Goal: Communication & Community: Answer question/provide support

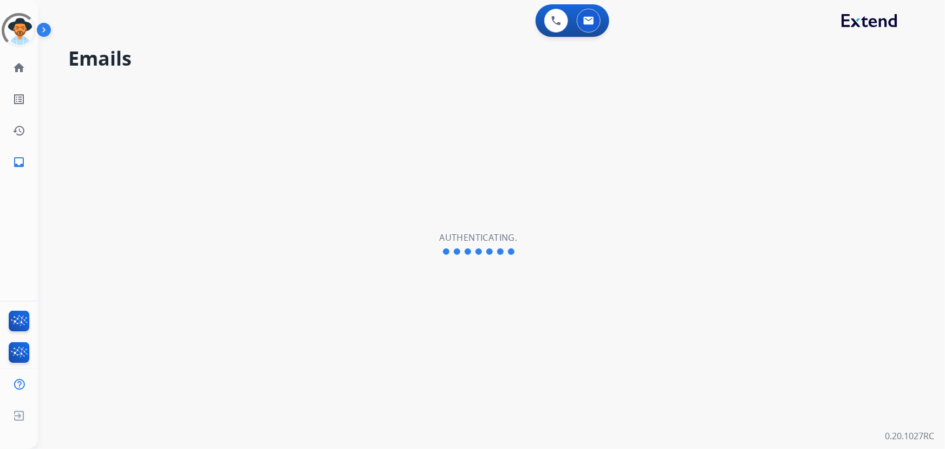
select select "**********"
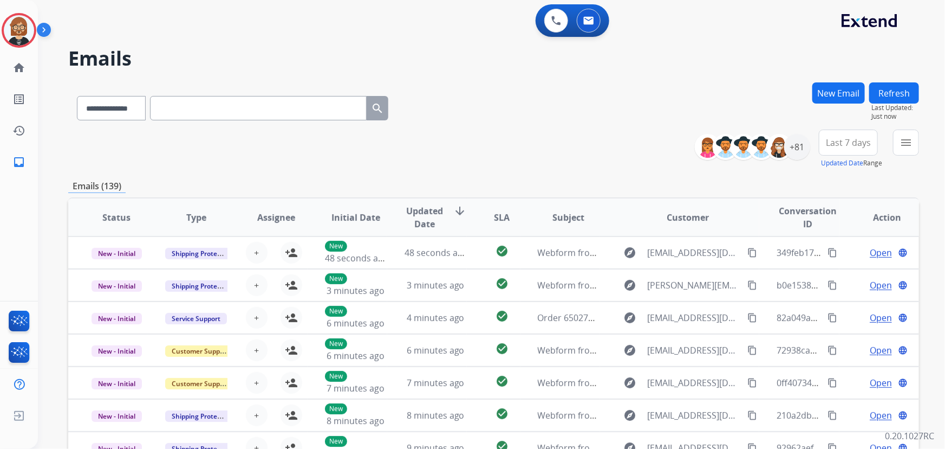
click at [891, 93] on button "Refresh" at bounding box center [894, 92] width 50 height 21
click at [794, 147] on div "+81" at bounding box center [797, 147] width 26 height 26
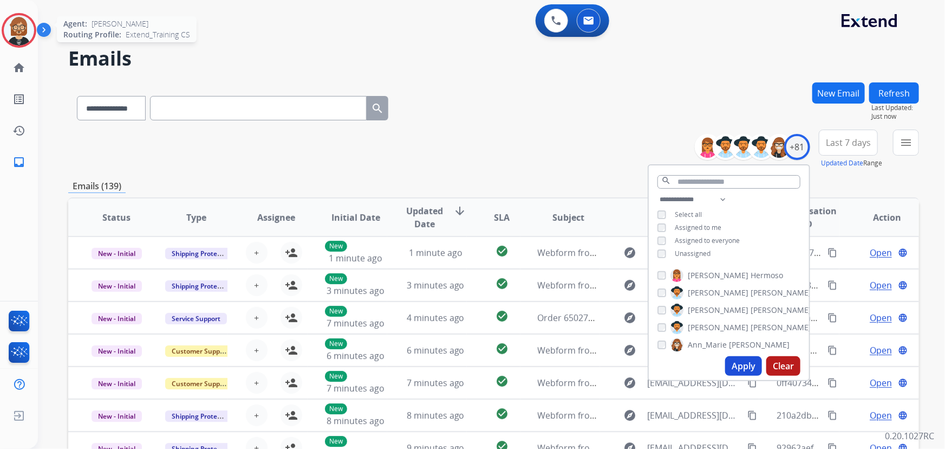
click at [20, 31] on img at bounding box center [19, 30] width 30 height 30
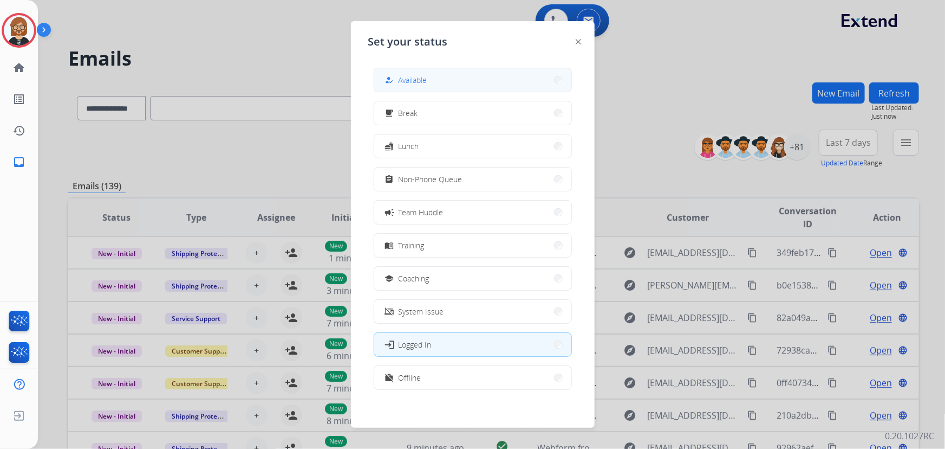
click at [437, 72] on button "how_to_reg Available" at bounding box center [472, 79] width 197 height 23
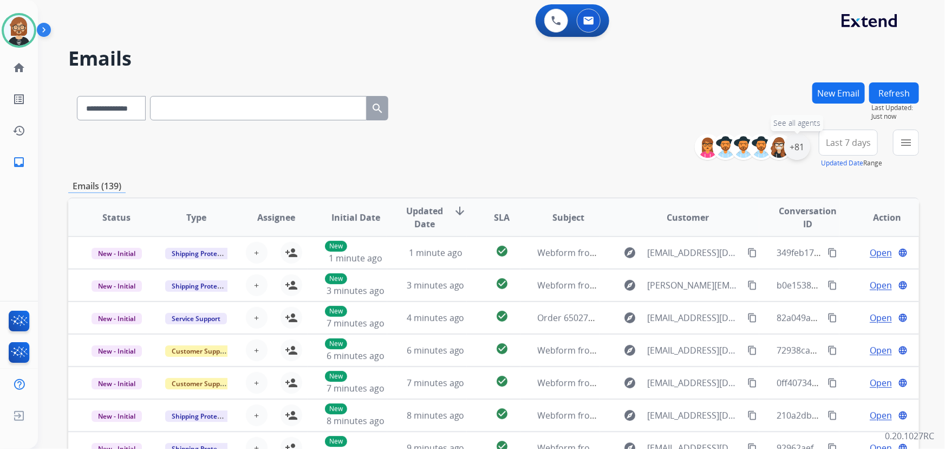
click at [804, 145] on div "+81" at bounding box center [797, 147] width 26 height 26
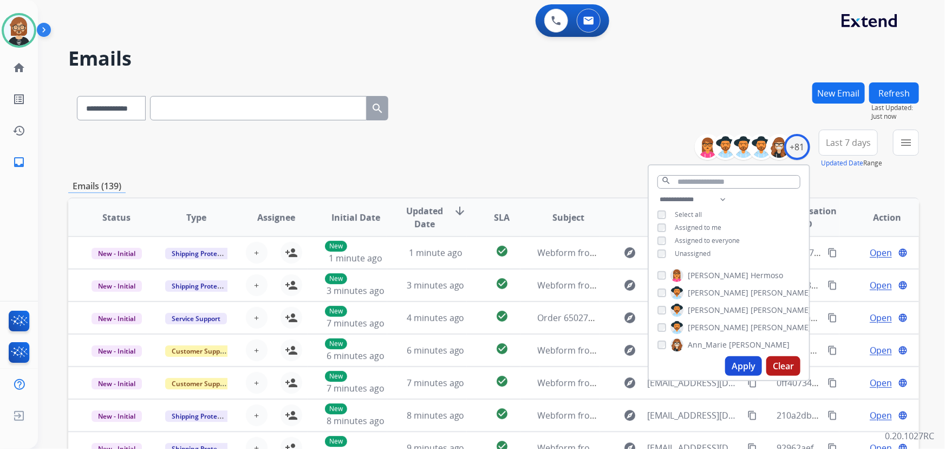
click at [684, 252] on span "Unassigned" at bounding box center [693, 253] width 36 height 9
click at [735, 368] on button "Apply" at bounding box center [743, 366] width 37 height 20
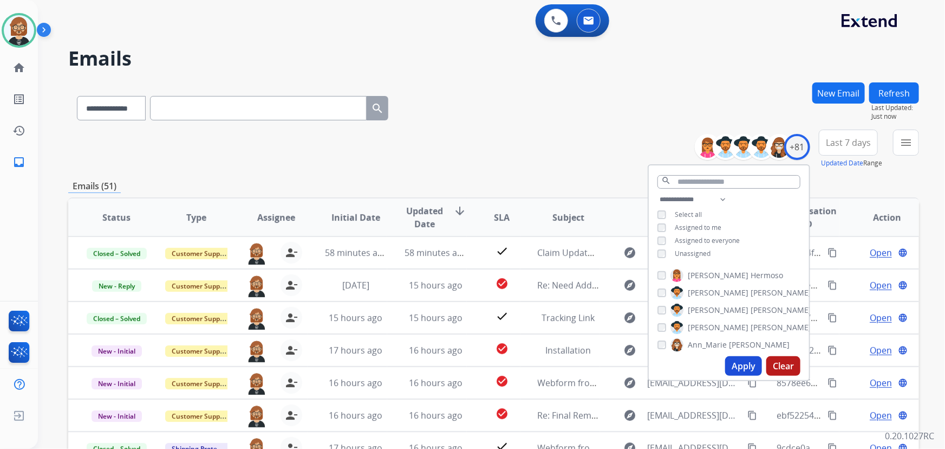
click at [742, 375] on div "Apply Clear" at bounding box center [729, 366] width 160 height 28
click at [742, 372] on button "Apply" at bounding box center [743, 366] width 37 height 20
click at [912, 142] on mat-icon "menu" at bounding box center [906, 142] width 13 height 13
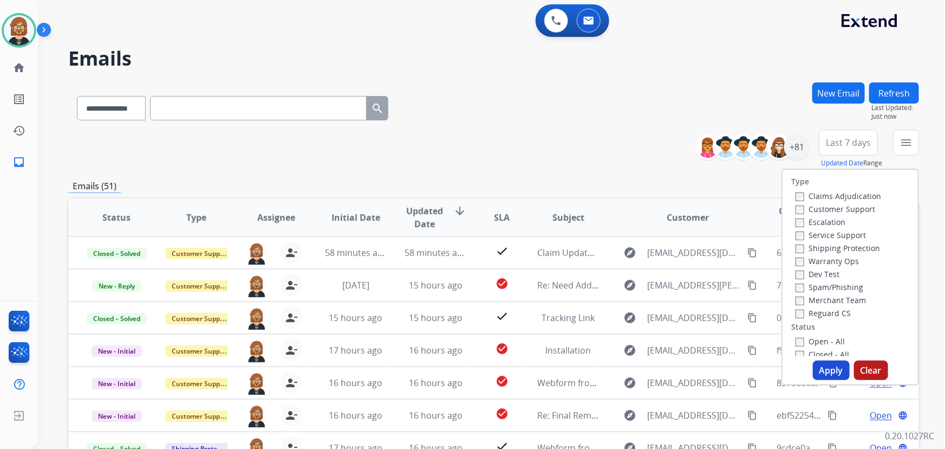
click at [813, 339] on label "Open - All" at bounding box center [820, 341] width 49 height 10
click at [823, 370] on button "Apply" at bounding box center [831, 370] width 37 height 20
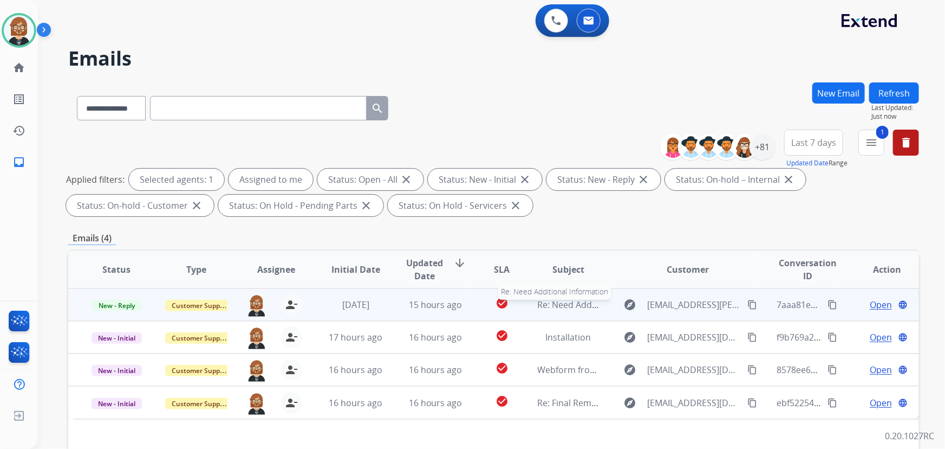
click at [552, 309] on span "Re: Need Additional Information" at bounding box center [603, 304] width 131 height 12
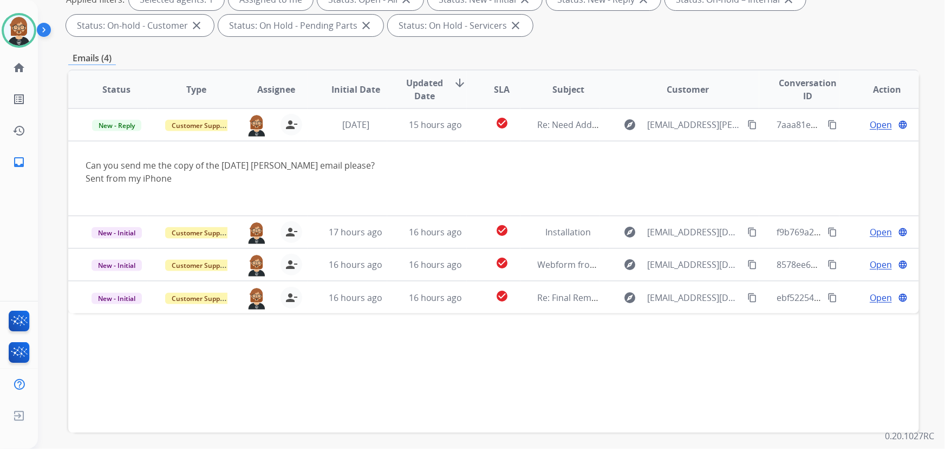
scroll to position [197, 0]
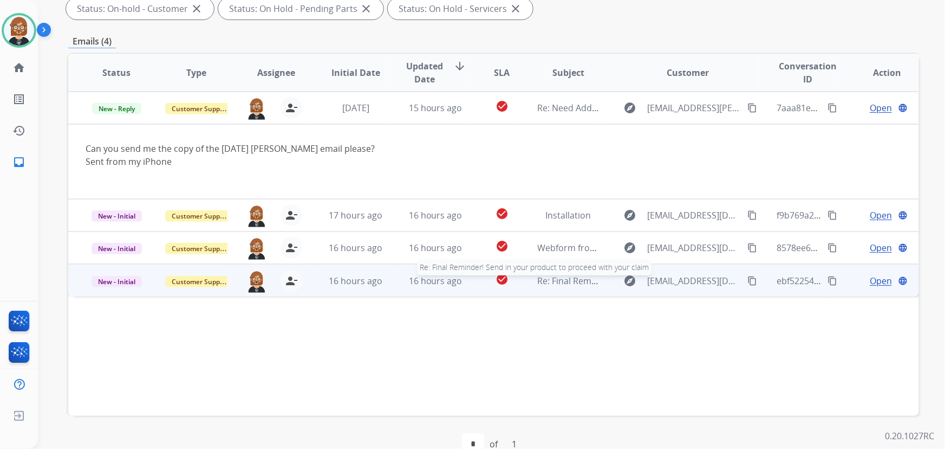
click at [564, 285] on span "Re: Final Reminder! Send in your product to proceed with your claim" at bounding box center [677, 281] width 278 height 12
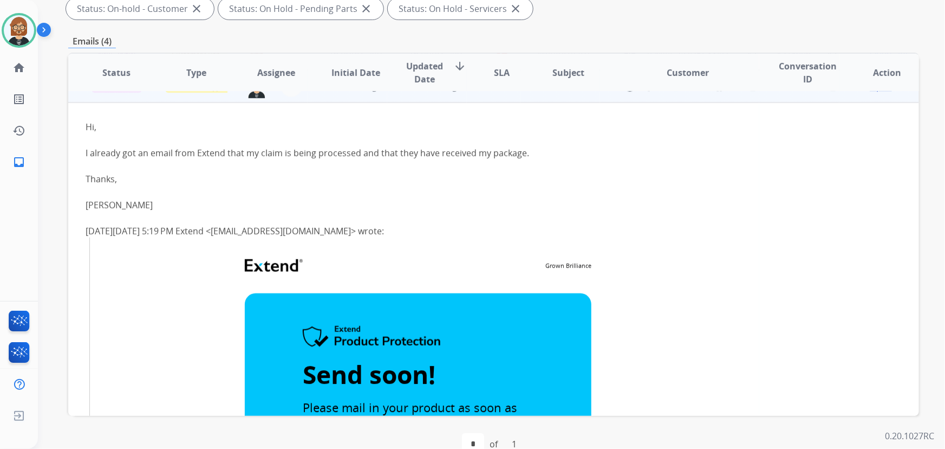
scroll to position [0, 0]
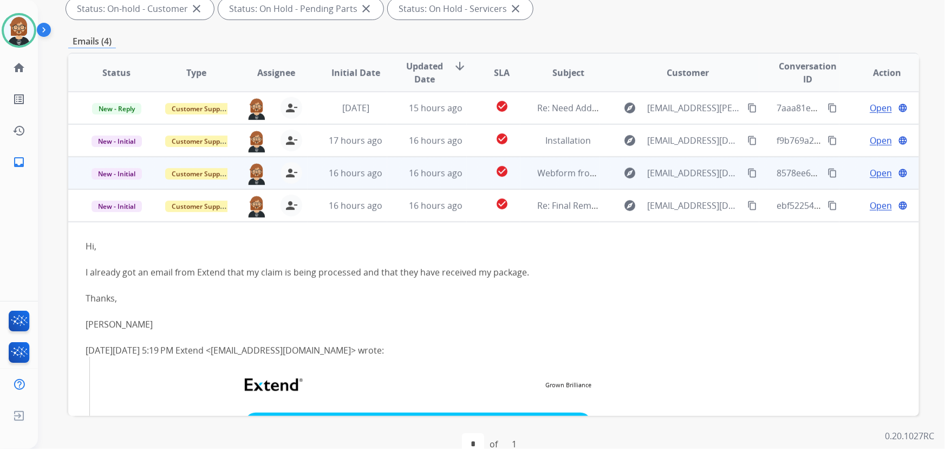
click at [670, 182] on td "explore sz7264@yahoo.com content_copy" at bounding box center [680, 173] width 160 height 33
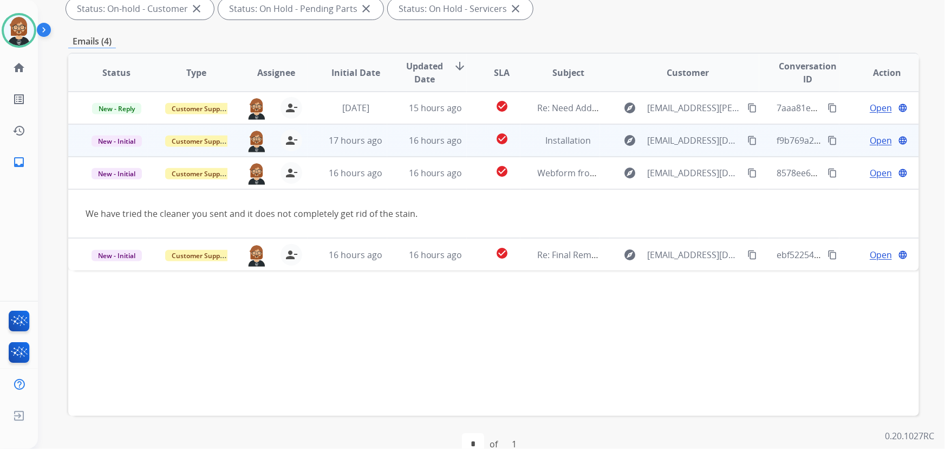
click at [585, 147] on td "Installation" at bounding box center [561, 140] width 80 height 33
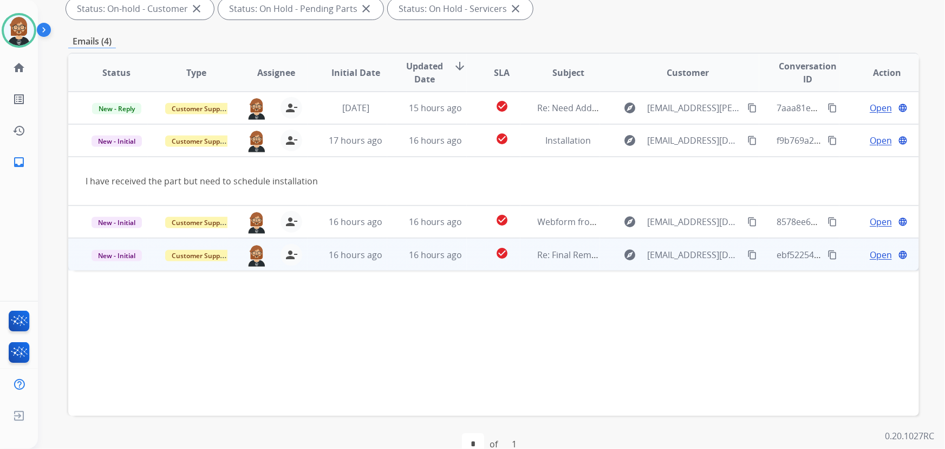
click at [555, 261] on td "Re: Final Reminder! Send in your product to proceed with your claim" at bounding box center [561, 254] width 80 height 33
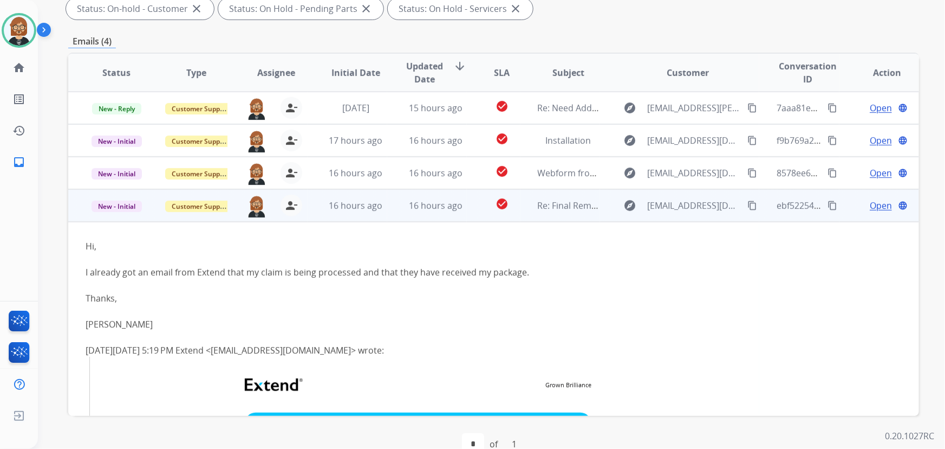
click at [748, 203] on mat-icon "content_copy" at bounding box center [753, 205] width 10 height 10
click at [877, 202] on span "Open" at bounding box center [881, 205] width 22 height 13
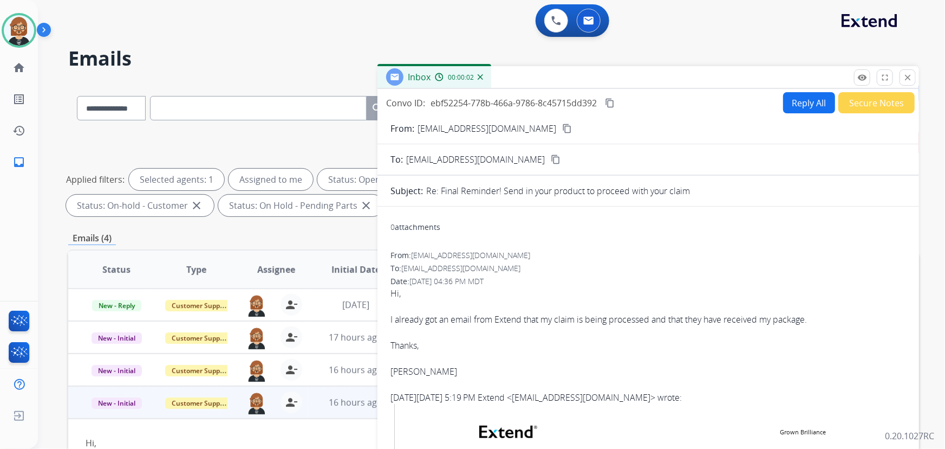
click at [804, 107] on button "Reply All" at bounding box center [809, 102] width 52 height 21
select select "**********"
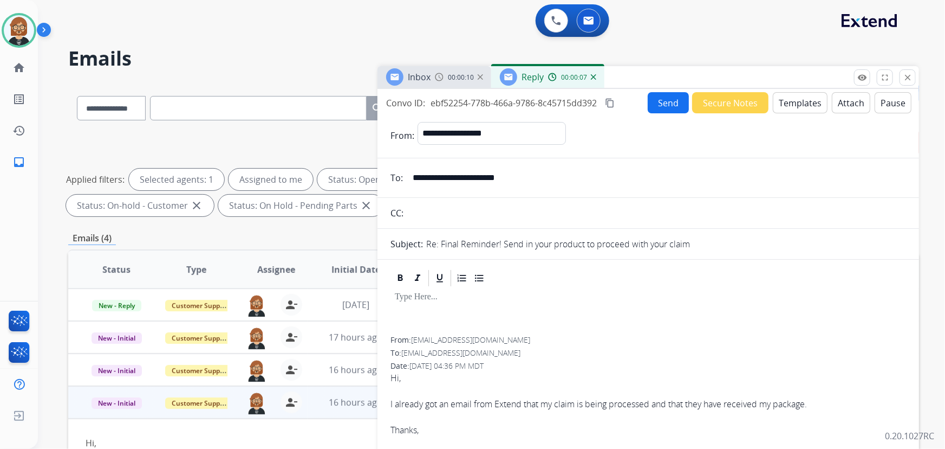
drag, startPoint x: 532, startPoint y: 179, endPoint x: 410, endPoint y: 180, distance: 122.4
click at [410, 180] on input "**********" at bounding box center [656, 178] width 500 height 22
click at [787, 106] on button "Templates" at bounding box center [800, 102] width 55 height 21
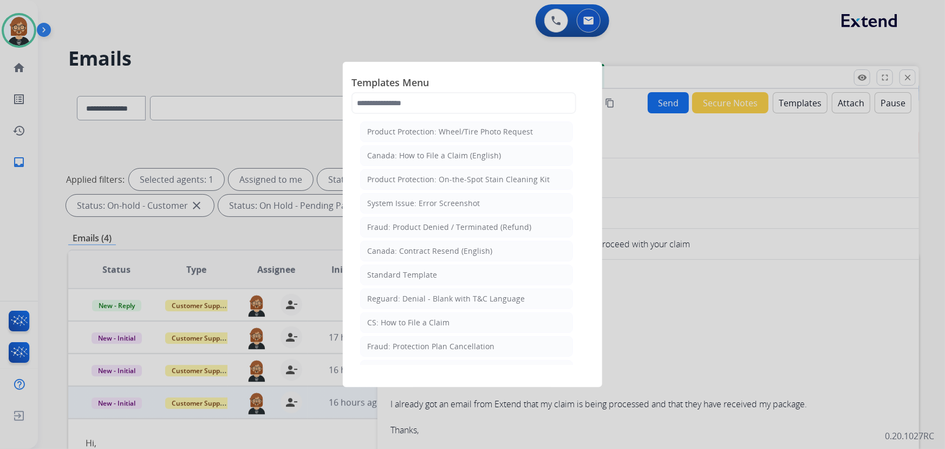
click at [417, 276] on div "Standard Template" at bounding box center [402, 274] width 70 height 11
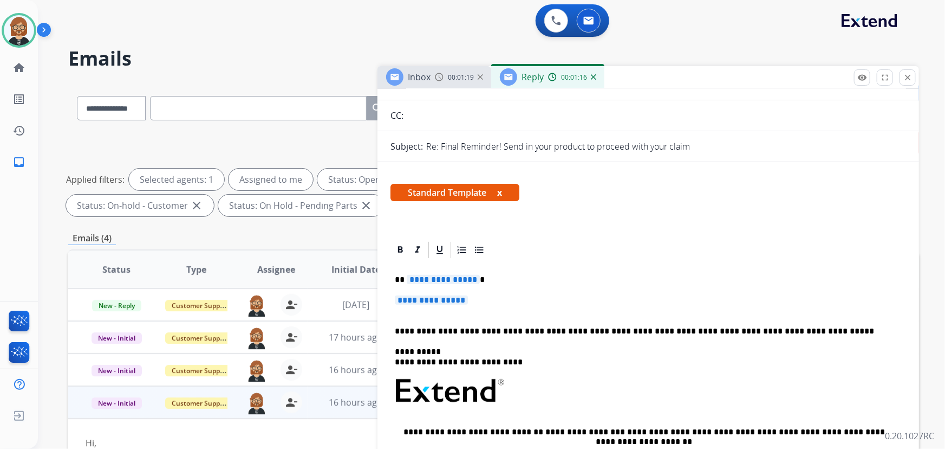
scroll to position [98, 0]
click at [439, 278] on span "**********" at bounding box center [443, 278] width 73 height 9
click at [437, 303] on span "**********" at bounding box center [431, 299] width 73 height 9
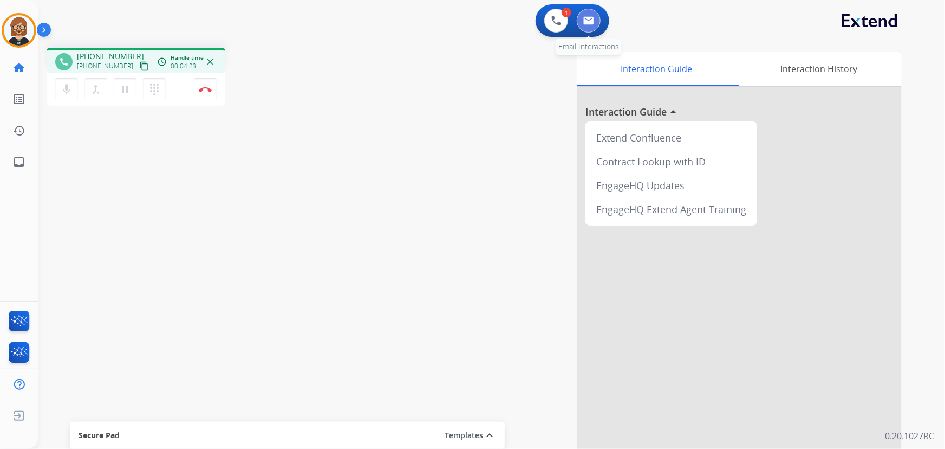
click at [587, 20] on img at bounding box center [588, 20] width 11 height 9
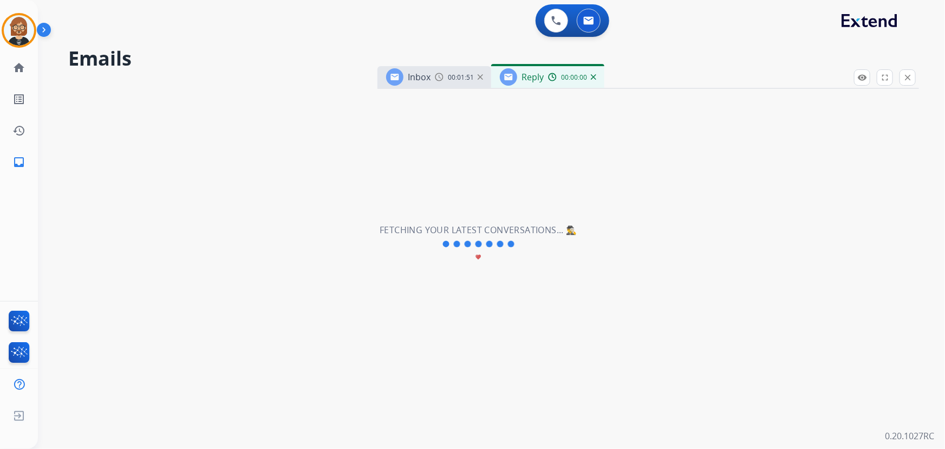
select select "**********"
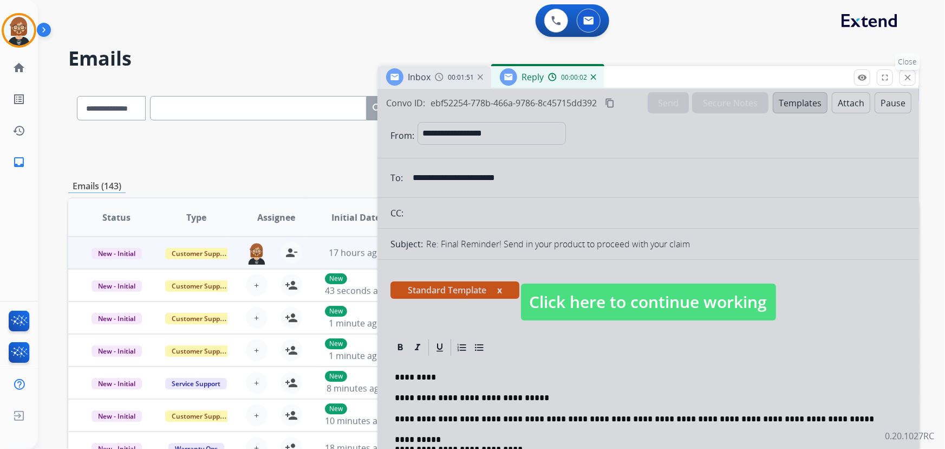
click at [907, 77] on mat-icon "close" at bounding box center [908, 78] width 10 height 10
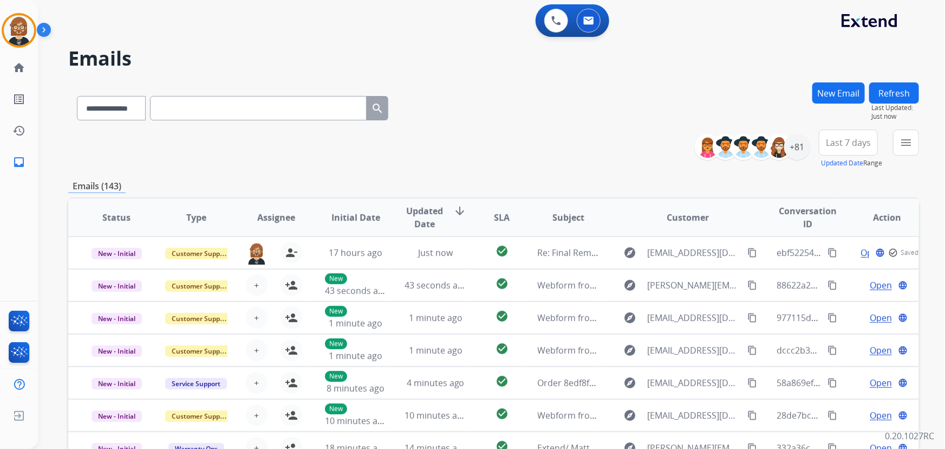
click at [212, 101] on input "text" at bounding box center [258, 108] width 217 height 24
paste input "**********"
type input "**********"
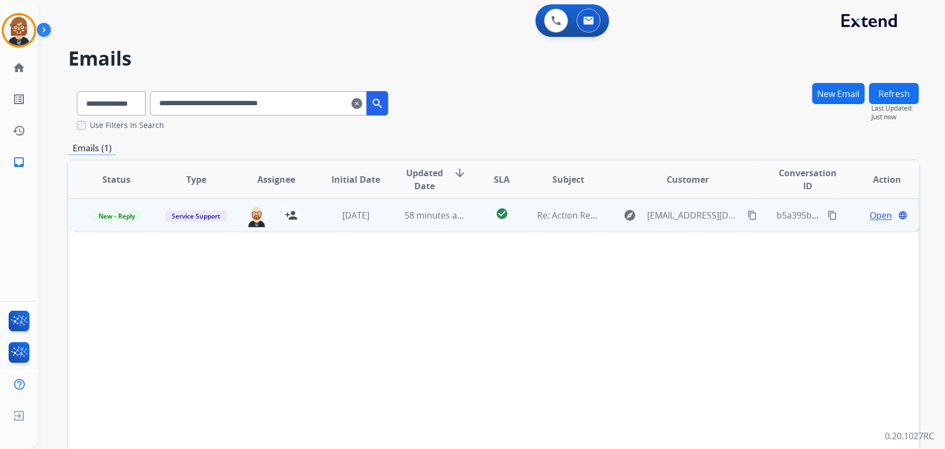
click at [402, 226] on td "58 minutes ago" at bounding box center [427, 214] width 80 height 33
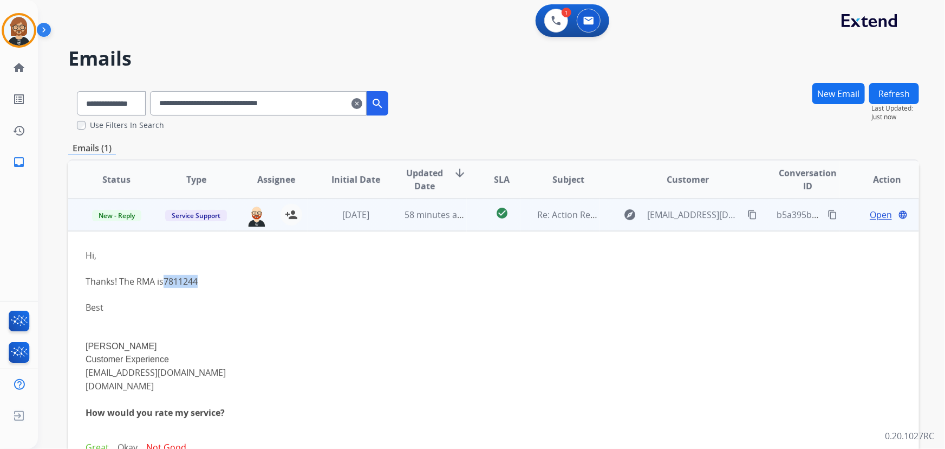
drag, startPoint x: 206, startPoint y: 280, endPoint x: 165, endPoint y: 285, distance: 41.6
click at [165, 285] on div "Hi, Thanks! The RMA is 7811244 Best" at bounding box center [414, 281] width 657 height 65
copy link "7811244"
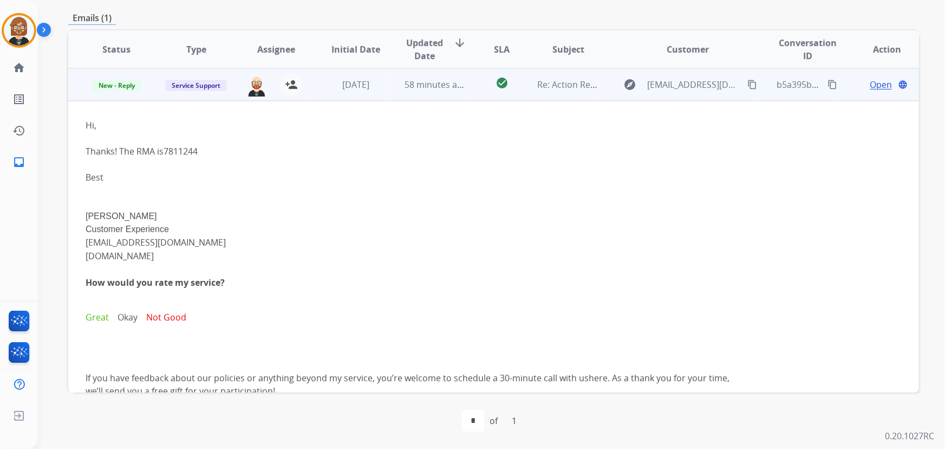
click at [876, 85] on span "Open" at bounding box center [881, 84] width 22 height 13
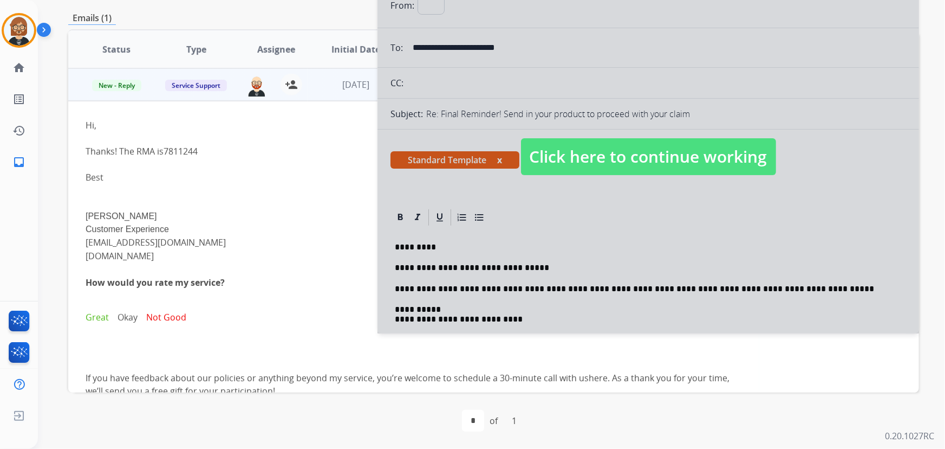
select select "**********"
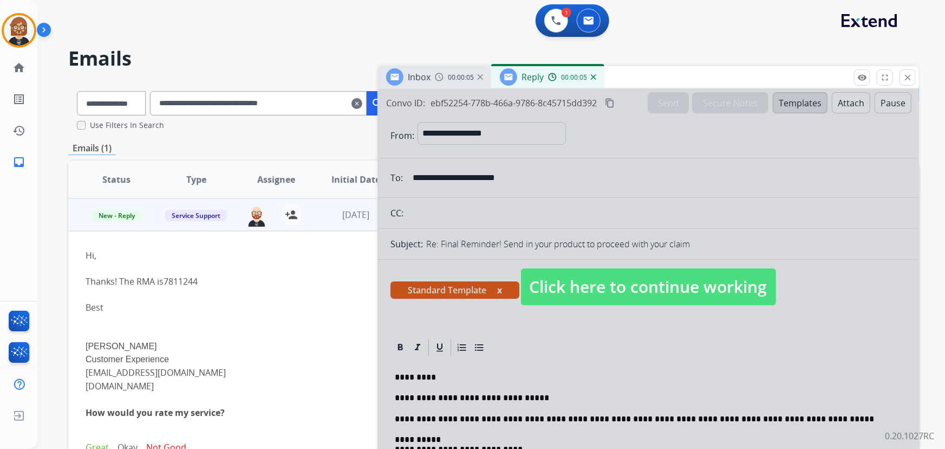
click at [593, 76] on img at bounding box center [593, 76] width 5 height 5
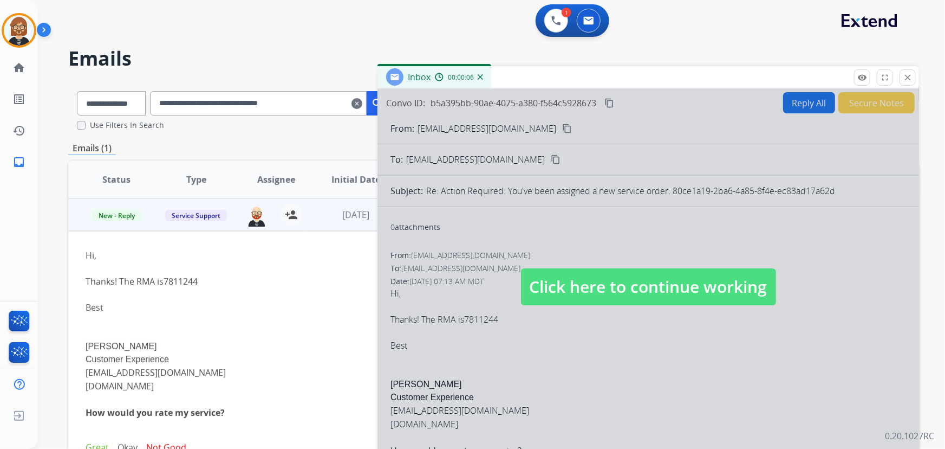
click at [478, 77] on img at bounding box center [480, 76] width 5 height 5
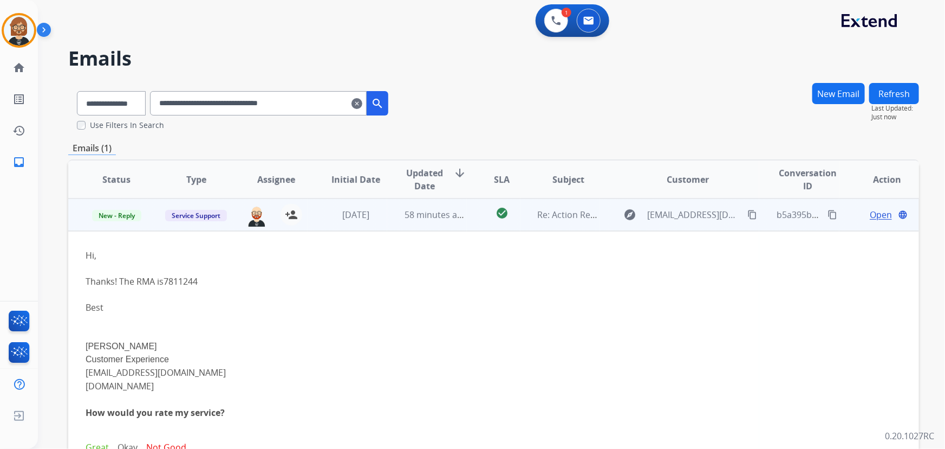
click at [859, 211] on div "Open language" at bounding box center [888, 214] width 62 height 13
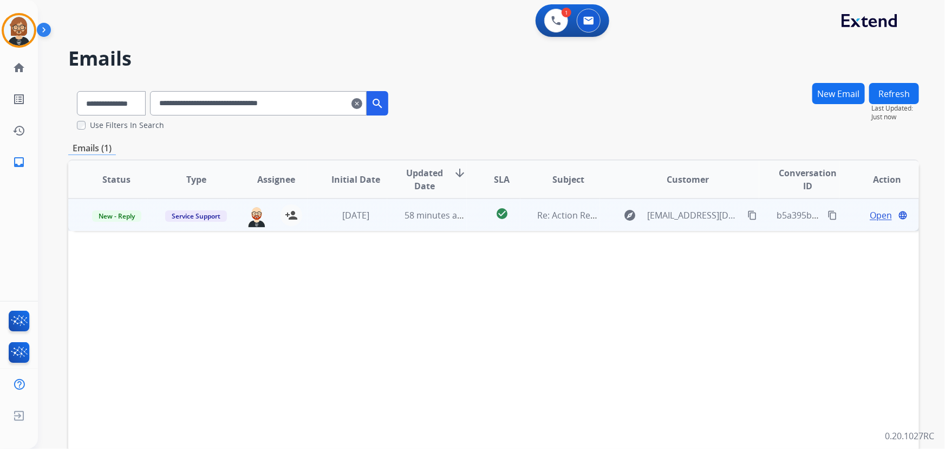
click at [873, 217] on span "Open" at bounding box center [881, 215] width 22 height 13
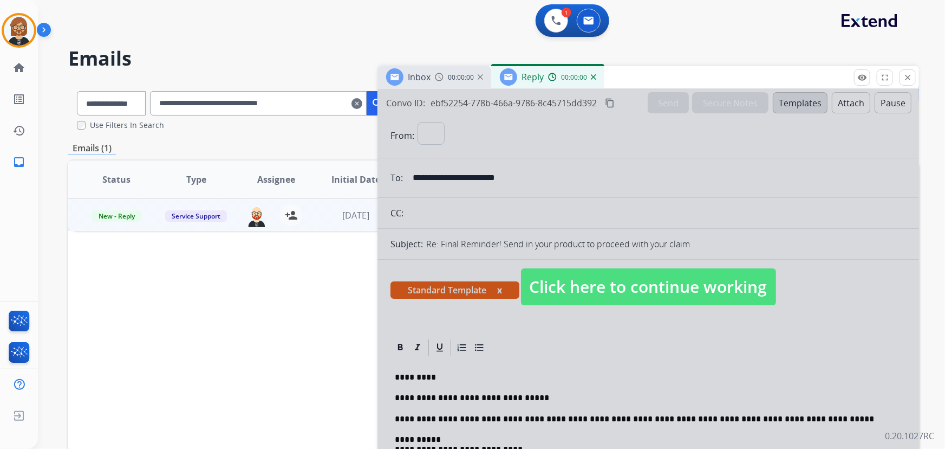
select select "**********"
click at [902, 76] on button "close Close" at bounding box center [908, 77] width 16 height 16
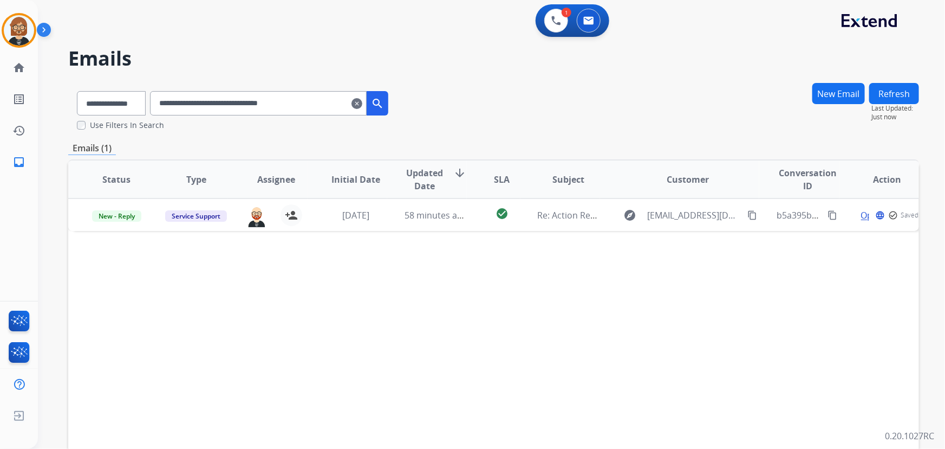
click at [543, 320] on div "Status Type Assignee Initial Date Updated Date arrow_downward SLA Subject Custo…" at bounding box center [493, 340] width 851 height 363
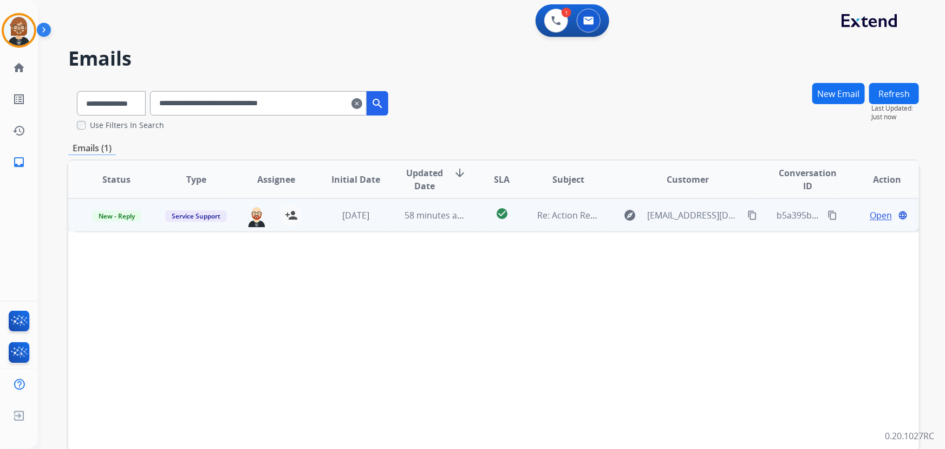
click at [873, 217] on span "Open" at bounding box center [881, 215] width 22 height 13
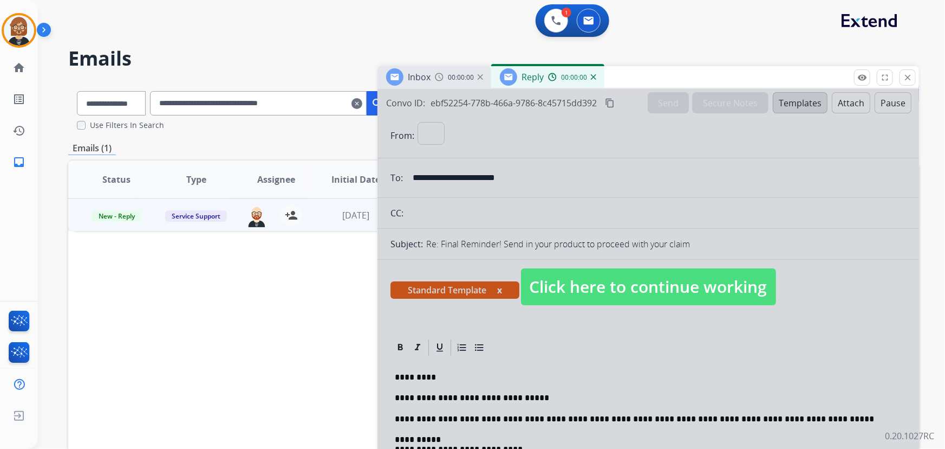
select select "**********"
click at [592, 78] on img at bounding box center [593, 76] width 5 height 5
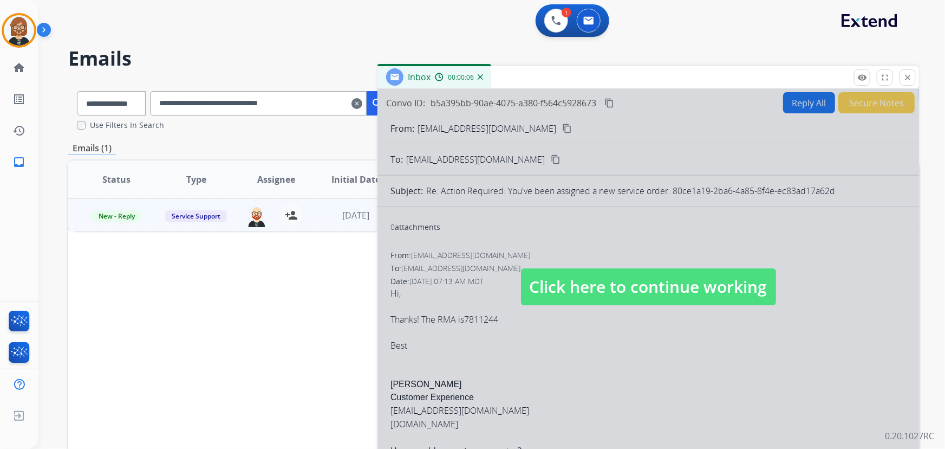
click at [478, 75] on img at bounding box center [480, 76] width 5 height 5
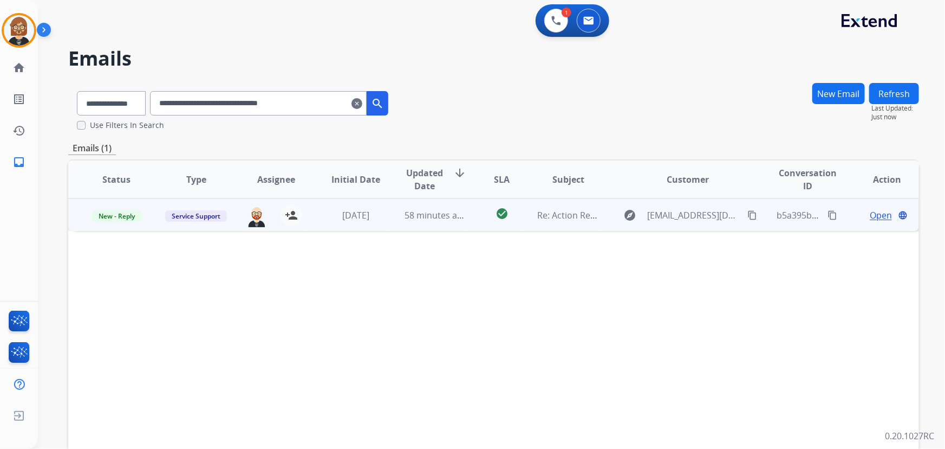
click at [870, 213] on span "Open" at bounding box center [881, 215] width 22 height 13
select select "**********"
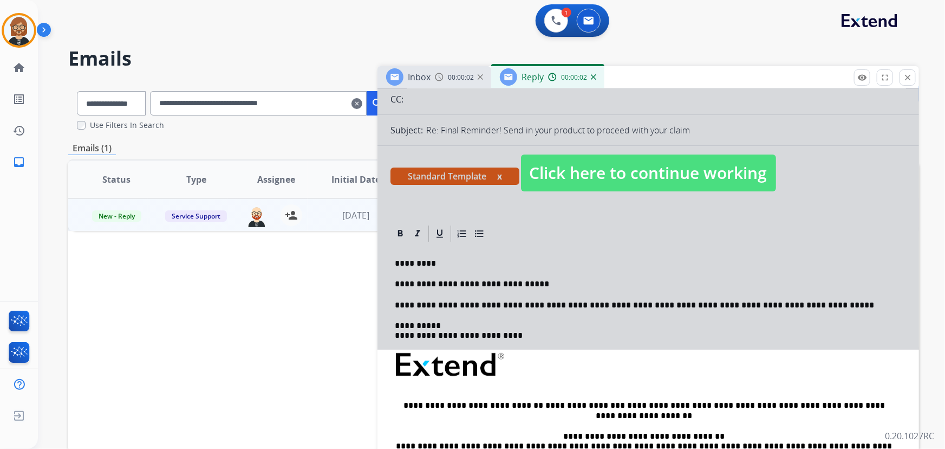
scroll to position [147, 0]
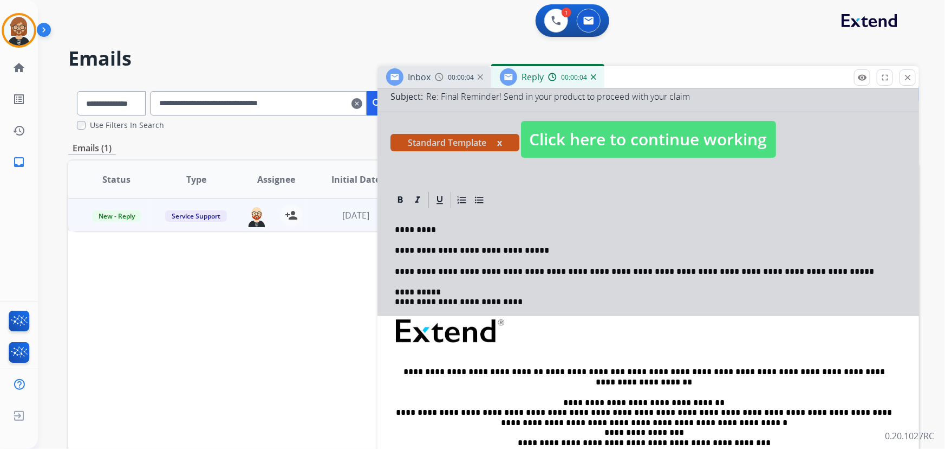
click at [684, 134] on span "Click here to continue working" at bounding box center [648, 139] width 255 height 37
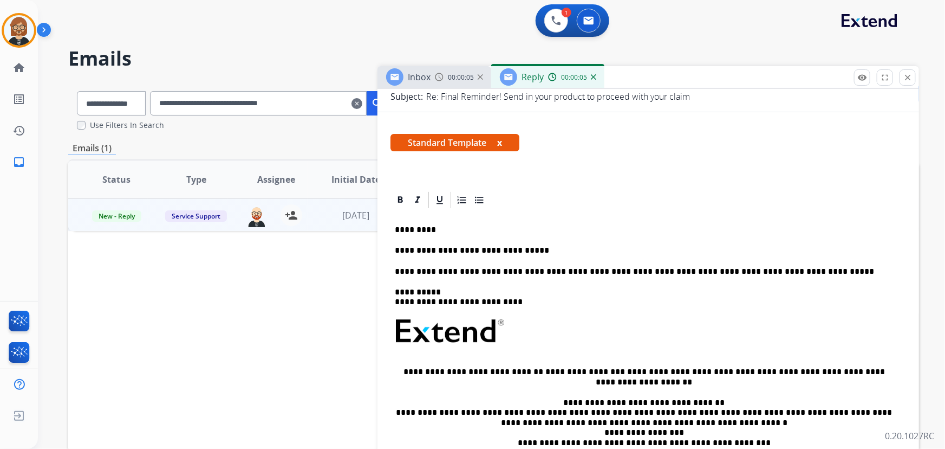
click at [542, 246] on p "**********" at bounding box center [644, 250] width 499 height 10
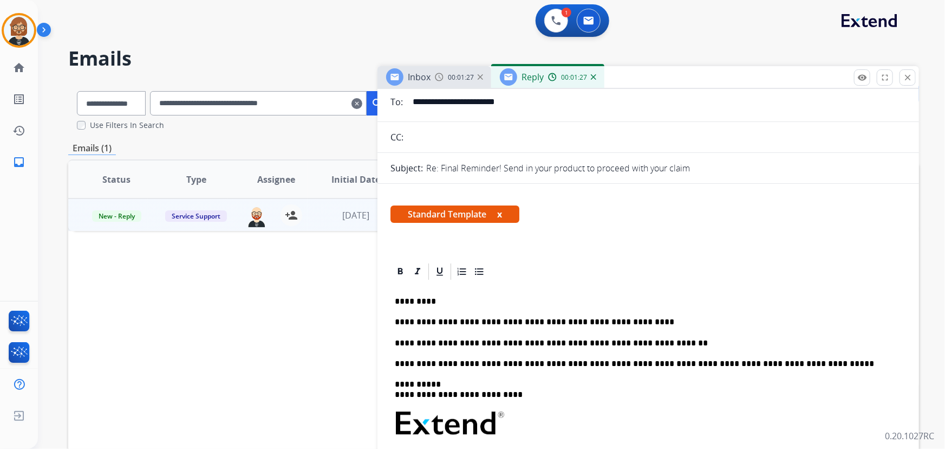
scroll to position [0, 0]
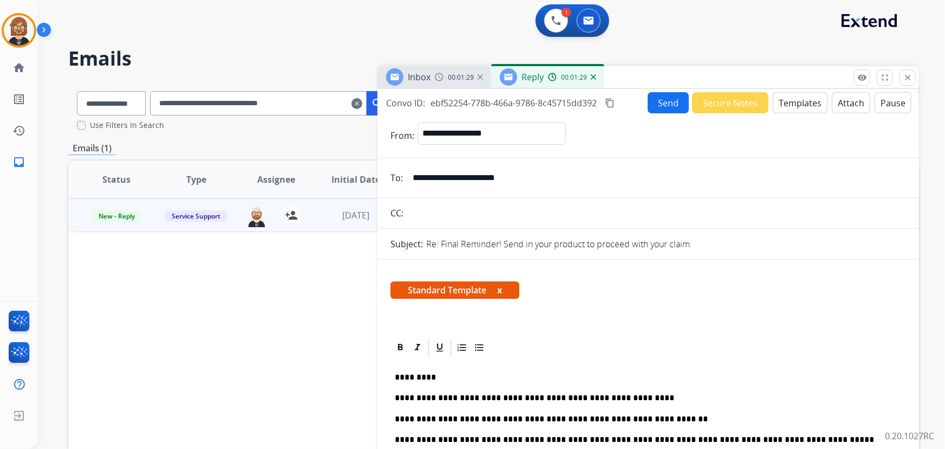
click at [650, 100] on button "Send" at bounding box center [668, 102] width 41 height 21
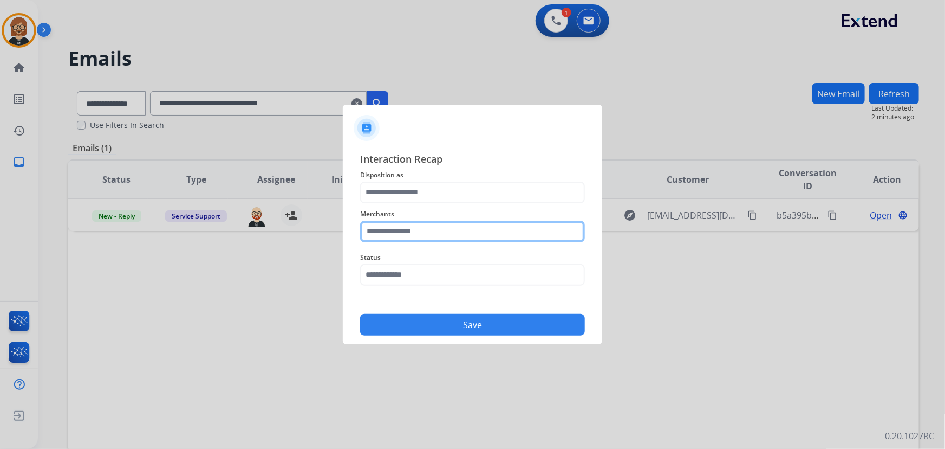
click at [514, 224] on input "text" at bounding box center [472, 231] width 225 height 22
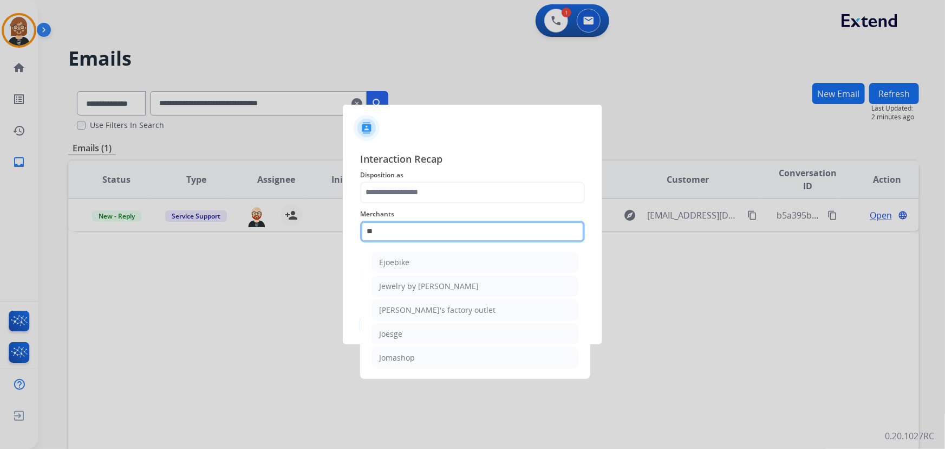
type input "*"
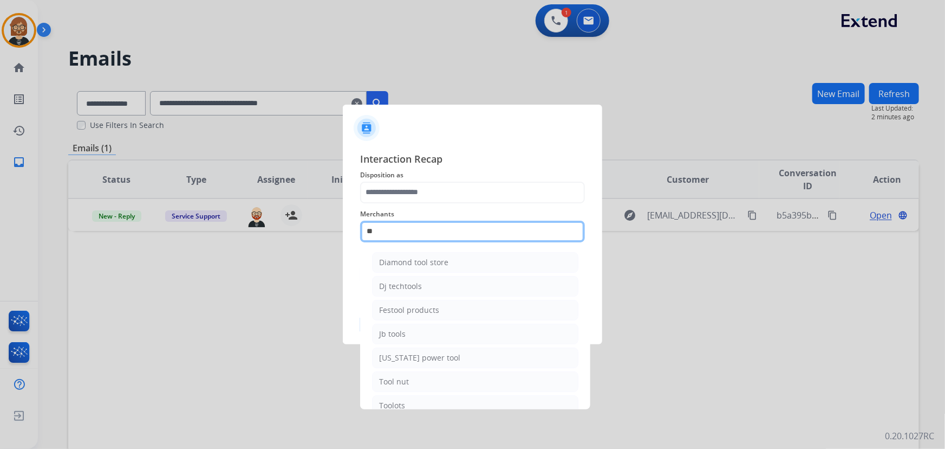
type input "*"
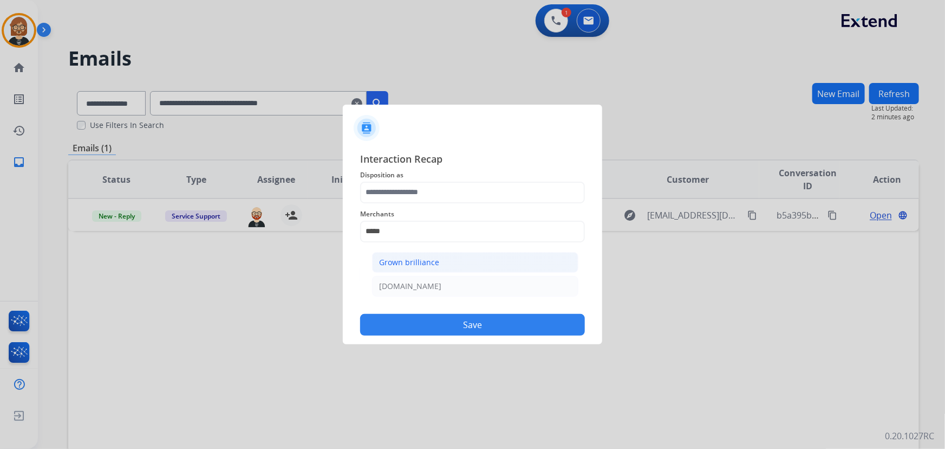
click at [397, 259] on div "Grown brilliance" at bounding box center [409, 262] width 60 height 11
type input "**********"
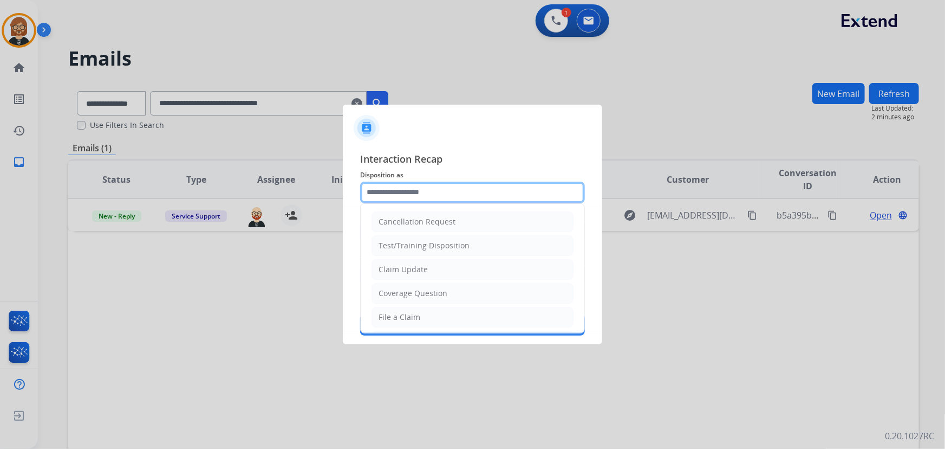
click at [417, 187] on input "text" at bounding box center [472, 192] width 225 height 22
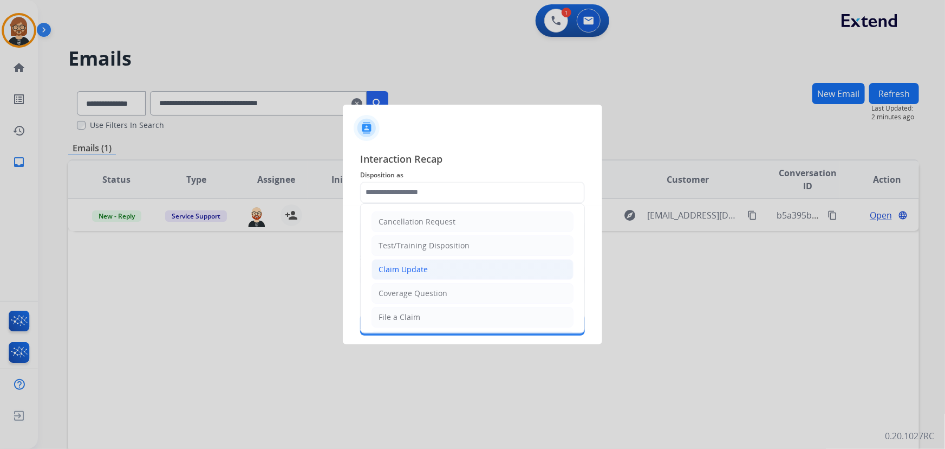
click at [425, 267] on div "Claim Update" at bounding box center [403, 269] width 49 height 11
type input "**********"
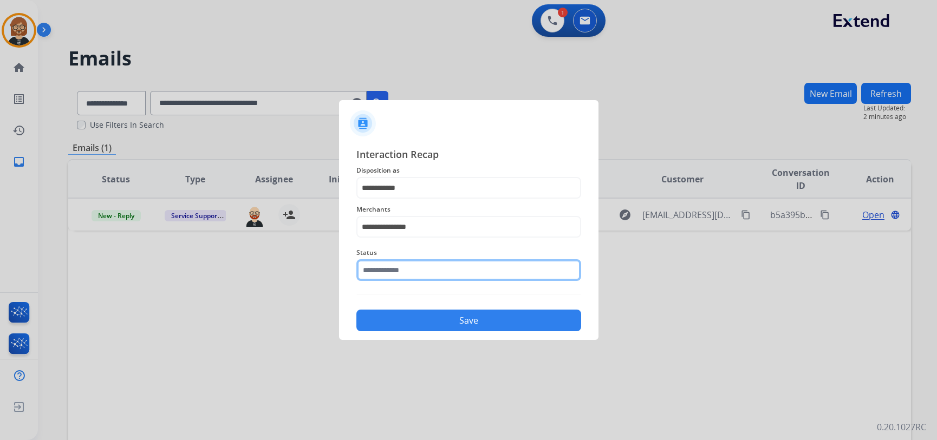
click at [430, 277] on input "text" at bounding box center [468, 270] width 225 height 22
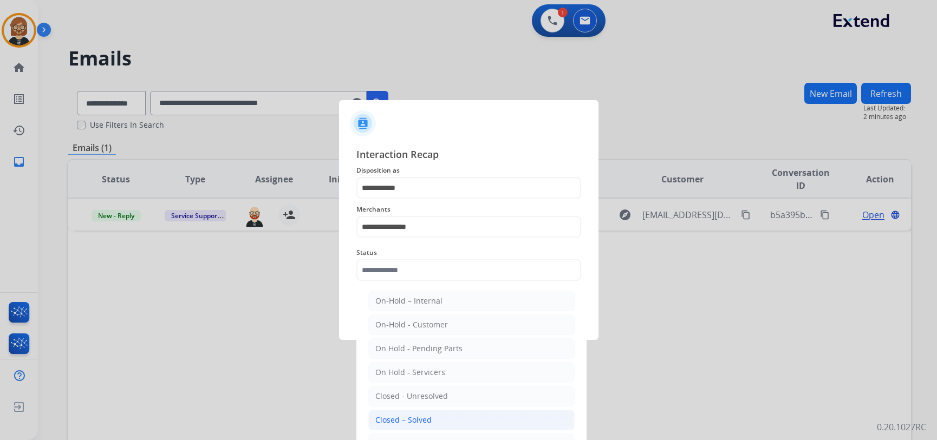
click at [435, 421] on li "Closed – Solved" at bounding box center [471, 420] width 206 height 21
type input "**********"
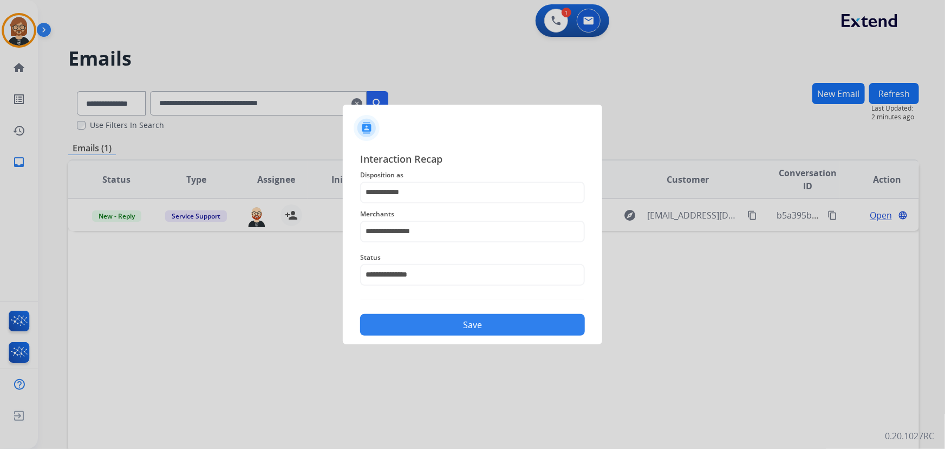
click at [493, 337] on div "**********" at bounding box center [472, 243] width 259 height 202
click at [496, 323] on button "Save" at bounding box center [472, 325] width 225 height 22
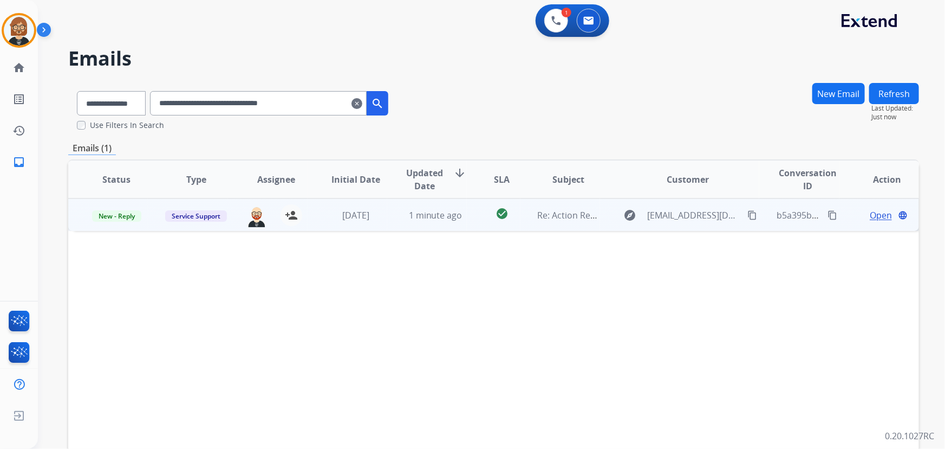
click at [870, 214] on span "Open" at bounding box center [881, 215] width 22 height 13
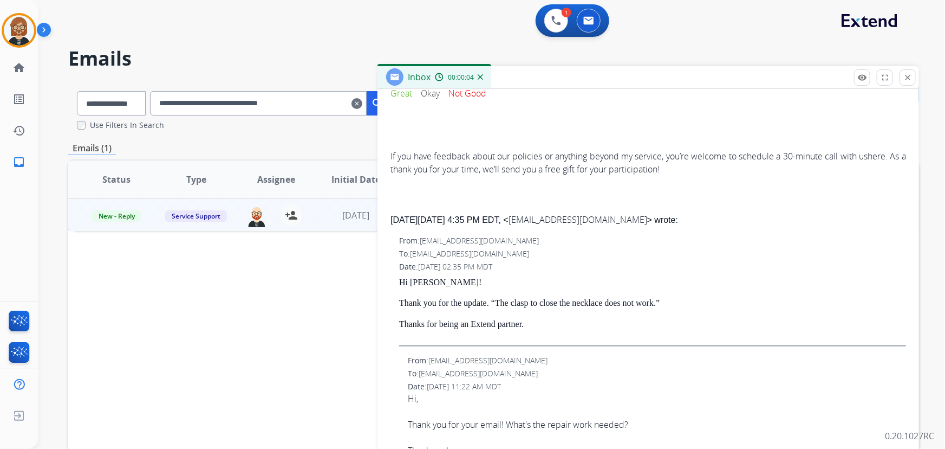
scroll to position [443, 0]
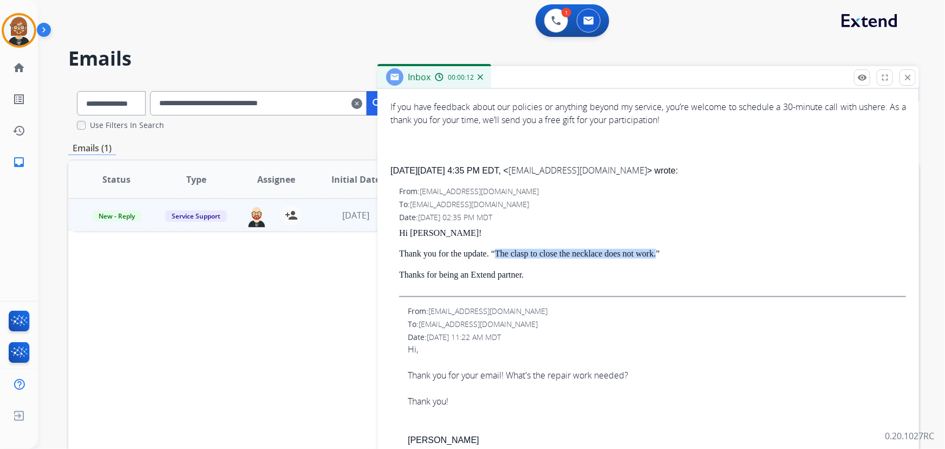
drag, startPoint x: 496, startPoint y: 252, endPoint x: 656, endPoint y: 251, distance: 159.8
click at [656, 251] on p "Thank you for the update. “The clasp to close the necklace does not work.”" at bounding box center [652, 254] width 507 height 10
copy p "The clasp to close the necklace does not work."
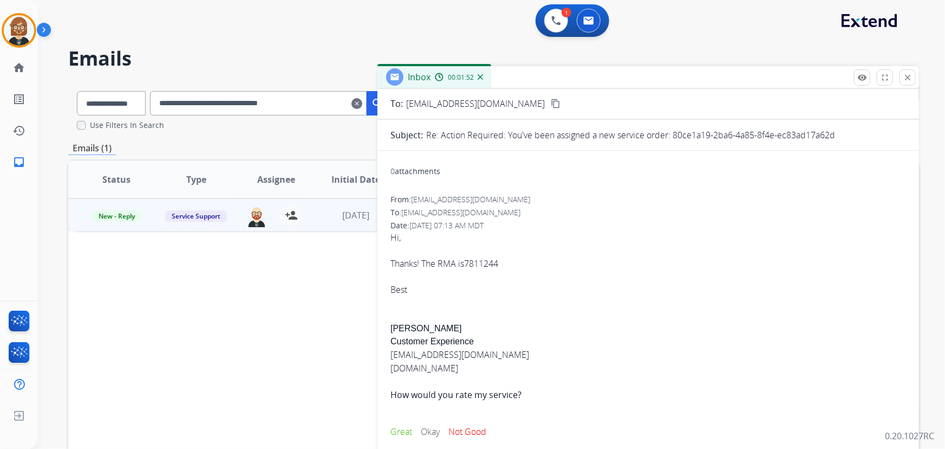
scroll to position [49, 0]
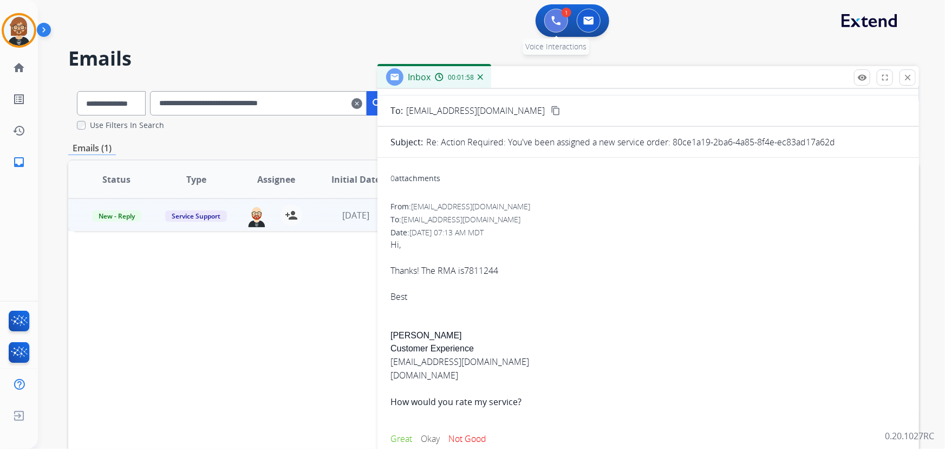
click at [559, 16] on img at bounding box center [556, 21] width 10 height 10
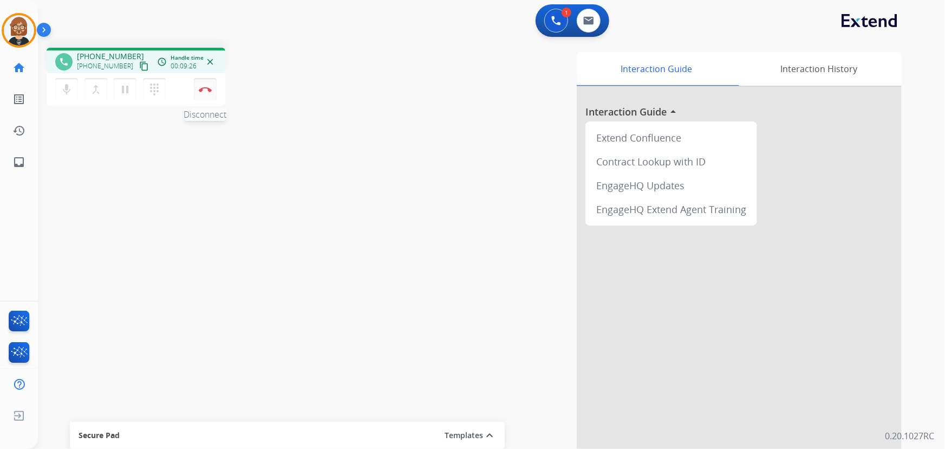
click at [206, 92] on img at bounding box center [205, 89] width 13 height 5
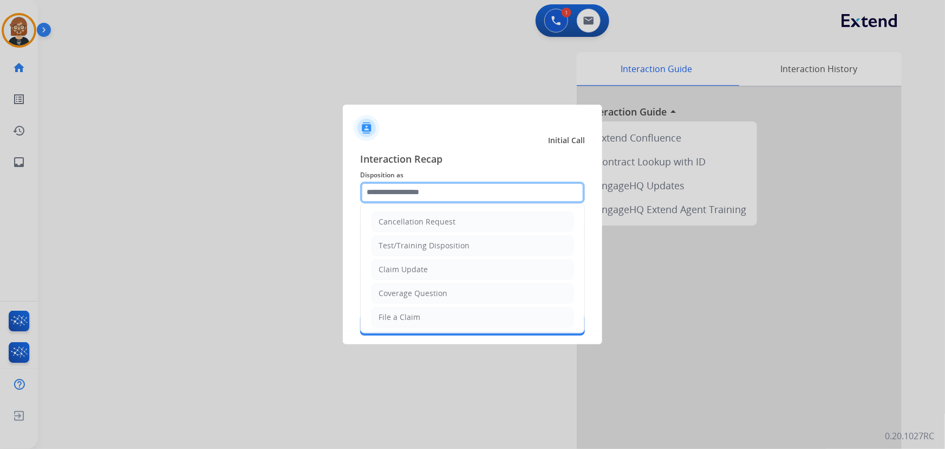
click at [450, 194] on input "text" at bounding box center [472, 192] width 225 height 22
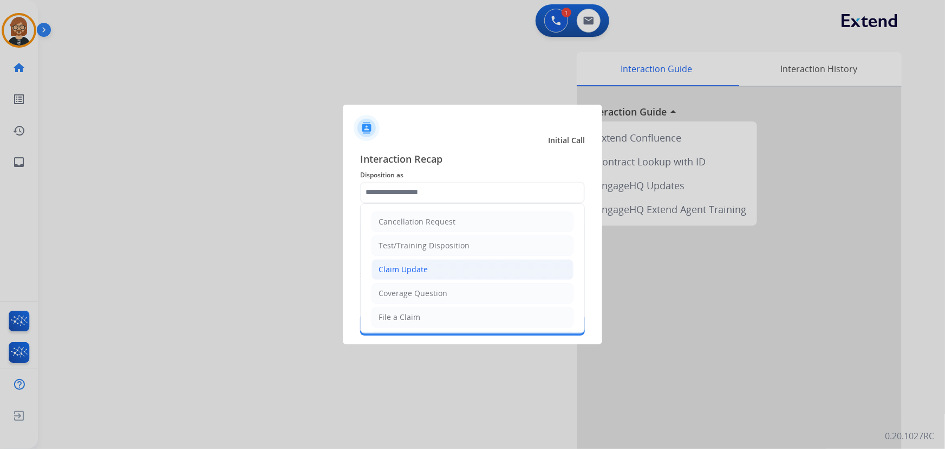
click at [469, 270] on li "Claim Update" at bounding box center [473, 269] width 202 height 21
type input "**********"
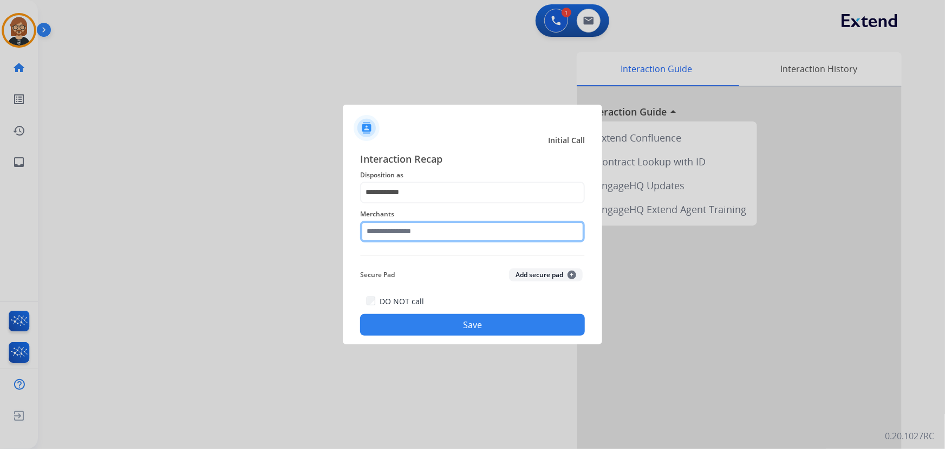
click at [476, 230] on input "text" at bounding box center [472, 231] width 225 height 22
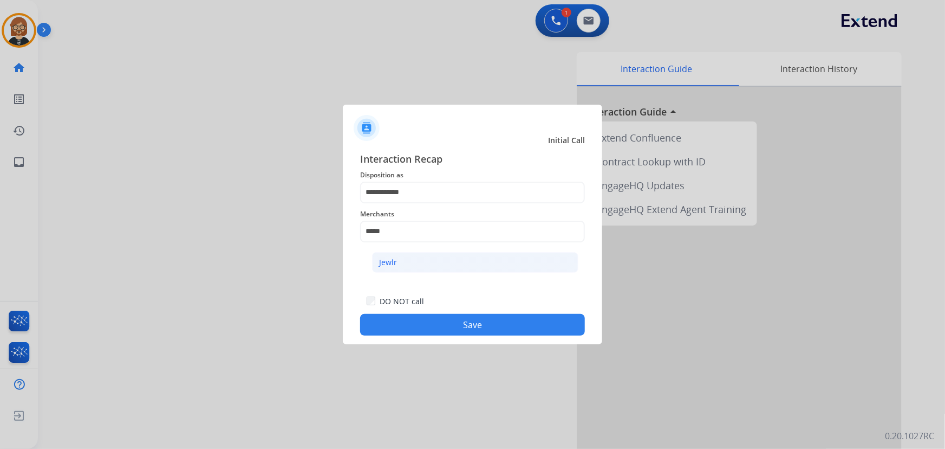
click at [444, 258] on li "Jewlr" at bounding box center [475, 262] width 206 height 21
type input "*****"
click at [470, 328] on button "Save" at bounding box center [472, 325] width 225 height 22
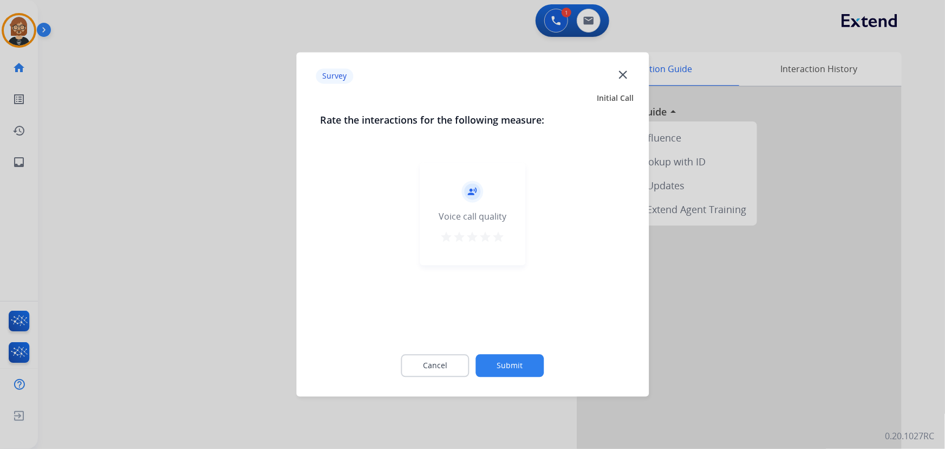
click at [503, 360] on button "Submit" at bounding box center [510, 365] width 68 height 23
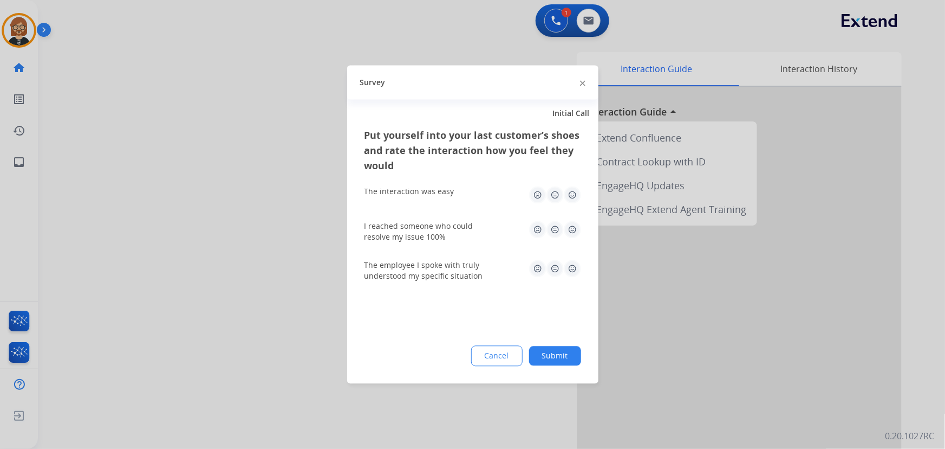
click at [540, 352] on button "Submit" at bounding box center [555, 356] width 52 height 20
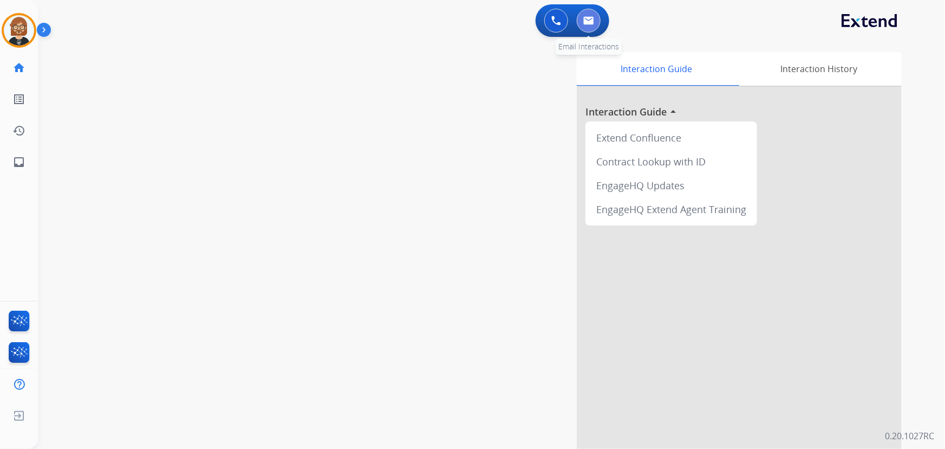
click at [591, 23] on img at bounding box center [588, 20] width 11 height 9
select select "**********"
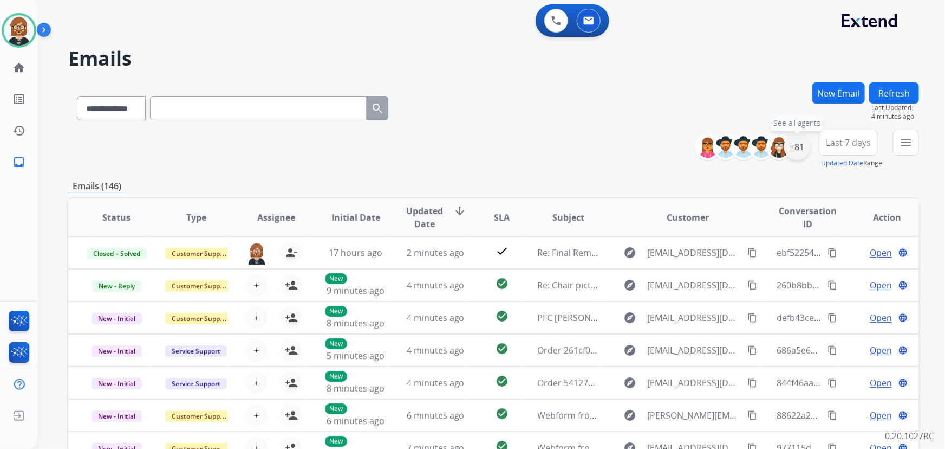
click at [802, 148] on div "+81" at bounding box center [797, 147] width 26 height 26
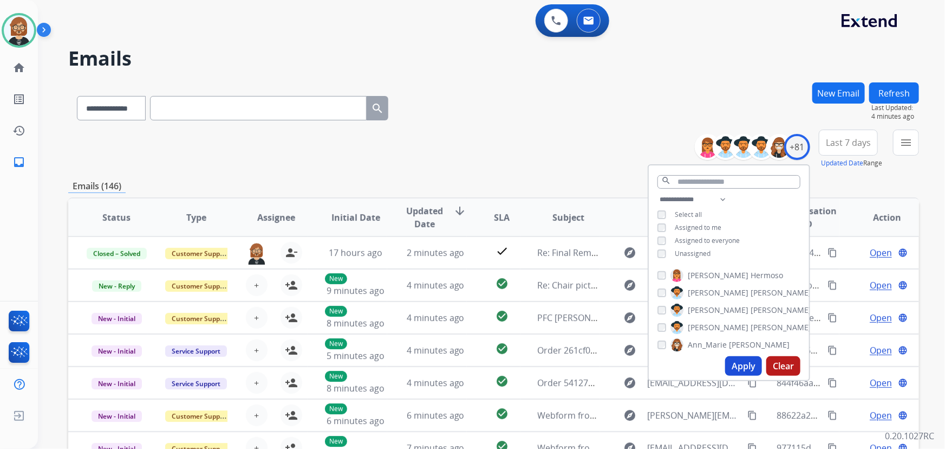
click at [683, 253] on span "Unassigned" at bounding box center [693, 253] width 36 height 9
click at [743, 370] on button "Apply" at bounding box center [743, 366] width 37 height 20
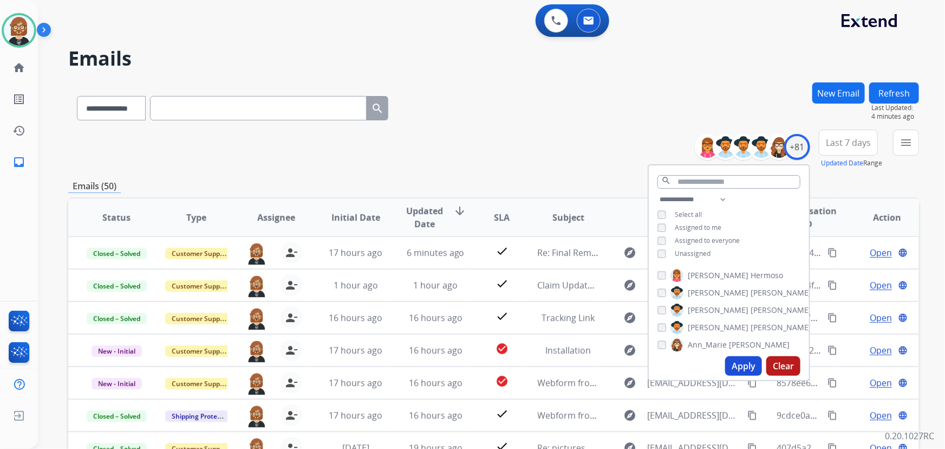
click at [659, 142] on div "**********" at bounding box center [493, 148] width 851 height 39
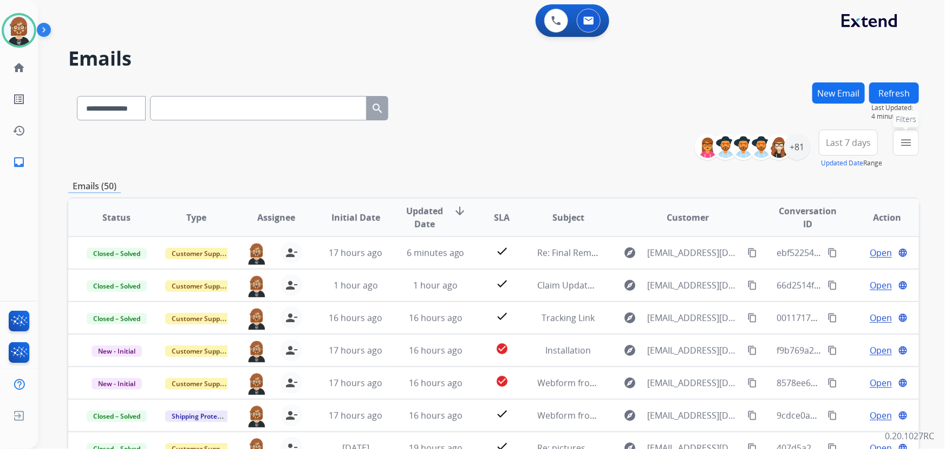
click at [902, 149] on button "menu Filters" at bounding box center [906, 142] width 26 height 26
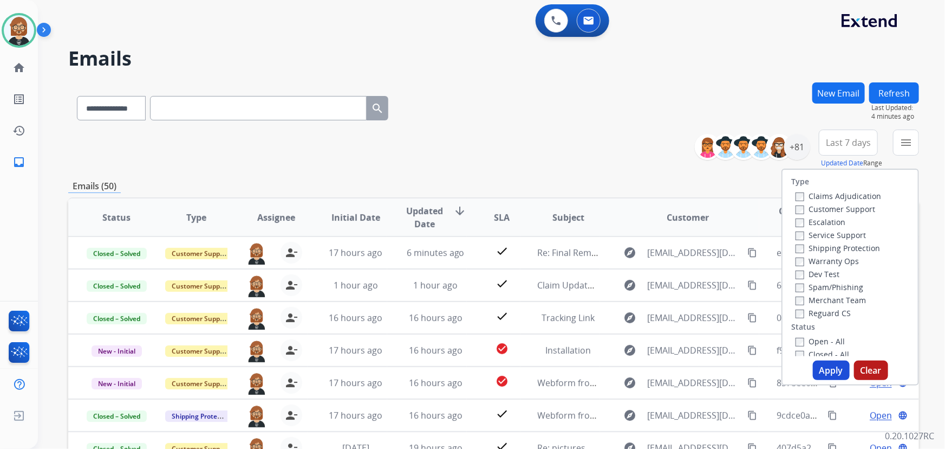
click at [802, 344] on label "Open - All" at bounding box center [820, 341] width 49 height 10
click at [818, 369] on button "Apply" at bounding box center [831, 370] width 37 height 20
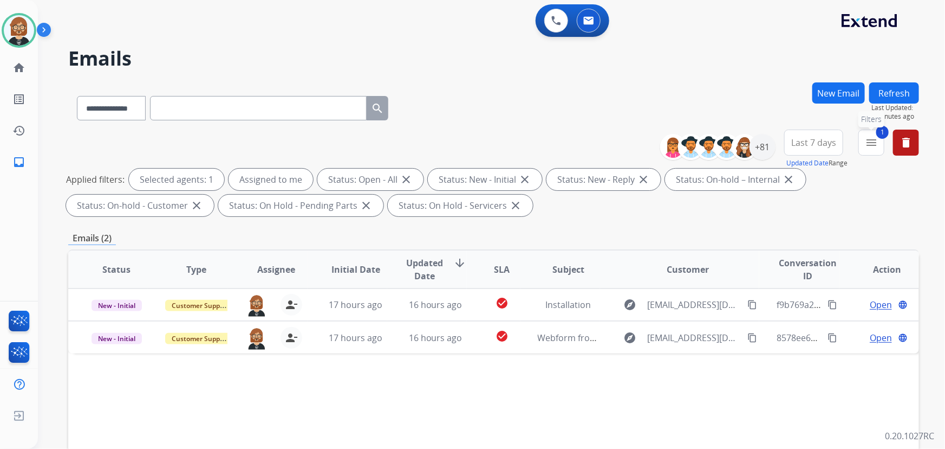
click at [872, 141] on mat-icon "menu" at bounding box center [871, 142] width 13 height 13
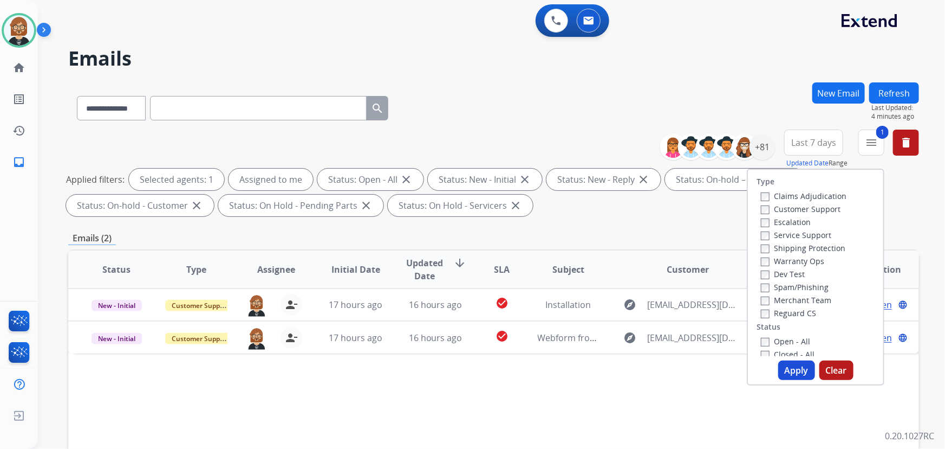
click at [789, 378] on button "Apply" at bounding box center [796, 370] width 37 height 20
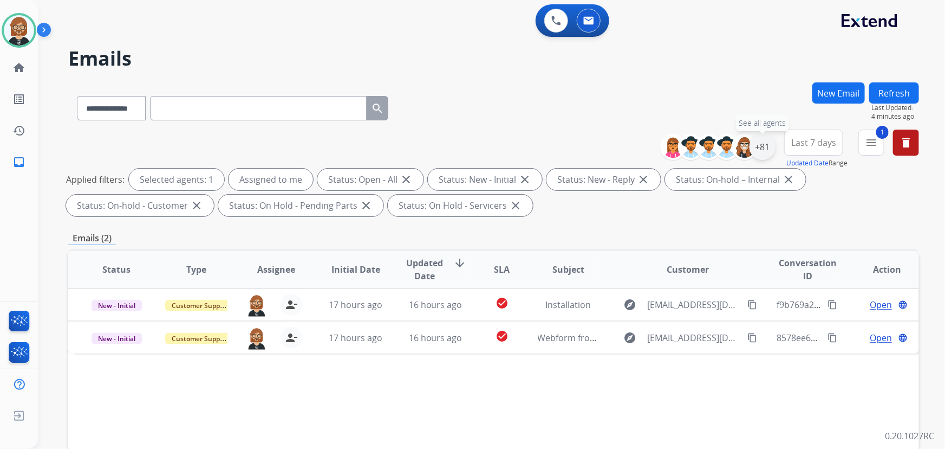
click at [766, 147] on div "+81" at bounding box center [763, 147] width 26 height 26
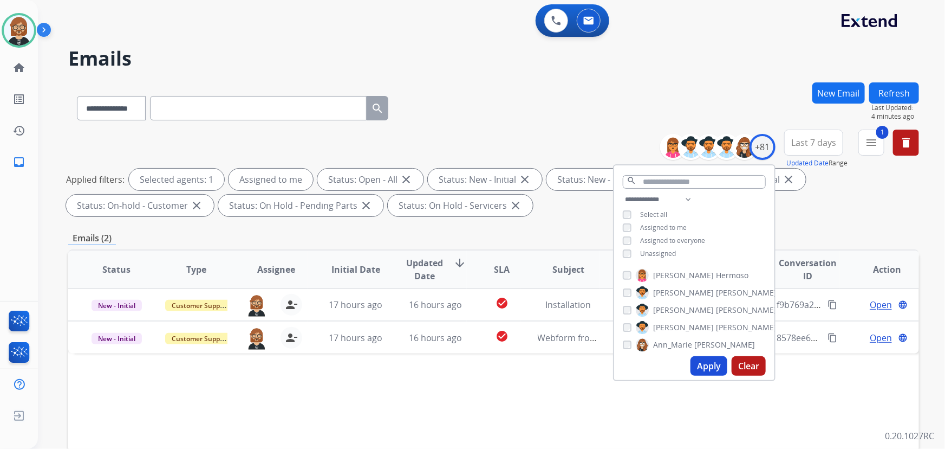
click at [706, 363] on button "Apply" at bounding box center [709, 366] width 37 height 20
click at [490, 424] on div "Status Type Assignee Initial Date Updated Date arrow_downward SLA Subject Custo…" at bounding box center [493, 430] width 851 height 363
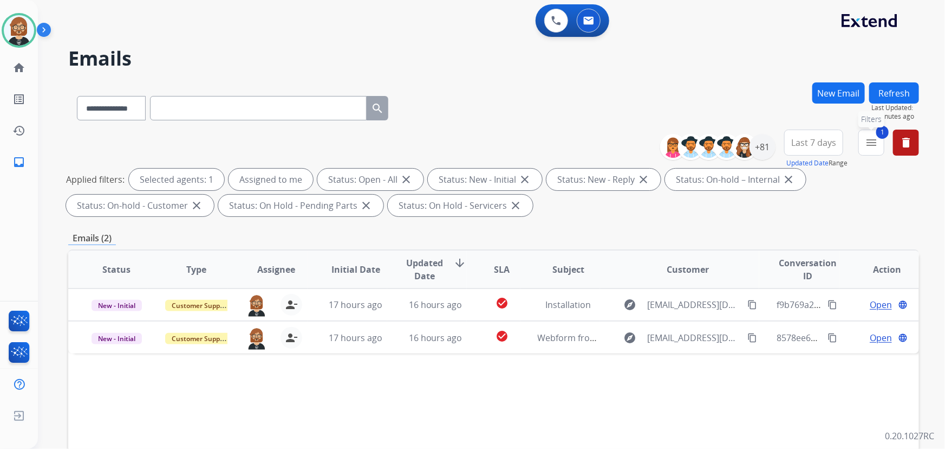
click at [875, 142] on mat-icon "menu" at bounding box center [871, 142] width 13 height 13
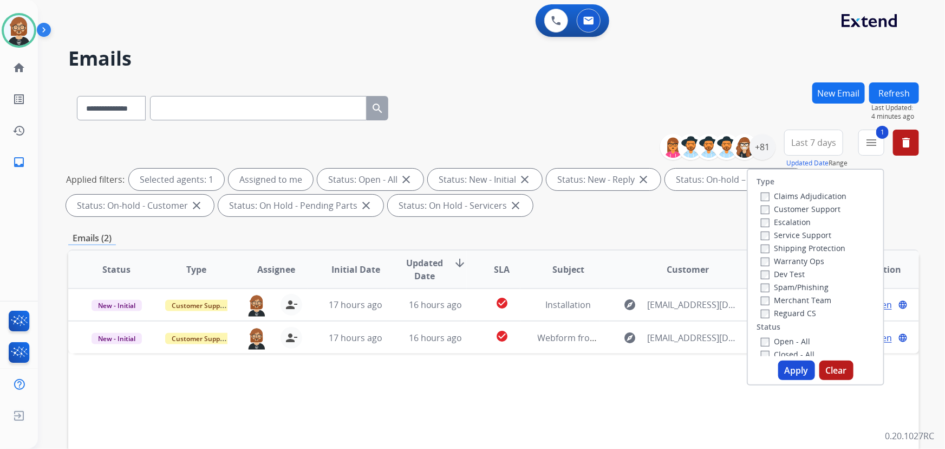
click at [784, 369] on button "Apply" at bounding box center [796, 370] width 37 height 20
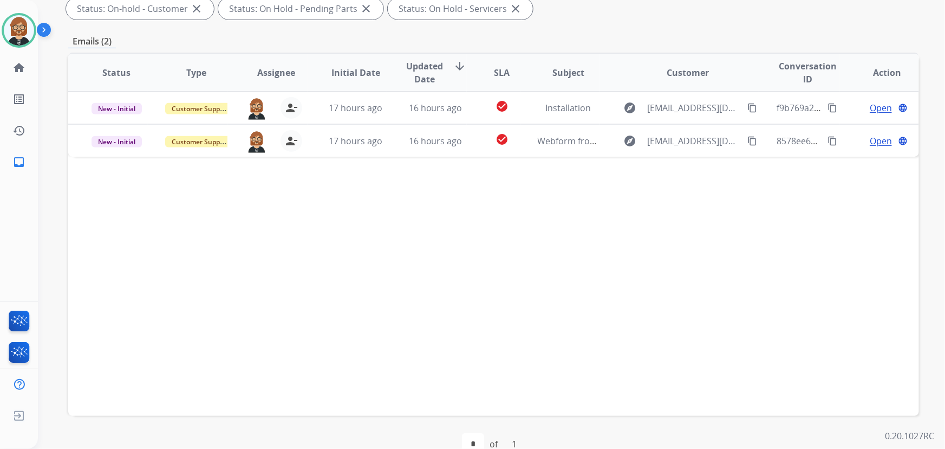
scroll to position [147, 0]
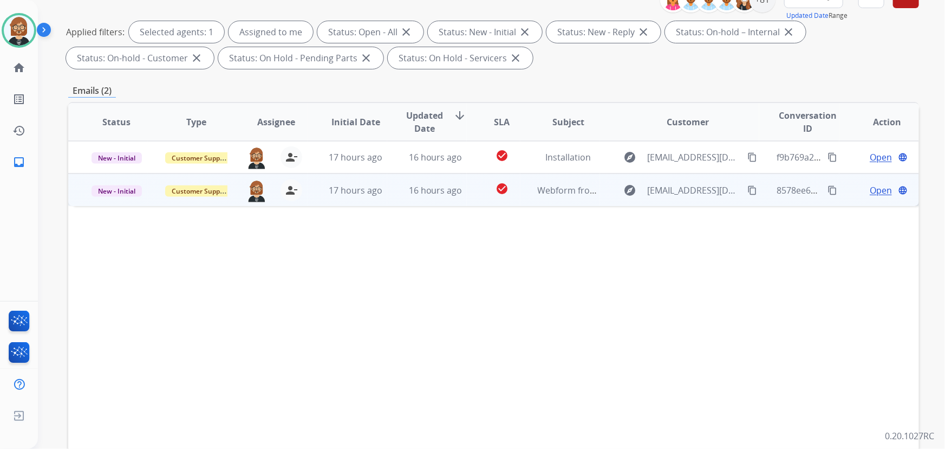
click at [471, 197] on td "check_circle" at bounding box center [493, 189] width 53 height 33
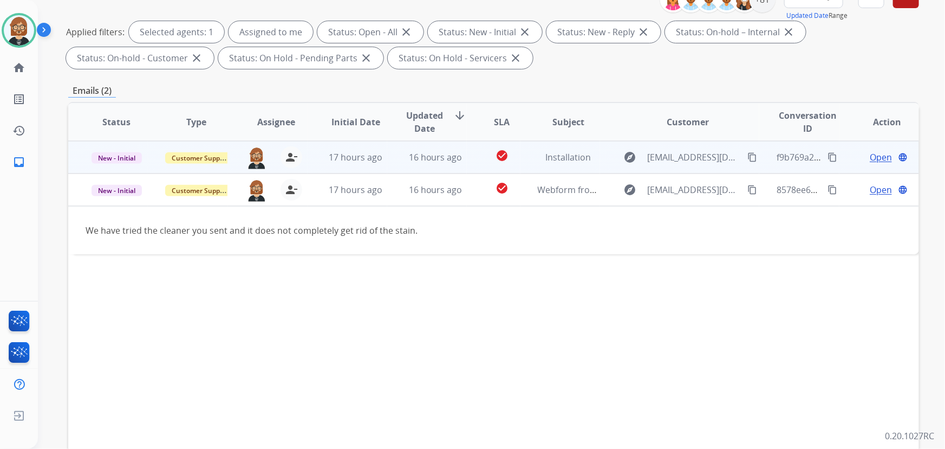
click at [468, 157] on td "check_circle" at bounding box center [493, 157] width 53 height 33
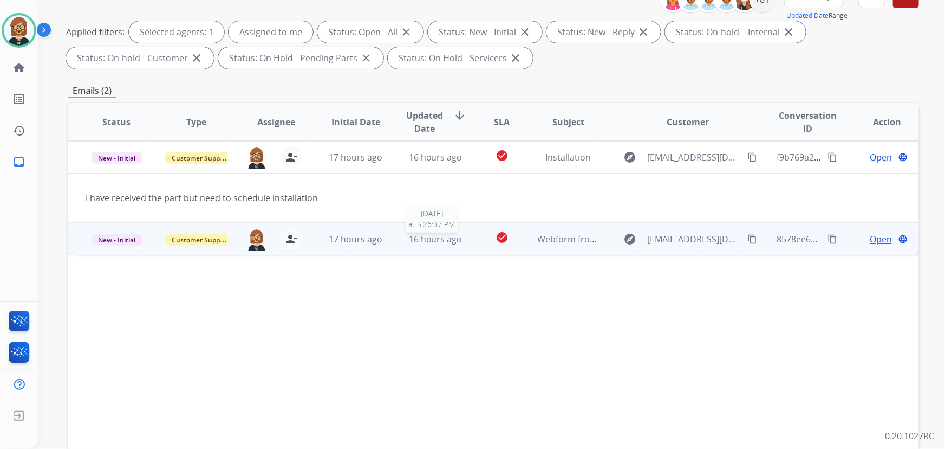
click at [462, 234] on div "16 hours ago" at bounding box center [436, 238] width 62 height 13
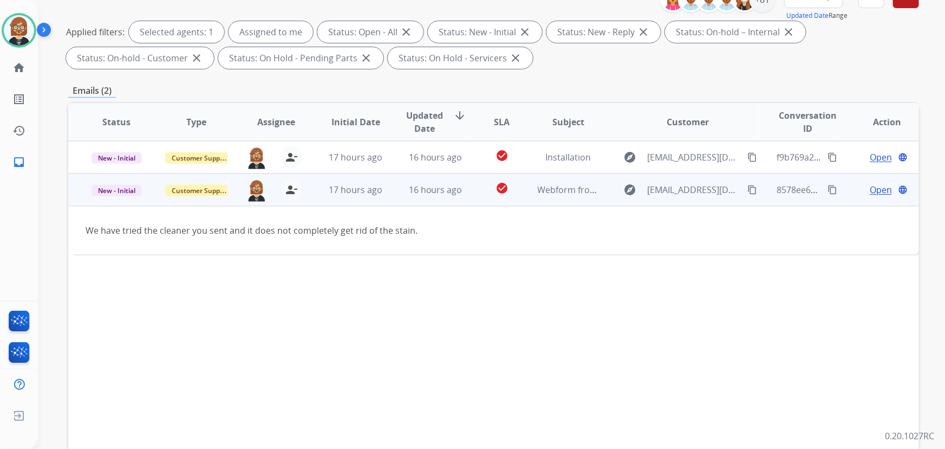
click at [870, 192] on span "Open" at bounding box center [881, 189] width 22 height 13
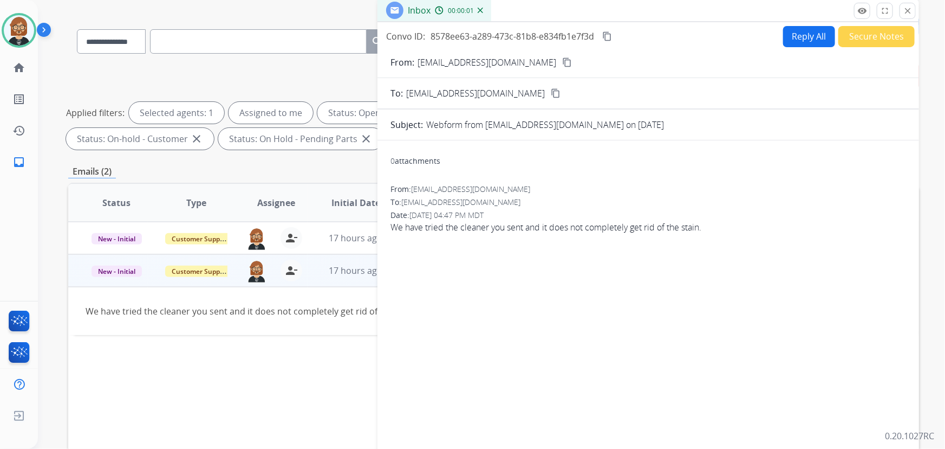
scroll to position [0, 0]
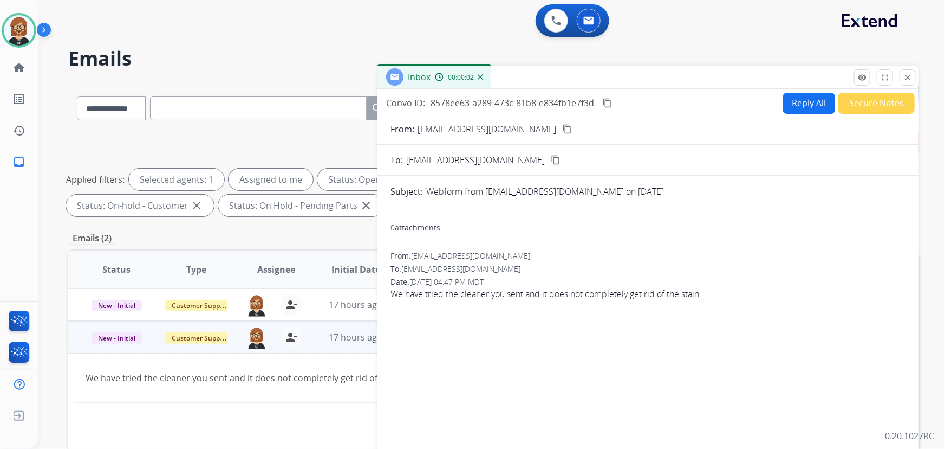
click at [789, 101] on button "Reply All" at bounding box center [809, 103] width 52 height 21
select select "**********"
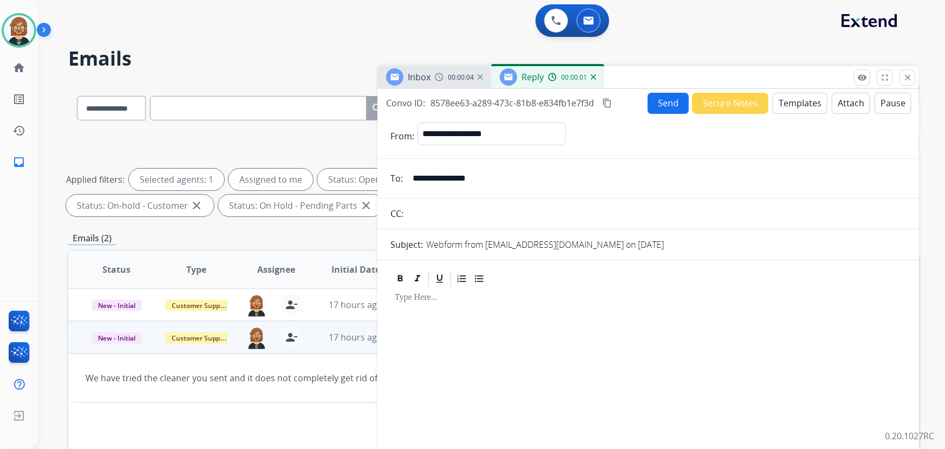
click at [785, 100] on button "Templates" at bounding box center [800, 103] width 55 height 21
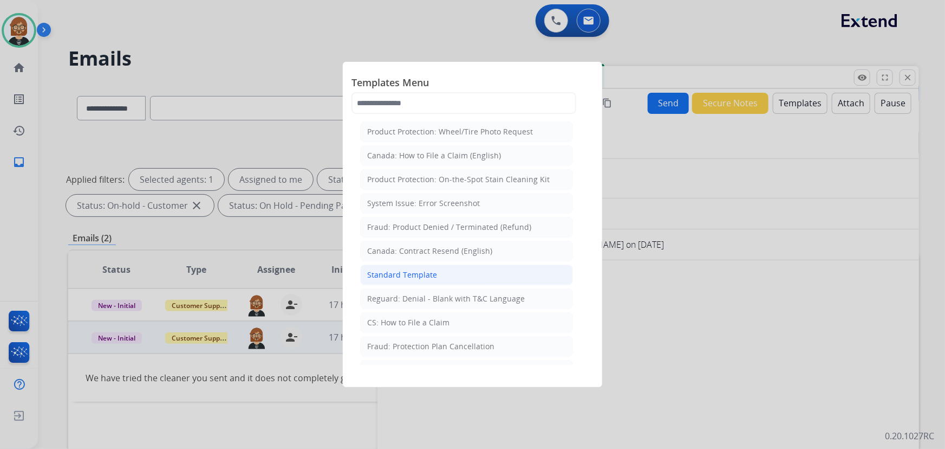
click at [429, 280] on li "Standard Template" at bounding box center [466, 274] width 213 height 21
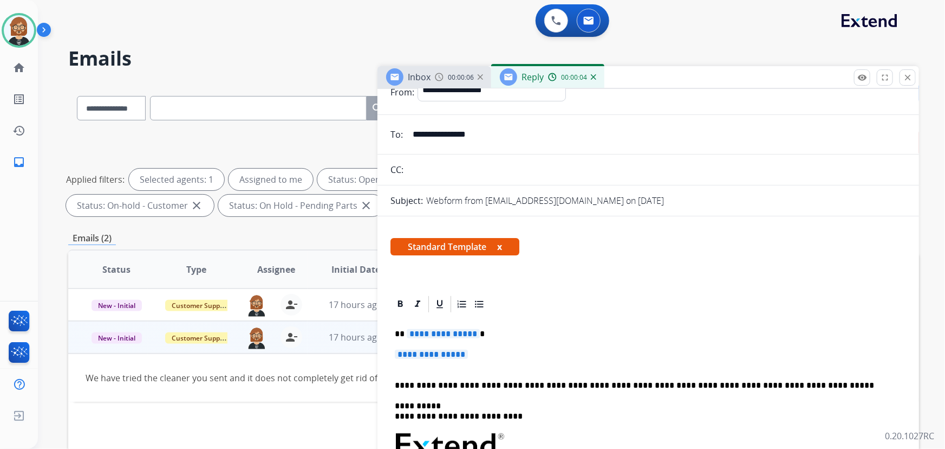
scroll to position [147, 0]
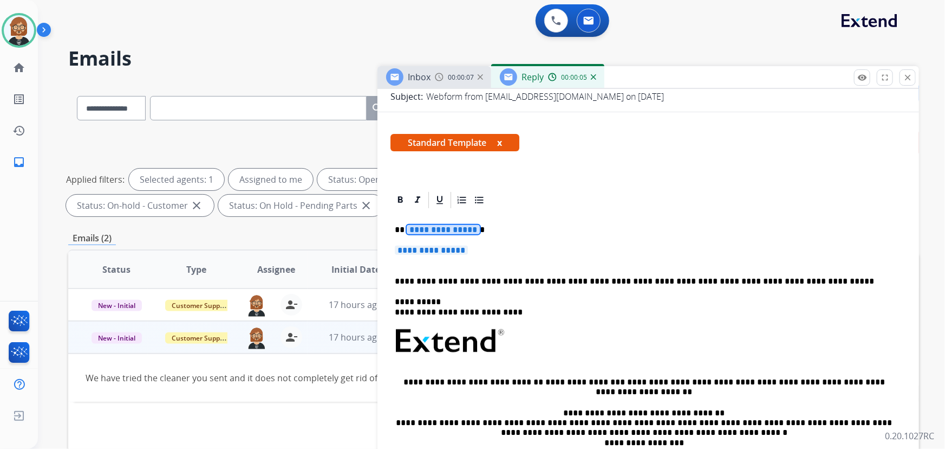
click at [441, 226] on span "**********" at bounding box center [443, 229] width 73 height 9
click at [436, 251] on span "**********" at bounding box center [431, 249] width 73 height 9
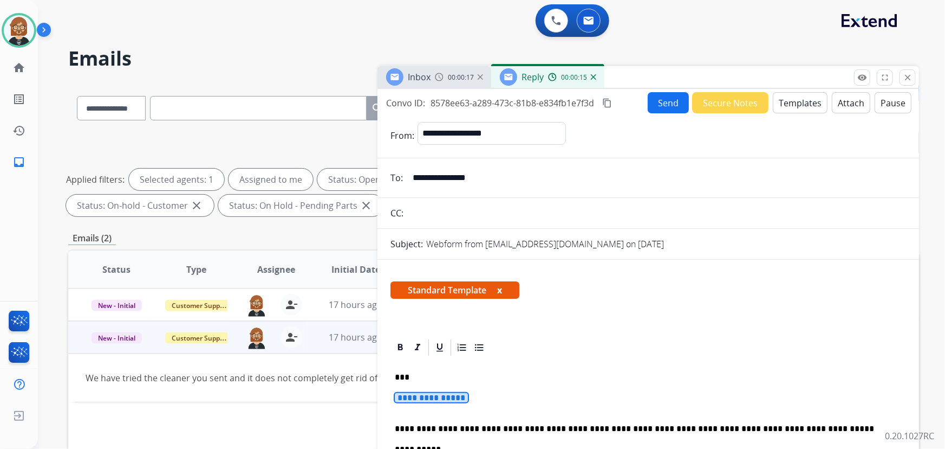
drag, startPoint x: 506, startPoint y: 174, endPoint x: 413, endPoint y: 171, distance: 93.2
click at [413, 171] on input "**********" at bounding box center [656, 178] width 500 height 22
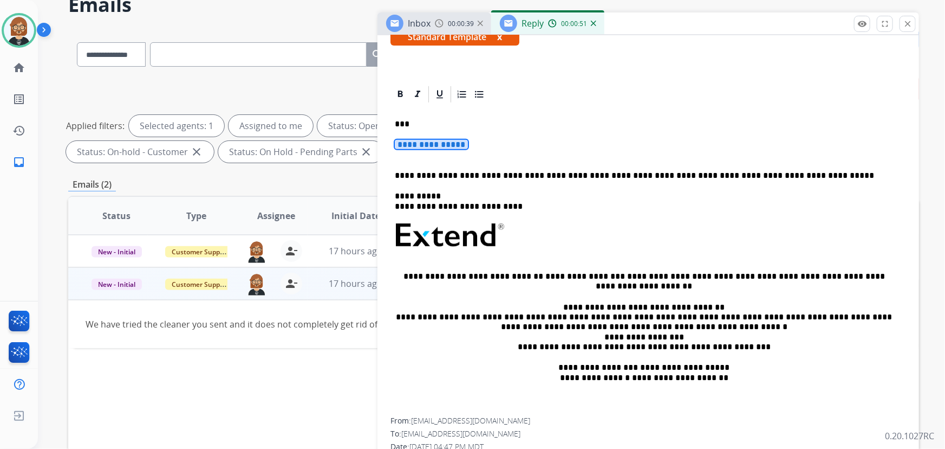
scroll to position [219, 0]
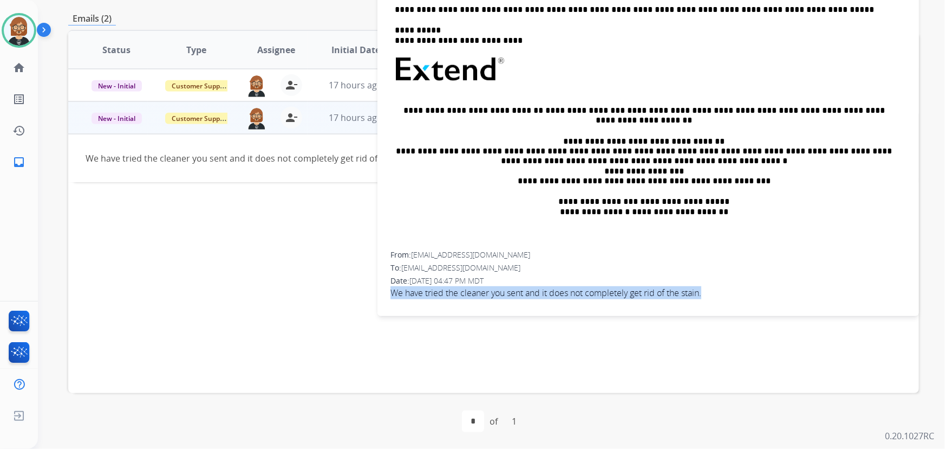
drag, startPoint x: 388, startPoint y: 289, endPoint x: 724, endPoint y: 290, distance: 335.8
click at [724, 290] on div "**********" at bounding box center [649, 113] width 542 height 389
copy span "We have tried the cleaner you sent and it does not completely get rid of the st…"
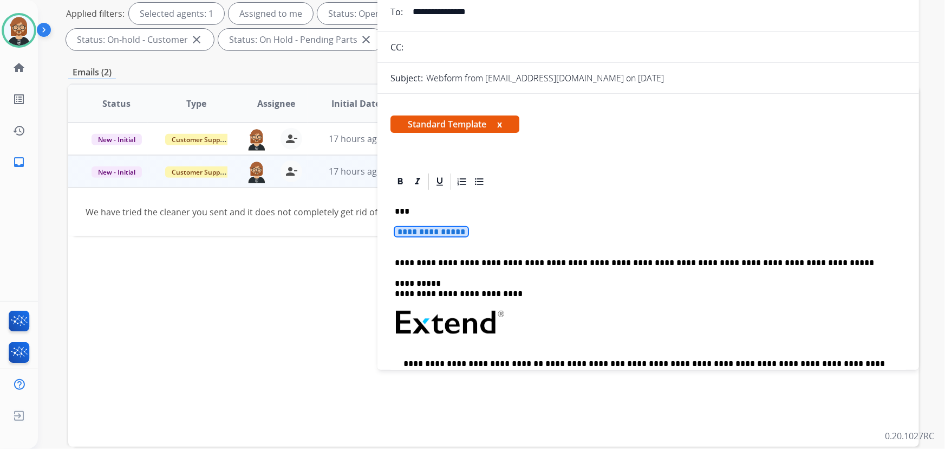
scroll to position [22, 0]
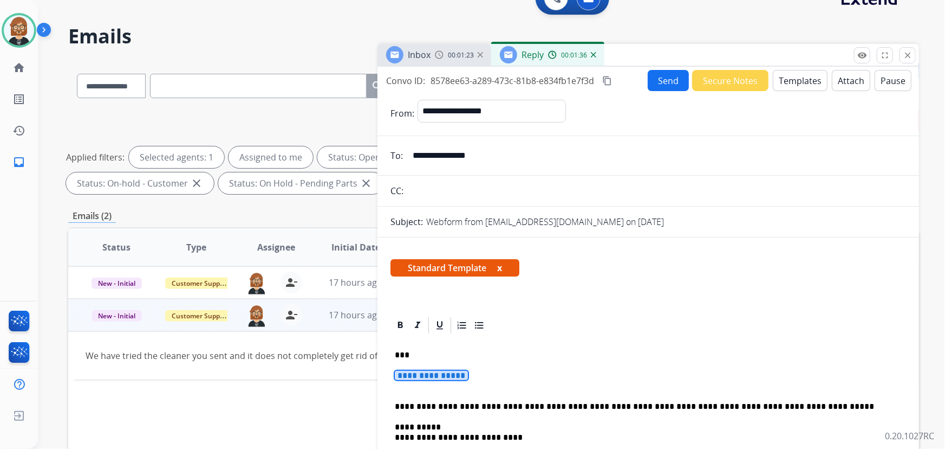
click at [608, 77] on mat-icon "content_copy" at bounding box center [607, 81] width 10 height 10
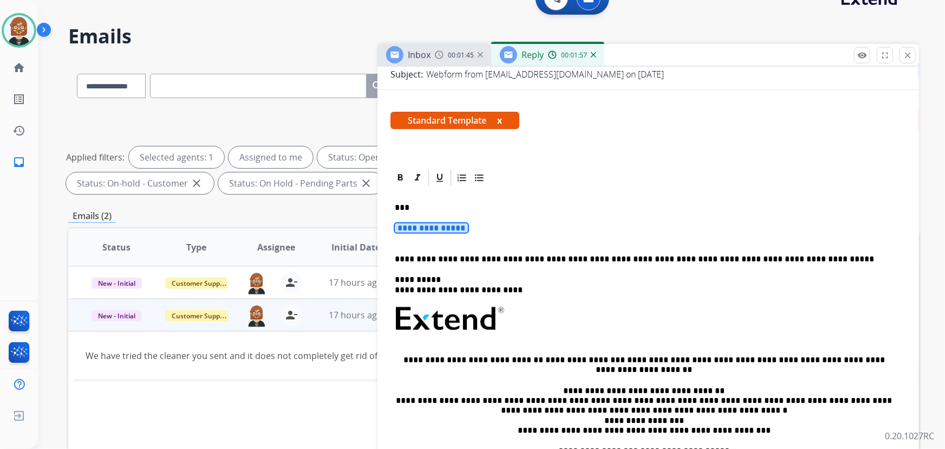
click at [451, 227] on span "**********" at bounding box center [431, 227] width 73 height 9
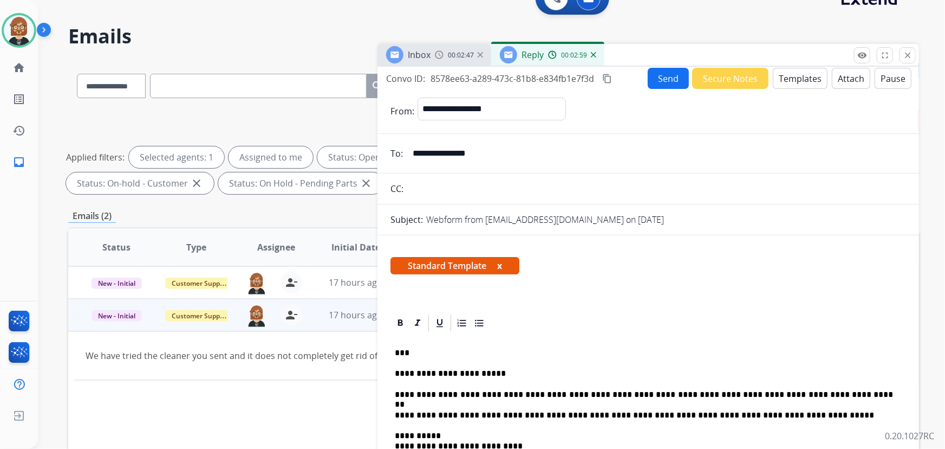
scroll to position [0, 0]
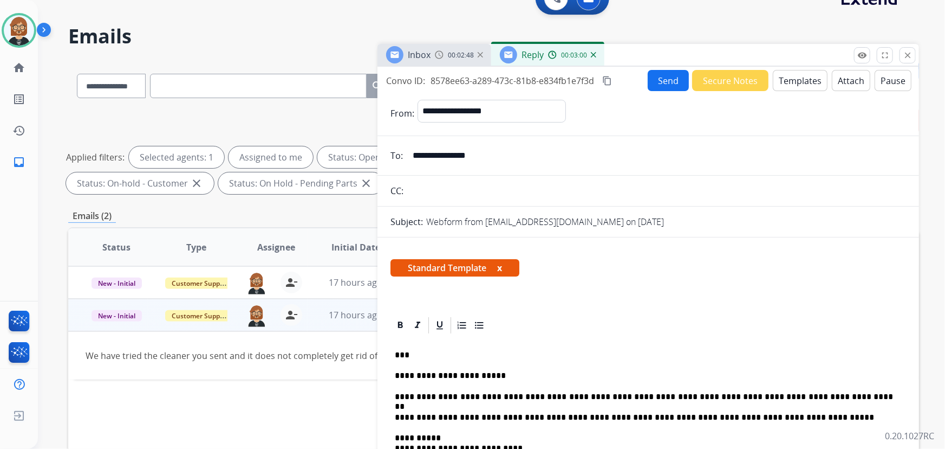
click at [664, 91] on form "**********" at bounding box center [649, 407] width 542 height 633
click at [665, 81] on button "Send" at bounding box center [668, 80] width 41 height 21
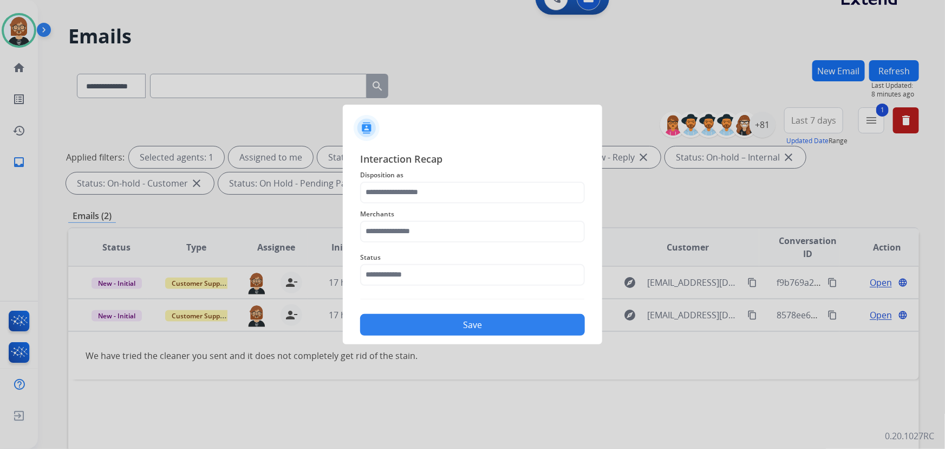
click at [459, 243] on div "Merchants" at bounding box center [472, 224] width 225 height 43
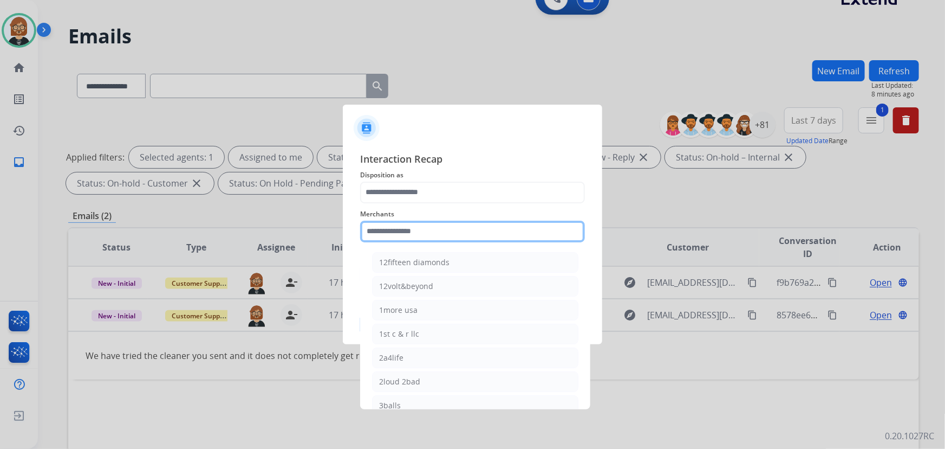
click at [462, 229] on input "text" at bounding box center [472, 231] width 225 height 22
click at [462, 231] on input "text" at bounding box center [472, 231] width 225 height 22
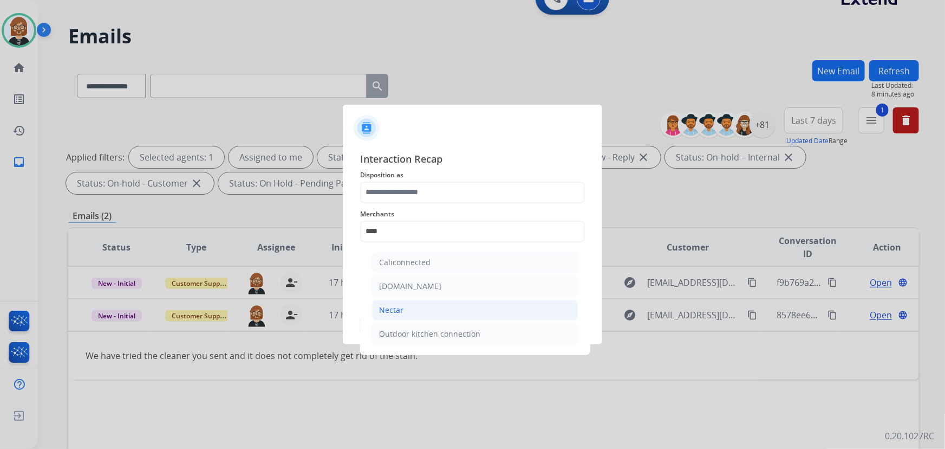
click at [454, 309] on li "Nectar" at bounding box center [475, 310] width 206 height 21
type input "******"
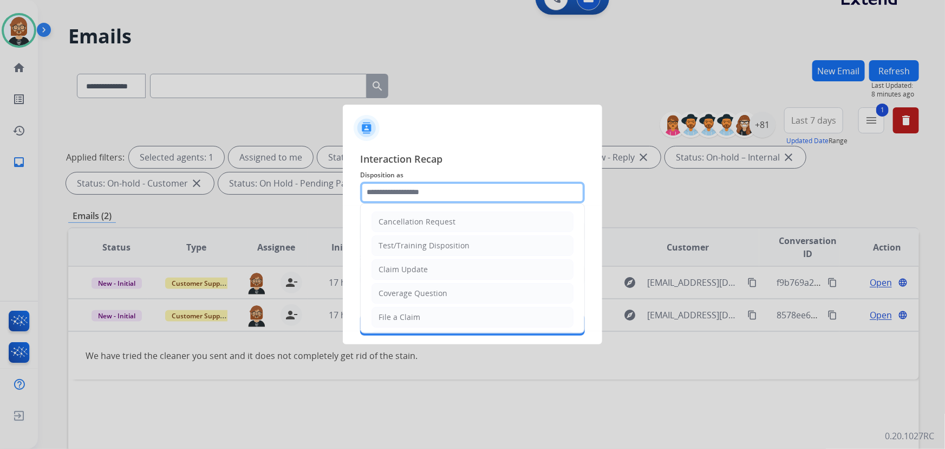
click at [454, 189] on input "text" at bounding box center [472, 192] width 225 height 22
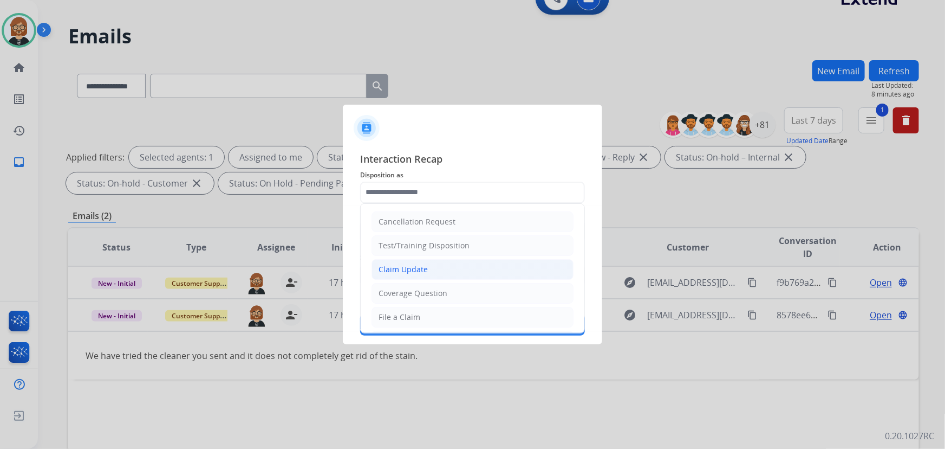
click at [449, 270] on li "Claim Update" at bounding box center [473, 269] width 202 height 21
type input "**********"
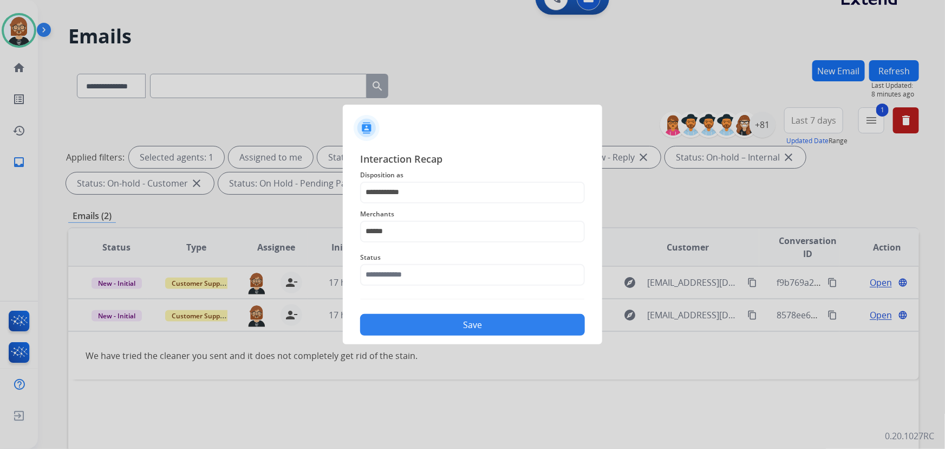
click at [452, 285] on div "Status" at bounding box center [472, 267] width 225 height 43
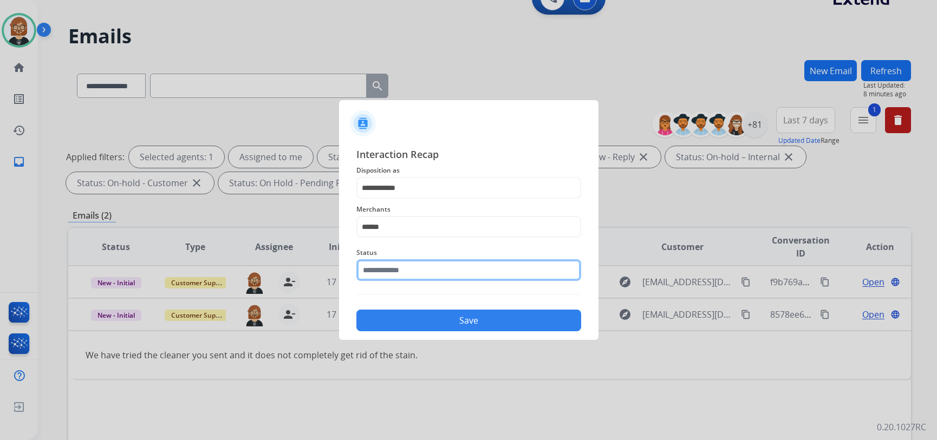
click at [455, 279] on input "text" at bounding box center [468, 270] width 225 height 22
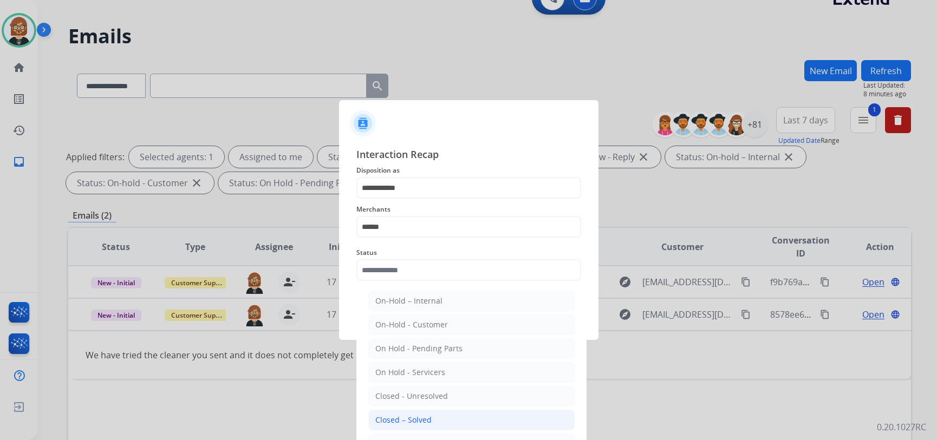
click at [479, 414] on li "Closed – Solved" at bounding box center [471, 420] width 206 height 21
type input "**********"
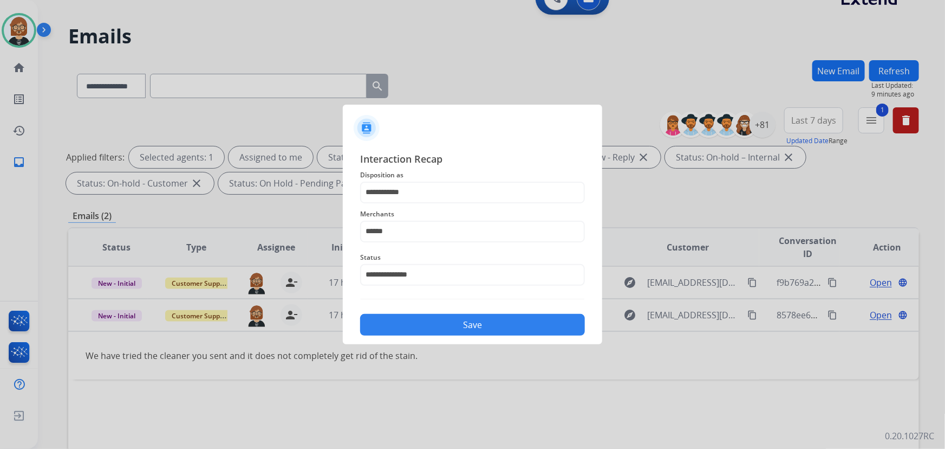
click at [471, 318] on button "Save" at bounding box center [472, 325] width 225 height 22
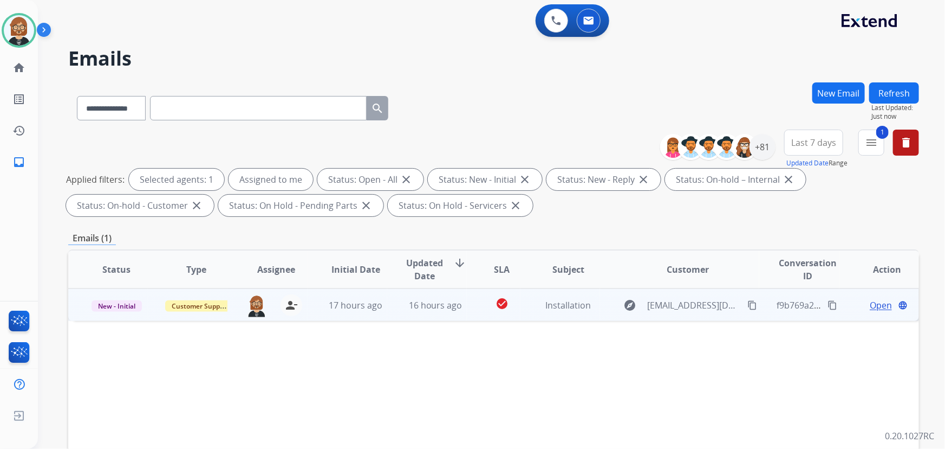
click at [562, 314] on td "Installation" at bounding box center [561, 304] width 80 height 33
click at [748, 305] on mat-icon "content_copy" at bounding box center [753, 305] width 10 height 10
click at [828, 303] on mat-icon "content_copy" at bounding box center [833, 305] width 10 height 10
drag, startPoint x: 316, startPoint y: 343, endPoint x: 82, endPoint y: 344, distance: 234.0
click at [82, 344] on td "I have received the part but need to schedule installation" at bounding box center [413, 345] width 691 height 48
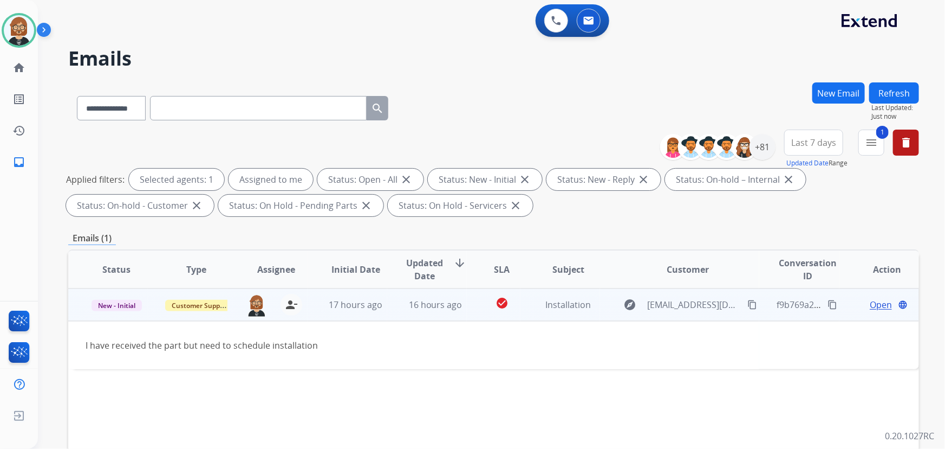
copy div "I have received the part but need to schedule installation"
click at [748, 303] on mat-icon "content_copy" at bounding box center [753, 305] width 10 height 10
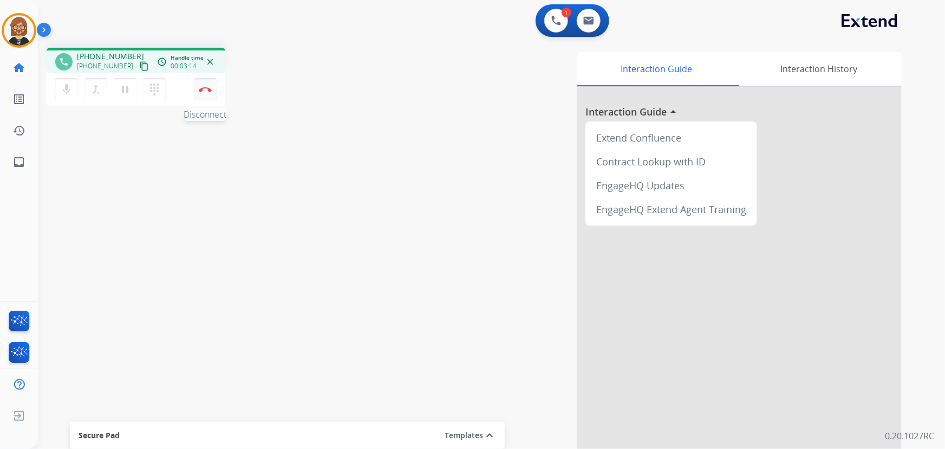
click at [206, 88] on img at bounding box center [205, 89] width 13 height 5
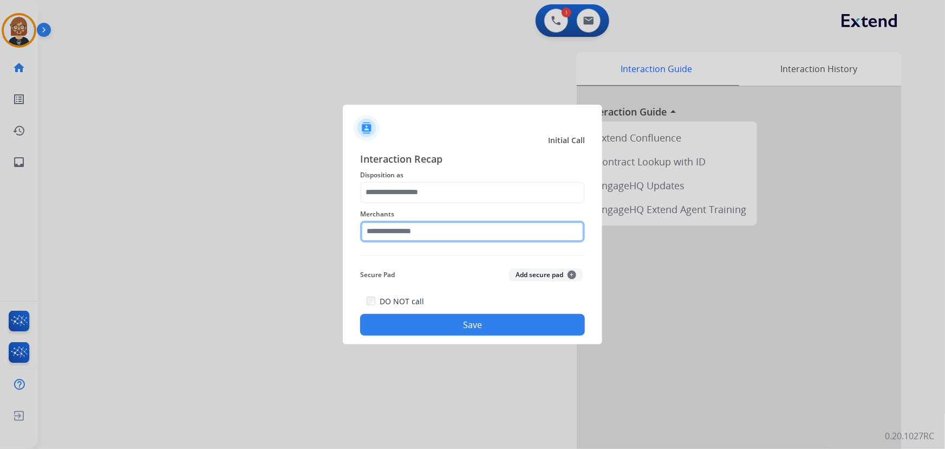
click at [456, 235] on input "text" at bounding box center [472, 231] width 225 height 22
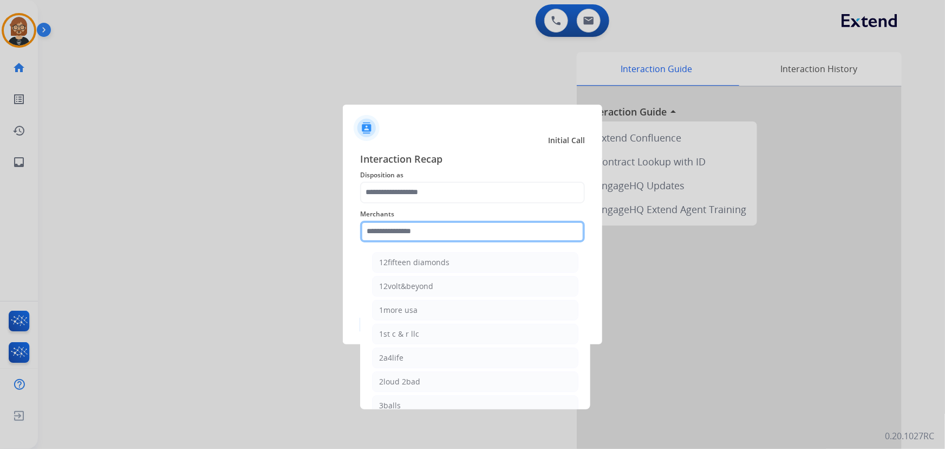
click at [466, 233] on input "text" at bounding box center [472, 231] width 225 height 22
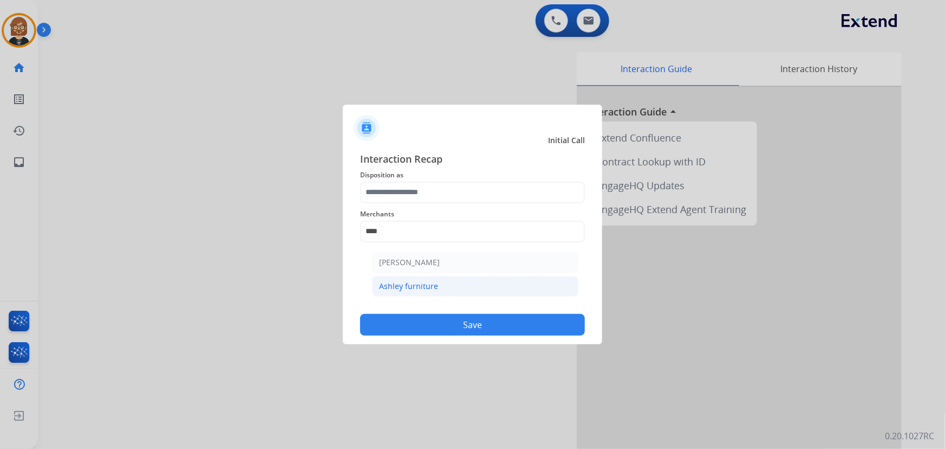
click at [465, 283] on li "Ashley furniture" at bounding box center [475, 286] width 206 height 21
type input "**********"
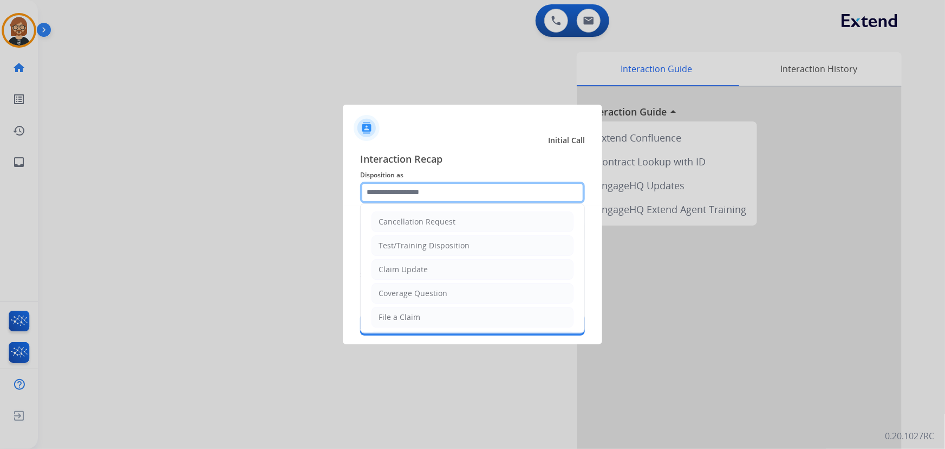
click at [457, 195] on input "text" at bounding box center [472, 192] width 225 height 22
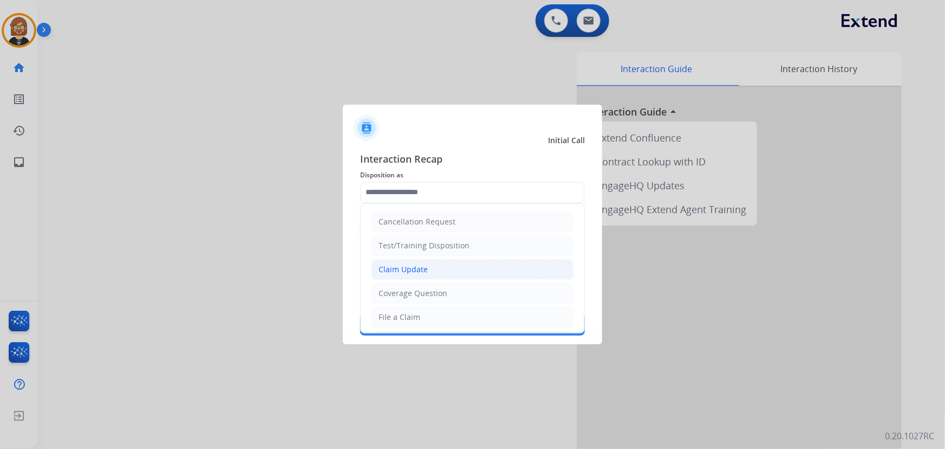
click at [452, 272] on li "Claim Update" at bounding box center [473, 269] width 202 height 21
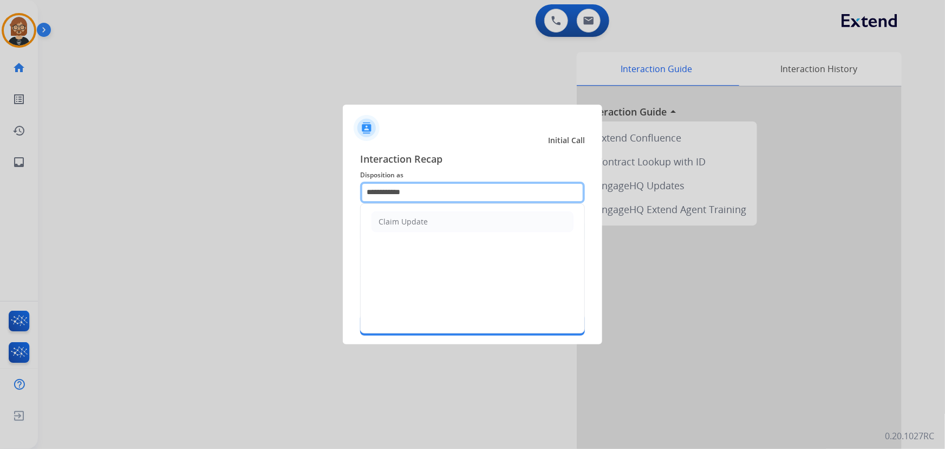
click at [456, 192] on input "**********" at bounding box center [472, 192] width 225 height 22
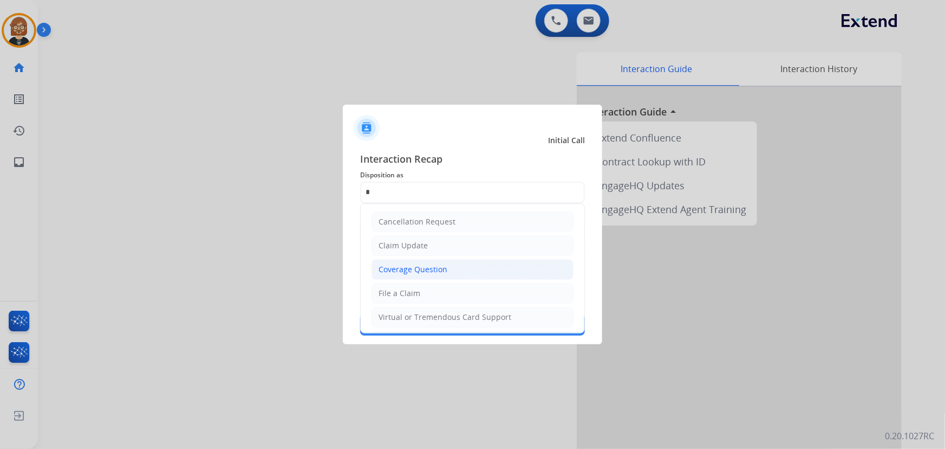
click at [455, 265] on li "Coverage Question" at bounding box center [473, 269] width 202 height 21
type input "**********"
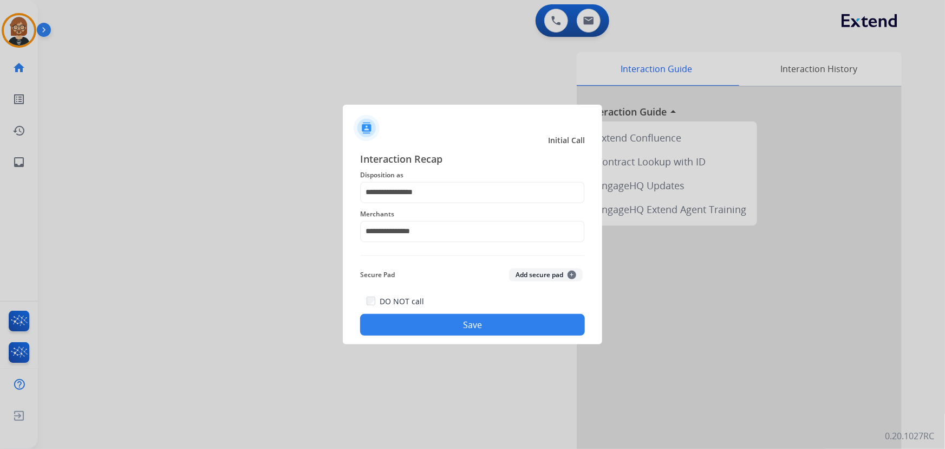
click at [476, 320] on button "Save" at bounding box center [472, 325] width 225 height 22
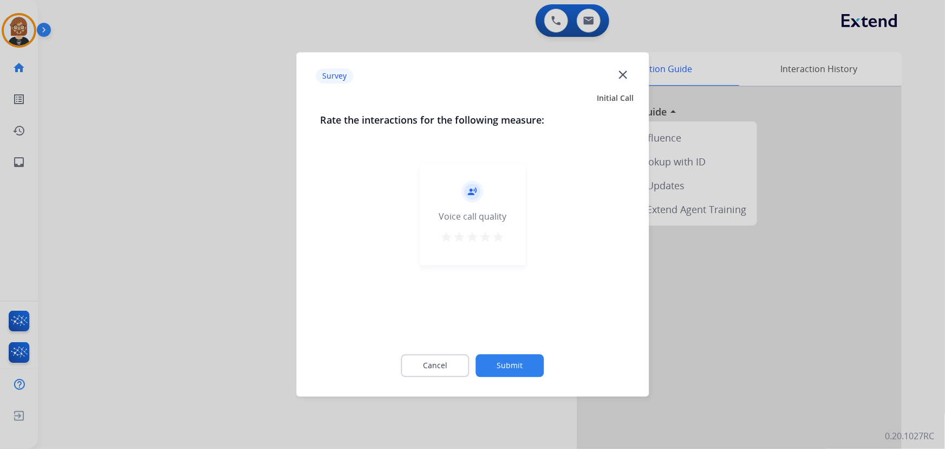
click at [508, 363] on button "Submit" at bounding box center [510, 365] width 68 height 23
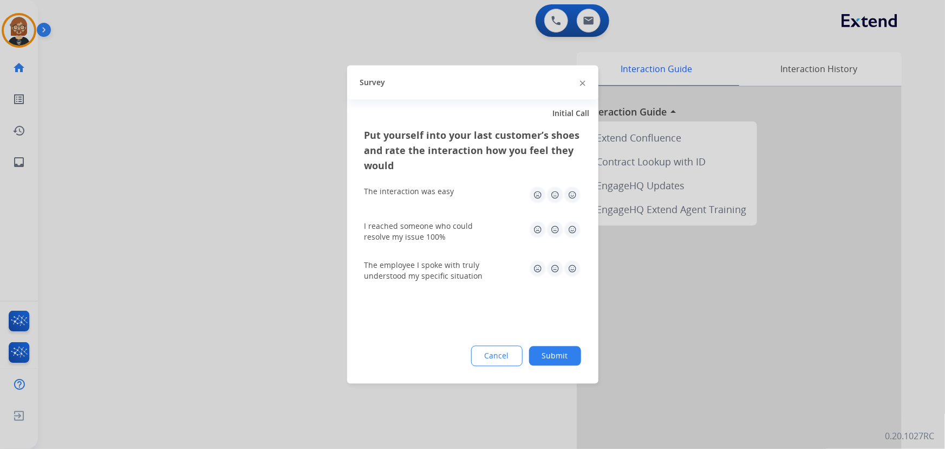
click at [547, 358] on button "Submit" at bounding box center [555, 356] width 52 height 20
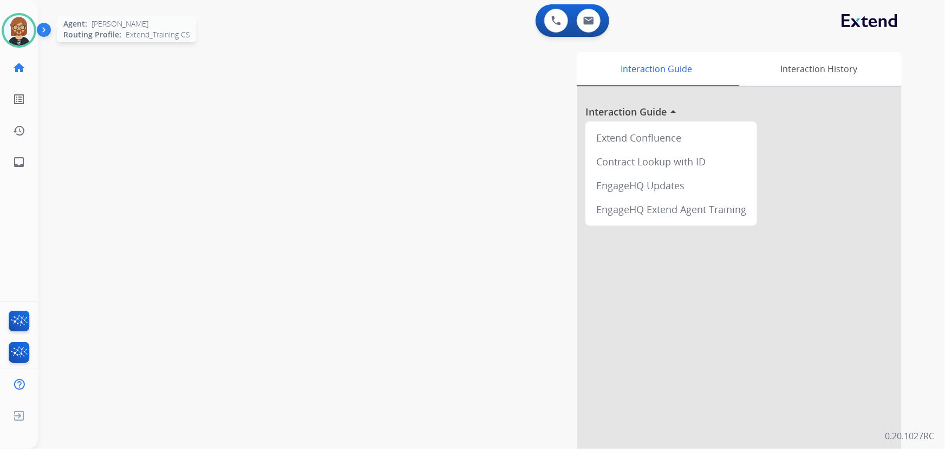
click at [17, 37] on img at bounding box center [19, 30] width 30 height 30
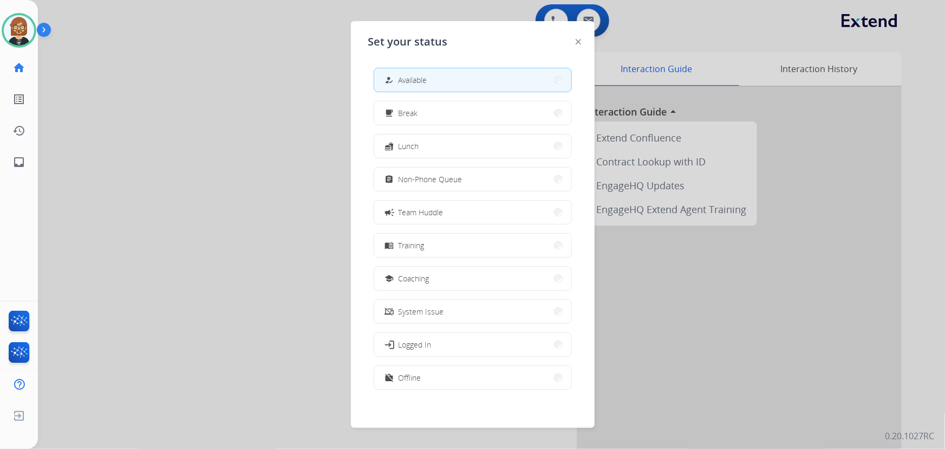
click at [118, 72] on div at bounding box center [472, 224] width 945 height 449
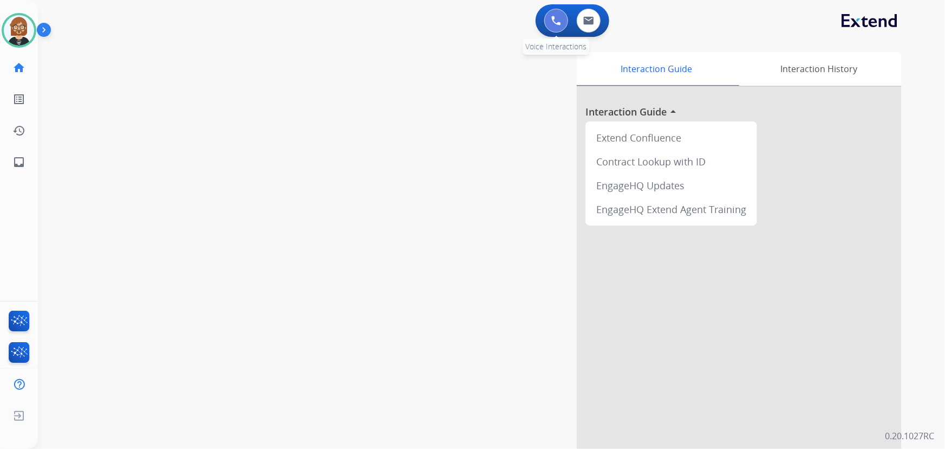
click at [560, 17] on img at bounding box center [556, 21] width 10 height 10
click at [554, 20] on img at bounding box center [556, 21] width 10 height 10
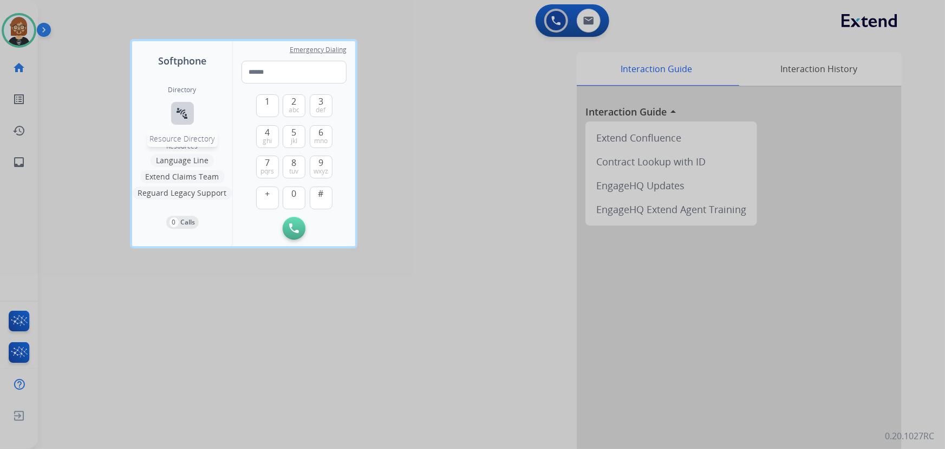
click at [180, 121] on button "connect_without_contact Resource Directory" at bounding box center [182, 113] width 23 height 23
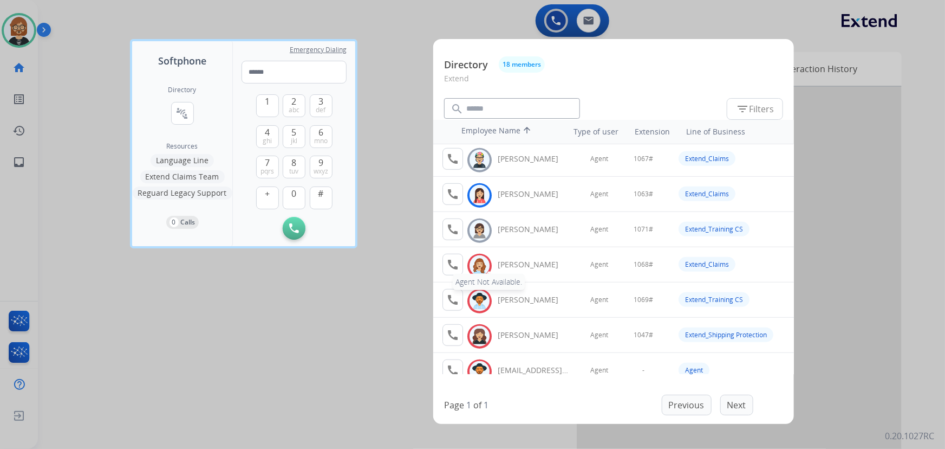
scroll to position [412, 0]
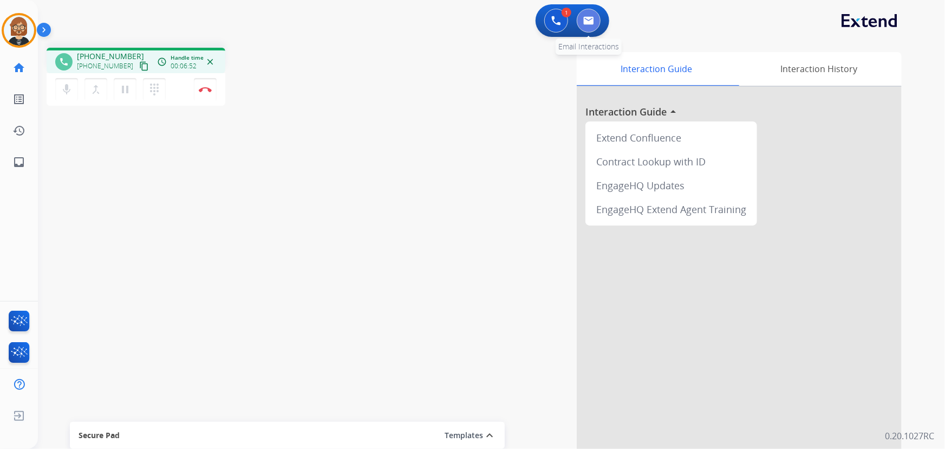
click at [590, 25] on button at bounding box center [589, 21] width 24 height 24
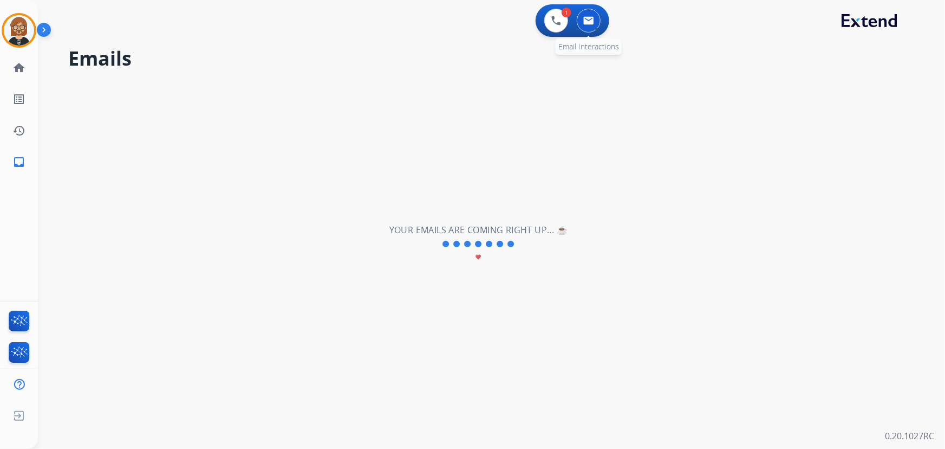
click at [592, 17] on img at bounding box center [588, 20] width 11 height 9
click at [560, 20] on img at bounding box center [556, 21] width 10 height 10
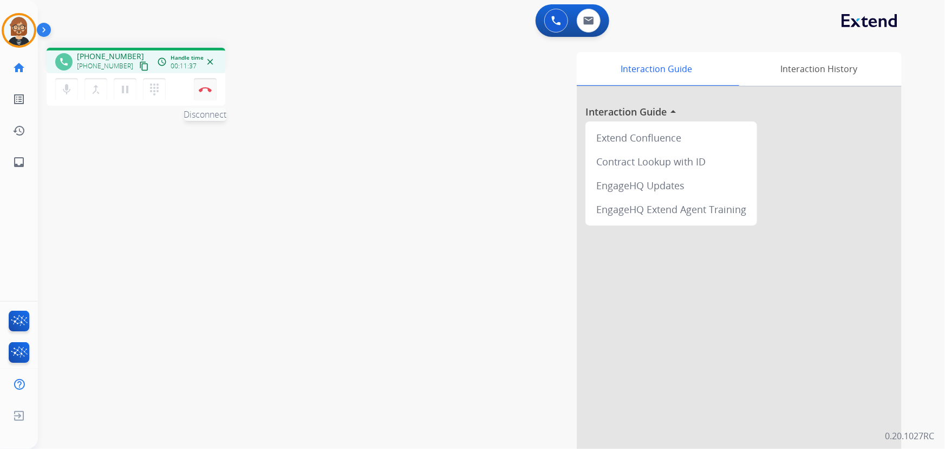
click at [206, 92] on button "Disconnect" at bounding box center [205, 89] width 23 height 23
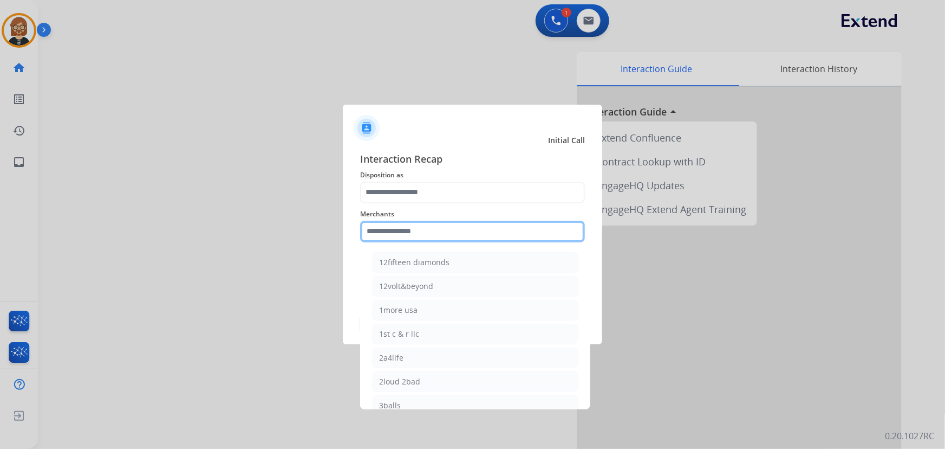
click at [488, 233] on input "text" at bounding box center [472, 231] width 225 height 22
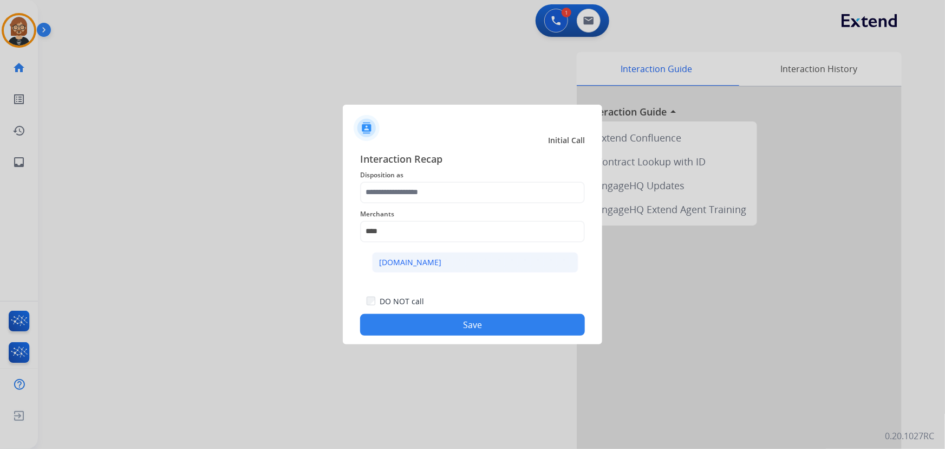
click at [466, 256] on li "Carparts.com" at bounding box center [475, 262] width 206 height 21
type input "**********"
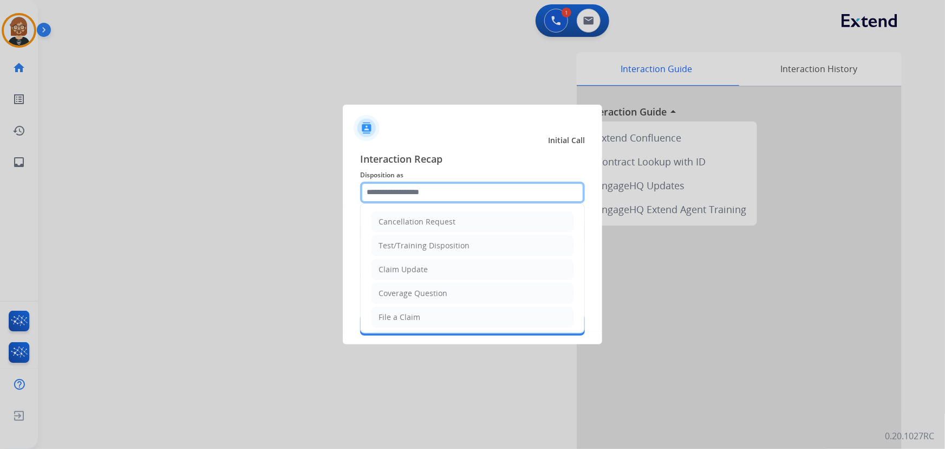
click at [472, 184] on input "text" at bounding box center [472, 192] width 225 height 22
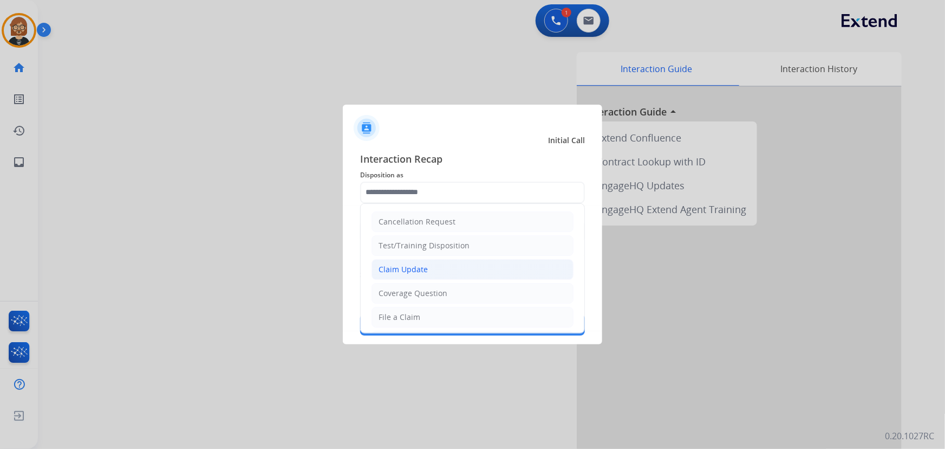
click at [467, 276] on li "Claim Update" at bounding box center [473, 269] width 202 height 21
type input "**********"
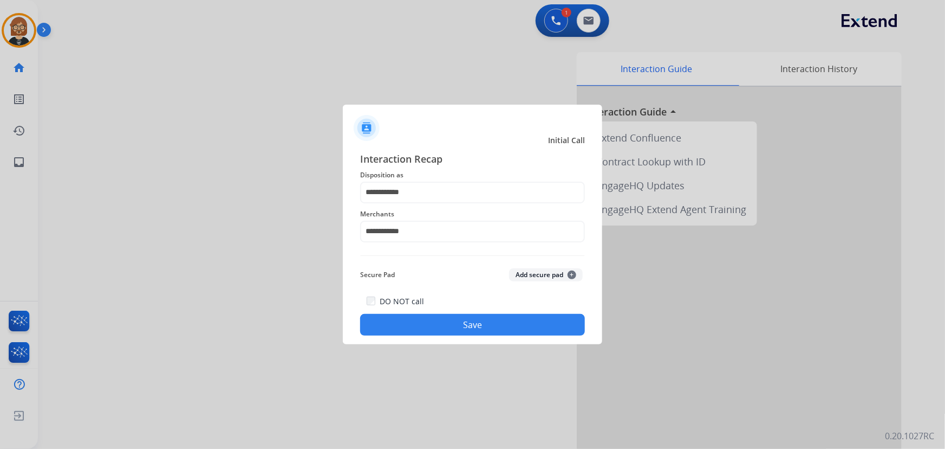
click at [490, 324] on button "Save" at bounding box center [472, 325] width 225 height 22
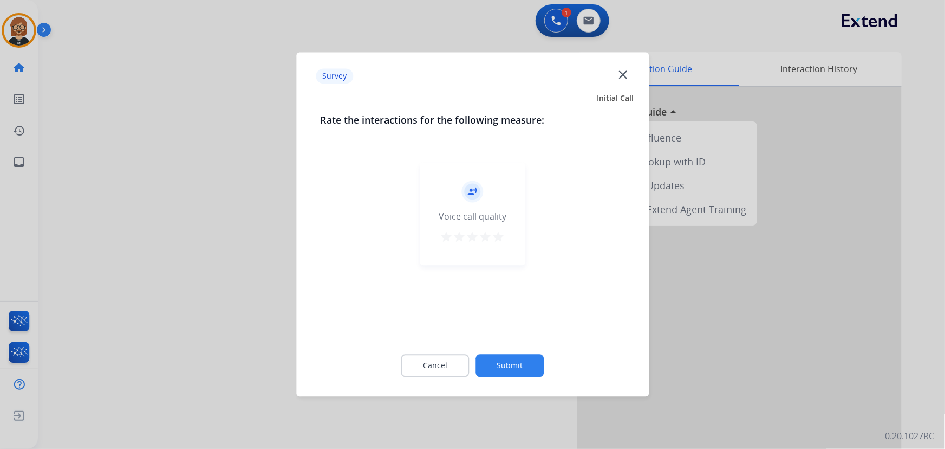
drag, startPoint x: 505, startPoint y: 386, endPoint x: 504, endPoint y: 378, distance: 8.2
click at [504, 383] on div "Cancel Submit" at bounding box center [472, 365] width 305 height 49
click at [509, 368] on button "Submit" at bounding box center [510, 365] width 68 height 23
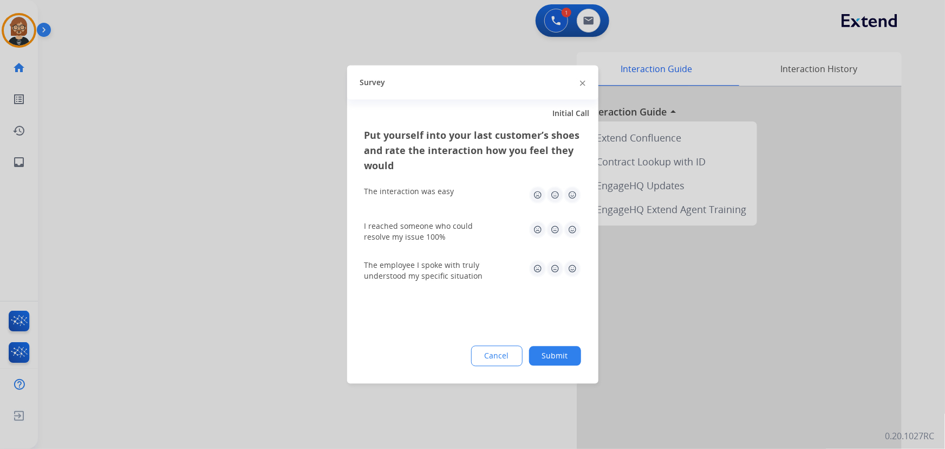
click at [560, 365] on div "Cancel Submit" at bounding box center [473, 356] width 217 height 21
click at [544, 352] on button "Submit" at bounding box center [555, 356] width 52 height 20
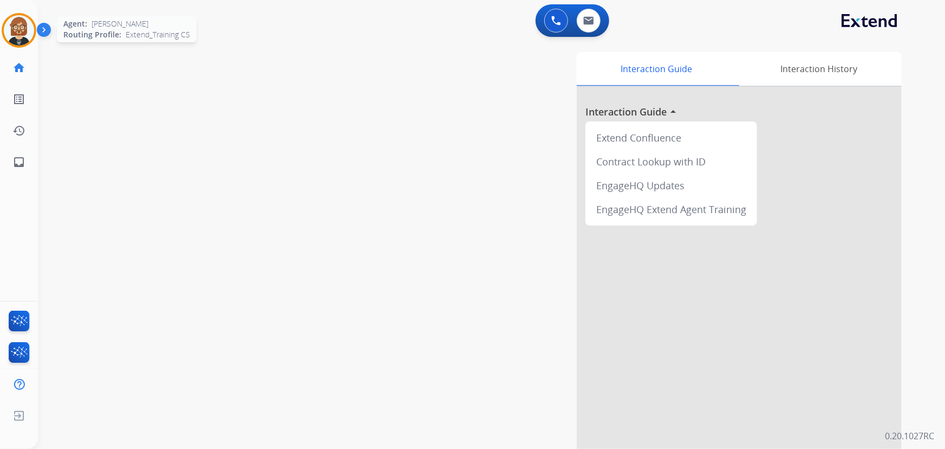
click at [11, 31] on img at bounding box center [19, 30] width 30 height 30
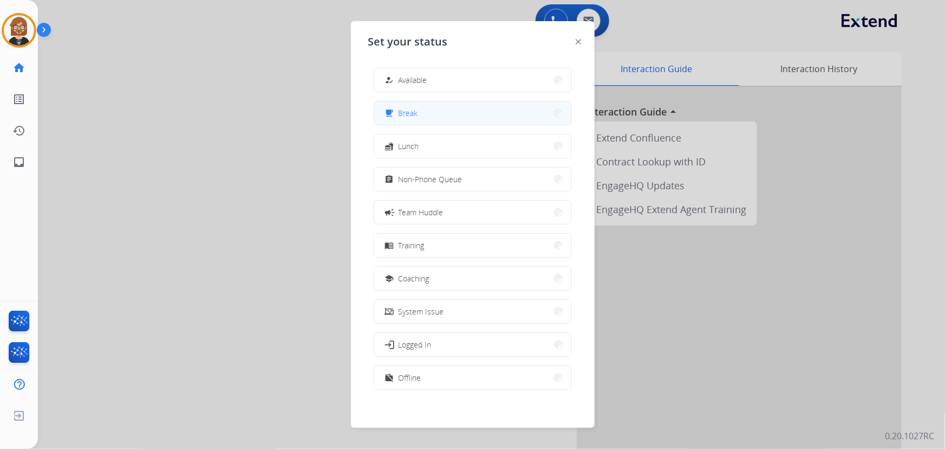
click at [458, 108] on button "free_breakfast Break" at bounding box center [472, 112] width 197 height 23
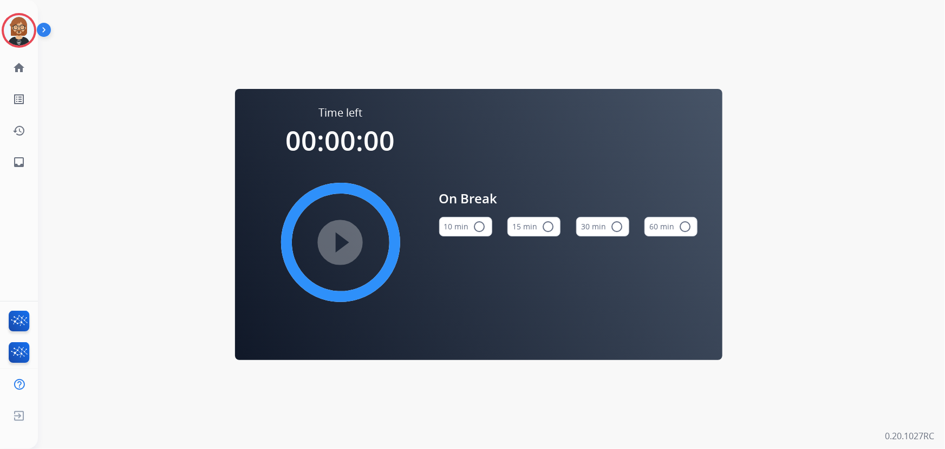
click at [457, 224] on button "10 min radio_button_unchecked" at bounding box center [465, 227] width 53 height 20
click at [347, 240] on mat-icon "play_circle_filled" at bounding box center [340, 242] width 13 height 13
click at [27, 161] on link "inbox Emails" at bounding box center [19, 162] width 30 height 30
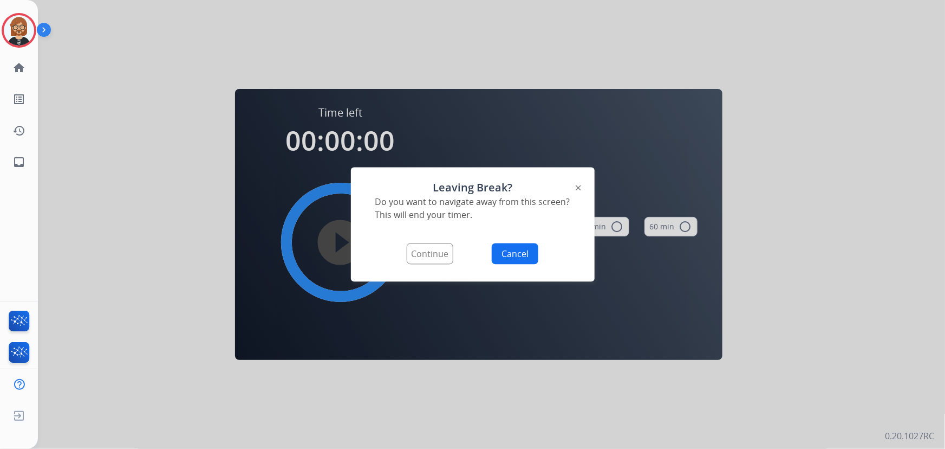
click at [443, 252] on button "Continue" at bounding box center [430, 253] width 47 height 21
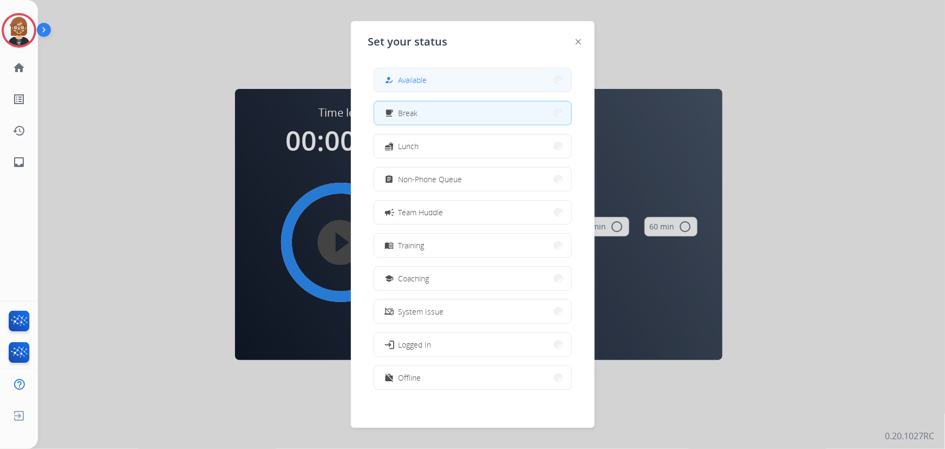
click at [431, 76] on button "how_to_reg Available" at bounding box center [472, 79] width 197 height 23
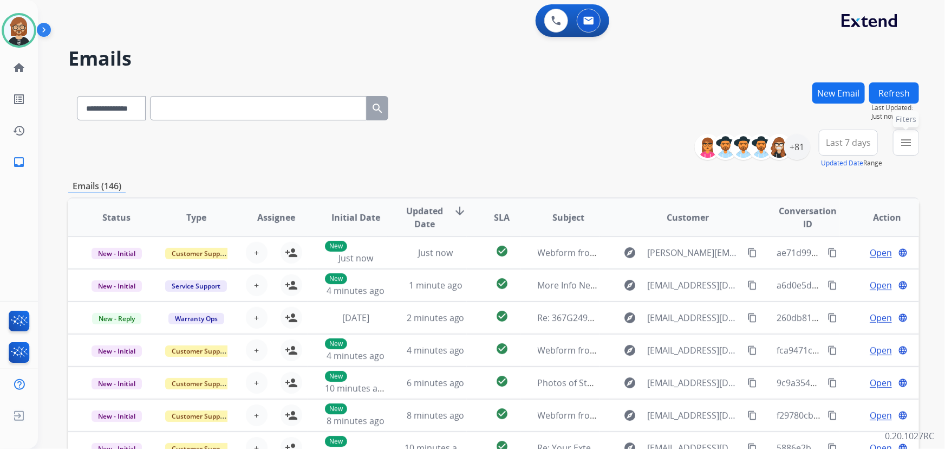
click at [899, 138] on button "menu Filters" at bounding box center [906, 142] width 26 height 26
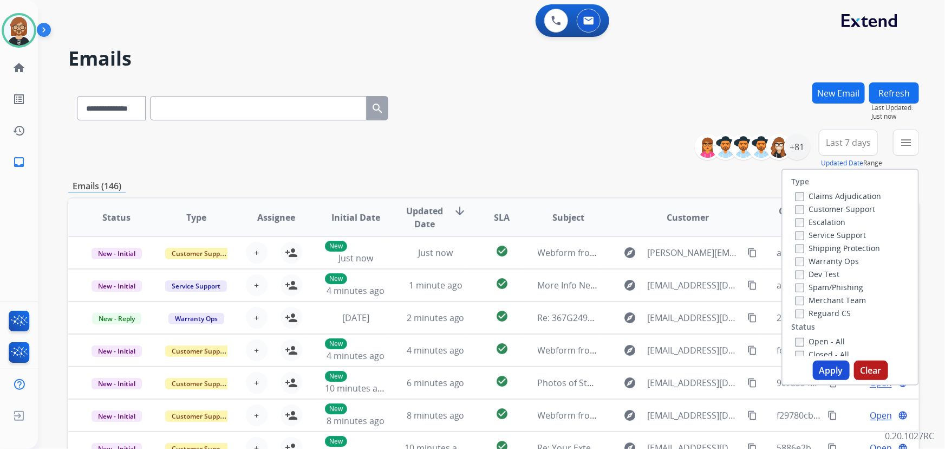
click at [813, 340] on label "Open - All" at bounding box center [820, 341] width 49 height 10
click at [834, 370] on button "Apply" at bounding box center [831, 370] width 37 height 20
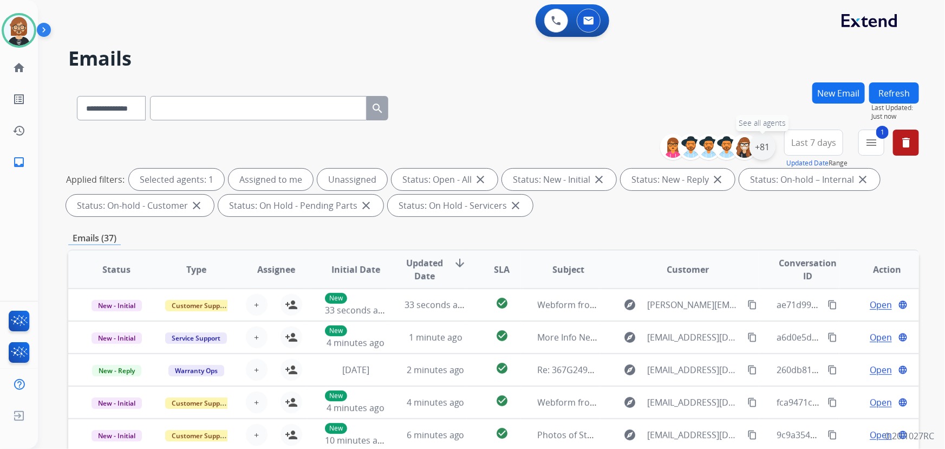
click at [761, 154] on div "+81" at bounding box center [763, 147] width 26 height 26
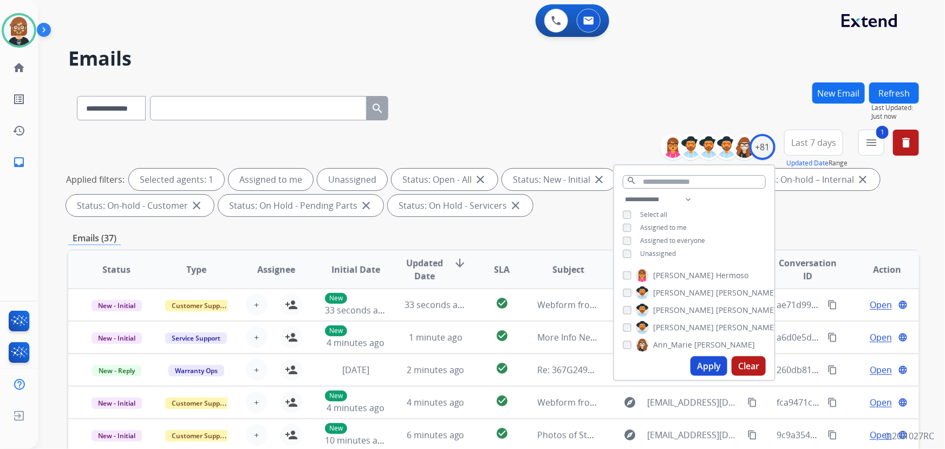
click at [665, 251] on span "Unassigned" at bounding box center [658, 253] width 36 height 9
click at [701, 362] on button "Apply" at bounding box center [709, 366] width 37 height 20
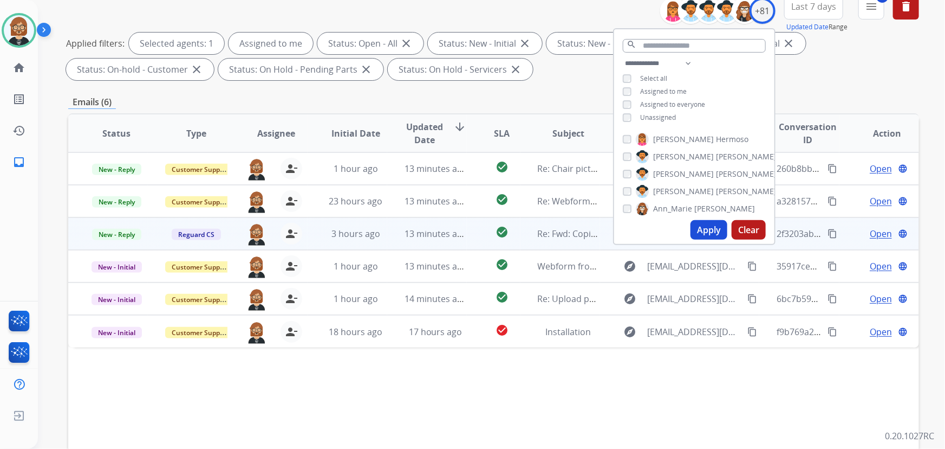
scroll to position [121, 0]
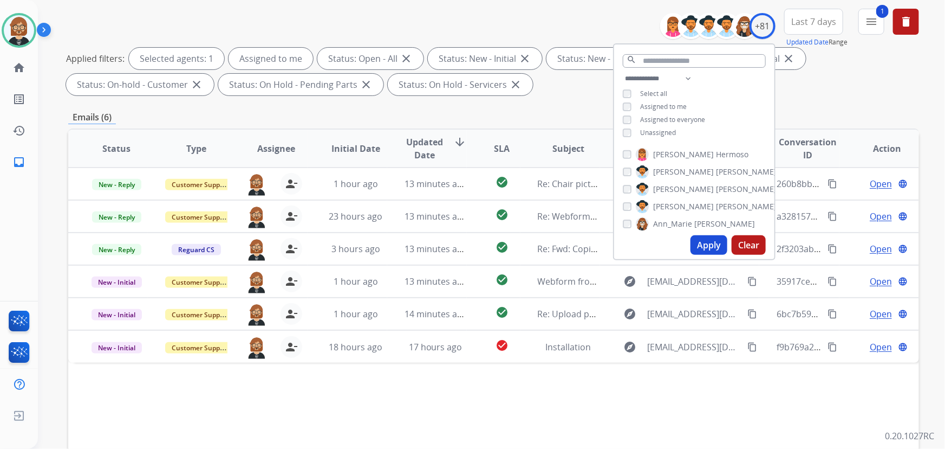
click at [566, 105] on div "**********" at bounding box center [493, 255] width 851 height 586
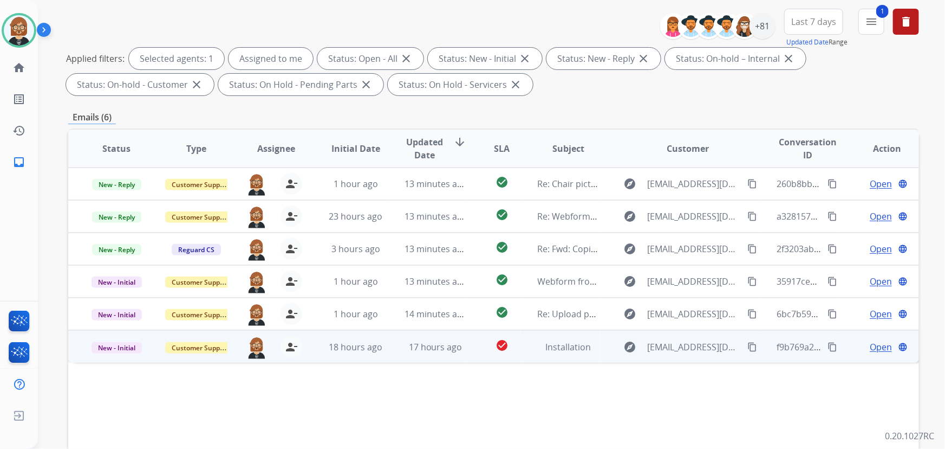
click at [534, 353] on td "Installation" at bounding box center [561, 346] width 80 height 33
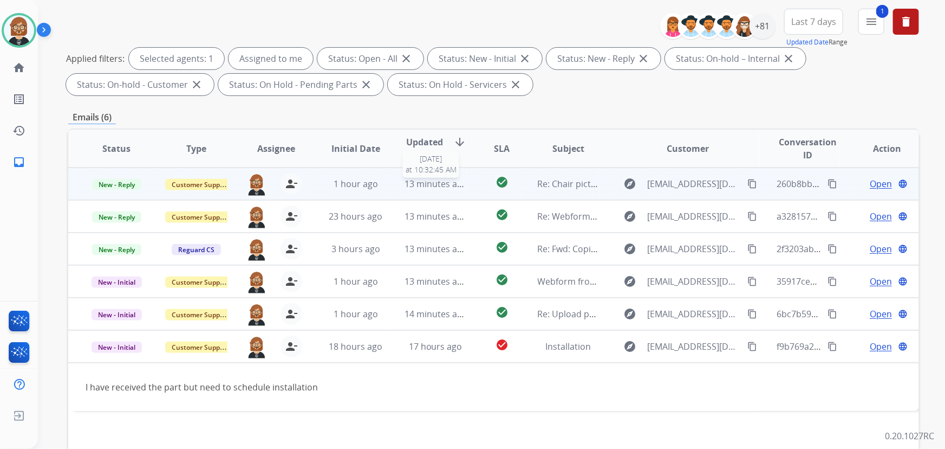
click at [423, 179] on td "13 minutes ago 9/17/2025 at 10:32:45 AM" at bounding box center [427, 183] width 80 height 33
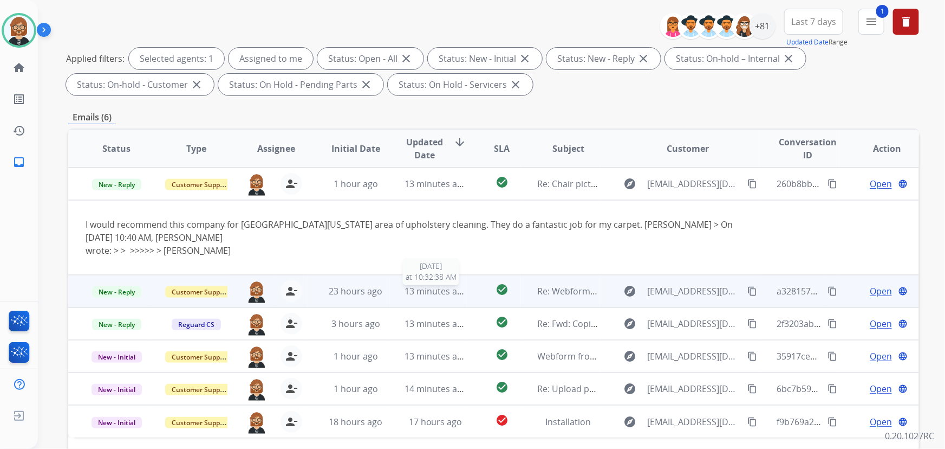
click at [447, 285] on span "13 minutes ago" at bounding box center [436, 291] width 63 height 12
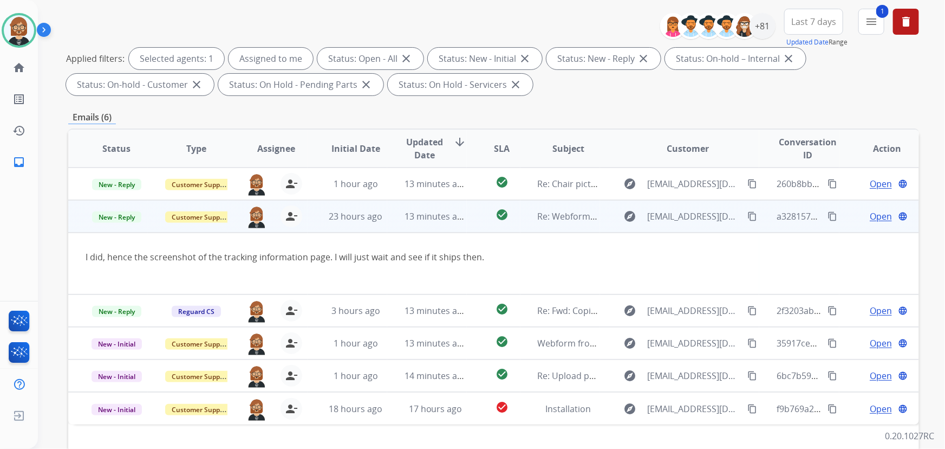
click at [870, 216] on span "Open" at bounding box center [881, 216] width 22 height 13
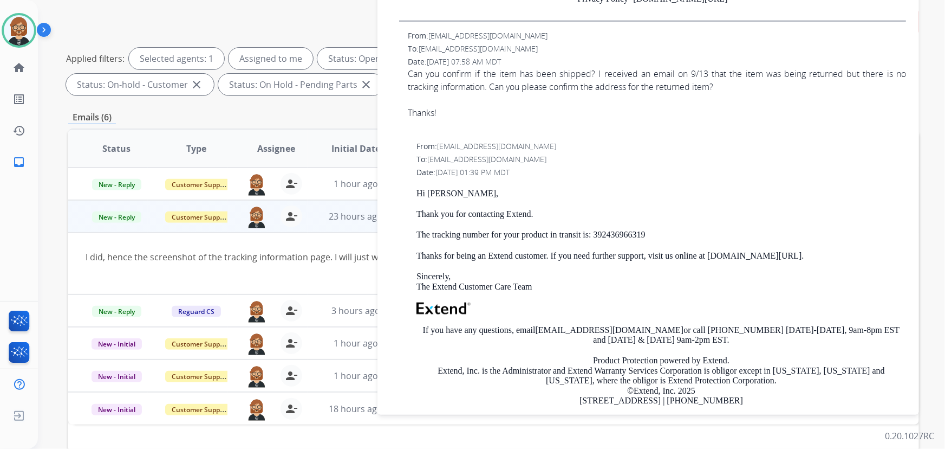
scroll to position [492, 0]
click at [618, 226] on div "Hi Alexander, Thank you for contacting Extend. The tracking number for your pro…" at bounding box center [662, 320] width 490 height 265
click at [618, 235] on p "The tracking number for your product in transit is: 392436966319" at bounding box center [662, 234] width 490 height 10
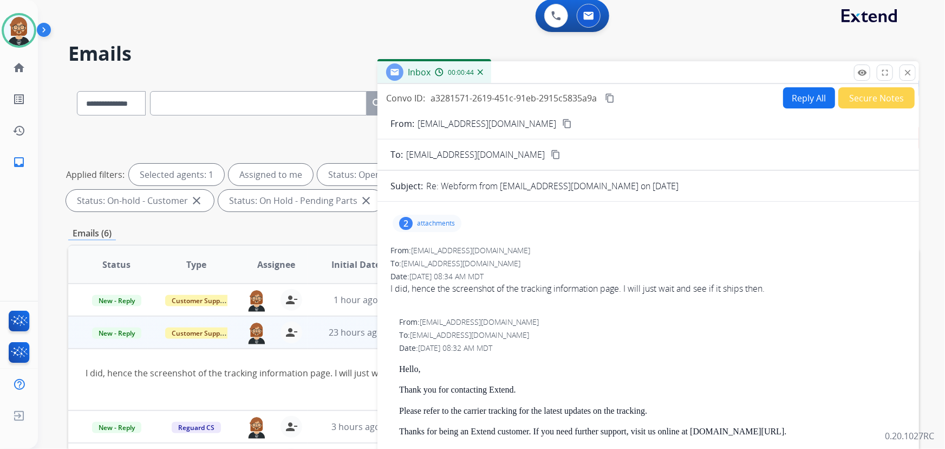
scroll to position [0, 0]
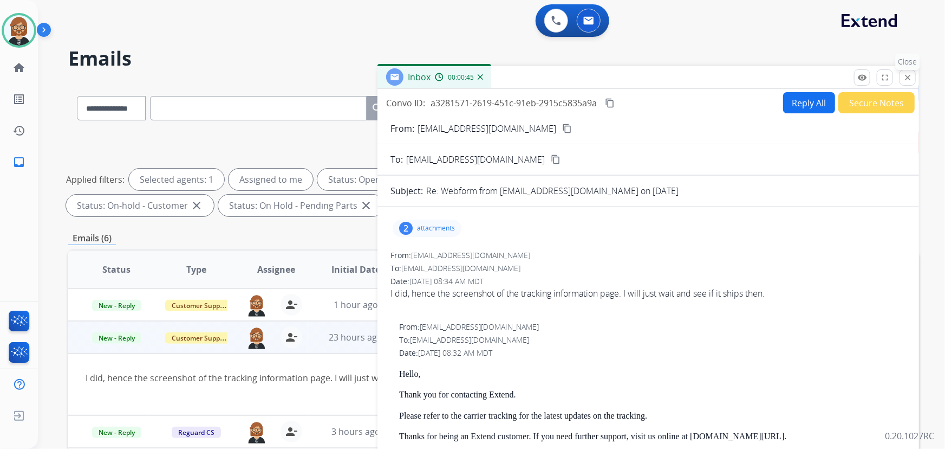
click at [905, 80] on mat-icon "close" at bounding box center [908, 78] width 10 height 10
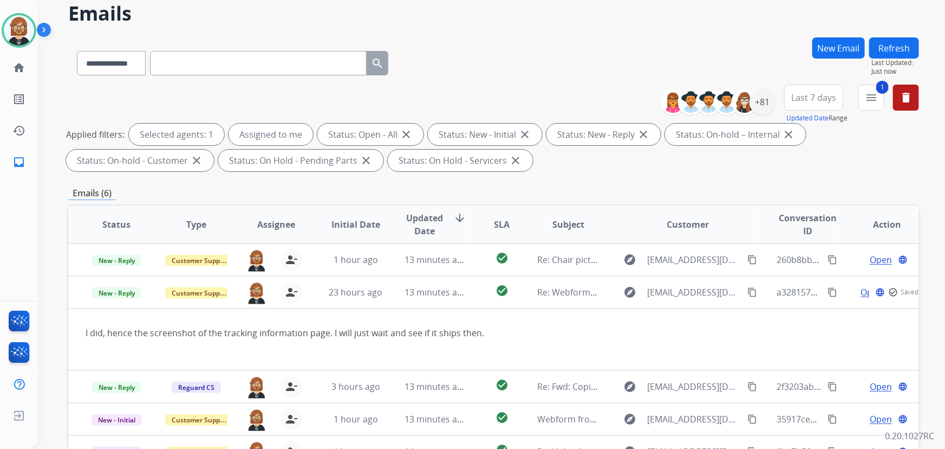
scroll to position [147, 0]
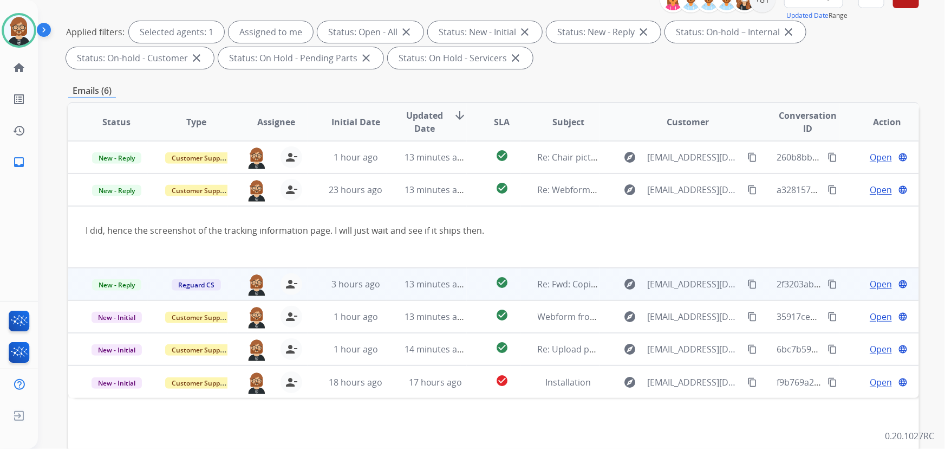
click at [470, 289] on td "check_circle" at bounding box center [493, 284] width 53 height 33
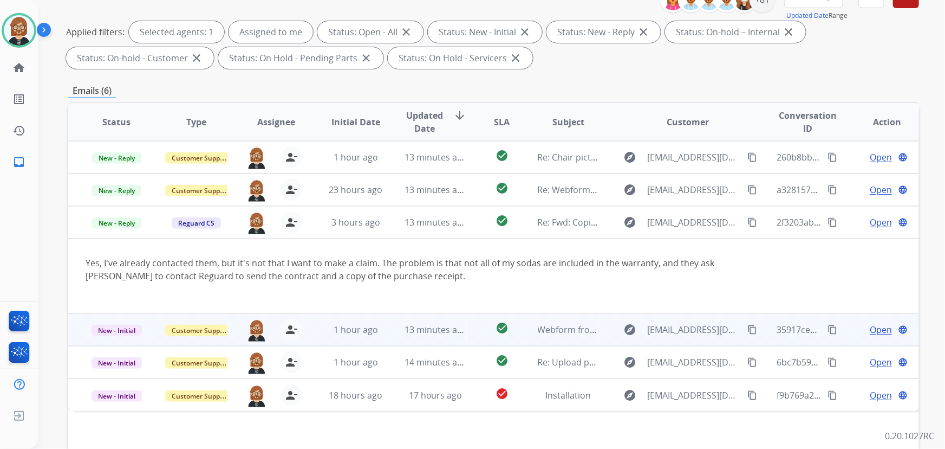
click at [450, 336] on td "13 minutes ago" at bounding box center [427, 329] width 80 height 33
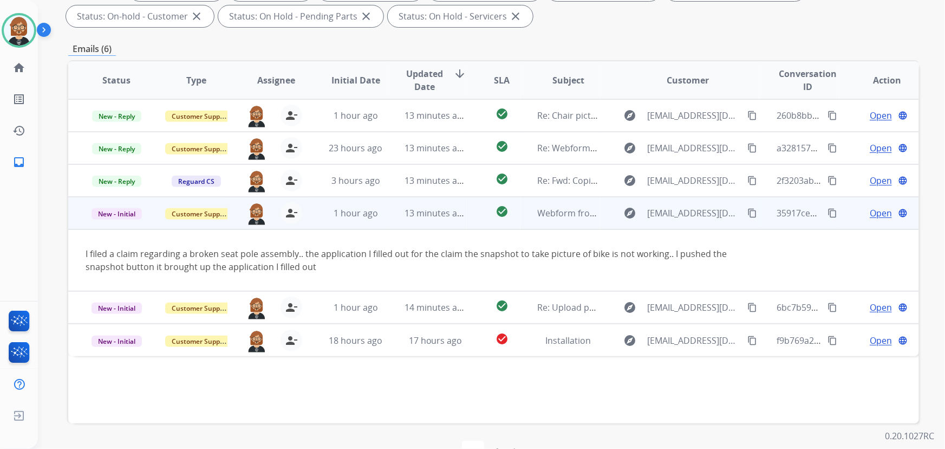
scroll to position [219, 0]
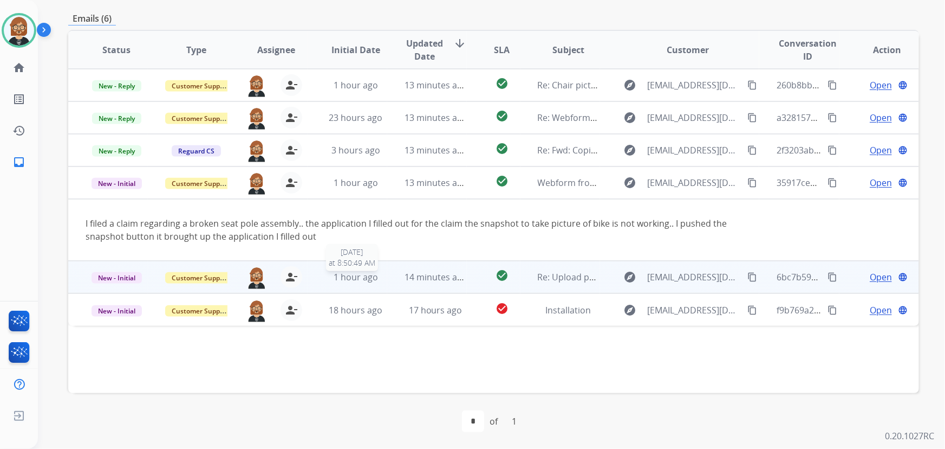
click at [361, 279] on span "1 hour ago" at bounding box center [356, 277] width 44 height 12
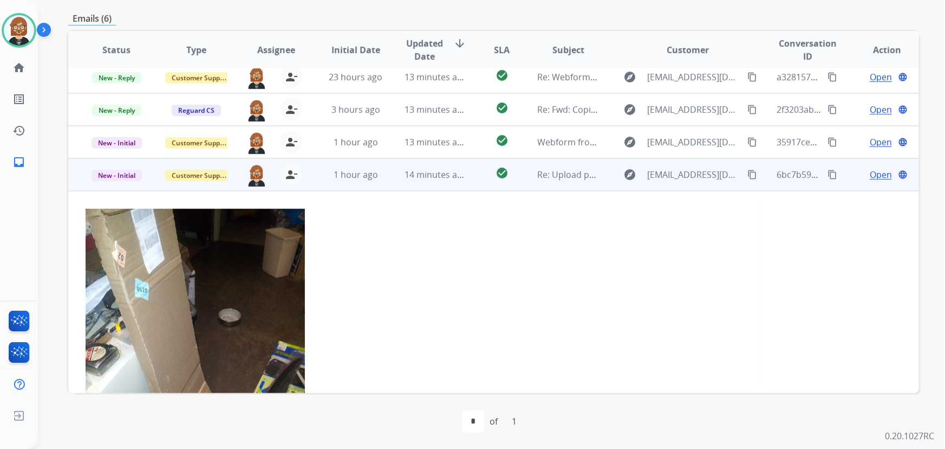
scroll to position [0, 0]
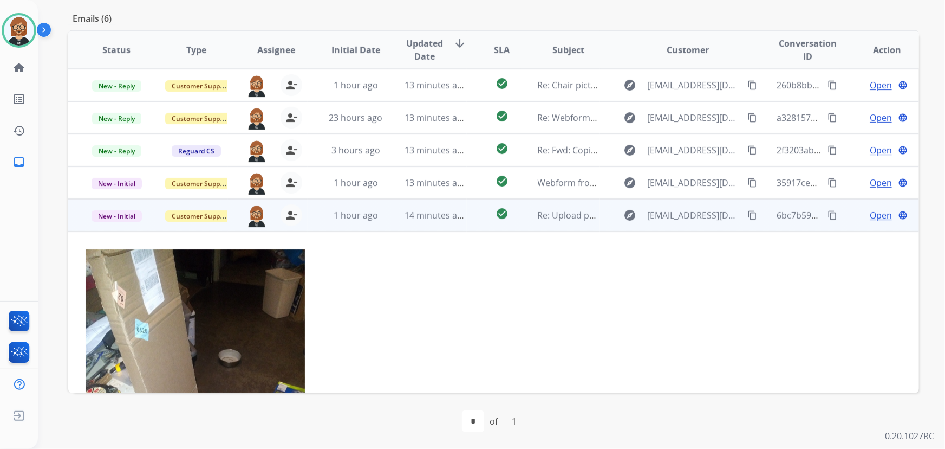
click at [829, 219] on mat-icon "content_copy" at bounding box center [833, 215] width 10 height 10
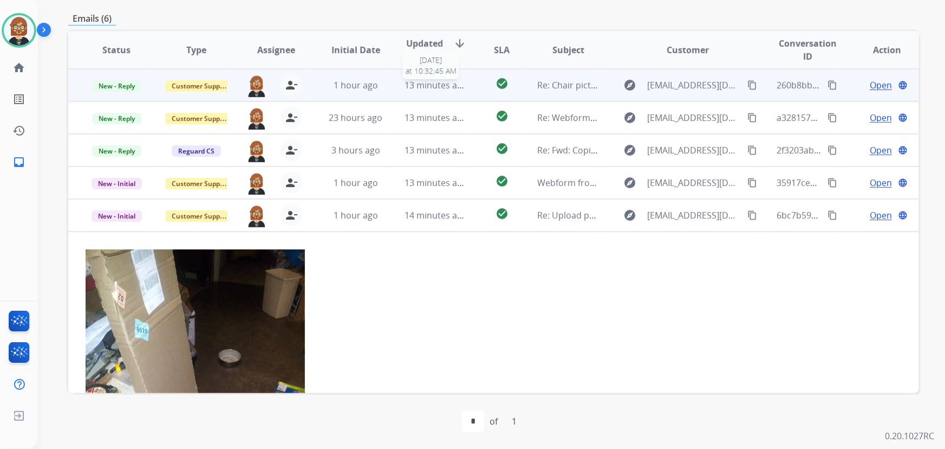
click at [443, 89] on span "13 minutes ago" at bounding box center [436, 85] width 63 height 12
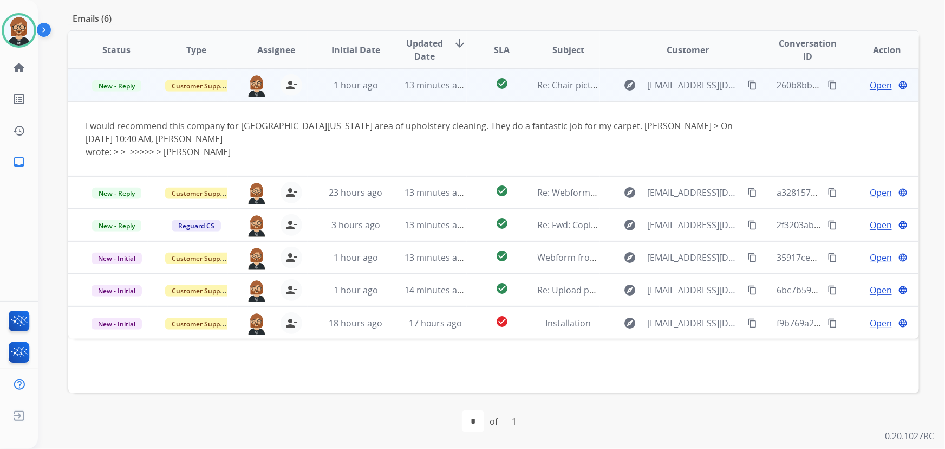
click at [870, 86] on span "Open" at bounding box center [881, 85] width 22 height 13
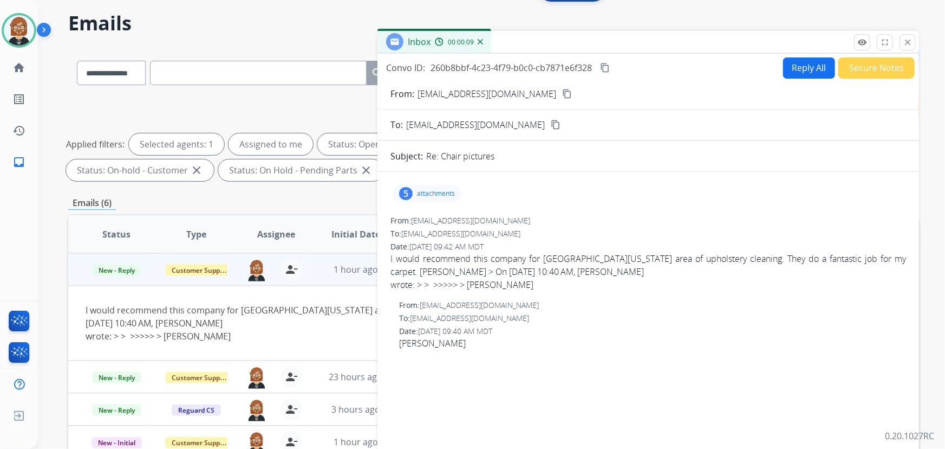
scroll to position [22, 0]
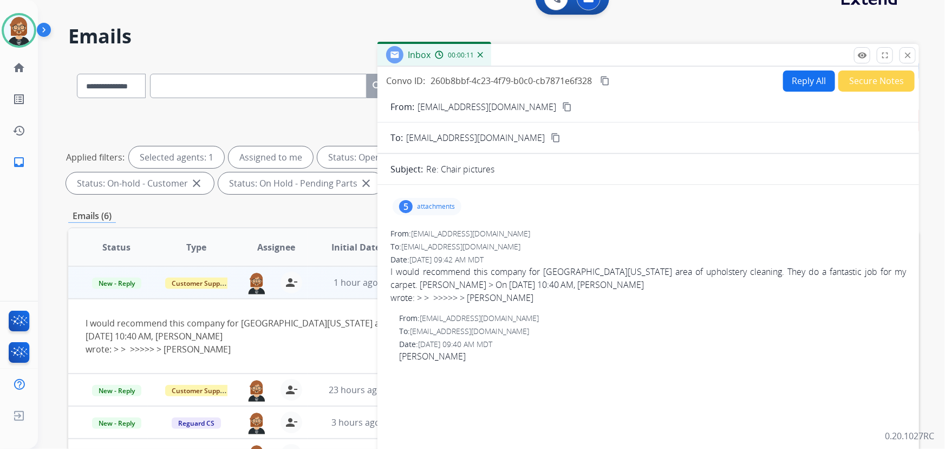
click at [441, 203] on p "attachments" at bounding box center [436, 206] width 38 height 9
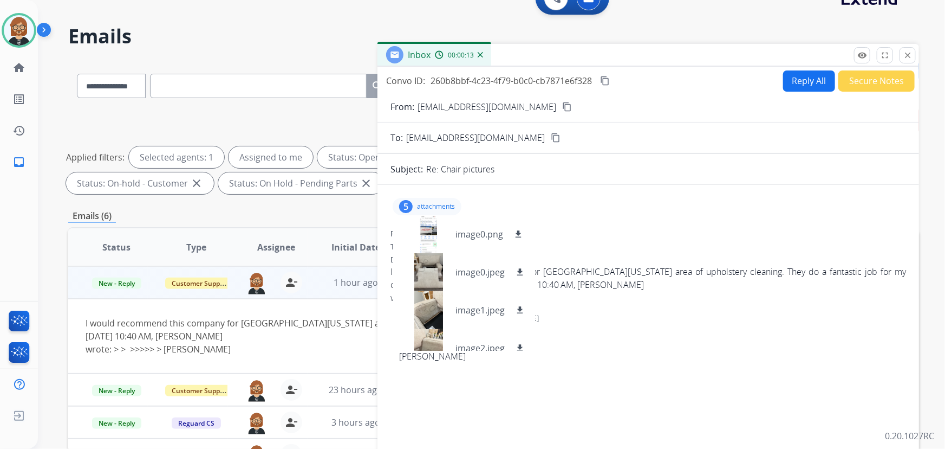
click at [545, 198] on div "5 attachments image0.png download image0.jpeg download image1.jpeg download ima…" at bounding box center [649, 206] width 516 height 26
click at [852, 81] on button "Secure Notes" at bounding box center [877, 80] width 76 height 21
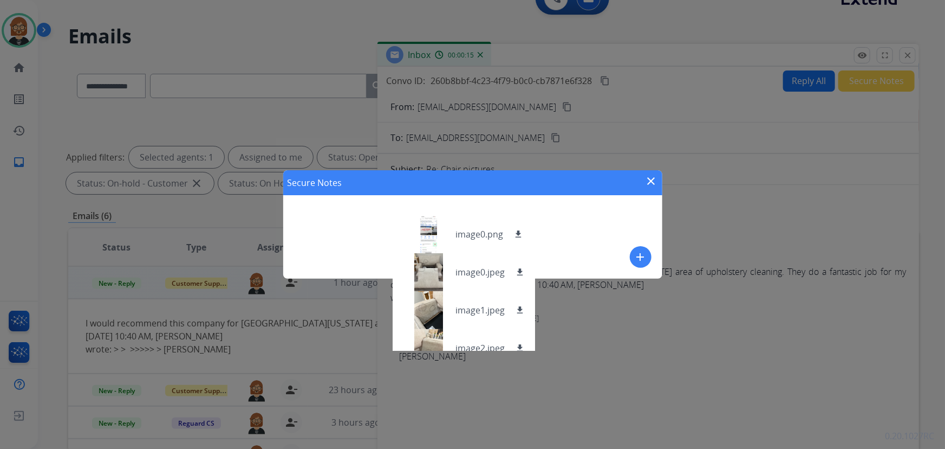
click at [649, 254] on button "add" at bounding box center [641, 257] width 22 height 22
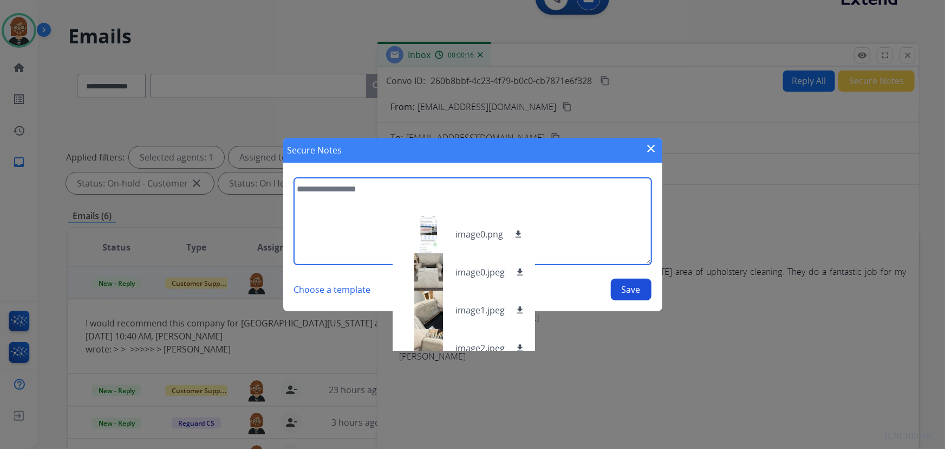
drag, startPoint x: 363, startPoint y: 196, endPoint x: 382, endPoint y: 191, distance: 20.0
click at [379, 197] on textarea at bounding box center [473, 221] width 358 height 87
type textarea "**********"
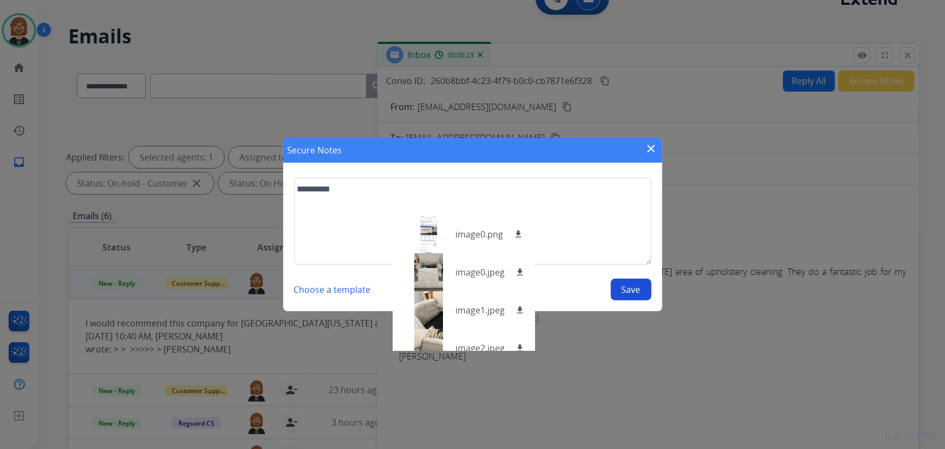
click at [634, 292] on button "Save" at bounding box center [631, 289] width 41 height 22
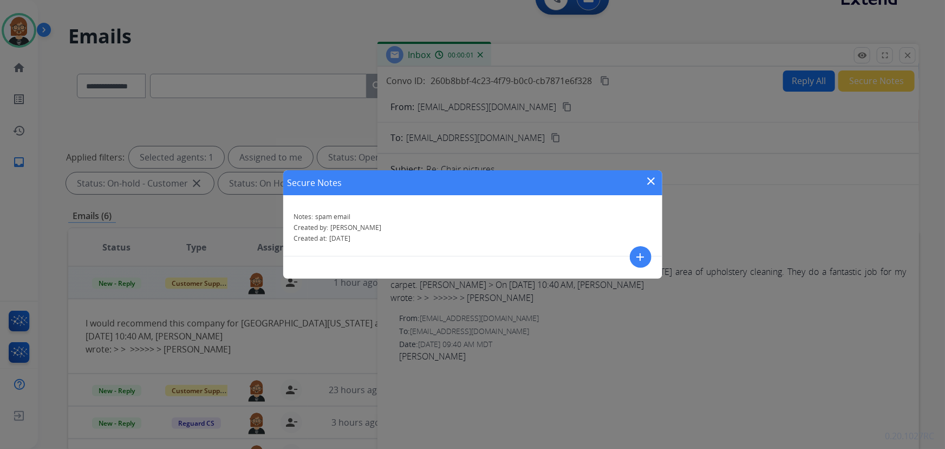
click at [909, 54] on div "Secure Notes close Notes: spam email Created by: Ken Created at: 09/17/2025 add" at bounding box center [472, 224] width 945 height 449
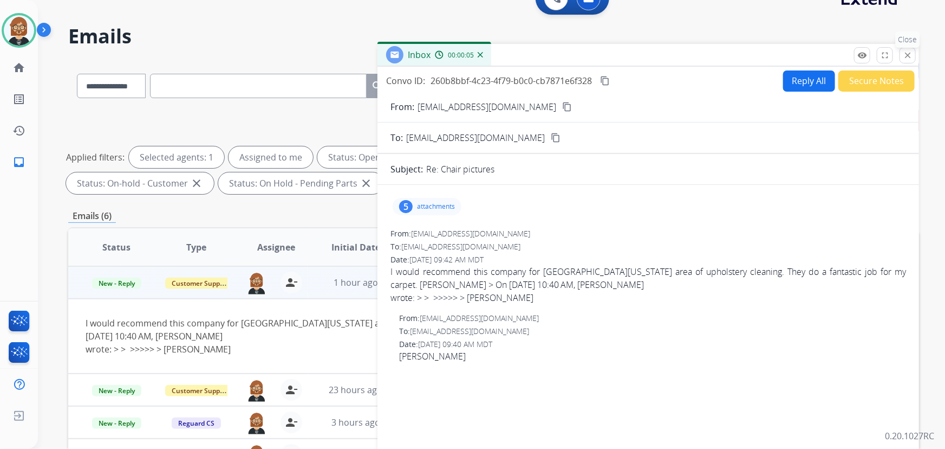
click at [908, 62] on button "close Close" at bounding box center [908, 55] width 16 height 16
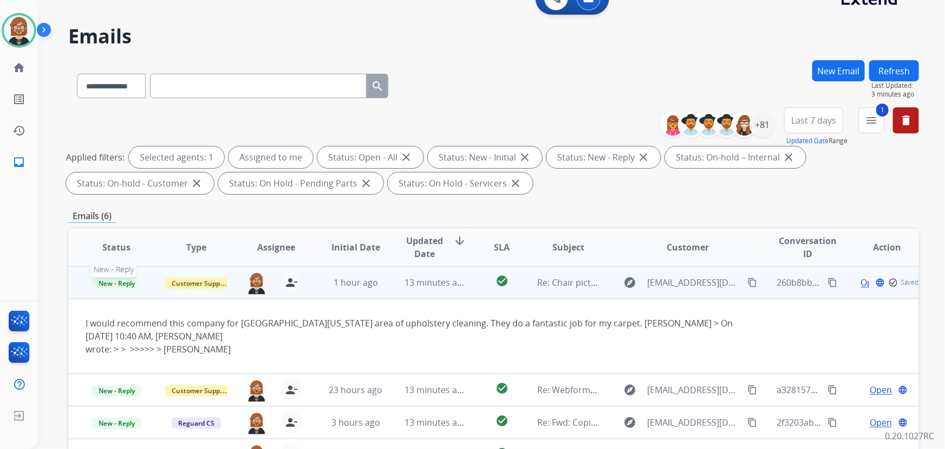
click at [125, 285] on span "New - Reply" at bounding box center [116, 282] width 49 height 11
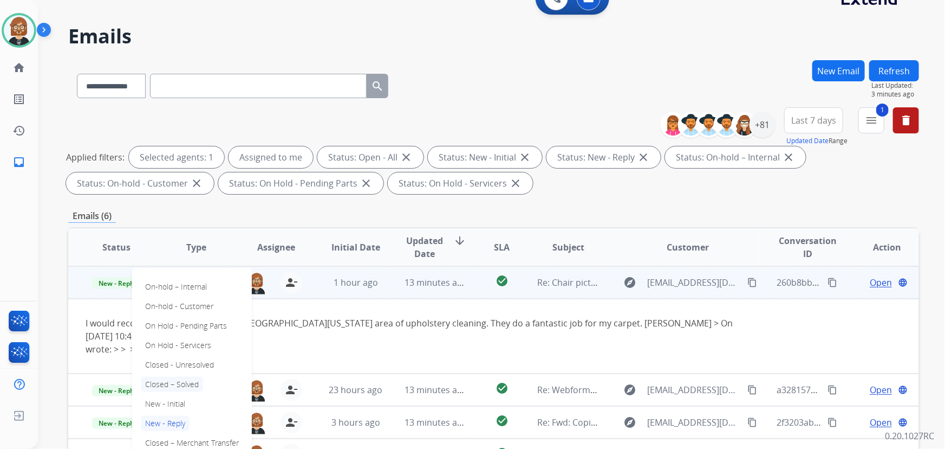
click at [184, 382] on p "Closed – Solved" at bounding box center [172, 383] width 62 height 15
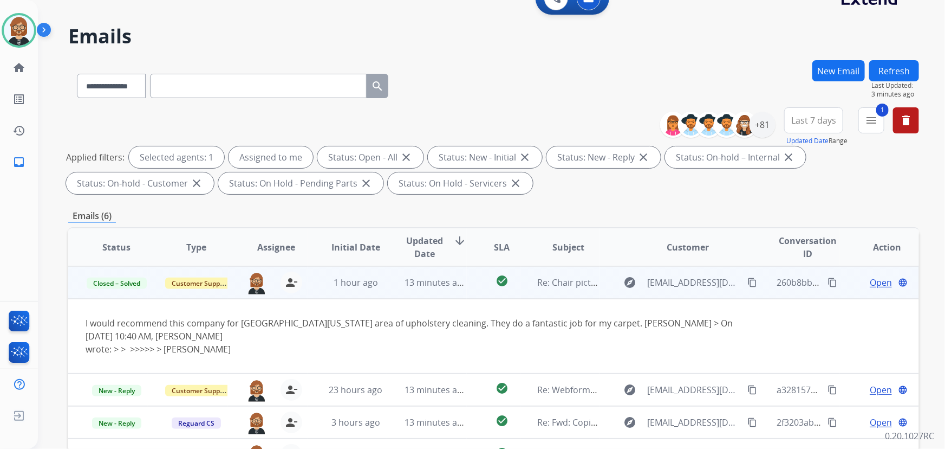
click at [888, 70] on button "Refresh" at bounding box center [894, 70] width 50 height 21
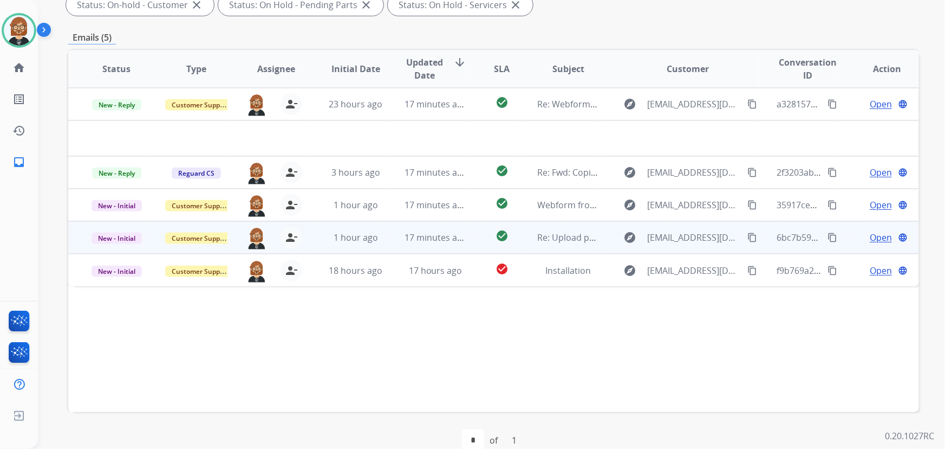
scroll to position [219, 0]
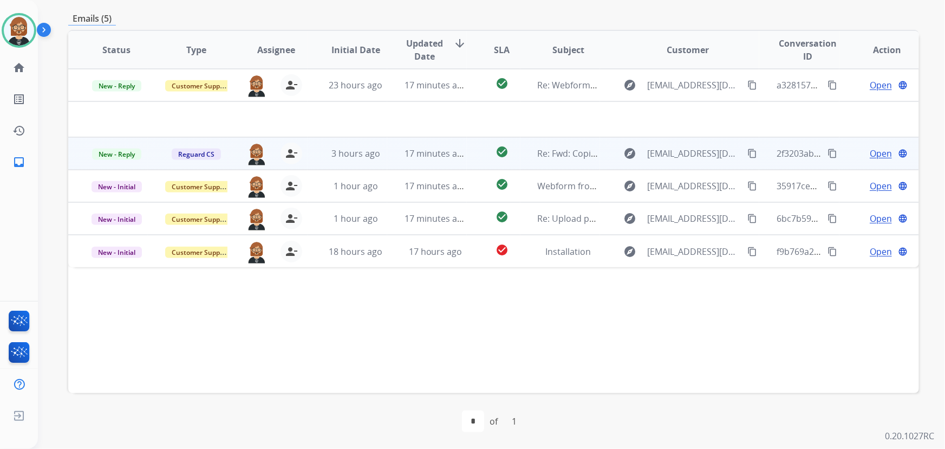
click at [444, 160] on td "17 minutes ago" at bounding box center [427, 153] width 80 height 33
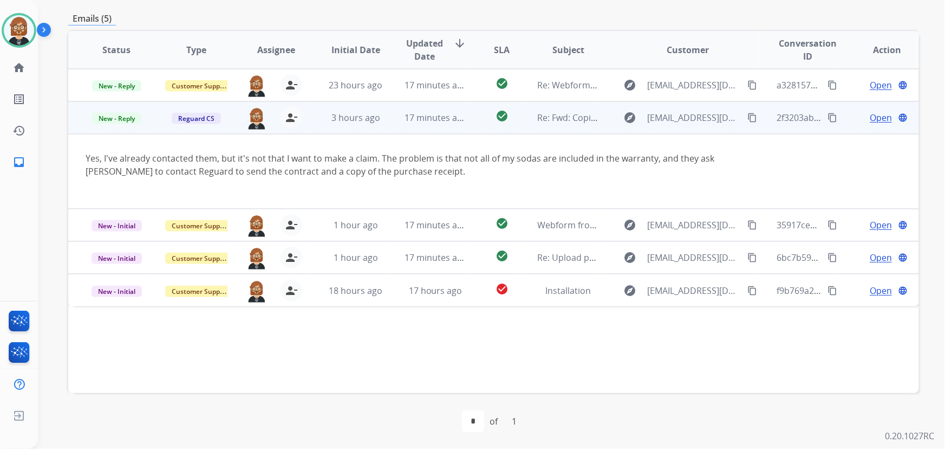
click at [875, 118] on span "Open" at bounding box center [881, 117] width 22 height 13
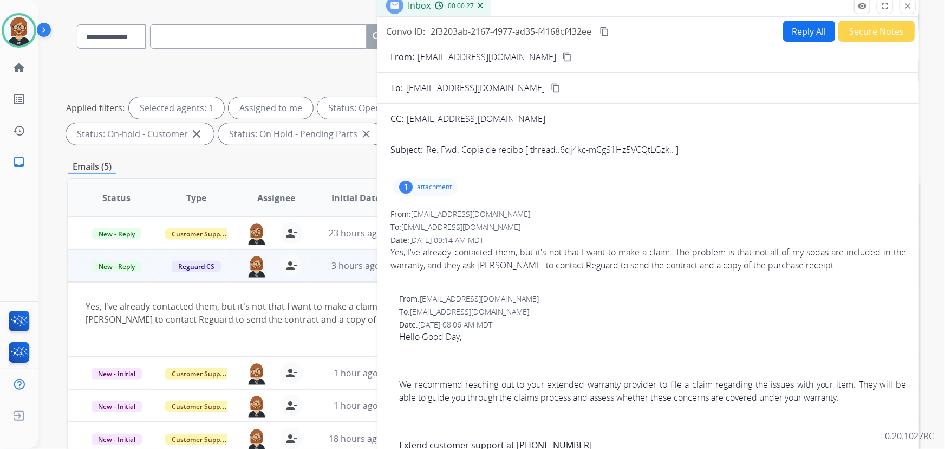
scroll to position [147, 0]
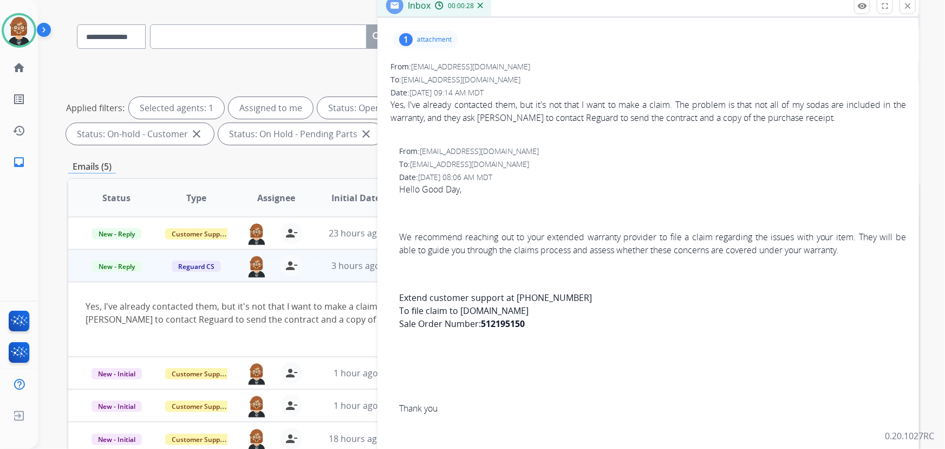
click at [436, 36] on p "attachment" at bounding box center [434, 39] width 35 height 9
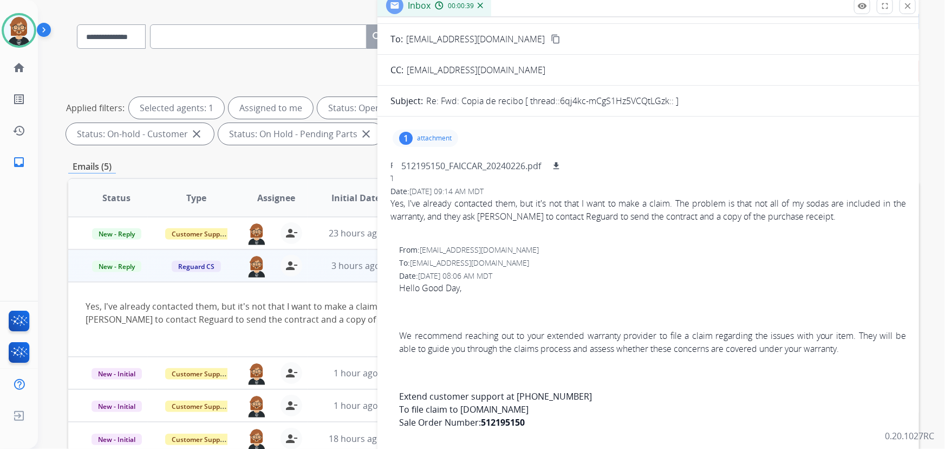
scroll to position [0, 0]
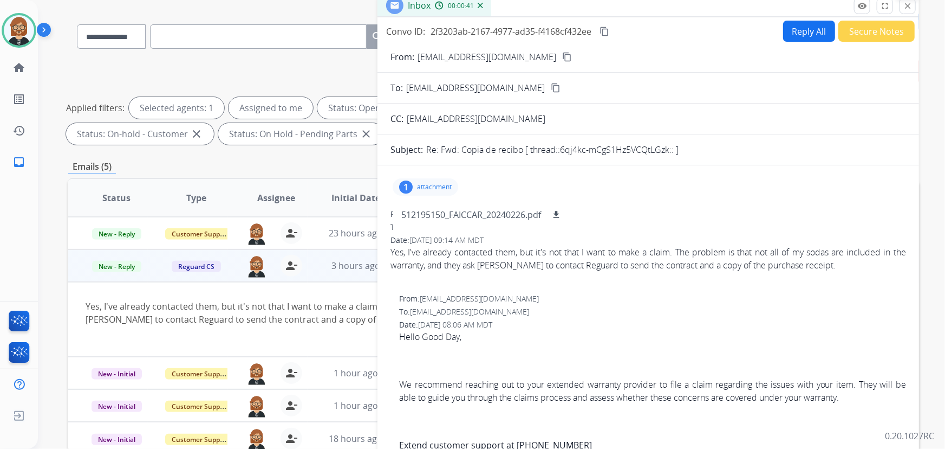
click at [908, 6] on mat-icon "close" at bounding box center [908, 6] width 10 height 10
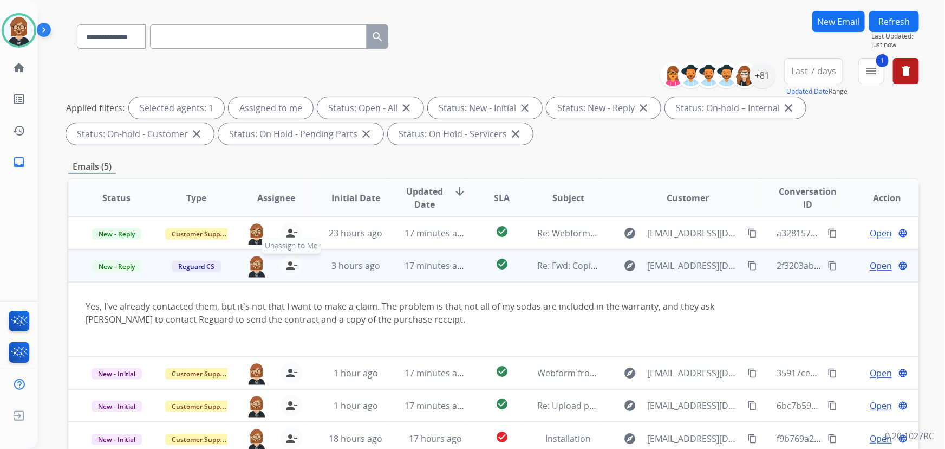
click at [293, 269] on mat-icon "person_remove" at bounding box center [291, 265] width 13 height 13
click at [205, 270] on span "Reguard CS" at bounding box center [196, 266] width 49 height 11
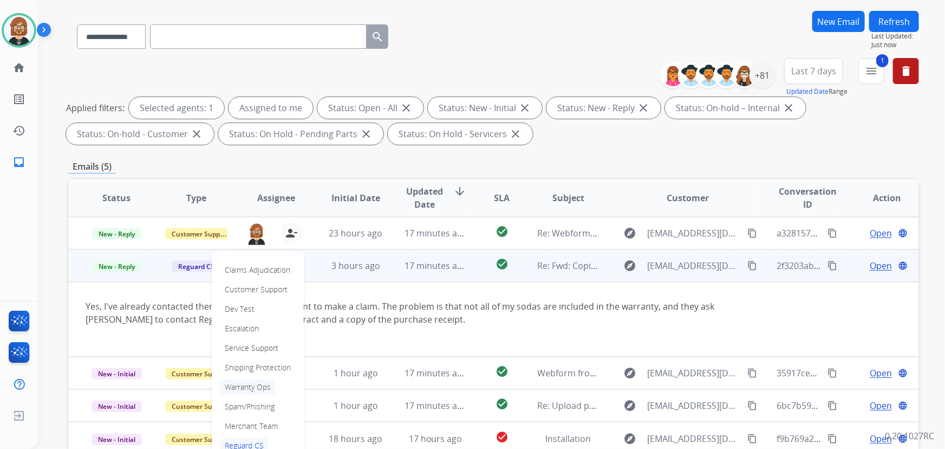
click at [259, 386] on p "Warranty Ops" at bounding box center [247, 386] width 55 height 15
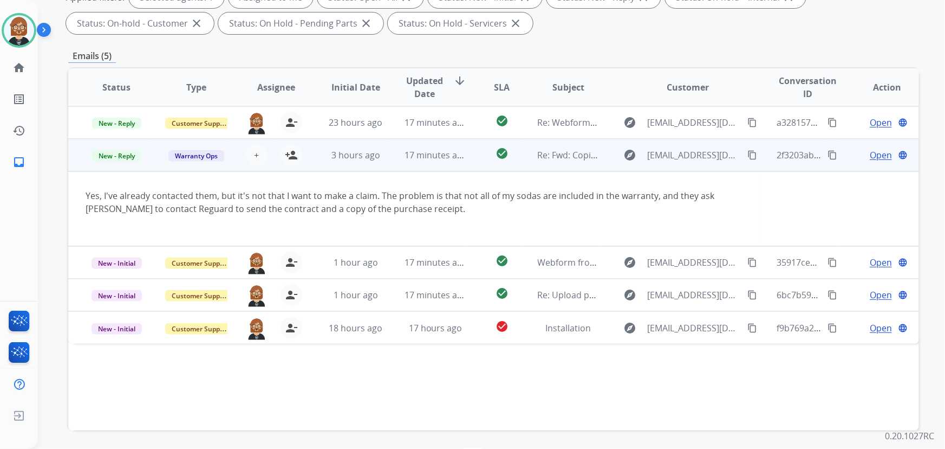
scroll to position [219, 0]
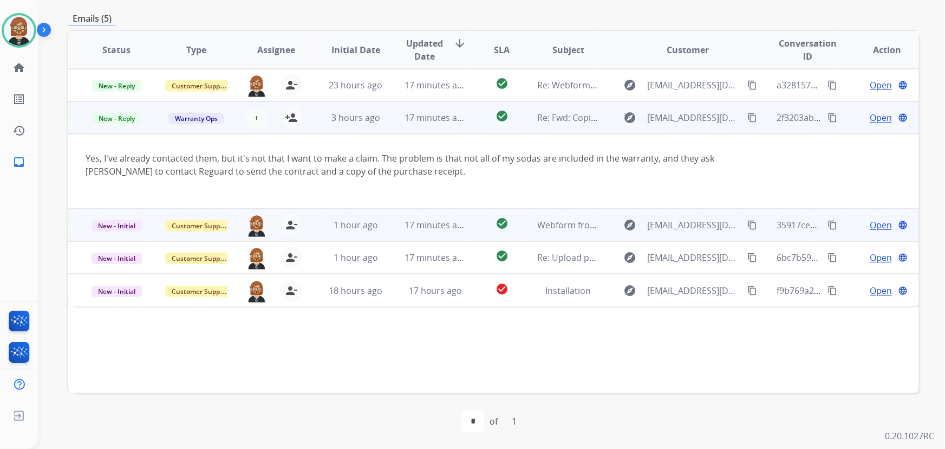
click at [387, 221] on td "17 minutes ago" at bounding box center [427, 225] width 80 height 33
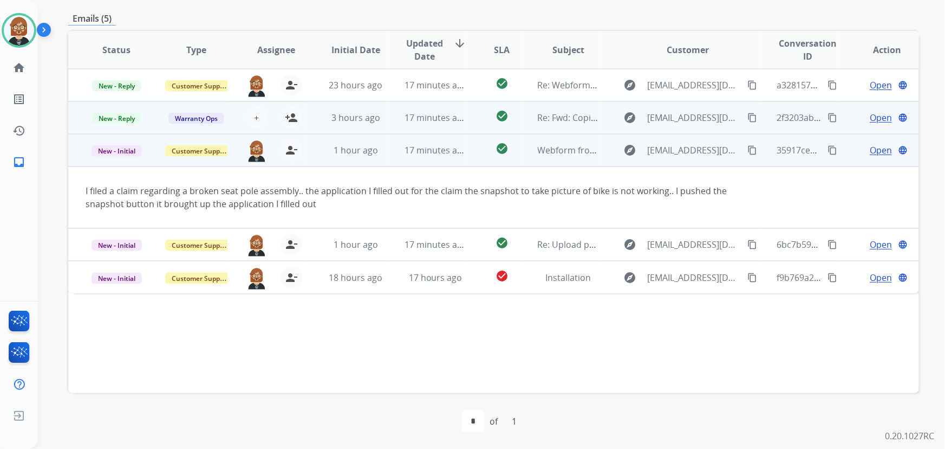
click at [872, 150] on span "Open" at bounding box center [881, 150] width 22 height 13
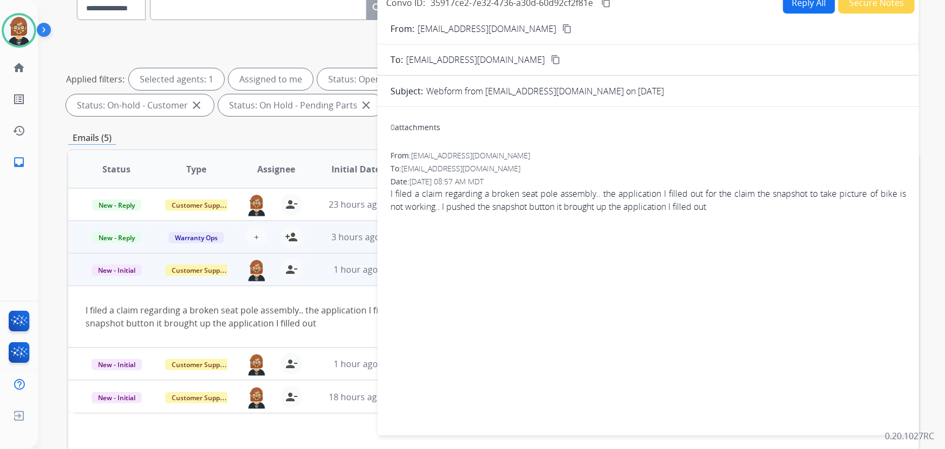
scroll to position [72, 0]
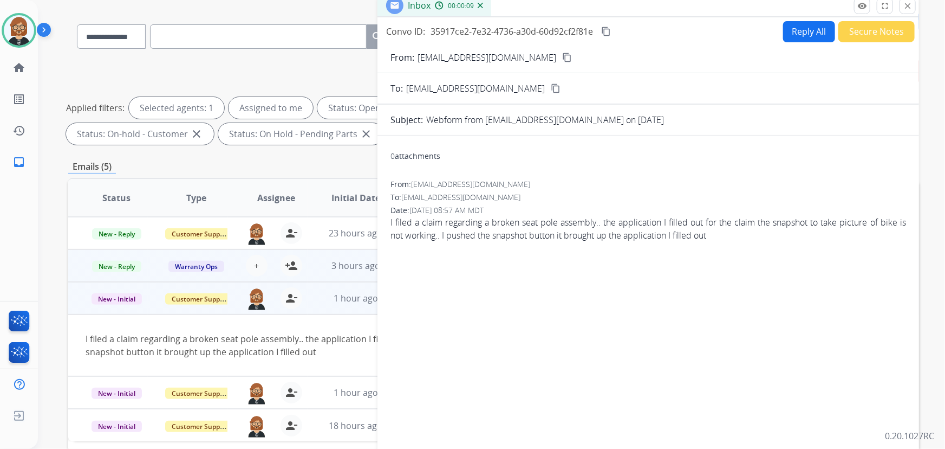
click at [783, 30] on button "Reply All" at bounding box center [809, 31] width 52 height 21
select select "**********"
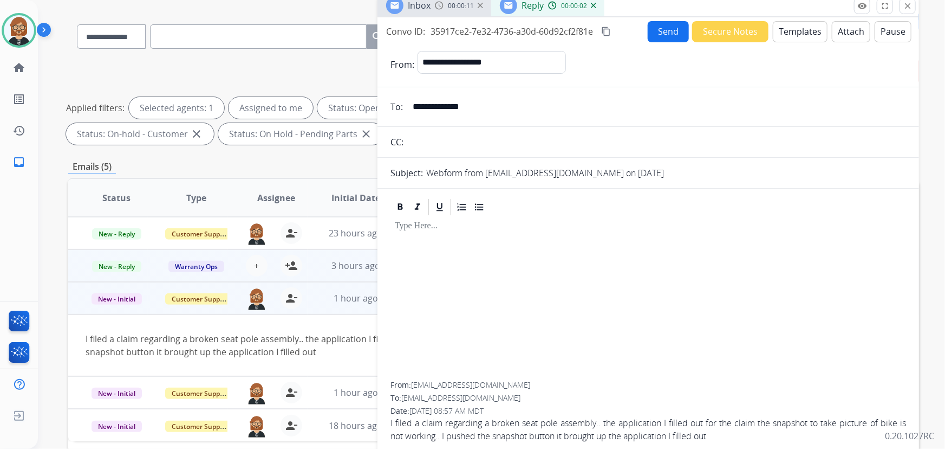
click at [783, 26] on button "Templates" at bounding box center [800, 31] width 55 height 21
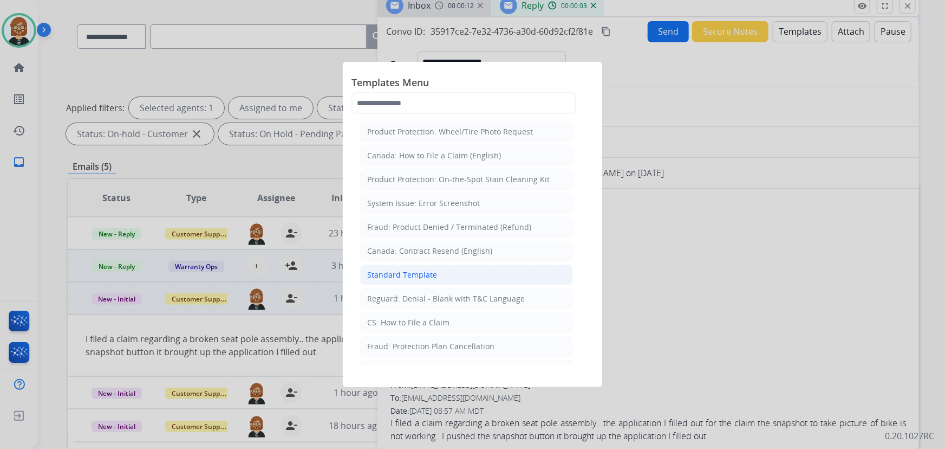
click at [414, 270] on div "Standard Template" at bounding box center [402, 274] width 70 height 11
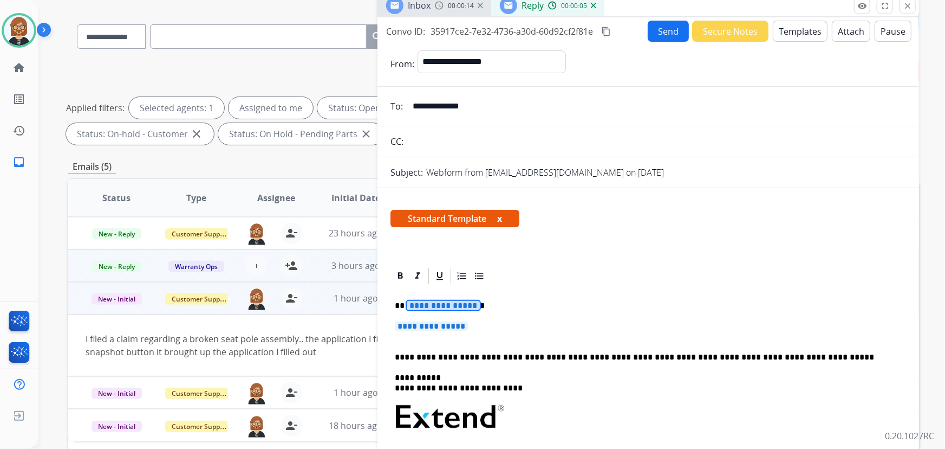
click at [453, 306] on span "**********" at bounding box center [443, 305] width 73 height 9
click at [445, 328] on span "**********" at bounding box center [431, 325] width 73 height 9
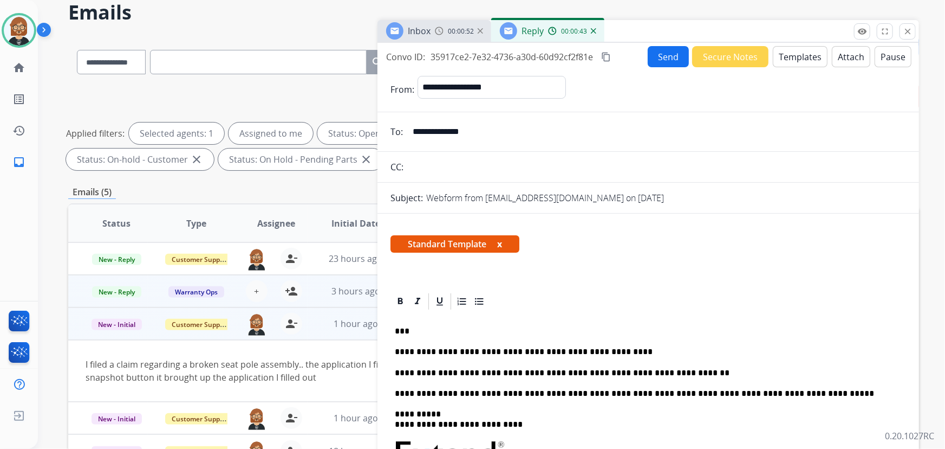
scroll to position [0, 0]
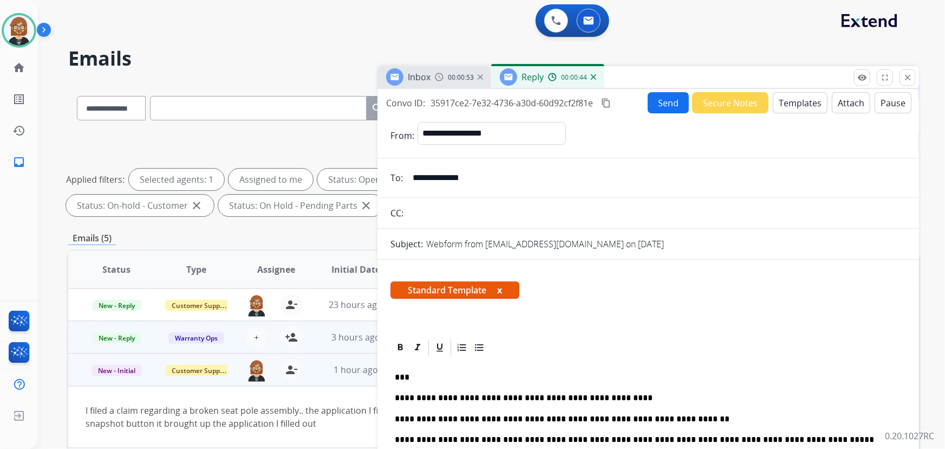
click at [665, 104] on button "Send" at bounding box center [668, 102] width 41 height 21
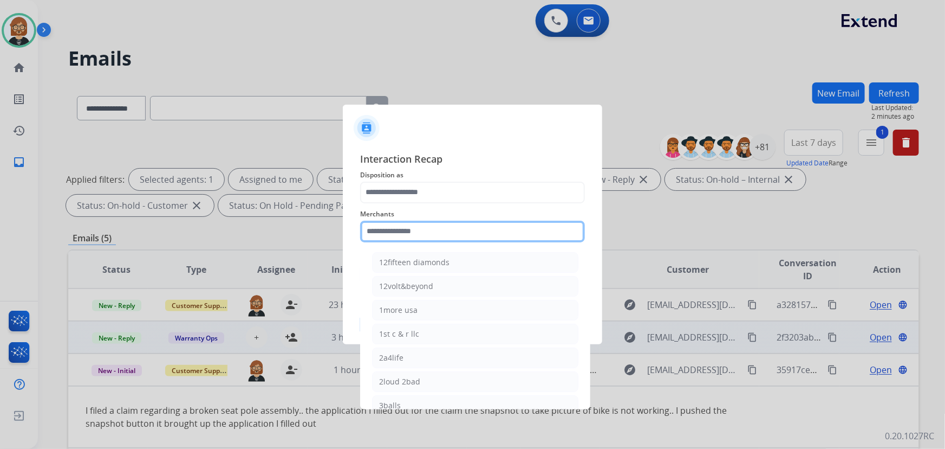
click at [503, 235] on input "text" at bounding box center [472, 231] width 225 height 22
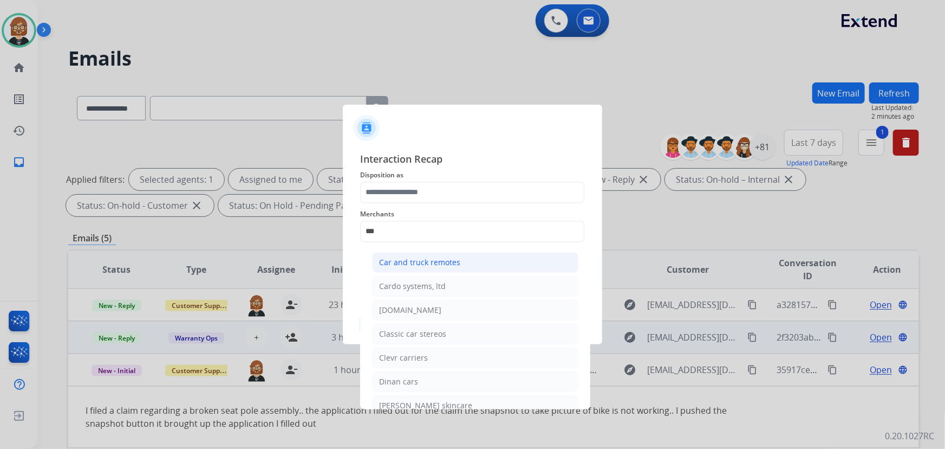
click at [437, 262] on div "Car and truck remotes" at bounding box center [419, 262] width 81 height 11
type input "**********"
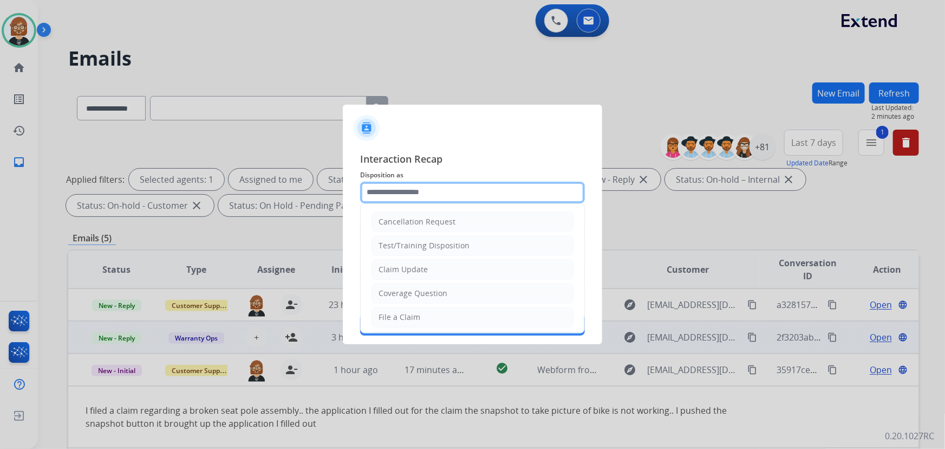
click at [456, 192] on input "text" at bounding box center [472, 192] width 225 height 22
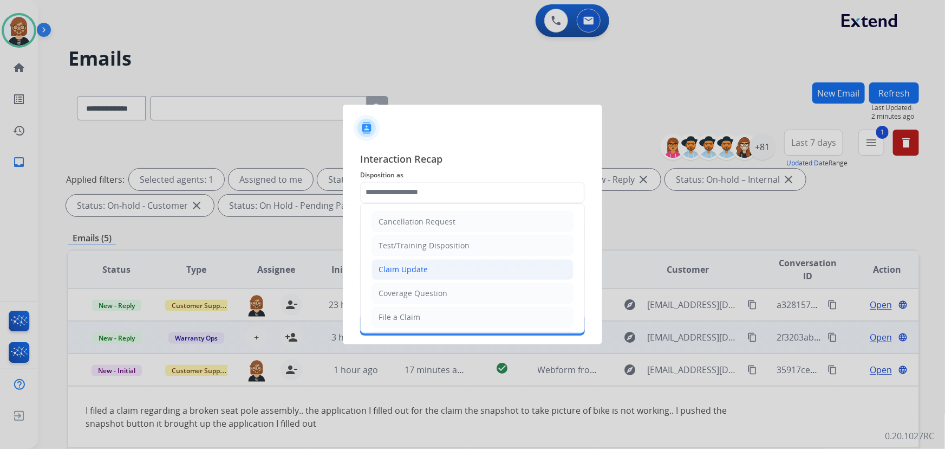
click at [438, 268] on li "Claim Update" at bounding box center [473, 269] width 202 height 21
type input "**********"
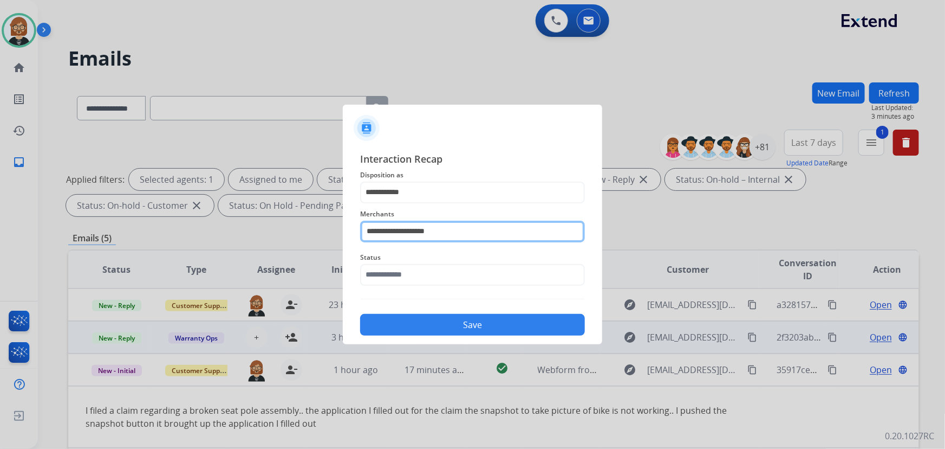
click at [460, 235] on input "**********" at bounding box center [472, 231] width 225 height 22
drag, startPoint x: 397, startPoint y: 237, endPoint x: 329, endPoint y: 243, distance: 68.0
click at [0, 243] on app-contact-recap-modal "**********" at bounding box center [0, 224] width 0 height 449
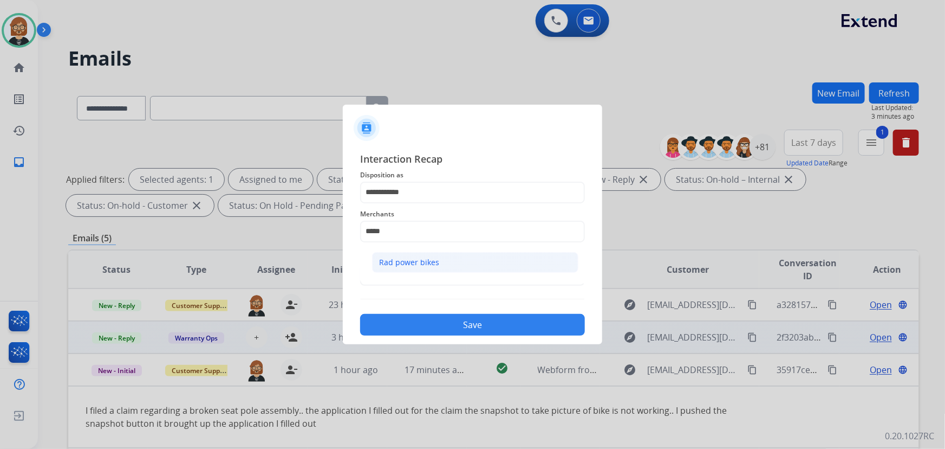
click at [424, 257] on div "Rad power bikes" at bounding box center [409, 262] width 60 height 11
type input "**********"
click at [431, 261] on span "Status" at bounding box center [472, 257] width 225 height 13
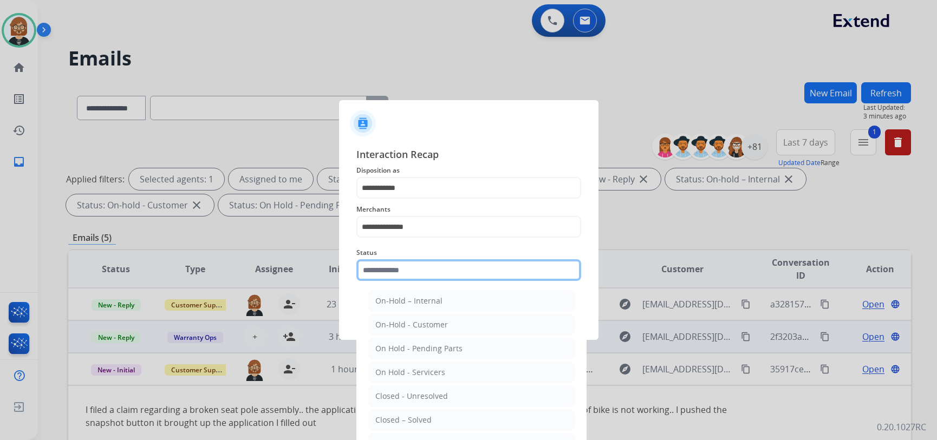
click at [436, 272] on input "text" at bounding box center [468, 270] width 225 height 22
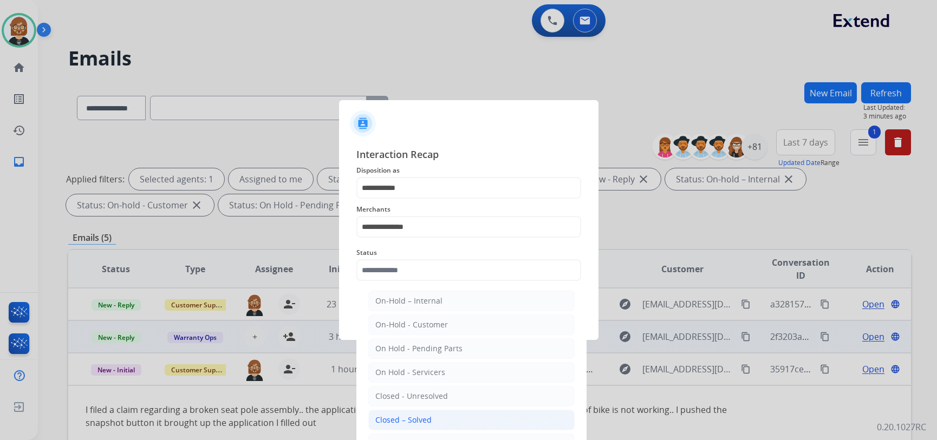
click at [452, 420] on li "Closed – Solved" at bounding box center [471, 420] width 206 height 21
type input "**********"
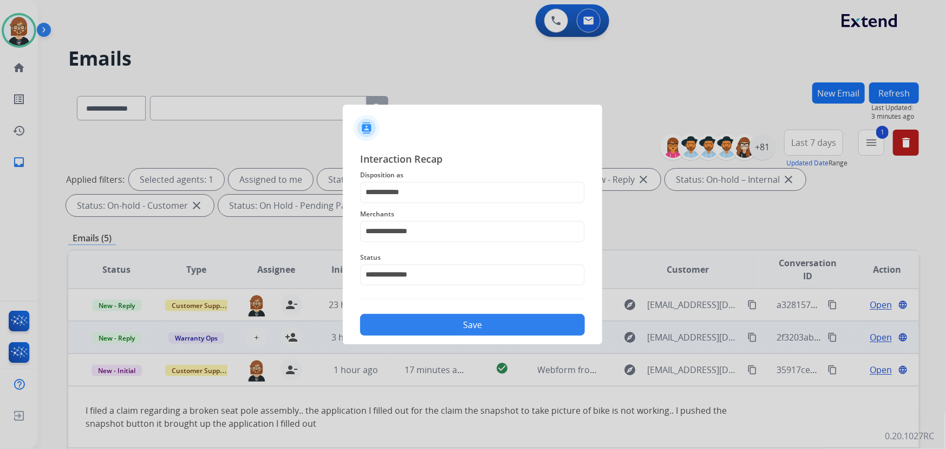
click at [462, 330] on button "Save" at bounding box center [472, 325] width 225 height 22
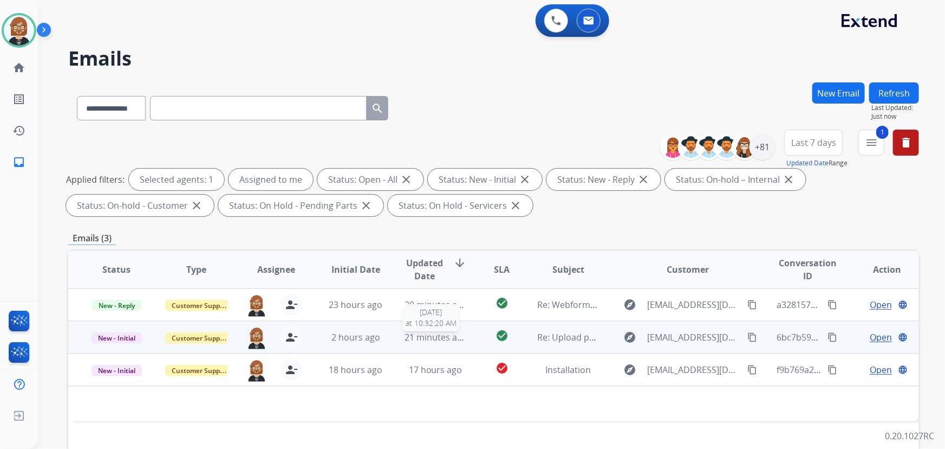
scroll to position [219, 0]
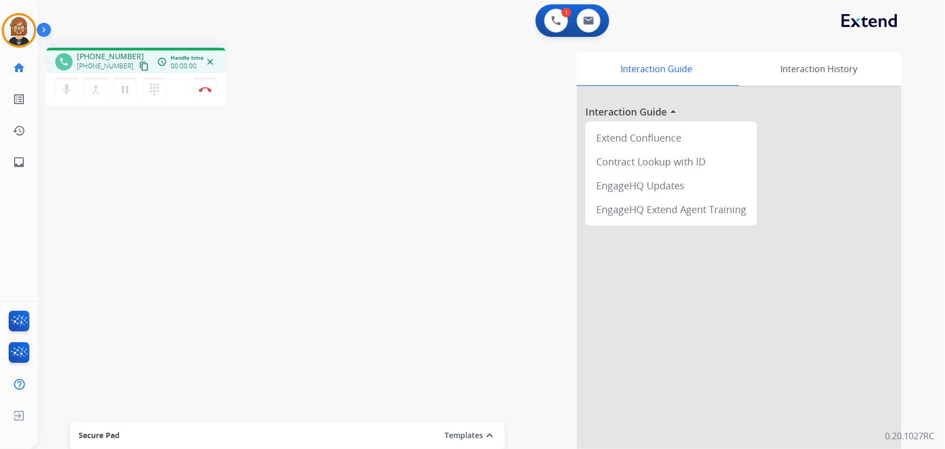
drag, startPoint x: 92, startPoint y: 241, endPoint x: 96, endPoint y: 246, distance: 6.2
click at [96, 246] on div "phone +31455229035 +31455229035 content_copy access_time Call metrics Queue 00:…" at bounding box center [478, 265] width 881 height 452
click at [205, 98] on button "Disconnect" at bounding box center [205, 89] width 23 height 23
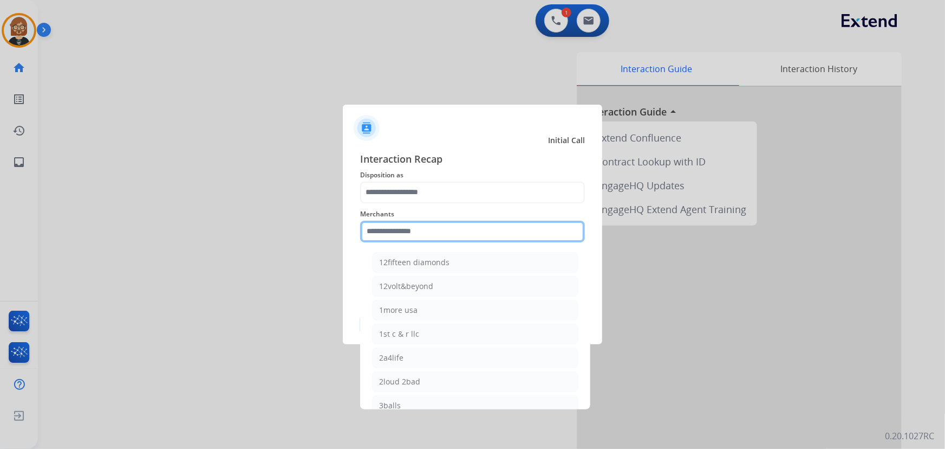
click at [443, 232] on input "text" at bounding box center [472, 231] width 225 height 22
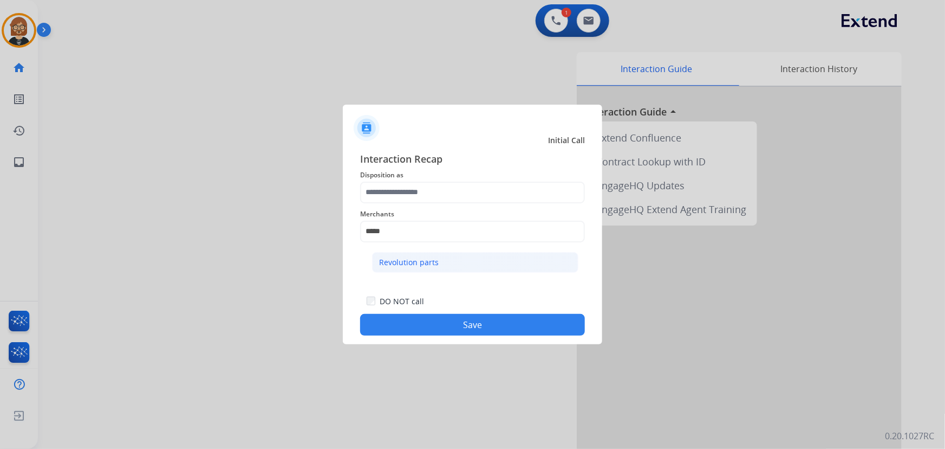
click at [412, 264] on div "Revolution parts" at bounding box center [409, 262] width 60 height 11
type input "**********"
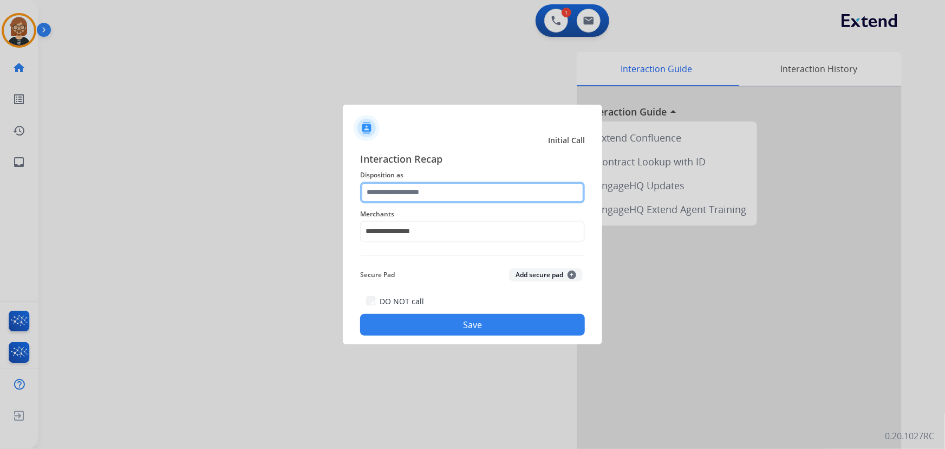
click at [439, 197] on input "text" at bounding box center [472, 192] width 225 height 22
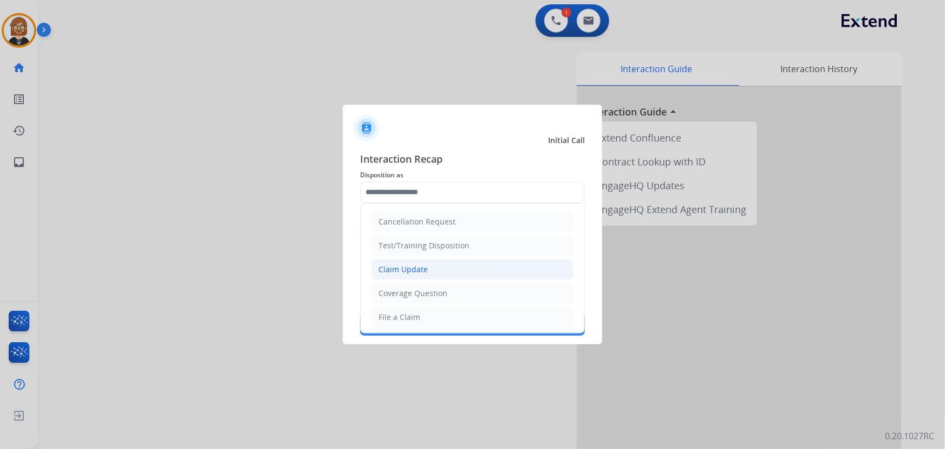
click at [458, 272] on li "Claim Update" at bounding box center [473, 269] width 202 height 21
type input "**********"
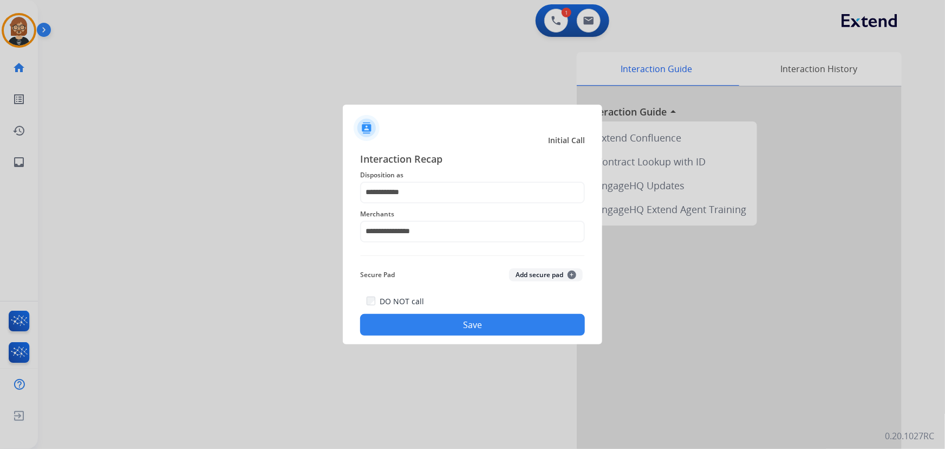
click at [482, 327] on button "Save" at bounding box center [472, 325] width 225 height 22
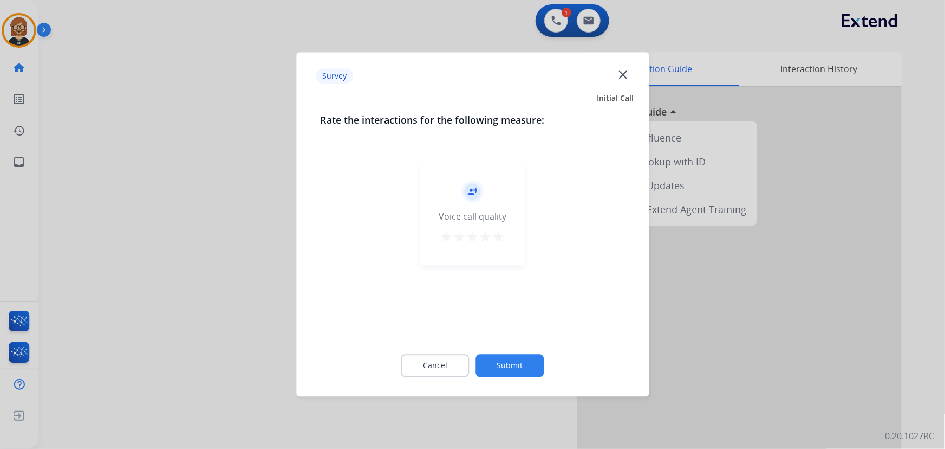
click at [530, 365] on button "Submit" at bounding box center [510, 365] width 68 height 23
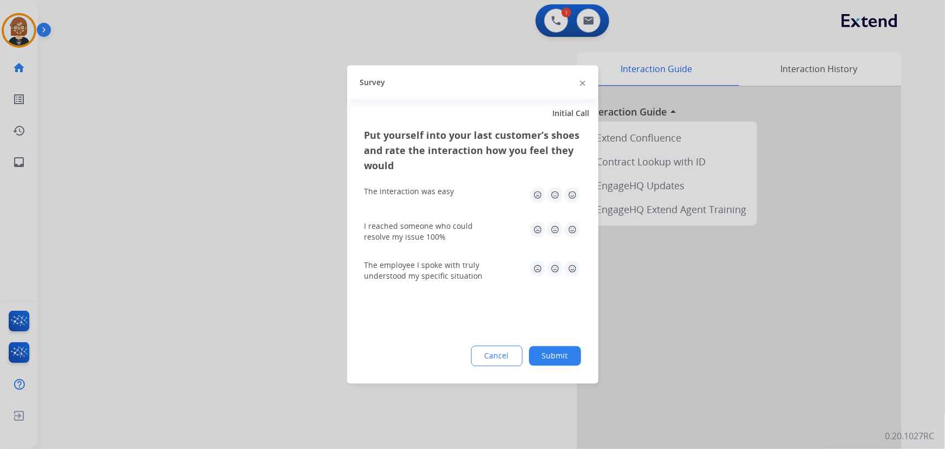
click at [554, 352] on button "Submit" at bounding box center [555, 356] width 52 height 20
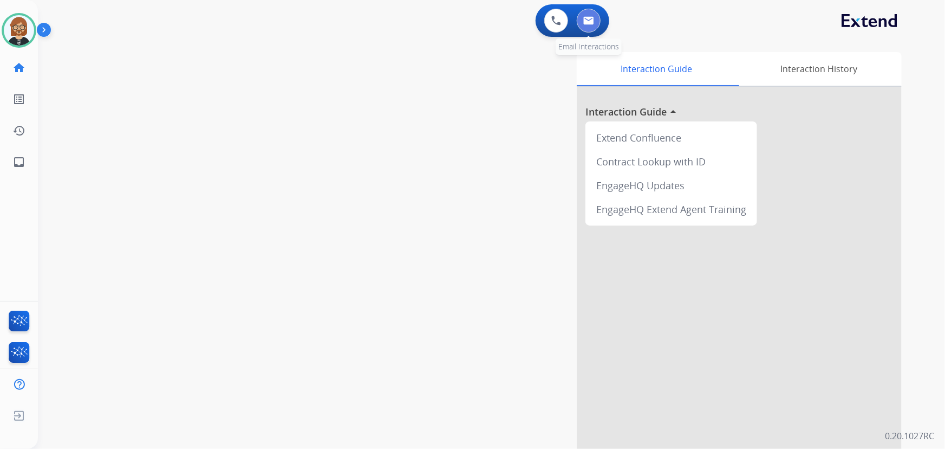
click at [586, 20] on img at bounding box center [588, 20] width 11 height 9
select select "**********"
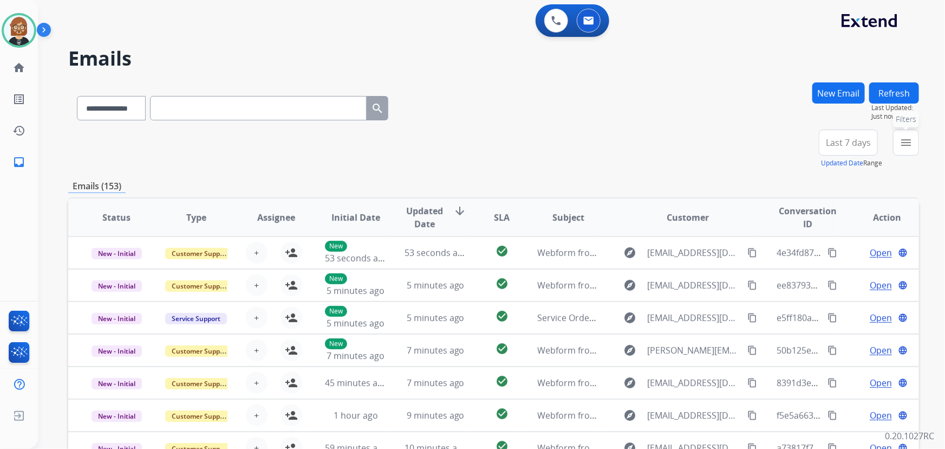
click at [918, 147] on button "menu Filters" at bounding box center [906, 142] width 26 height 26
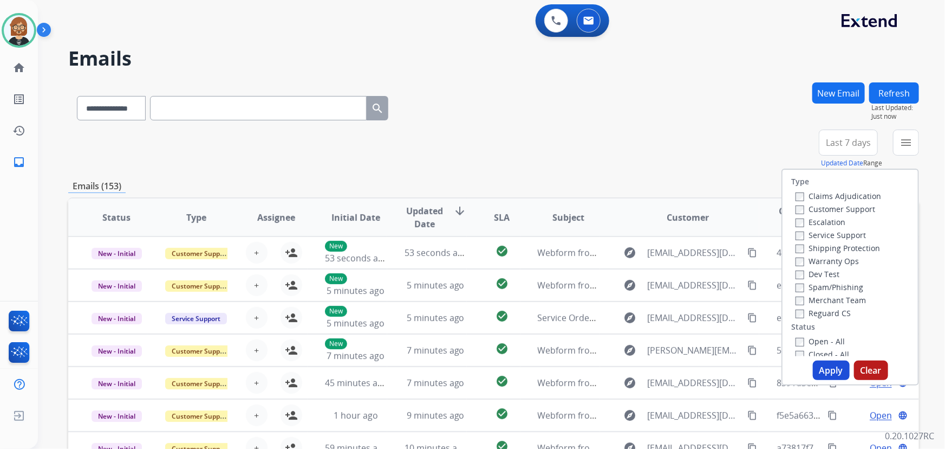
click at [831, 341] on label "Open - All" at bounding box center [820, 341] width 49 height 10
click at [824, 374] on button "Apply" at bounding box center [831, 370] width 37 height 20
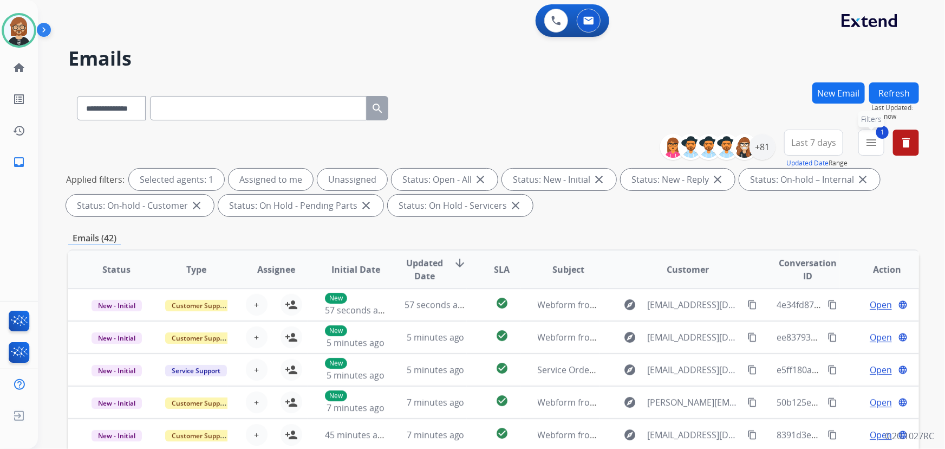
click at [865, 146] on button "1 menu Filters" at bounding box center [872, 142] width 26 height 26
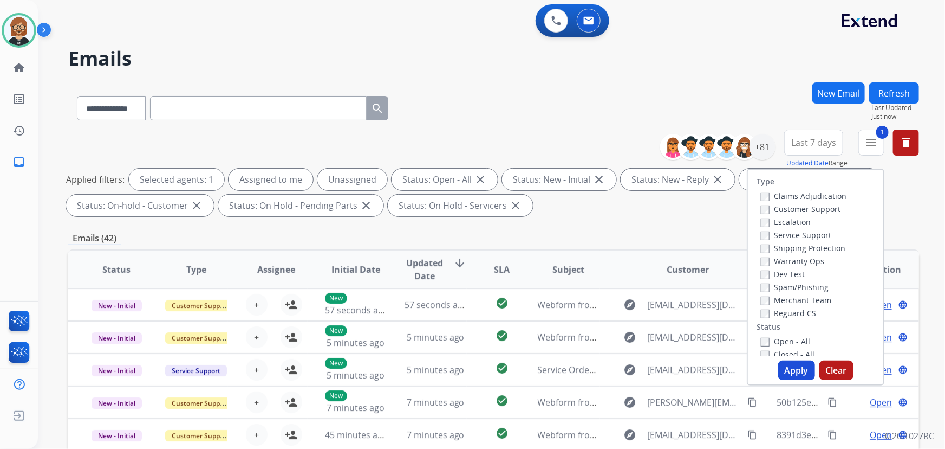
click at [771, 312] on label "Reguard CS" at bounding box center [788, 313] width 55 height 10
click at [789, 210] on label "Customer Support" at bounding box center [801, 209] width 80 height 10
click at [781, 250] on label "Shipping Protection" at bounding box center [803, 248] width 85 height 10
click at [791, 371] on button "Apply" at bounding box center [796, 370] width 37 height 20
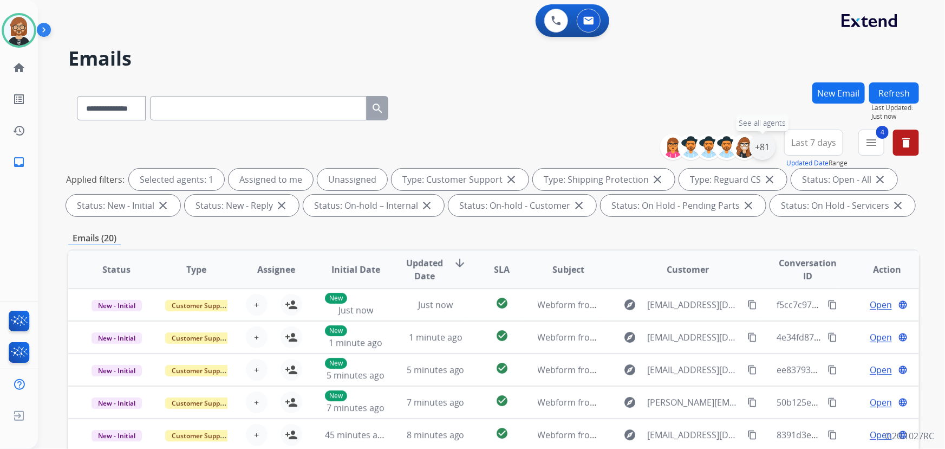
click at [758, 152] on div "+81" at bounding box center [763, 147] width 26 height 26
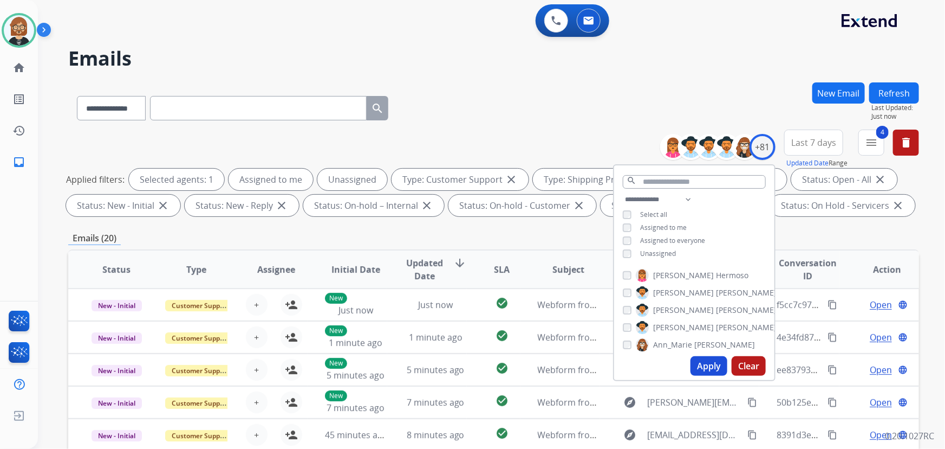
click at [666, 256] on span "Unassigned" at bounding box center [658, 253] width 36 height 9
click at [714, 375] on div "Apply Clear" at bounding box center [694, 366] width 160 height 28
click at [713, 366] on button "Apply" at bounding box center [709, 366] width 37 height 20
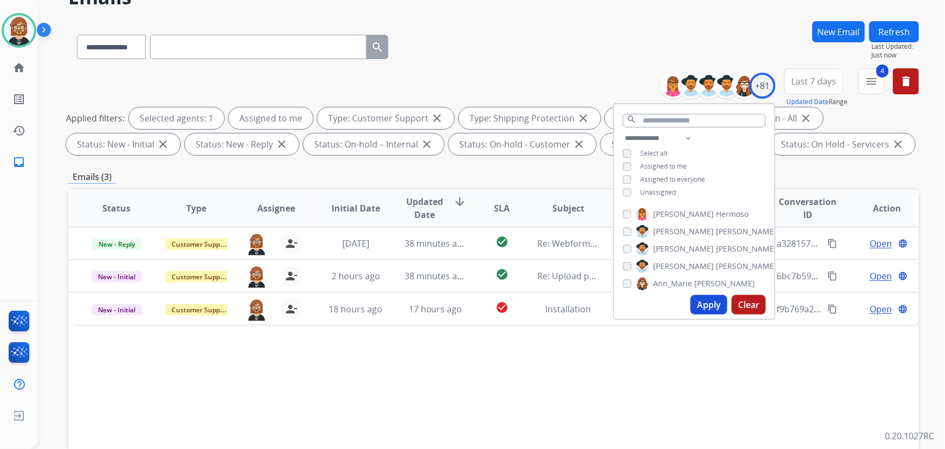
scroll to position [147, 0]
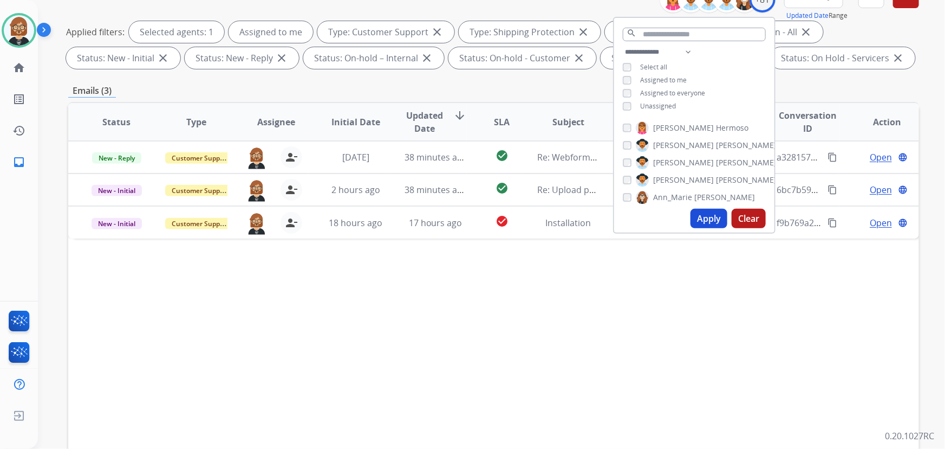
click at [525, 374] on div "Status Type Assignee Initial Date Updated Date arrow_downward SLA Subject Custo…" at bounding box center [493, 283] width 851 height 363
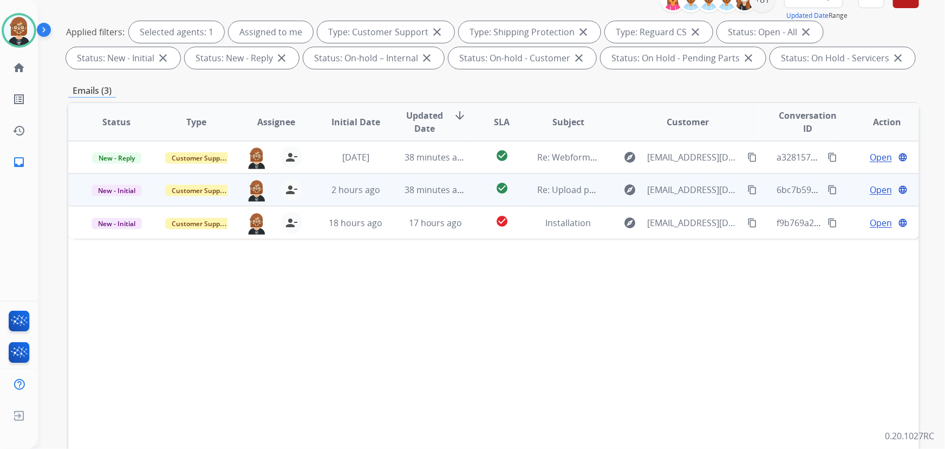
click at [467, 195] on td "check_circle" at bounding box center [493, 189] width 53 height 33
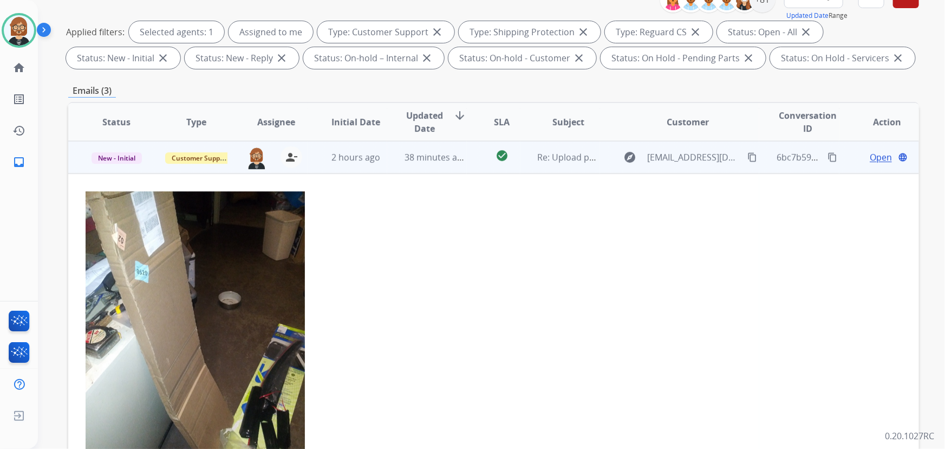
scroll to position [0, 0]
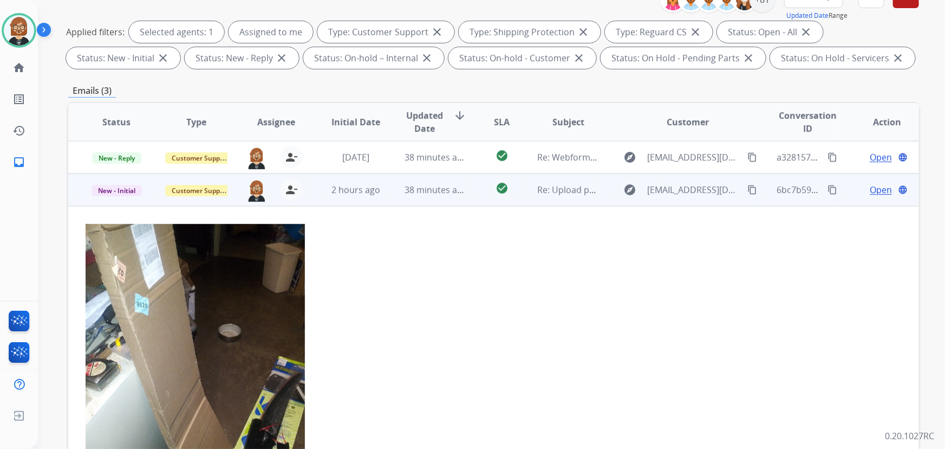
click at [752, 187] on div "explore rhclaryjr@windstream.net content_copy" at bounding box center [689, 189] width 142 height 17
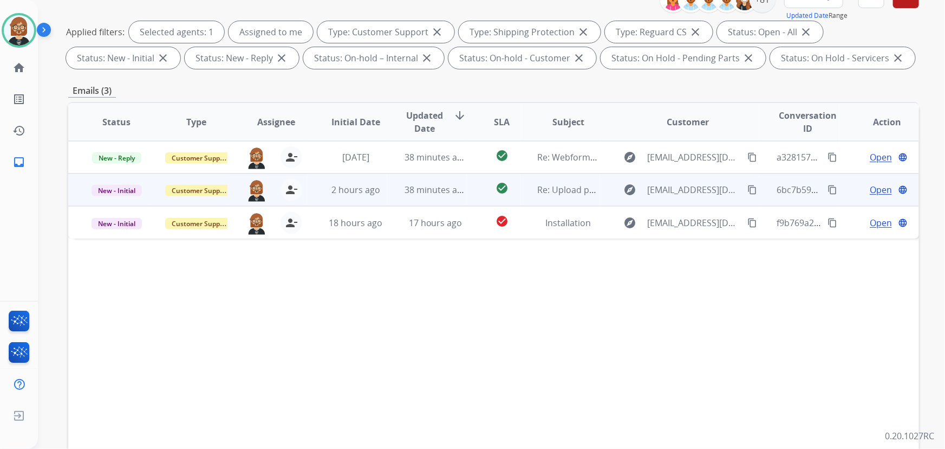
click at [748, 189] on mat-icon "content_copy" at bounding box center [753, 190] width 10 height 10
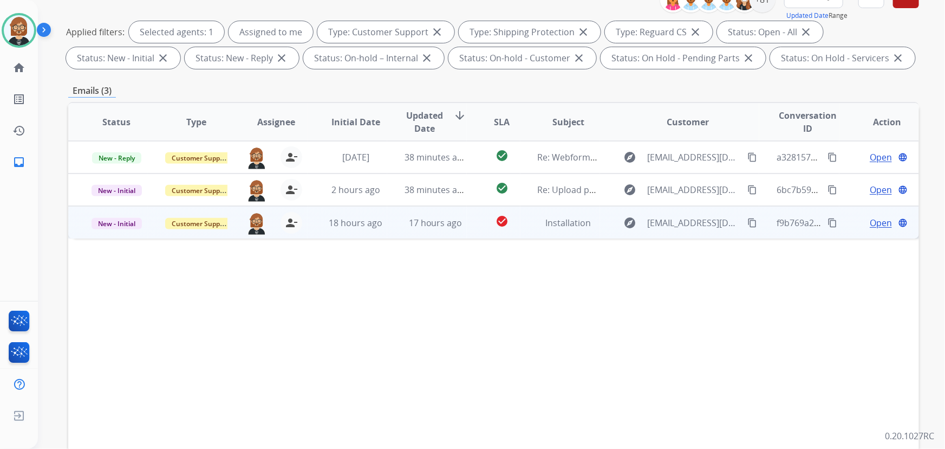
click at [870, 221] on span "Open" at bounding box center [881, 222] width 22 height 13
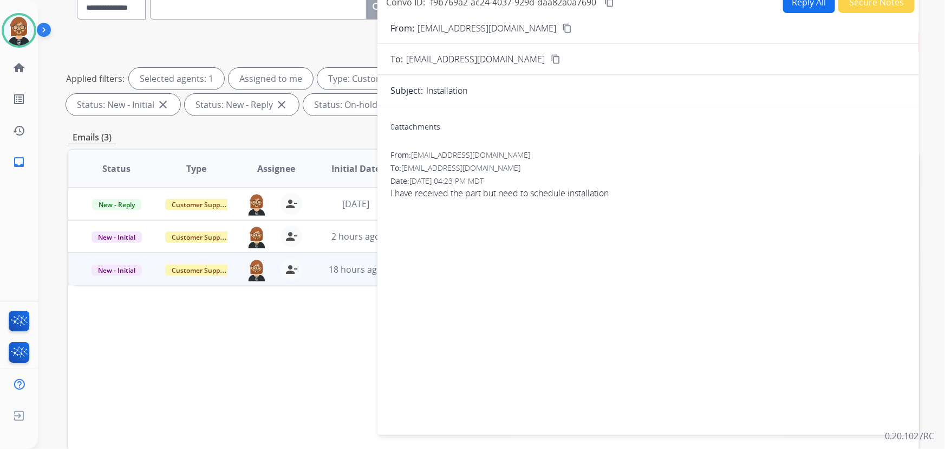
scroll to position [98, 0]
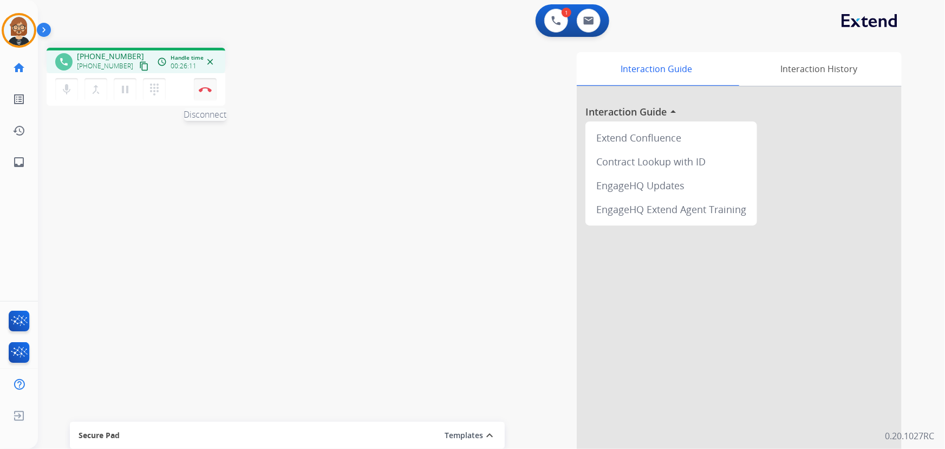
click at [206, 89] on img at bounding box center [205, 89] width 13 height 5
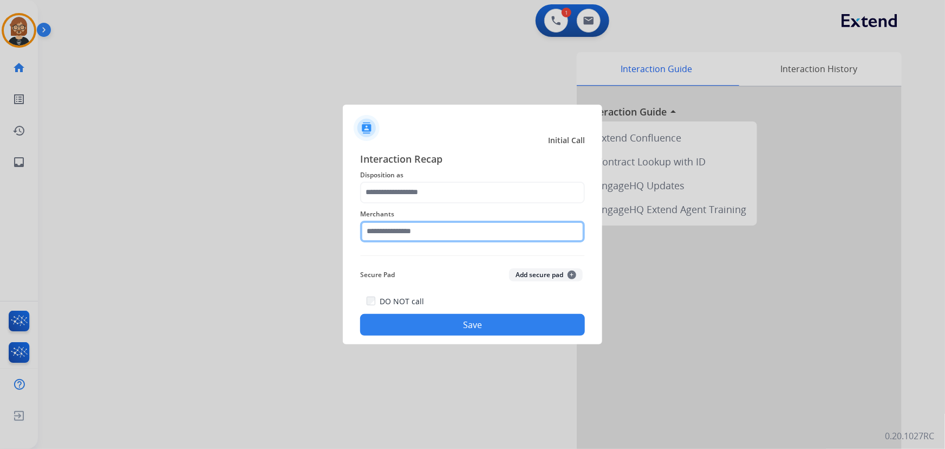
click at [450, 226] on input "text" at bounding box center [472, 231] width 225 height 22
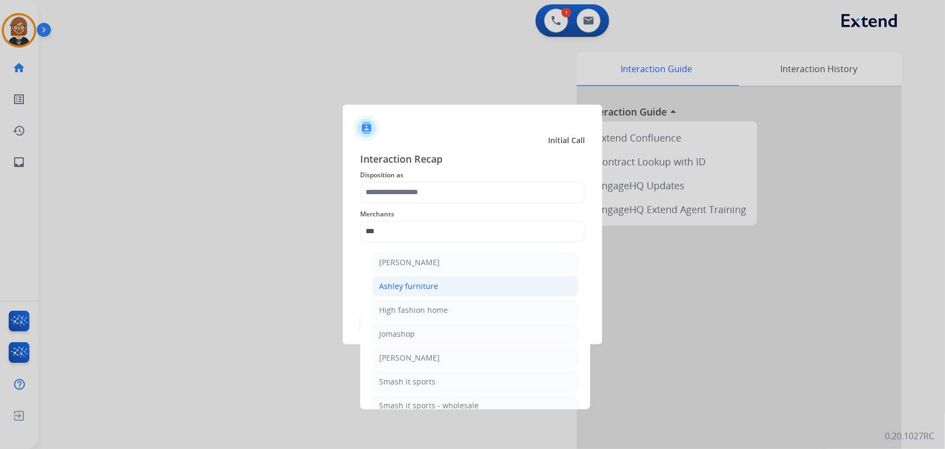
click at [443, 290] on li "Ashley furniture" at bounding box center [475, 286] width 206 height 21
type input "**********"
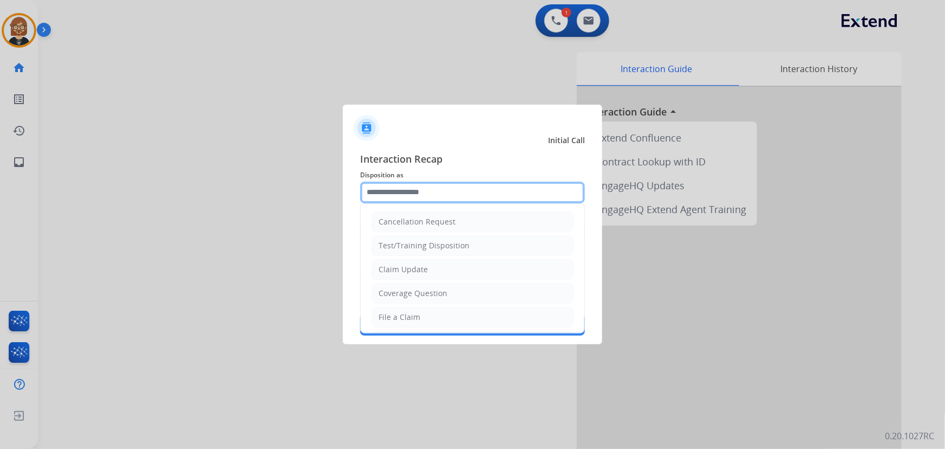
click at [464, 190] on input "text" at bounding box center [472, 192] width 225 height 22
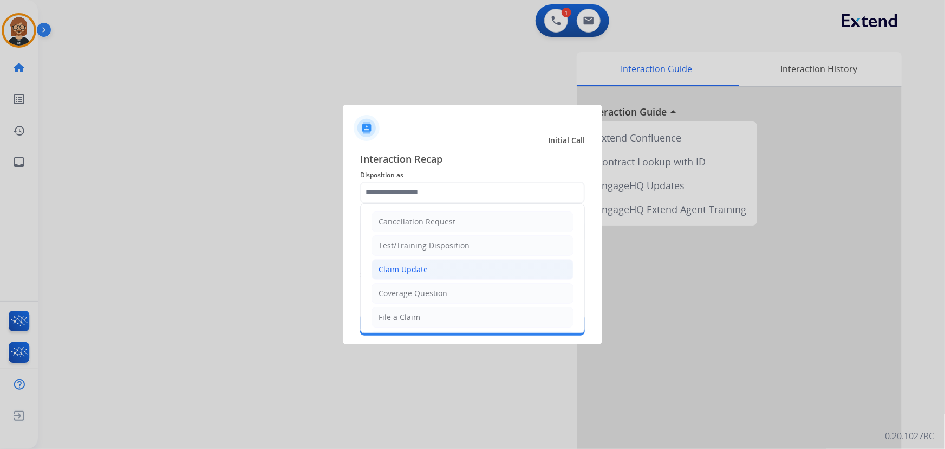
click at [465, 272] on li "Claim Update" at bounding box center [473, 269] width 202 height 21
type input "**********"
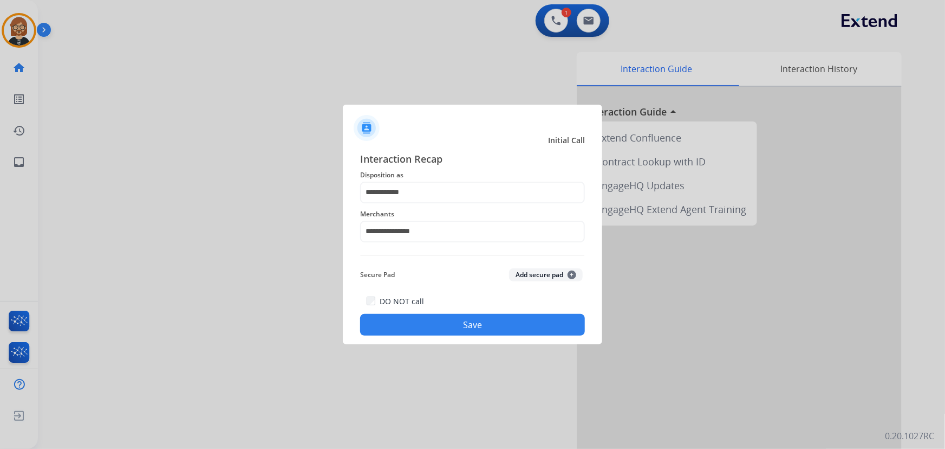
click at [477, 322] on button "Save" at bounding box center [472, 325] width 225 height 22
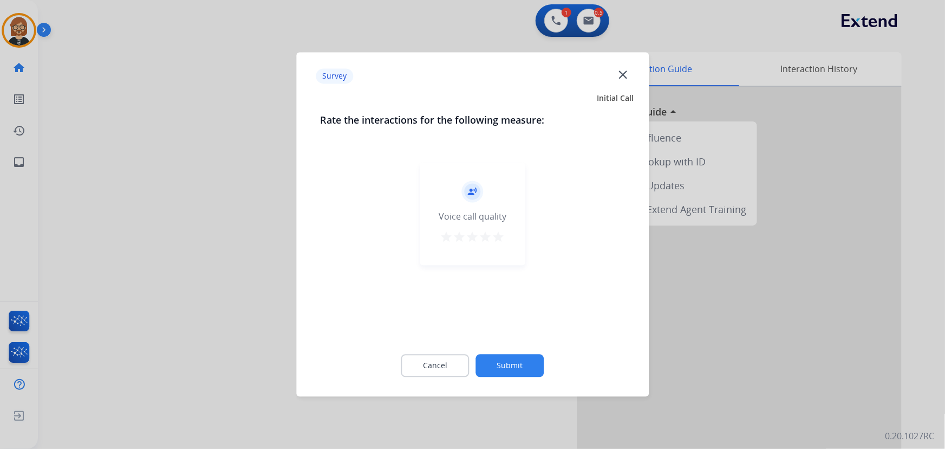
click at [514, 365] on button "Submit" at bounding box center [510, 365] width 68 height 23
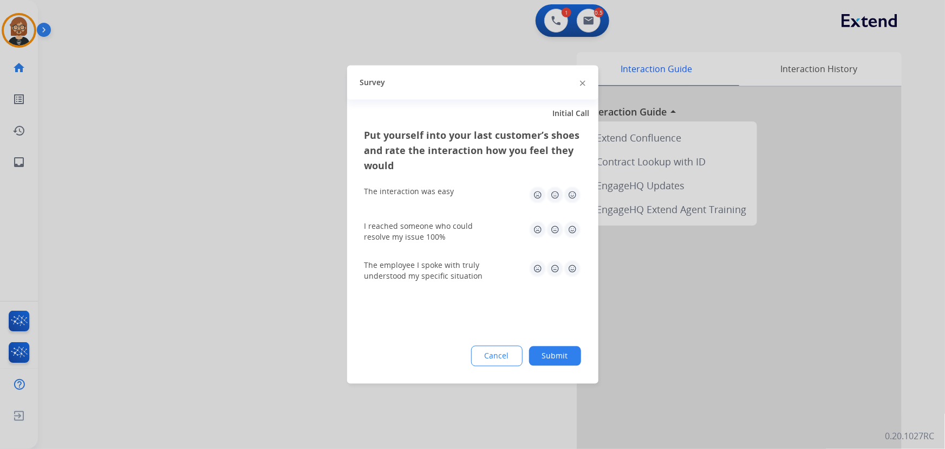
click at [558, 354] on button "Submit" at bounding box center [555, 356] width 52 height 20
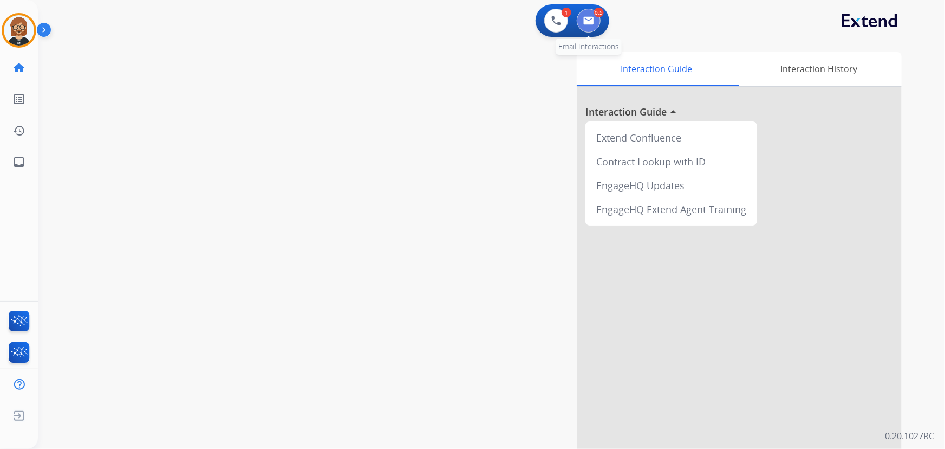
click at [596, 25] on button at bounding box center [589, 21] width 24 height 24
select select "**********"
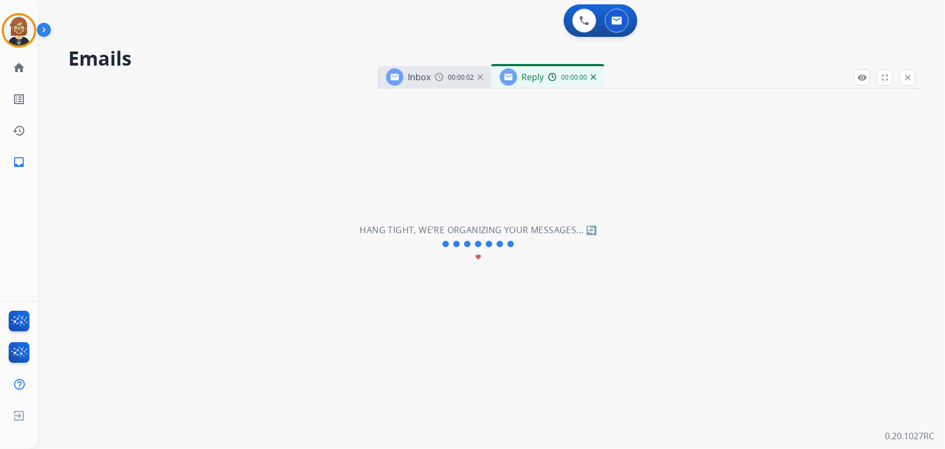
select select "**********"
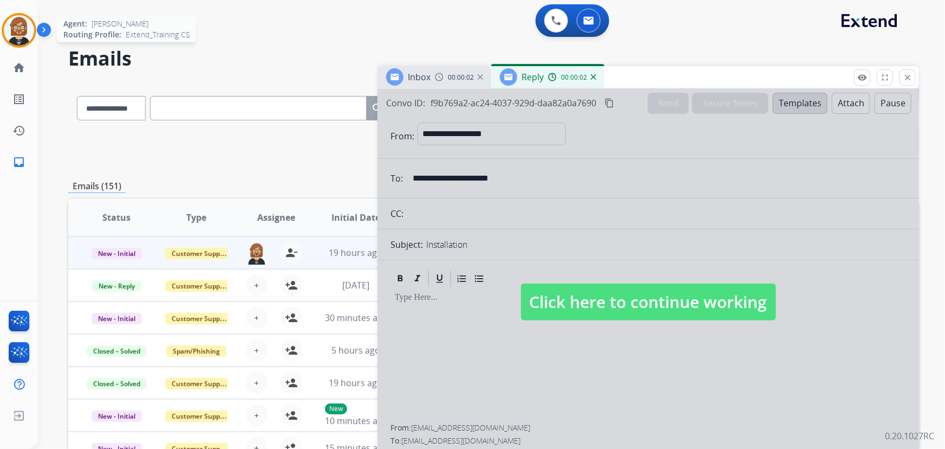
click at [17, 22] on img at bounding box center [19, 30] width 30 height 30
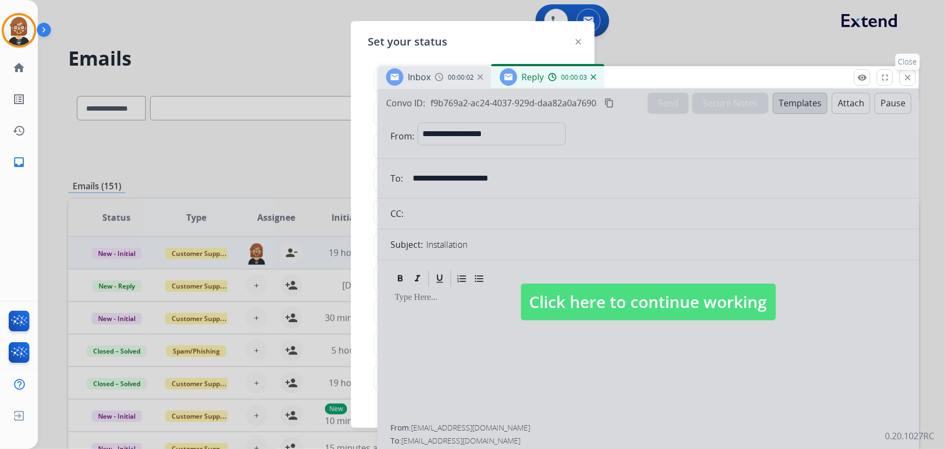
click at [915, 72] on button "close Close" at bounding box center [908, 77] width 16 height 16
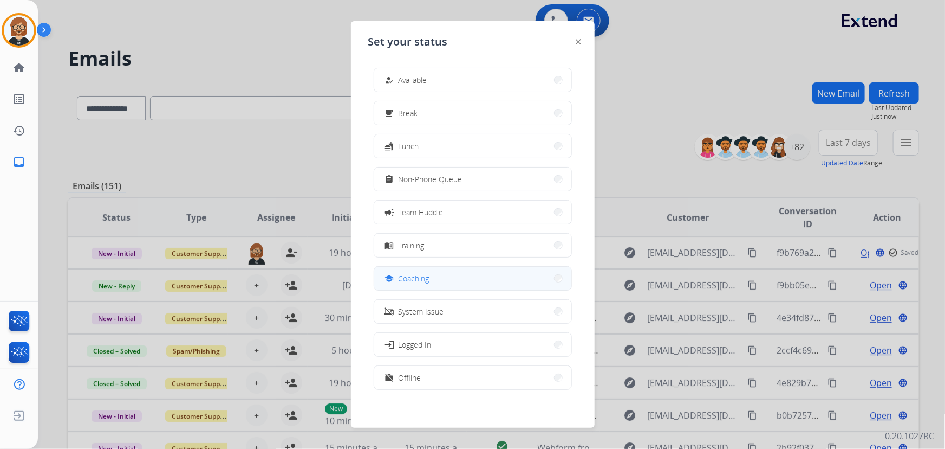
click at [456, 276] on button "school Coaching" at bounding box center [472, 278] width 197 height 23
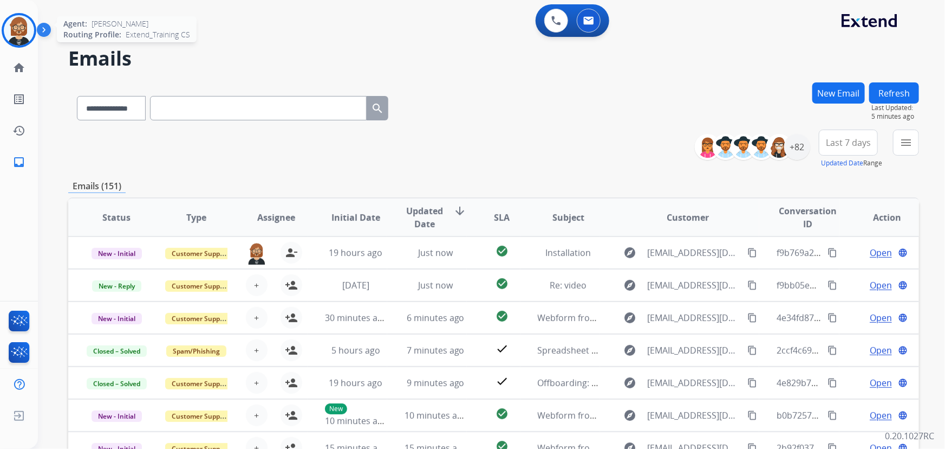
click at [20, 35] on img at bounding box center [19, 30] width 30 height 30
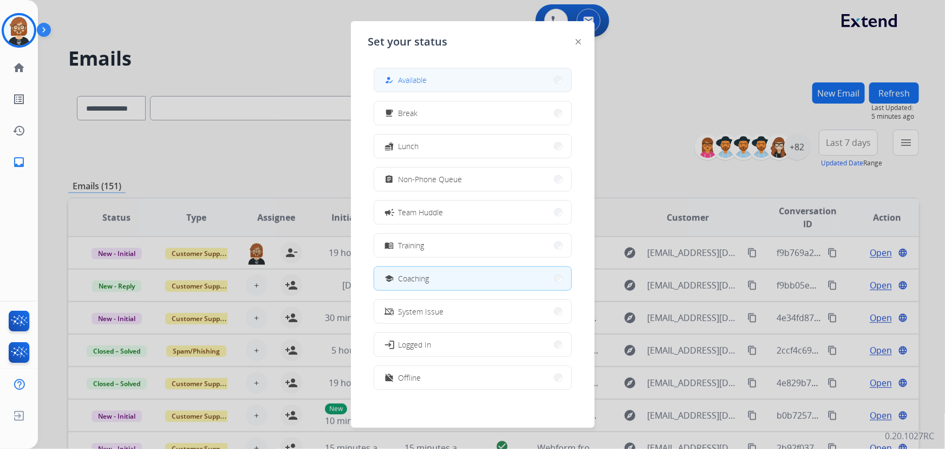
click at [410, 84] on span "Available" at bounding box center [413, 79] width 29 height 11
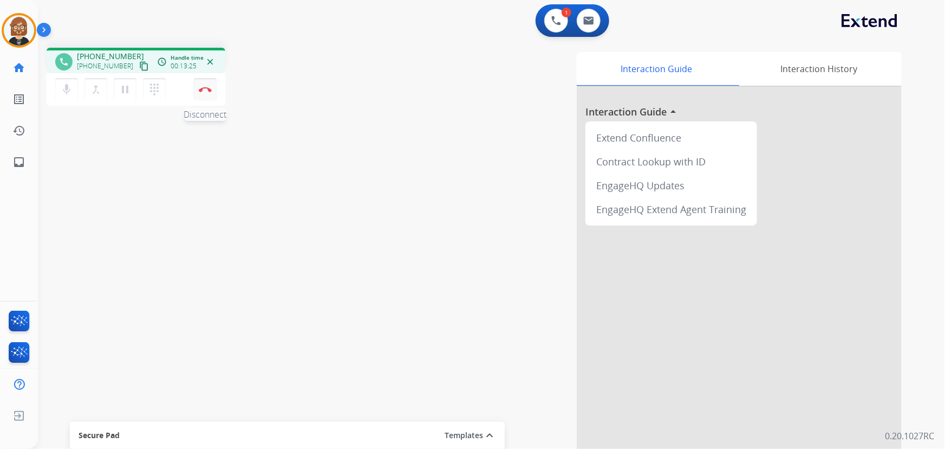
click at [204, 89] on img at bounding box center [205, 89] width 13 height 5
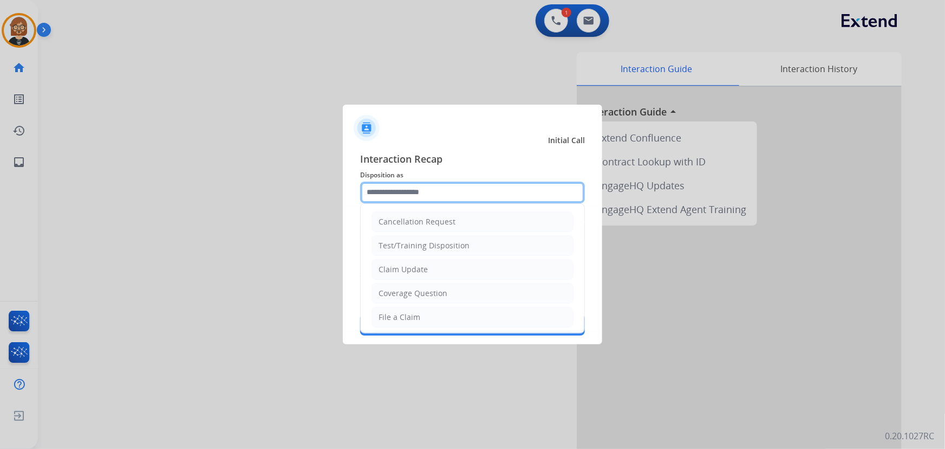
click at [458, 194] on input "text" at bounding box center [472, 192] width 225 height 22
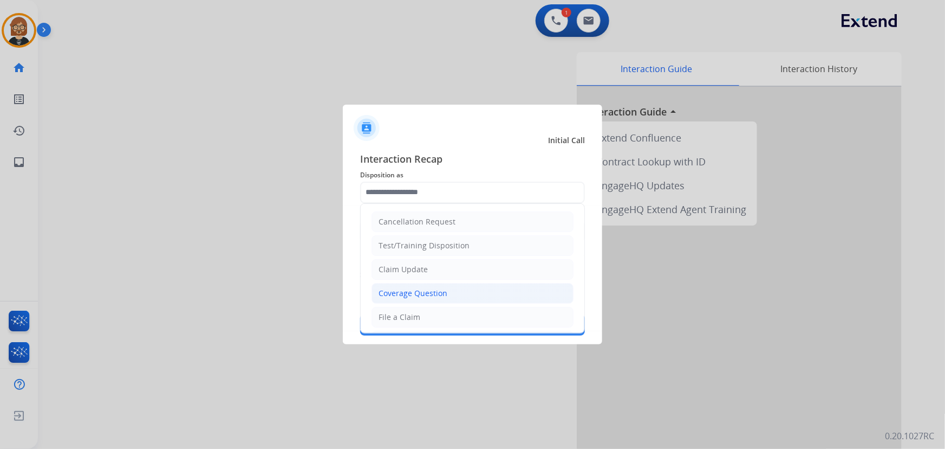
click at [473, 283] on li "Coverage Question" at bounding box center [473, 293] width 202 height 21
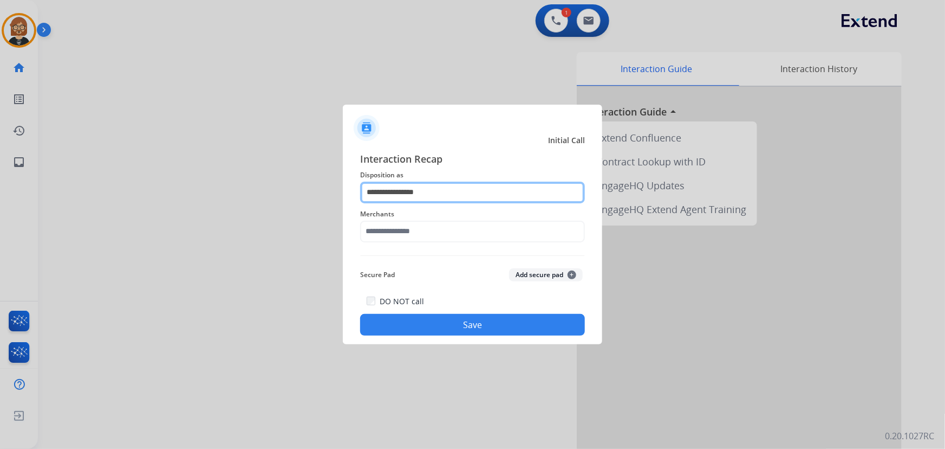
click at [457, 186] on input "**********" at bounding box center [472, 192] width 225 height 22
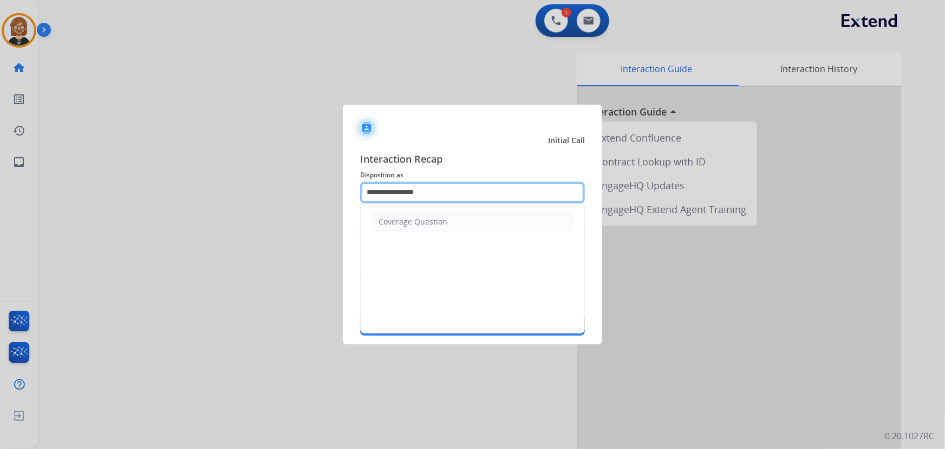
drag, startPoint x: 457, startPoint y: 189, endPoint x: 156, endPoint y: 174, distance: 301.0
click at [0, 174] on app-contact-recap-modal "**********" at bounding box center [0, 224] width 0 height 449
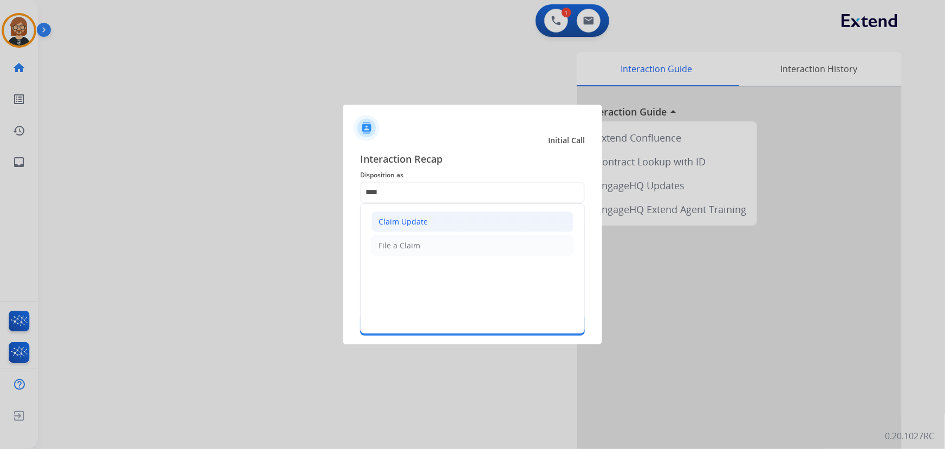
click at [392, 229] on li "Claim Update" at bounding box center [473, 221] width 202 height 21
type input "**********"
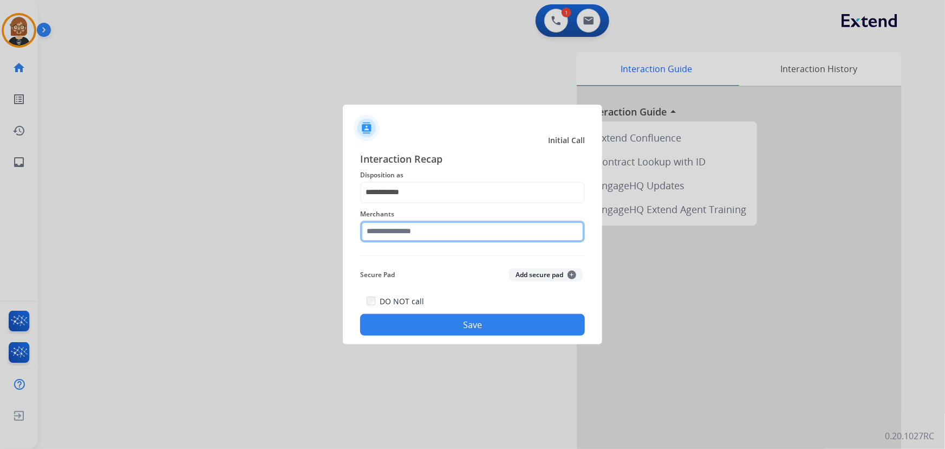
click at [401, 231] on input "text" at bounding box center [472, 231] width 225 height 22
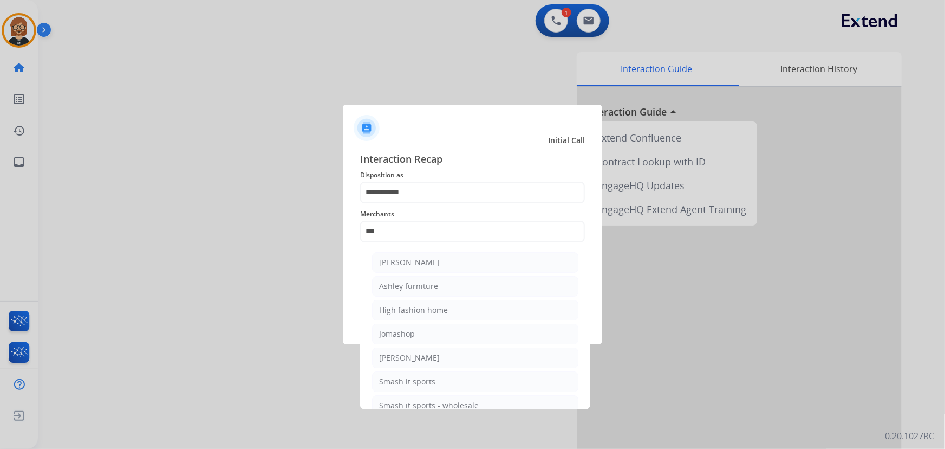
click at [424, 284] on div "Ashley furniture" at bounding box center [408, 286] width 59 height 11
type input "**********"
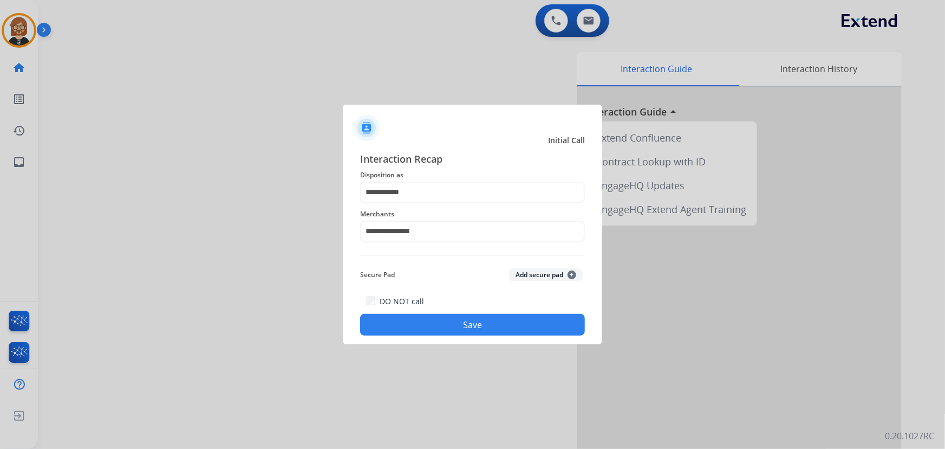
click at [458, 325] on button "Save" at bounding box center [472, 325] width 225 height 22
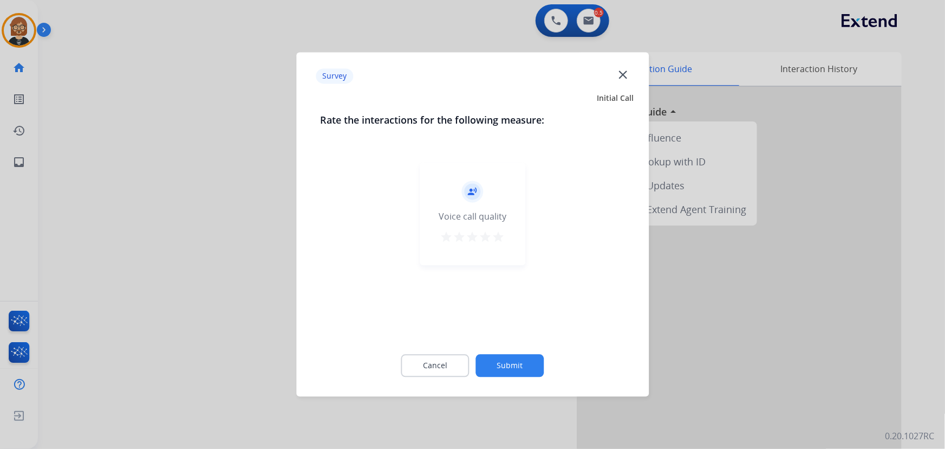
click at [514, 356] on button "Submit" at bounding box center [510, 365] width 68 height 23
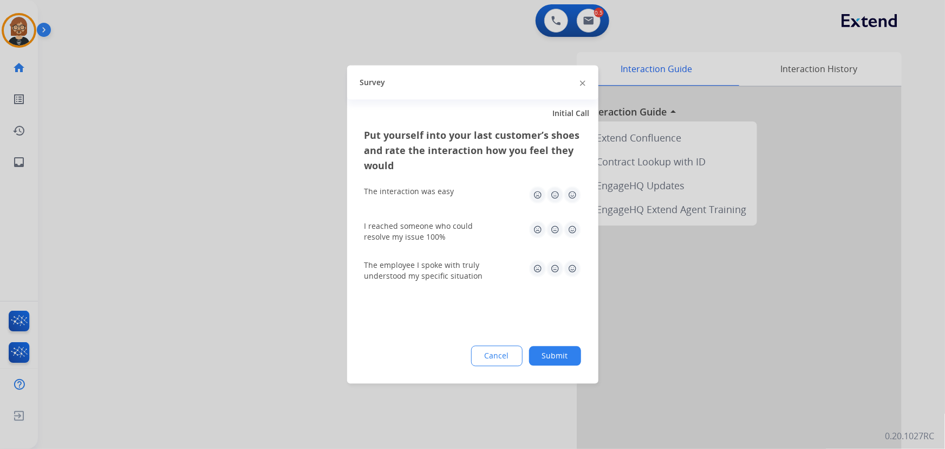
click at [552, 360] on button "Submit" at bounding box center [555, 356] width 52 height 20
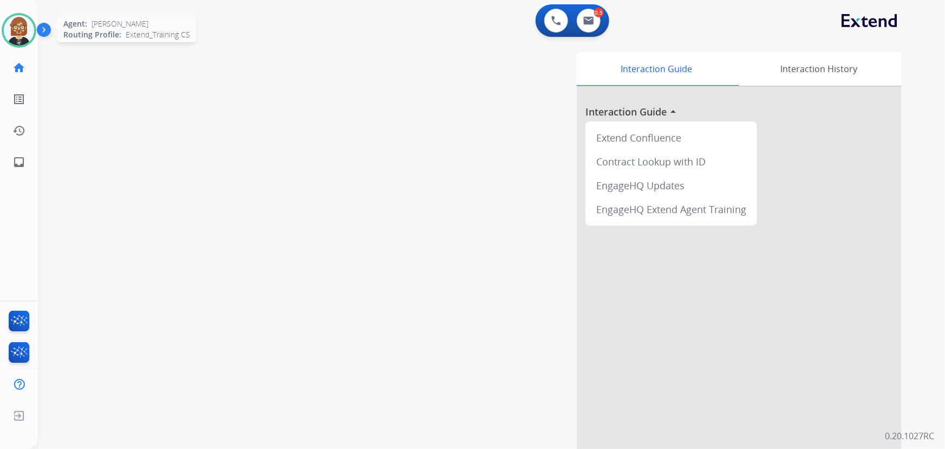
click at [35, 28] on div at bounding box center [19, 30] width 35 height 35
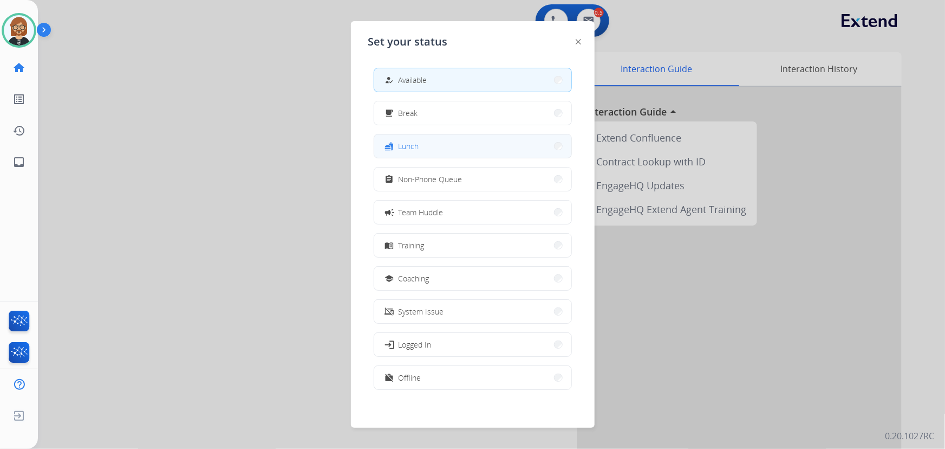
click at [494, 151] on button "fastfood Lunch" at bounding box center [472, 145] width 197 height 23
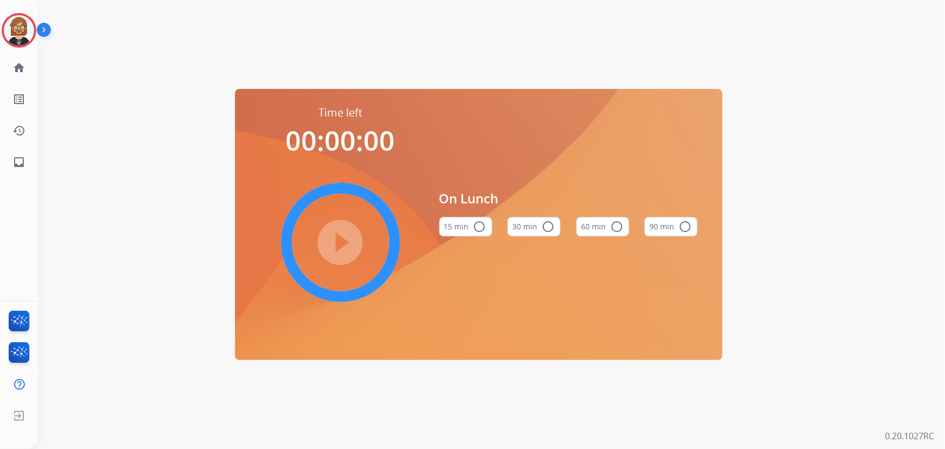
click at [534, 228] on button "30 min radio_button_unchecked" at bounding box center [534, 227] width 53 height 20
click at [347, 238] on mat-icon "play_circle_filled" at bounding box center [340, 242] width 13 height 13
click at [21, 163] on mat-icon "inbox" at bounding box center [18, 161] width 13 height 13
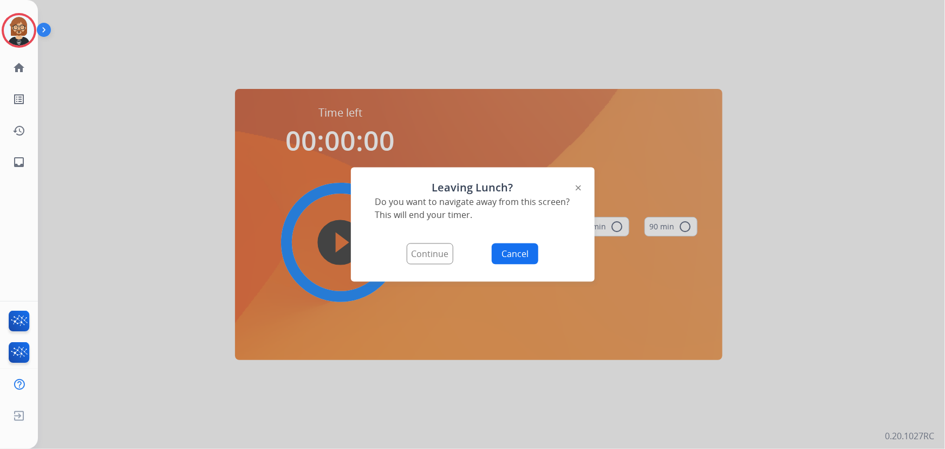
click at [418, 255] on button "Continue" at bounding box center [430, 253] width 47 height 21
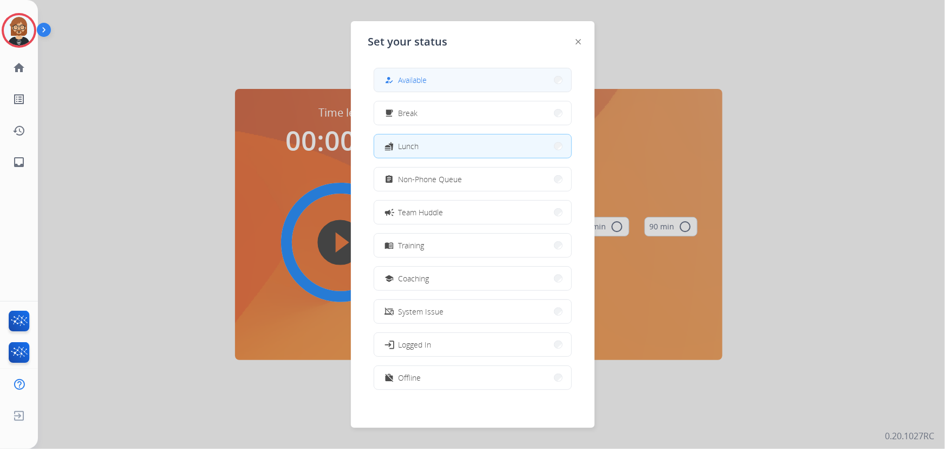
click at [500, 79] on button "how_to_reg Available" at bounding box center [472, 79] width 197 height 23
select select "**********"
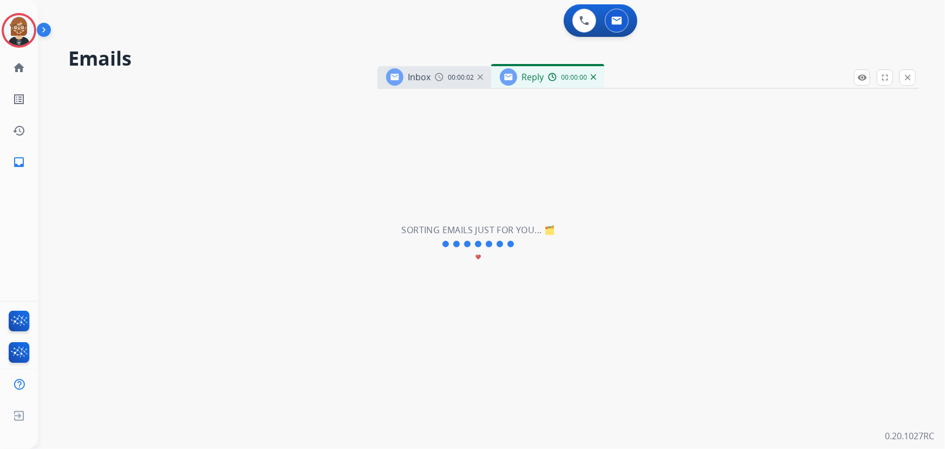
select select "**********"
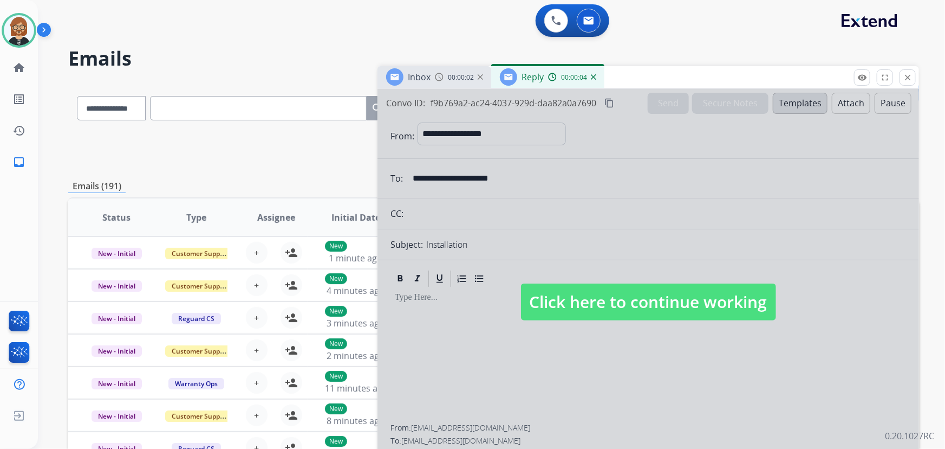
click at [707, 302] on span "Click here to continue working" at bounding box center [648, 301] width 255 height 37
select select
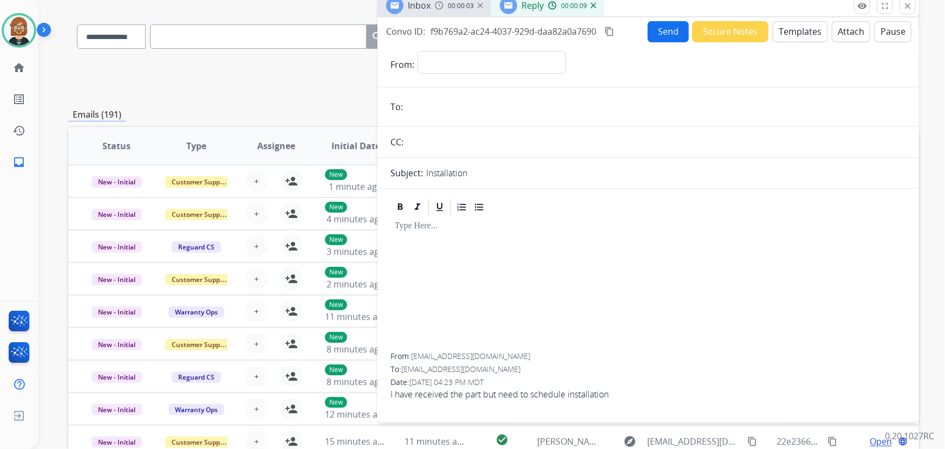
scroll to position [69, 0]
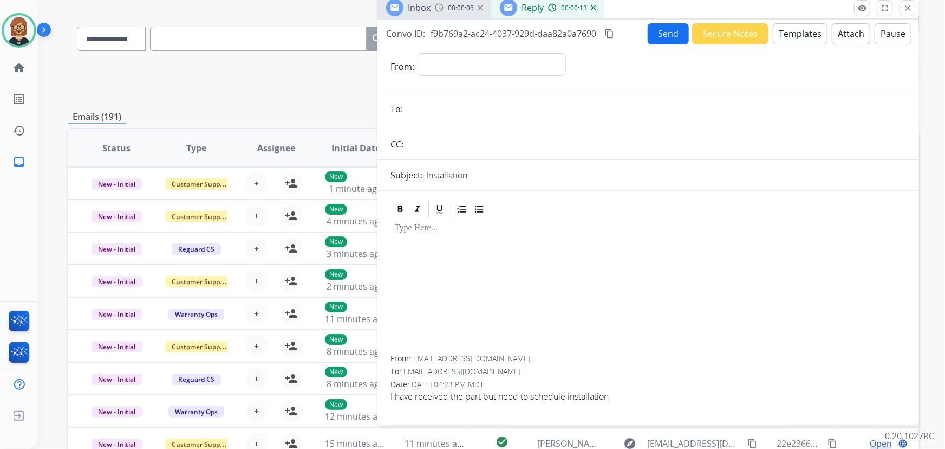
click at [208, 62] on div "**********" at bounding box center [493, 79] width 851 height 39
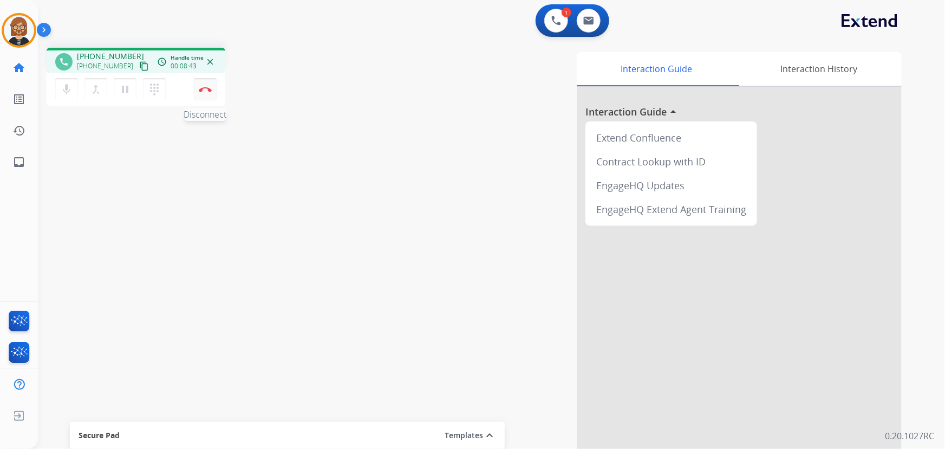
click at [201, 89] on img at bounding box center [205, 89] width 13 height 5
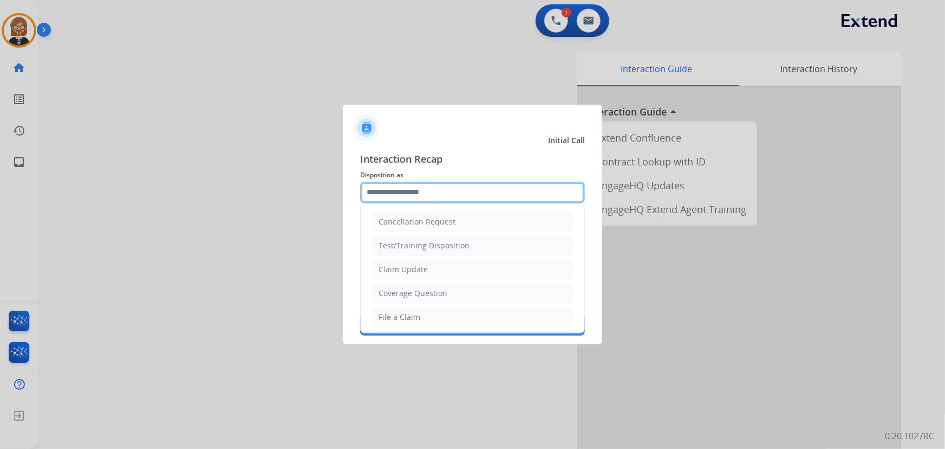
click at [443, 184] on input "text" at bounding box center [472, 192] width 225 height 22
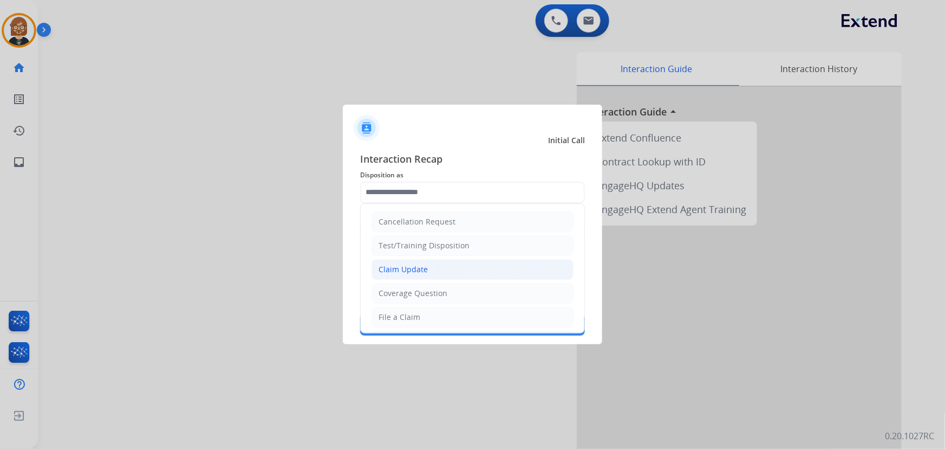
click at [423, 272] on div "Claim Update" at bounding box center [403, 269] width 49 height 11
type input "**********"
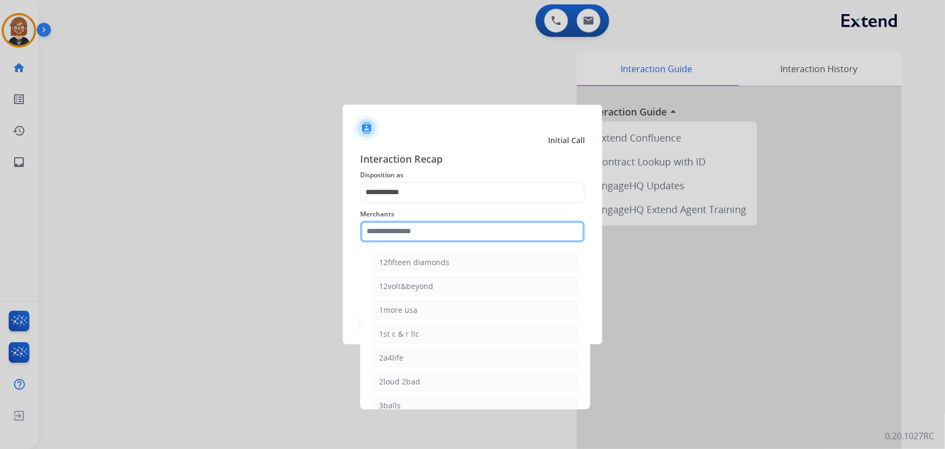
click at [440, 227] on input "text" at bounding box center [472, 231] width 225 height 22
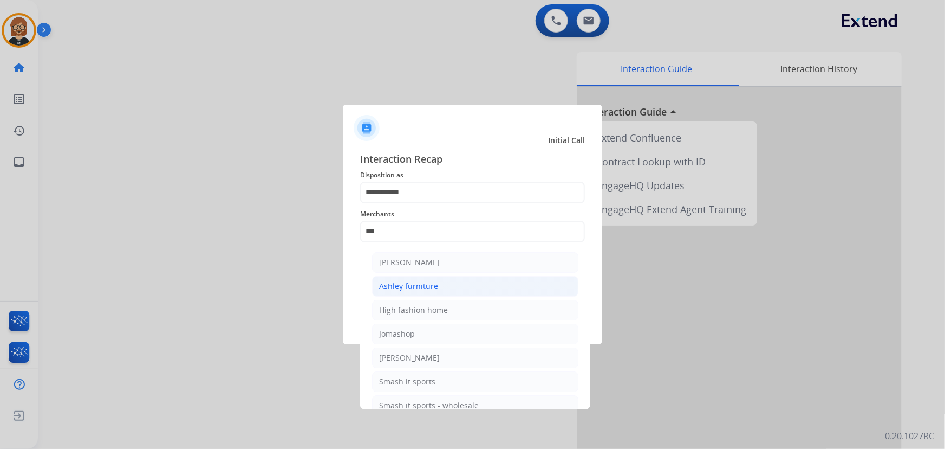
click at [445, 281] on li "Ashley furniture" at bounding box center [475, 286] width 206 height 21
type input "**********"
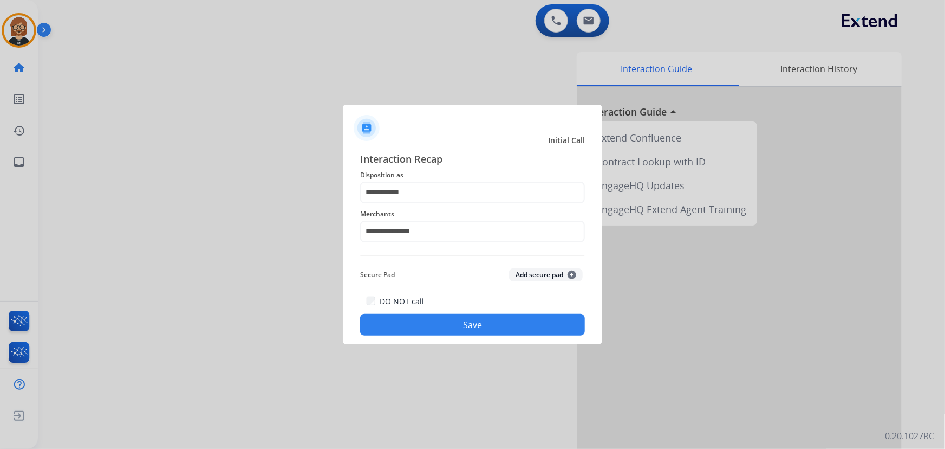
click at [478, 334] on button "Save" at bounding box center [472, 325] width 225 height 22
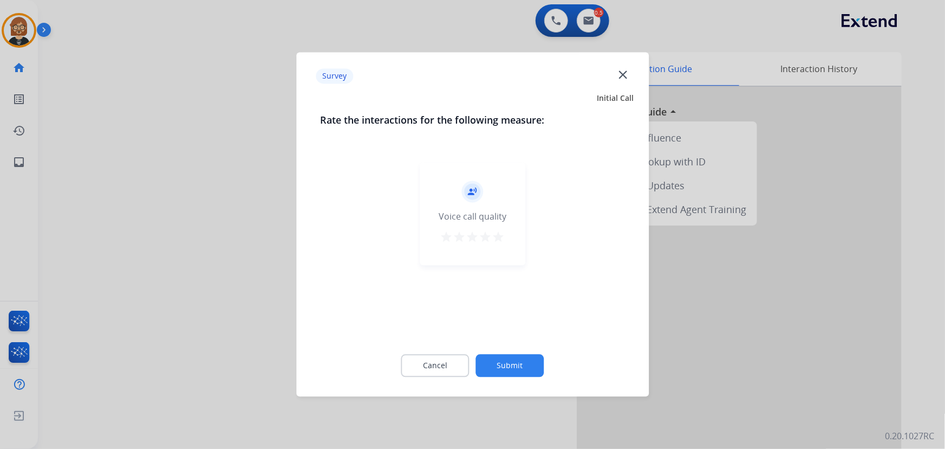
click at [506, 361] on button "Submit" at bounding box center [510, 365] width 68 height 23
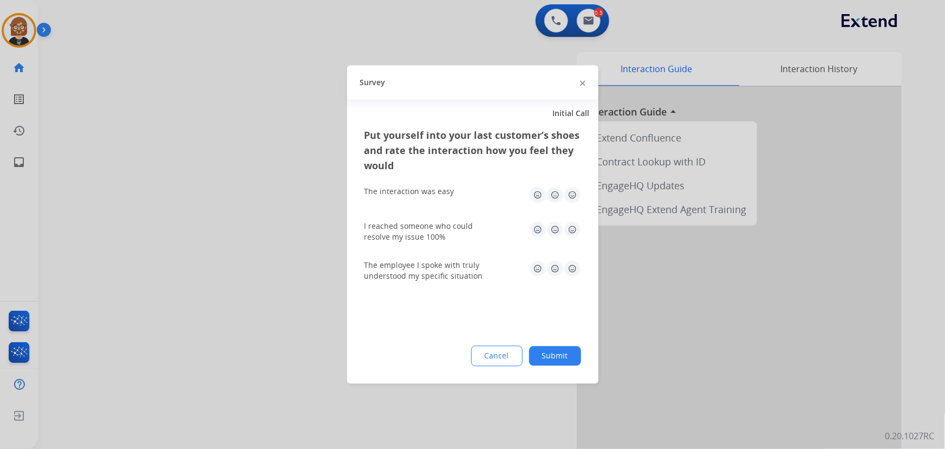
click at [547, 357] on button "Submit" at bounding box center [555, 356] width 52 height 20
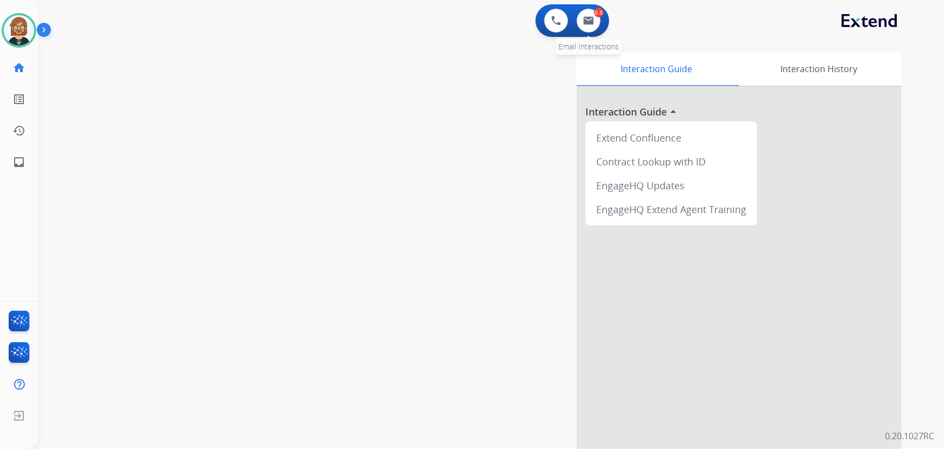
click at [600, 27] on div "0.5 Email Interactions" at bounding box center [589, 21] width 33 height 24
click at [594, 23] on button at bounding box center [589, 21] width 24 height 24
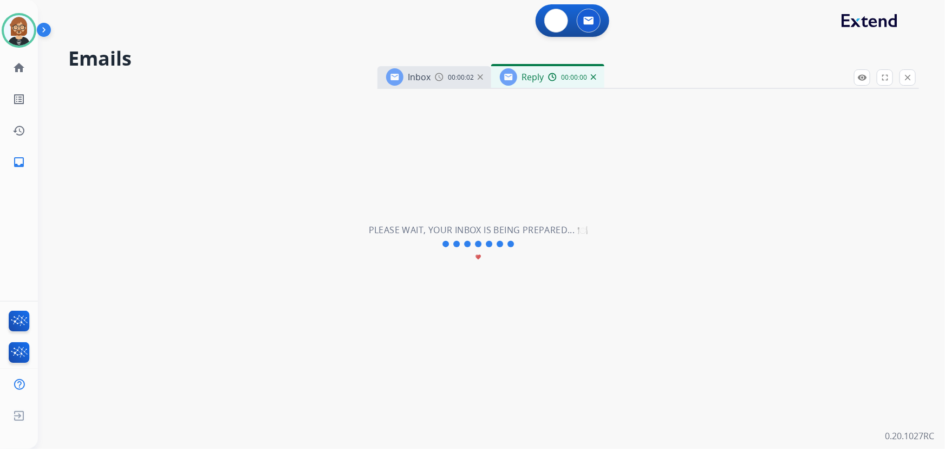
select select "**********"
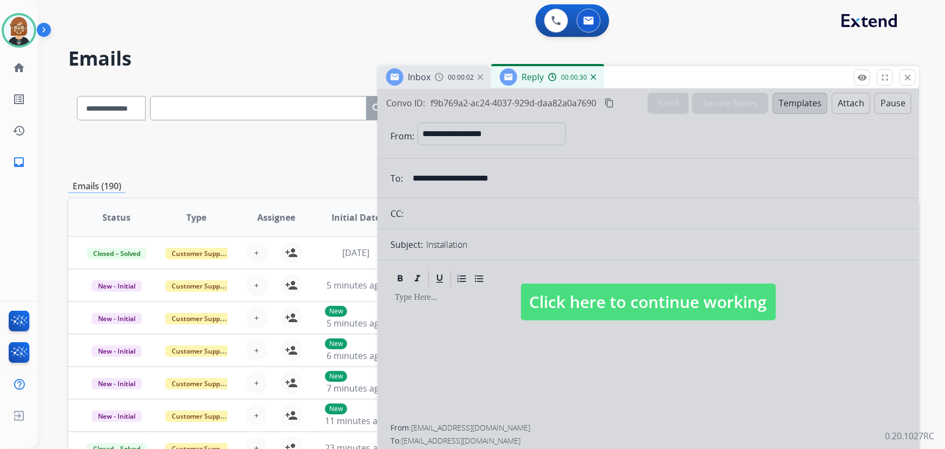
click at [627, 309] on span "Click here to continue working" at bounding box center [648, 301] width 255 height 37
select select
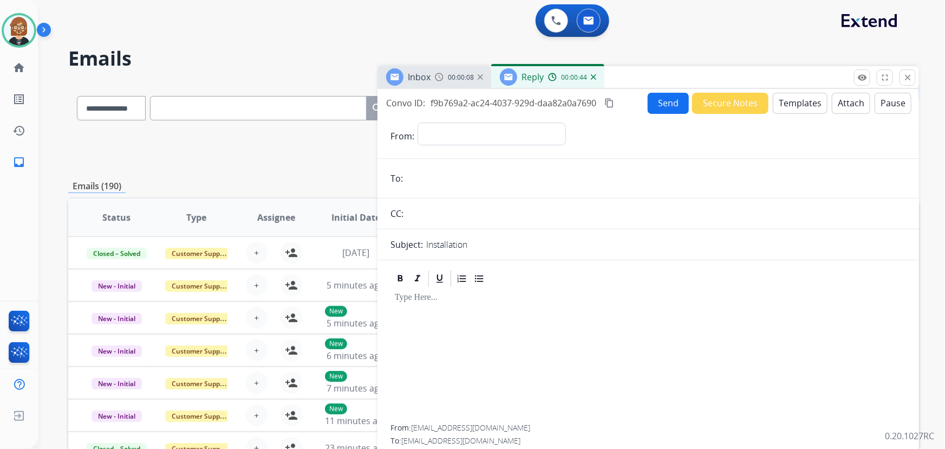
click at [461, 180] on input "email" at bounding box center [656, 178] width 500 height 22
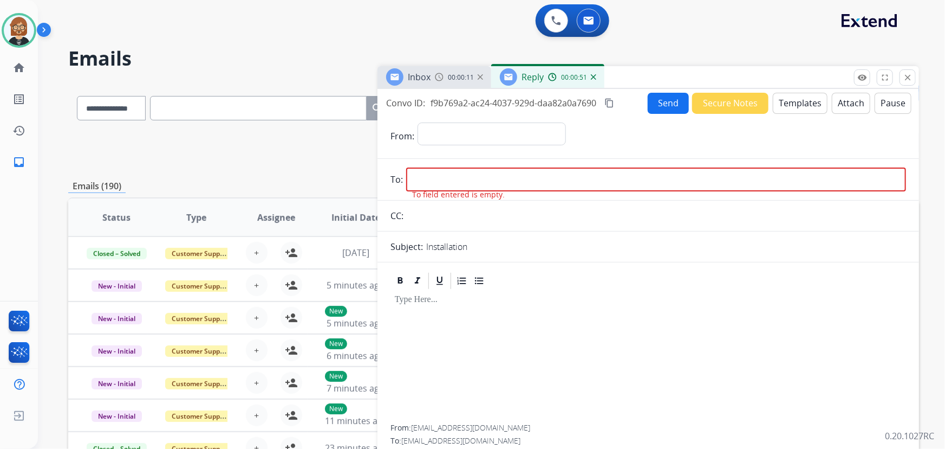
click at [436, 329] on div at bounding box center [649, 357] width 516 height 134
click at [789, 113] on div "Send Secure Notes Templates Attach Pause" at bounding box center [780, 103] width 264 height 21
click at [789, 107] on button "Templates" at bounding box center [800, 103] width 55 height 21
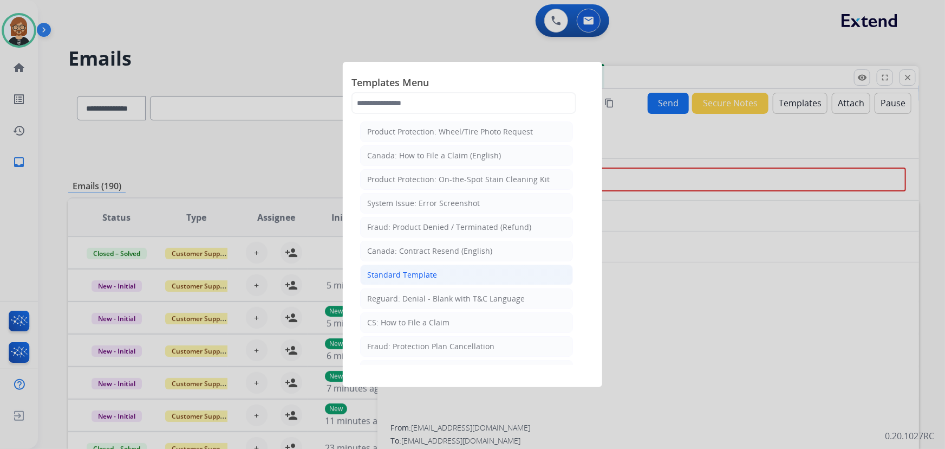
click at [406, 276] on div "Standard Template" at bounding box center [402, 274] width 70 height 11
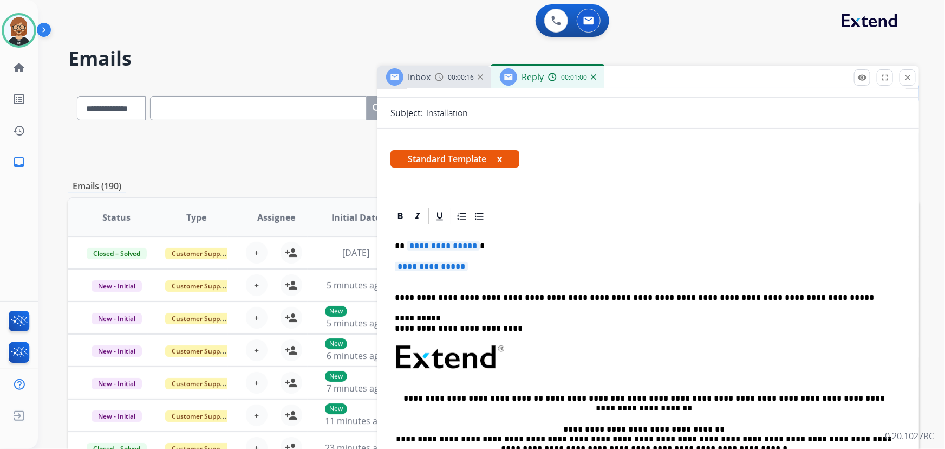
scroll to position [147, 0]
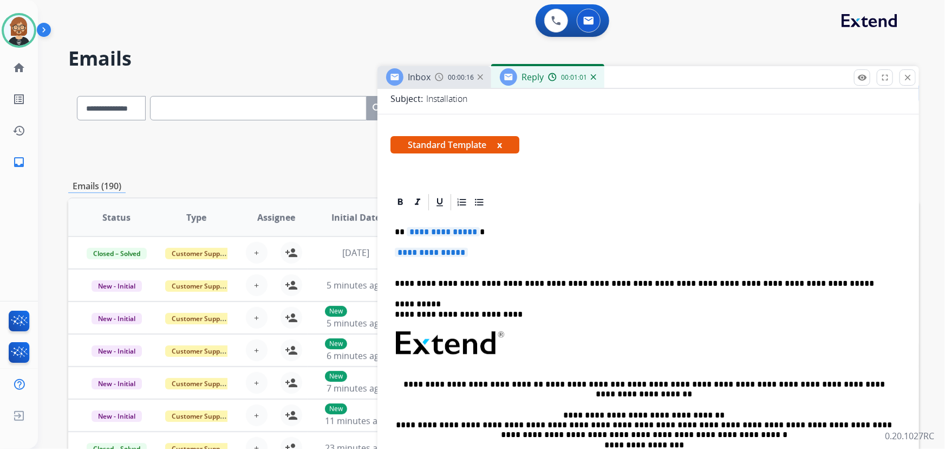
click at [441, 230] on span "**********" at bounding box center [443, 231] width 73 height 9
click at [428, 248] on span "**********" at bounding box center [431, 252] width 73 height 9
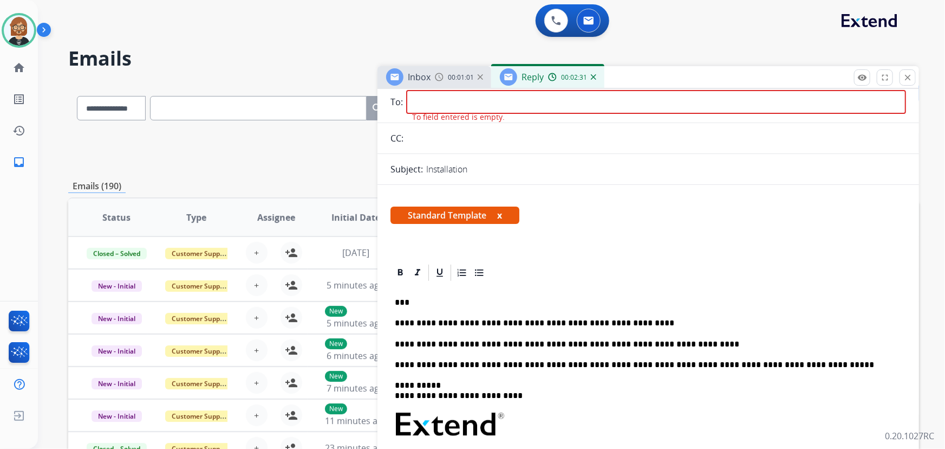
scroll to position [0, 0]
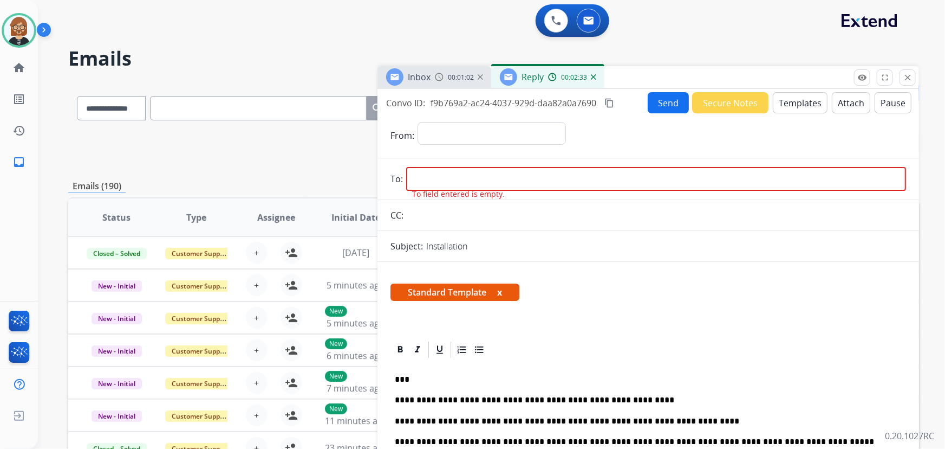
click at [521, 181] on input "email" at bounding box center [656, 179] width 500 height 24
click at [493, 173] on input "email" at bounding box center [656, 179] width 500 height 24
paste input "**********"
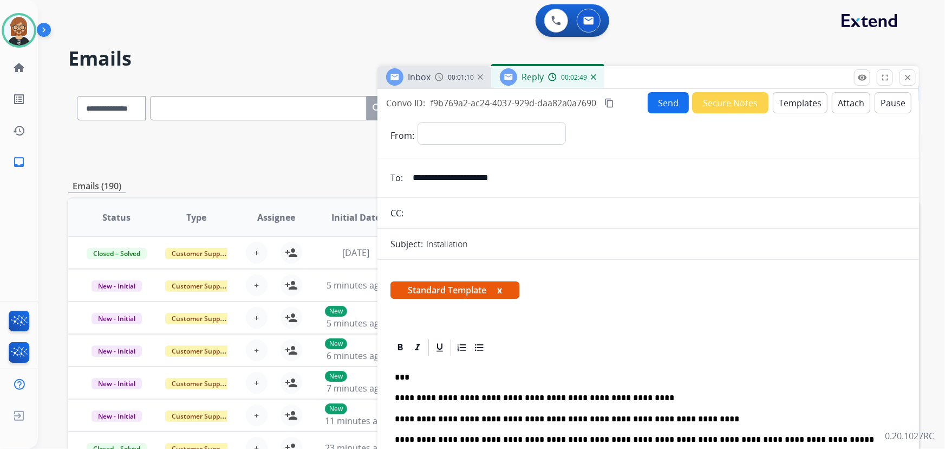
type input "**********"
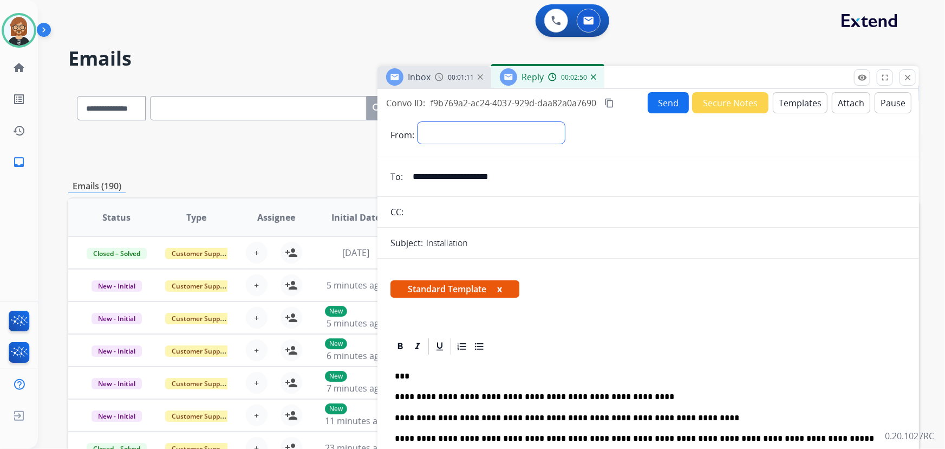
click at [523, 124] on select "**********" at bounding box center [491, 133] width 147 height 22
select select "**********"
click at [418, 122] on select "**********" at bounding box center [491, 133] width 147 height 22
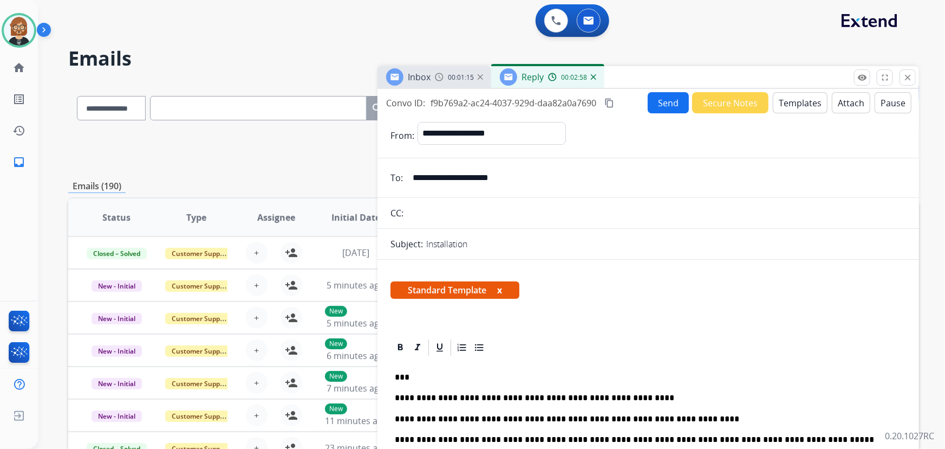
click at [652, 100] on button "Send" at bounding box center [668, 102] width 41 height 21
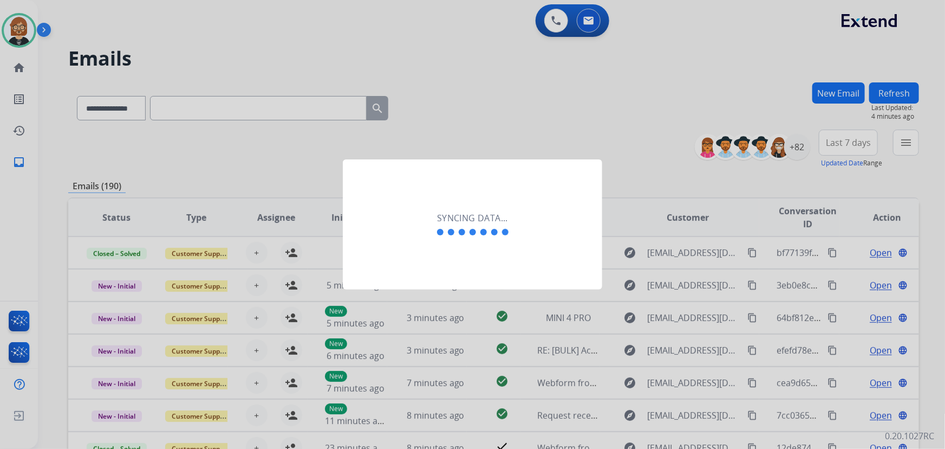
click at [41, 114] on div at bounding box center [472, 224] width 945 height 449
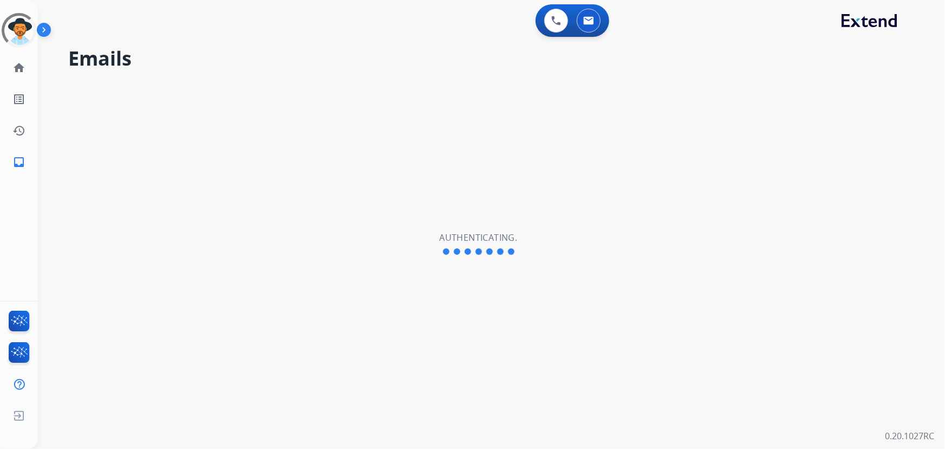
select select "**********"
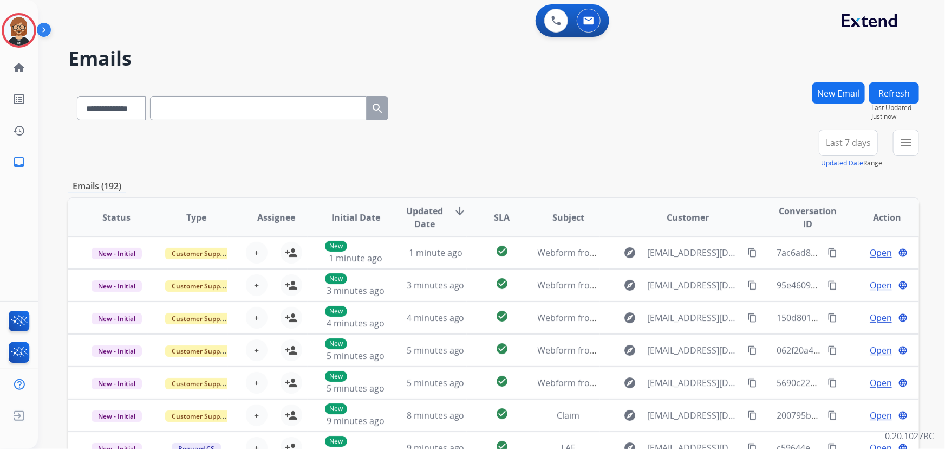
click at [22, 32] on img at bounding box center [19, 30] width 30 height 30
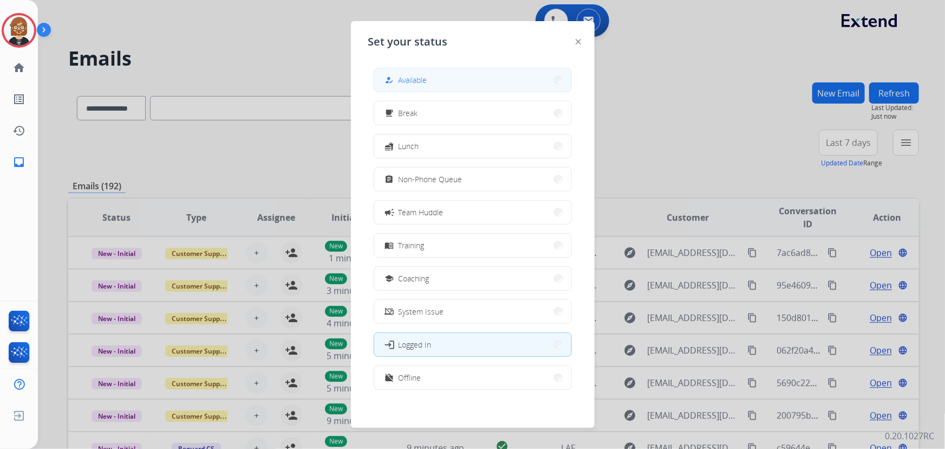
click at [450, 85] on button "how_to_reg Available" at bounding box center [472, 79] width 197 height 23
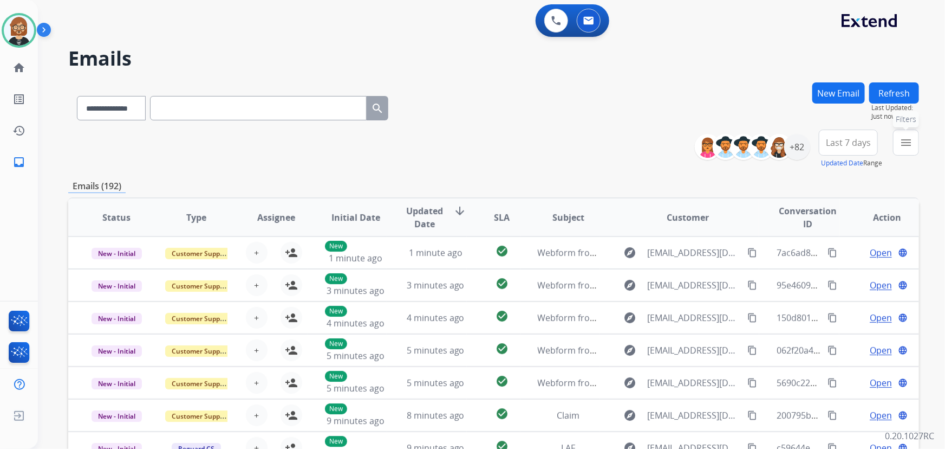
drag, startPoint x: 908, startPoint y: 145, endPoint x: 906, endPoint y: 153, distance: 8.9
click at [905, 157] on div "menu Filters Type Claims Adjudication Customer Support Escalation Service Suppo…" at bounding box center [906, 148] width 26 height 39
click at [907, 141] on mat-icon "menu" at bounding box center [906, 142] width 13 height 13
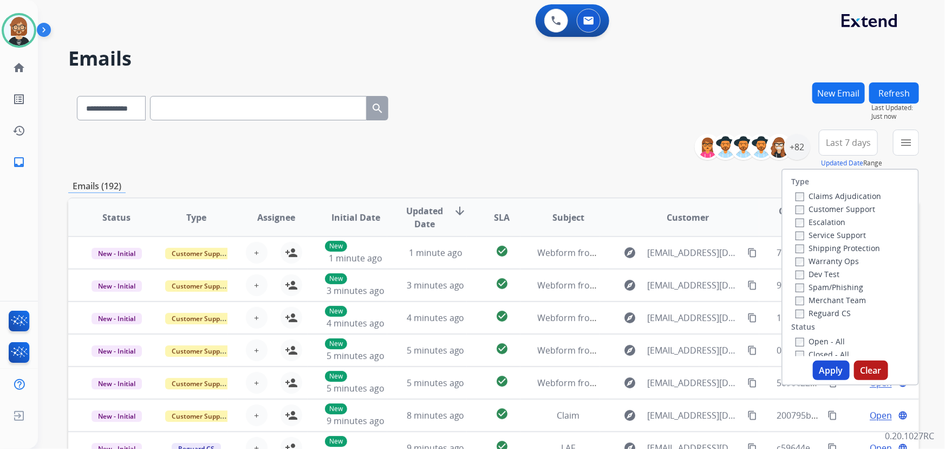
click at [834, 337] on label "Open - All" at bounding box center [820, 341] width 49 height 10
click at [832, 374] on button "Apply" at bounding box center [831, 370] width 37 height 20
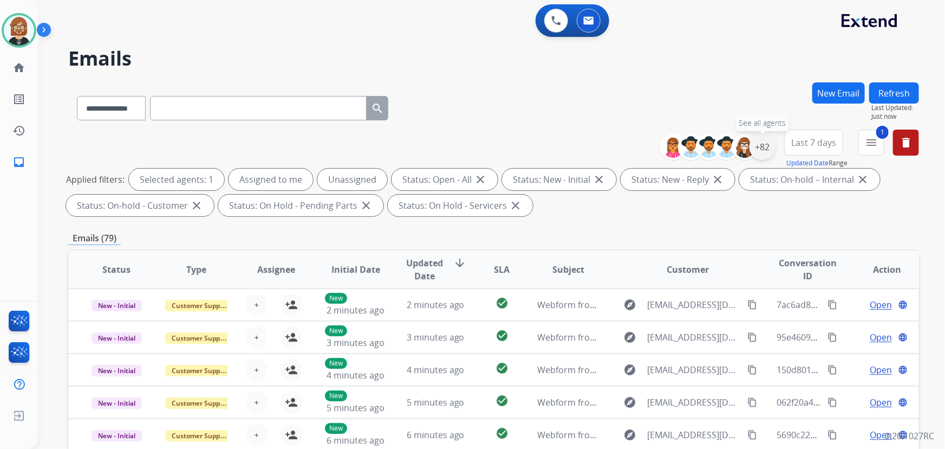
click at [768, 147] on div "+82" at bounding box center [763, 147] width 26 height 26
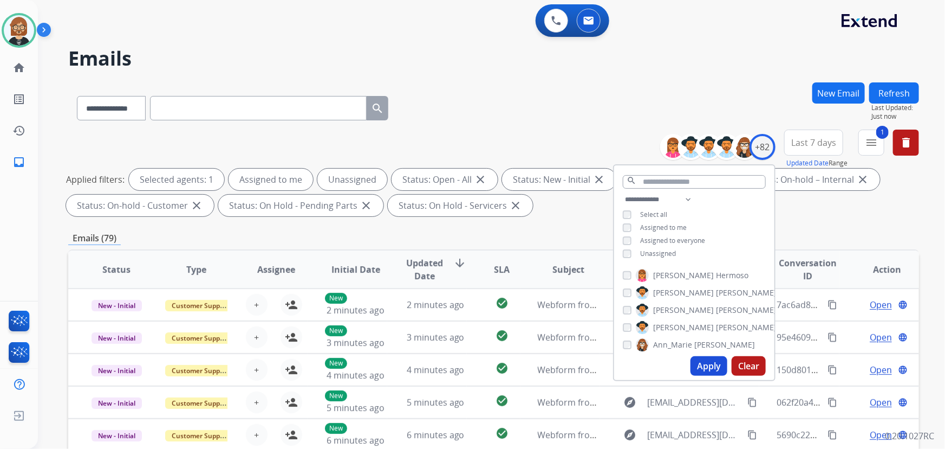
click at [649, 254] on span "Unassigned" at bounding box center [658, 253] width 36 height 9
click at [701, 369] on button "Apply" at bounding box center [709, 366] width 37 height 20
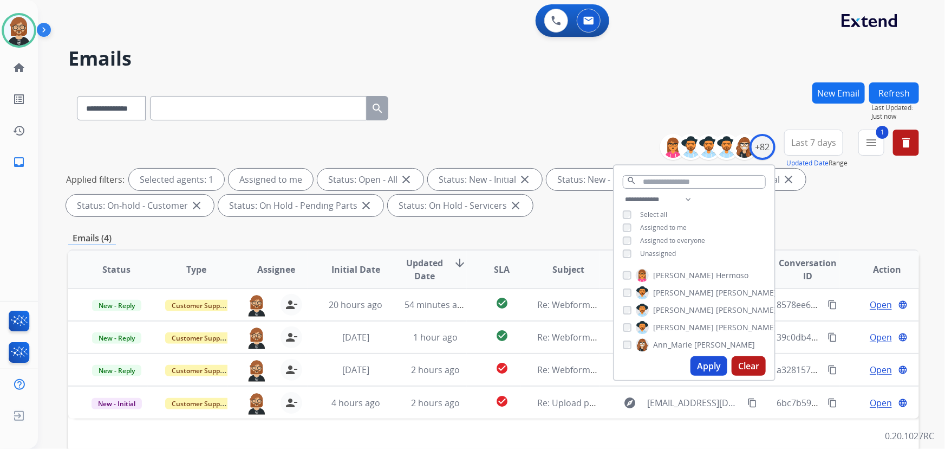
click at [699, 362] on button "Apply" at bounding box center [709, 366] width 37 height 20
click at [532, 208] on div "Applied filters: Selected agents: 1 Assigned to me Status: Open - All close Sta…" at bounding box center [491, 192] width 851 height 48
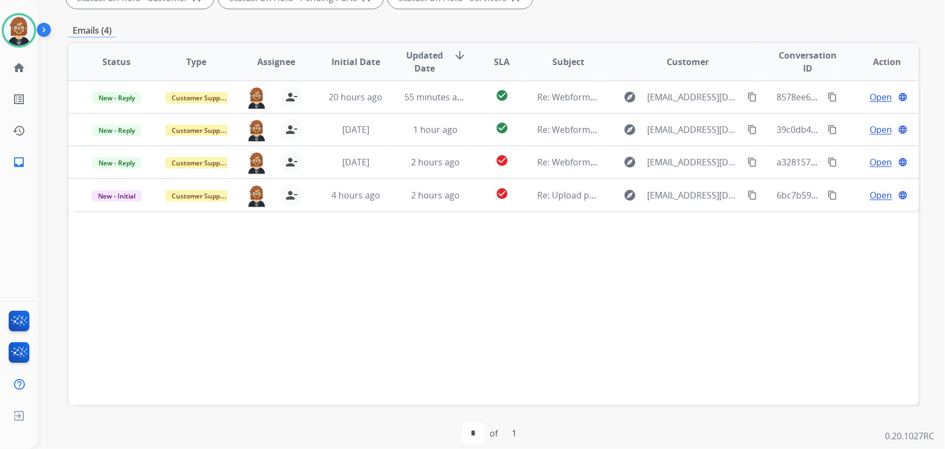
scroll to position [219, 0]
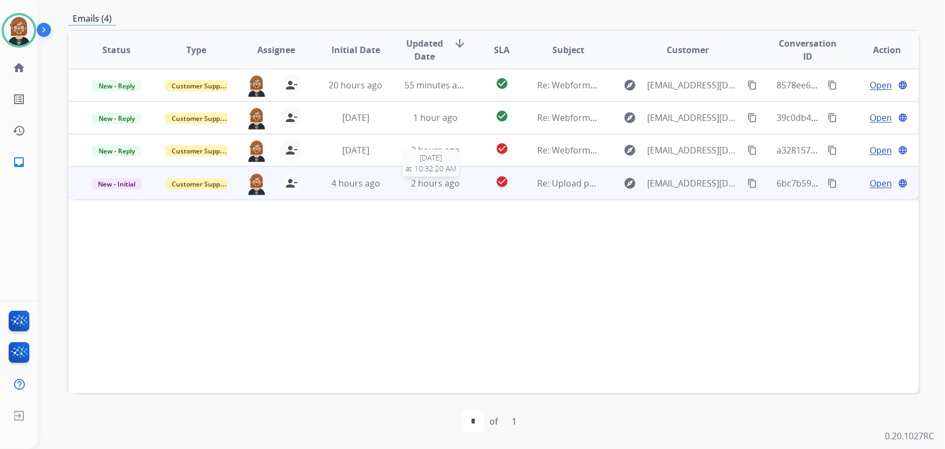
click at [453, 186] on span "2 hours ago" at bounding box center [435, 183] width 49 height 12
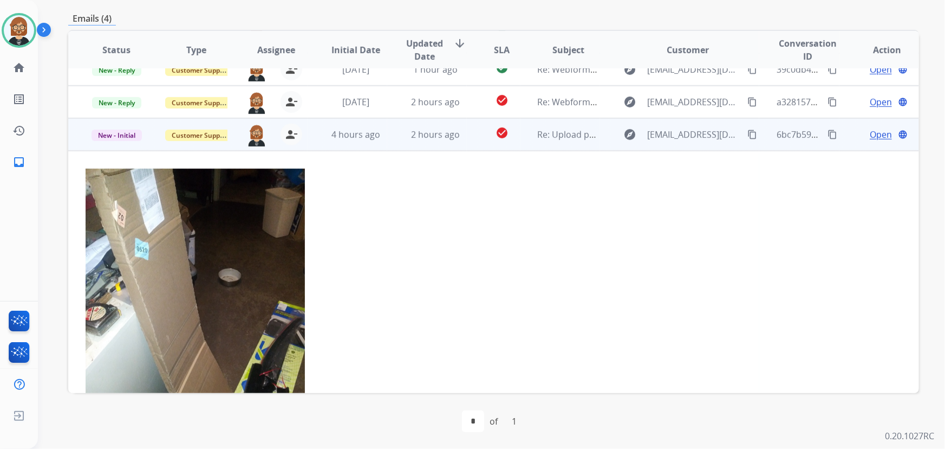
scroll to position [0, 0]
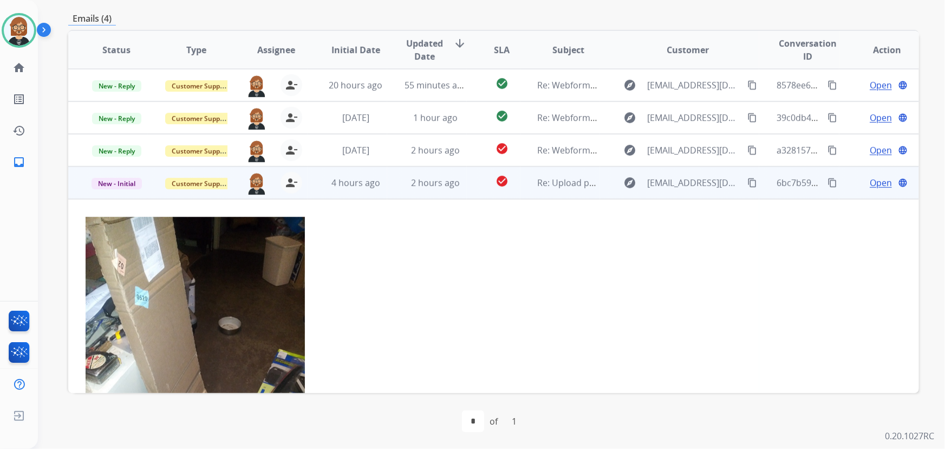
click at [873, 184] on span "Open" at bounding box center [881, 182] width 22 height 13
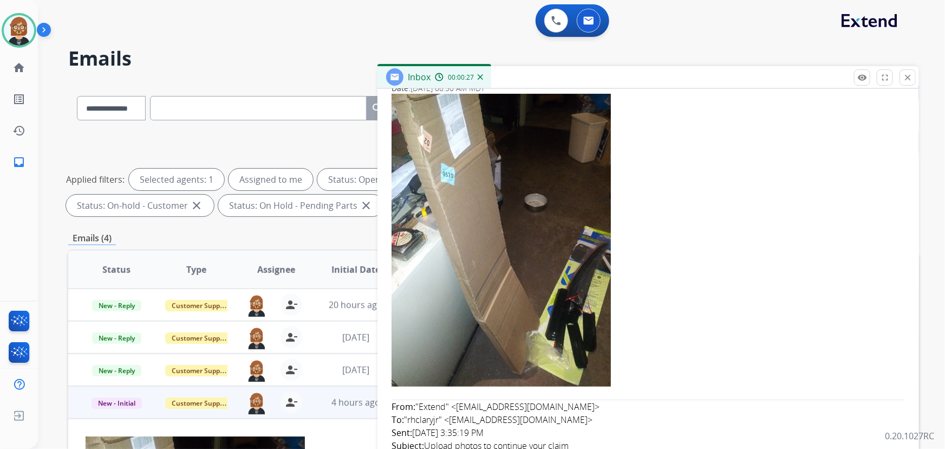
scroll to position [147, 0]
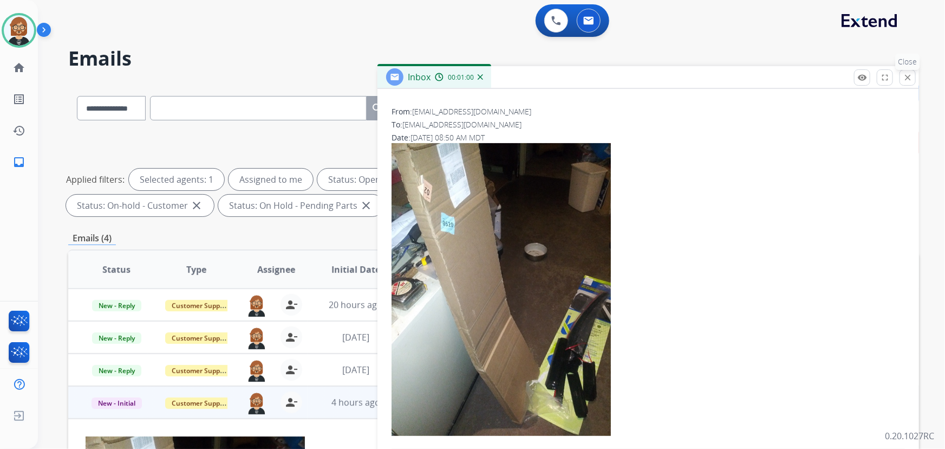
click at [914, 75] on button "close Close" at bounding box center [908, 77] width 16 height 16
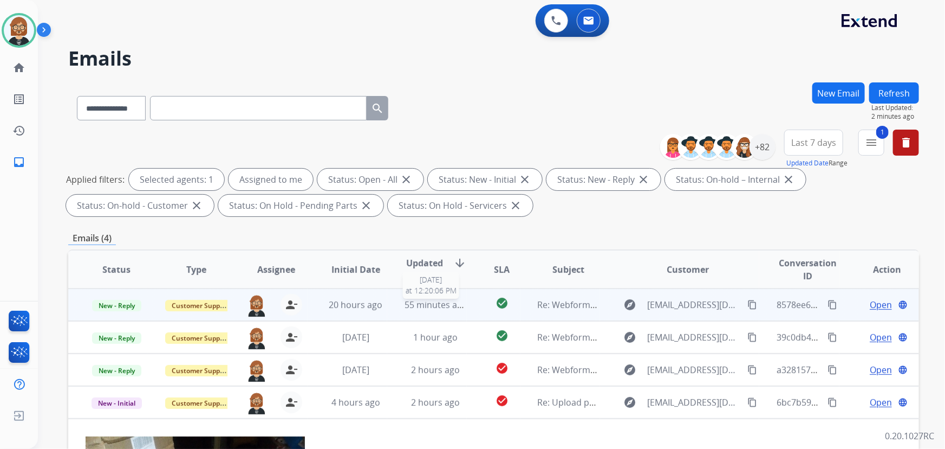
click at [420, 300] on span "55 minutes ago" at bounding box center [436, 304] width 63 height 12
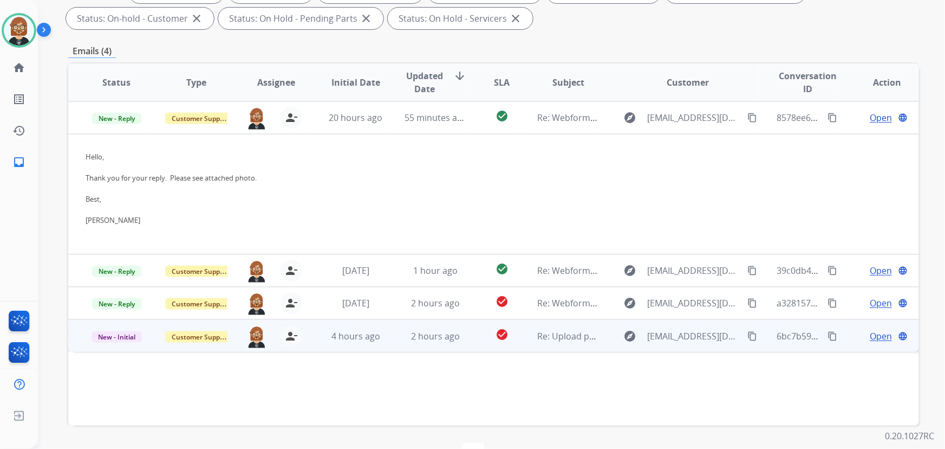
scroll to position [170, 0]
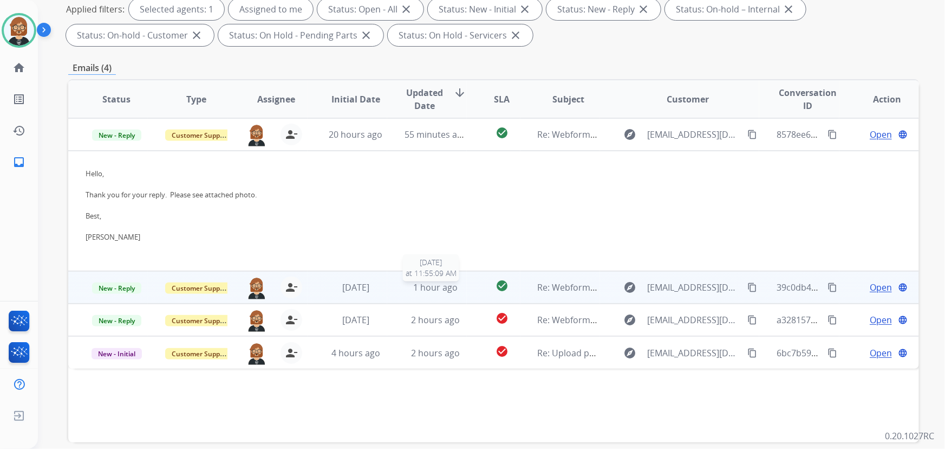
click at [405, 291] on div "1 hour ago" at bounding box center [436, 287] width 62 height 13
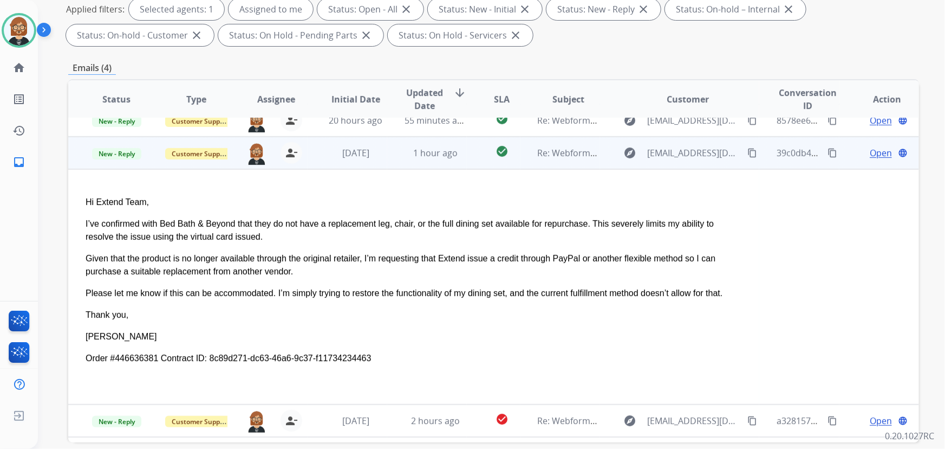
scroll to position [0, 0]
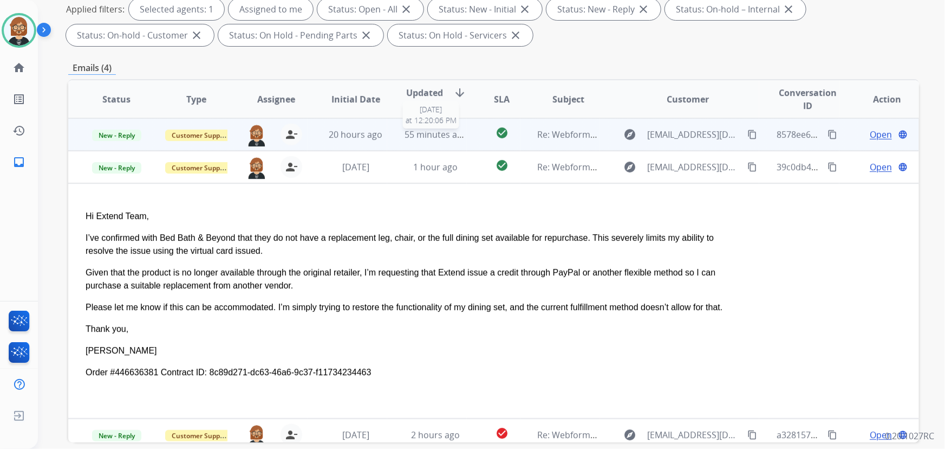
click at [429, 134] on span "55 minutes ago" at bounding box center [436, 134] width 63 height 12
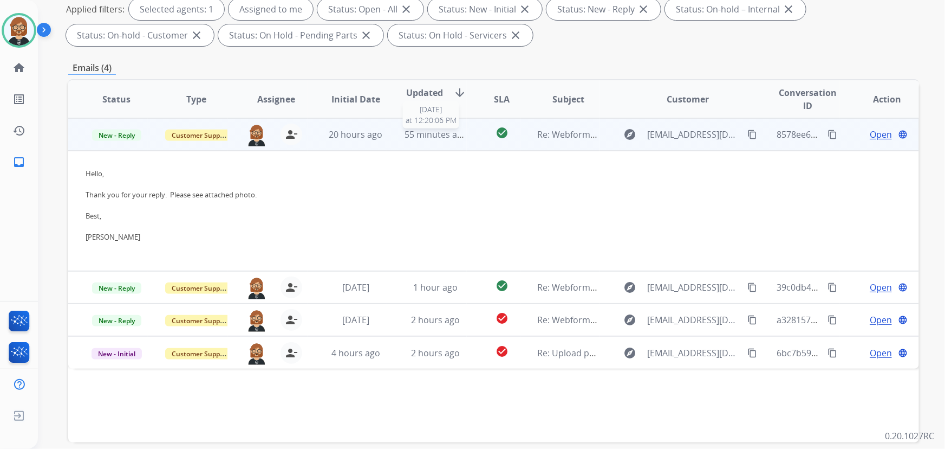
scroll to position [219, 0]
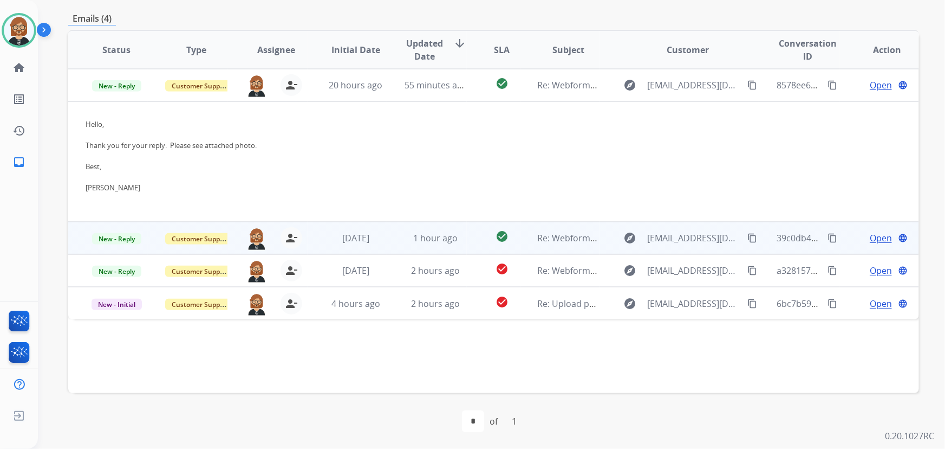
click at [374, 243] on td "1 month ago" at bounding box center [348, 238] width 80 height 33
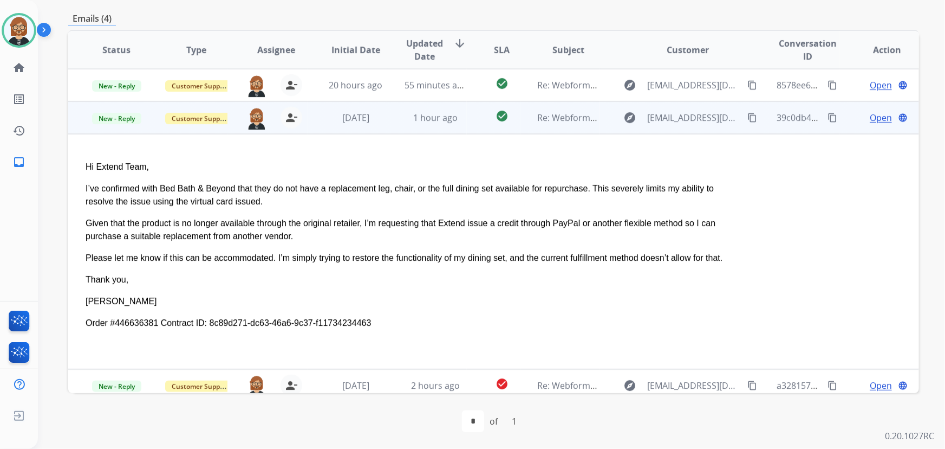
scroll to position [33, 0]
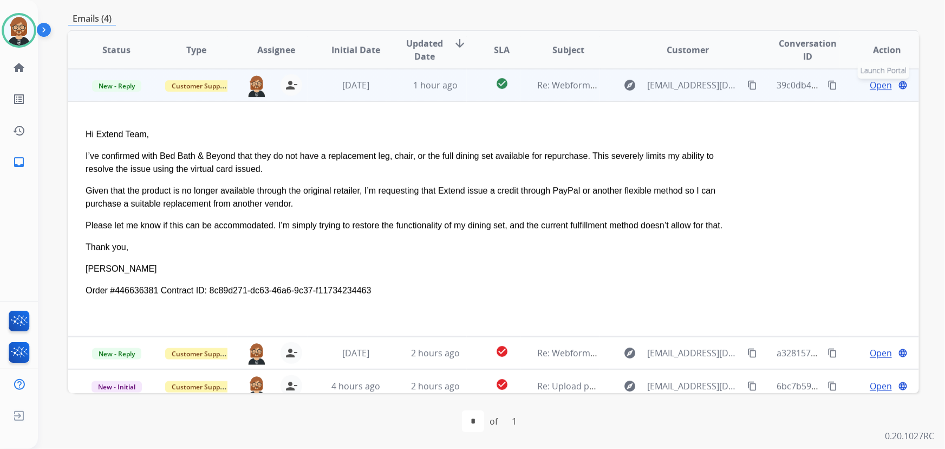
click at [898, 85] on mat-icon "language" at bounding box center [903, 85] width 10 height 10
click at [426, 93] on td "1 hour ago" at bounding box center [427, 85] width 80 height 33
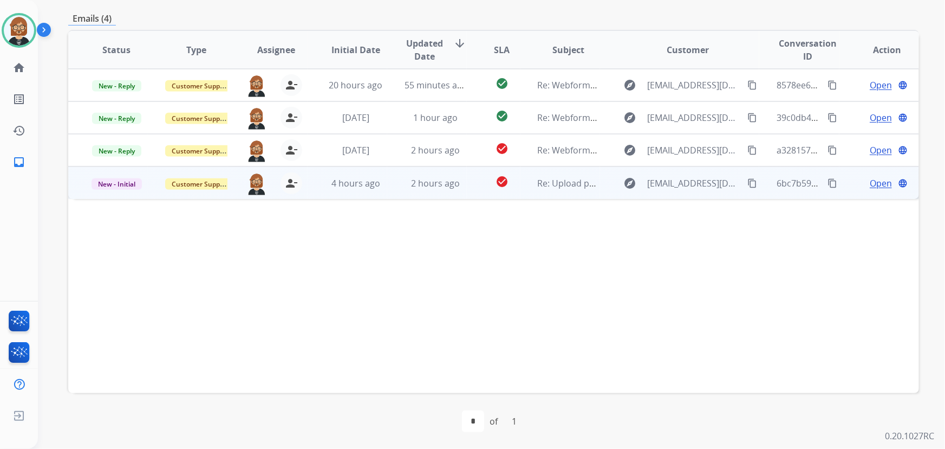
click at [439, 193] on td "2 hours ago" at bounding box center [427, 182] width 80 height 33
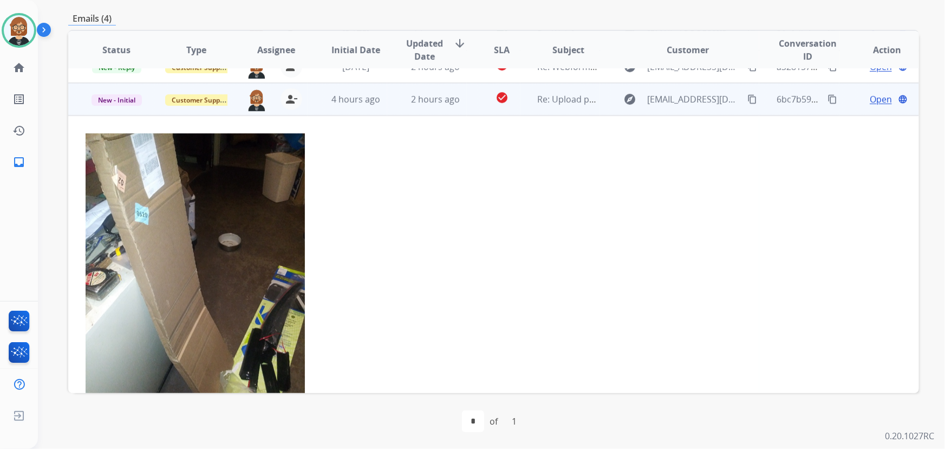
scroll to position [98, 0]
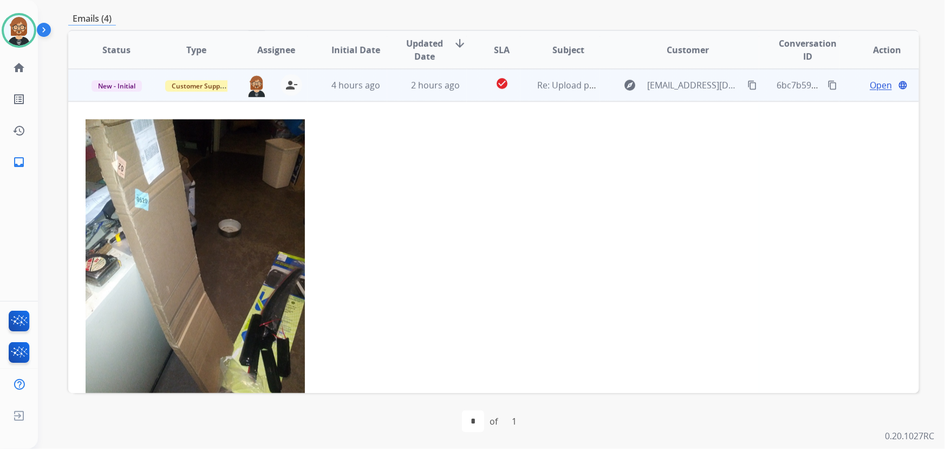
click at [748, 89] on button "content_copy" at bounding box center [752, 85] width 13 height 13
click at [828, 83] on mat-icon "content_copy" at bounding box center [833, 85] width 10 height 10
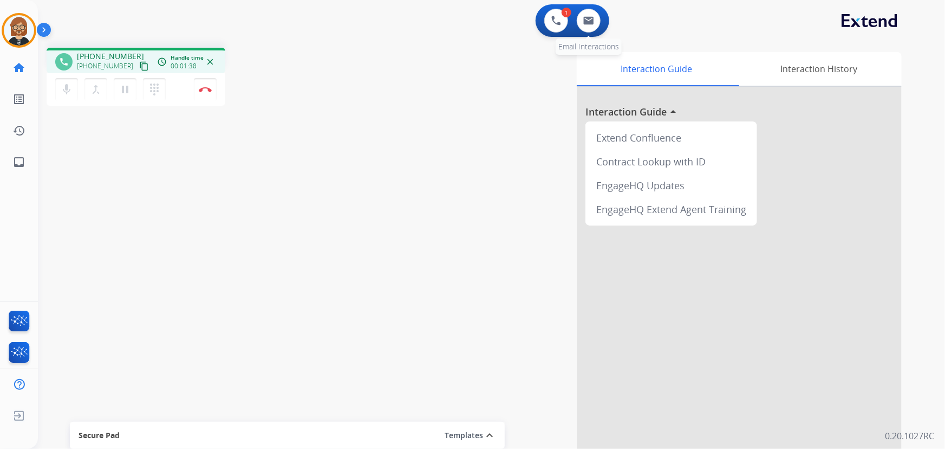
click at [602, 15] on div "0 Email Interactions" at bounding box center [589, 21] width 33 height 24
click at [602, 17] on div "0 Email Interactions" at bounding box center [589, 21] width 33 height 24
click at [585, 20] on img at bounding box center [588, 20] width 11 height 9
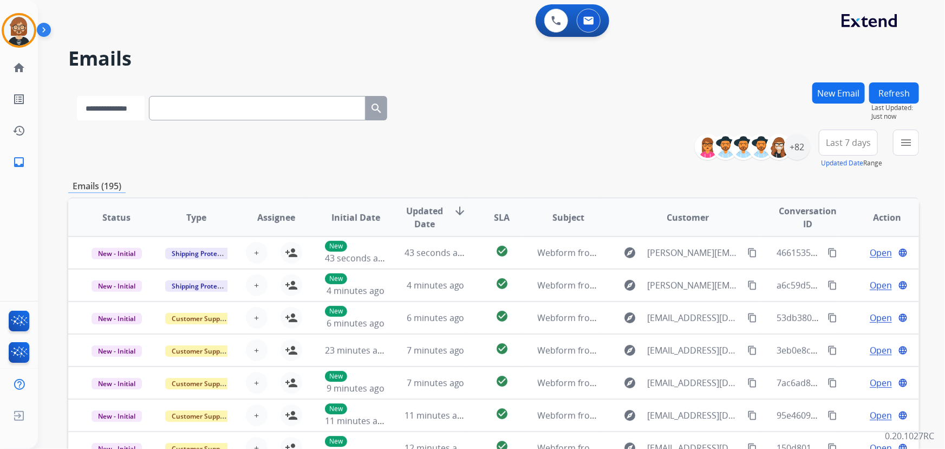
click at [138, 112] on select "**********" at bounding box center [111, 108] width 68 height 24
select select "**********"
click at [77, 96] on select "**********" at bounding box center [111, 108] width 68 height 24
click at [251, 100] on input "text" at bounding box center [258, 108] width 217 height 24
click at [251, 103] on input "text" at bounding box center [258, 108] width 217 height 24
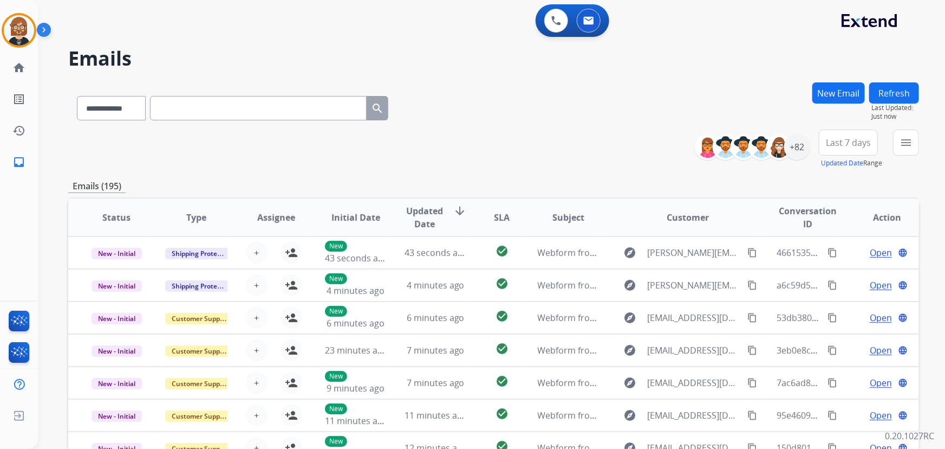
paste input "**********"
type input "**********"
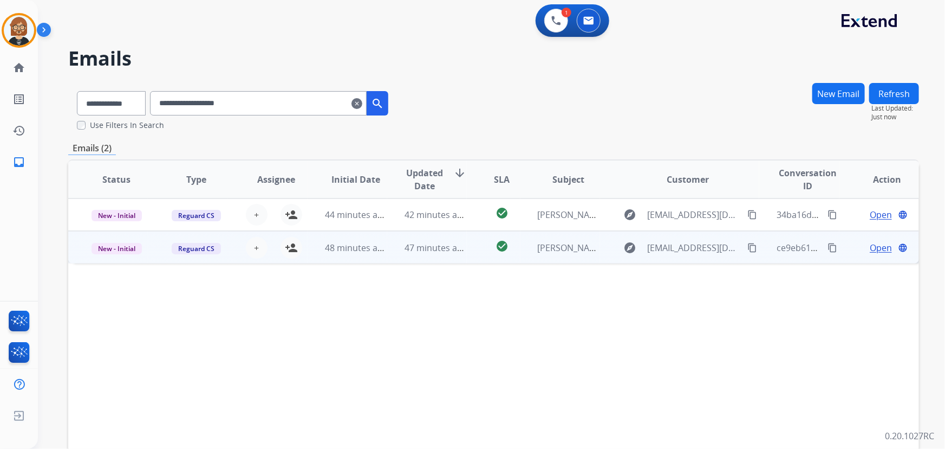
click at [438, 258] on td "47 minutes ago" at bounding box center [427, 247] width 80 height 33
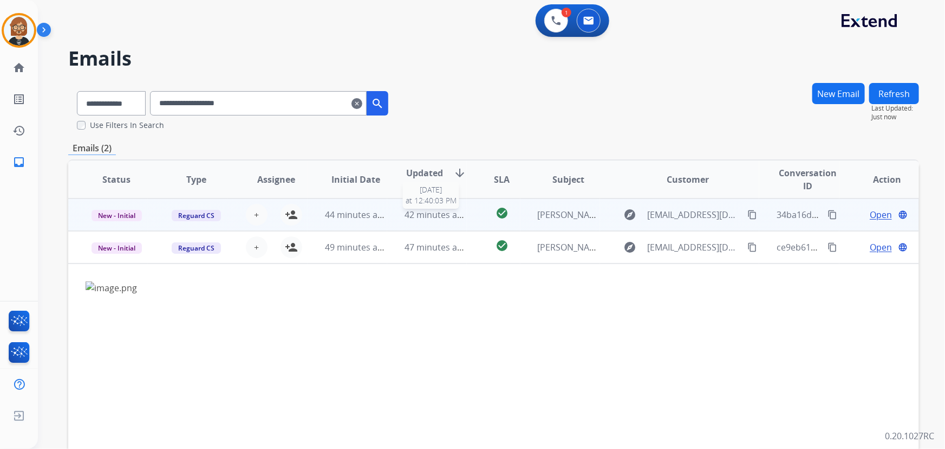
click at [448, 218] on span "42 minutes ago" at bounding box center [436, 215] width 63 height 12
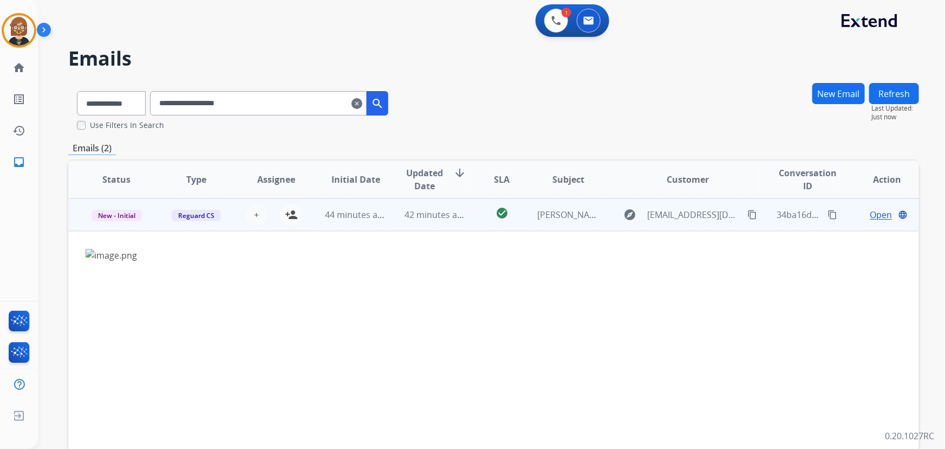
click at [881, 213] on span "Open" at bounding box center [881, 214] width 22 height 13
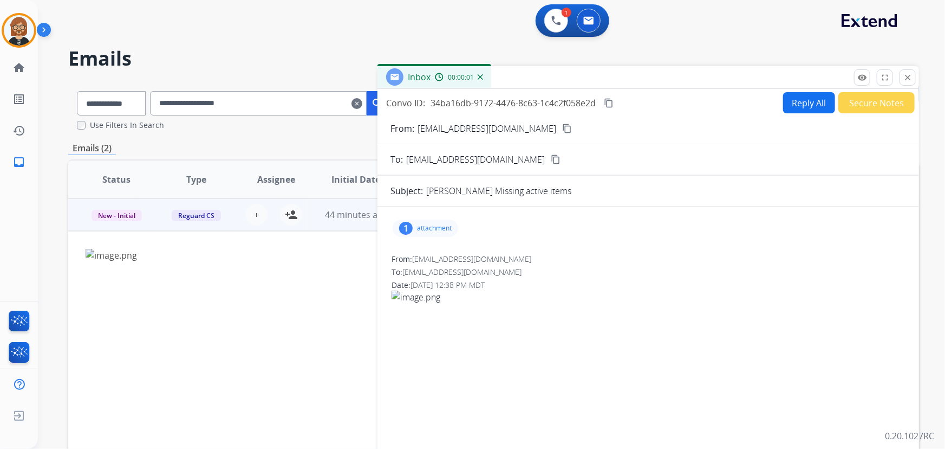
click at [428, 231] on p "attachment" at bounding box center [434, 228] width 35 height 9
click at [427, 250] on div at bounding box center [431, 258] width 54 height 38
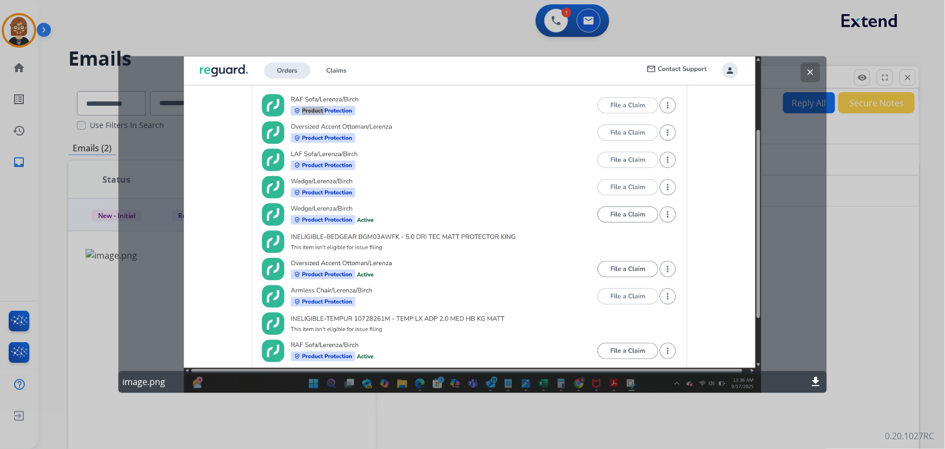
drag, startPoint x: 736, startPoint y: 434, endPoint x: 737, endPoint y: 425, distance: 8.7
click at [736, 434] on div at bounding box center [472, 224] width 945 height 449
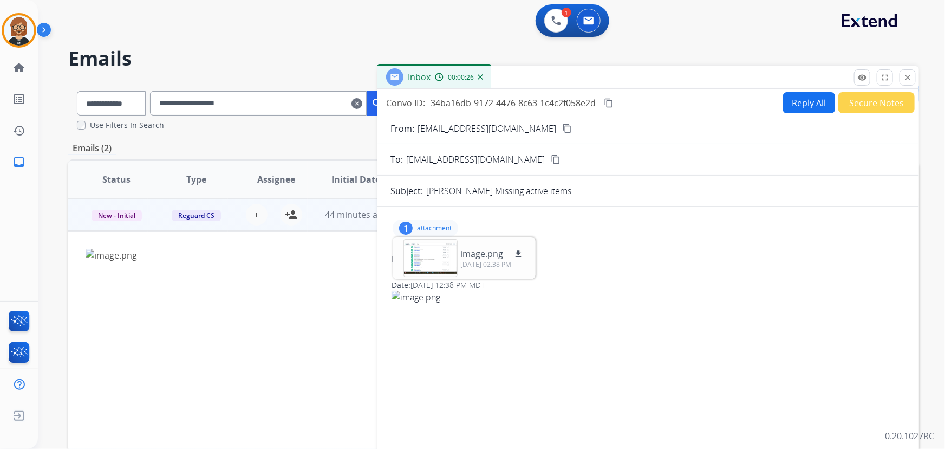
click at [219, 281] on img at bounding box center [233, 334] width 294 height 171
click at [907, 81] on mat-icon "close" at bounding box center [908, 78] width 10 height 10
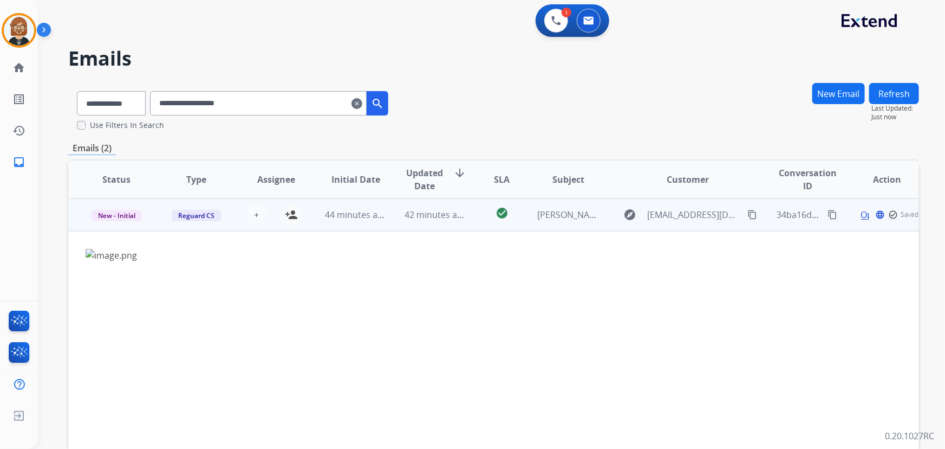
click at [394, 204] on td "42 minutes ago" at bounding box center [427, 214] width 80 height 33
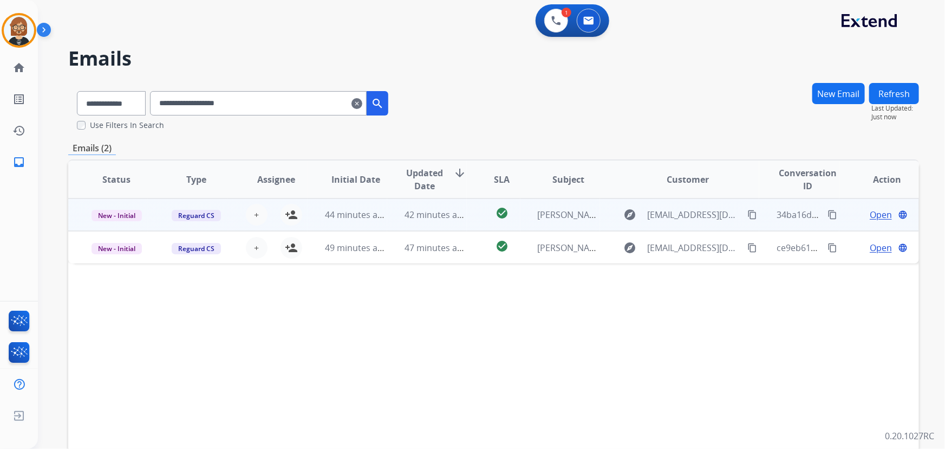
click at [394, 211] on td "42 minutes ago" at bounding box center [427, 214] width 80 height 33
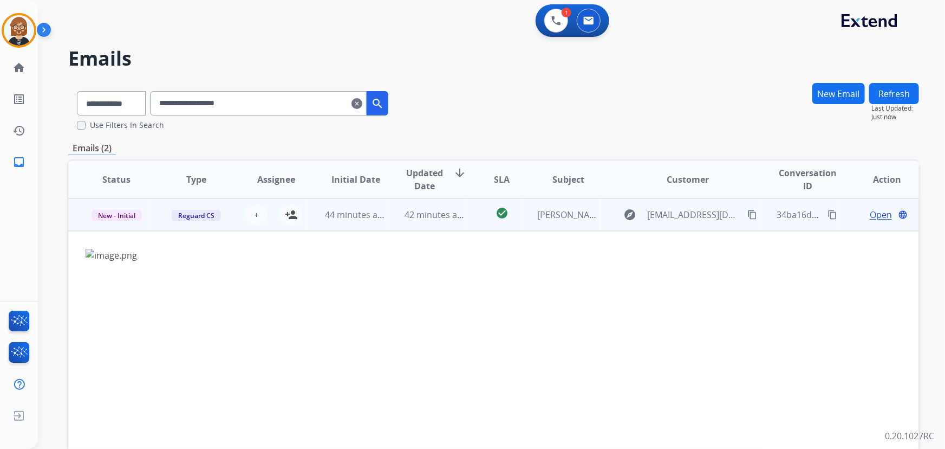
click at [460, 221] on td "42 minutes ago" at bounding box center [427, 214] width 80 height 33
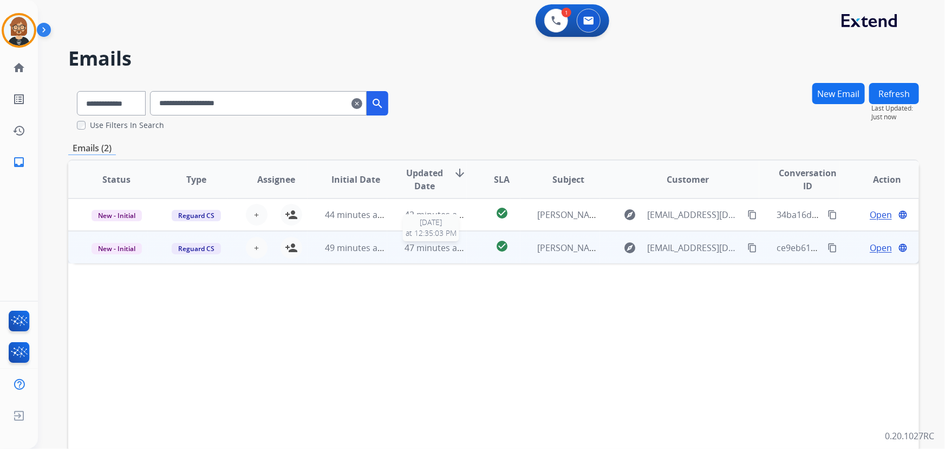
click at [428, 251] on span "47 minutes ago" at bounding box center [436, 248] width 63 height 12
click at [878, 247] on span "Open" at bounding box center [881, 247] width 22 height 13
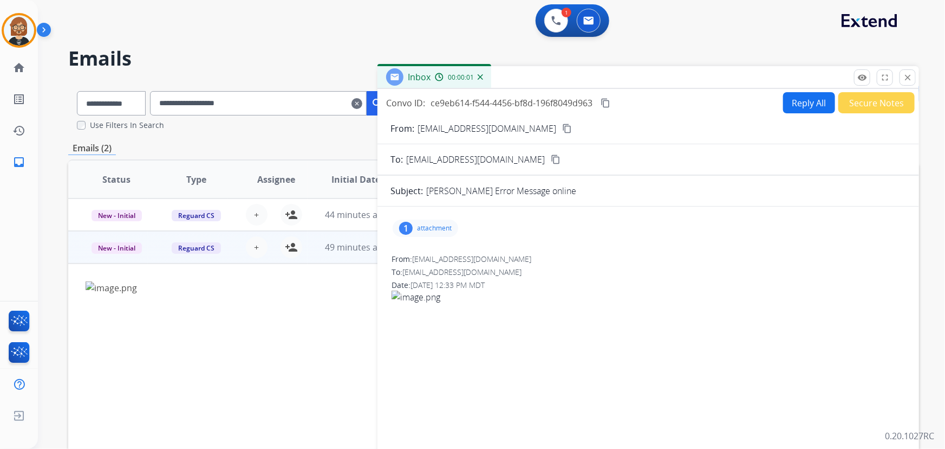
click at [421, 231] on p "attachment" at bounding box center [434, 228] width 35 height 9
click at [426, 268] on div at bounding box center [431, 258] width 54 height 38
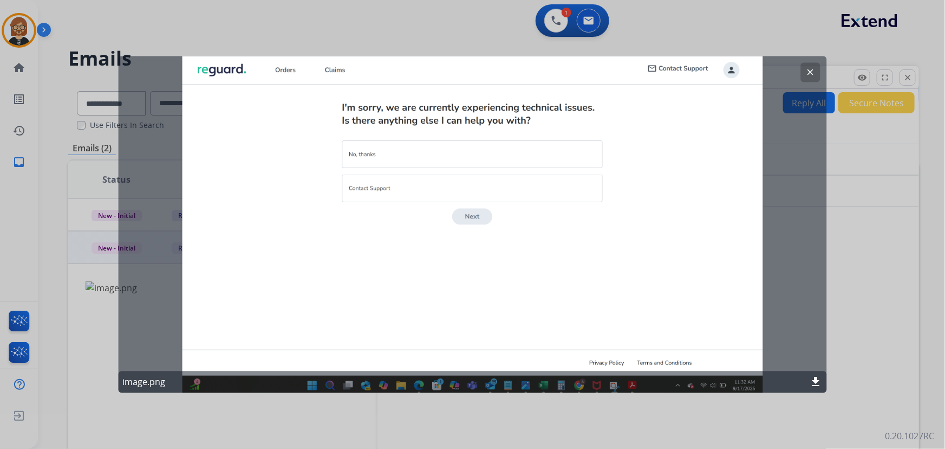
click at [807, 74] on mat-icon "clear" at bounding box center [811, 73] width 10 height 10
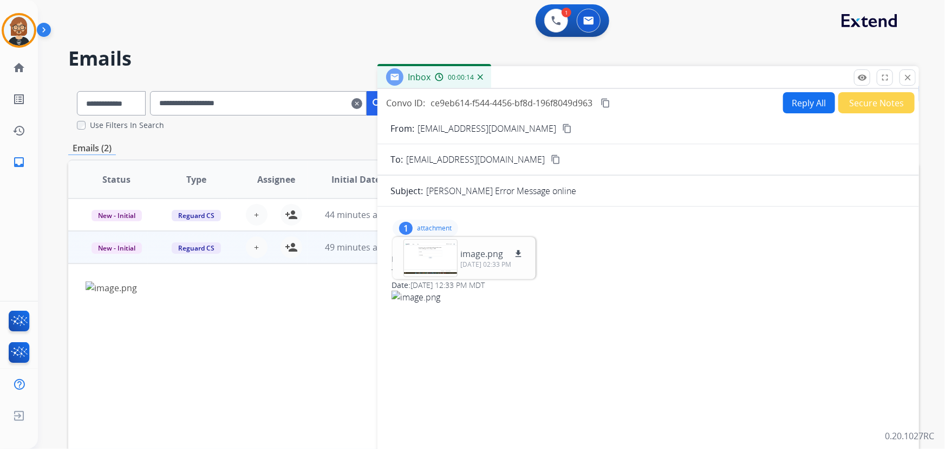
click at [627, 332] on img at bounding box center [539, 375] width 294 height 170
click at [308, 211] on td "44 minutes ago" at bounding box center [348, 214] width 80 height 33
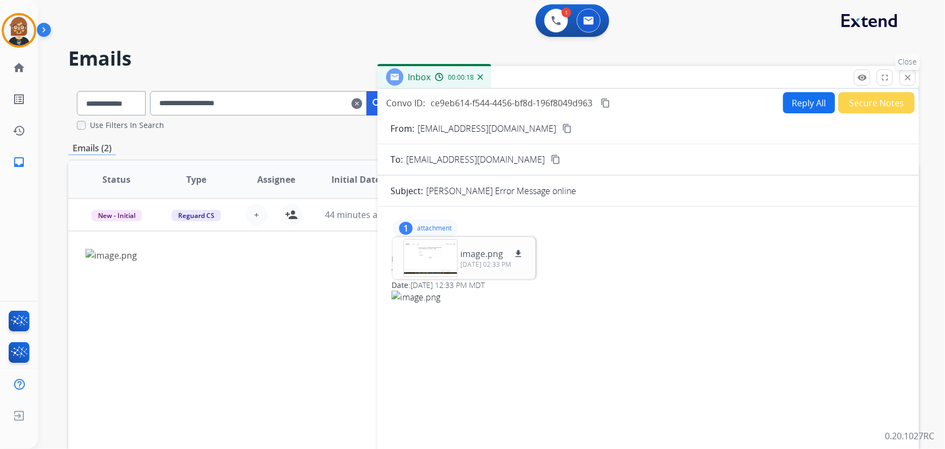
click at [905, 75] on mat-icon "close" at bounding box center [908, 78] width 10 height 10
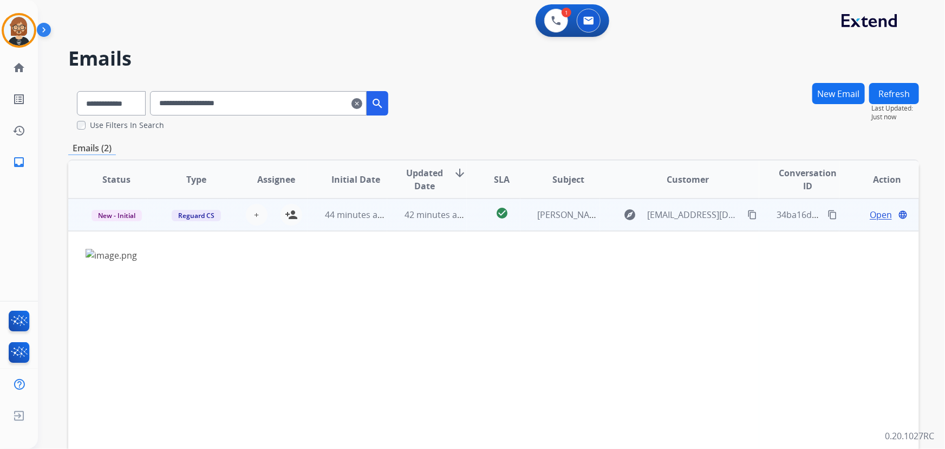
click at [875, 213] on span "Open" at bounding box center [881, 214] width 22 height 13
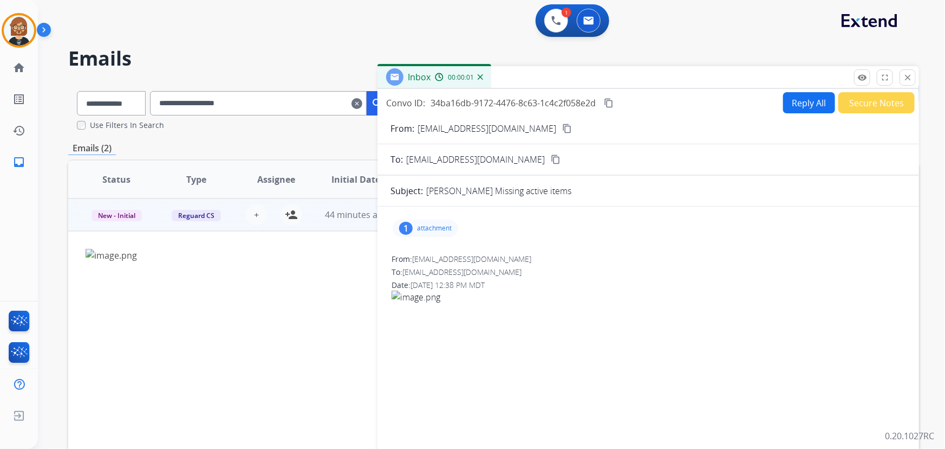
drag, startPoint x: 458, startPoint y: 223, endPoint x: 423, endPoint y: 230, distance: 35.4
click at [440, 226] on div "1 attachment" at bounding box center [649, 228] width 516 height 26
click at [426, 230] on p "attachment" at bounding box center [434, 228] width 35 height 9
click at [426, 253] on div at bounding box center [431, 258] width 54 height 38
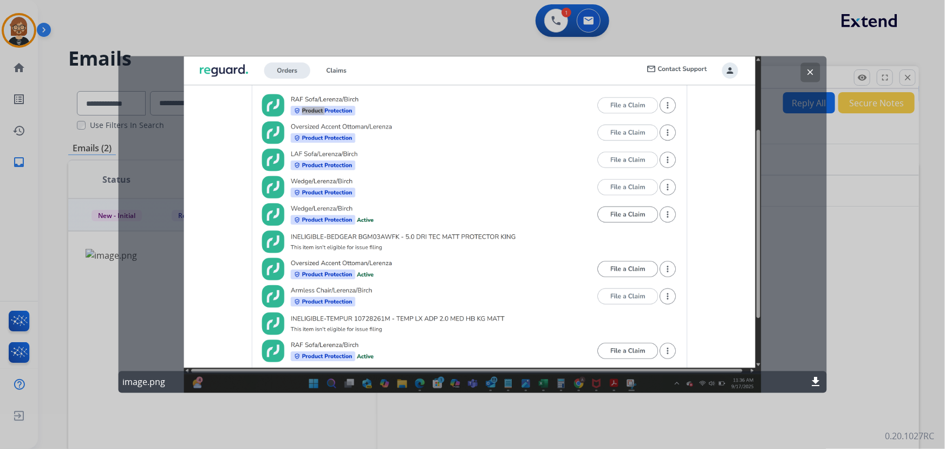
click at [322, 5] on div at bounding box center [472, 224] width 945 height 449
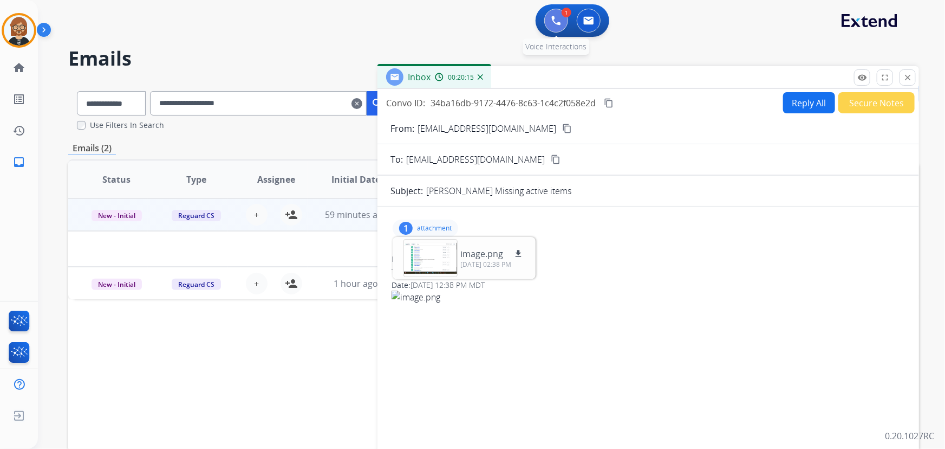
click at [561, 20] on button at bounding box center [556, 21] width 24 height 24
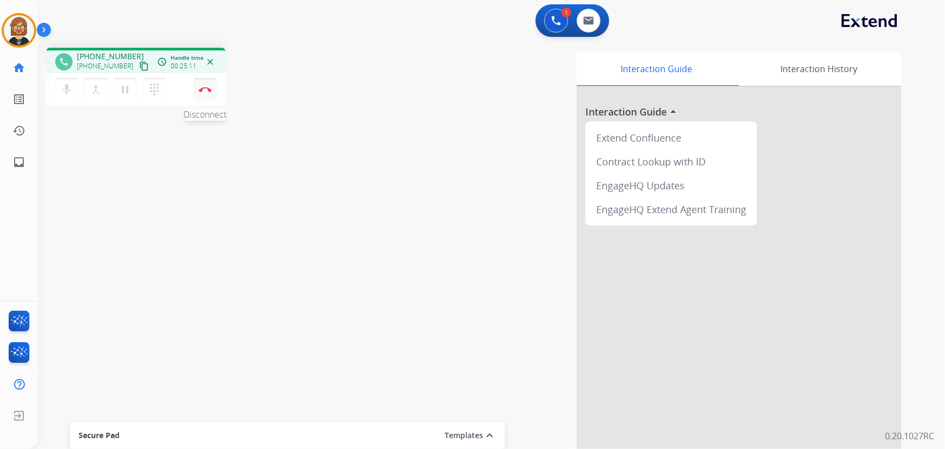
click at [200, 87] on img at bounding box center [205, 89] width 13 height 5
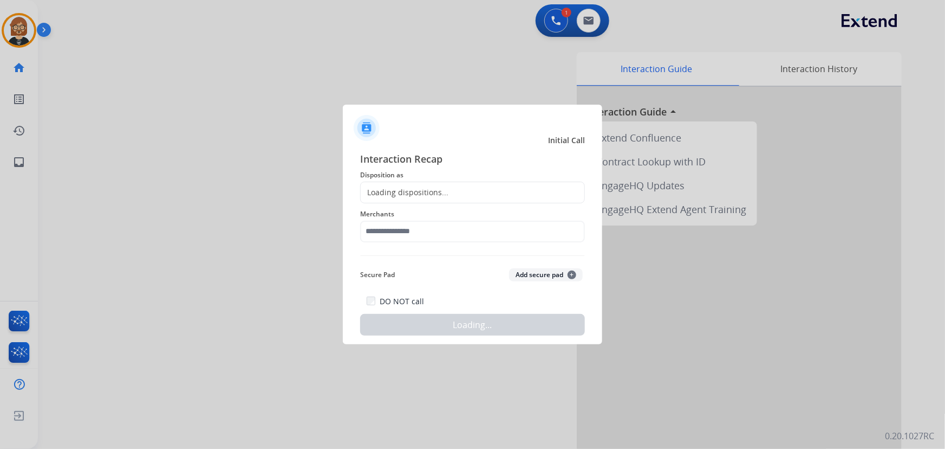
click at [468, 207] on span "Merchants" at bounding box center [472, 213] width 225 height 13
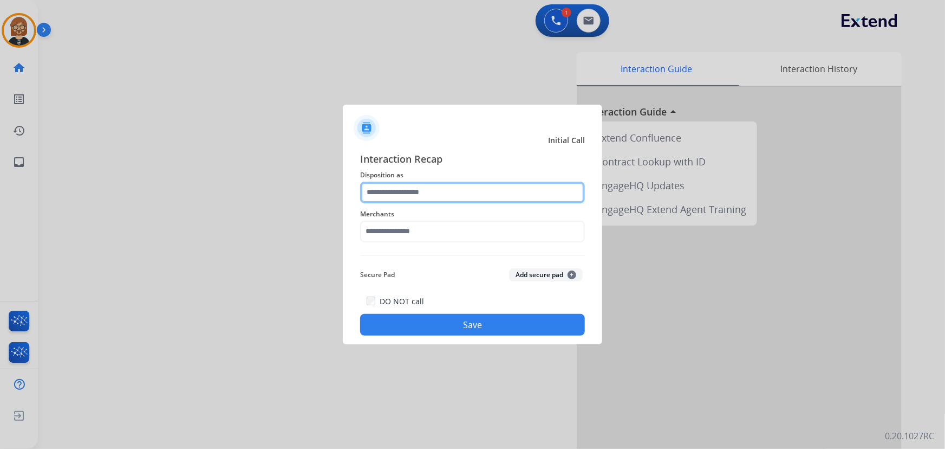
click at [460, 191] on input "text" at bounding box center [472, 192] width 225 height 22
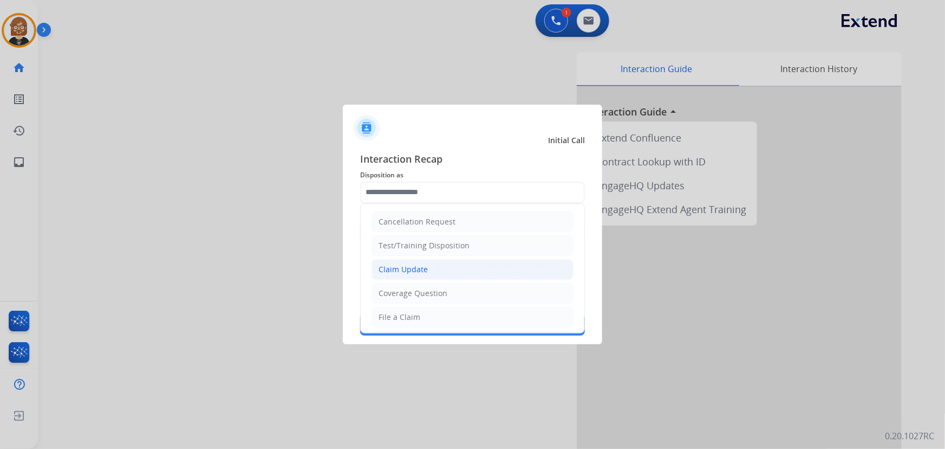
click at [460, 272] on li "Claim Update" at bounding box center [473, 269] width 202 height 21
type input "**********"
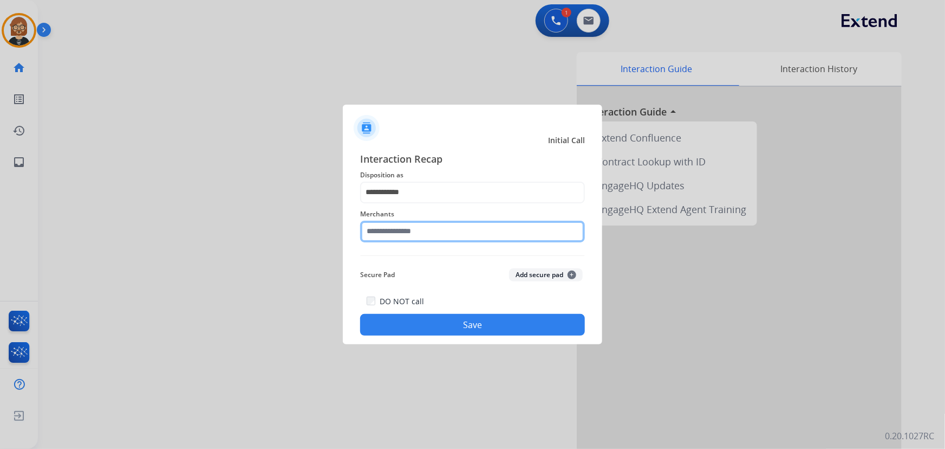
click at [473, 236] on input "text" at bounding box center [472, 231] width 225 height 22
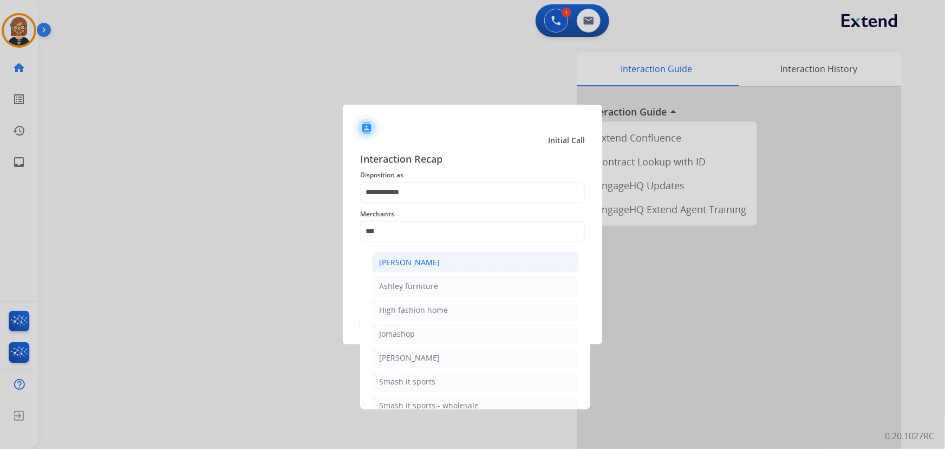
click at [444, 268] on li "Ashley - Reguard" at bounding box center [475, 262] width 206 height 21
type input "**********"
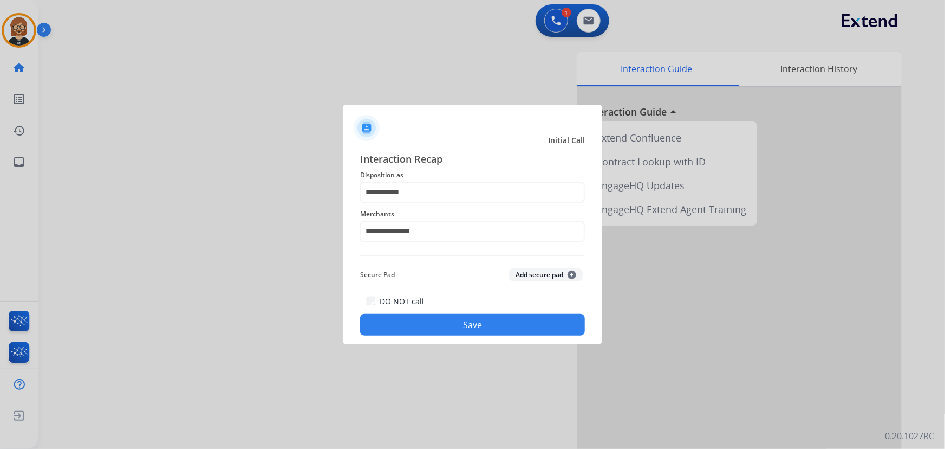
click at [463, 333] on button "Save" at bounding box center [472, 325] width 225 height 22
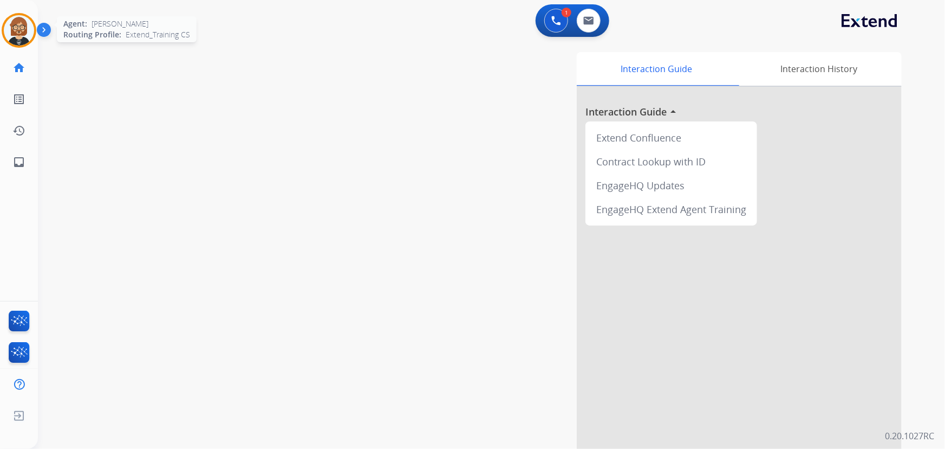
click at [18, 28] on img at bounding box center [19, 30] width 30 height 30
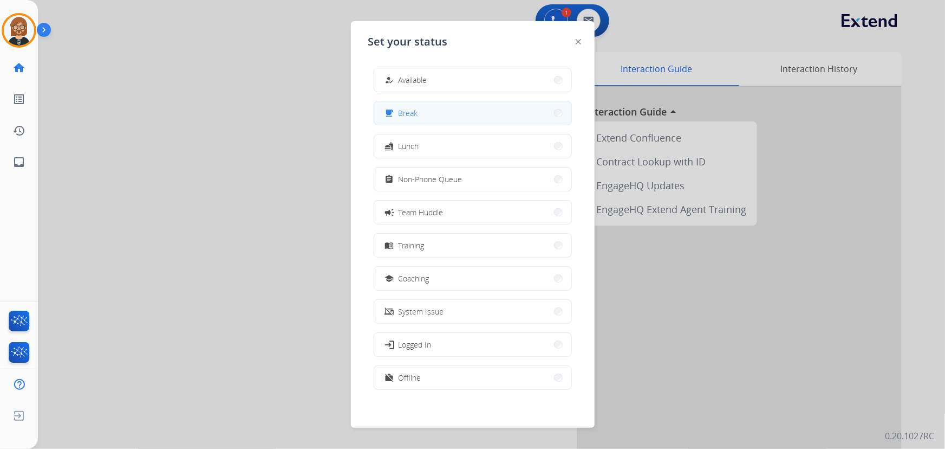
click at [462, 115] on button "free_breakfast Break" at bounding box center [472, 112] width 197 height 23
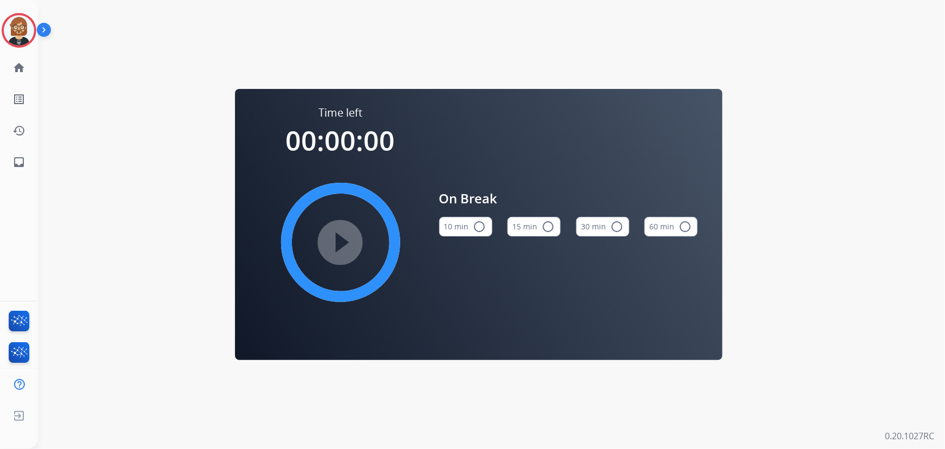
click at [475, 231] on mat-icon "radio_button_unchecked" at bounding box center [479, 226] width 13 height 13
click at [339, 238] on mat-icon "play_circle_filled" at bounding box center [340, 242] width 13 height 13
click at [21, 162] on mat-icon "inbox" at bounding box center [18, 161] width 13 height 13
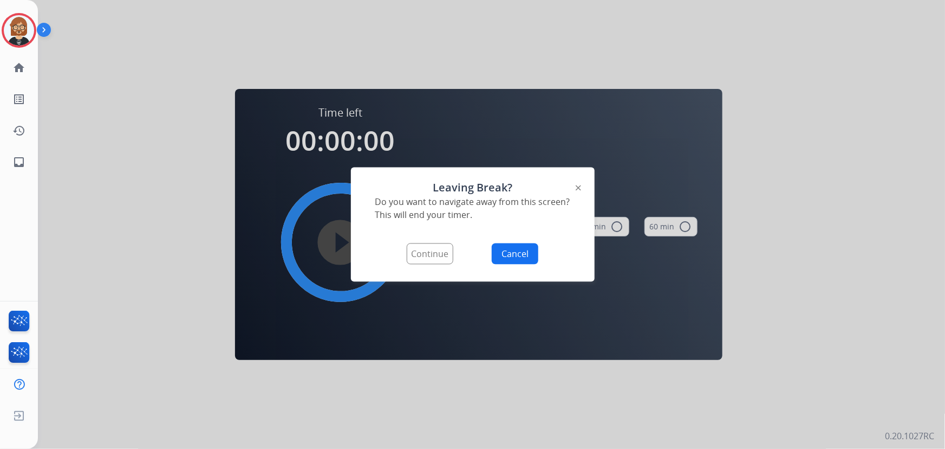
click at [417, 248] on button "Continue" at bounding box center [430, 253] width 47 height 21
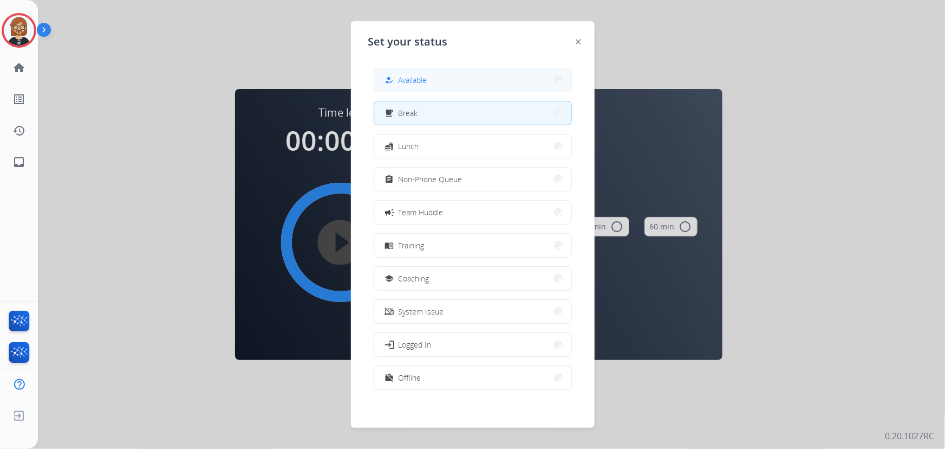
click at [455, 85] on button "how_to_reg Available" at bounding box center [472, 79] width 197 height 23
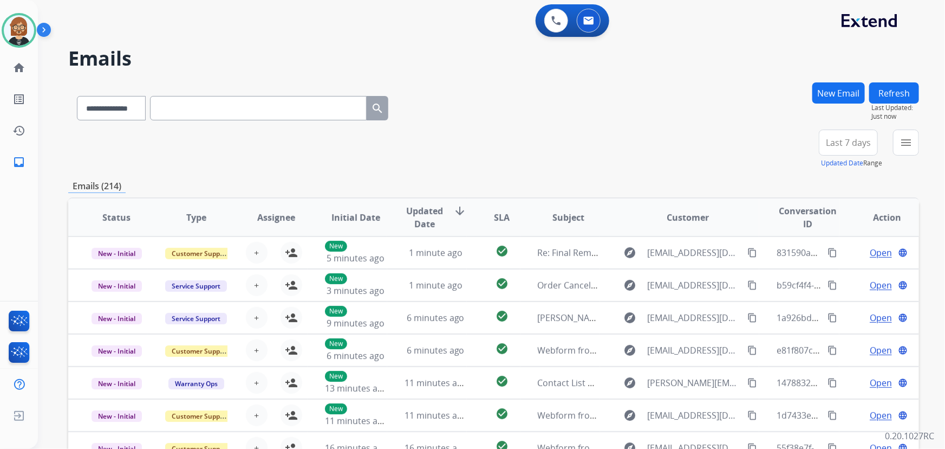
click at [487, 115] on div "**********" at bounding box center [493, 105] width 851 height 47
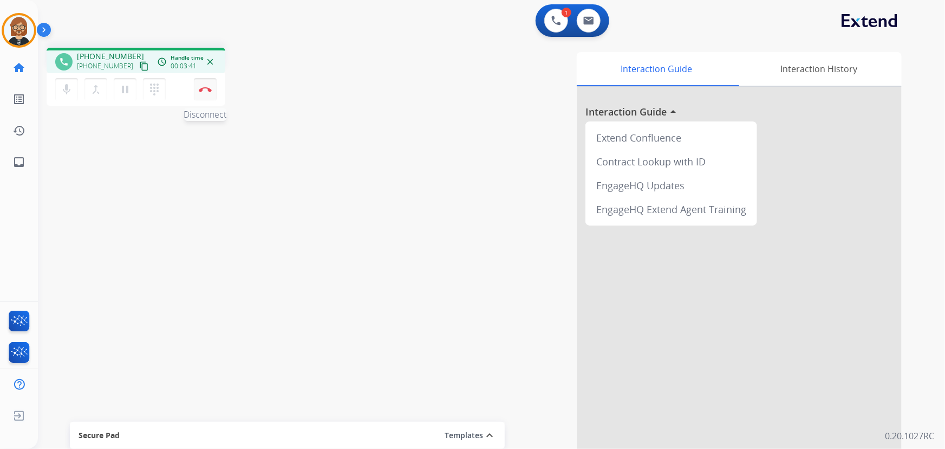
click at [208, 87] on img at bounding box center [205, 89] width 13 height 5
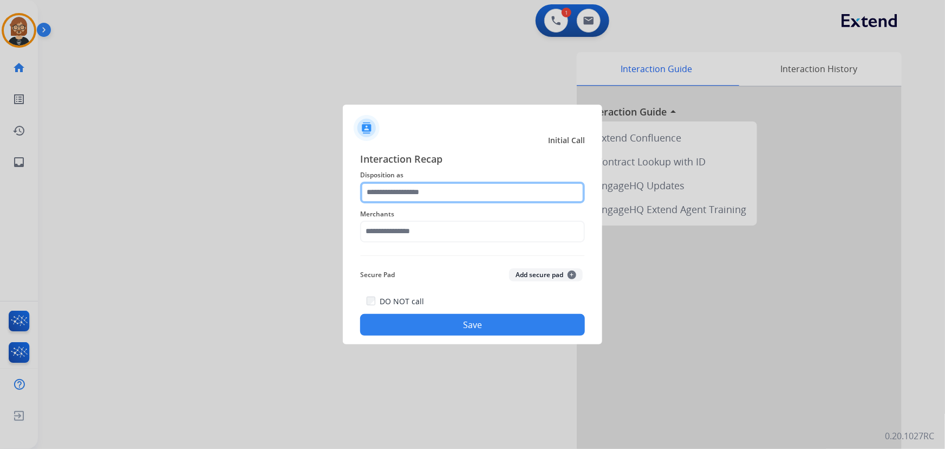
click at [439, 187] on input "text" at bounding box center [472, 192] width 225 height 22
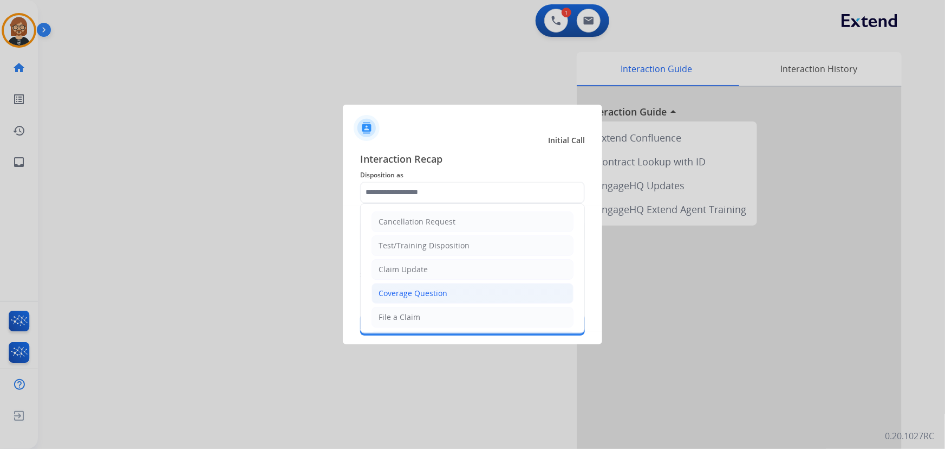
click at [451, 283] on li "Coverage Question" at bounding box center [473, 293] width 202 height 21
type input "**********"
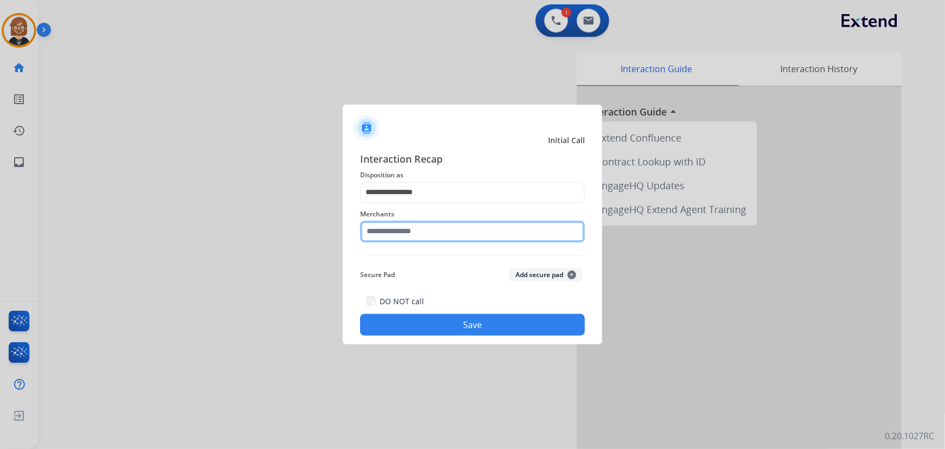
click at [410, 238] on input "text" at bounding box center [472, 231] width 225 height 22
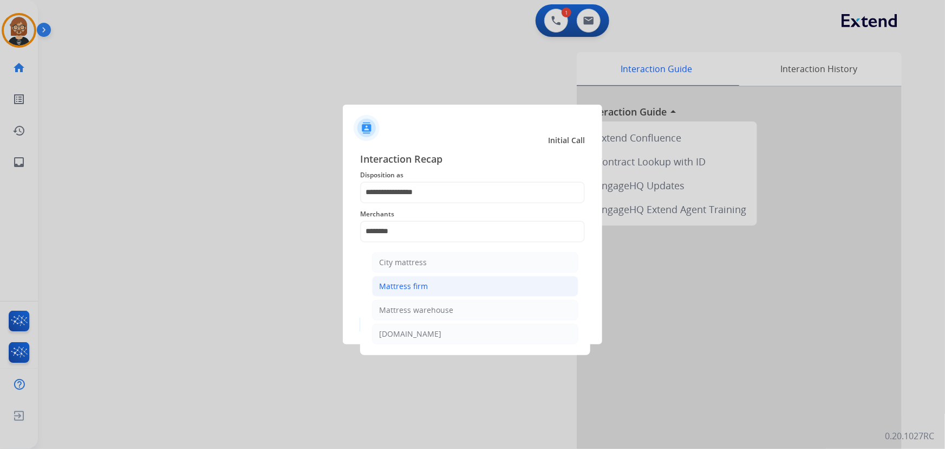
click at [423, 285] on div "Mattress firm" at bounding box center [403, 286] width 49 height 11
type input "**********"
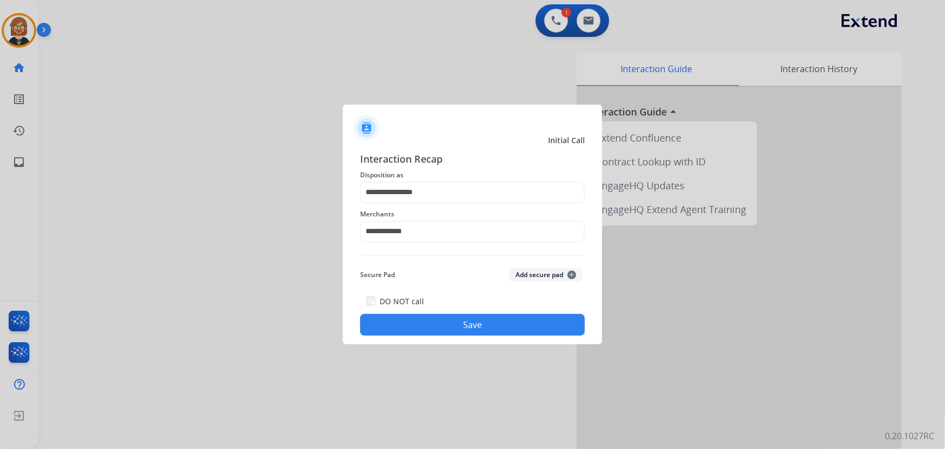
click at [509, 330] on button "Save" at bounding box center [472, 325] width 225 height 22
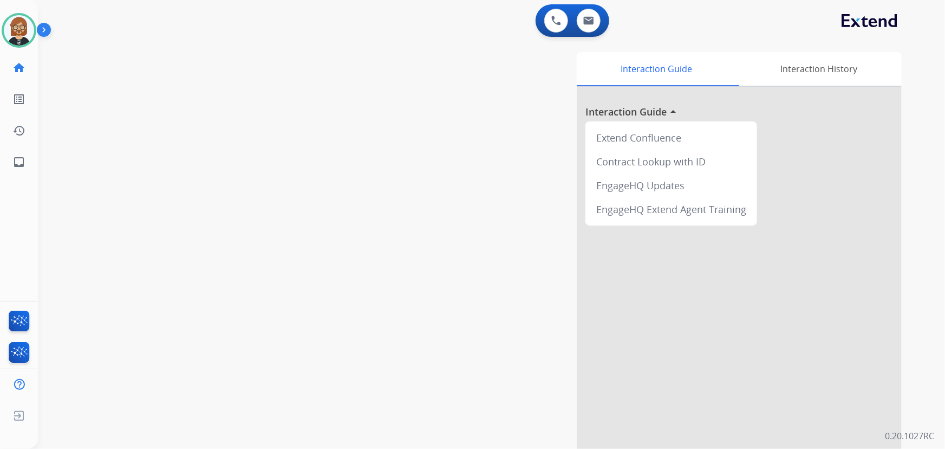
click at [82, 238] on div "swap_horiz Break voice bridge close_fullscreen Connect 3-Way Call merge_type Se…" at bounding box center [478, 265] width 881 height 452
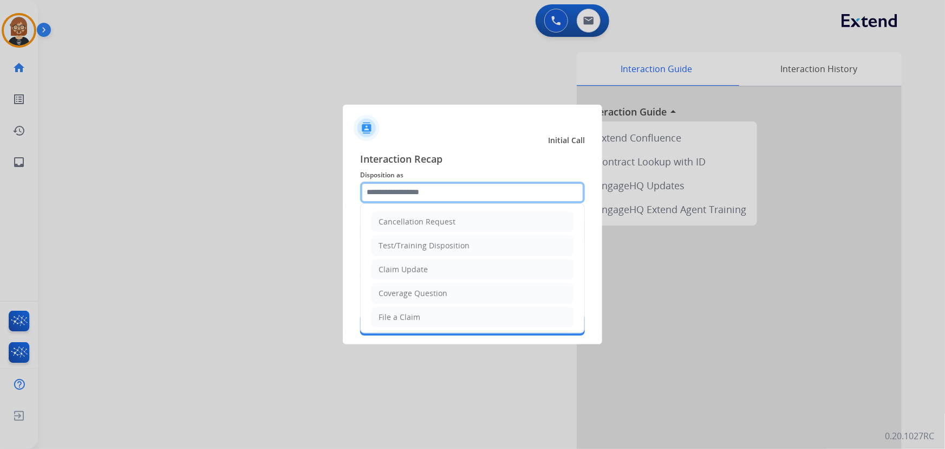
click at [480, 198] on input "text" at bounding box center [472, 192] width 225 height 22
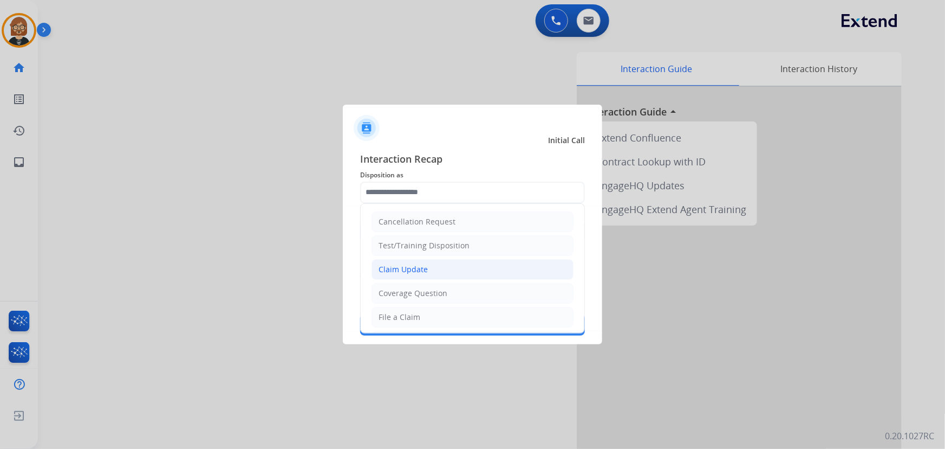
click at [480, 260] on li "Claim Update" at bounding box center [473, 269] width 202 height 21
type input "**********"
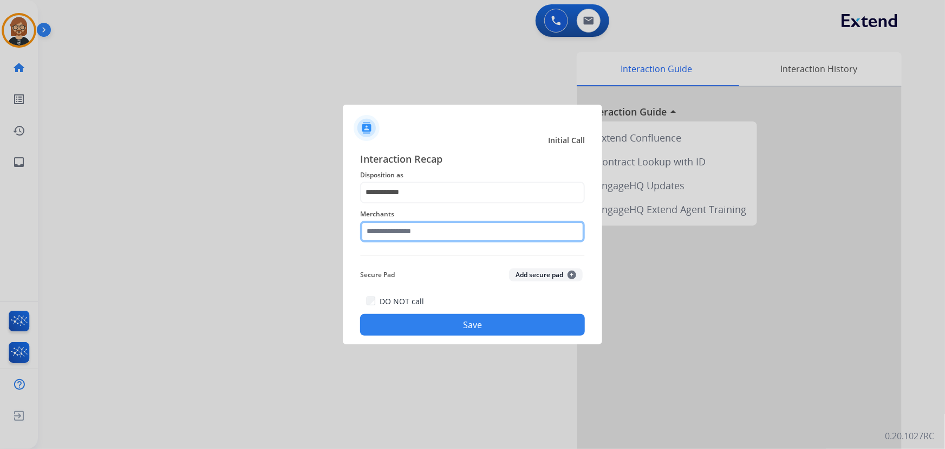
click at [471, 223] on input "text" at bounding box center [472, 231] width 225 height 22
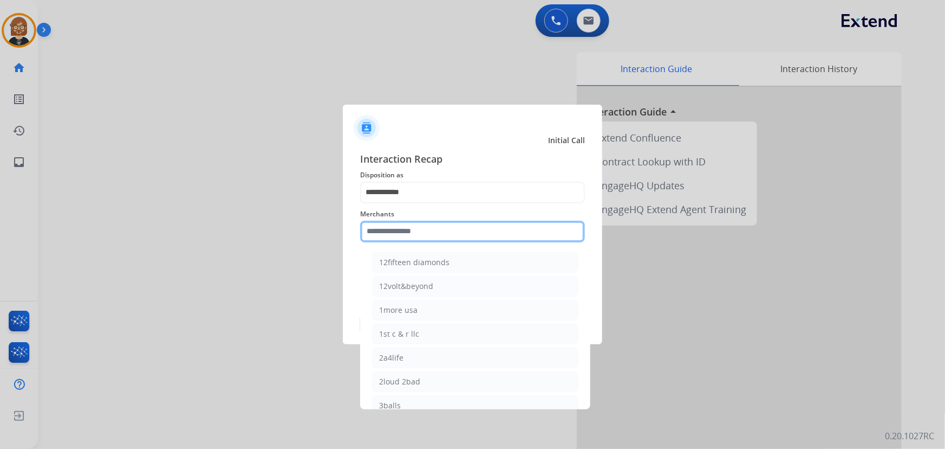
click at [395, 238] on input "text" at bounding box center [472, 231] width 225 height 22
click at [395, 230] on input "text" at bounding box center [472, 231] width 225 height 22
type input "*"
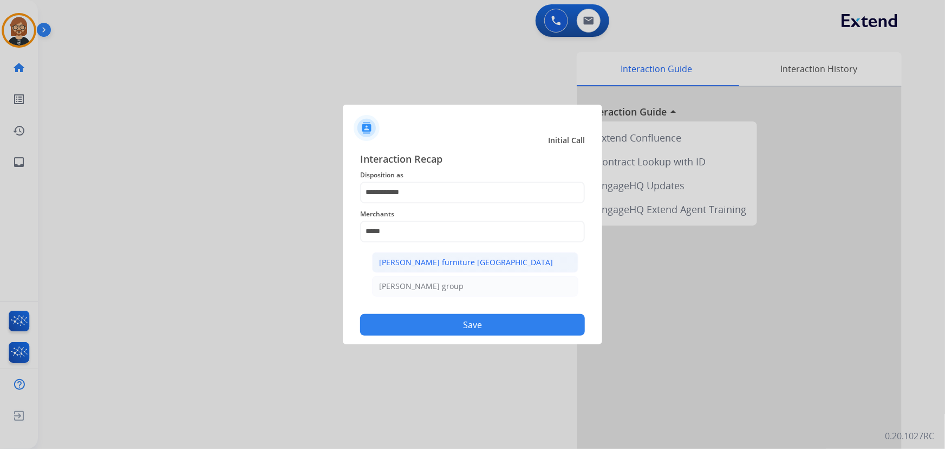
click at [444, 265] on div "Dufresne furniture canada" at bounding box center [466, 262] width 174 height 11
type input "**********"
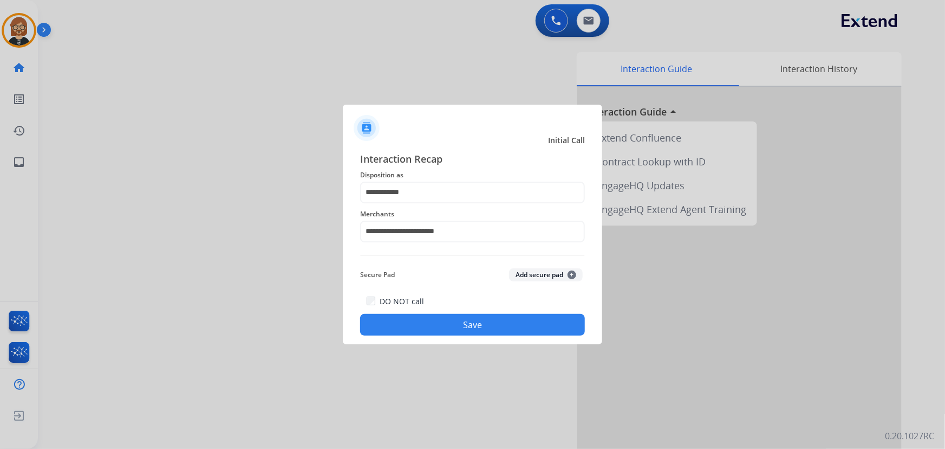
click at [489, 332] on button "Save" at bounding box center [472, 325] width 225 height 22
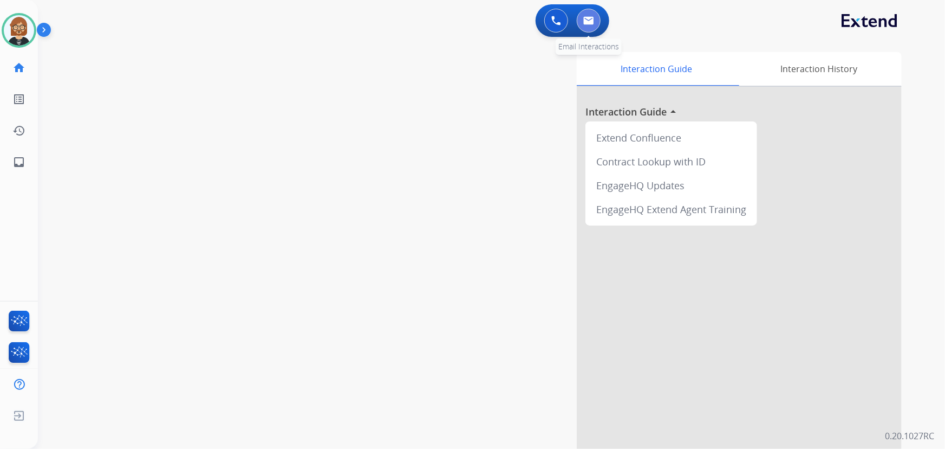
click at [599, 21] on button at bounding box center [589, 21] width 24 height 24
select select "**********"
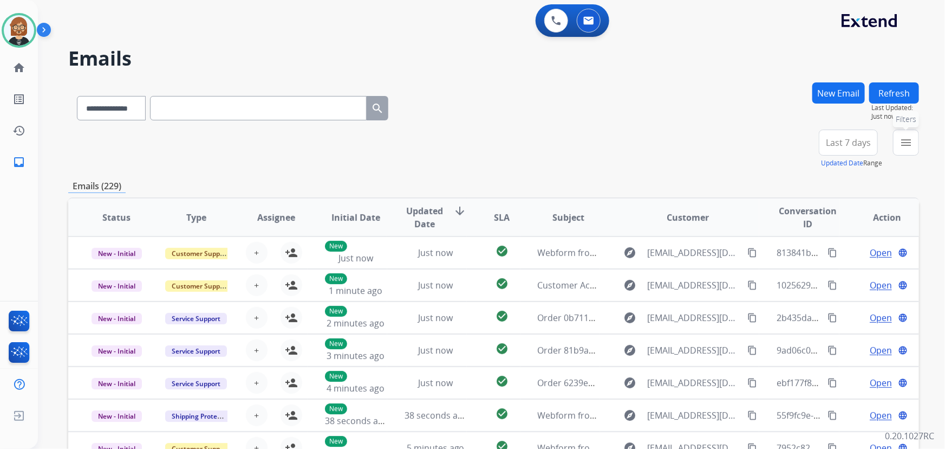
click at [899, 141] on button "menu Filters" at bounding box center [906, 142] width 26 height 26
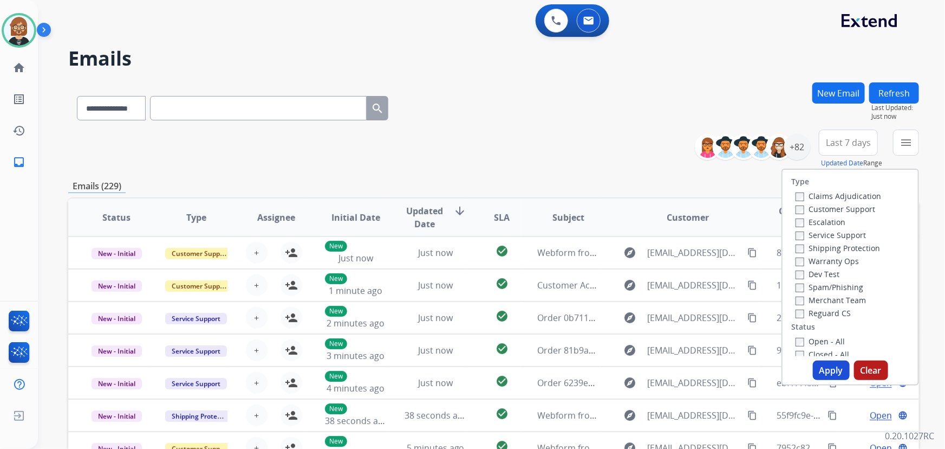
click at [828, 337] on label "Open - All" at bounding box center [820, 341] width 49 height 10
click at [828, 369] on button "Apply" at bounding box center [831, 370] width 37 height 20
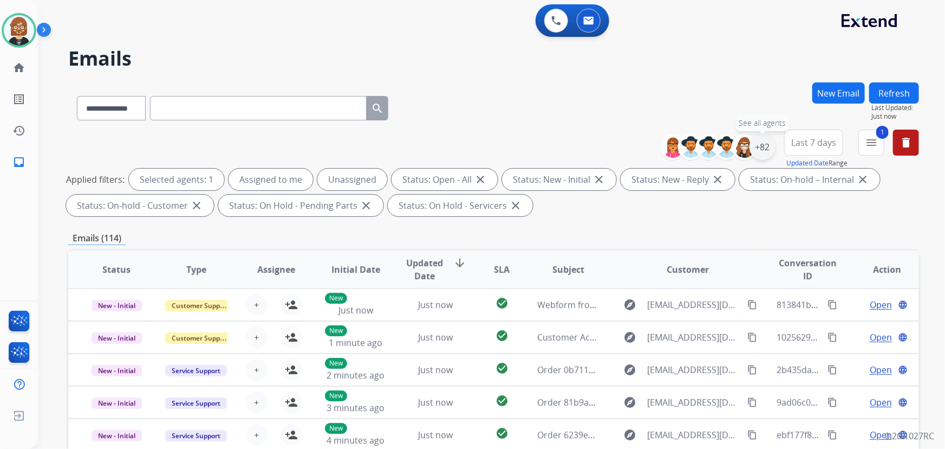
click at [764, 141] on div "+82" at bounding box center [763, 147] width 26 height 26
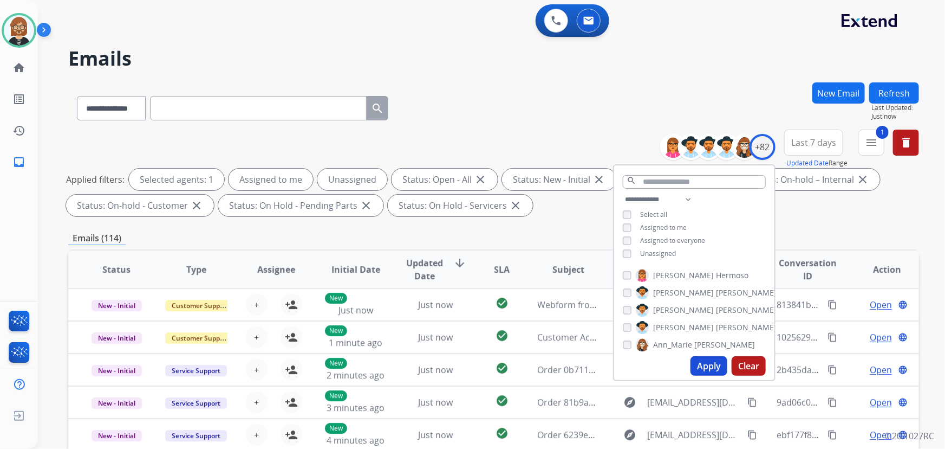
click at [668, 254] on span "Unassigned" at bounding box center [658, 253] width 36 height 9
click at [704, 361] on button "Apply" at bounding box center [709, 366] width 37 height 20
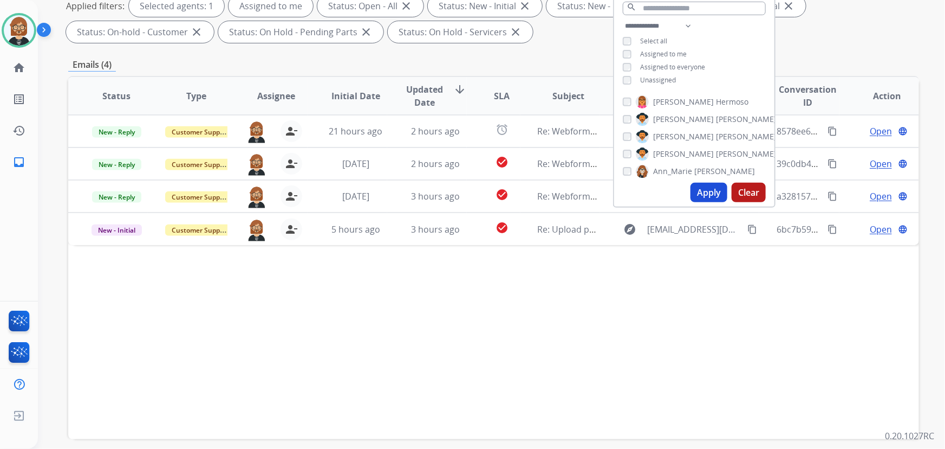
scroll to position [147, 0]
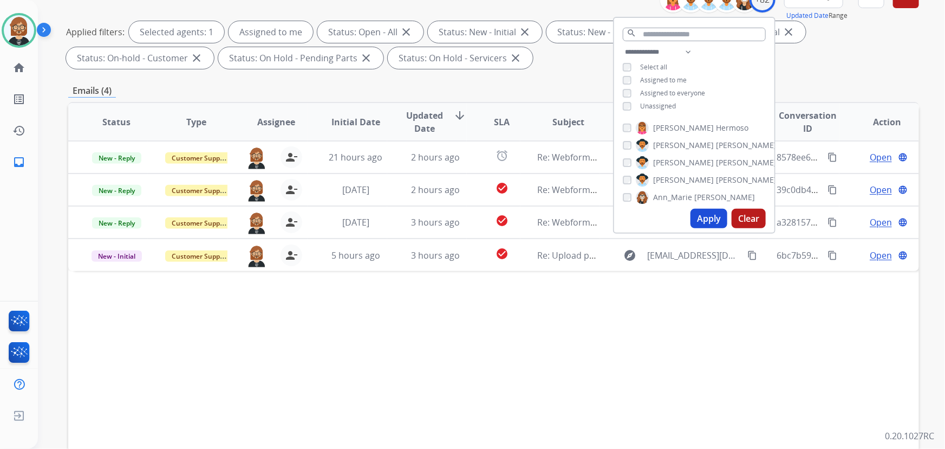
click at [538, 304] on div "Status Type Assignee Initial Date Updated Date arrow_downward SLA Subject Custo…" at bounding box center [493, 283] width 851 height 363
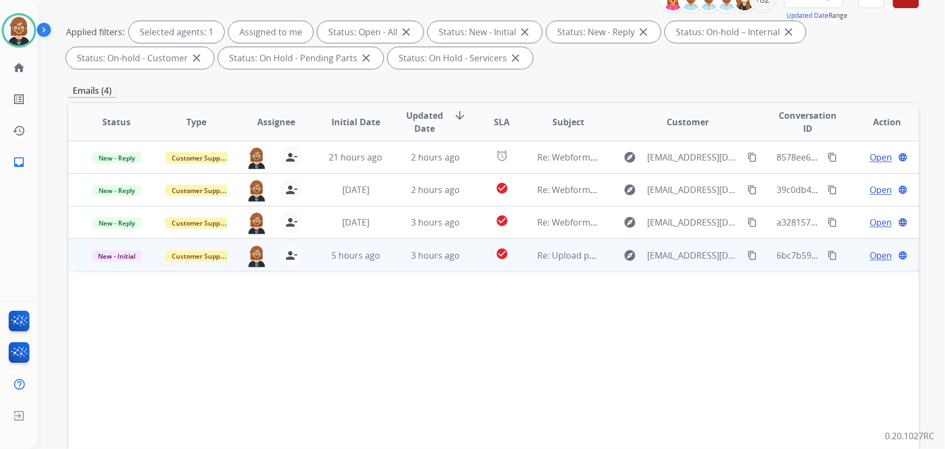
click at [529, 258] on td "Re: Upload photos to continue your claim" at bounding box center [561, 254] width 80 height 33
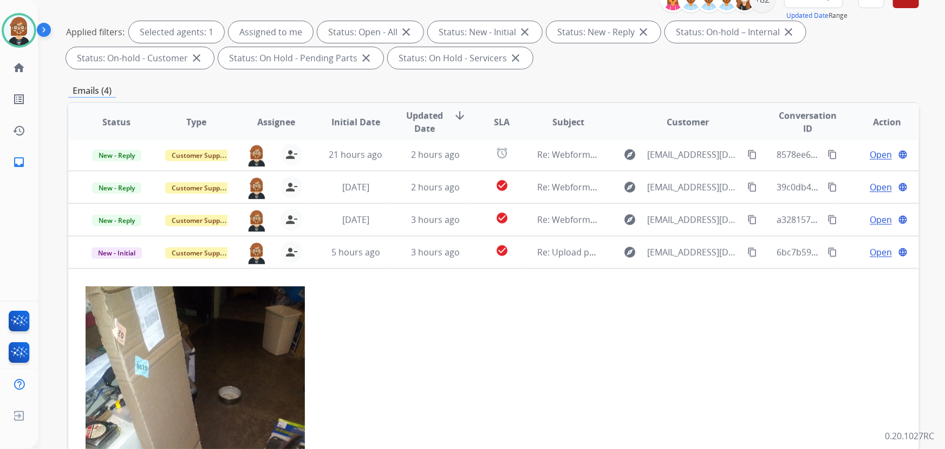
scroll to position [0, 0]
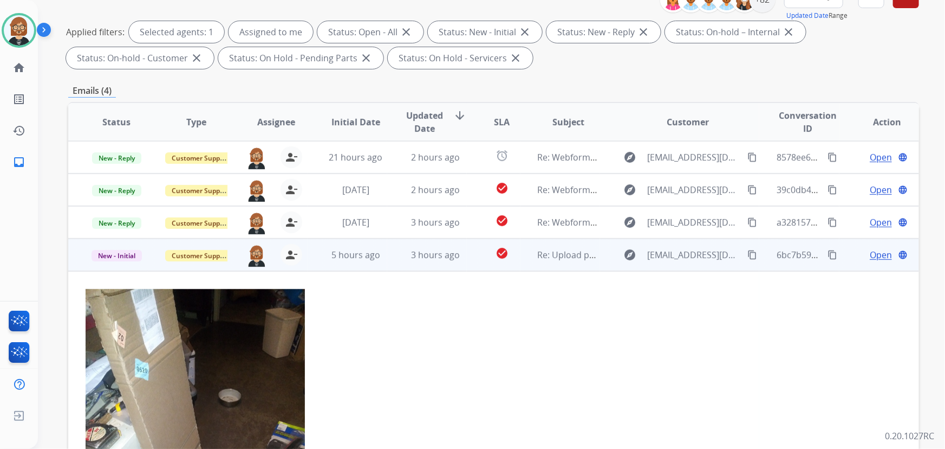
click at [748, 252] on mat-icon "content_copy" at bounding box center [753, 255] width 10 height 10
click at [865, 242] on td "Open language" at bounding box center [880, 254] width 80 height 33
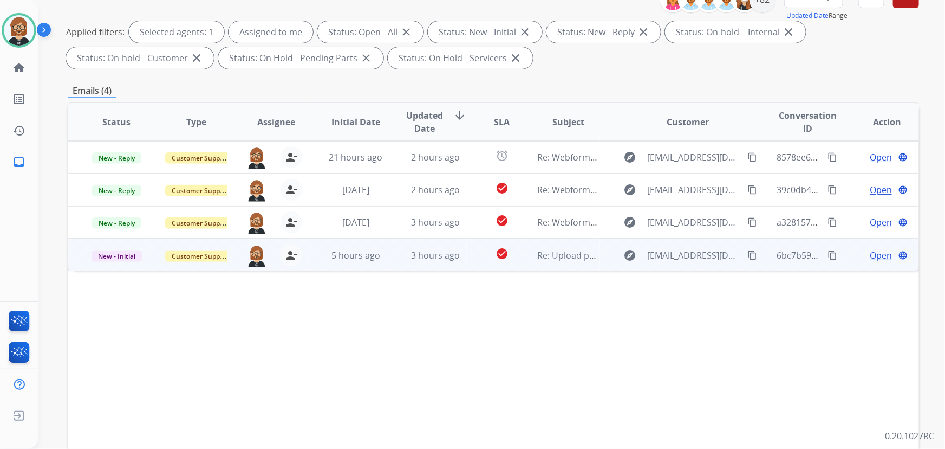
click at [870, 251] on span "Open" at bounding box center [881, 255] width 22 height 13
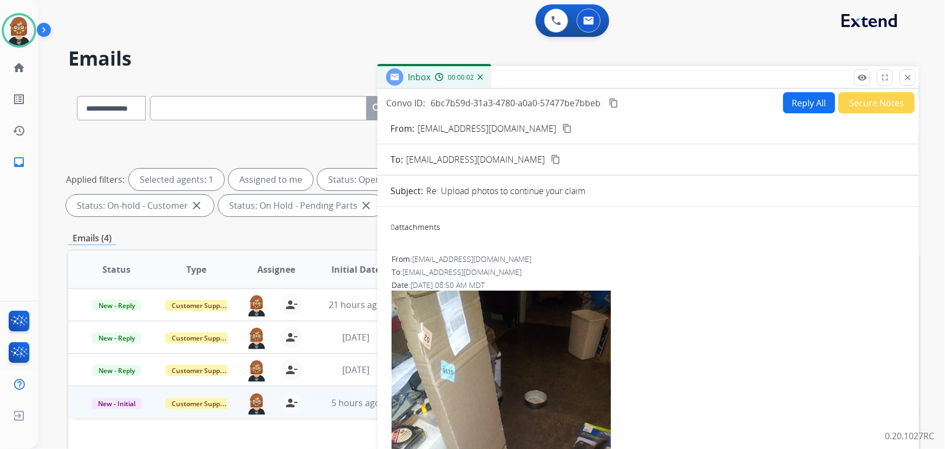
click at [790, 99] on button "Reply All" at bounding box center [809, 102] width 52 height 21
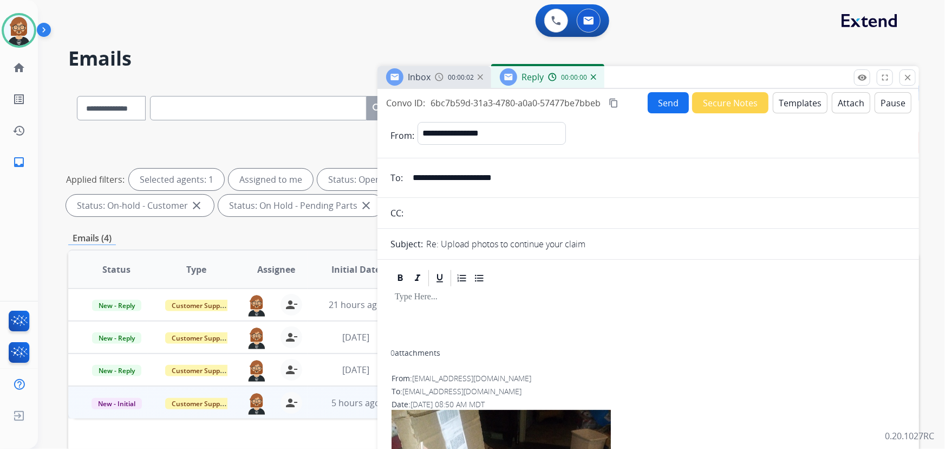
select select "**********"
click at [781, 100] on button "Templates" at bounding box center [800, 102] width 55 height 21
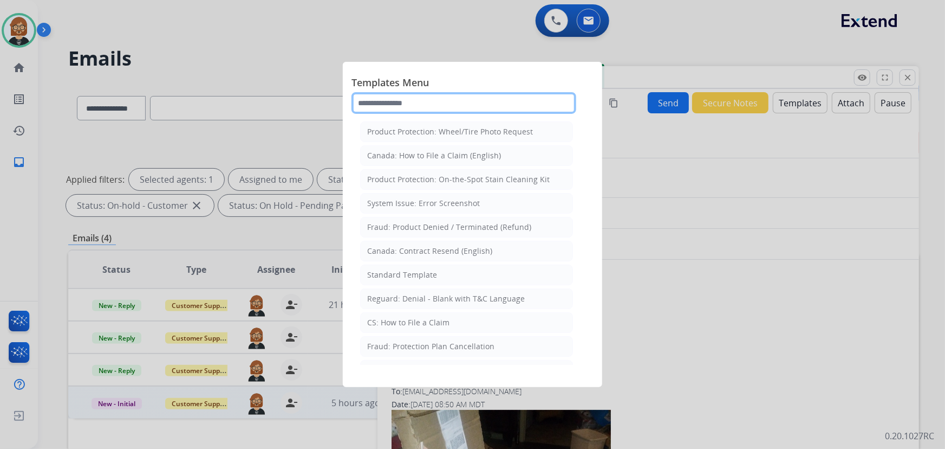
click at [414, 102] on input "text" at bounding box center [464, 103] width 225 height 22
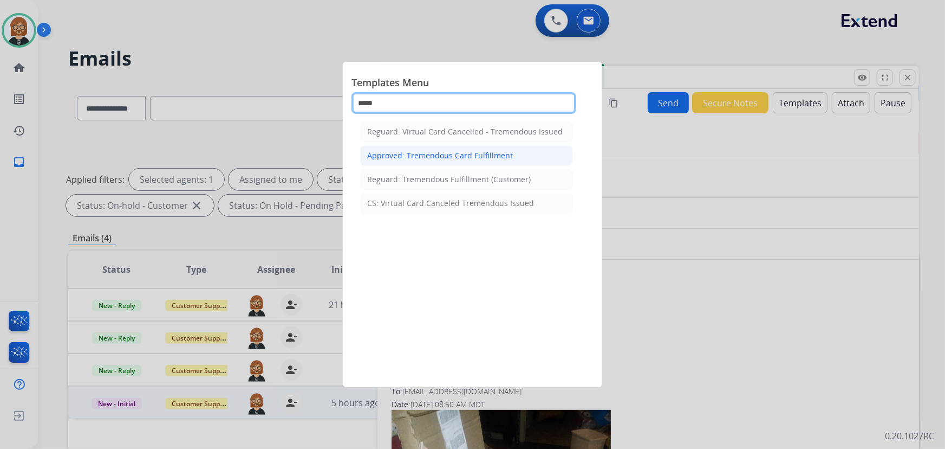
type input "*****"
click at [467, 155] on div "Approved: Tremendous Card Fulfillment" at bounding box center [440, 155] width 146 height 11
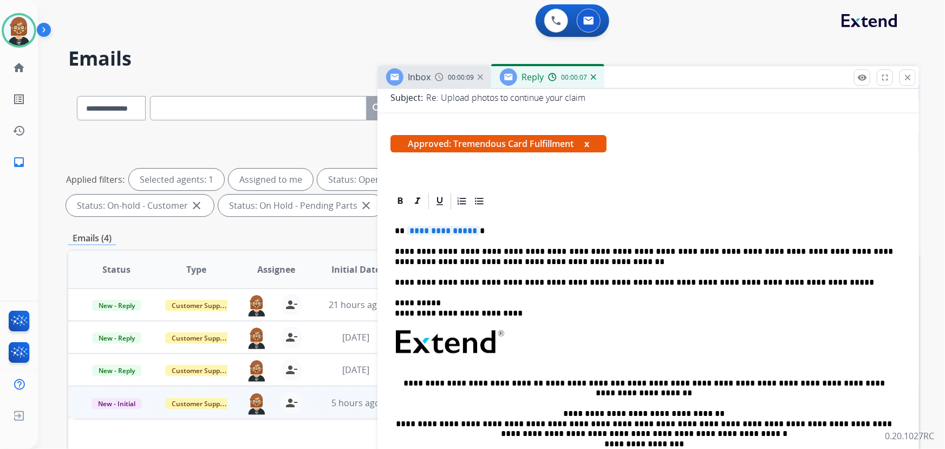
scroll to position [147, 0]
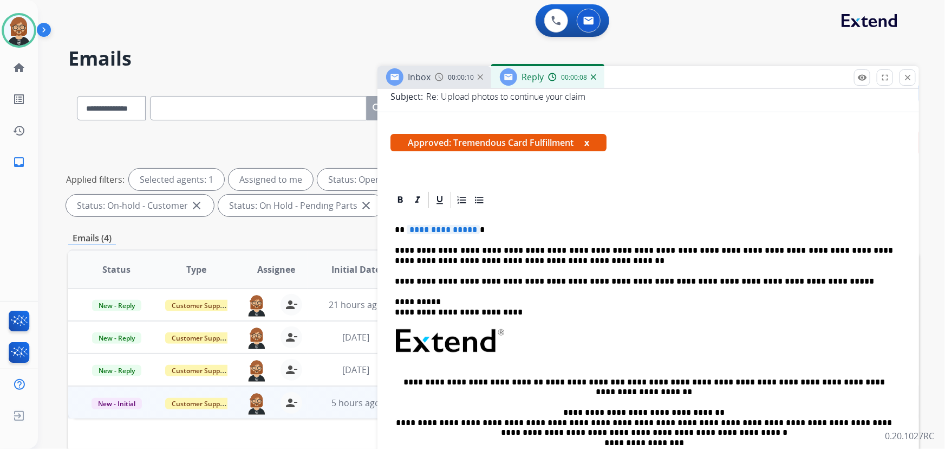
click at [426, 225] on span "**********" at bounding box center [443, 229] width 73 height 9
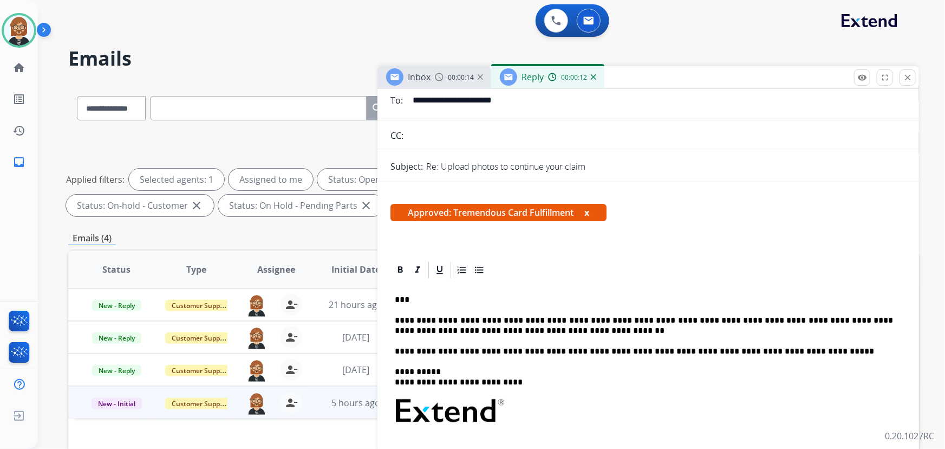
scroll to position [0, 0]
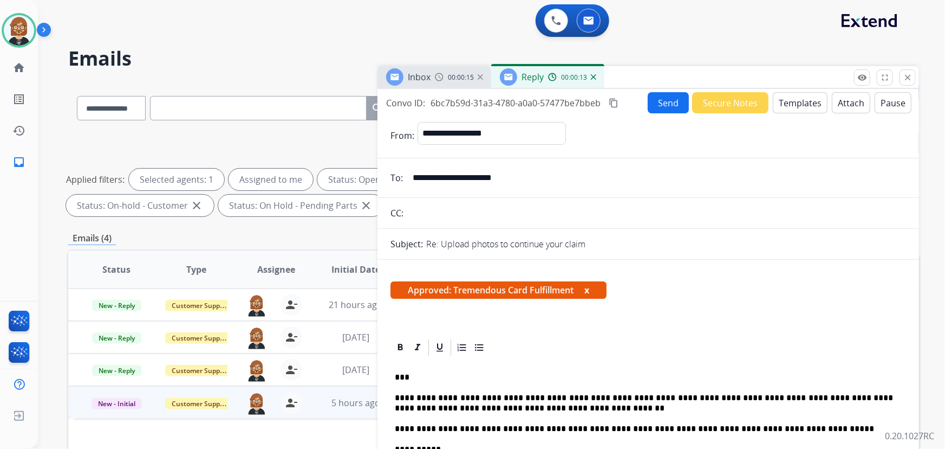
click at [657, 98] on button "Send" at bounding box center [668, 102] width 41 height 21
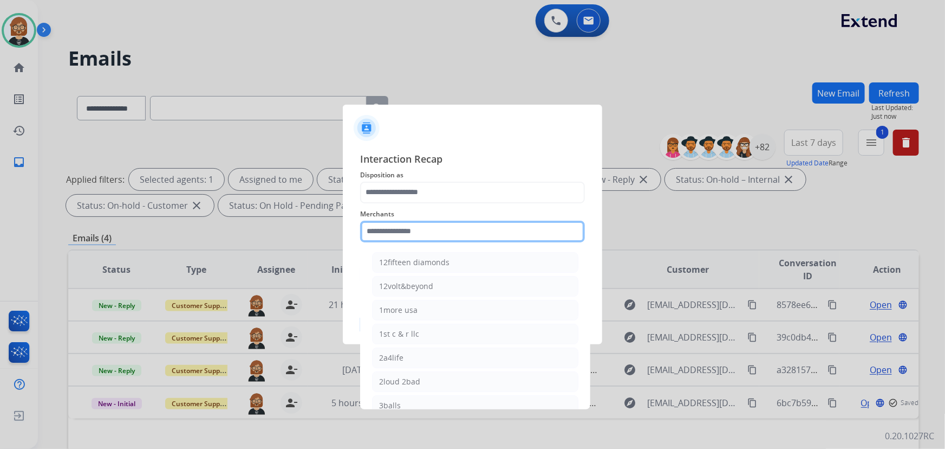
click at [518, 228] on input "text" at bounding box center [472, 231] width 225 height 22
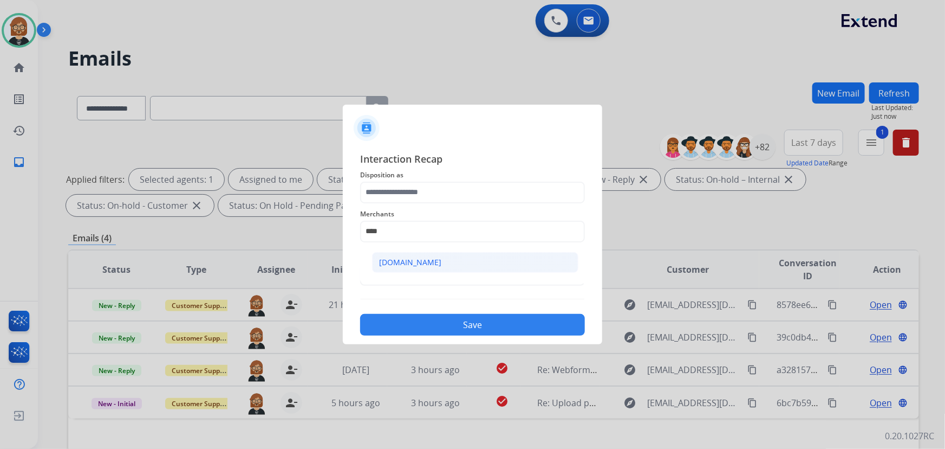
click at [509, 257] on li "Carparts.com" at bounding box center [475, 262] width 206 height 21
type input "**********"
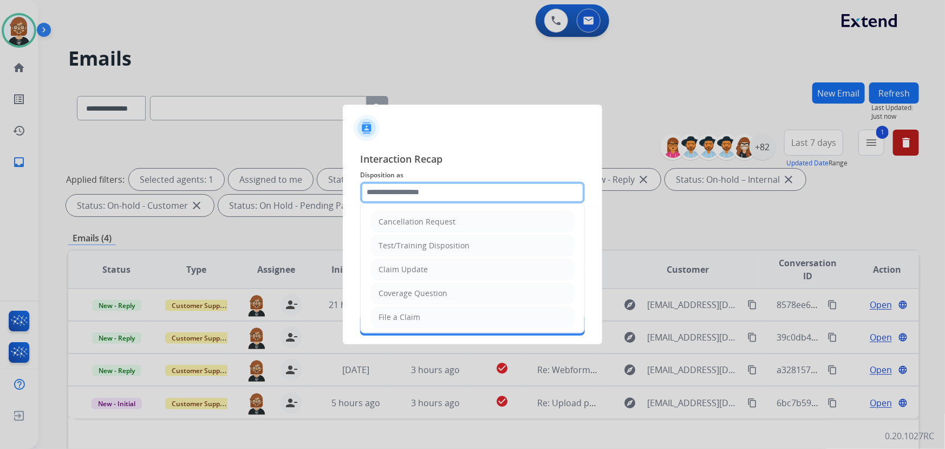
click at [525, 186] on input "text" at bounding box center [472, 192] width 225 height 22
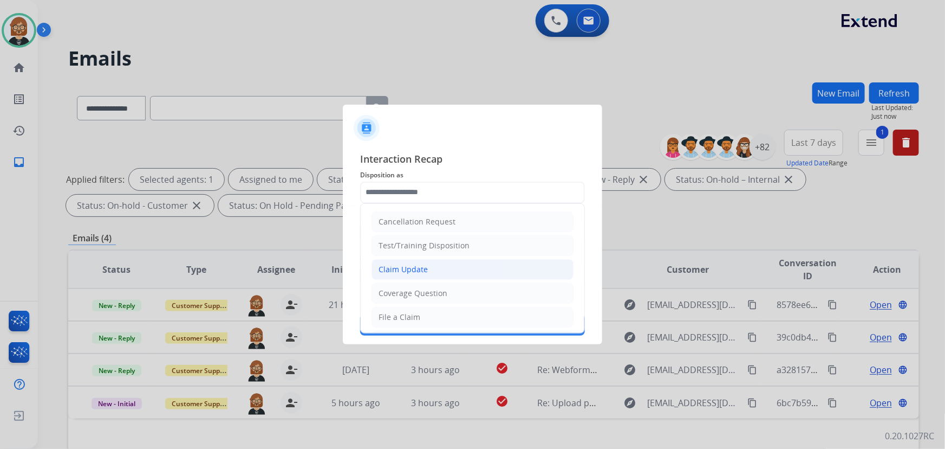
click at [518, 270] on li "Claim Update" at bounding box center [473, 269] width 202 height 21
type input "**********"
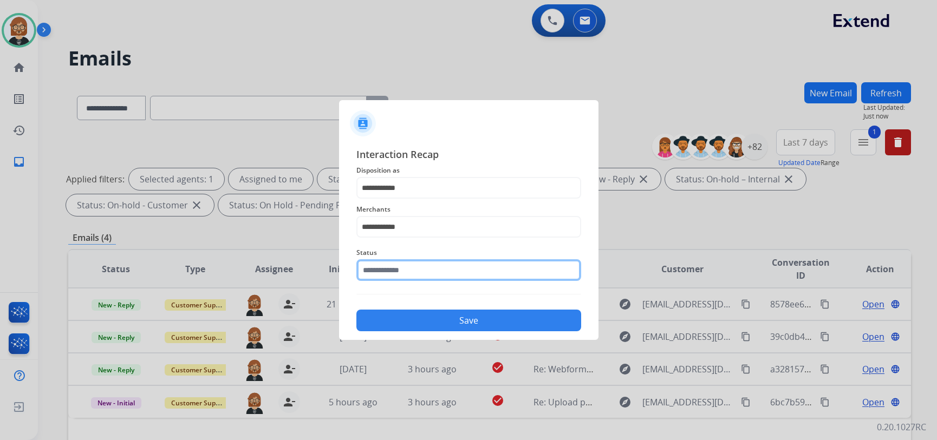
click at [527, 272] on input "text" at bounding box center [468, 270] width 225 height 22
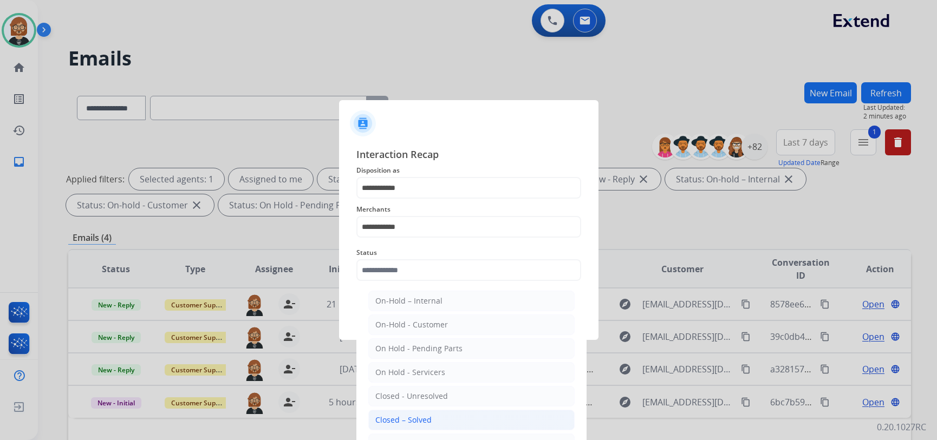
click at [478, 418] on li "Closed – Solved" at bounding box center [471, 420] width 206 height 21
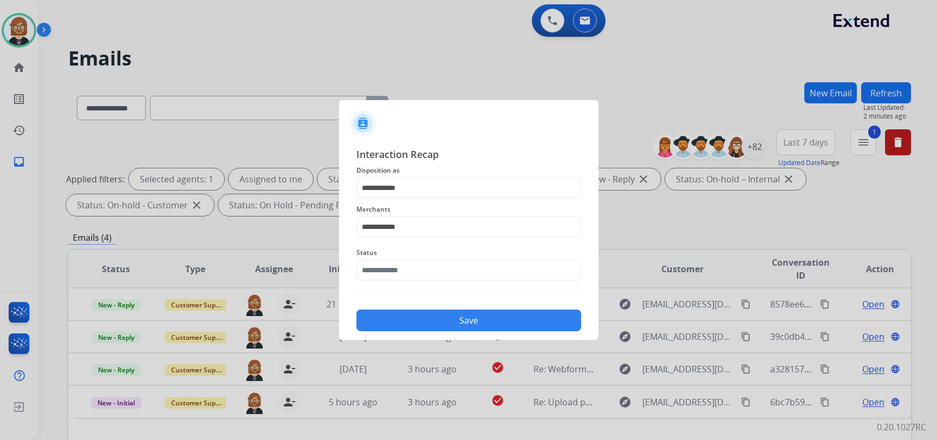
type input "**********"
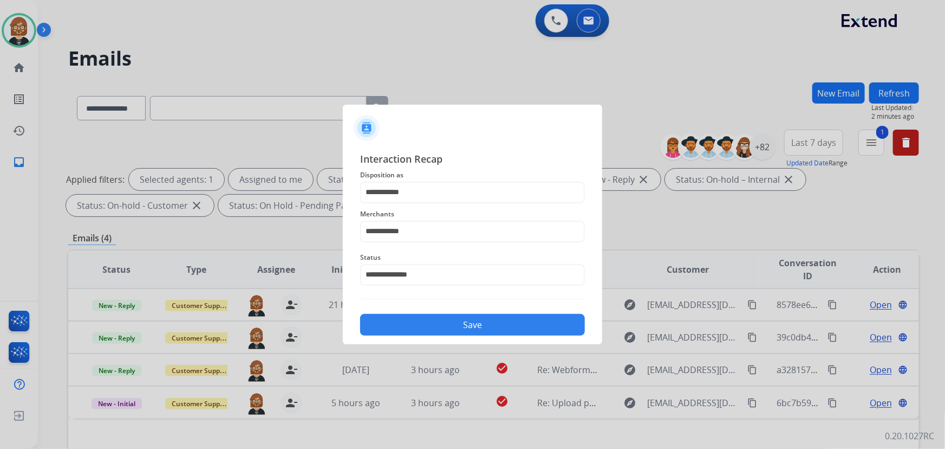
drag, startPoint x: 506, startPoint y: 312, endPoint x: 501, endPoint y: 321, distance: 10.5
click at [505, 314] on div "Save" at bounding box center [472, 321] width 225 height 28
click at [496, 326] on button "Save" at bounding box center [472, 325] width 225 height 22
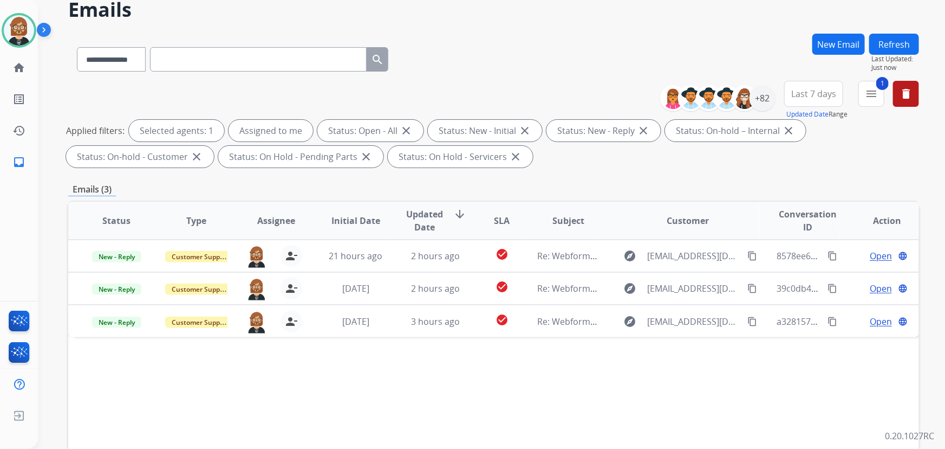
scroll to position [98, 0]
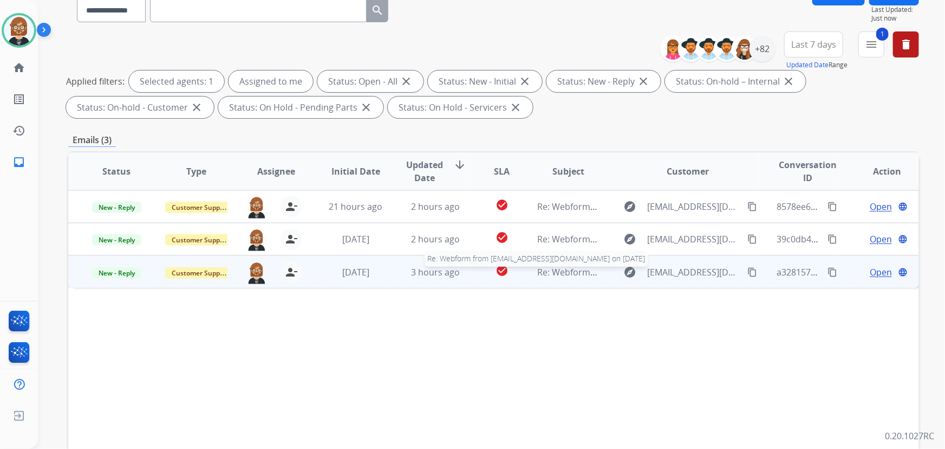
click at [557, 274] on span "Re: Webform from ehccooper@gmail.com on 09/16/2025" at bounding box center [668, 272] width 260 height 12
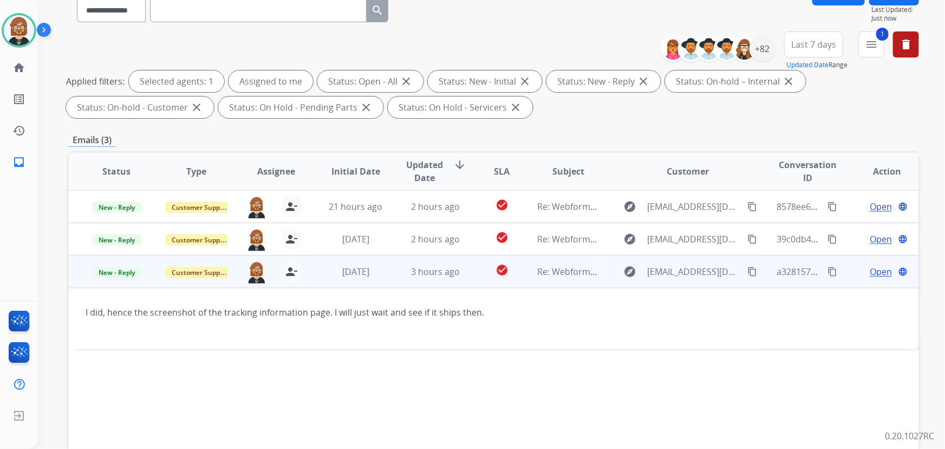
click at [872, 270] on span "Open" at bounding box center [881, 271] width 22 height 13
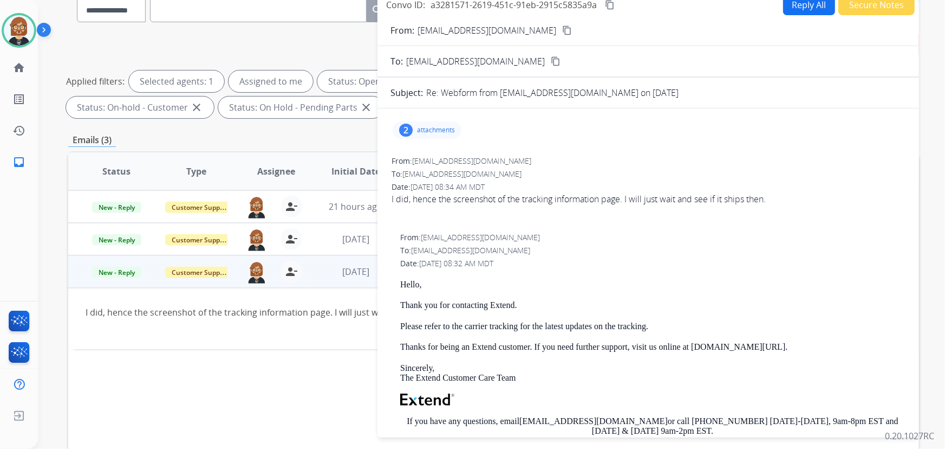
click at [417, 129] on div "2 attachments" at bounding box center [427, 129] width 69 height 17
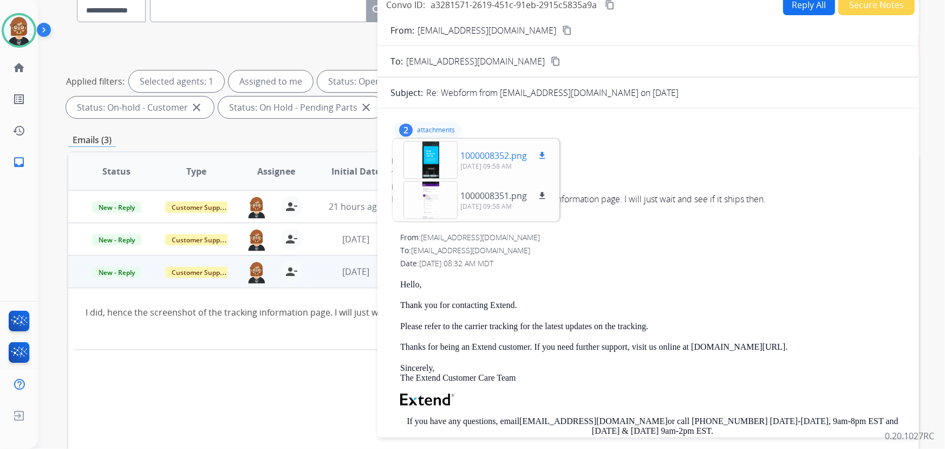
click at [439, 151] on div at bounding box center [431, 160] width 54 height 38
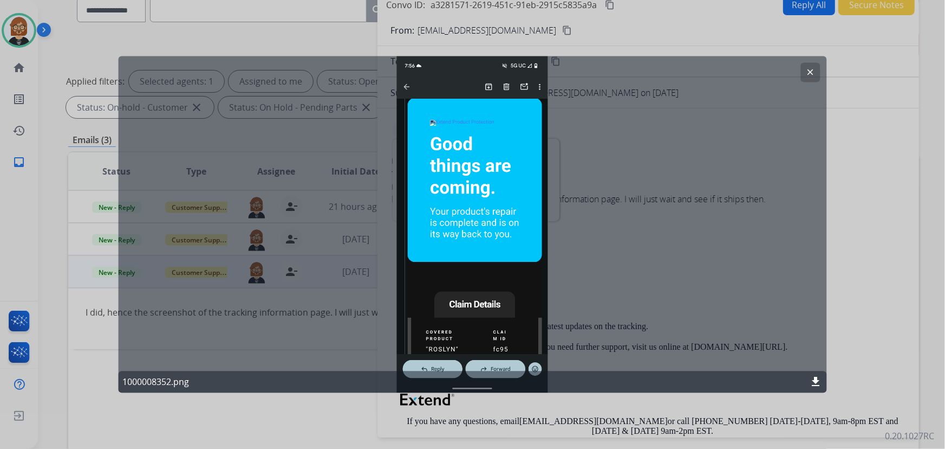
click at [710, 230] on div "clear 1000008352.png download" at bounding box center [472, 224] width 709 height 336
click at [812, 68] on mat-icon "clear" at bounding box center [811, 73] width 10 height 10
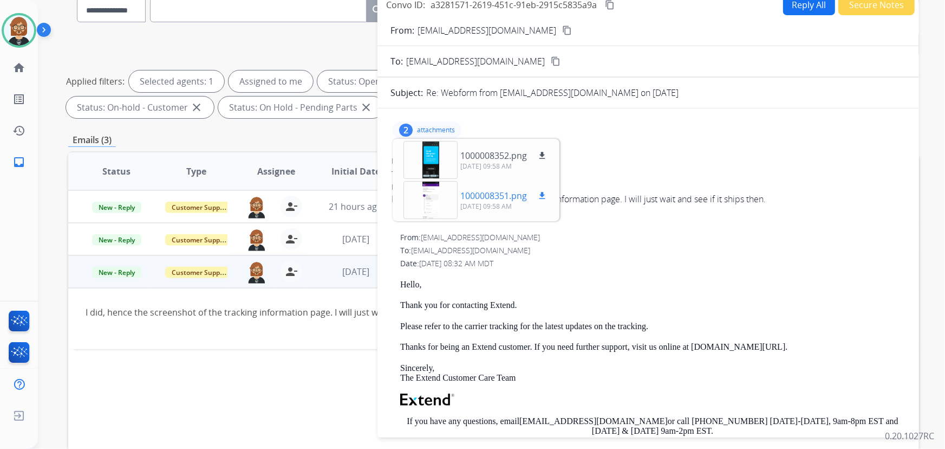
click at [431, 196] on div at bounding box center [431, 200] width 54 height 38
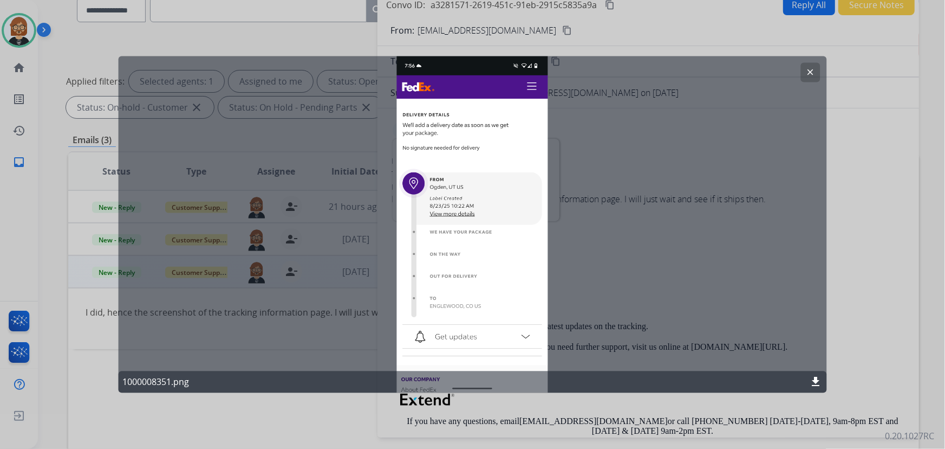
click at [655, 243] on div "clear 1000008351.png download" at bounding box center [472, 224] width 709 height 336
click at [807, 70] on mat-icon "clear" at bounding box center [811, 73] width 10 height 10
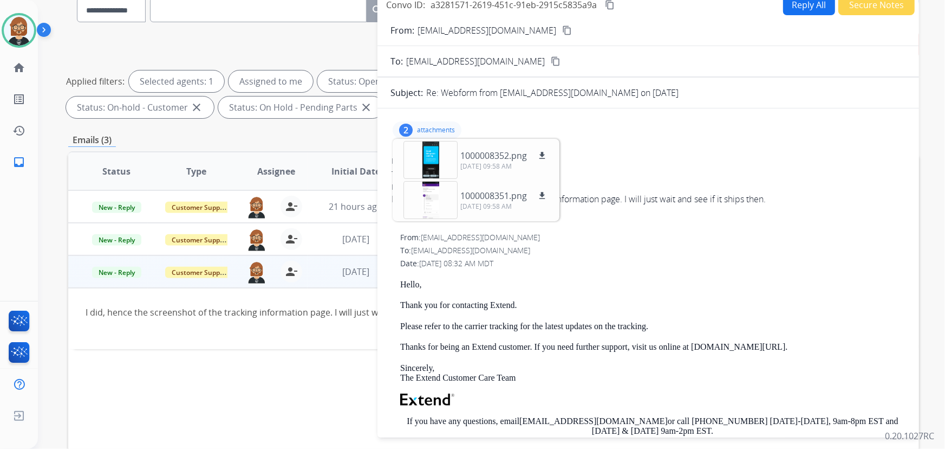
click at [670, 184] on div "Date: 09/17/2025 - 08:34 AM MDT" at bounding box center [649, 186] width 514 height 11
click at [419, 126] on p "attachments" at bounding box center [436, 130] width 38 height 9
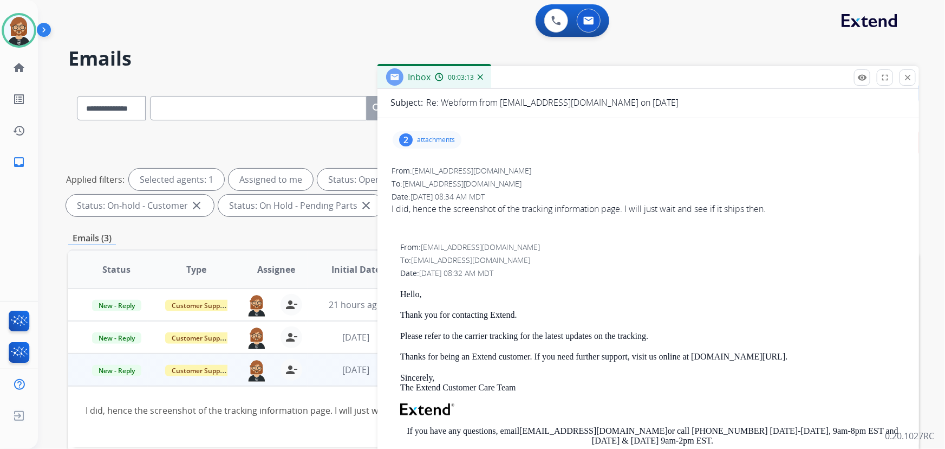
scroll to position [0, 0]
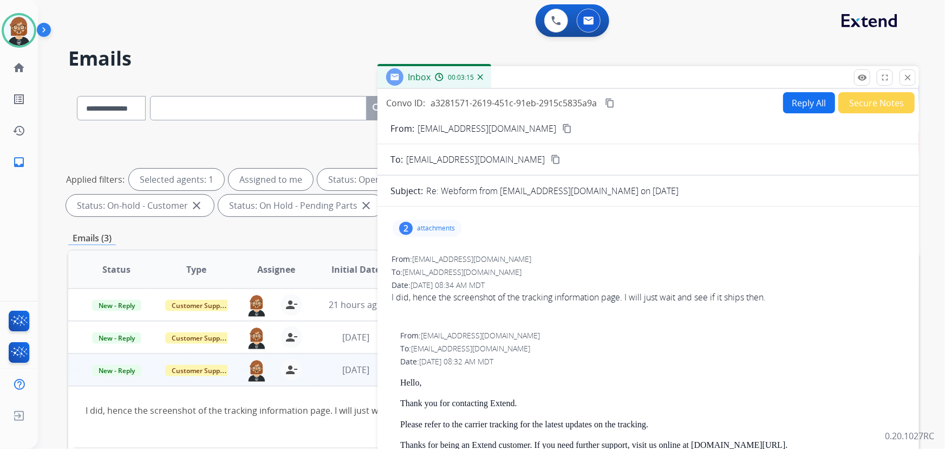
click at [562, 127] on mat-icon "content_copy" at bounding box center [567, 129] width 10 height 10
click at [425, 232] on div "2 attachments" at bounding box center [427, 227] width 69 height 17
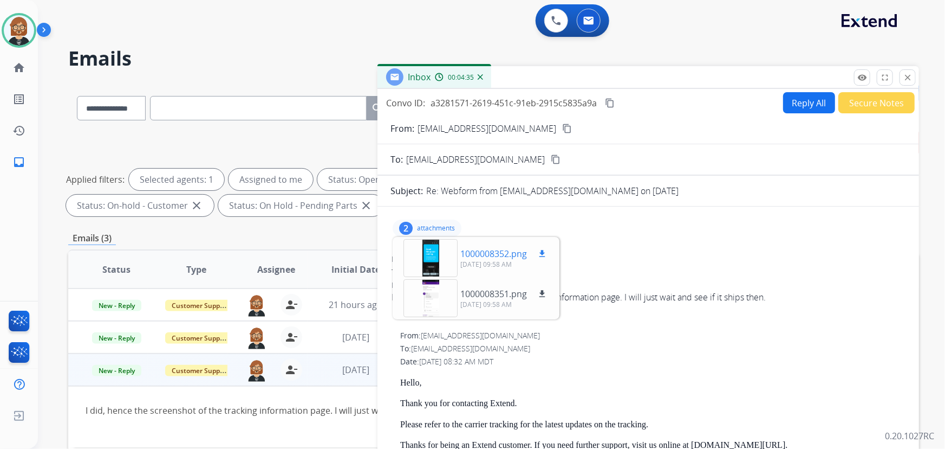
click at [423, 252] on div at bounding box center [431, 258] width 54 height 38
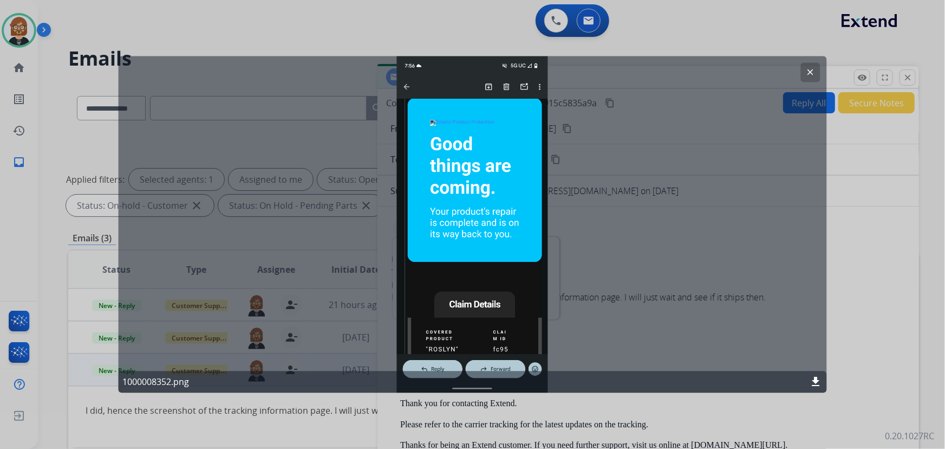
click at [650, 195] on div "clear 1000008352.png download" at bounding box center [472, 224] width 709 height 336
click at [596, 213] on div "clear 1000008352.png download" at bounding box center [472, 224] width 709 height 336
click at [807, 68] on mat-icon "clear" at bounding box center [811, 73] width 10 height 10
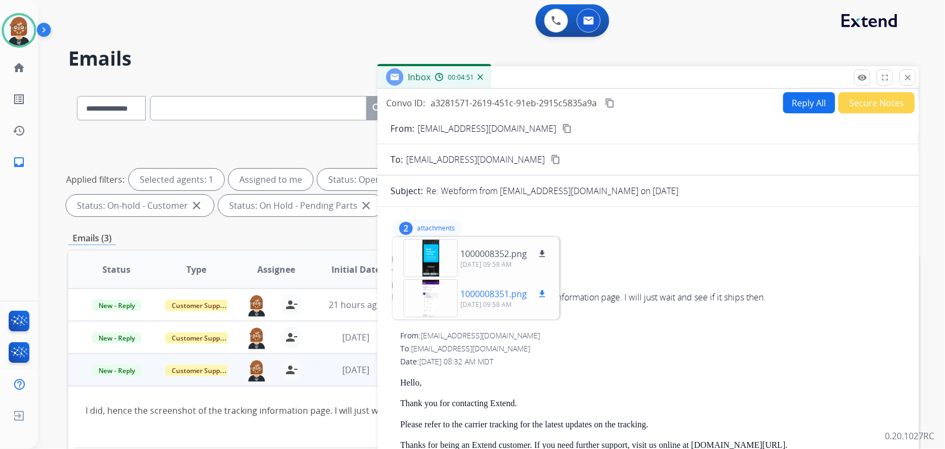
click at [448, 303] on div at bounding box center [431, 298] width 54 height 38
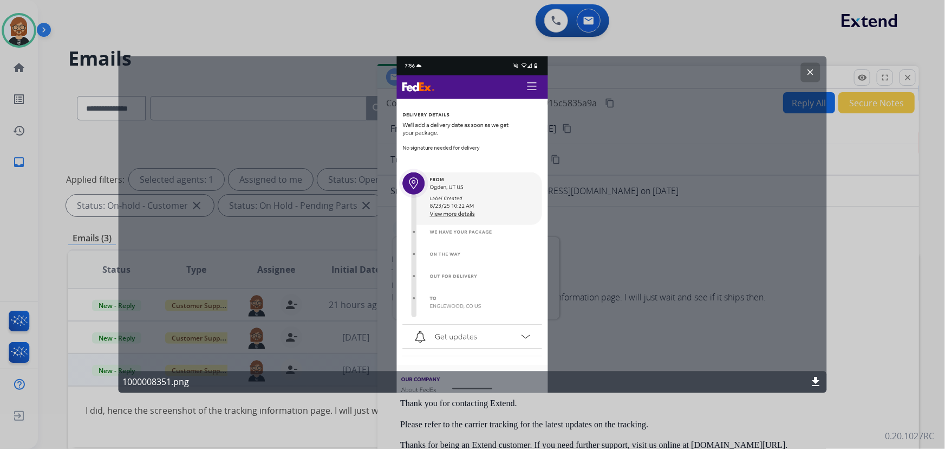
click at [815, 76] on mat-icon "clear" at bounding box center [811, 73] width 10 height 10
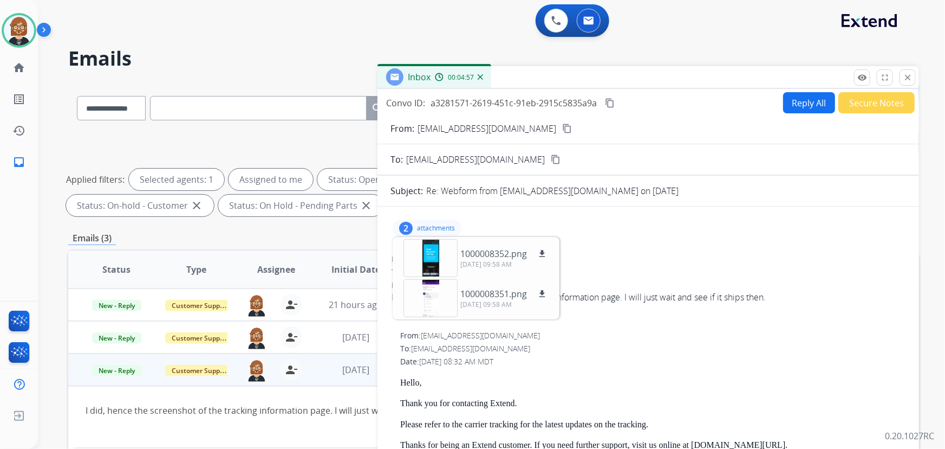
click at [638, 285] on div "Date: 09/17/2025 - 08:34 AM MDT" at bounding box center [649, 285] width 514 height 11
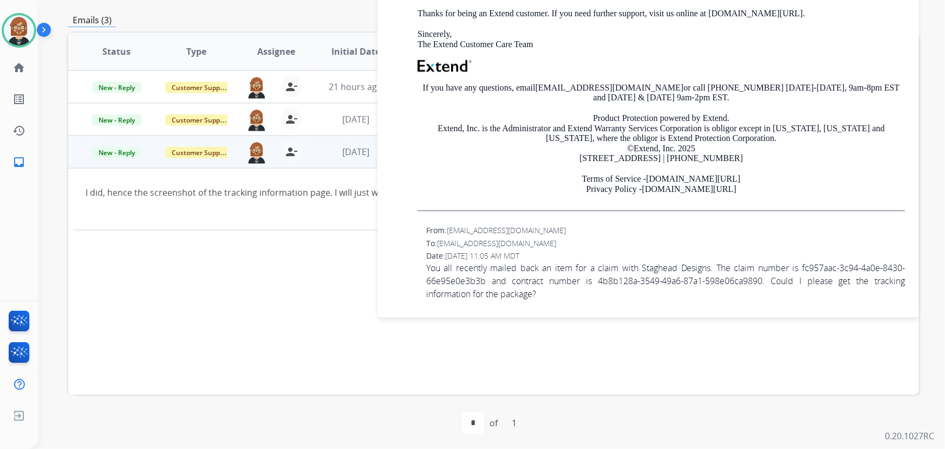
scroll to position [219, 0]
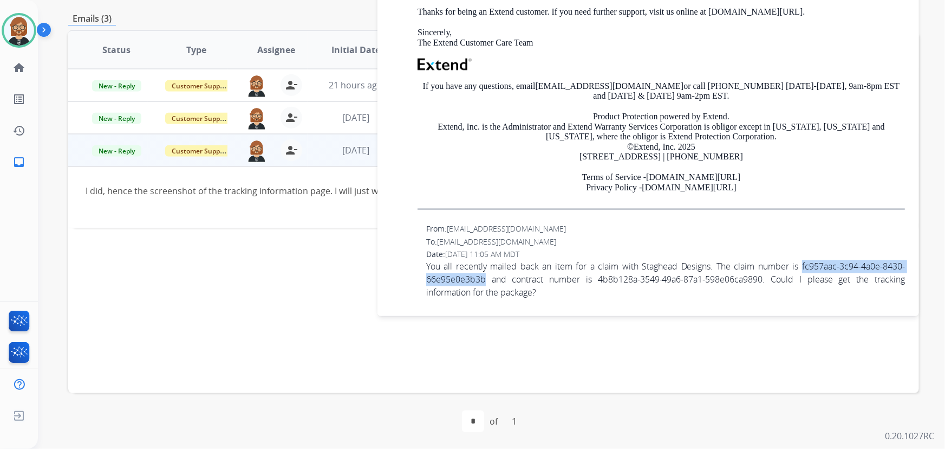
drag, startPoint x: 794, startPoint y: 264, endPoint x: 485, endPoint y: 280, distance: 309.2
click at [485, 280] on span "You all recently mailed back an item for a claim with Staghead Designs. The cla…" at bounding box center [665, 279] width 479 height 39
copy span "fc957aac-3c94-4a0e-8430-66e95e0e3b3b"
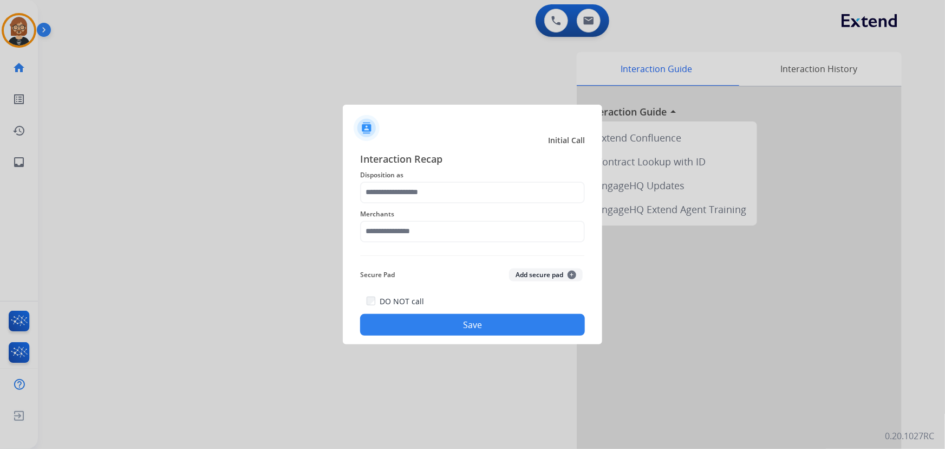
click at [469, 180] on span "Disposition as" at bounding box center [472, 174] width 225 height 13
click at [468, 183] on input "text" at bounding box center [472, 192] width 225 height 22
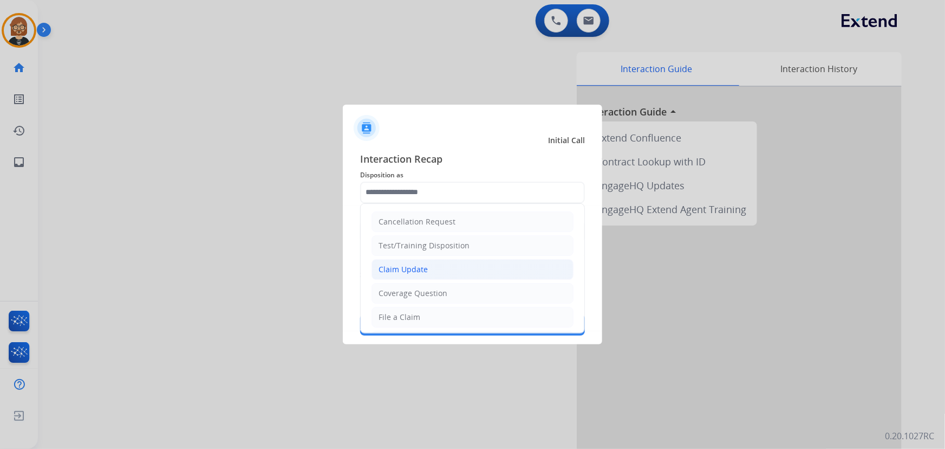
click at [474, 268] on li "Claim Update" at bounding box center [473, 269] width 202 height 21
type input "**********"
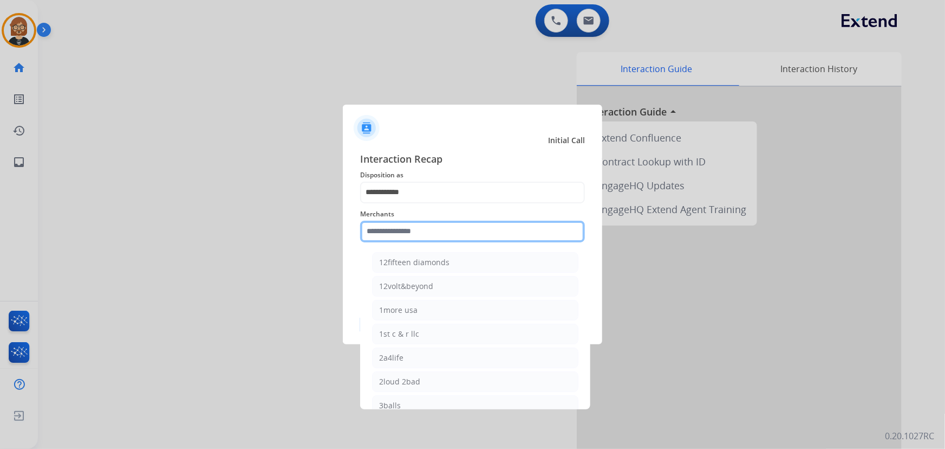
click at [460, 229] on input "text" at bounding box center [472, 231] width 225 height 22
drag, startPoint x: 455, startPoint y: 223, endPoint x: 455, endPoint y: 229, distance: 6.0
click at [455, 229] on input "text" at bounding box center [472, 231] width 225 height 22
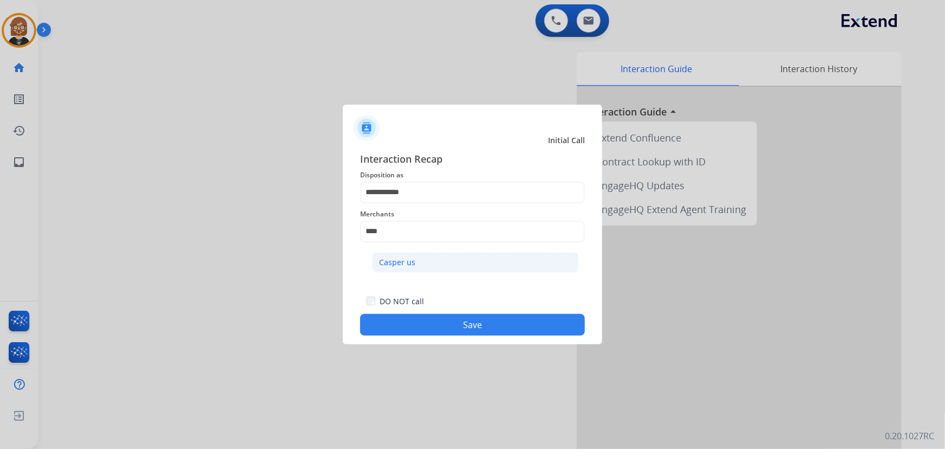
click at [492, 264] on li "Casper us" at bounding box center [475, 262] width 206 height 21
type input "*********"
click at [488, 323] on button "Save" at bounding box center [472, 325] width 225 height 22
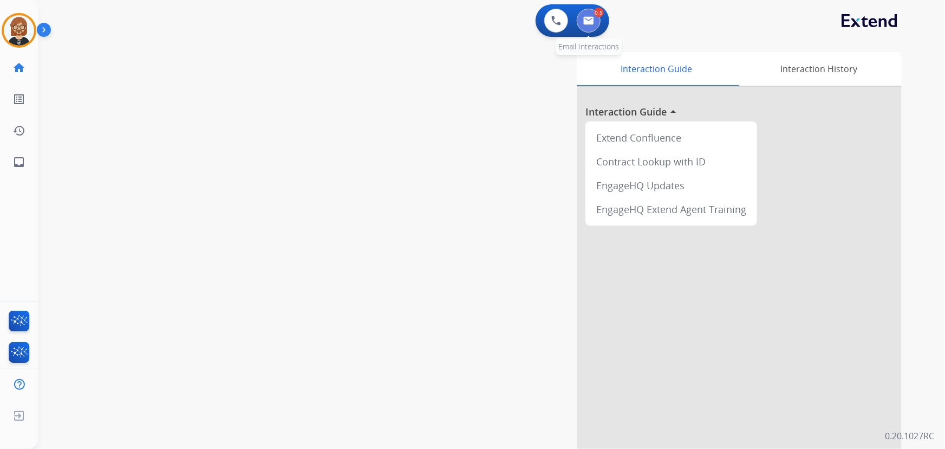
click at [587, 23] on img at bounding box center [588, 20] width 11 height 9
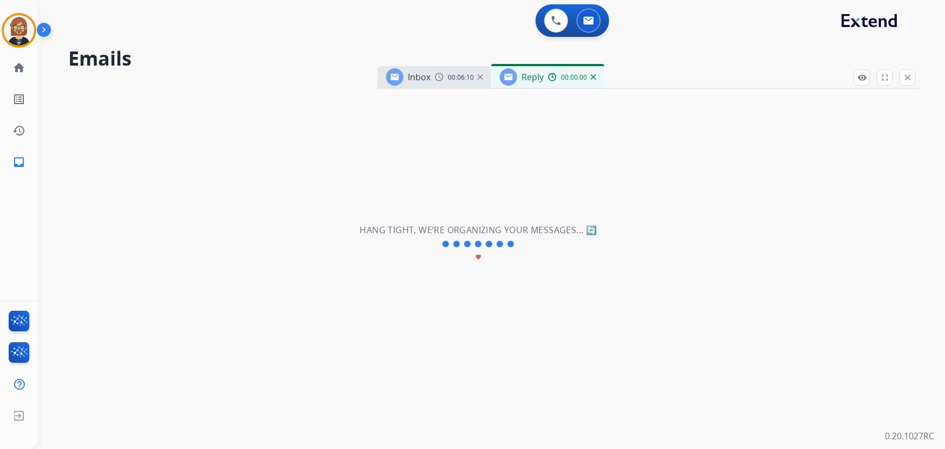
select select "**********"
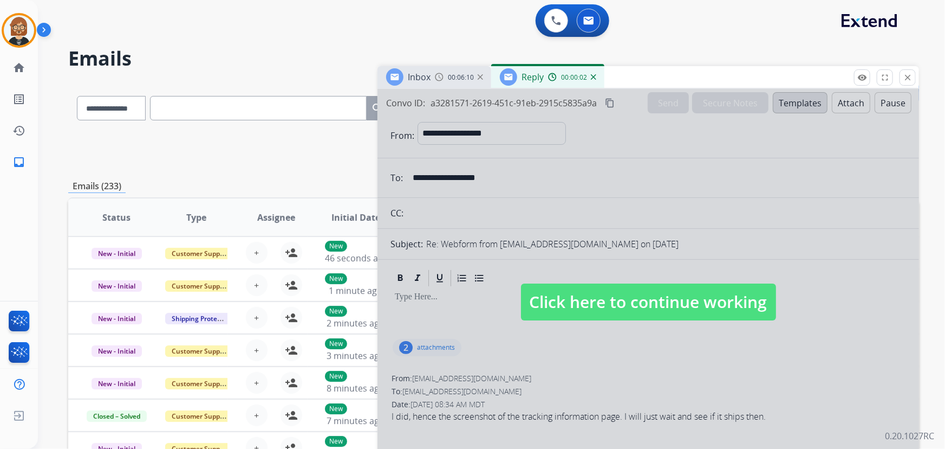
click at [714, 310] on span "Click here to continue working" at bounding box center [648, 301] width 255 height 37
select select
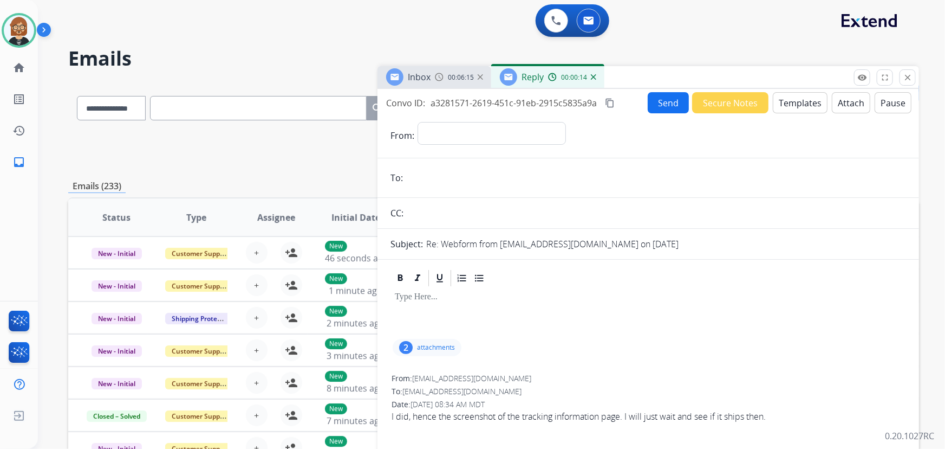
click at [716, 96] on button "Secure Notes" at bounding box center [730, 102] width 76 height 21
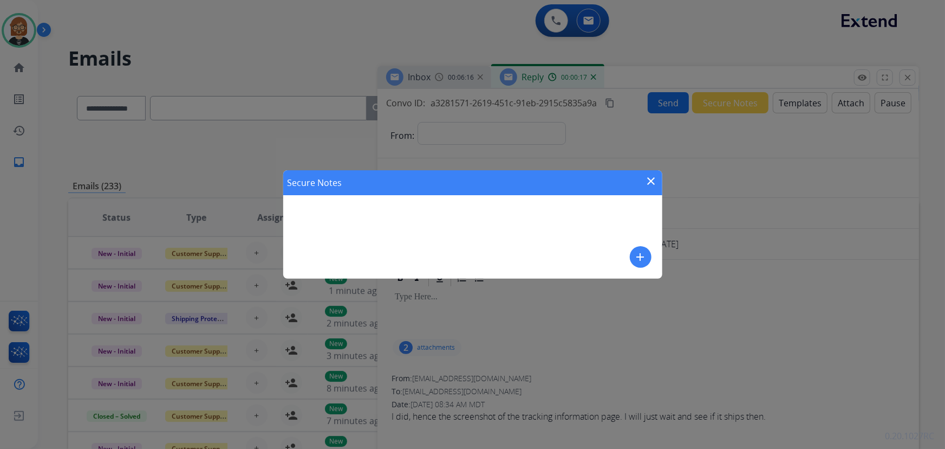
click at [641, 258] on mat-icon "add" at bounding box center [640, 256] width 13 height 13
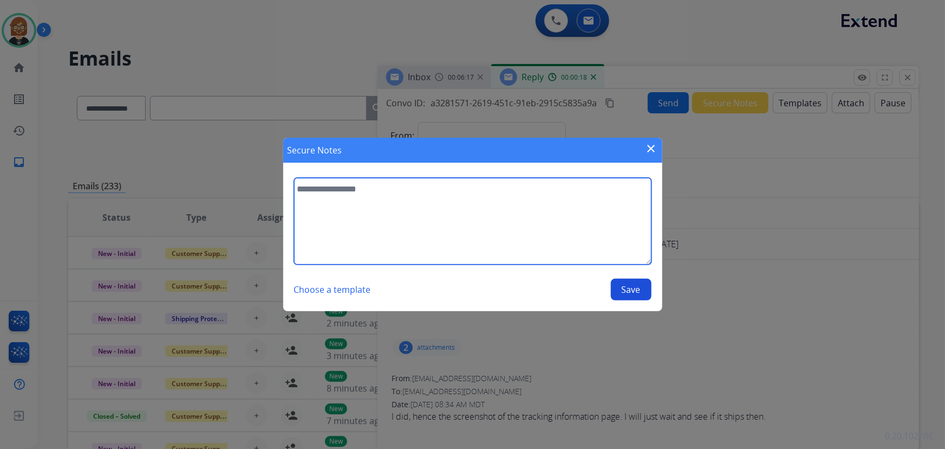
click at [501, 248] on textarea at bounding box center [473, 221] width 358 height 87
type textarea "**********"
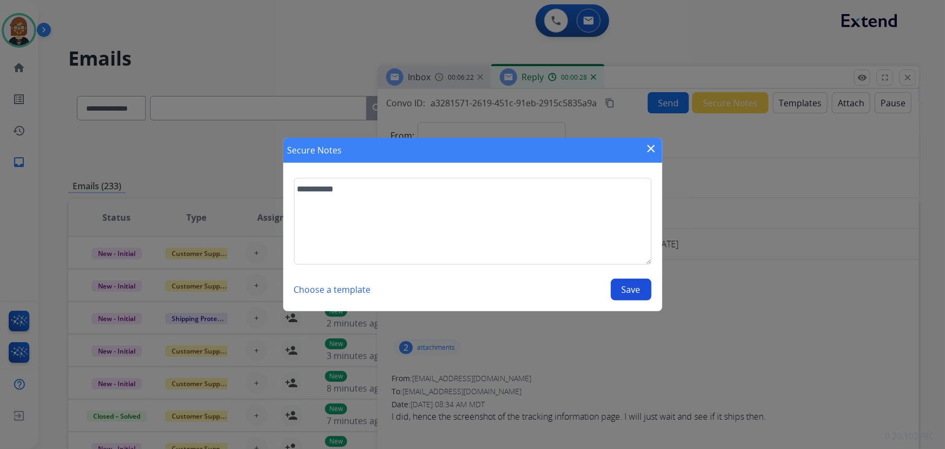
click at [626, 287] on button "Save" at bounding box center [631, 289] width 41 height 22
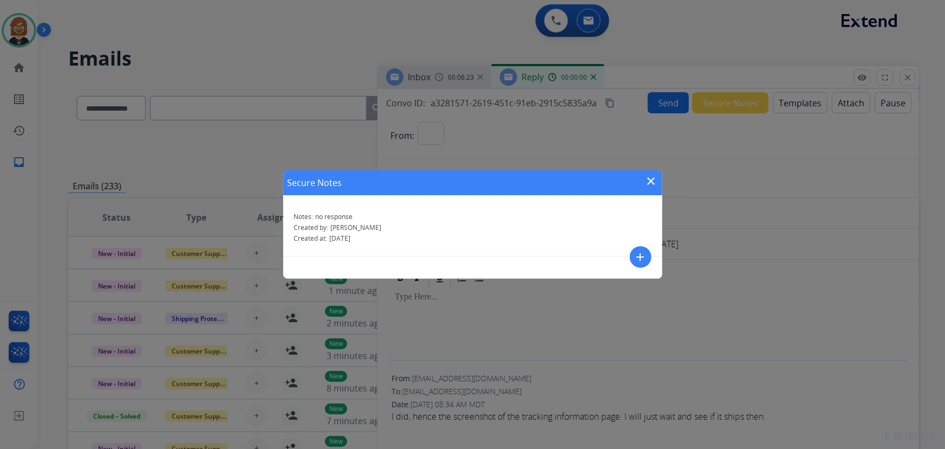
select select "**********"
click at [647, 181] on mat-icon "close" at bounding box center [651, 180] width 13 height 13
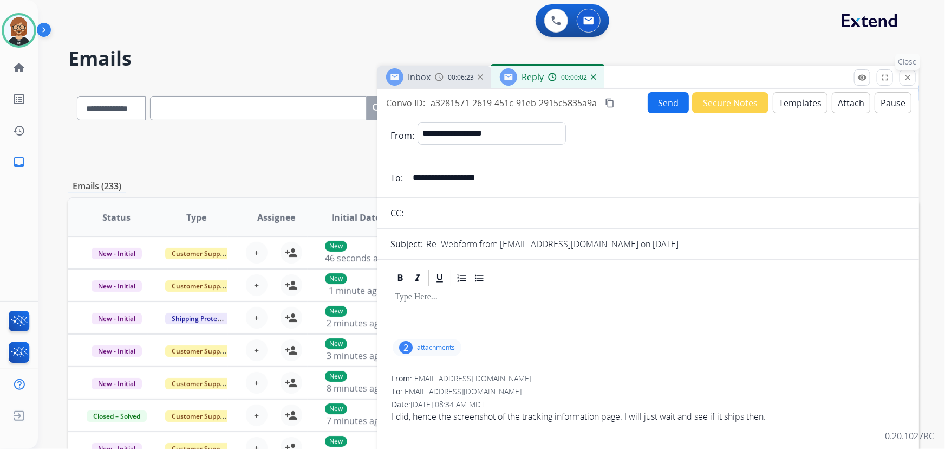
click at [912, 73] on mat-icon "close" at bounding box center [908, 78] width 10 height 10
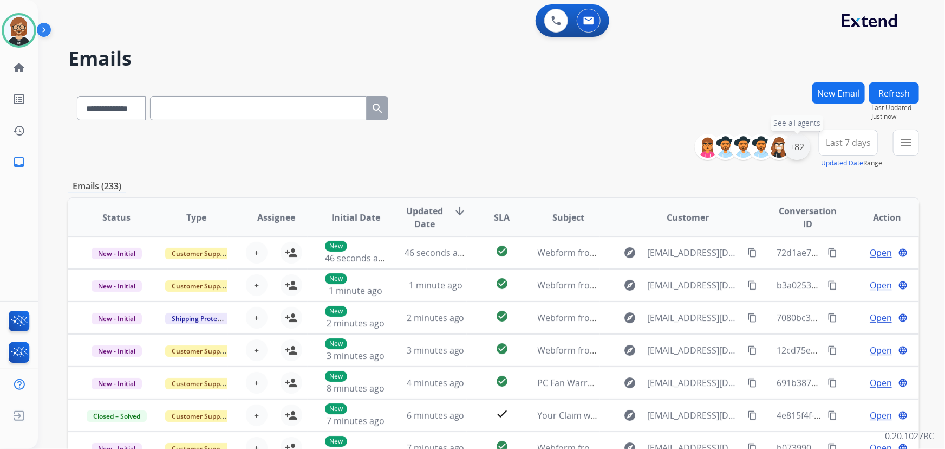
click at [804, 144] on div "+82" at bounding box center [797, 147] width 26 height 26
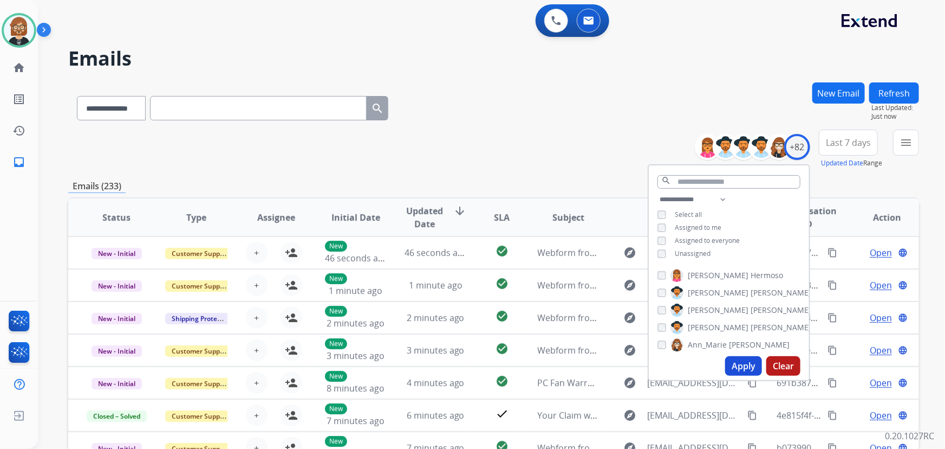
click at [675, 256] on span "Unassigned" at bounding box center [693, 253] width 36 height 9
click at [735, 369] on button "Apply" at bounding box center [743, 366] width 37 height 20
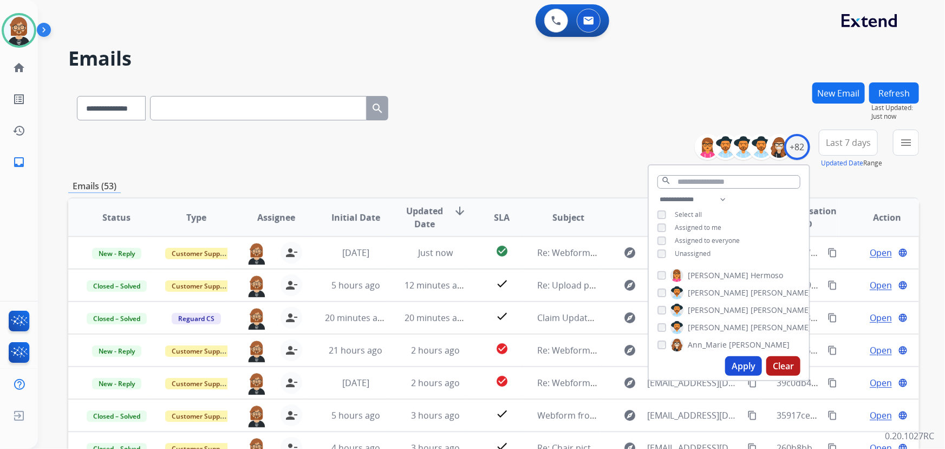
drag, startPoint x: 523, startPoint y: 109, endPoint x: 556, endPoint y: 121, distance: 35.1
click at [526, 111] on div "**********" at bounding box center [493, 105] width 851 height 47
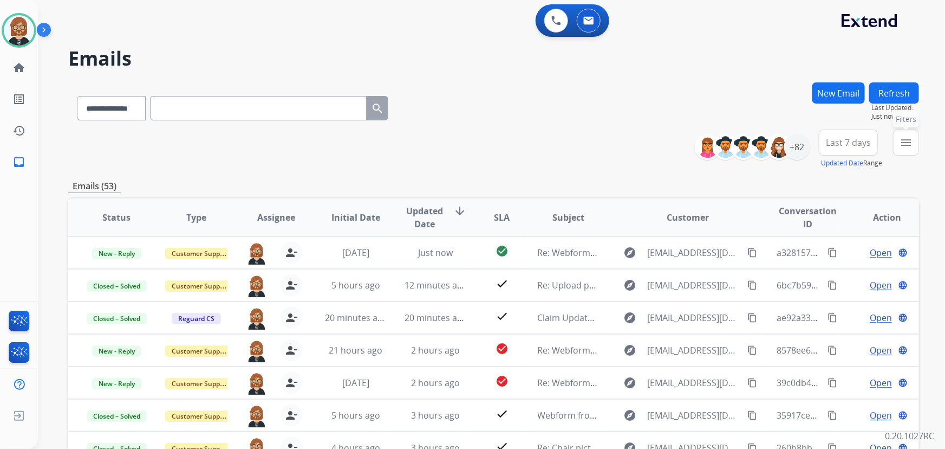
click at [900, 146] on mat-icon "menu" at bounding box center [906, 142] width 13 height 13
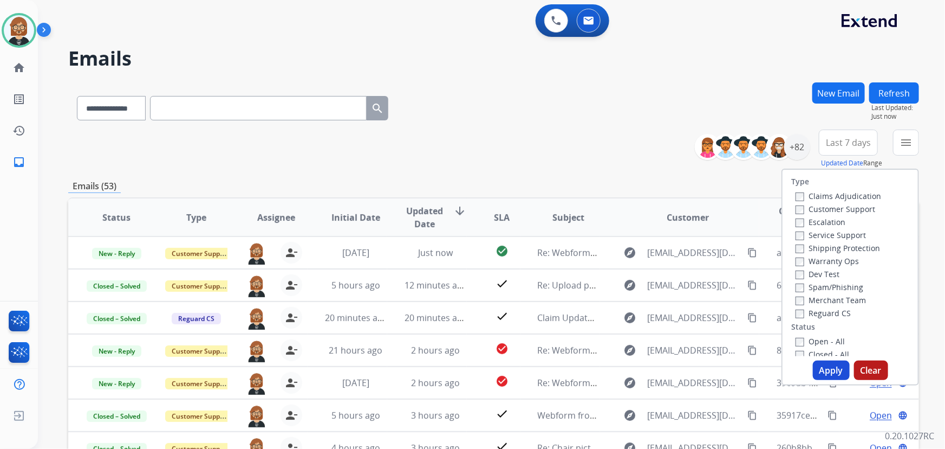
click at [814, 344] on label "Open - All" at bounding box center [820, 341] width 49 height 10
click at [831, 367] on button "Apply" at bounding box center [831, 370] width 37 height 20
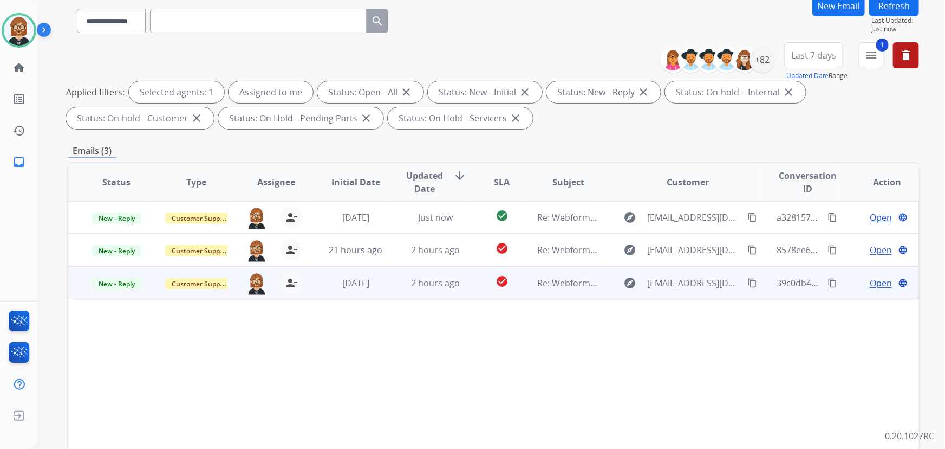
scroll to position [98, 0]
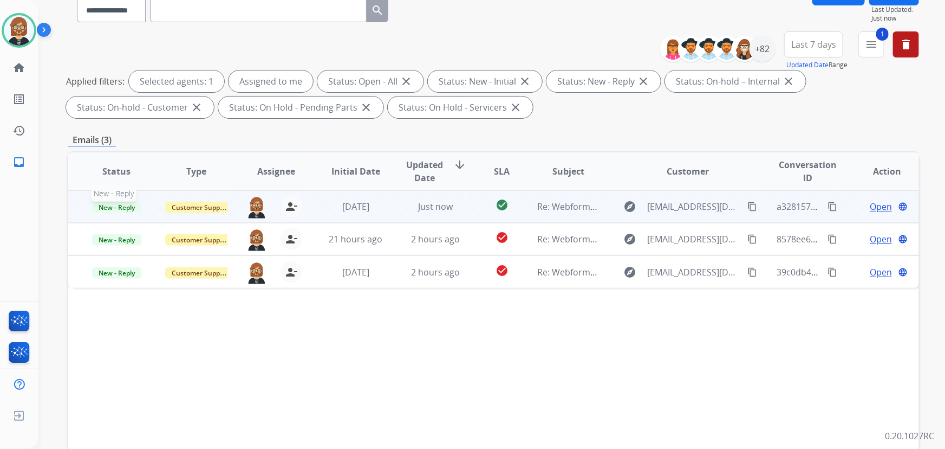
click at [120, 205] on span "New - Reply" at bounding box center [116, 207] width 49 height 11
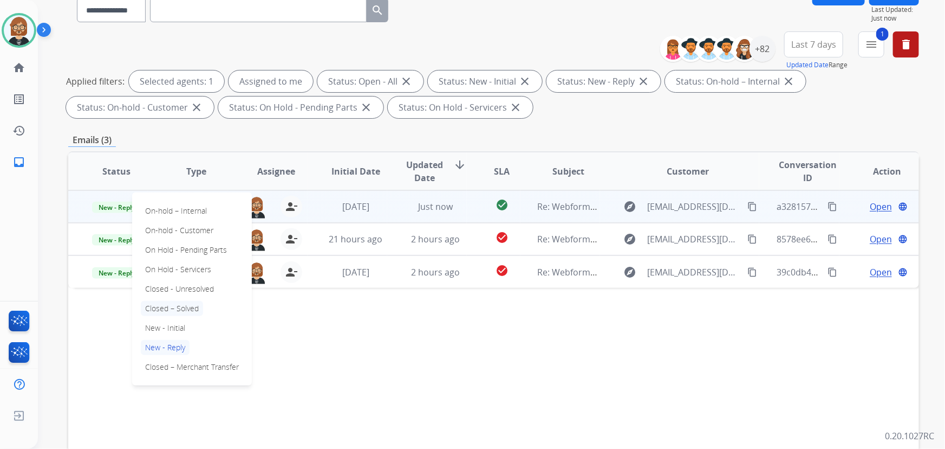
click at [166, 310] on p "Closed – Solved" at bounding box center [172, 308] width 62 height 15
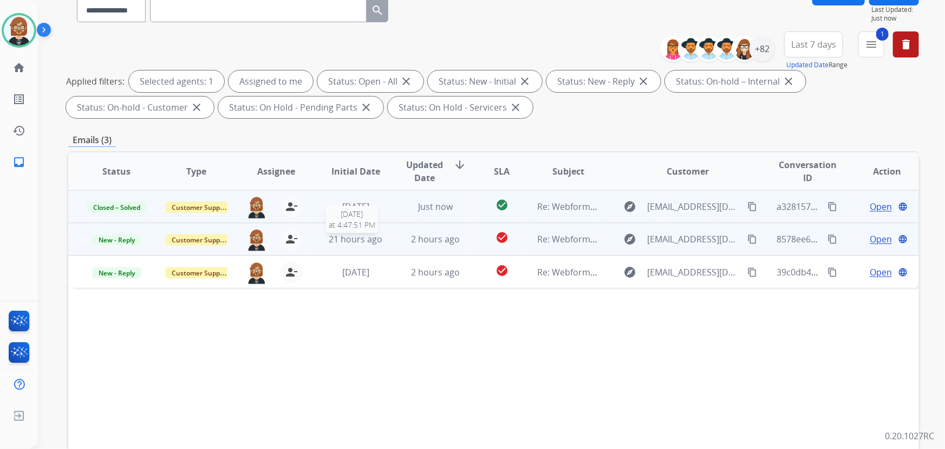
click at [336, 239] on span "21 hours ago" at bounding box center [356, 239] width 54 height 12
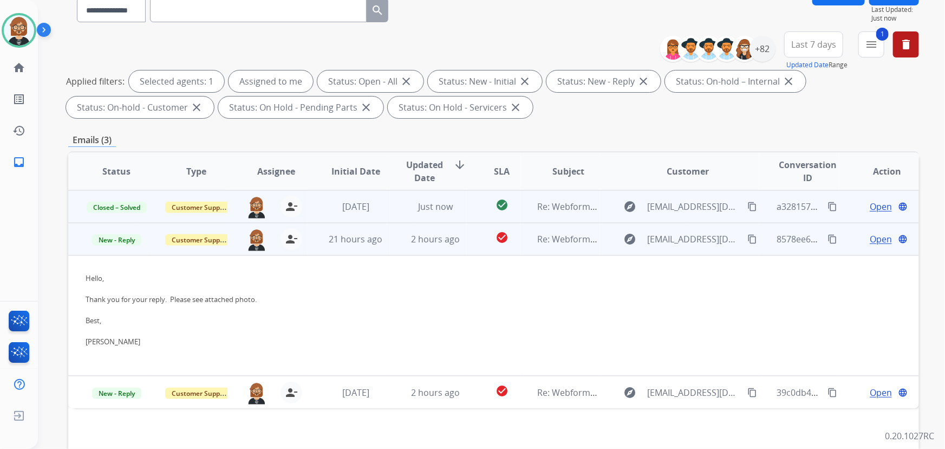
click at [873, 238] on span "Open" at bounding box center [881, 238] width 22 height 13
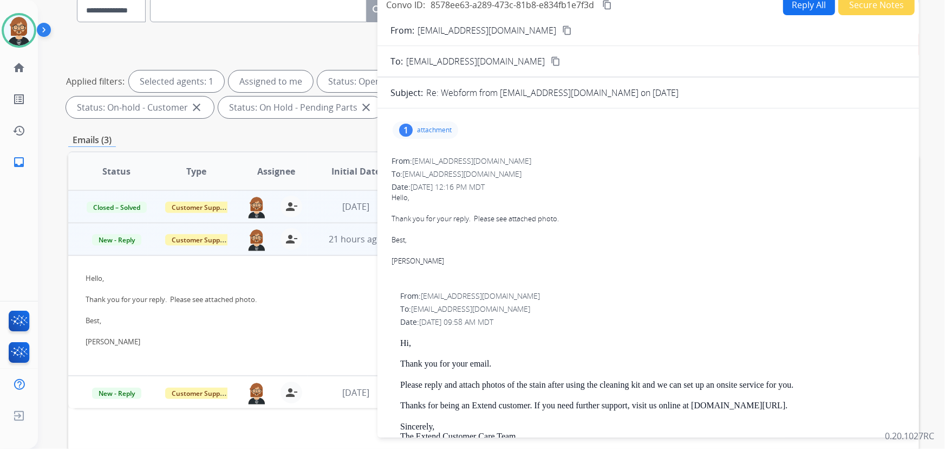
click at [434, 124] on div "1 attachment" at bounding box center [426, 129] width 66 height 17
click at [439, 163] on div at bounding box center [431, 160] width 54 height 38
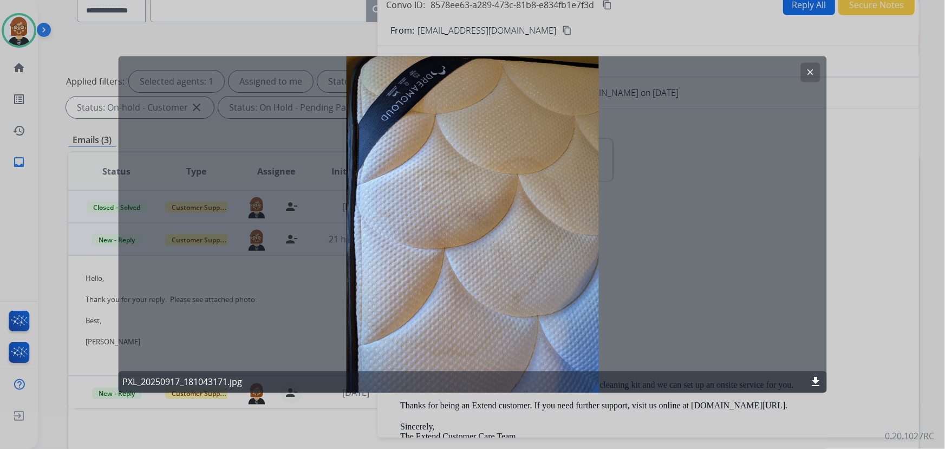
click at [820, 386] on mat-icon "download" at bounding box center [816, 381] width 13 height 13
click at [904, 237] on div at bounding box center [472, 224] width 945 height 449
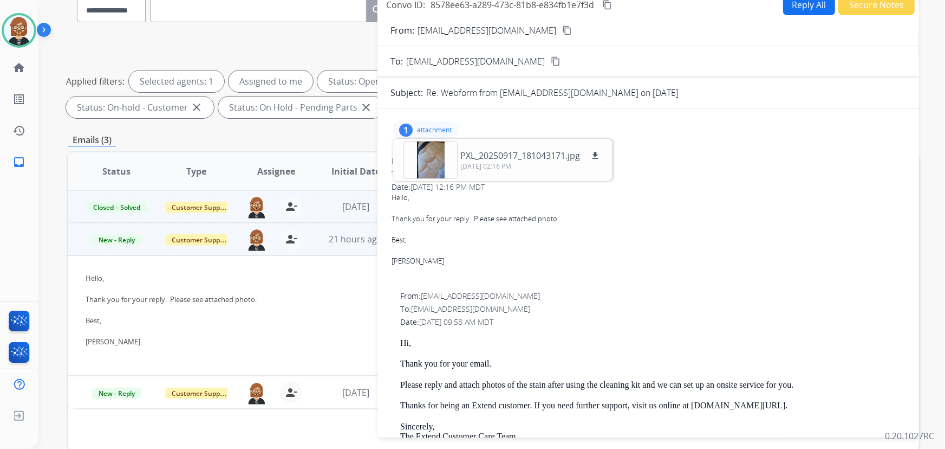
click at [685, 236] on div "Best," at bounding box center [649, 240] width 514 height 11
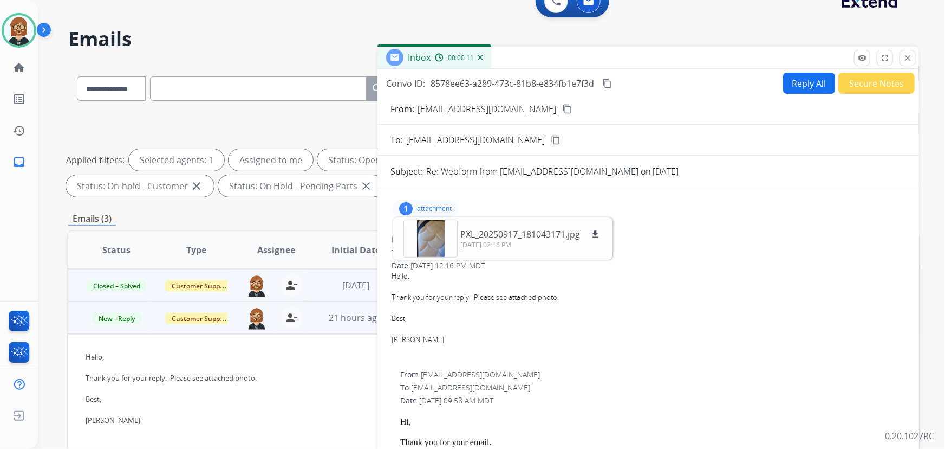
scroll to position [0, 0]
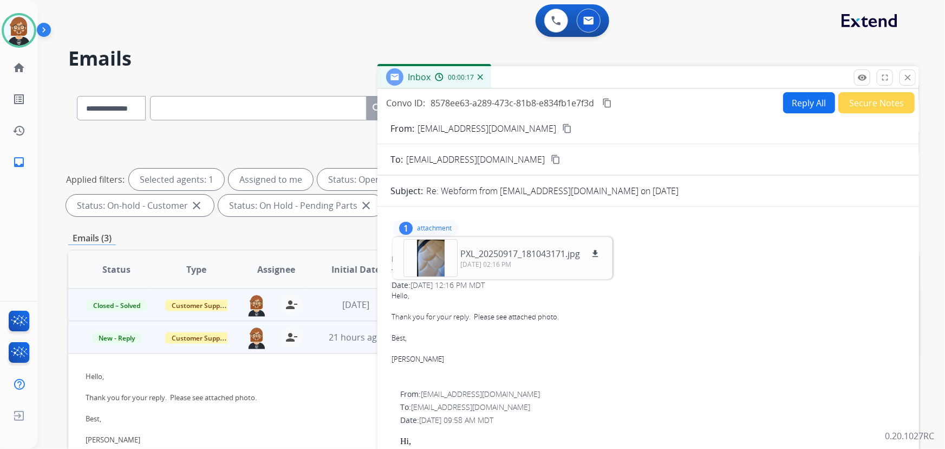
click at [562, 124] on mat-icon "content_copy" at bounding box center [567, 129] width 10 height 10
click at [612, 99] on mat-icon "content_copy" at bounding box center [607, 103] width 10 height 10
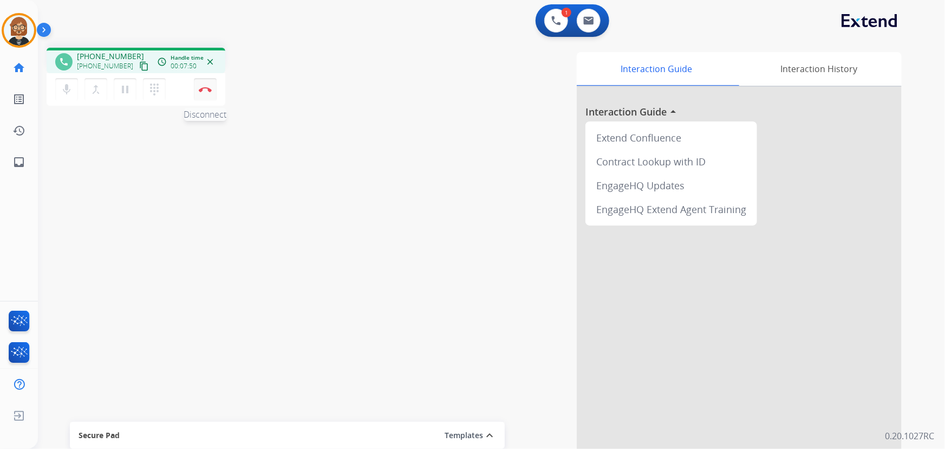
click at [203, 90] on img at bounding box center [205, 89] width 13 height 5
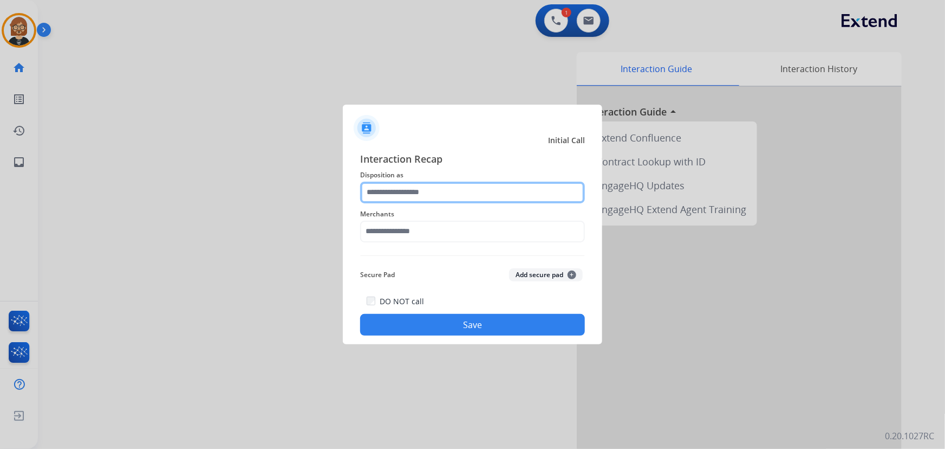
click at [430, 193] on input "text" at bounding box center [472, 192] width 225 height 22
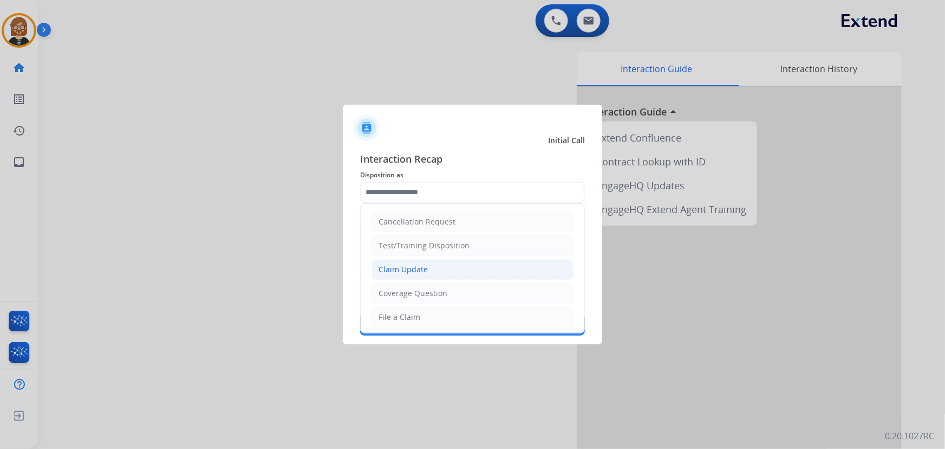
click at [439, 264] on li "Claim Update" at bounding box center [473, 269] width 202 height 21
type input "**********"
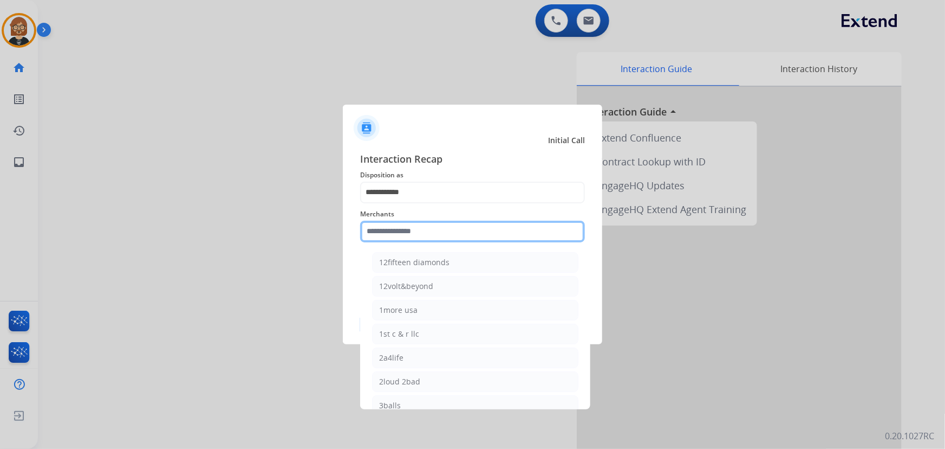
click at [439, 231] on input "text" at bounding box center [472, 231] width 225 height 22
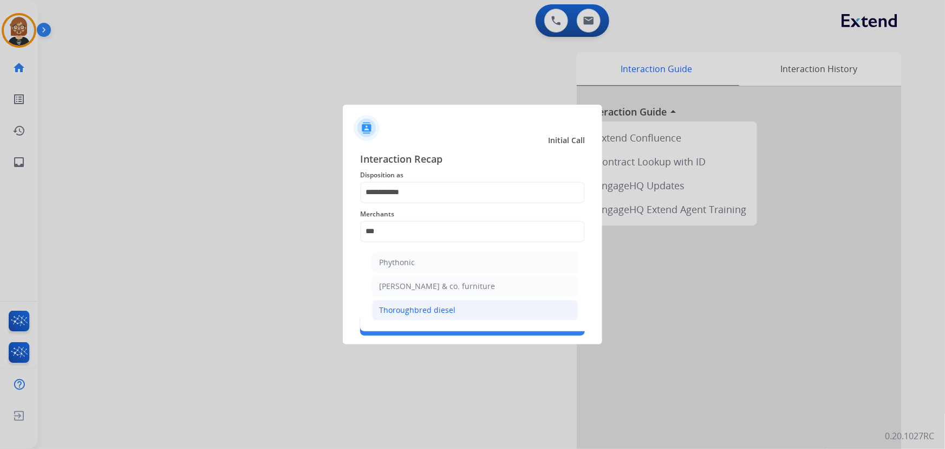
click at [477, 307] on li "Thoroughbred diesel" at bounding box center [475, 310] width 206 height 21
type input "**********"
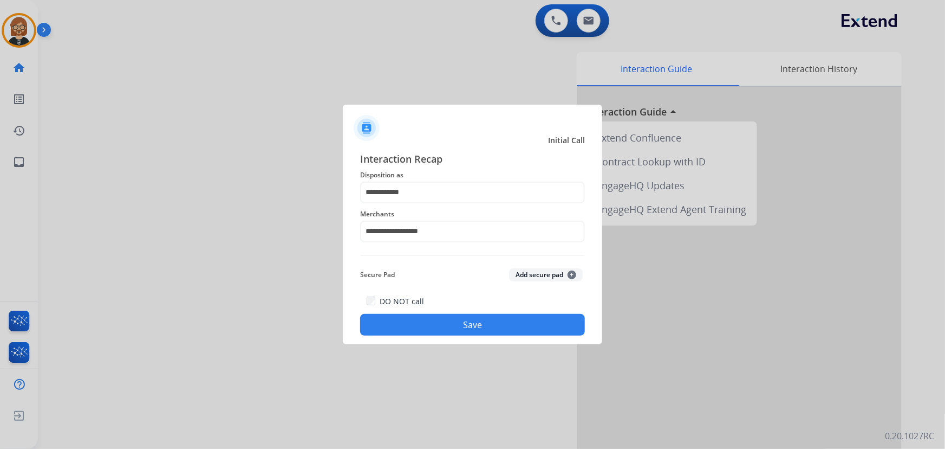
click at [509, 330] on button "Save" at bounding box center [472, 325] width 225 height 22
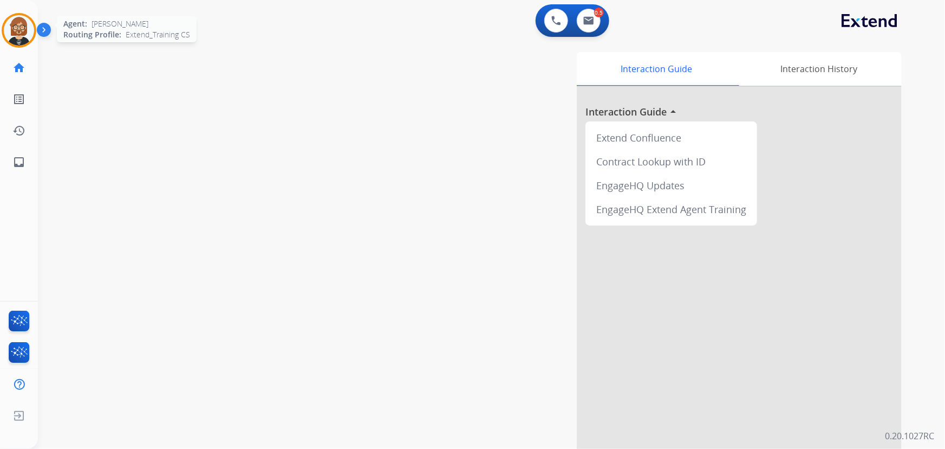
drag, startPoint x: 23, startPoint y: 34, endPoint x: 34, endPoint y: 43, distance: 14.2
click at [23, 34] on img at bounding box center [19, 30] width 30 height 30
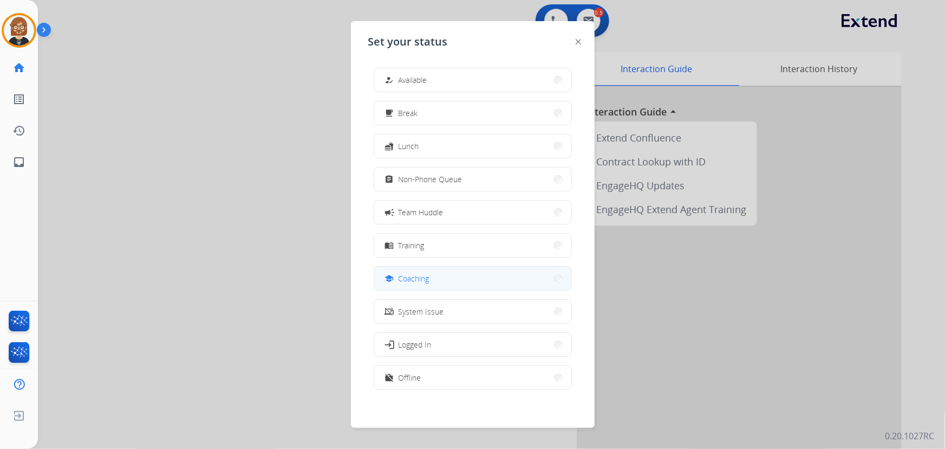
click at [478, 282] on button "school Coaching" at bounding box center [472, 278] width 197 height 23
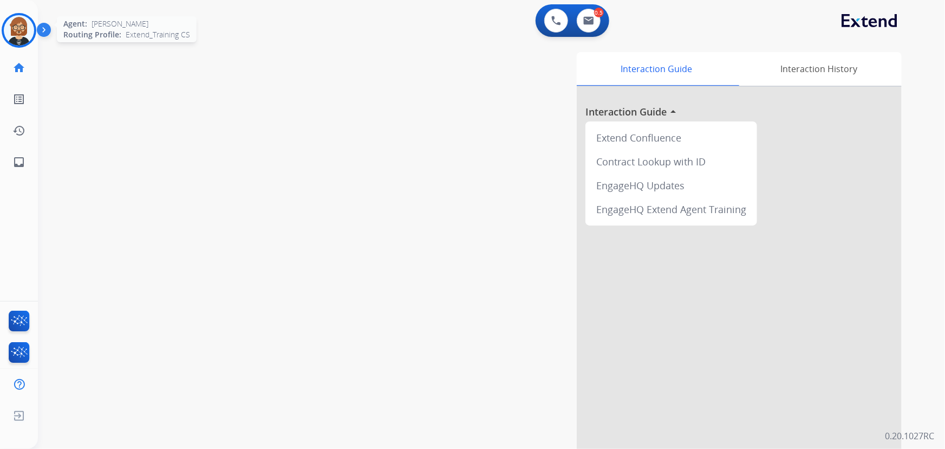
click at [30, 27] on img at bounding box center [19, 30] width 30 height 30
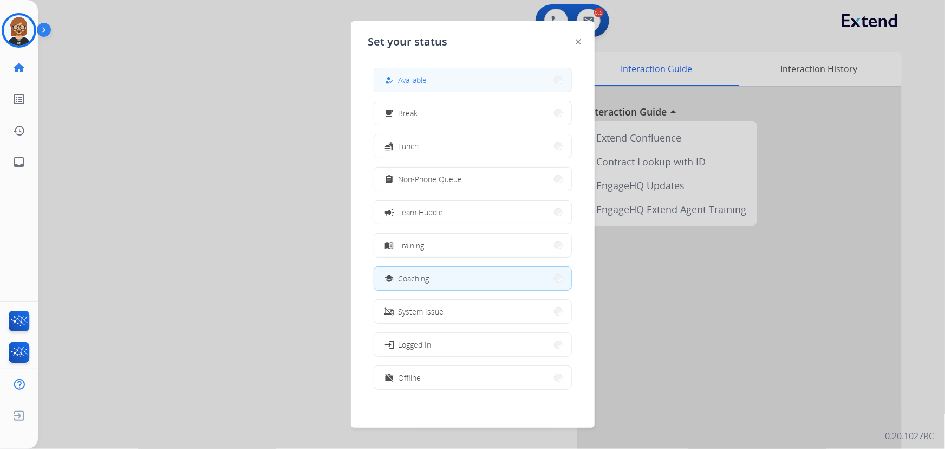
click at [438, 79] on button "how_to_reg Available" at bounding box center [472, 79] width 197 height 23
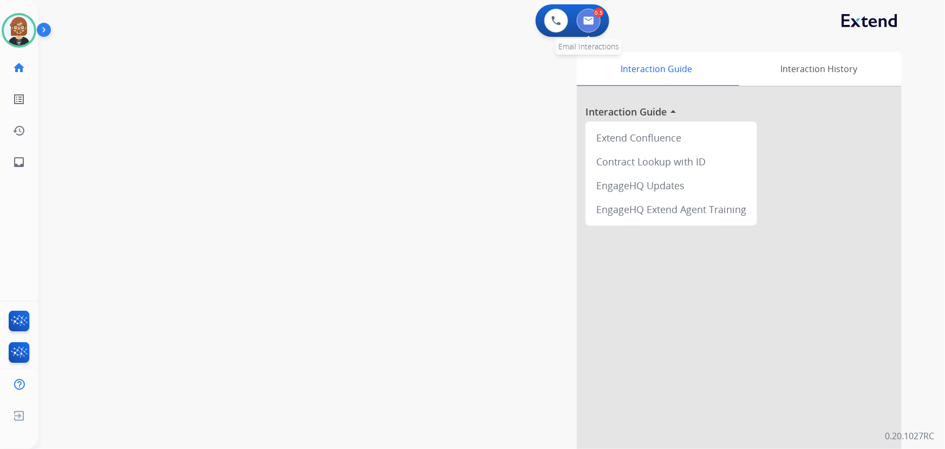
click at [589, 17] on img at bounding box center [588, 20] width 11 height 9
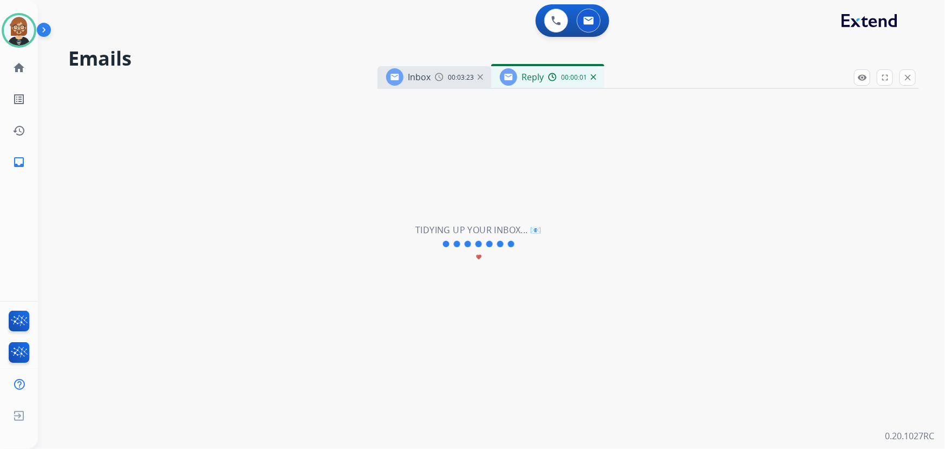
select select "**********"
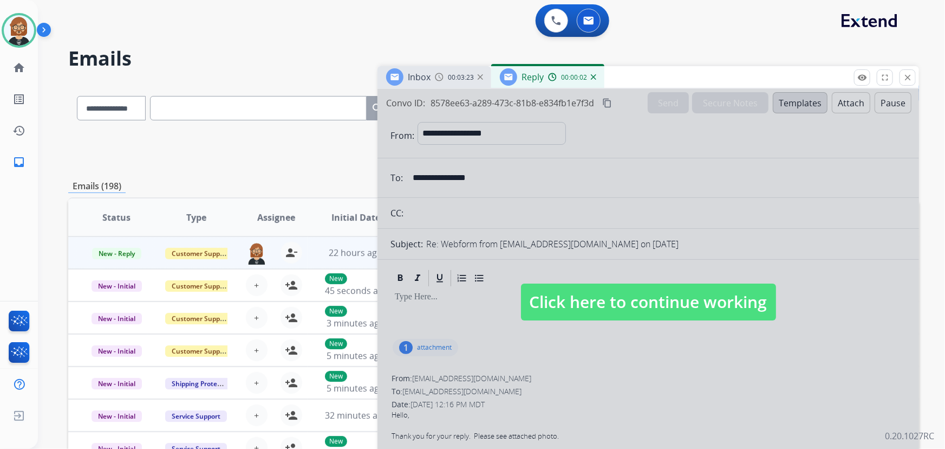
click at [658, 292] on span "Click here to continue working" at bounding box center [648, 301] width 255 height 37
select select
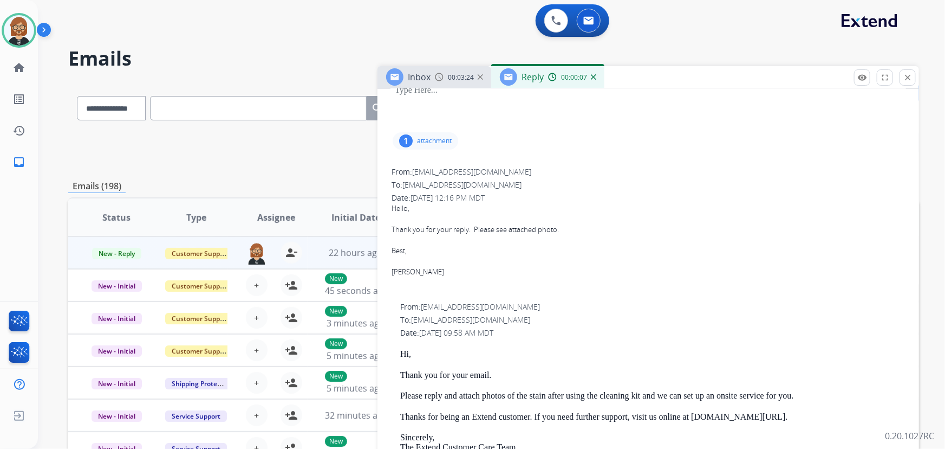
scroll to position [147, 0]
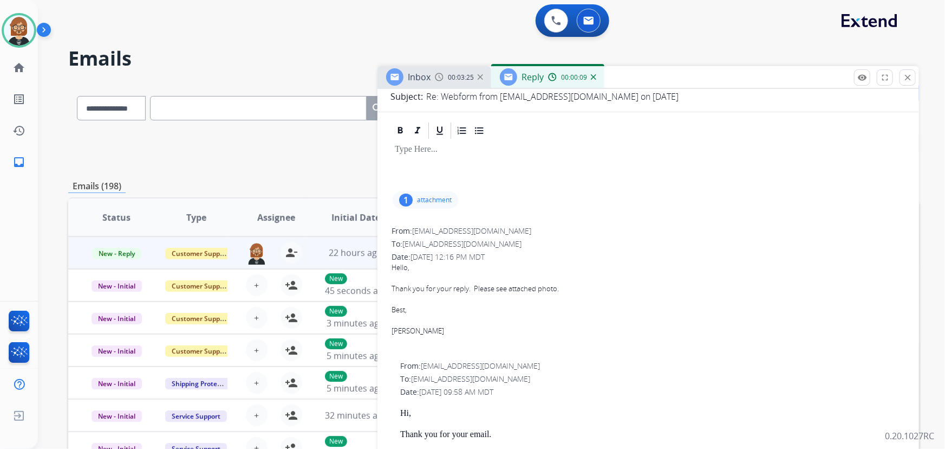
click at [261, 148] on div "**********" at bounding box center [493, 148] width 851 height 39
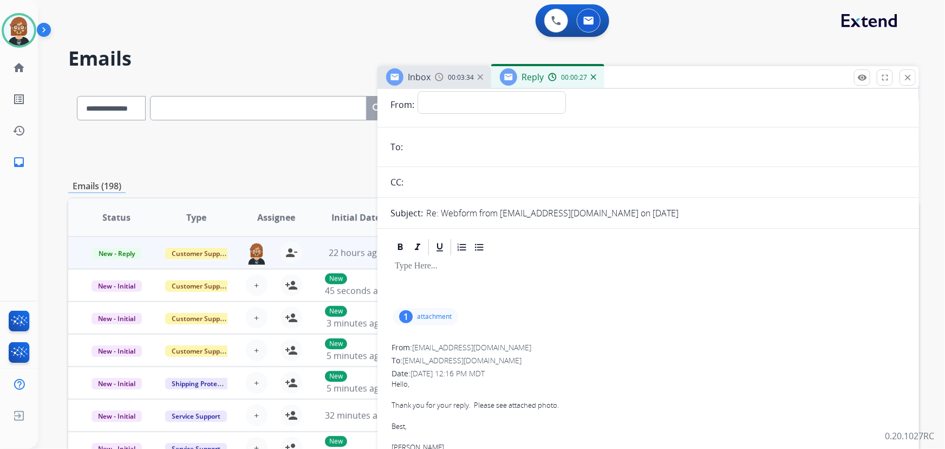
scroll to position [0, 0]
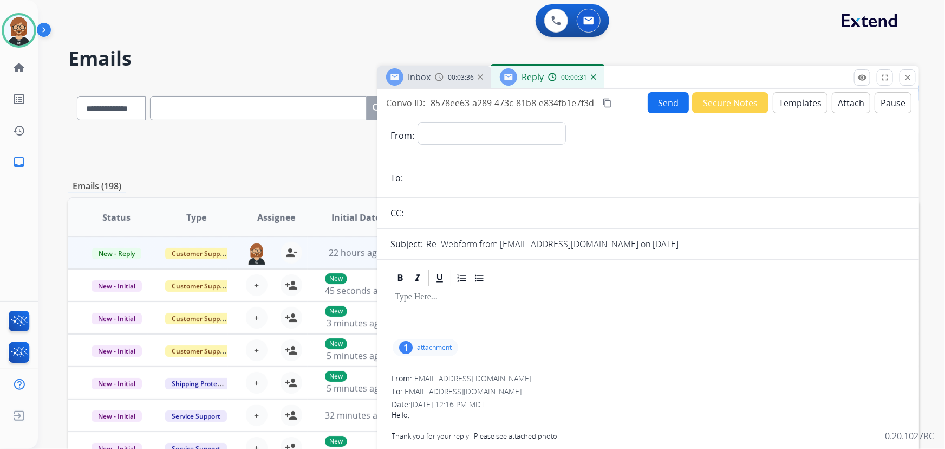
click at [610, 102] on mat-icon "content_copy" at bounding box center [607, 103] width 10 height 10
click at [906, 76] on mat-icon "close" at bounding box center [908, 78] width 10 height 10
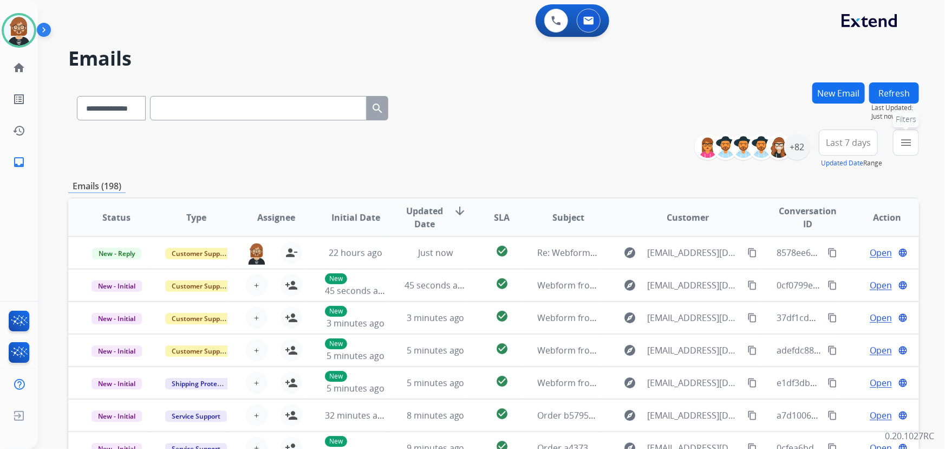
click at [910, 149] on button "menu Filters" at bounding box center [906, 142] width 26 height 26
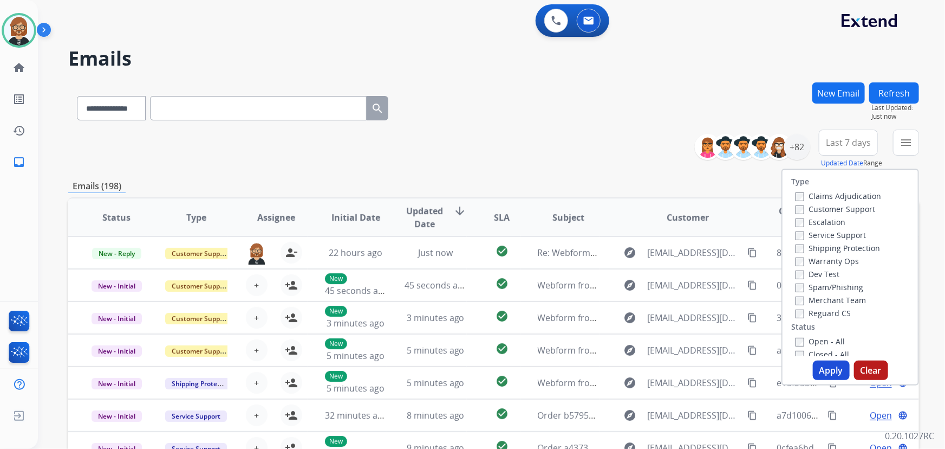
click at [810, 339] on label "Open - All" at bounding box center [820, 341] width 49 height 10
click at [813, 364] on button "Apply" at bounding box center [831, 370] width 37 height 20
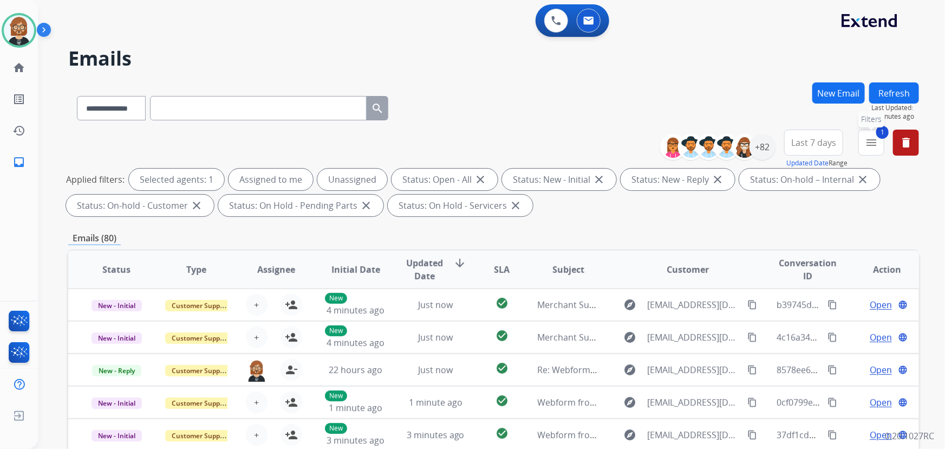
click at [873, 146] on mat-icon "menu" at bounding box center [871, 142] width 13 height 13
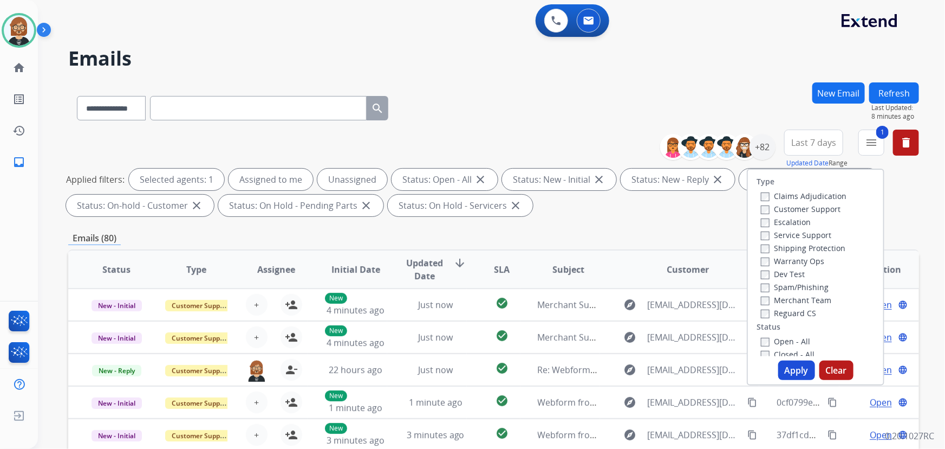
click at [794, 369] on button "Apply" at bounding box center [796, 370] width 37 height 20
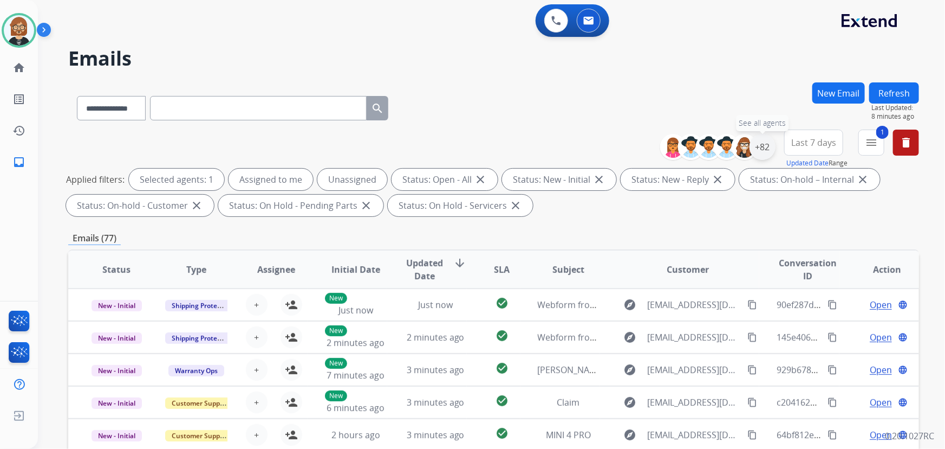
click at [765, 150] on div "+82" at bounding box center [763, 147] width 26 height 26
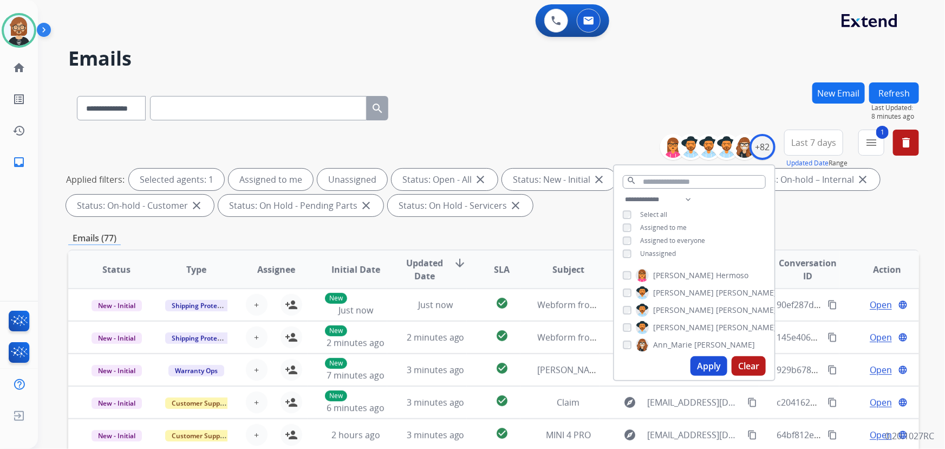
click at [667, 255] on span "Unassigned" at bounding box center [658, 253] width 36 height 9
click at [716, 363] on button "Apply" at bounding box center [709, 366] width 37 height 20
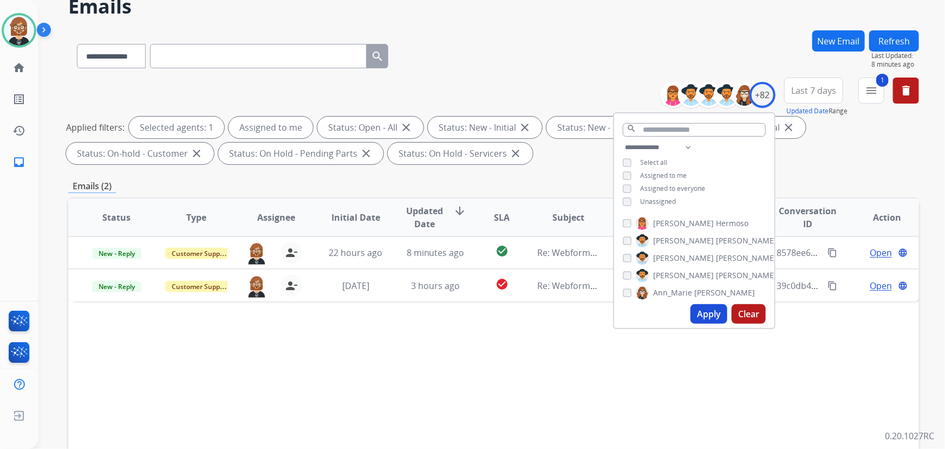
scroll to position [147, 0]
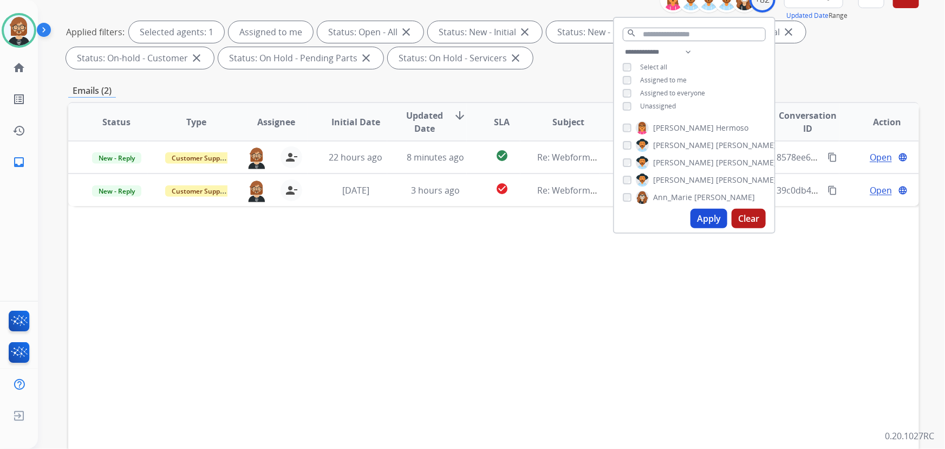
click at [544, 336] on div "Status Type Assignee Initial Date Updated Date arrow_downward SLA Subject Custo…" at bounding box center [493, 283] width 851 height 363
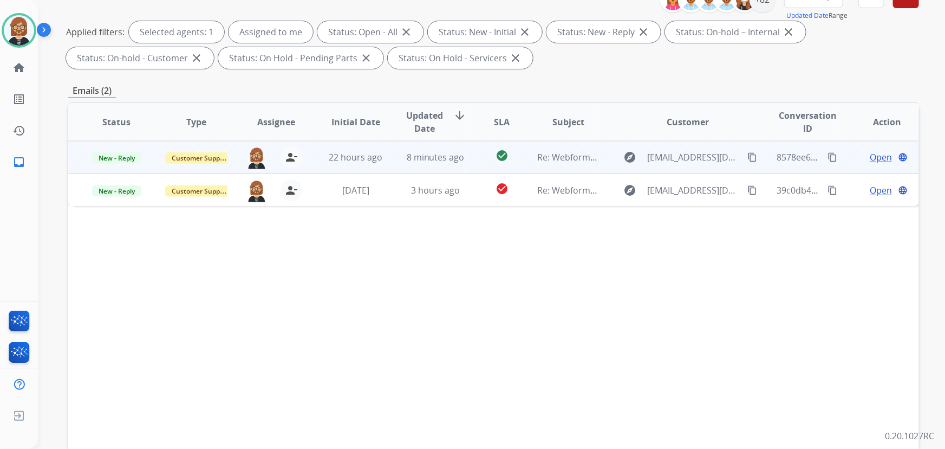
click at [548, 147] on td "Re: Webform from sz7264@yahoo.com on 09/16/2025" at bounding box center [561, 157] width 80 height 33
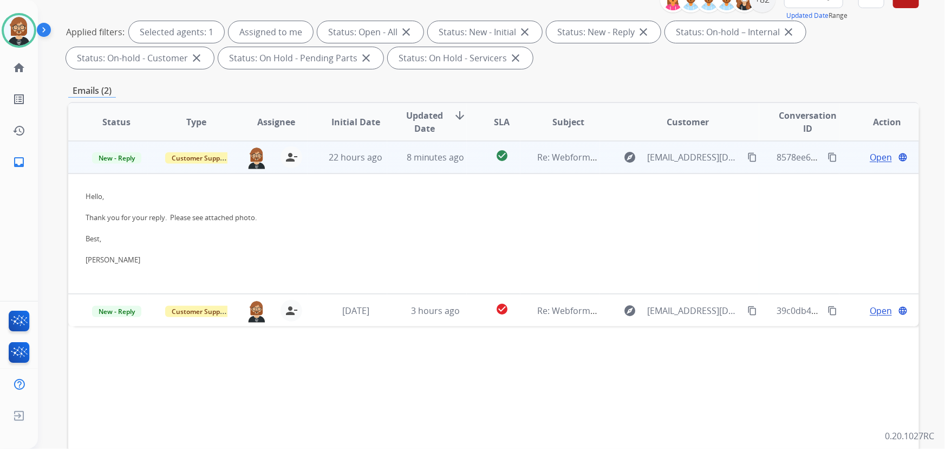
click at [873, 154] on span "Open" at bounding box center [881, 157] width 22 height 13
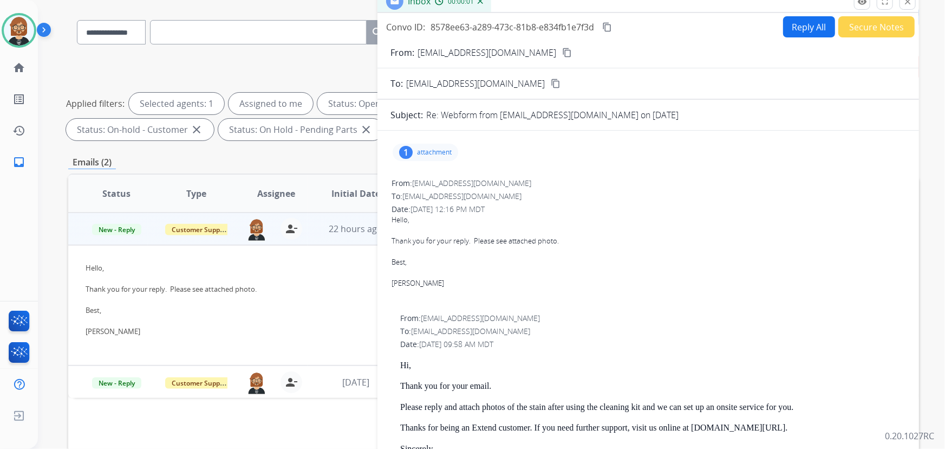
scroll to position [0, 0]
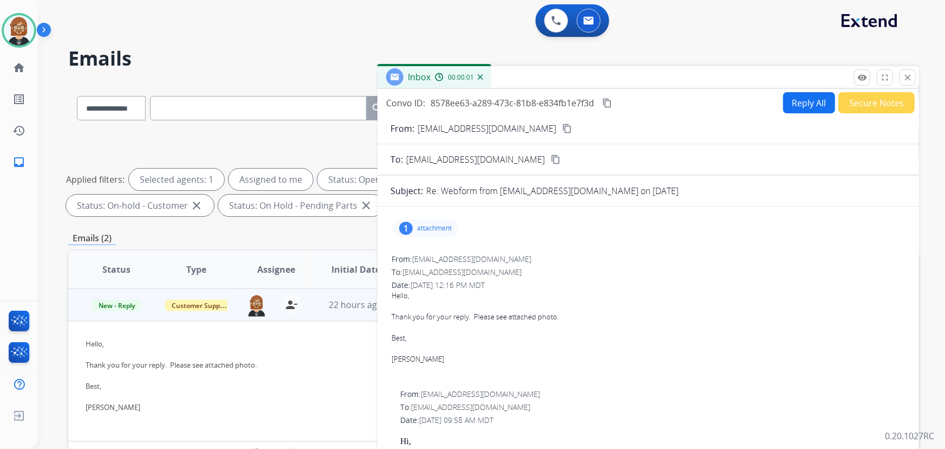
click at [812, 101] on button "Reply All" at bounding box center [809, 102] width 52 height 21
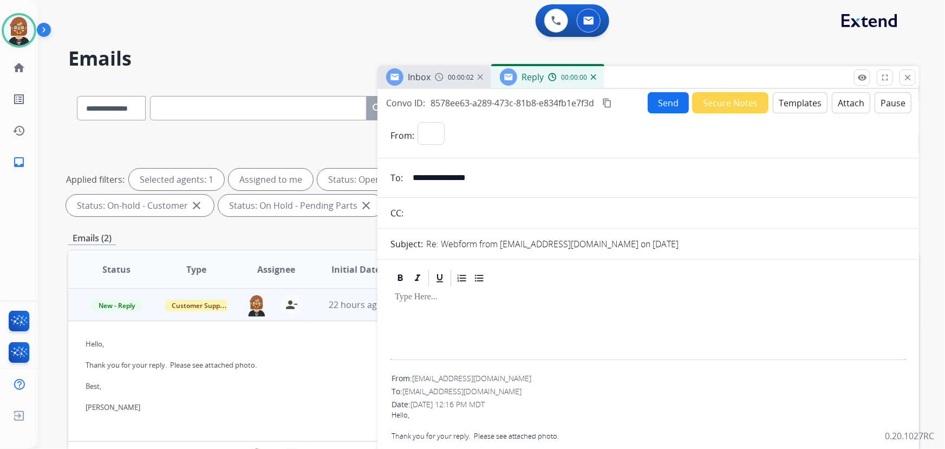
select select "**********"
click at [791, 98] on button "Templates" at bounding box center [800, 102] width 55 height 21
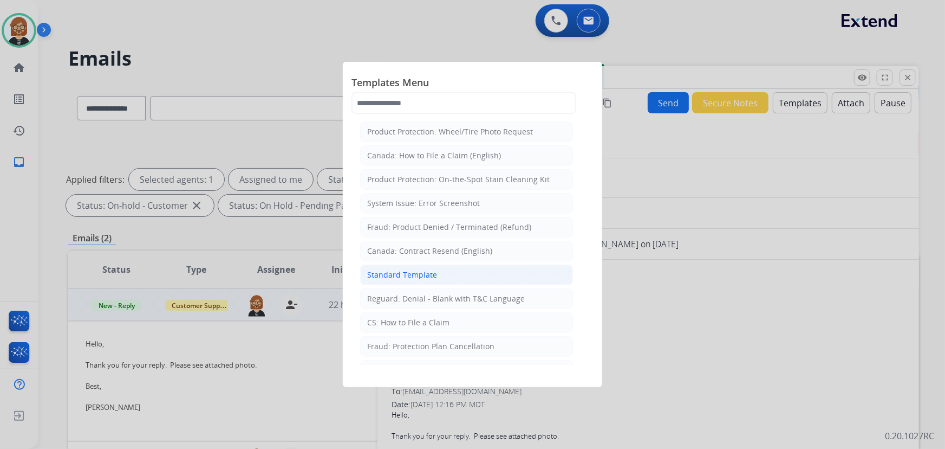
click at [433, 276] on div "Standard Template" at bounding box center [402, 274] width 70 height 11
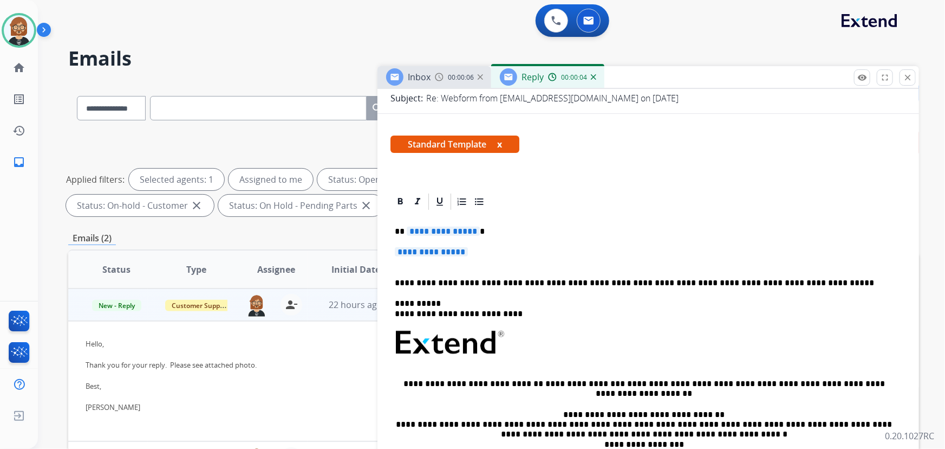
scroll to position [147, 0]
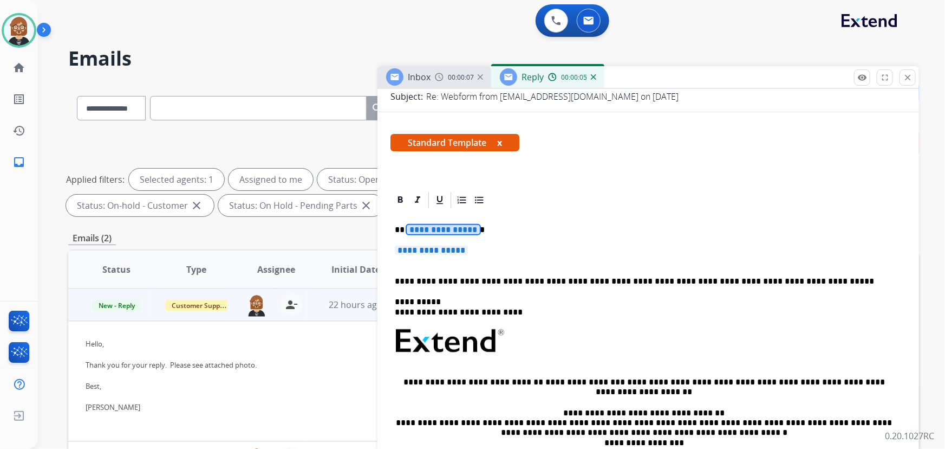
click at [452, 226] on span "**********" at bounding box center [443, 229] width 73 height 9
click at [415, 245] on span "**********" at bounding box center [431, 249] width 73 height 9
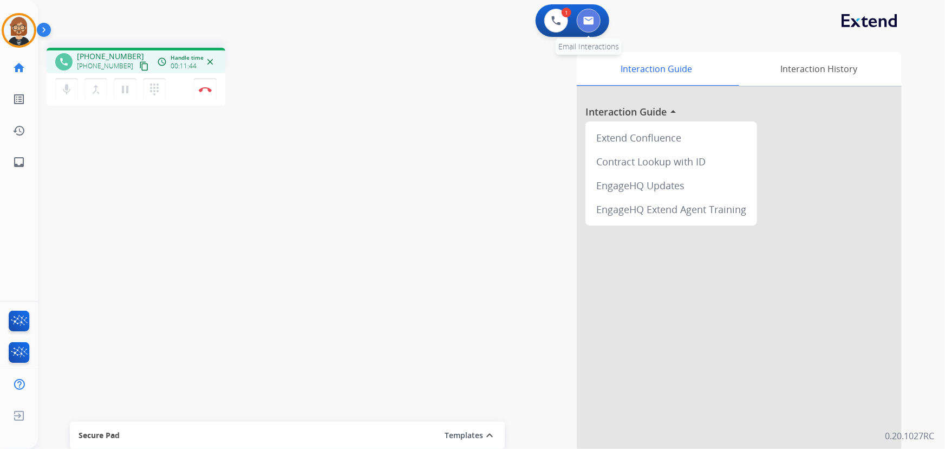
click at [587, 17] on img at bounding box center [588, 20] width 11 height 9
select select "**********"
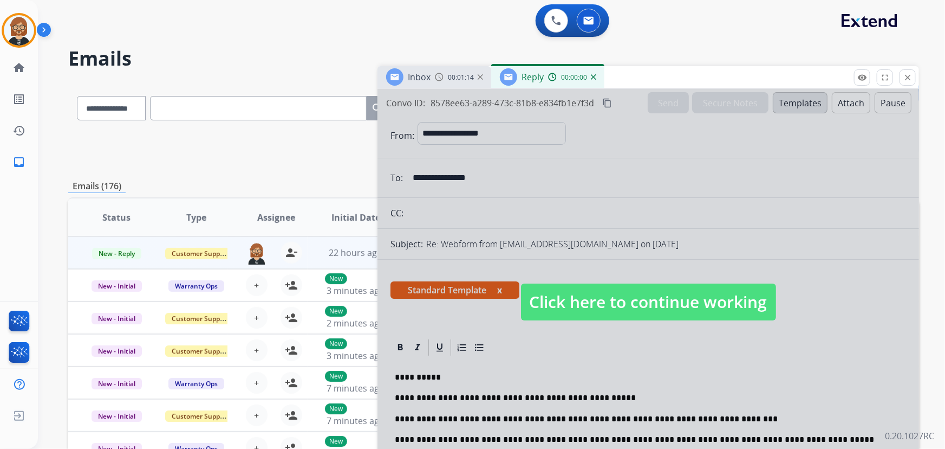
select select "**********"
click at [908, 82] on button "close Close" at bounding box center [908, 77] width 16 height 16
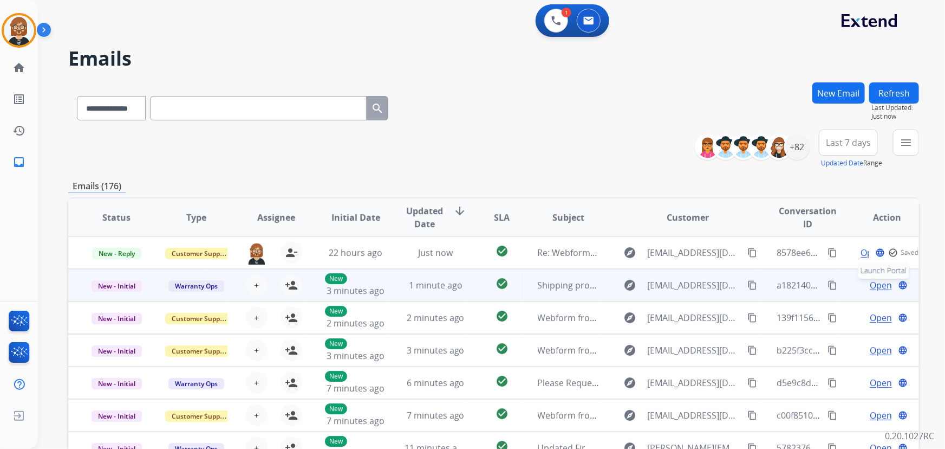
click at [901, 281] on div "Open language Launch Portal" at bounding box center [888, 284] width 62 height 13
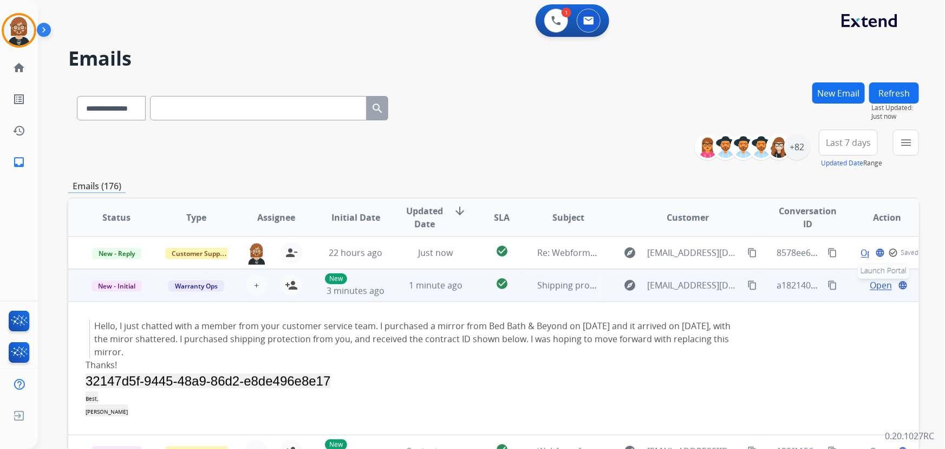
scroll to position [33, 0]
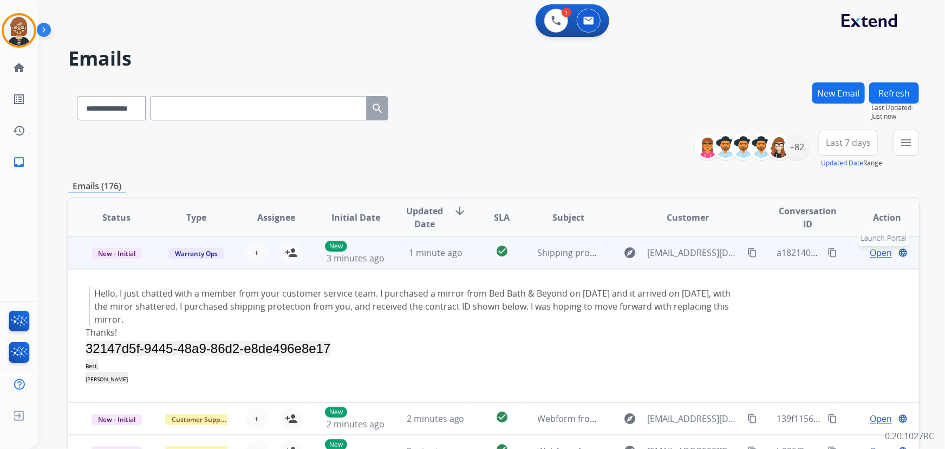
click at [898, 250] on mat-icon "language" at bounding box center [903, 253] width 10 height 10
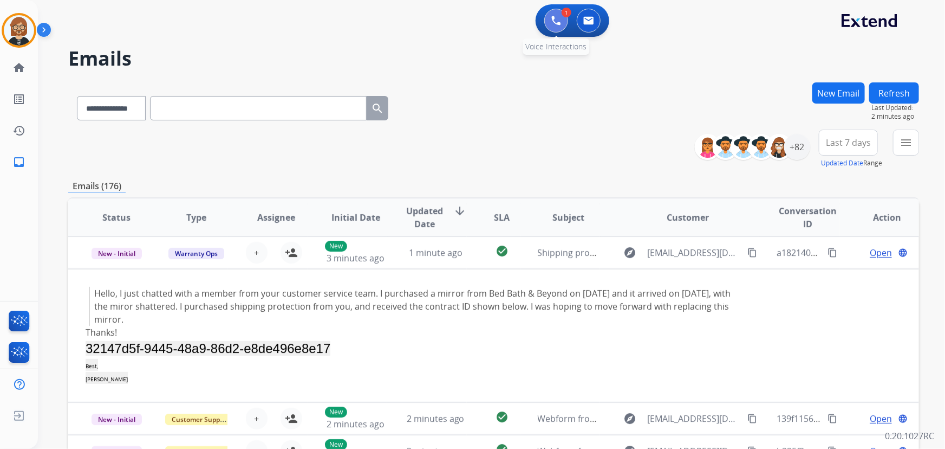
click at [550, 18] on button at bounding box center [556, 21] width 24 height 24
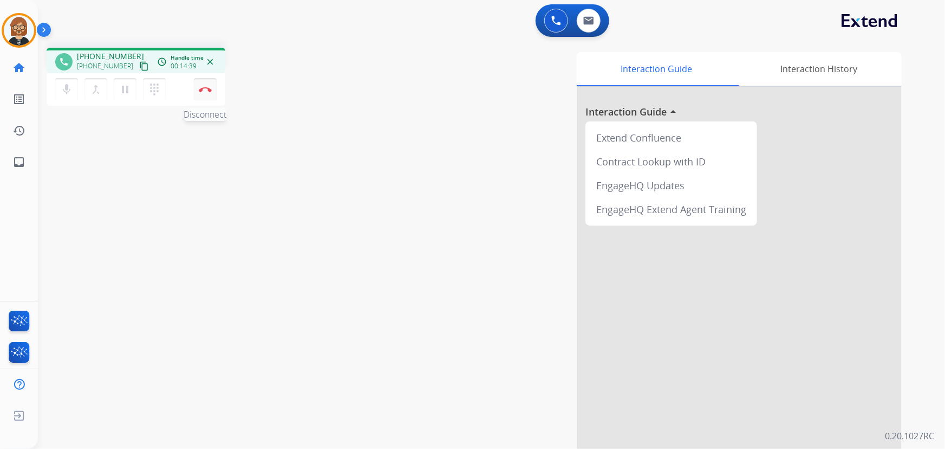
click at [205, 89] on img at bounding box center [205, 89] width 13 height 5
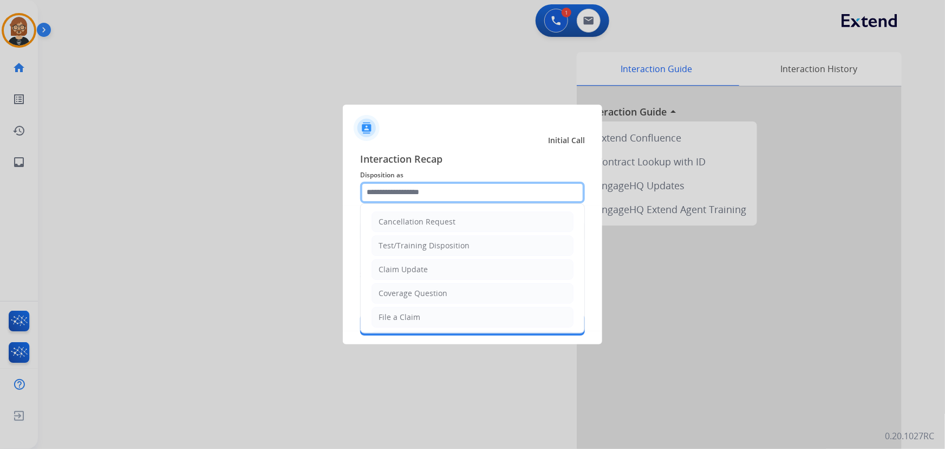
click at [468, 198] on input "text" at bounding box center [472, 192] width 225 height 22
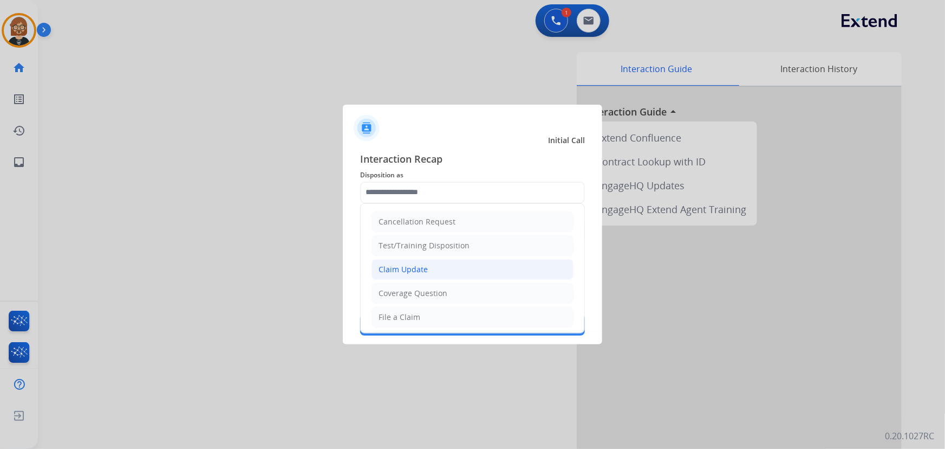
click at [473, 262] on li "Claim Update" at bounding box center [473, 269] width 202 height 21
type input "**********"
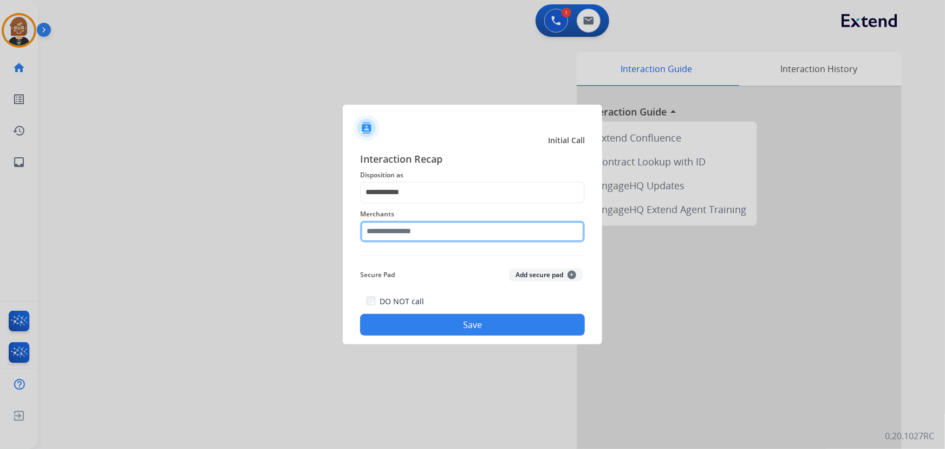
click at [455, 234] on input "text" at bounding box center [472, 231] width 225 height 22
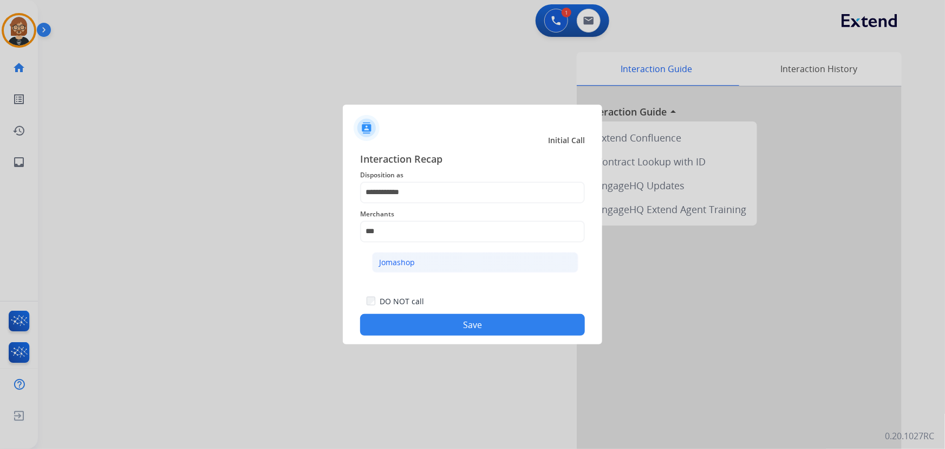
click at [433, 268] on li "Jomashop" at bounding box center [475, 262] width 206 height 21
type input "********"
click at [482, 335] on div "DO NOT call Save" at bounding box center [472, 314] width 225 height 41
click at [487, 324] on button "Save" at bounding box center [472, 325] width 225 height 22
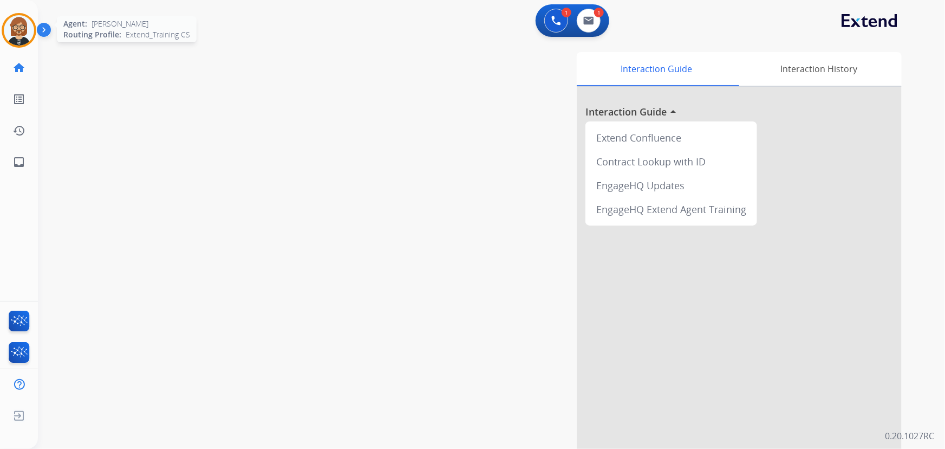
click at [22, 32] on img at bounding box center [19, 30] width 30 height 30
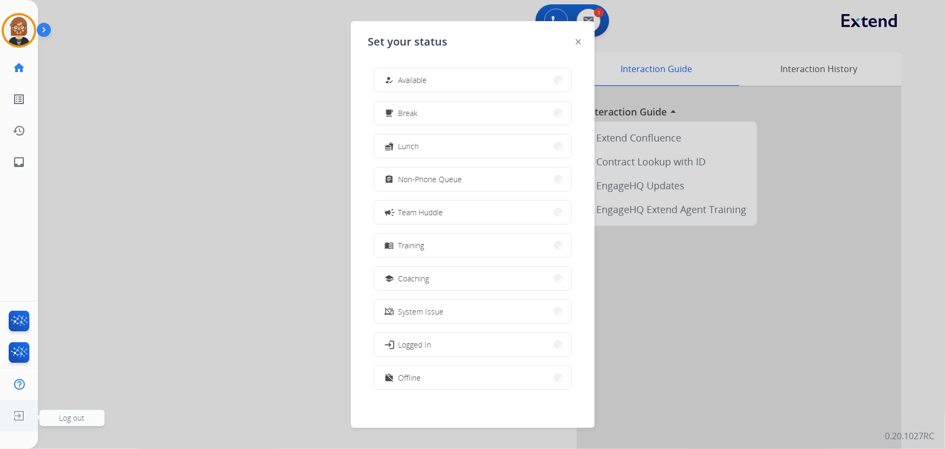
click at [17, 416] on img at bounding box center [19, 415] width 20 height 21
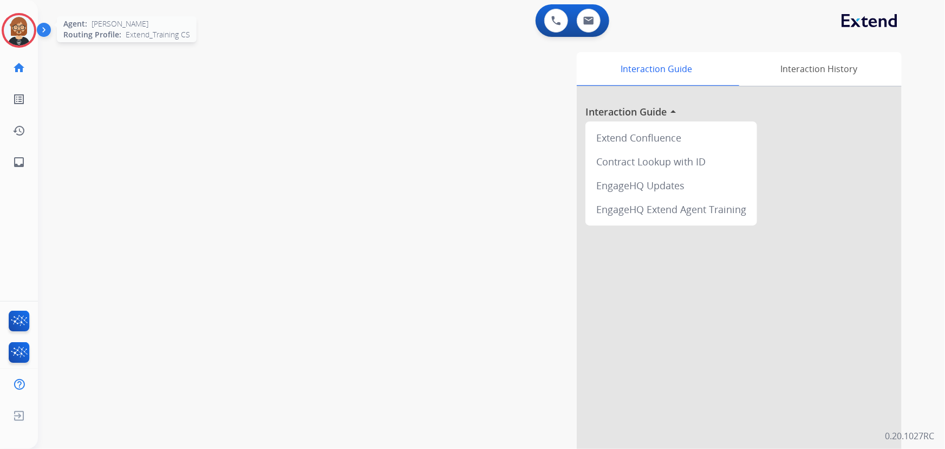
click at [17, 42] on img at bounding box center [19, 30] width 30 height 30
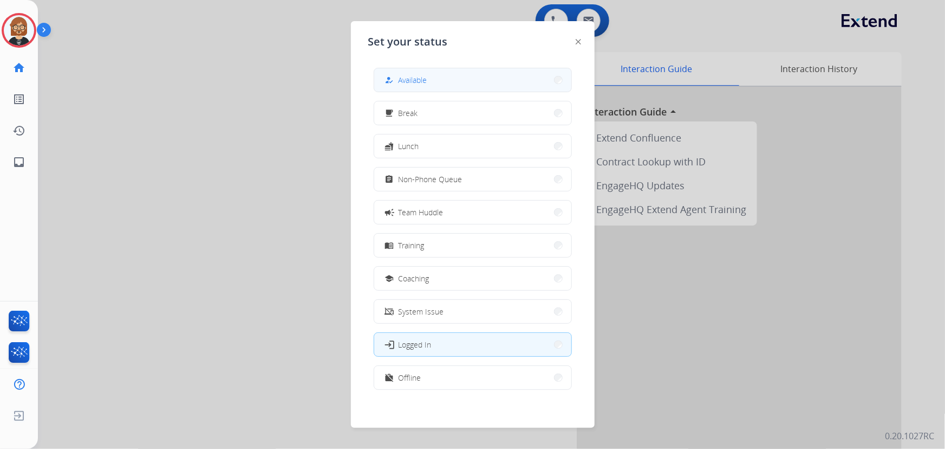
click at [487, 82] on button "how_to_reg Available" at bounding box center [472, 79] width 197 height 23
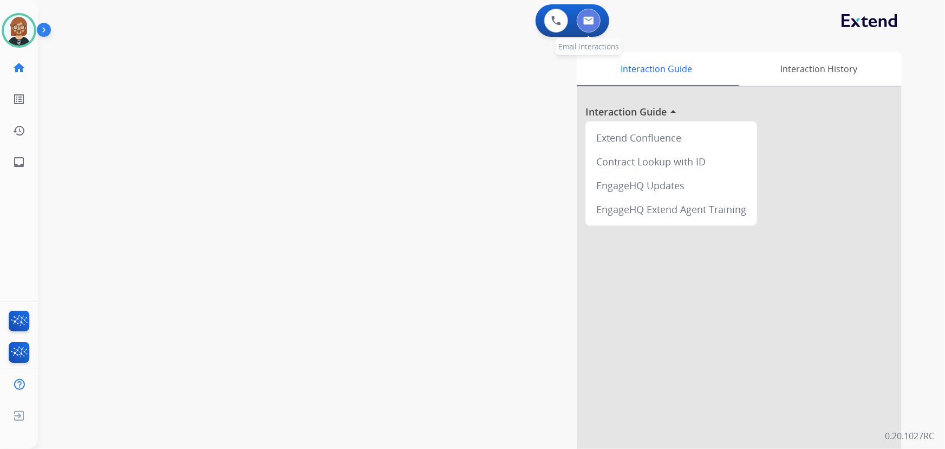
click at [587, 22] on img at bounding box center [588, 20] width 11 height 9
select select "**********"
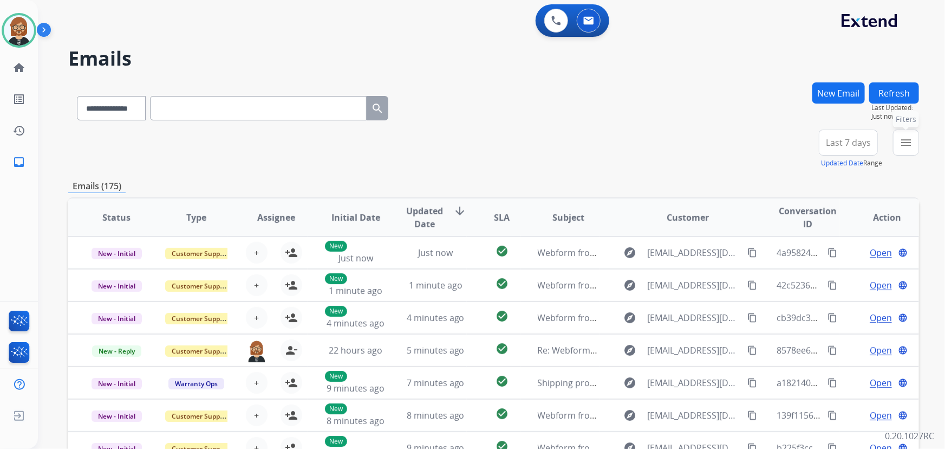
click at [908, 140] on mat-icon "menu" at bounding box center [906, 142] width 13 height 13
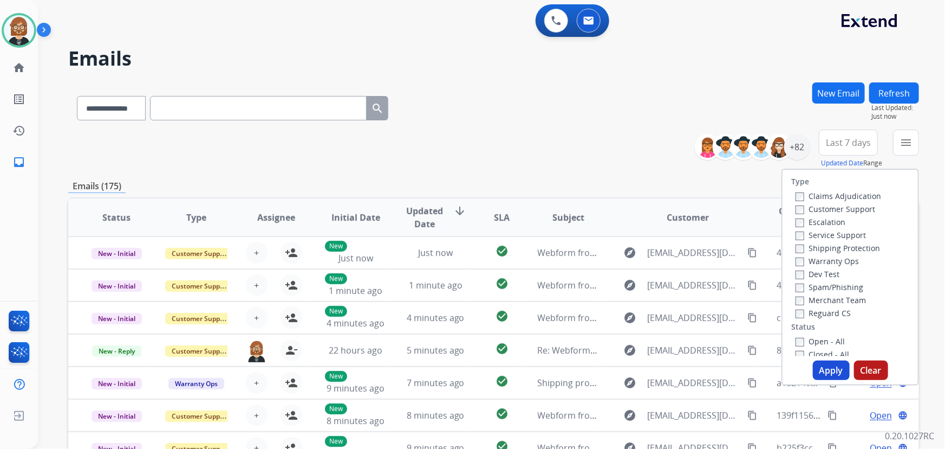
click at [820, 340] on label "Open - All" at bounding box center [820, 341] width 49 height 10
click at [827, 375] on button "Apply" at bounding box center [831, 370] width 37 height 20
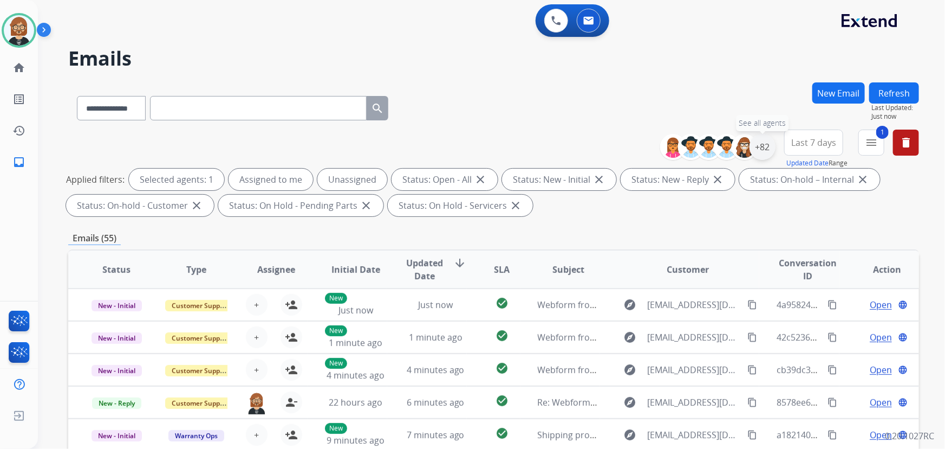
click at [761, 149] on div "+82" at bounding box center [763, 147] width 26 height 26
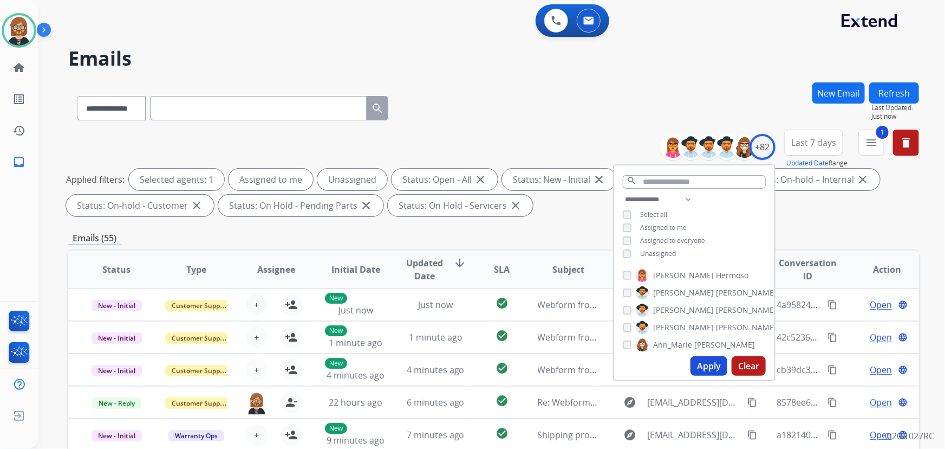
click at [640, 255] on span "Unassigned" at bounding box center [658, 253] width 36 height 9
click at [704, 362] on button "Apply" at bounding box center [709, 366] width 37 height 20
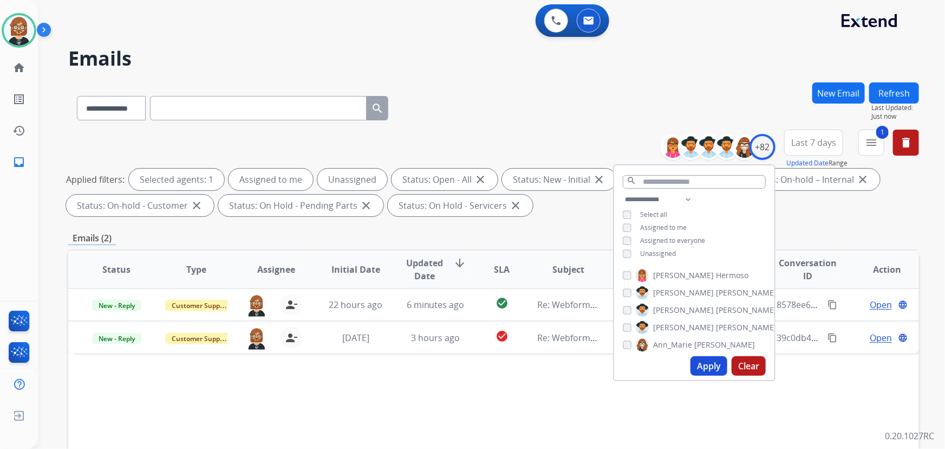
click at [718, 365] on button "Apply" at bounding box center [709, 366] width 37 height 20
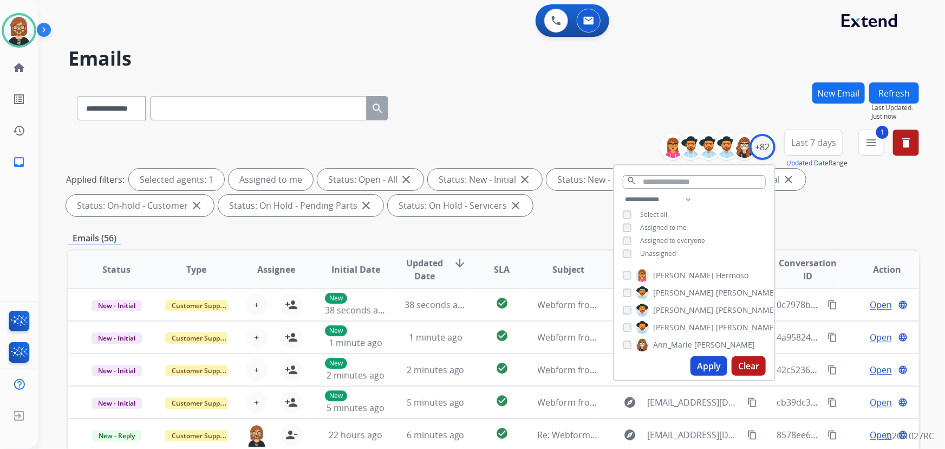
click at [705, 367] on button "Apply" at bounding box center [709, 366] width 37 height 20
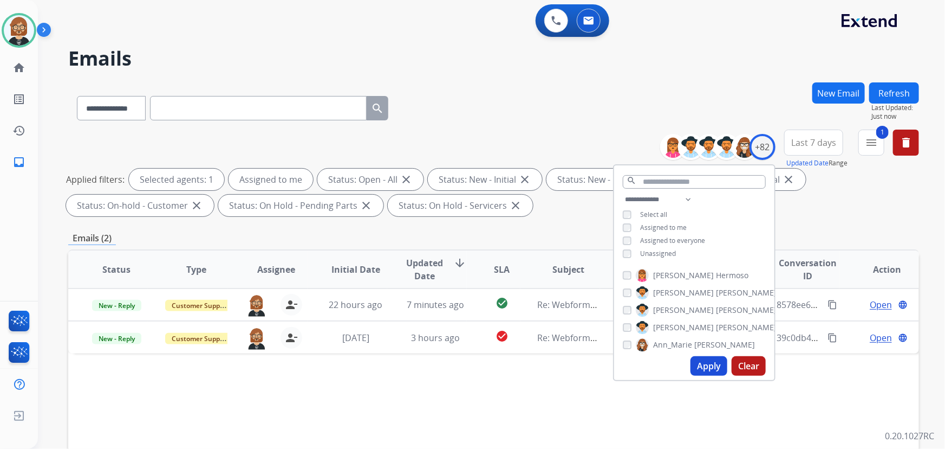
click at [600, 394] on div "Status Type Assignee Initial Date Updated Date arrow_downward SLA Subject Custo…" at bounding box center [493, 430] width 851 height 363
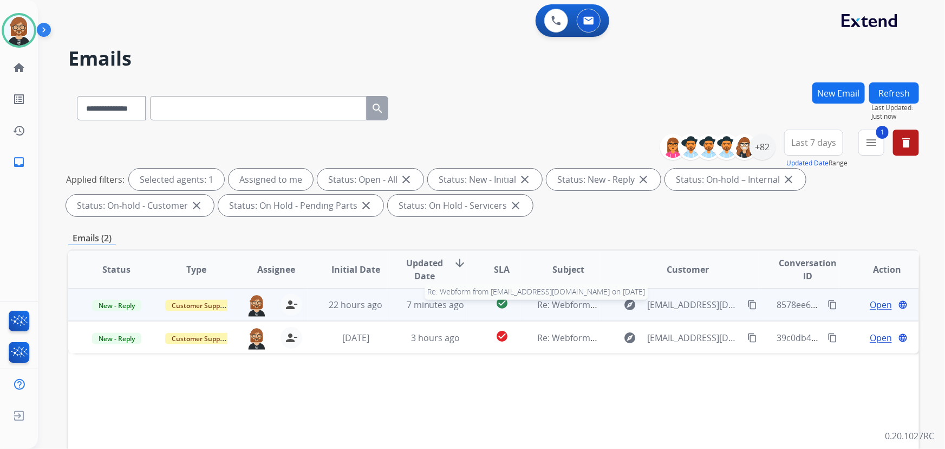
click at [564, 306] on span "Re: Webform from [EMAIL_ADDRESS][DOMAIN_NAME] on [DATE]" at bounding box center [668, 304] width 260 height 12
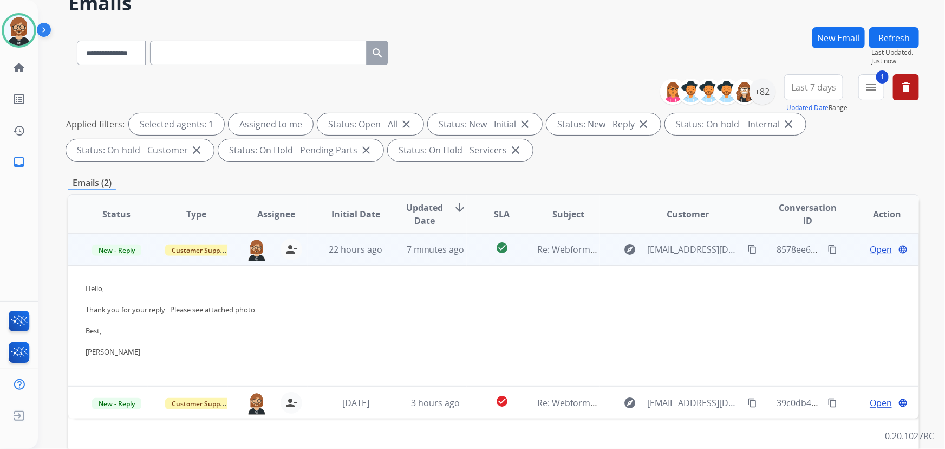
scroll to position [98, 0]
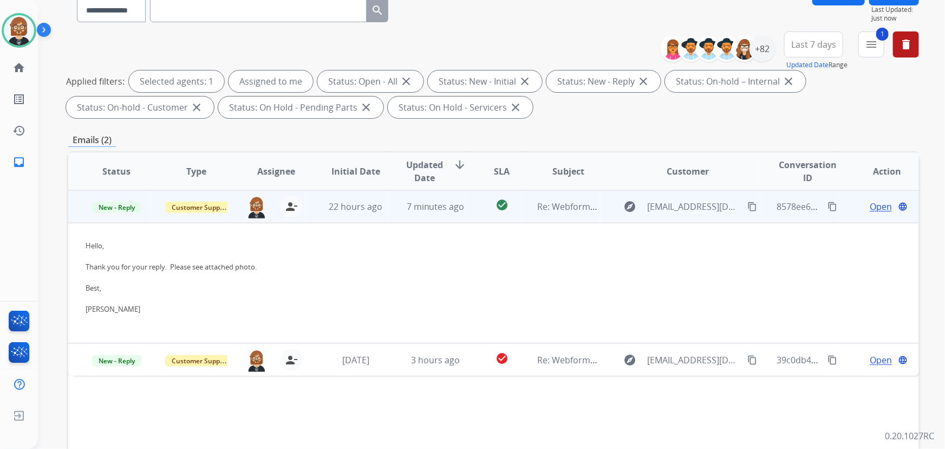
click at [874, 208] on span "Open" at bounding box center [881, 206] width 22 height 13
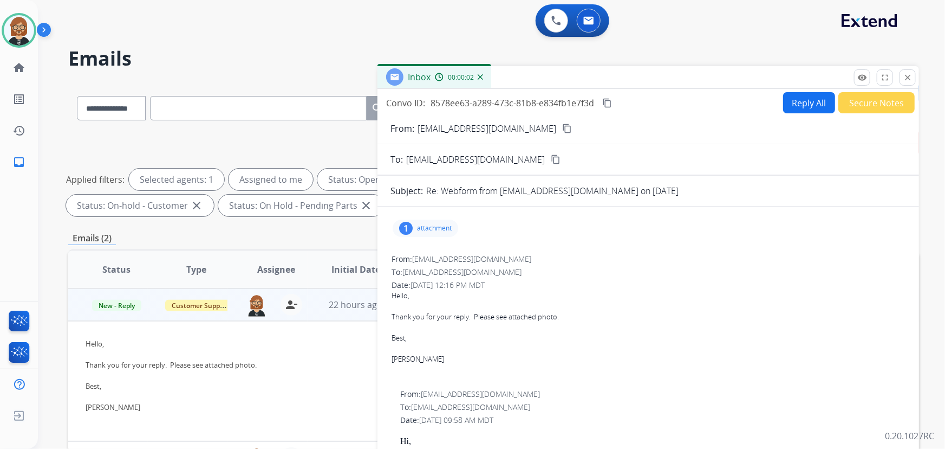
scroll to position [0, 0]
click at [843, 101] on button "Secure Notes" at bounding box center [877, 102] width 76 height 21
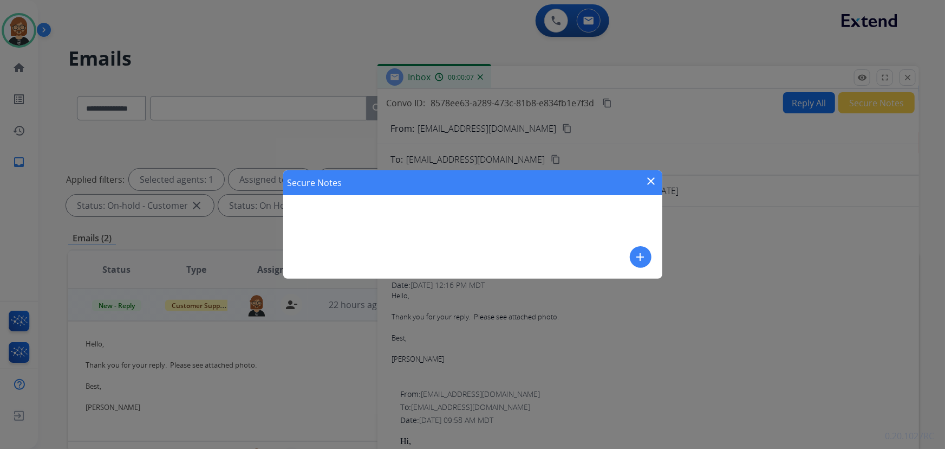
click at [654, 184] on mat-icon "close" at bounding box center [651, 180] width 13 height 13
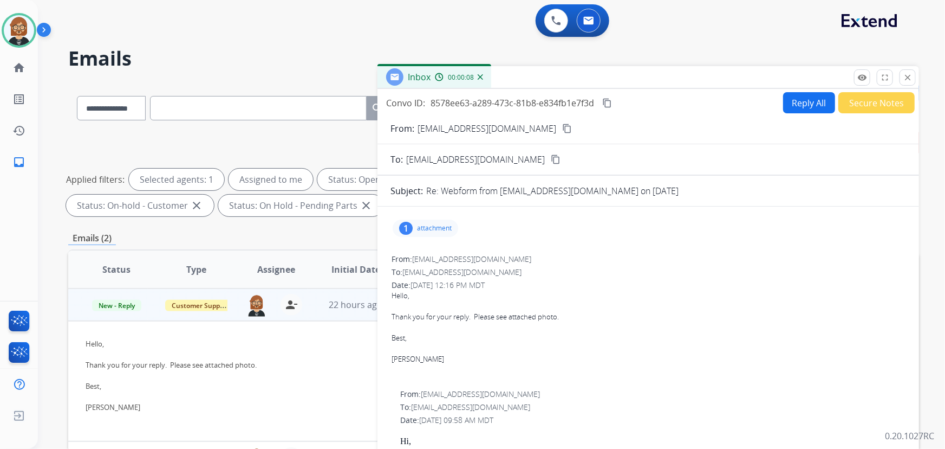
click at [792, 114] on form "From: [EMAIL_ADDRESS][DOMAIN_NAME] content_copy To: [EMAIL_ADDRESS][DOMAIN_NAME…" at bounding box center [649, 448] width 542 height 670
click at [793, 92] on button "Reply All" at bounding box center [809, 102] width 52 height 21
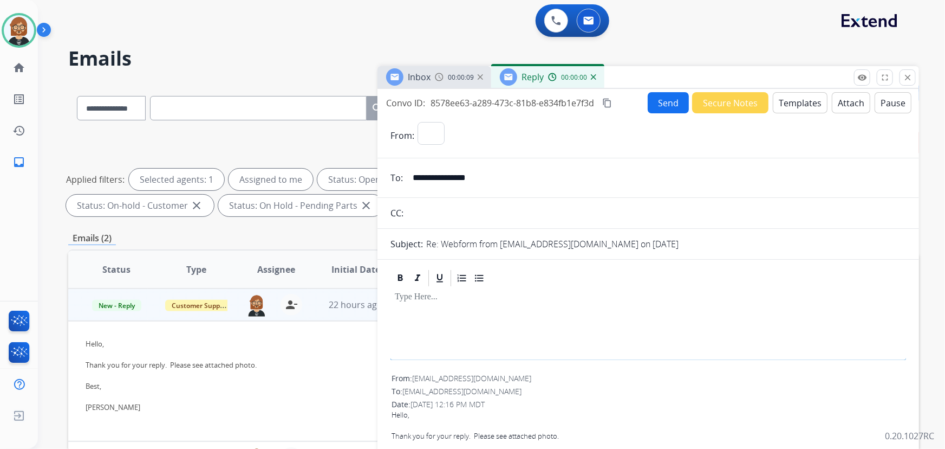
select select "**********"
click at [805, 108] on button "Templates" at bounding box center [800, 102] width 55 height 21
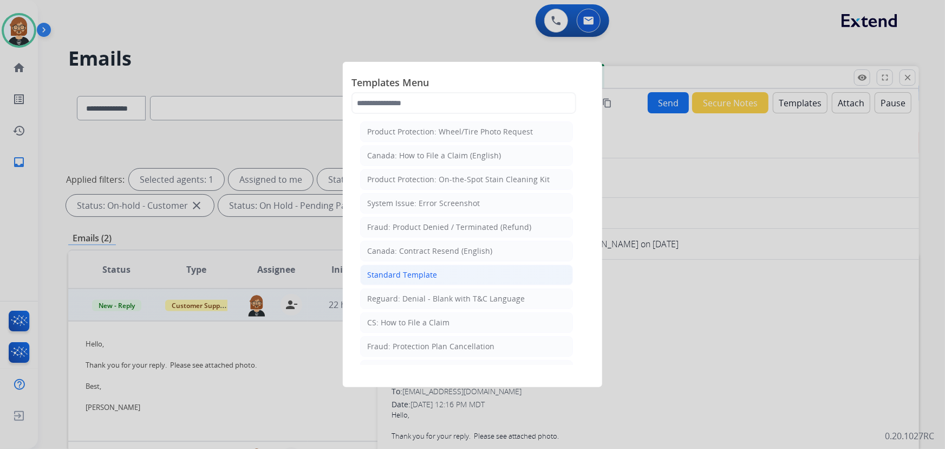
click at [425, 271] on div "Standard Template" at bounding box center [402, 274] width 70 height 11
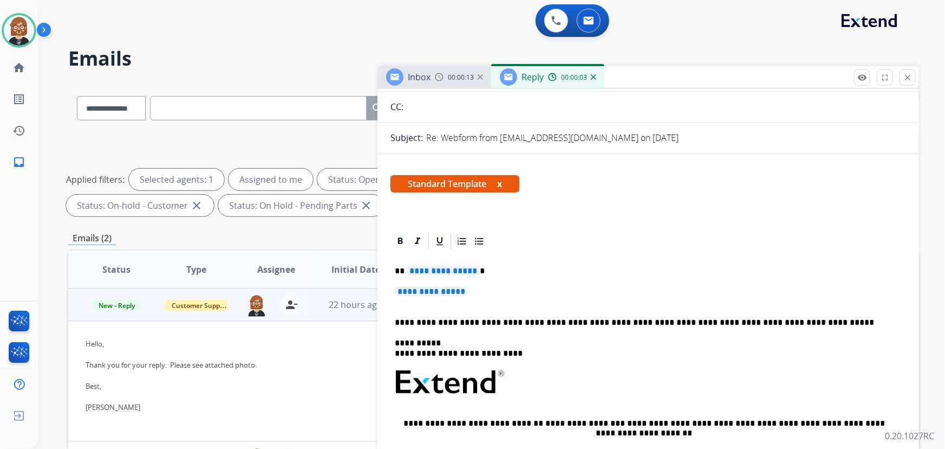
scroll to position [147, 0]
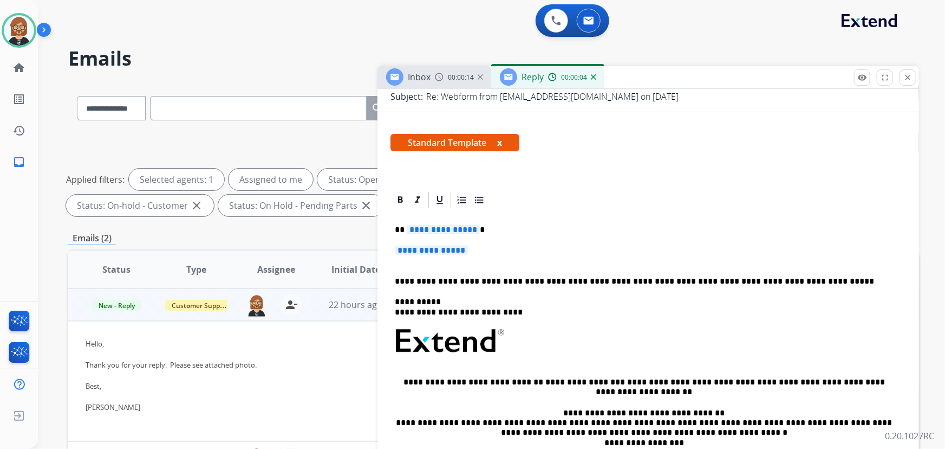
click at [433, 226] on span "**********" at bounding box center [443, 229] width 73 height 9
click at [459, 251] on span "**********" at bounding box center [431, 249] width 73 height 9
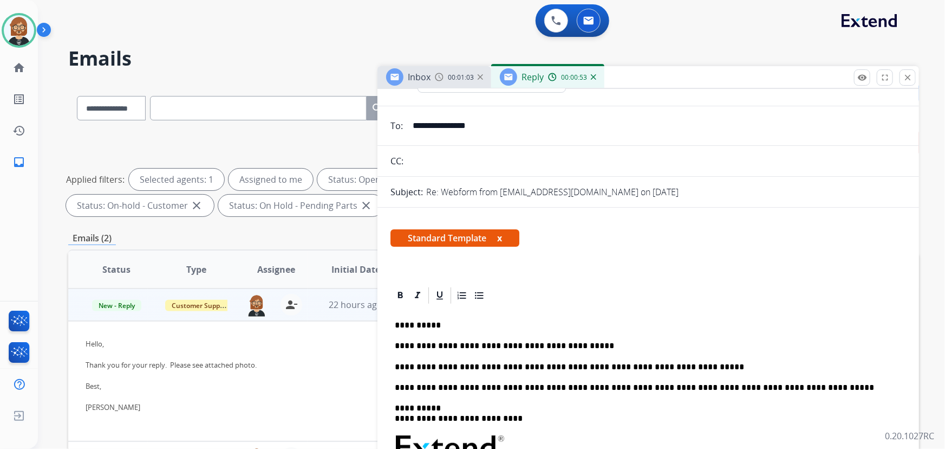
scroll to position [0, 0]
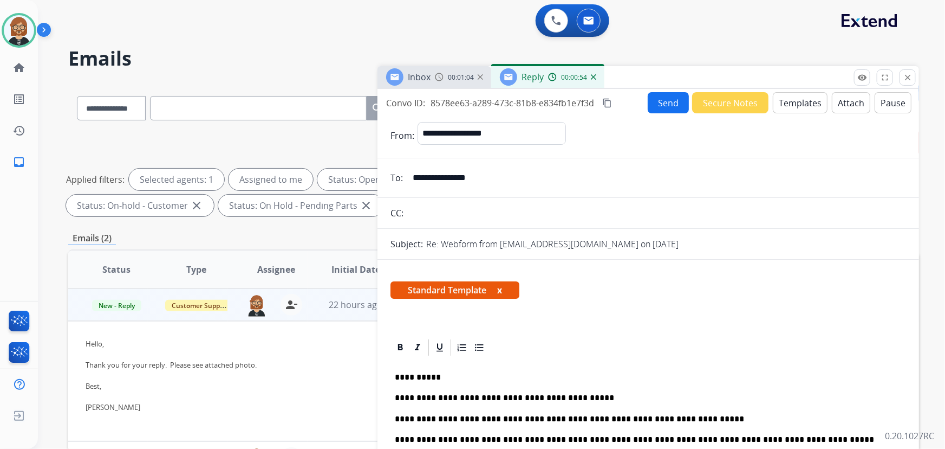
click at [660, 98] on button "Send" at bounding box center [668, 102] width 41 height 21
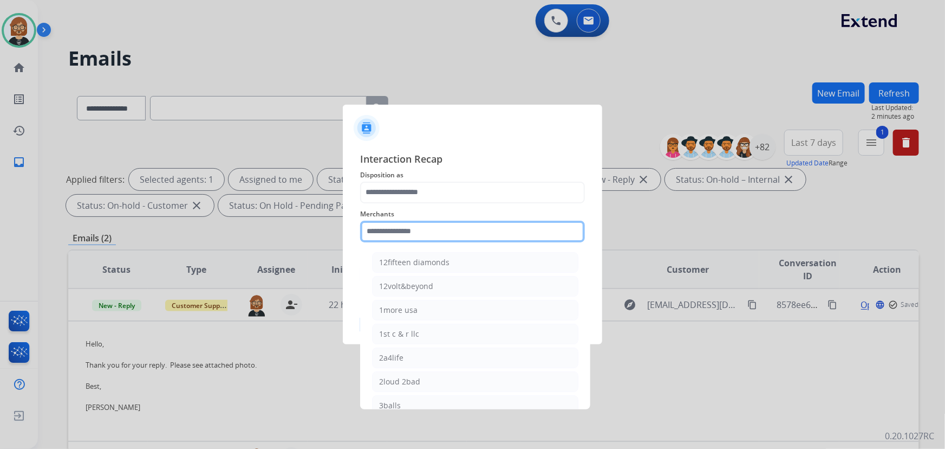
click at [460, 229] on input "text" at bounding box center [472, 231] width 225 height 22
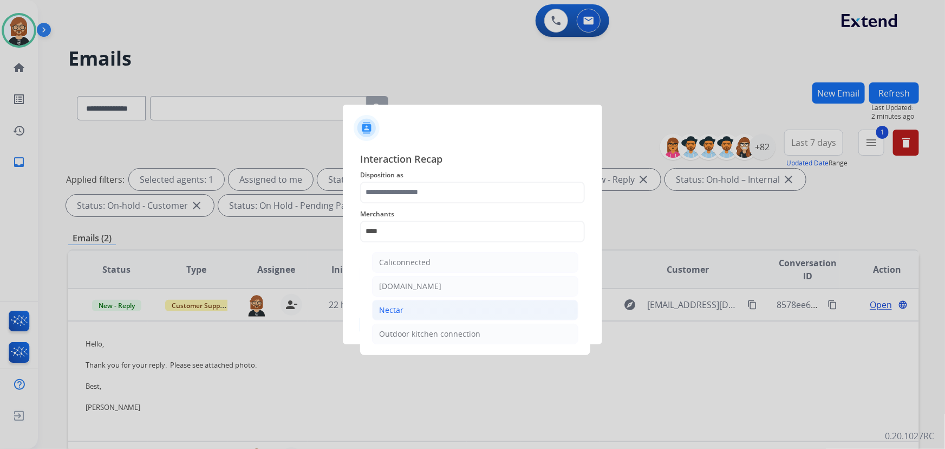
click at [449, 307] on li "Nectar" at bounding box center [475, 310] width 206 height 21
type input "******"
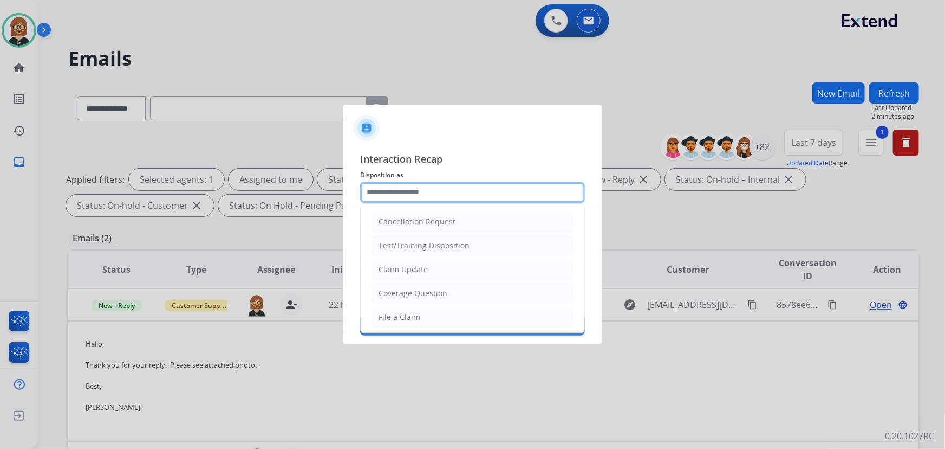
click at [444, 181] on input "text" at bounding box center [472, 192] width 225 height 22
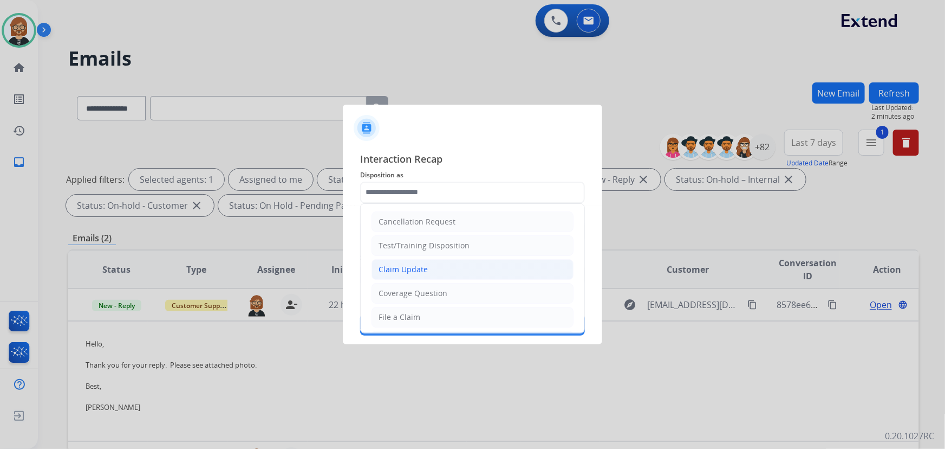
click at [449, 263] on li "Claim Update" at bounding box center [473, 269] width 202 height 21
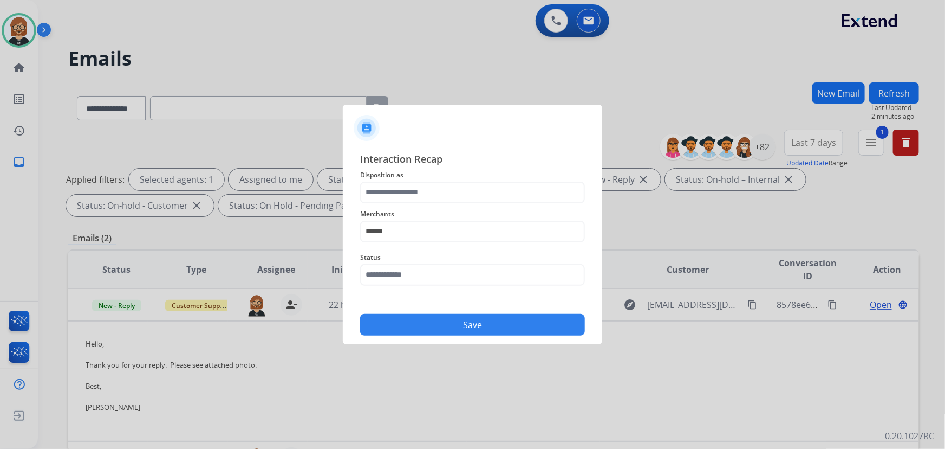
type input "**********"
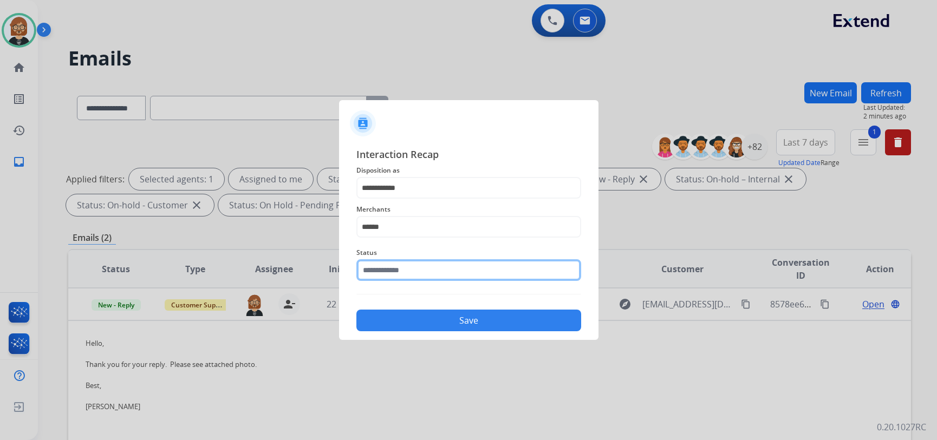
click at [447, 267] on input "text" at bounding box center [468, 270] width 225 height 22
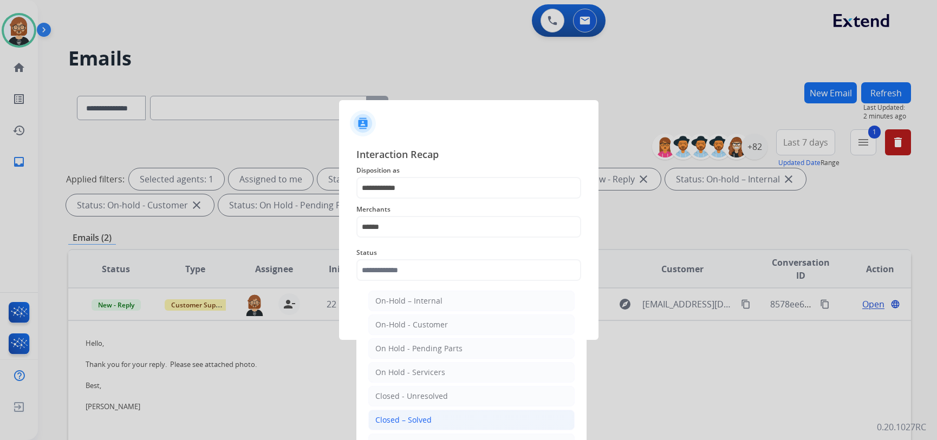
click at [465, 416] on li "Closed – Solved" at bounding box center [471, 420] width 206 height 21
type input "**********"
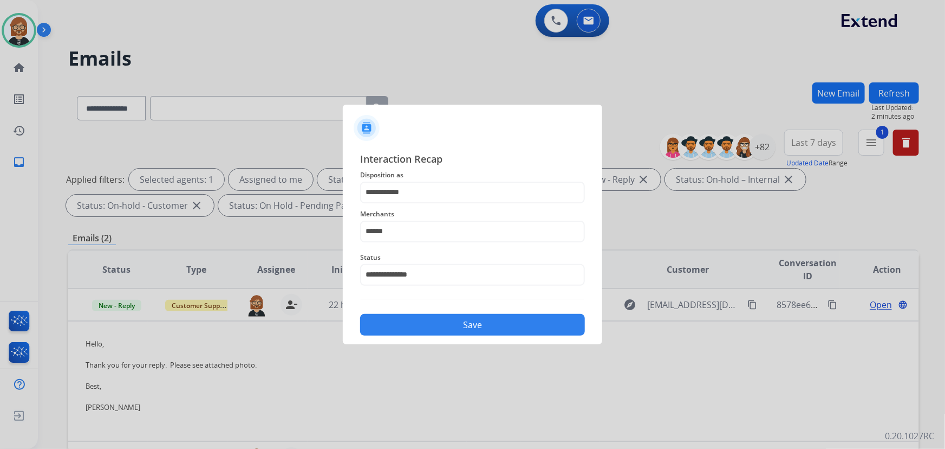
click at [484, 325] on button "Save" at bounding box center [472, 325] width 225 height 22
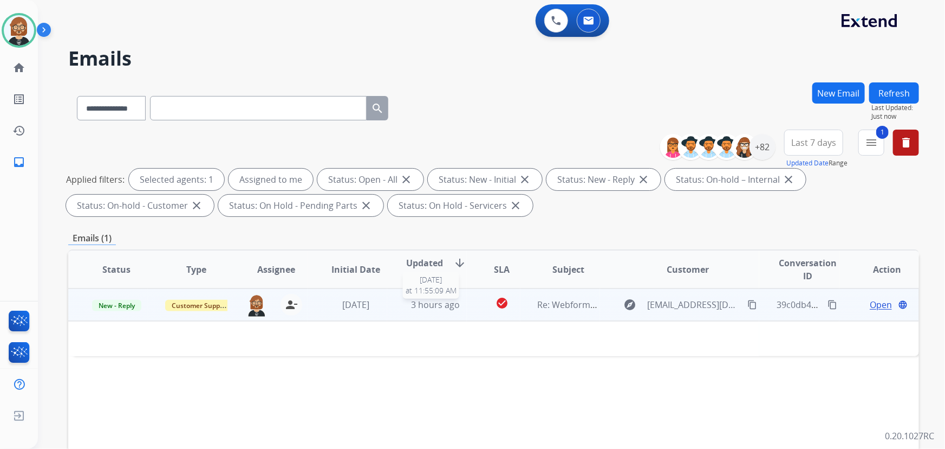
click at [420, 300] on span "3 hours ago" at bounding box center [435, 304] width 49 height 12
click at [420, 300] on span "3 hours ago" at bounding box center [435, 305] width 49 height 12
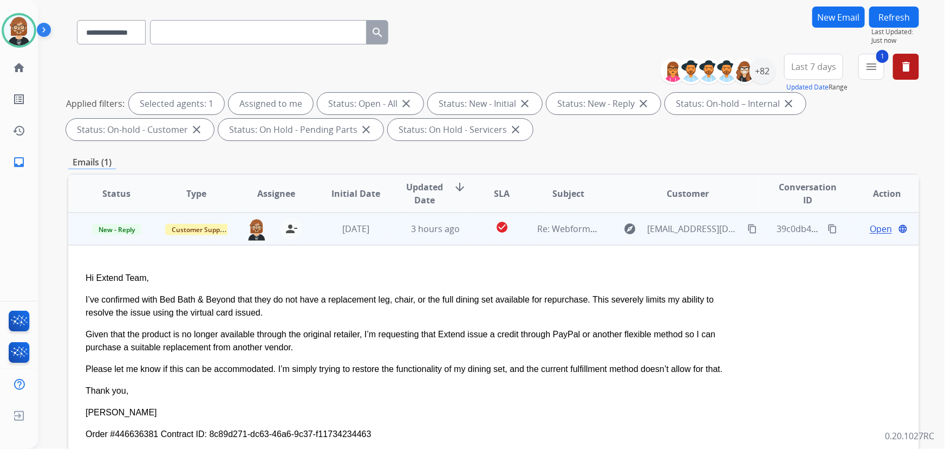
scroll to position [147, 0]
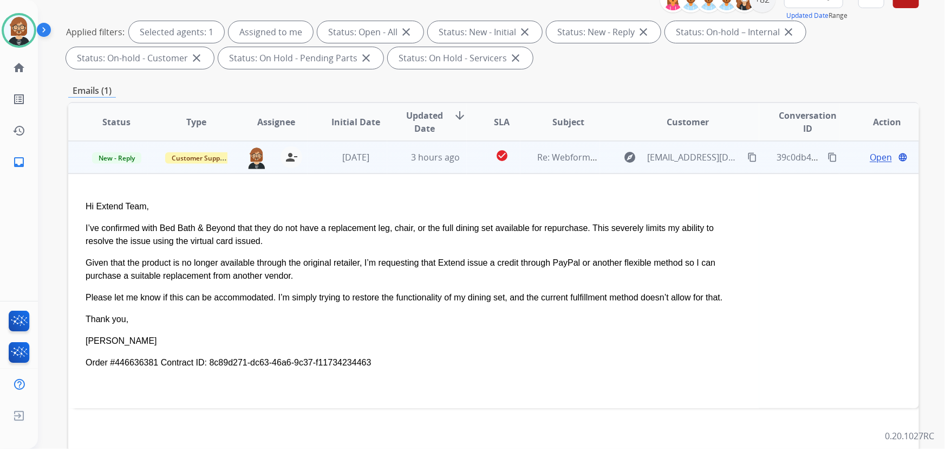
click at [878, 153] on span "Open" at bounding box center [881, 157] width 22 height 13
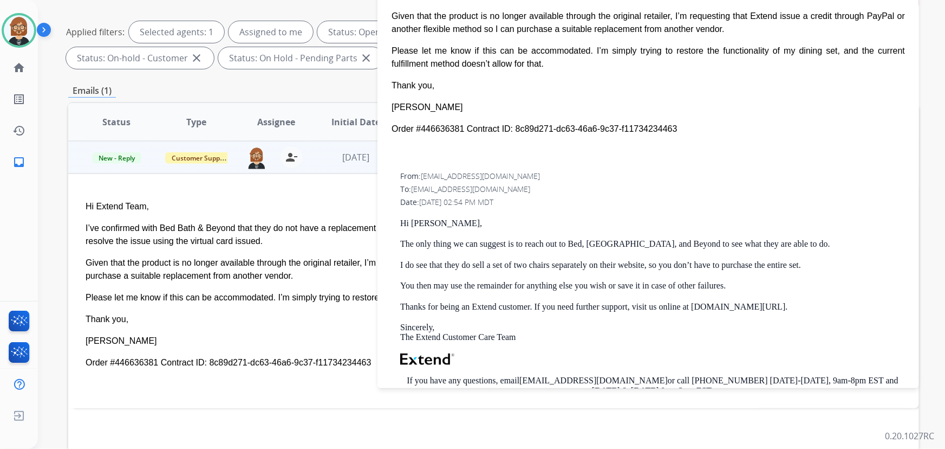
scroll to position [295, 0]
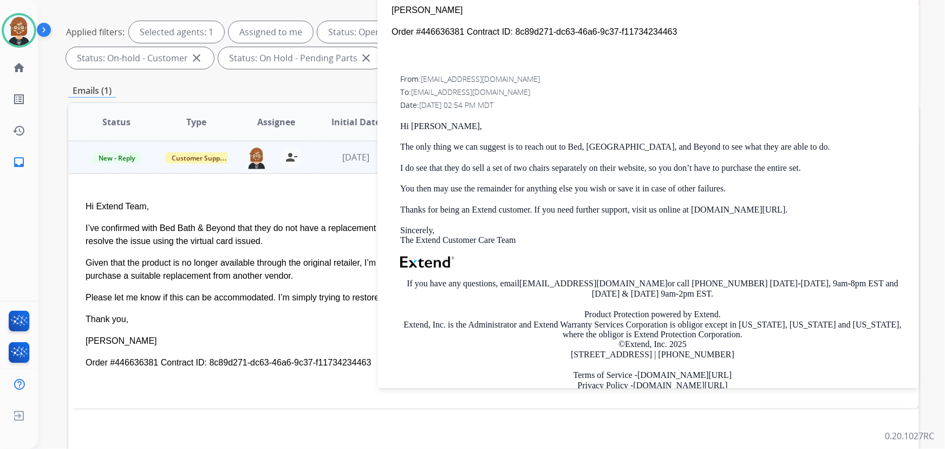
click at [308, 256] on div "Given that the product is no longer available through the original retailer, I’…" at bounding box center [414, 269] width 657 height 26
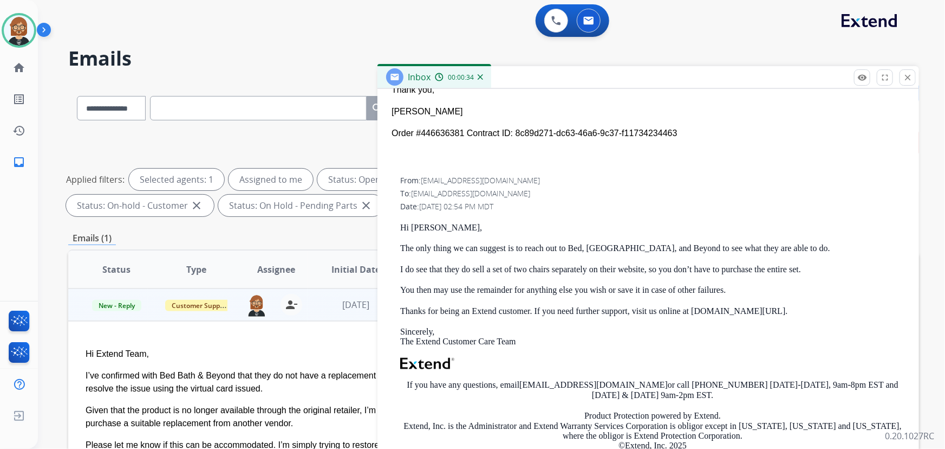
scroll to position [345, 0]
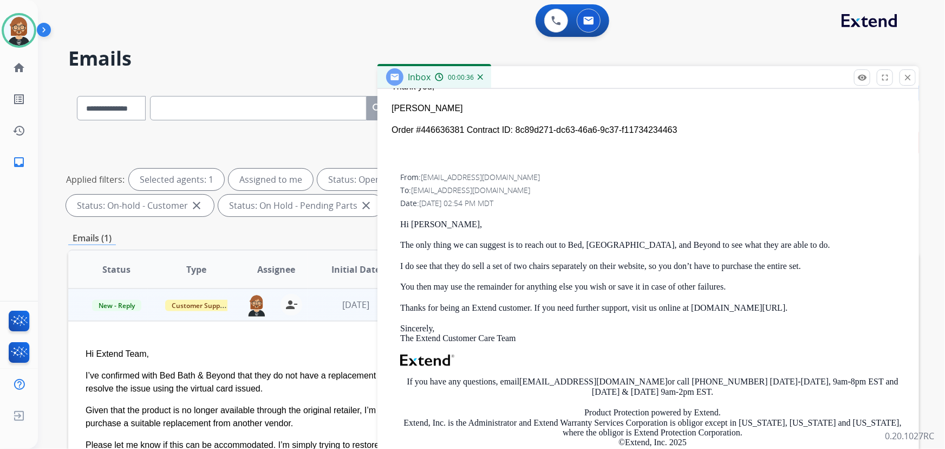
click at [264, 363] on div "Hi Extend Team, I’ve confirmed with Bed Bath & Beyond that they do not have a r…" at bounding box center [414, 442] width 657 height 191
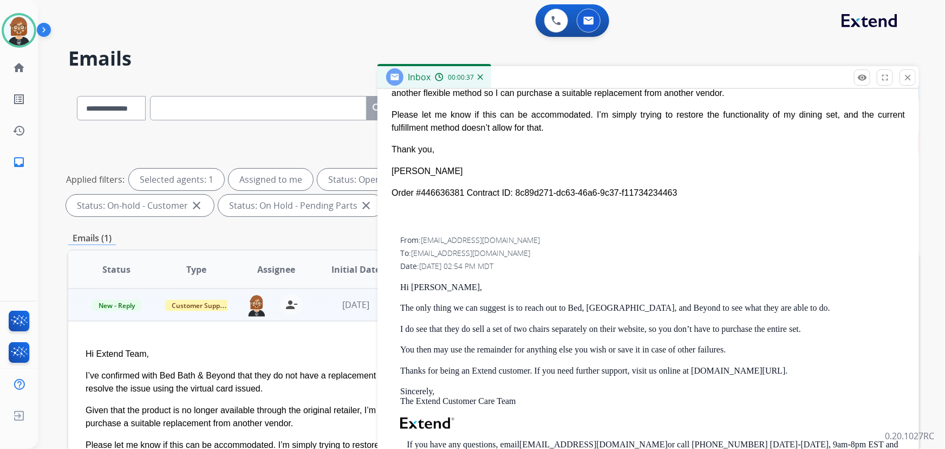
scroll to position [246, 0]
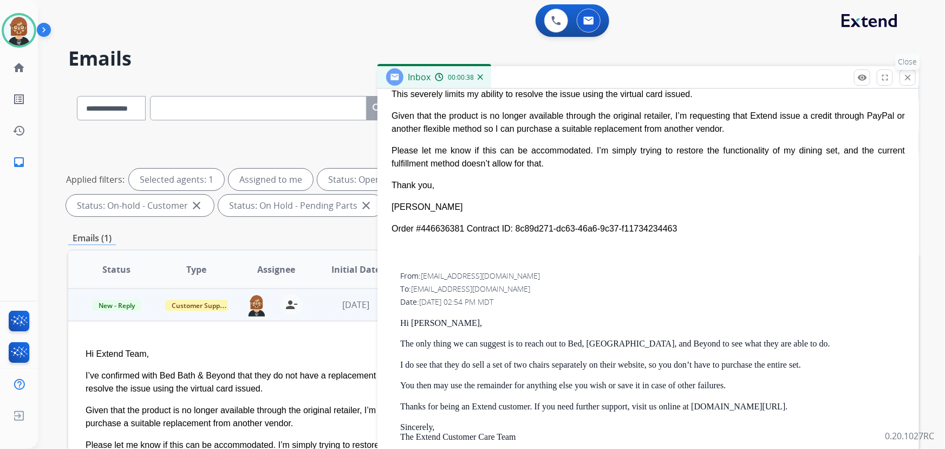
click at [907, 75] on mat-icon "close" at bounding box center [908, 78] width 10 height 10
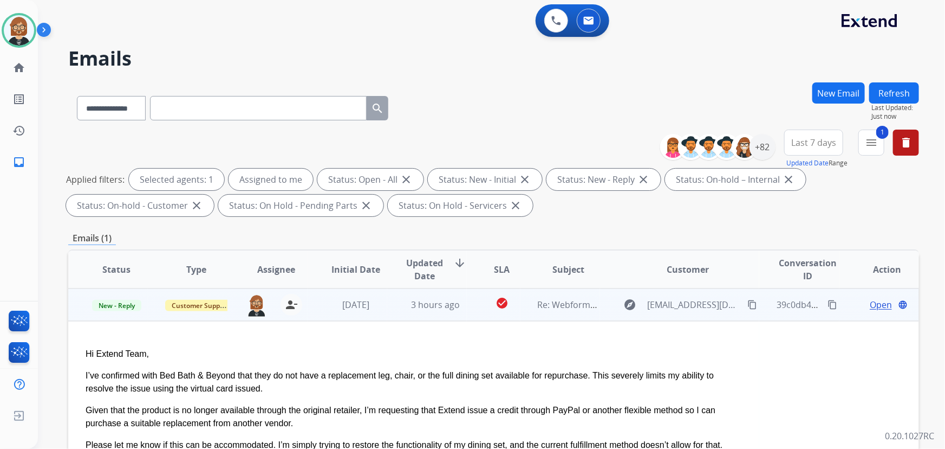
click at [750, 303] on mat-icon "content_copy" at bounding box center [753, 305] width 10 height 10
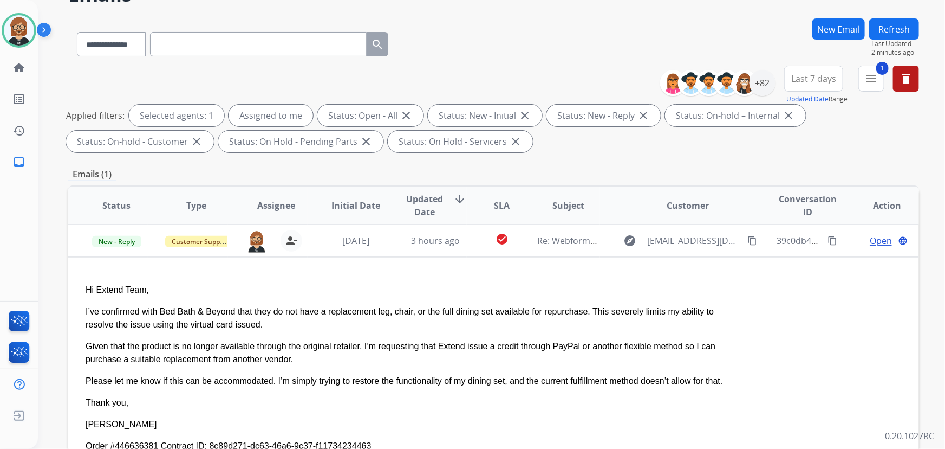
scroll to position [98, 0]
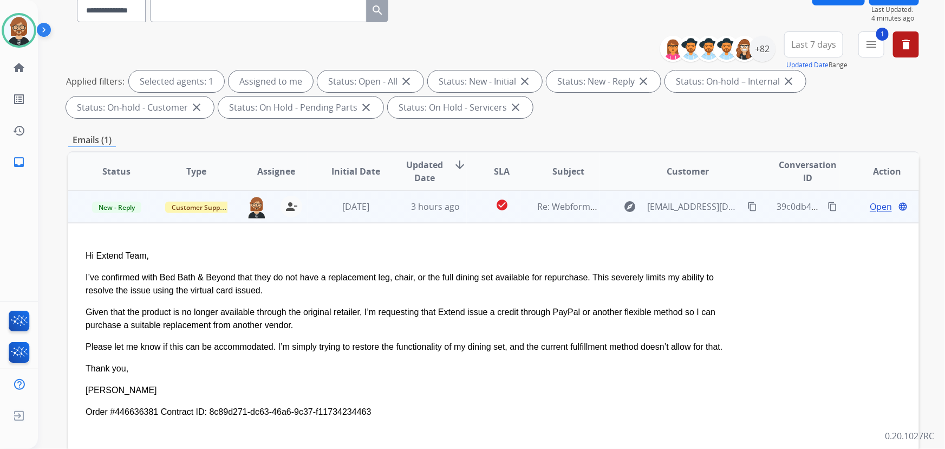
click at [828, 204] on mat-icon "content_copy" at bounding box center [833, 207] width 10 height 10
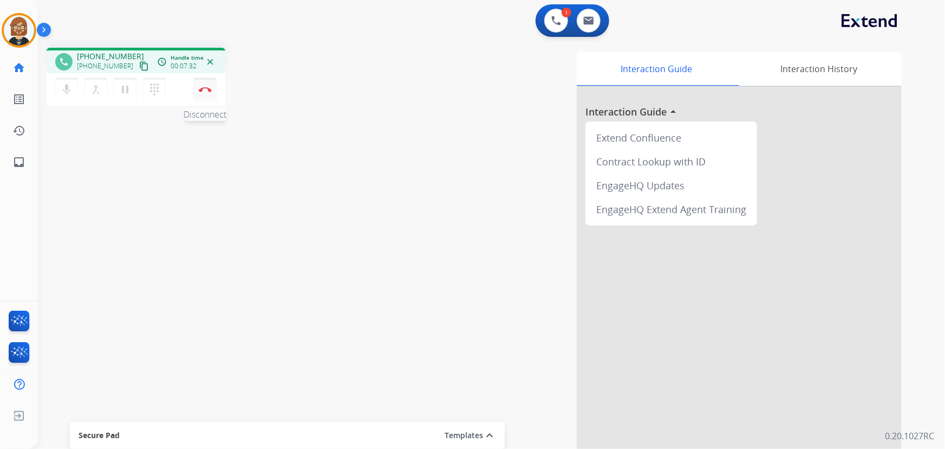
click at [205, 84] on button "Disconnect" at bounding box center [205, 89] width 23 height 23
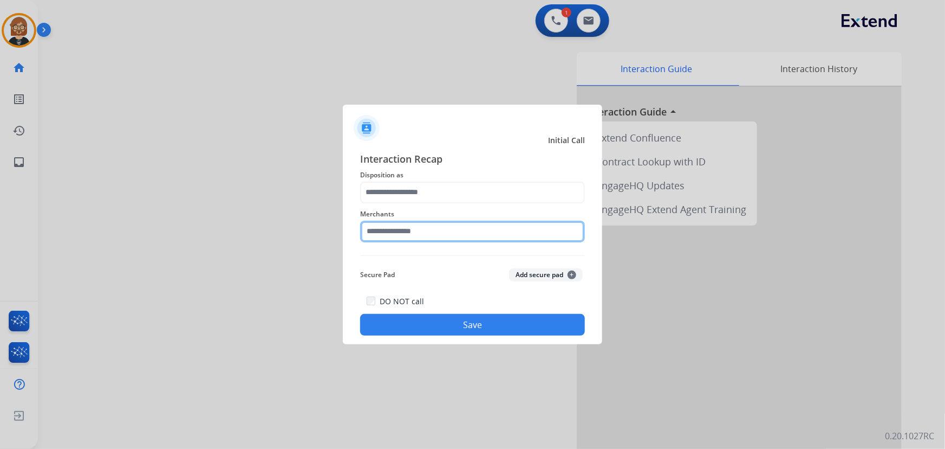
click at [460, 220] on input "text" at bounding box center [472, 231] width 225 height 22
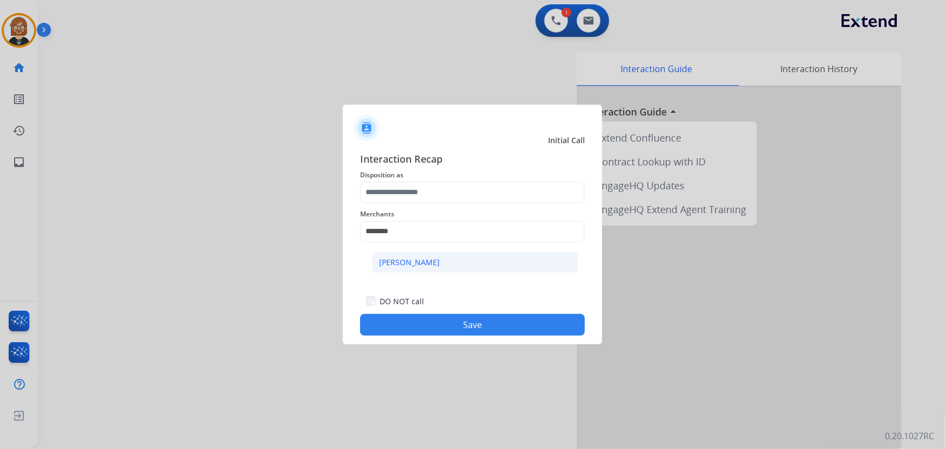
click at [452, 256] on li "Michaels" at bounding box center [475, 262] width 206 height 21
type input "********"
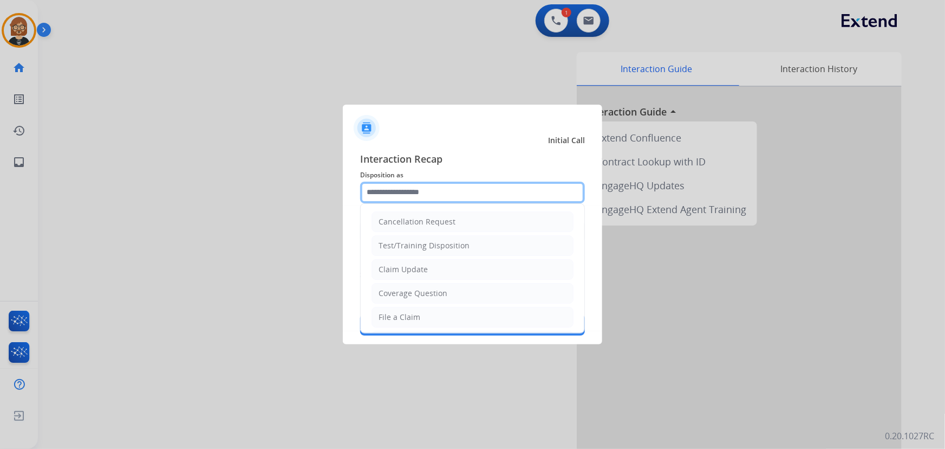
click at [445, 196] on input "text" at bounding box center [472, 192] width 225 height 22
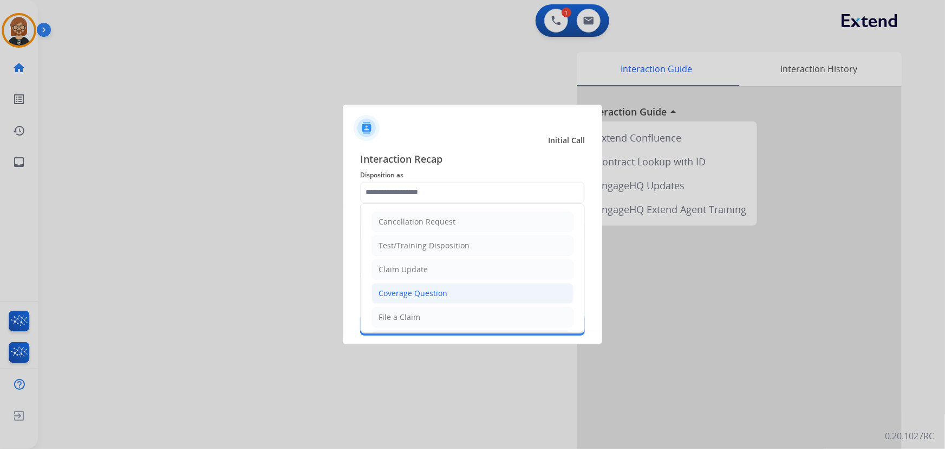
click at [450, 293] on li "Coverage Question" at bounding box center [473, 293] width 202 height 21
type input "**********"
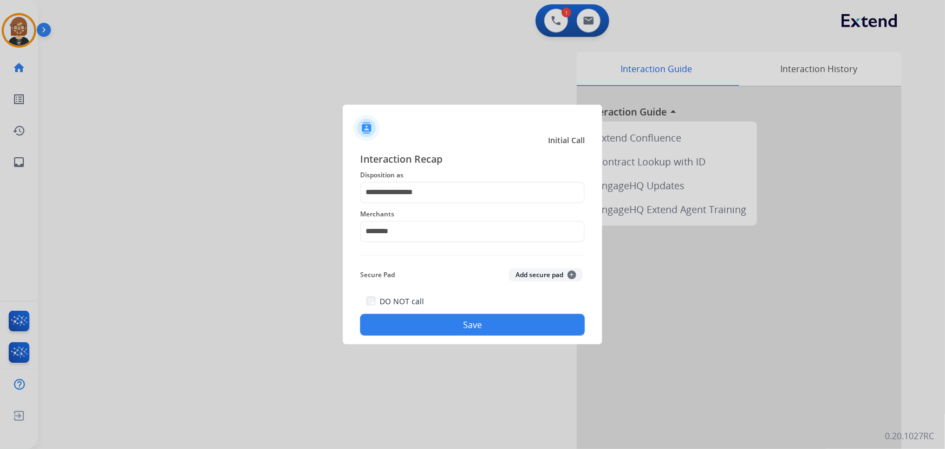
click at [482, 330] on button "Save" at bounding box center [472, 325] width 225 height 22
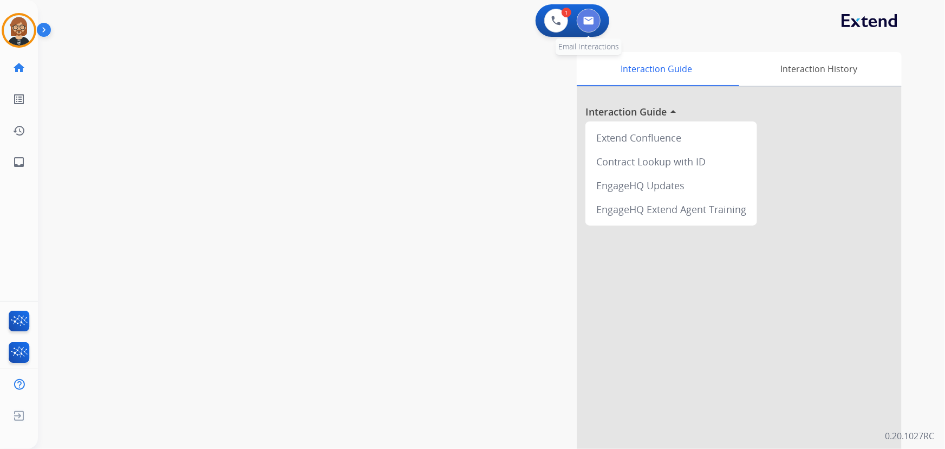
click at [581, 22] on button at bounding box center [589, 21] width 24 height 24
select select "**********"
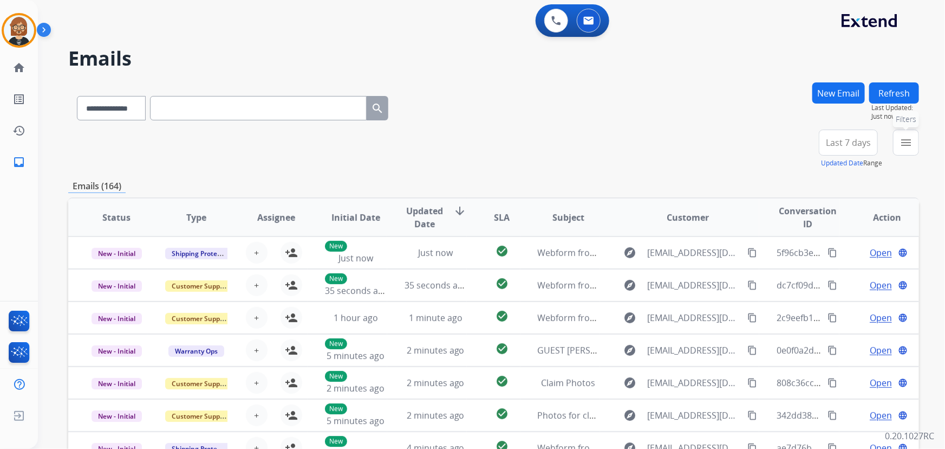
click at [910, 143] on mat-icon "menu" at bounding box center [906, 142] width 13 height 13
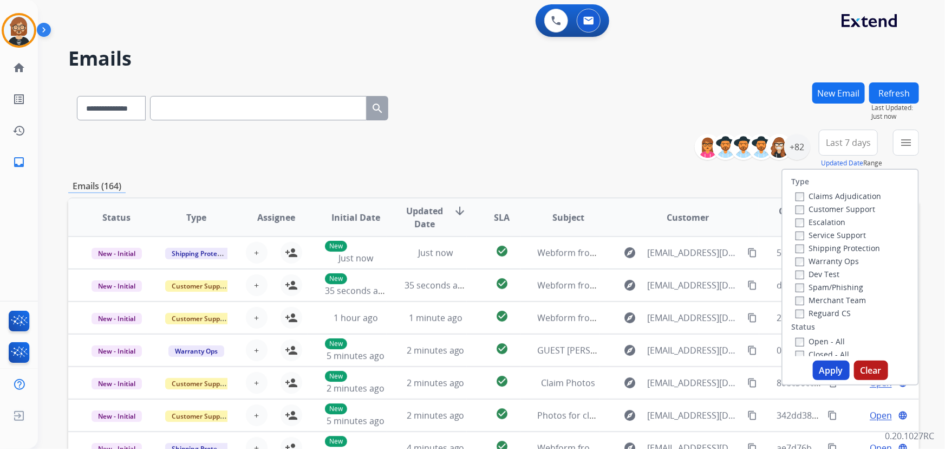
click at [827, 341] on label "Open - All" at bounding box center [820, 341] width 49 height 10
click at [830, 366] on button "Apply" at bounding box center [831, 370] width 37 height 20
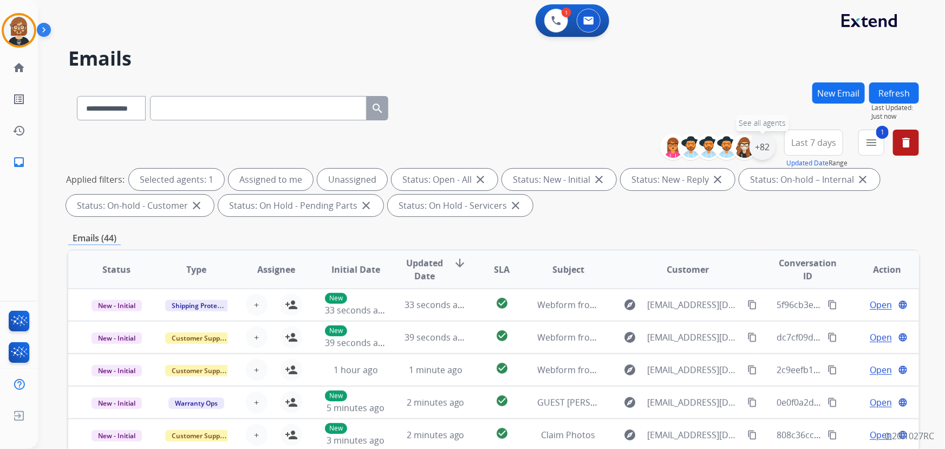
click at [764, 140] on div "+82" at bounding box center [763, 147] width 26 height 26
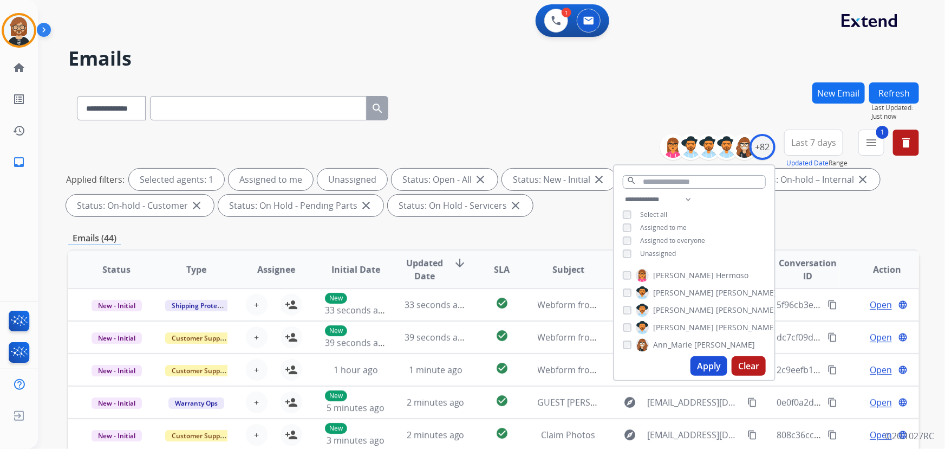
click at [640, 255] on span "Unassigned" at bounding box center [658, 253] width 36 height 9
click at [713, 368] on button "Apply" at bounding box center [709, 366] width 37 height 20
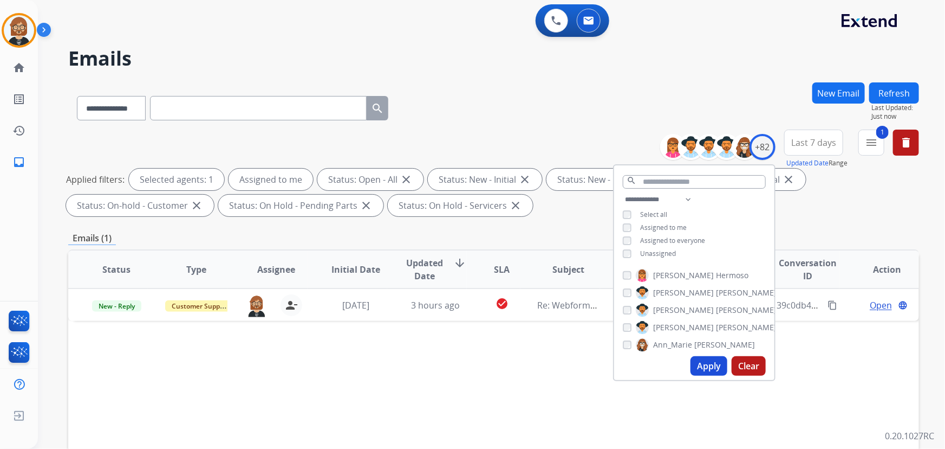
drag, startPoint x: 554, startPoint y: 358, endPoint x: 588, endPoint y: 344, distance: 36.7
click at [557, 356] on div "Status Type Assignee Initial Date Updated Date arrow_downward SLA Subject Custo…" at bounding box center [493, 430] width 851 height 363
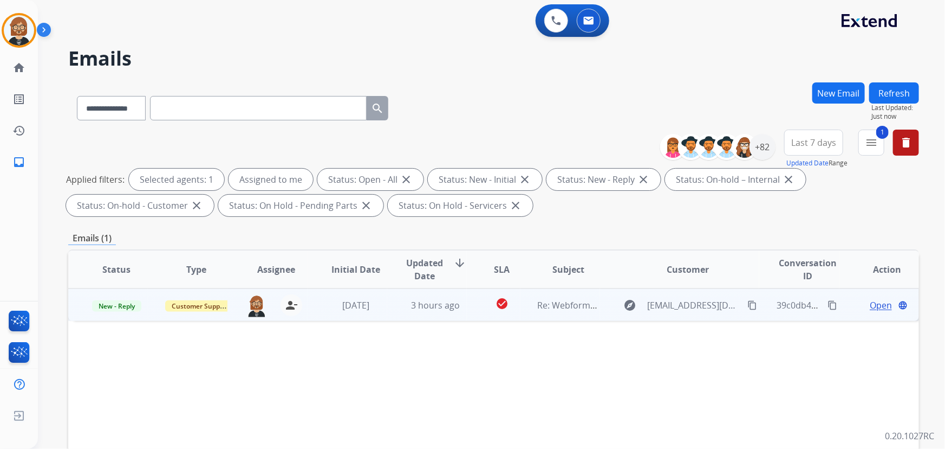
click at [601, 301] on td "explore fazool912@hotmail.com content_copy" at bounding box center [680, 304] width 160 height 33
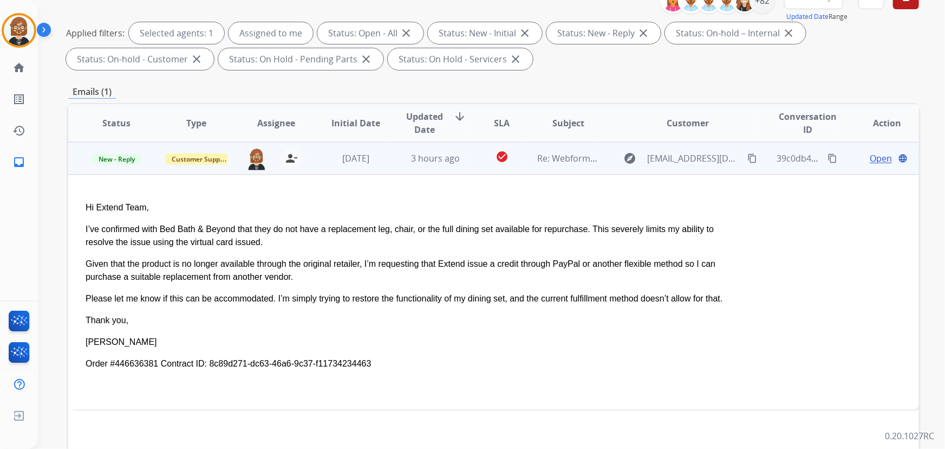
scroll to position [49, 0]
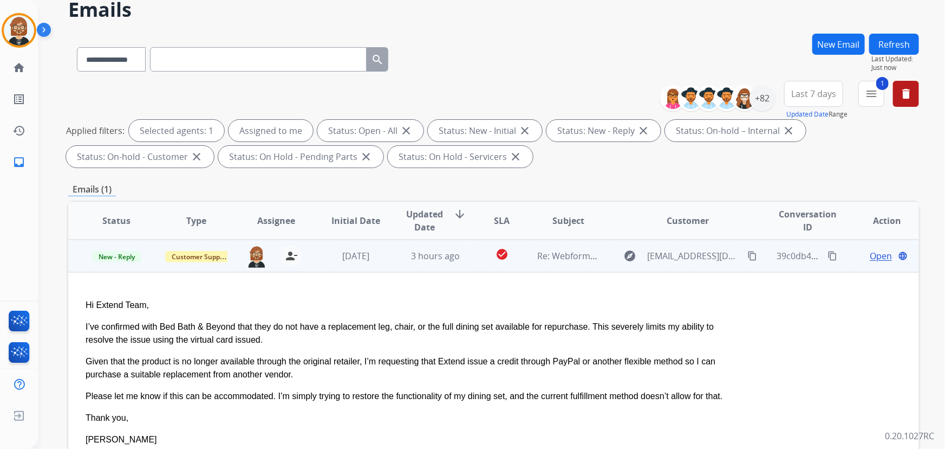
click at [870, 253] on span "Open" at bounding box center [881, 255] width 22 height 13
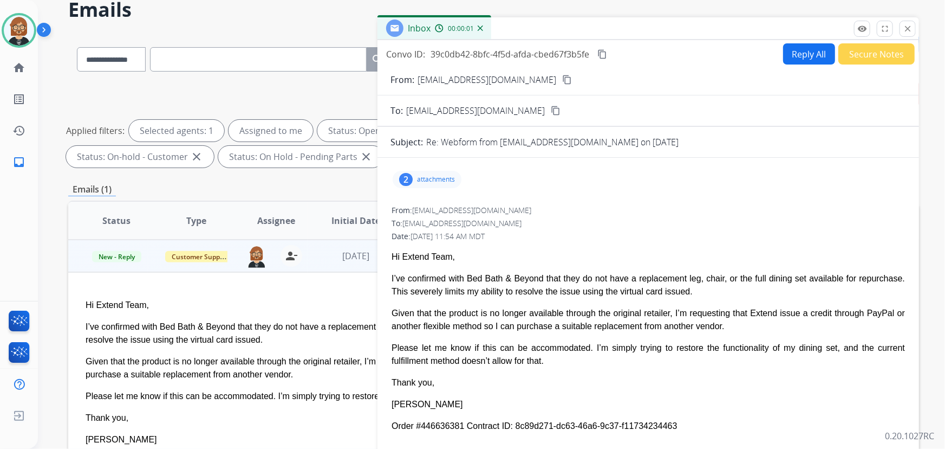
click at [799, 56] on button "Reply All" at bounding box center [809, 53] width 52 height 21
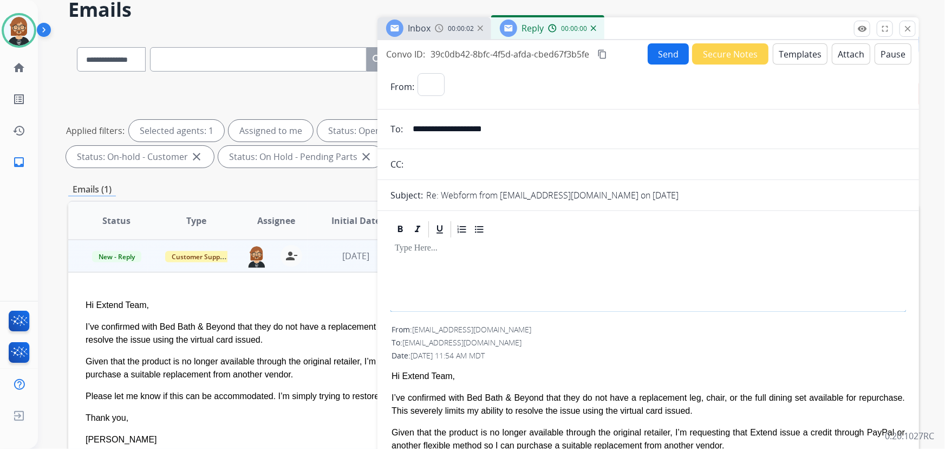
select select "**********"
click at [790, 43] on div "Send Secure Notes Templates Attach Pause" at bounding box center [780, 53] width 264 height 21
click at [785, 54] on button "Templates" at bounding box center [800, 53] width 55 height 21
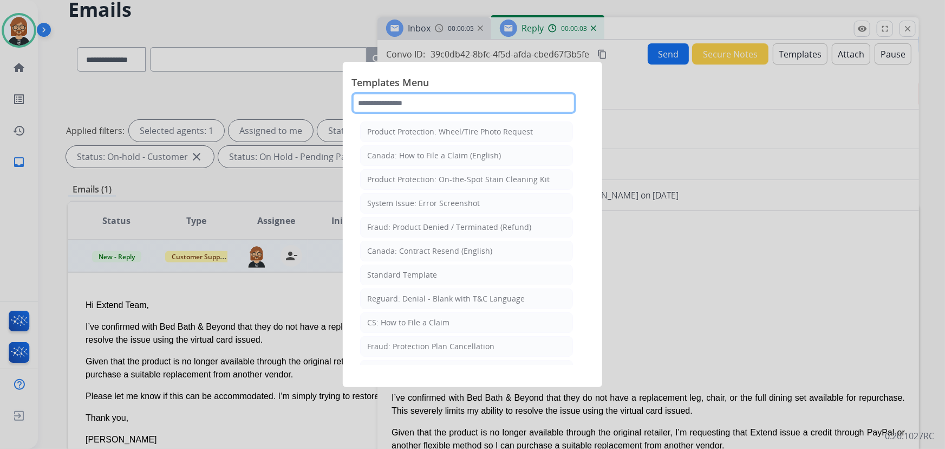
click at [389, 111] on input "text" at bounding box center [464, 103] width 225 height 22
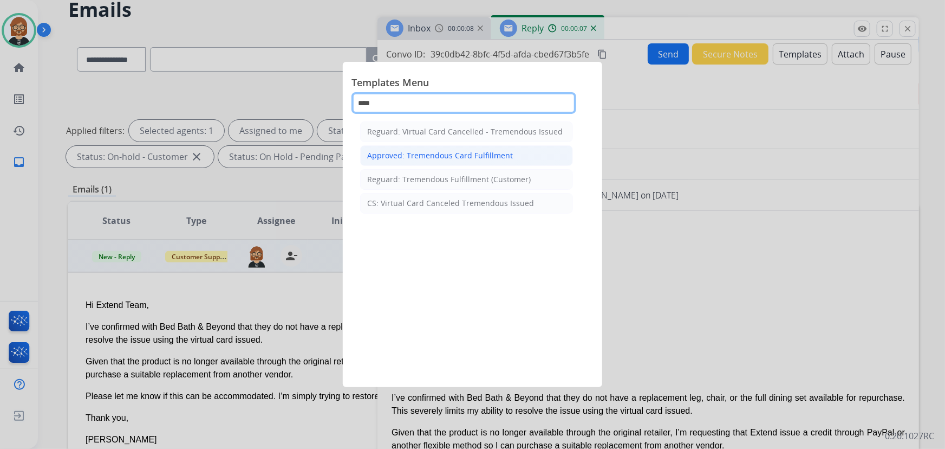
type input "****"
click at [434, 151] on div "Approved: Tremendous Card Fulfillment" at bounding box center [440, 155] width 146 height 11
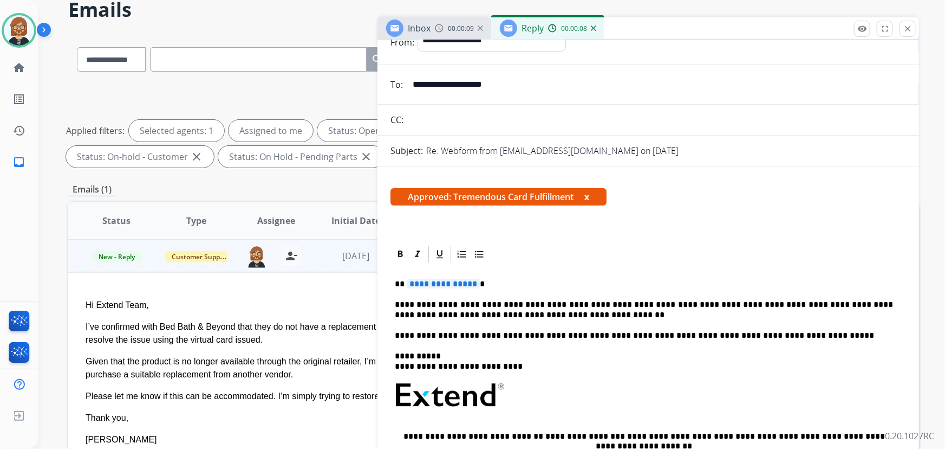
scroll to position [98, 0]
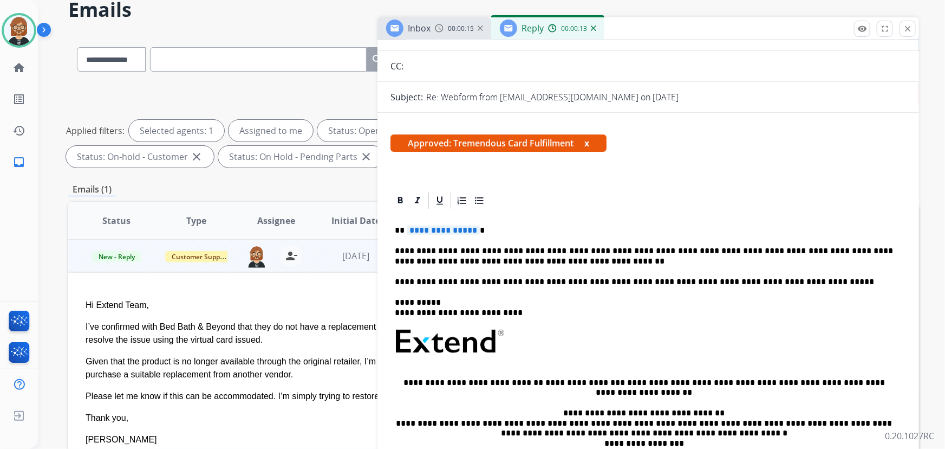
click at [450, 229] on span "**********" at bounding box center [443, 229] width 73 height 9
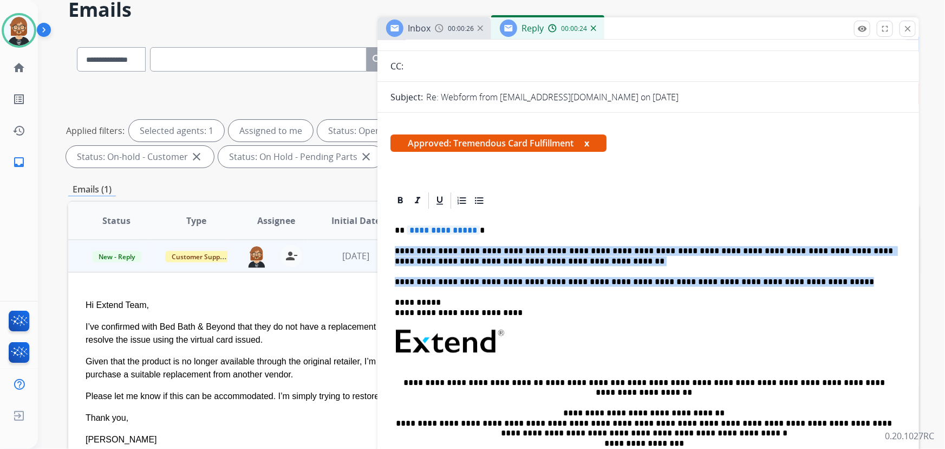
drag, startPoint x: 789, startPoint y: 281, endPoint x: 379, endPoint y: 243, distance: 411.9
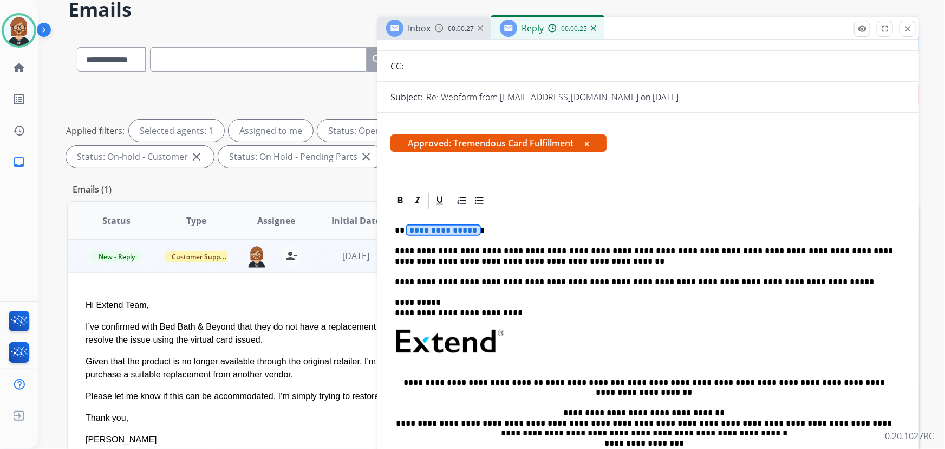
click at [443, 233] on span "**********" at bounding box center [443, 229] width 73 height 9
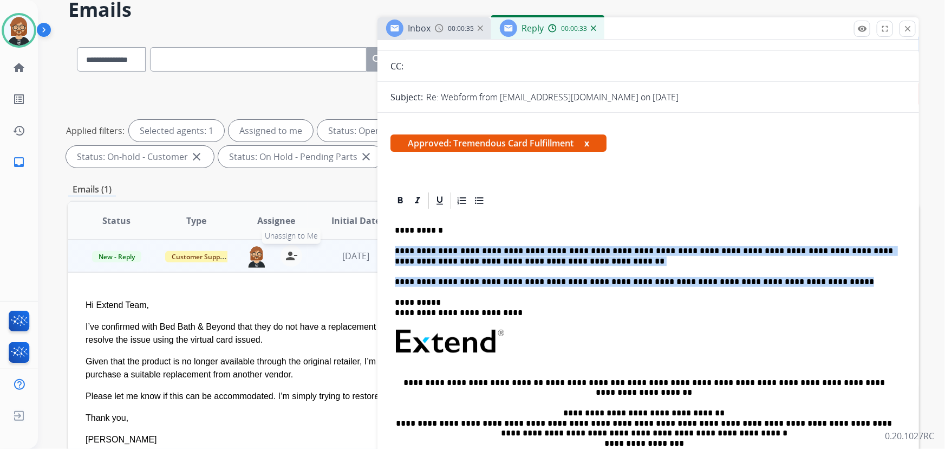
drag, startPoint x: 789, startPoint y: 279, endPoint x: 294, endPoint y: 245, distance: 496.8
click at [294, 245] on div "**********" at bounding box center [493, 327] width 851 height 586
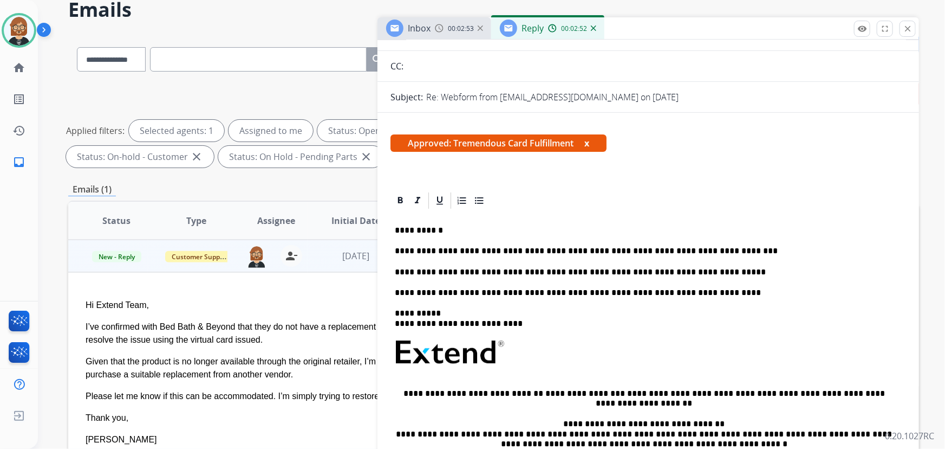
click at [710, 251] on p "**********" at bounding box center [644, 251] width 499 height 10
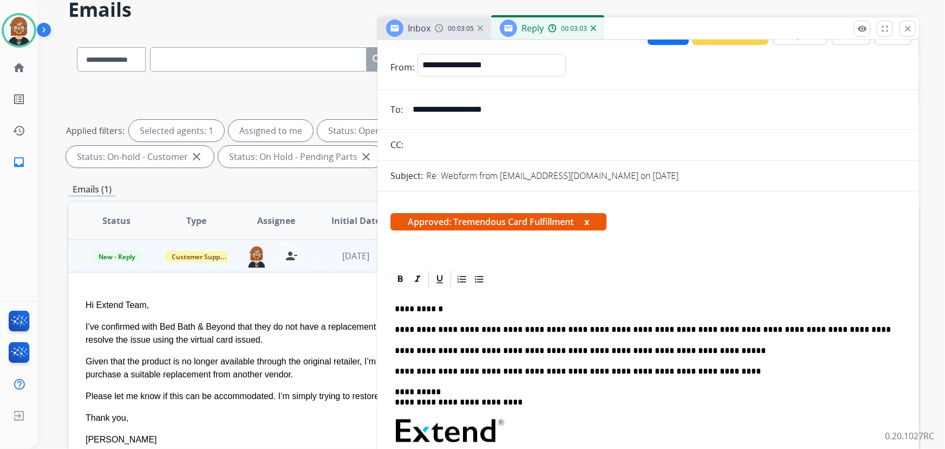
scroll to position [0, 0]
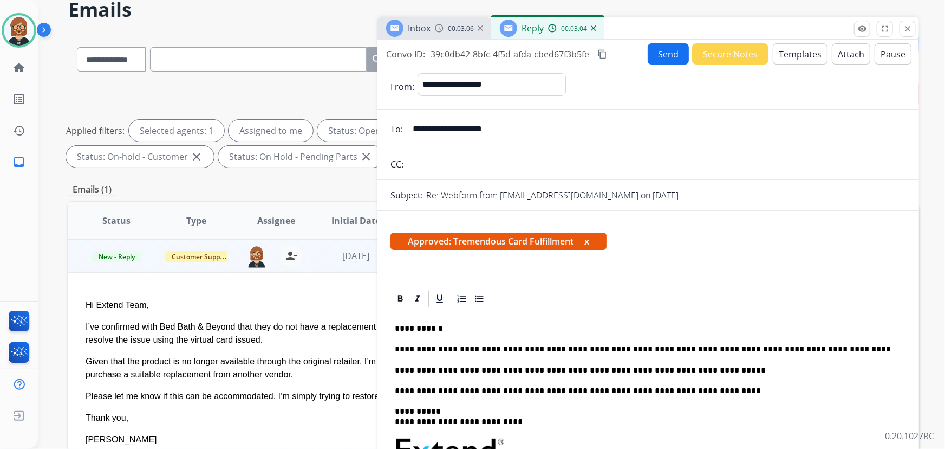
click at [667, 58] on button "Send" at bounding box center [668, 53] width 41 height 21
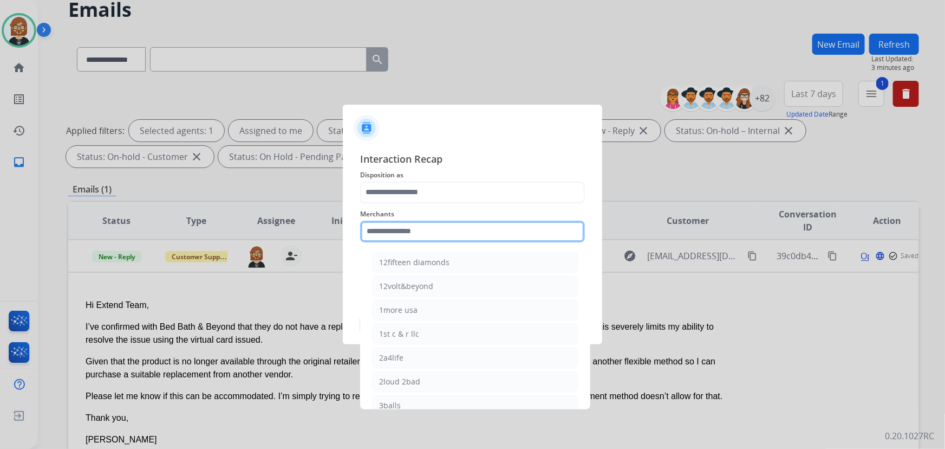
click at [452, 239] on input "text" at bounding box center [472, 231] width 225 height 22
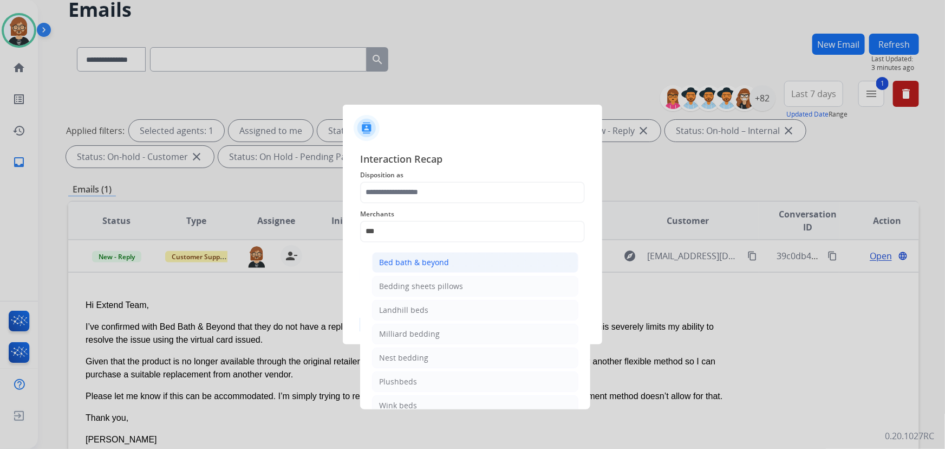
click at [448, 265] on li "Bed bath & beyond" at bounding box center [475, 262] width 206 height 21
type input "**********"
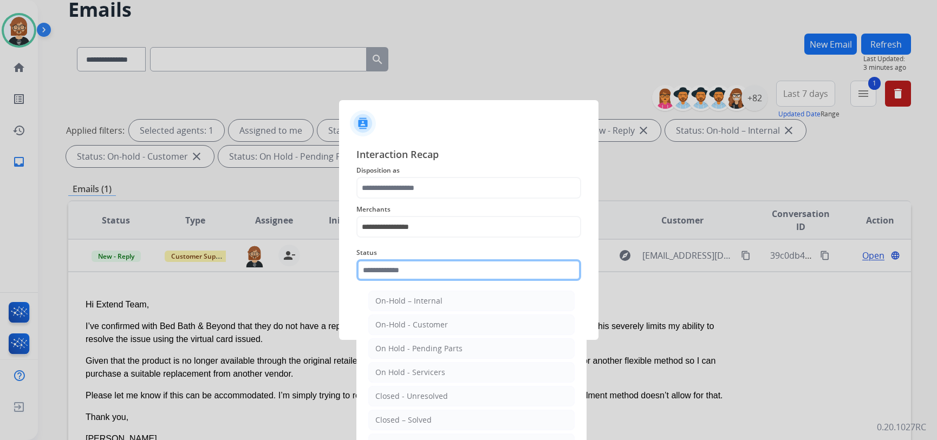
click at [438, 283] on div "Status On-Hold – Internal On-Hold - Customer On Hold - Pending Parts On Hold - …" at bounding box center [468, 263] width 225 height 43
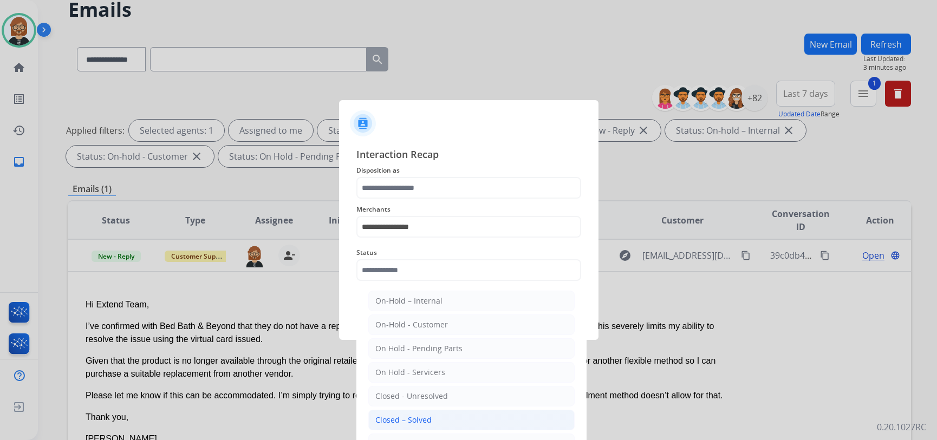
click at [444, 417] on li "Closed – Solved" at bounding box center [471, 420] width 206 height 21
type input "**********"
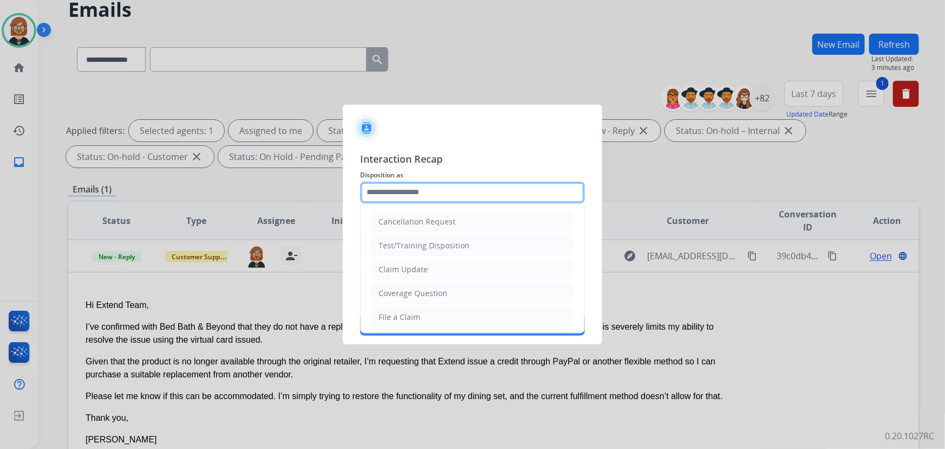
click at [460, 197] on input "text" at bounding box center [472, 192] width 225 height 22
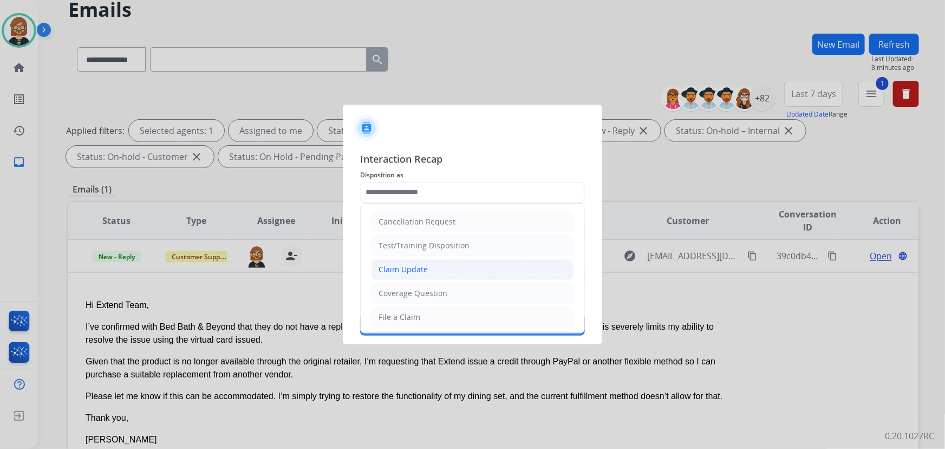
click at [438, 263] on li "Claim Update" at bounding box center [473, 269] width 202 height 21
type input "**********"
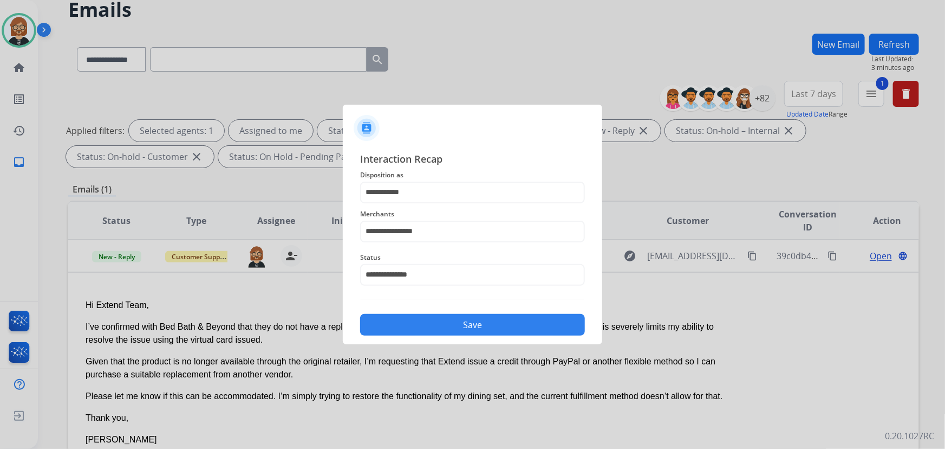
click at [471, 330] on button "Save" at bounding box center [472, 325] width 225 height 22
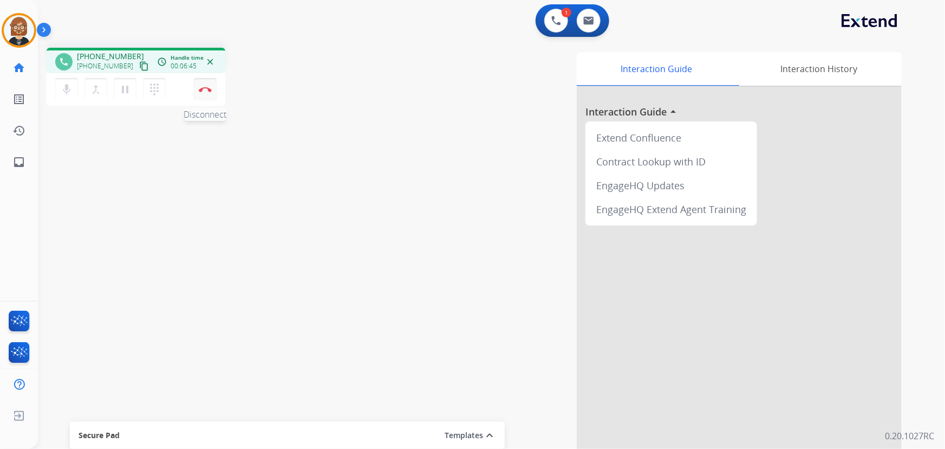
click at [204, 88] on img at bounding box center [205, 89] width 13 height 5
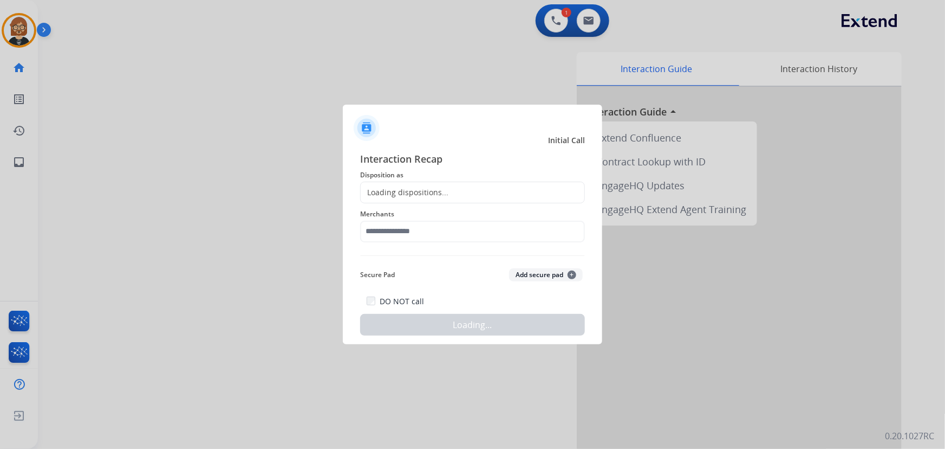
click at [484, 202] on div "Loading dispositions..." at bounding box center [472, 192] width 225 height 22
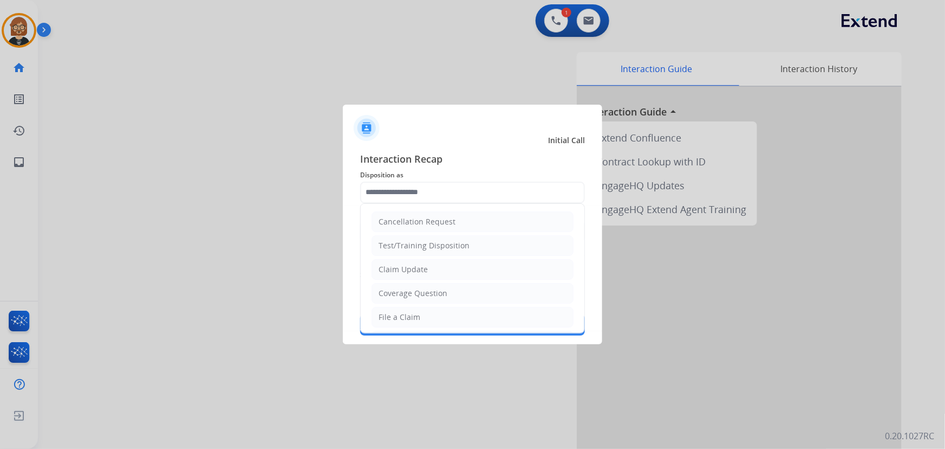
click at [482, 191] on input "text" at bounding box center [472, 192] width 225 height 22
click at [483, 270] on li "Claim Update" at bounding box center [473, 269] width 202 height 21
type input "**********"
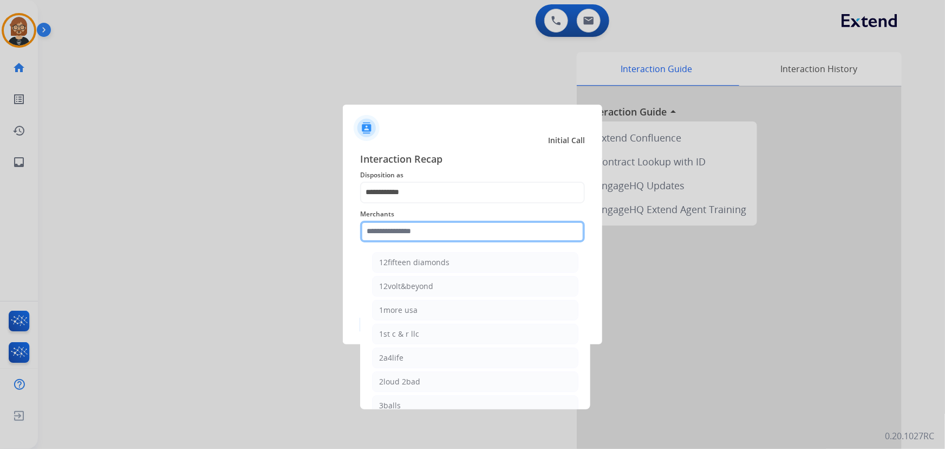
click at [486, 226] on input "text" at bounding box center [472, 231] width 225 height 22
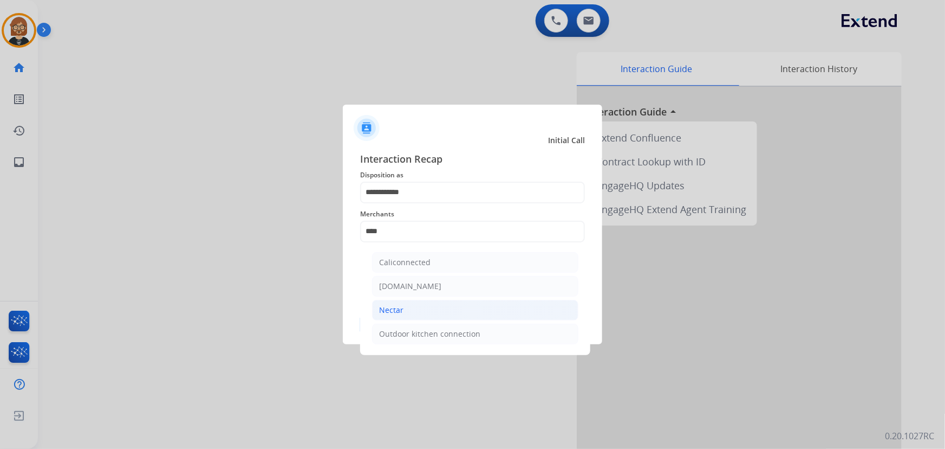
click at [451, 306] on li "Nectar" at bounding box center [475, 310] width 206 height 21
type input "******"
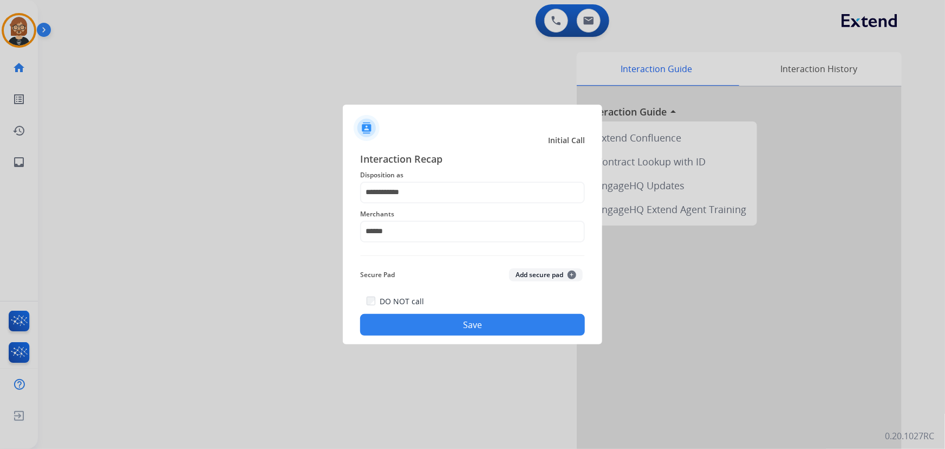
click at [497, 319] on button "Save" at bounding box center [472, 325] width 225 height 22
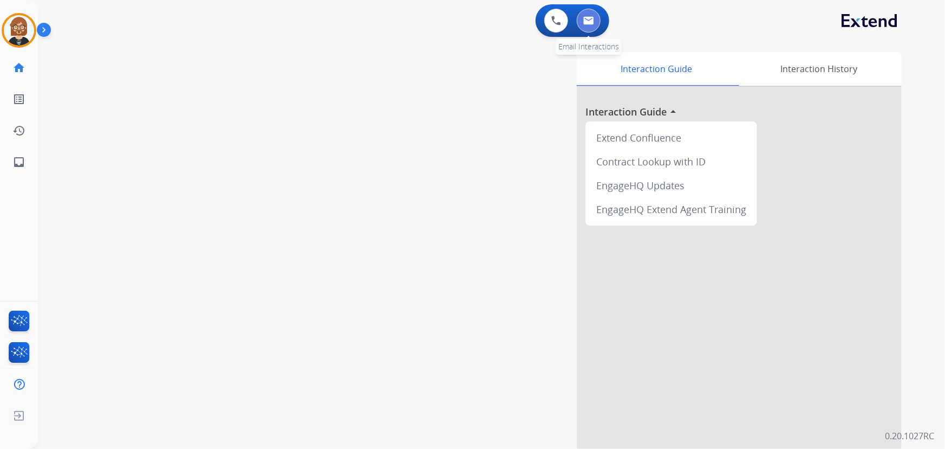
click at [592, 22] on img at bounding box center [588, 20] width 11 height 9
select select "**********"
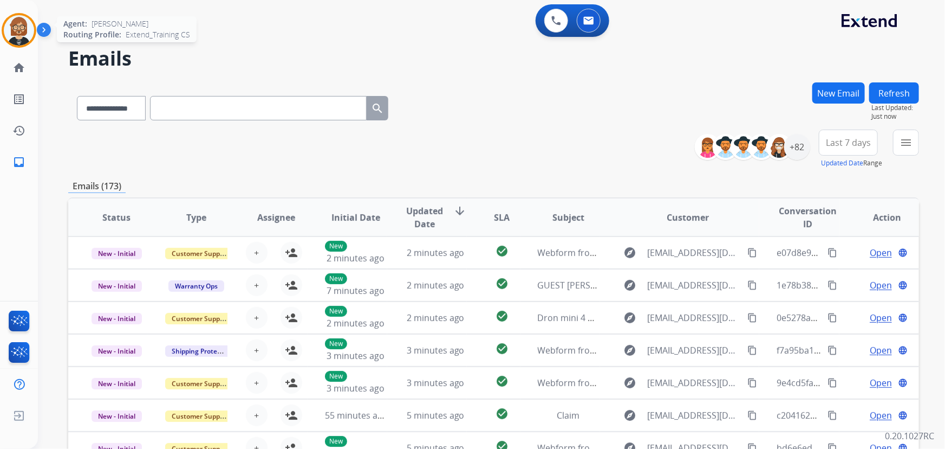
click at [15, 29] on img at bounding box center [19, 30] width 30 height 30
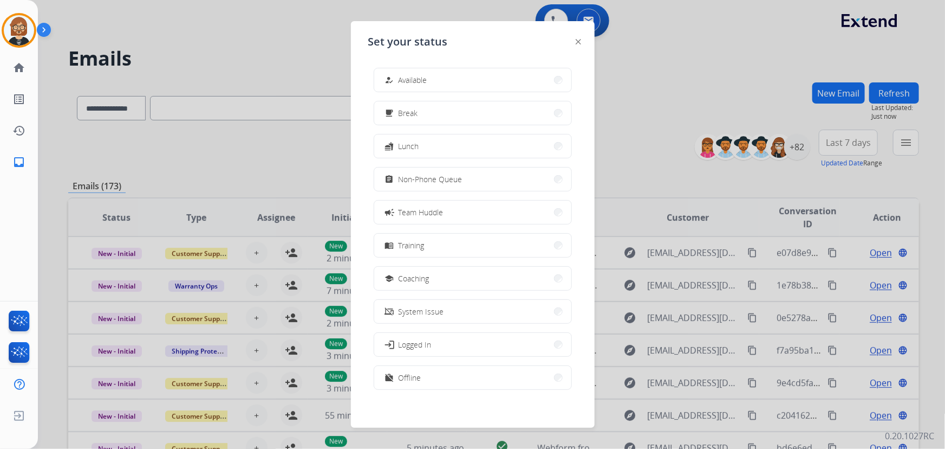
click at [478, 294] on div "how_to_reg Available free_breakfast Break fastfood Lunch assignment Non-Phone Q…" at bounding box center [472, 229] width 209 height 341
click at [482, 290] on div "school Coaching" at bounding box center [473, 278] width 198 height 24
click at [493, 274] on button "school Coaching" at bounding box center [472, 278] width 197 height 23
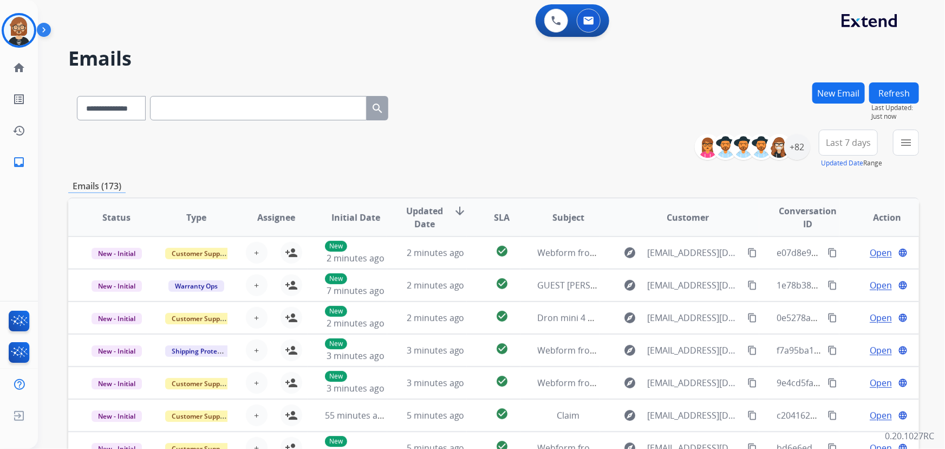
click at [92, 32] on div "0 Voice Interactions 0 Email Interactions" at bounding box center [485, 21] width 868 height 35
click at [20, 27] on img at bounding box center [19, 30] width 30 height 30
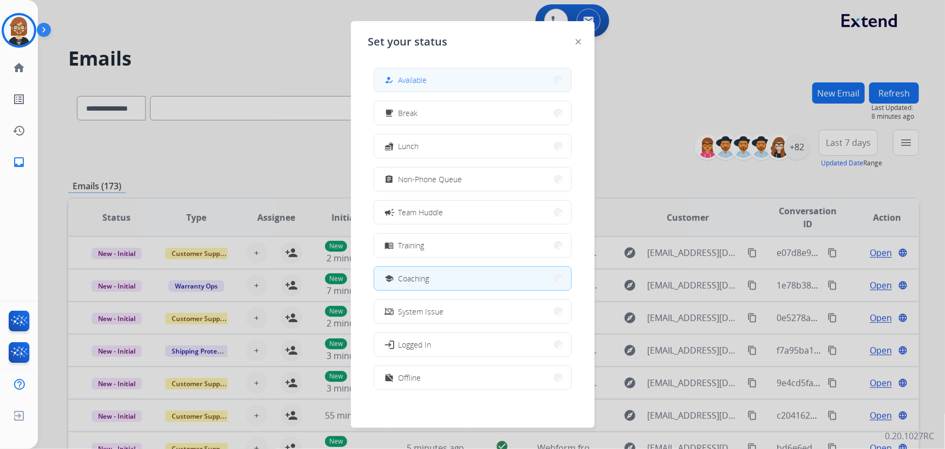
click at [439, 81] on button "how_to_reg Available" at bounding box center [472, 79] width 197 height 23
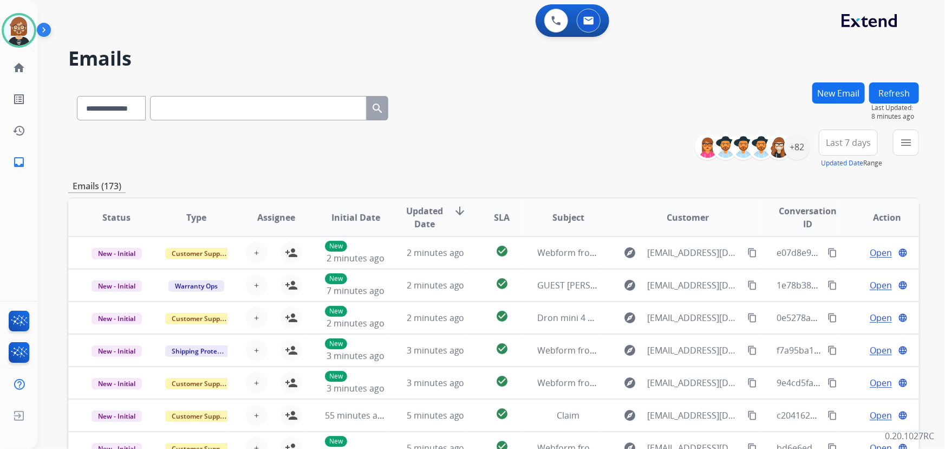
click at [809, 48] on h2 "Emails" at bounding box center [493, 59] width 851 height 22
click at [798, 154] on div "+82" at bounding box center [797, 147] width 26 height 26
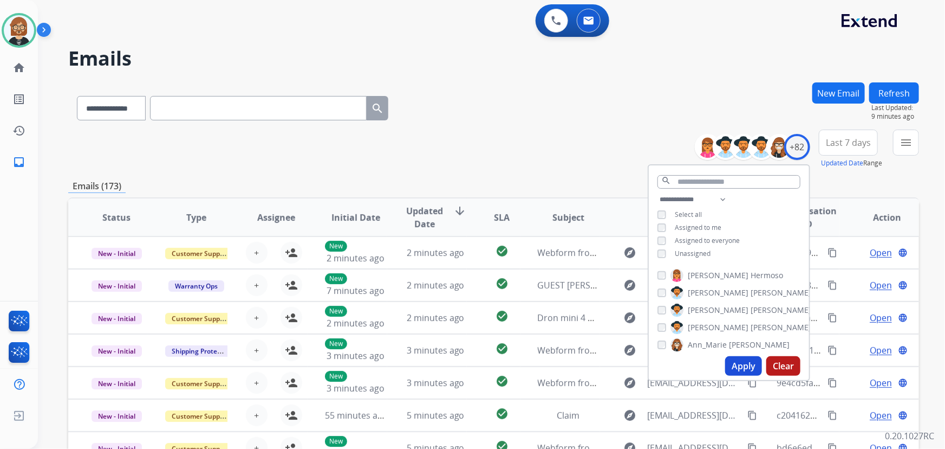
click at [691, 254] on span "Unassigned" at bounding box center [693, 253] width 36 height 9
click at [734, 365] on button "Apply" at bounding box center [743, 366] width 37 height 20
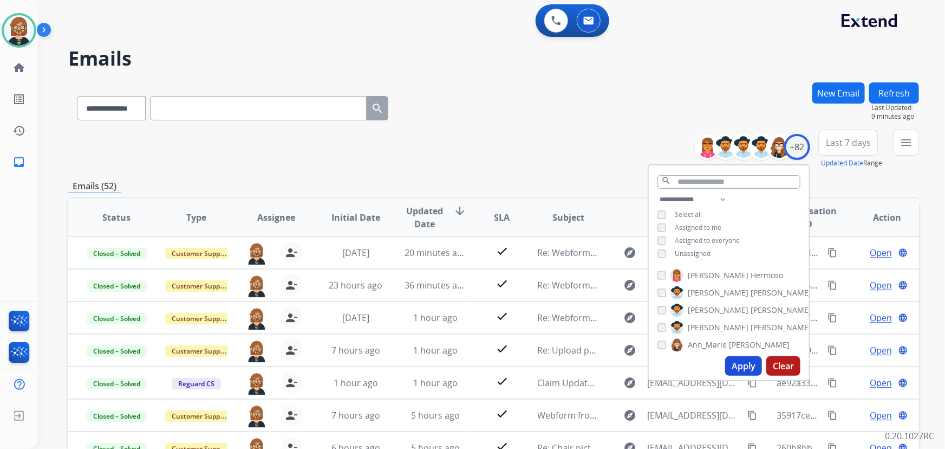
click at [652, 92] on div "**********" at bounding box center [493, 105] width 851 height 47
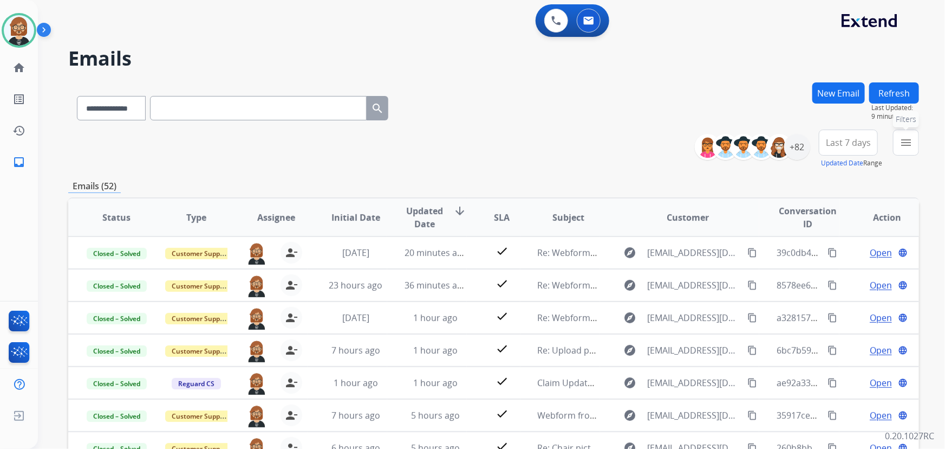
click at [908, 139] on mat-icon "menu" at bounding box center [906, 142] width 13 height 13
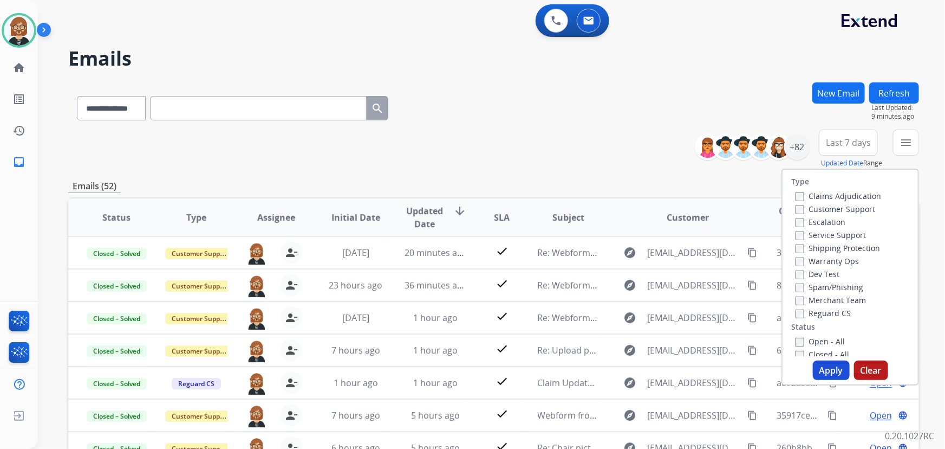
click at [814, 340] on label "Open - All" at bounding box center [820, 341] width 49 height 10
click at [824, 369] on button "Apply" at bounding box center [831, 370] width 37 height 20
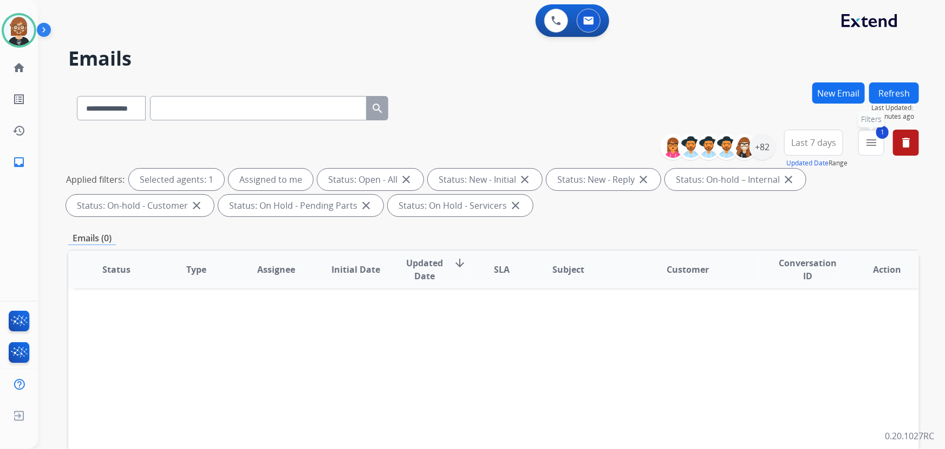
click at [862, 141] on button "1 menu Filters" at bounding box center [872, 142] width 26 height 26
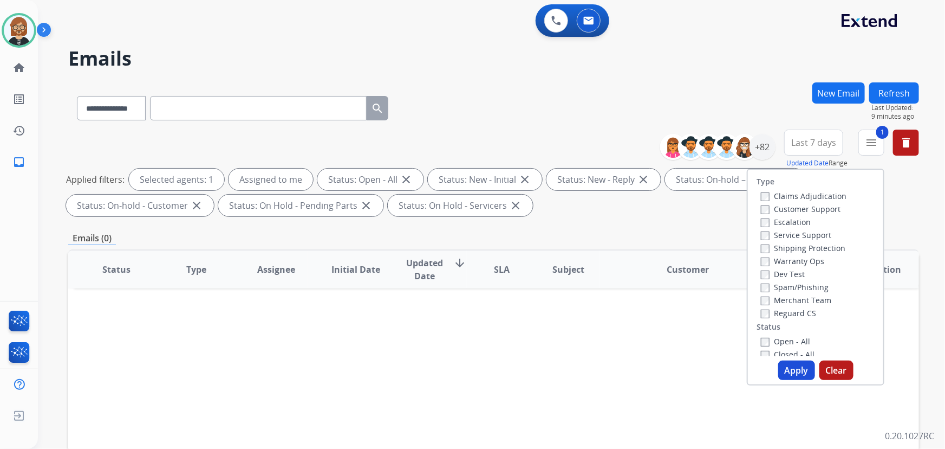
click at [790, 311] on label "Reguard CS" at bounding box center [788, 313] width 55 height 10
click at [800, 246] on label "Shipping Protection" at bounding box center [803, 248] width 85 height 10
click at [812, 210] on label "Customer Support" at bounding box center [801, 209] width 80 height 10
click at [795, 378] on button "Apply" at bounding box center [796, 370] width 37 height 20
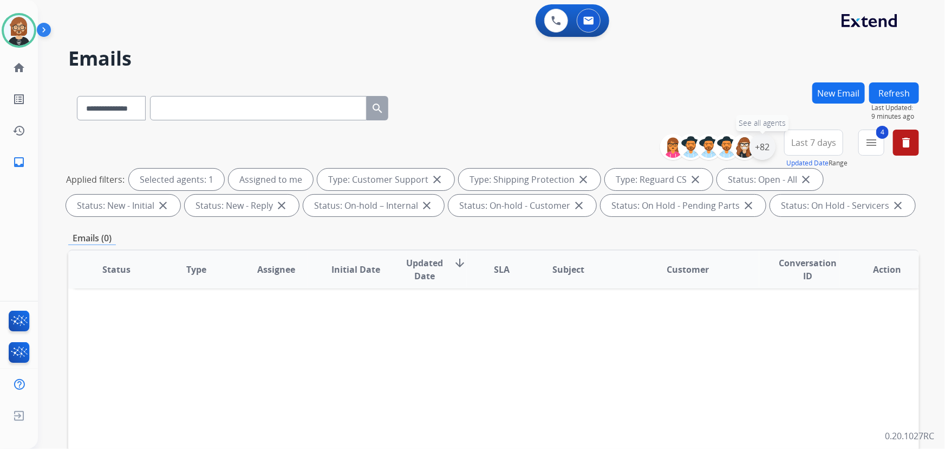
click at [761, 145] on div "+82" at bounding box center [763, 147] width 26 height 26
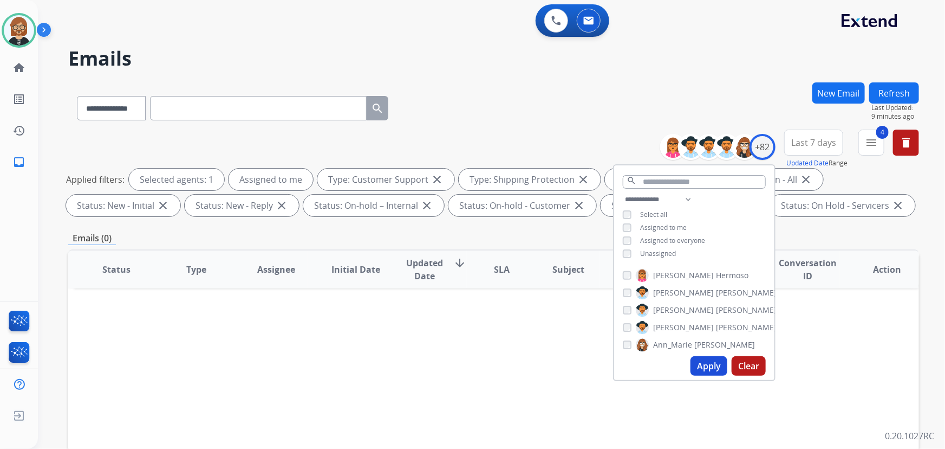
click at [670, 255] on span "Unassigned" at bounding box center [658, 253] width 36 height 9
click at [705, 368] on button "Apply" at bounding box center [709, 366] width 37 height 20
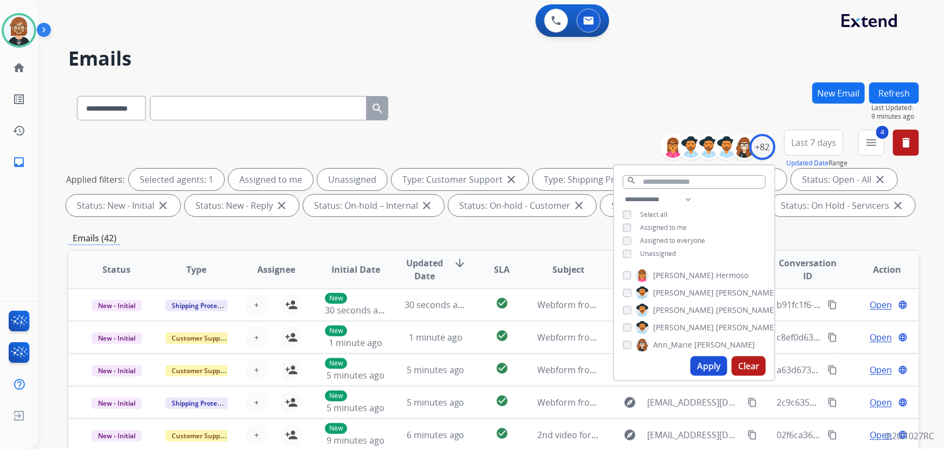
click at [589, 237] on div "Emails (42)" at bounding box center [493, 238] width 851 height 14
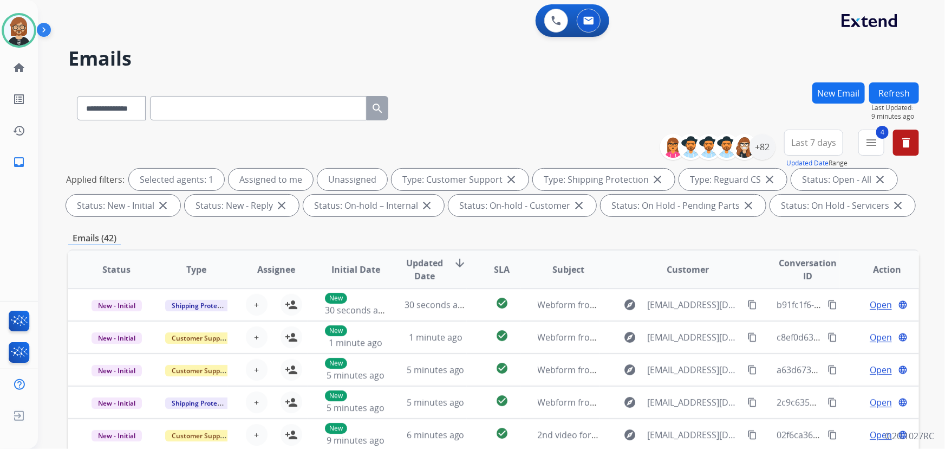
click at [489, 79] on div "**********" at bounding box center [478, 263] width 881 height 449
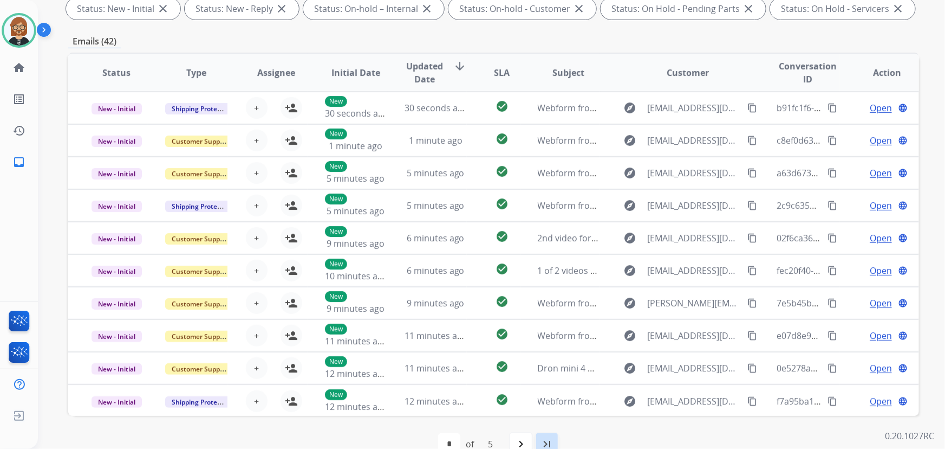
click at [554, 441] on div "last_page" at bounding box center [547, 444] width 24 height 24
select select "*"
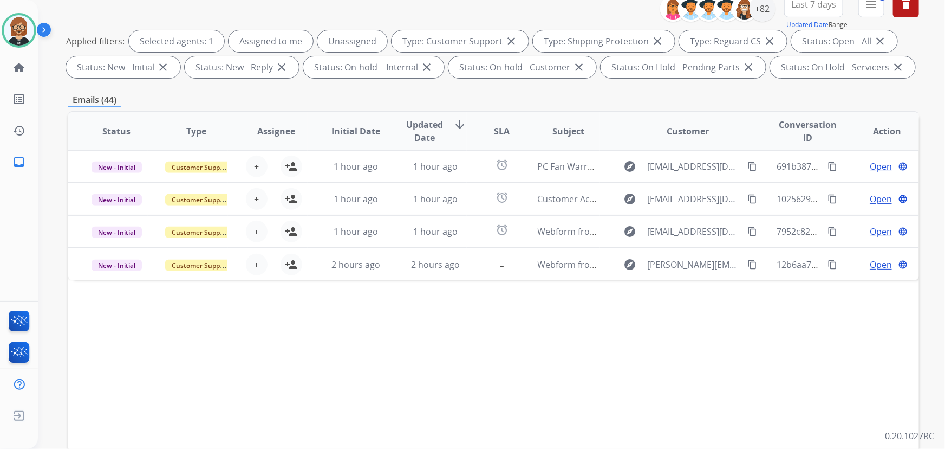
scroll to position [147, 0]
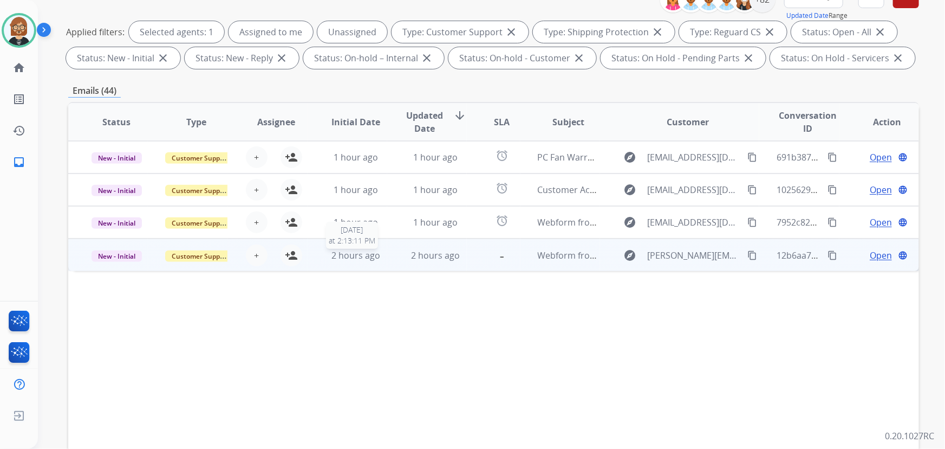
click at [378, 255] on div "2 hours ago" at bounding box center [356, 255] width 62 height 13
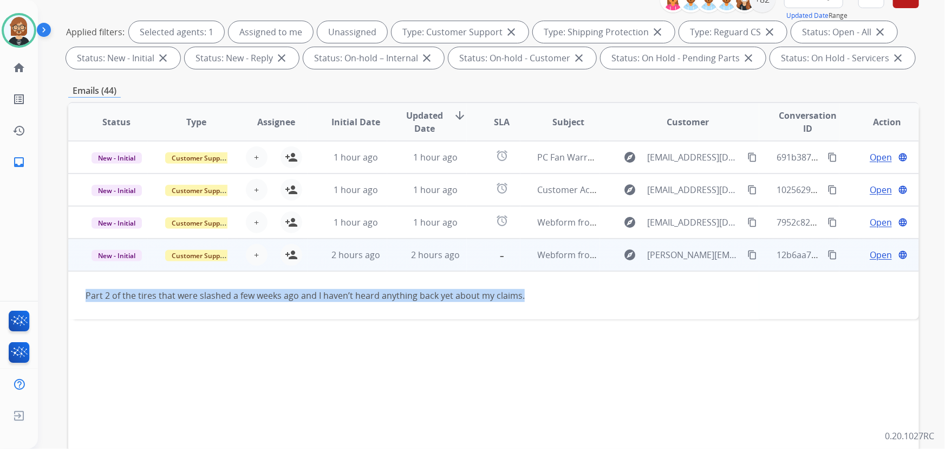
drag, startPoint x: 86, startPoint y: 291, endPoint x: 529, endPoint y: 307, distance: 443.4
click at [529, 307] on td "Part 2 of the tires that were slashed a few weeks ago and I haven’t heard anyth…" at bounding box center [413, 295] width 691 height 48
click at [748, 252] on mat-icon "content_copy" at bounding box center [753, 255] width 10 height 10
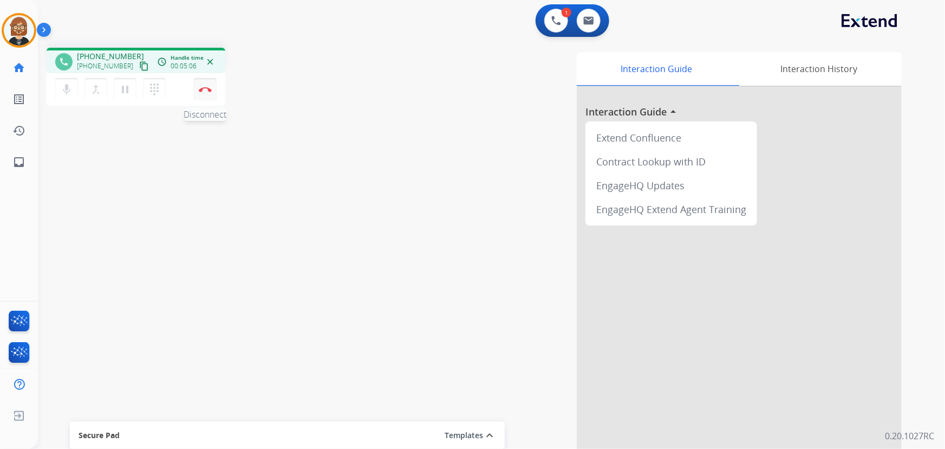
click at [206, 92] on button "Disconnect" at bounding box center [205, 89] width 23 height 23
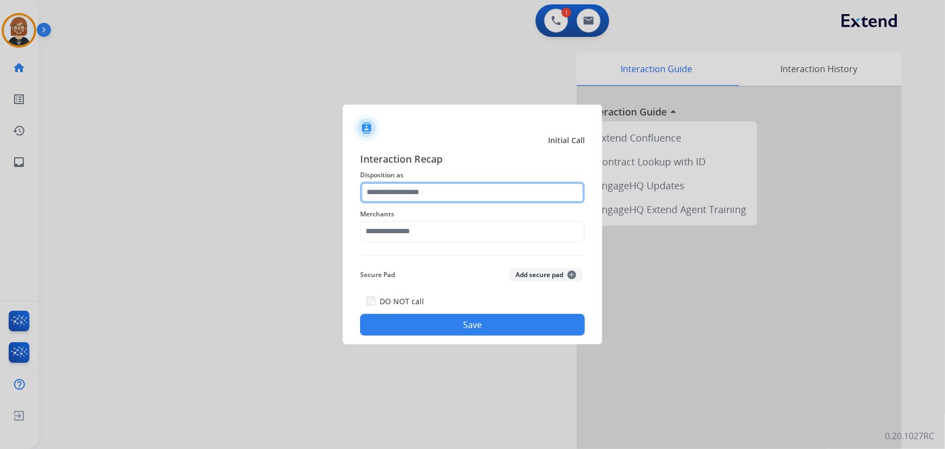
click at [429, 198] on input "text" at bounding box center [472, 192] width 225 height 22
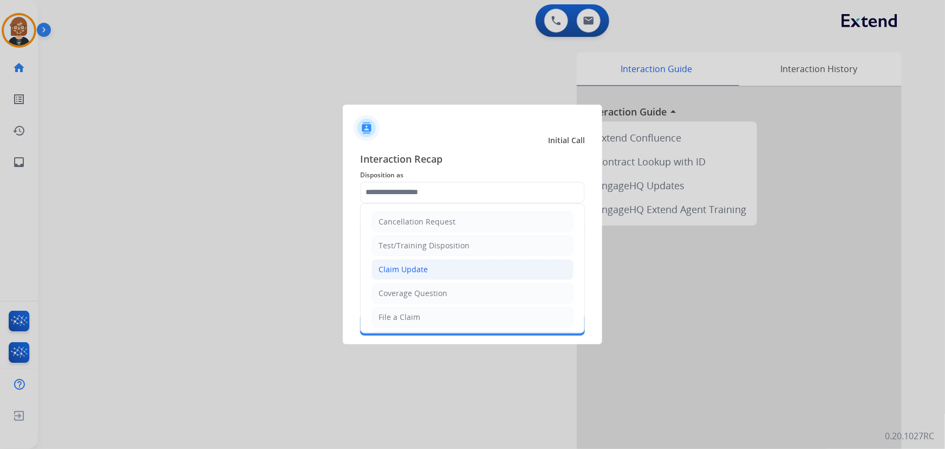
click at [439, 270] on li "Claim Update" at bounding box center [473, 269] width 202 height 21
type input "**********"
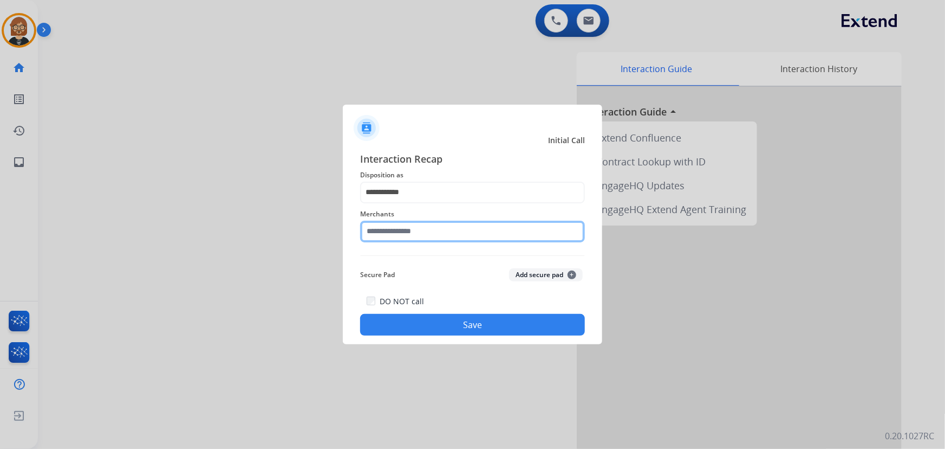
click at [440, 230] on input "text" at bounding box center [472, 231] width 225 height 22
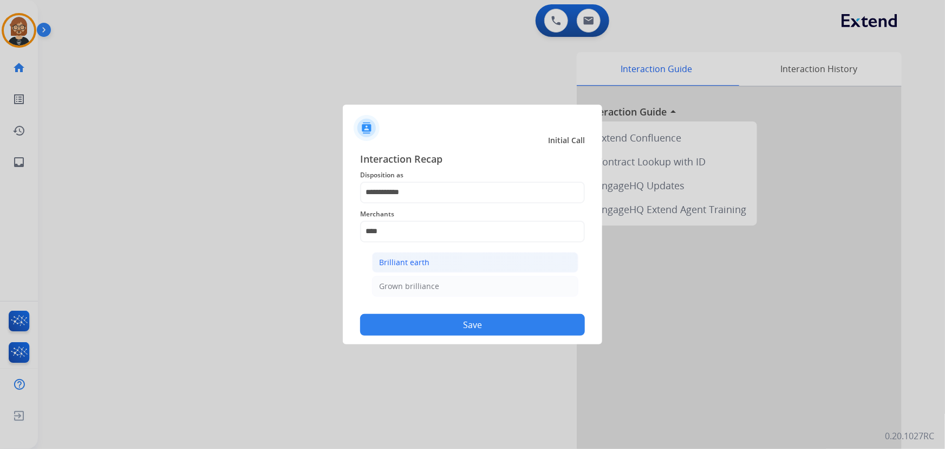
click at [418, 263] on div "Brilliant earth" at bounding box center [404, 262] width 50 height 11
type input "**********"
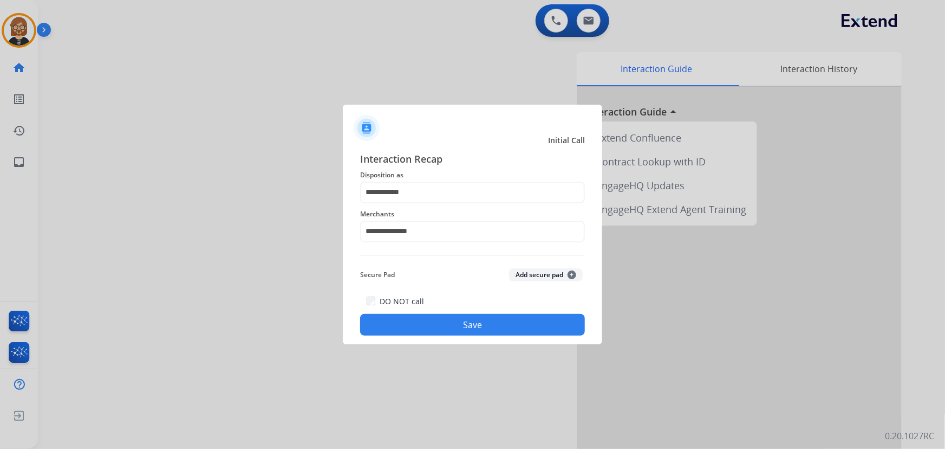
click at [473, 324] on button "Save" at bounding box center [472, 325] width 225 height 22
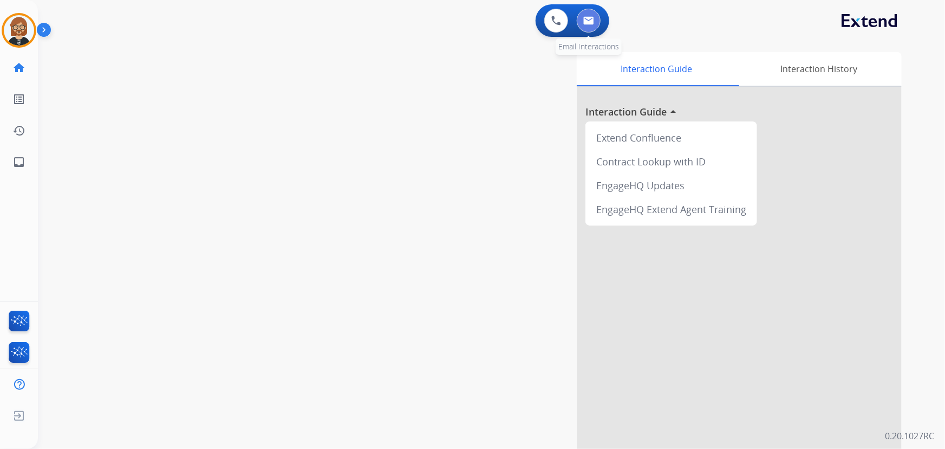
click at [583, 18] on img at bounding box center [588, 20] width 11 height 9
select select "**********"
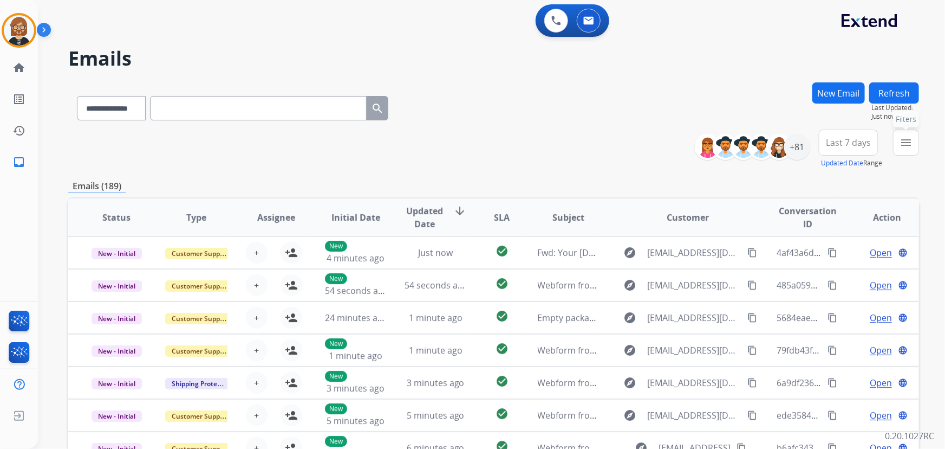
click at [913, 143] on button "menu Filters" at bounding box center [906, 142] width 26 height 26
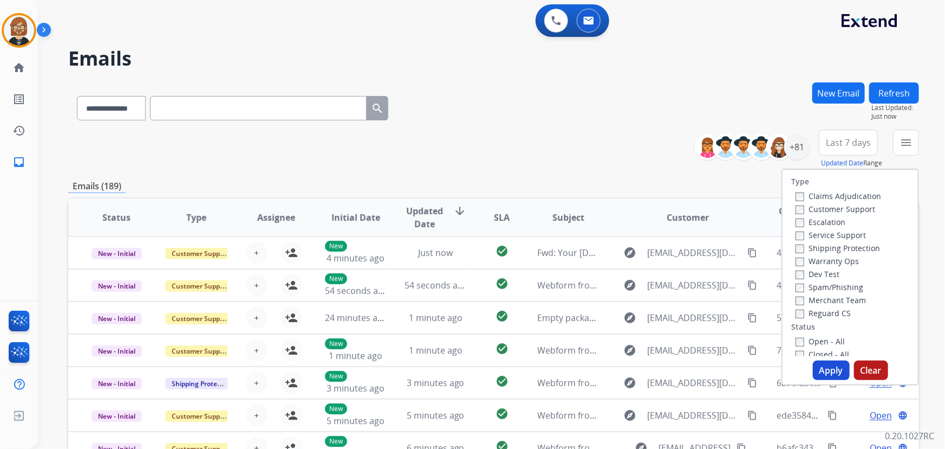
click at [801, 341] on label "Open - All" at bounding box center [820, 341] width 49 height 10
click at [823, 372] on button "Apply" at bounding box center [831, 370] width 37 height 20
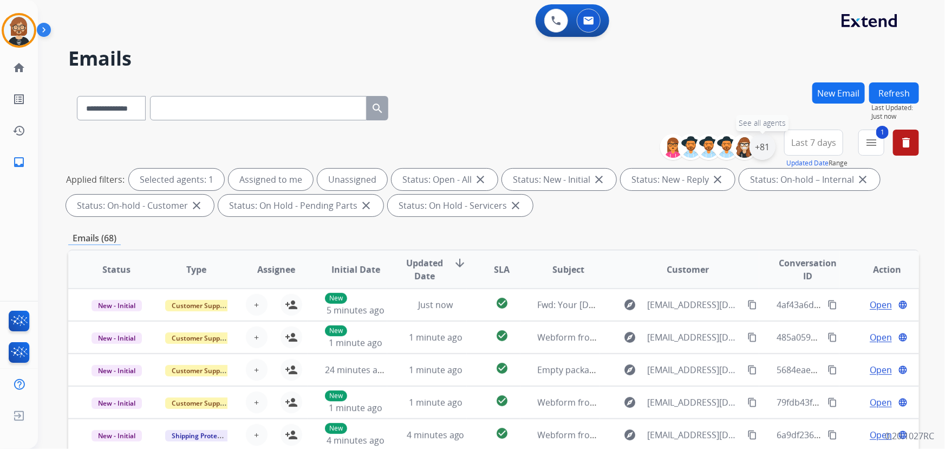
click at [758, 145] on div "+81" at bounding box center [763, 147] width 26 height 26
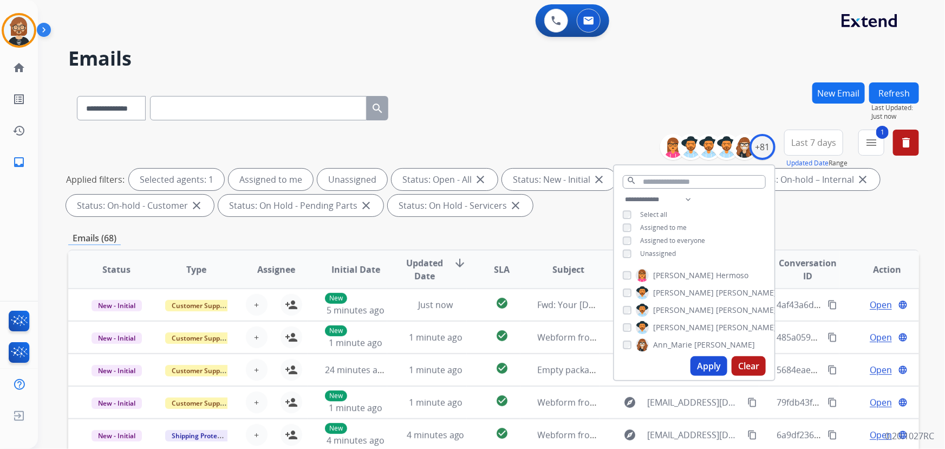
click at [655, 255] on span "Unassigned" at bounding box center [658, 253] width 36 height 9
drag, startPoint x: 708, startPoint y: 370, endPoint x: 716, endPoint y: 363, distance: 10.8
click at [716, 363] on button "Apply" at bounding box center [709, 366] width 37 height 20
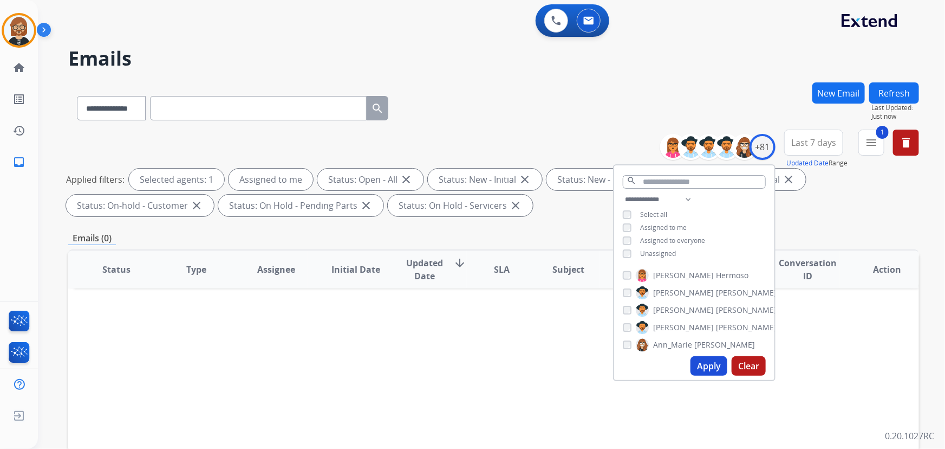
drag, startPoint x: 546, startPoint y: 319, endPoint x: 551, endPoint y: 321, distance: 5.8
click at [548, 321] on div "Status Type Assignee Initial Date Updated Date arrow_downward SLA Subject Custo…" at bounding box center [493, 430] width 851 height 363
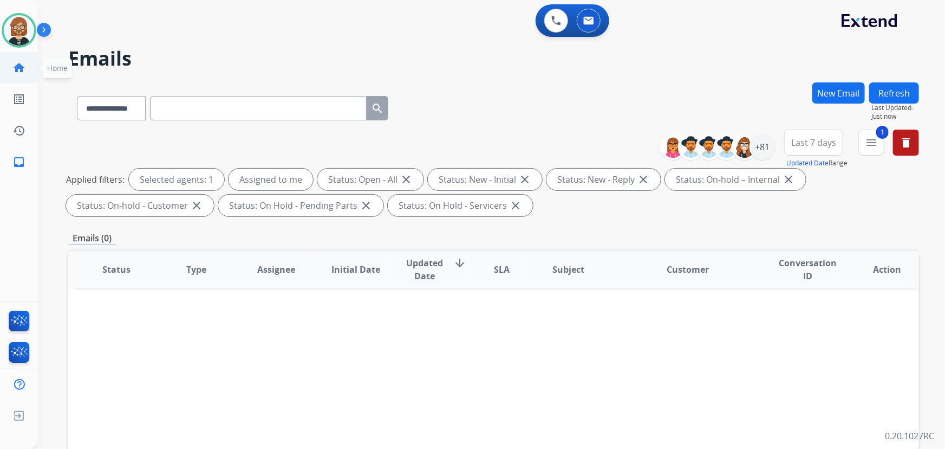
click at [27, 70] on link "home Home" at bounding box center [19, 68] width 30 height 30
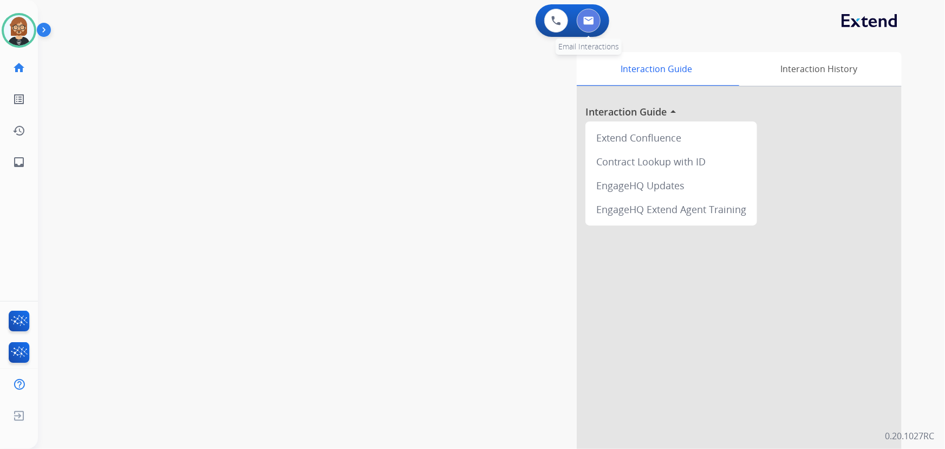
click at [599, 16] on button at bounding box center [589, 21] width 24 height 24
select select "**********"
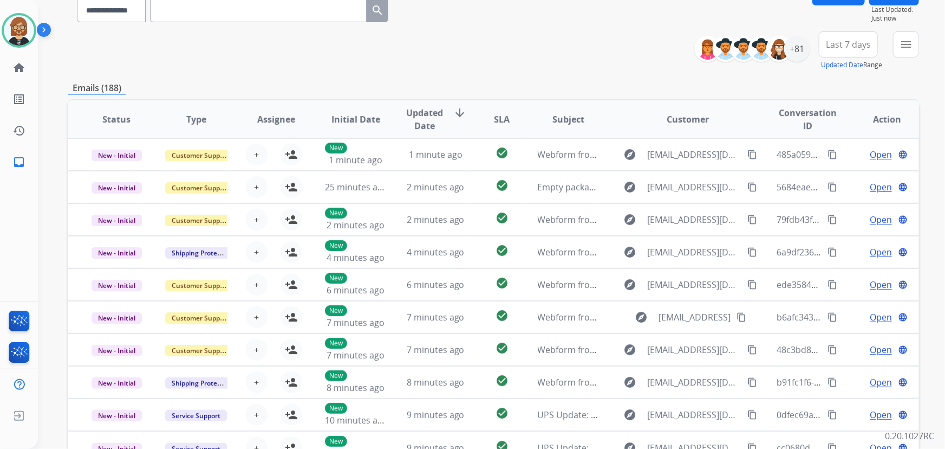
scroll to position [1, 0]
click at [794, 53] on div "+81" at bounding box center [797, 49] width 26 height 26
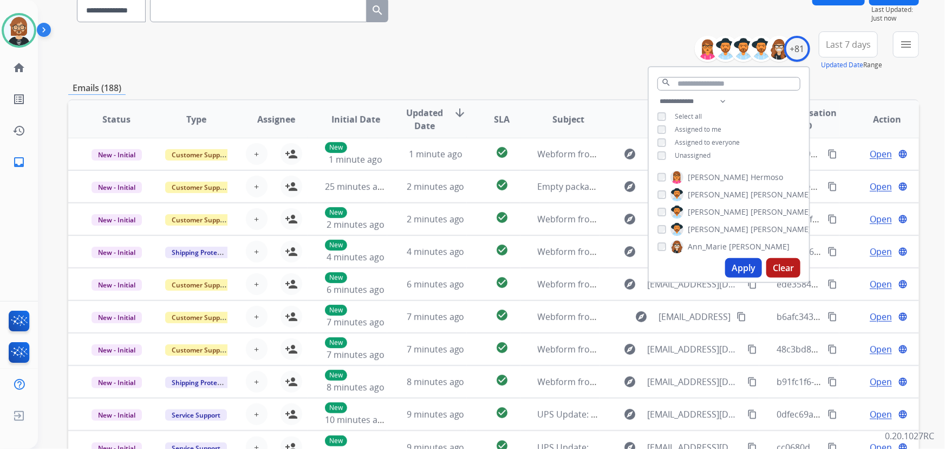
click at [670, 158] on div "Unassigned" at bounding box center [684, 155] width 53 height 9
click at [737, 270] on button "Apply" at bounding box center [743, 268] width 37 height 20
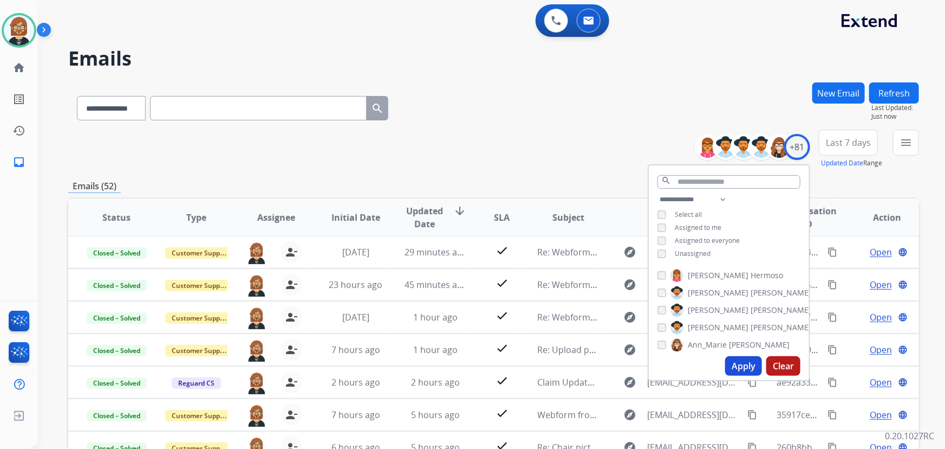
click at [600, 93] on div "**********" at bounding box center [493, 105] width 851 height 47
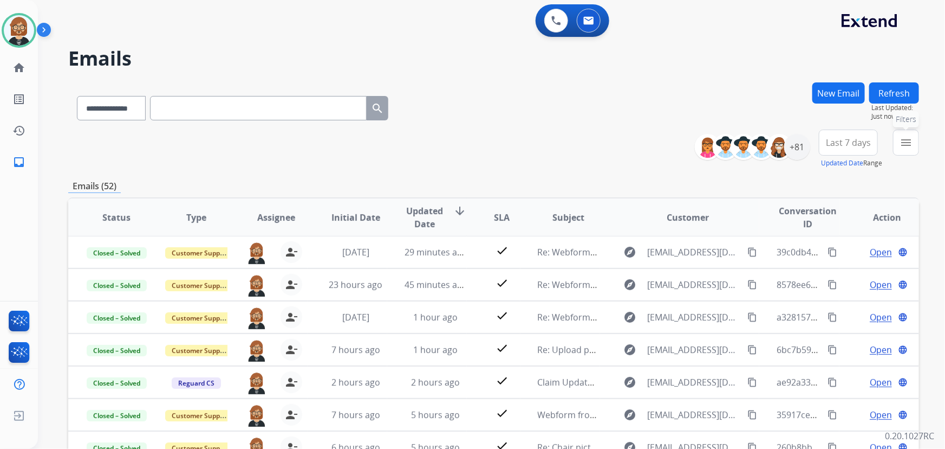
click at [900, 143] on mat-icon "menu" at bounding box center [906, 142] width 13 height 13
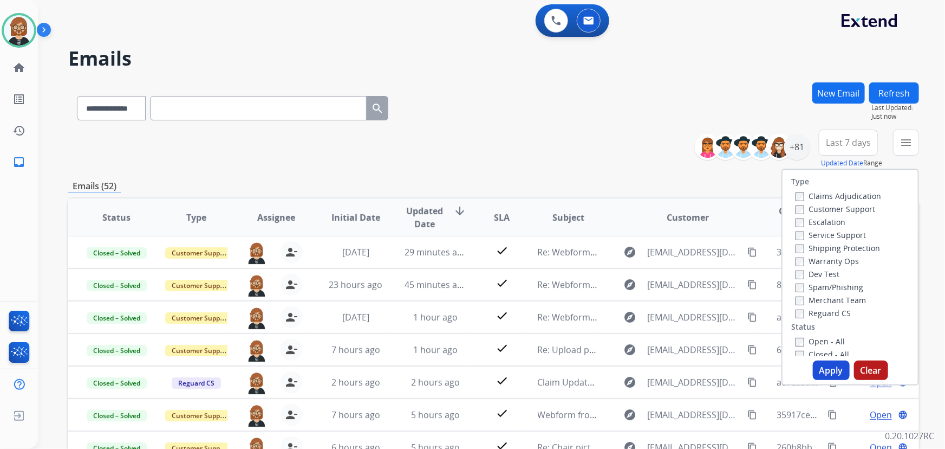
click at [824, 341] on label "Open - All" at bounding box center [820, 341] width 49 height 10
click at [831, 365] on button "Apply" at bounding box center [831, 370] width 37 height 20
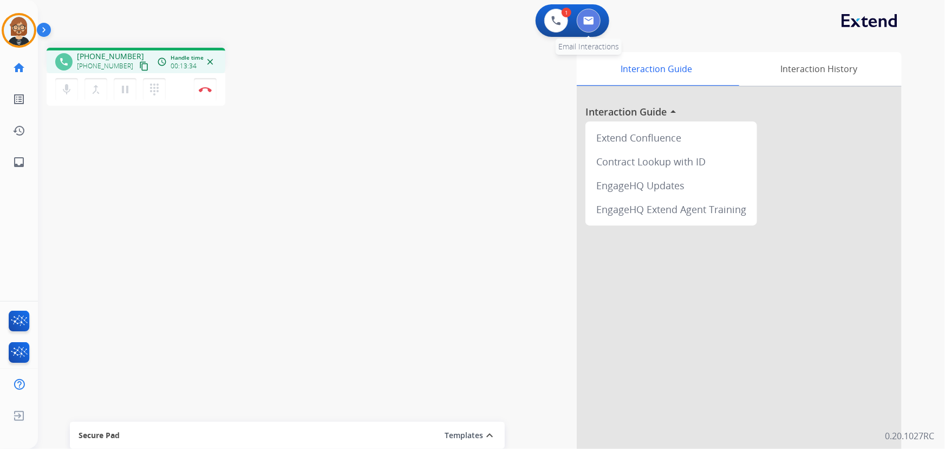
click at [585, 16] on button at bounding box center [589, 21] width 24 height 24
select select "**********"
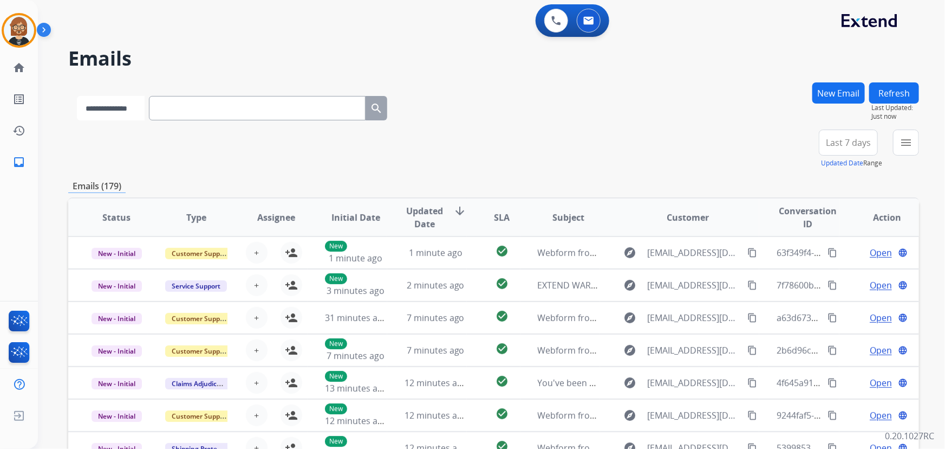
click at [114, 117] on select "**********" at bounding box center [111, 108] width 68 height 24
click at [586, 21] on img at bounding box center [588, 20] width 11 height 9
click at [563, 21] on button at bounding box center [556, 21] width 24 height 24
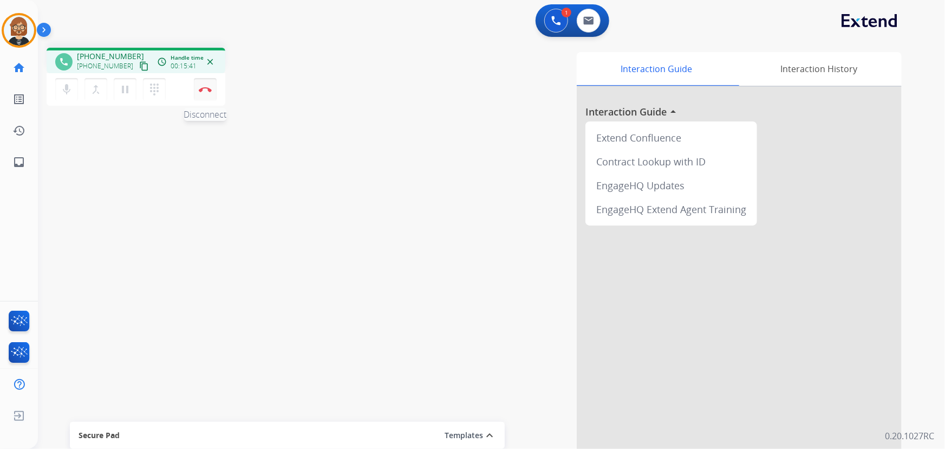
click at [205, 92] on button "Disconnect" at bounding box center [205, 89] width 23 height 23
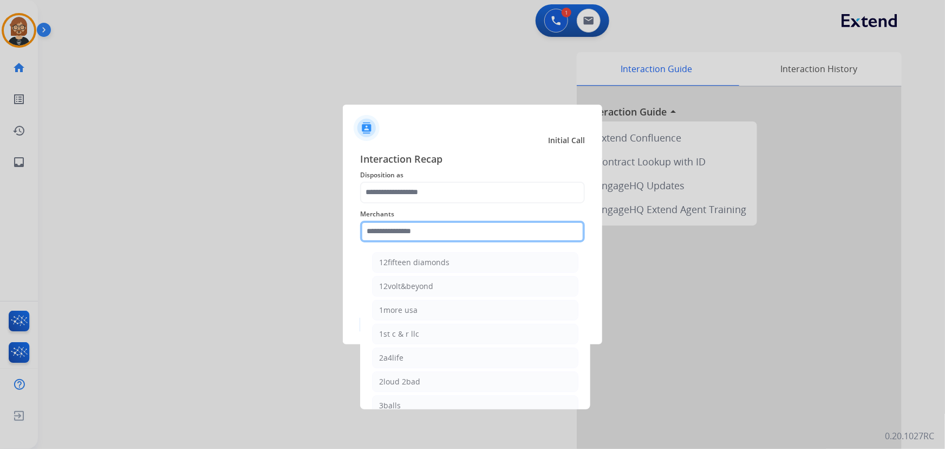
click at [482, 235] on input "text" at bounding box center [472, 231] width 225 height 22
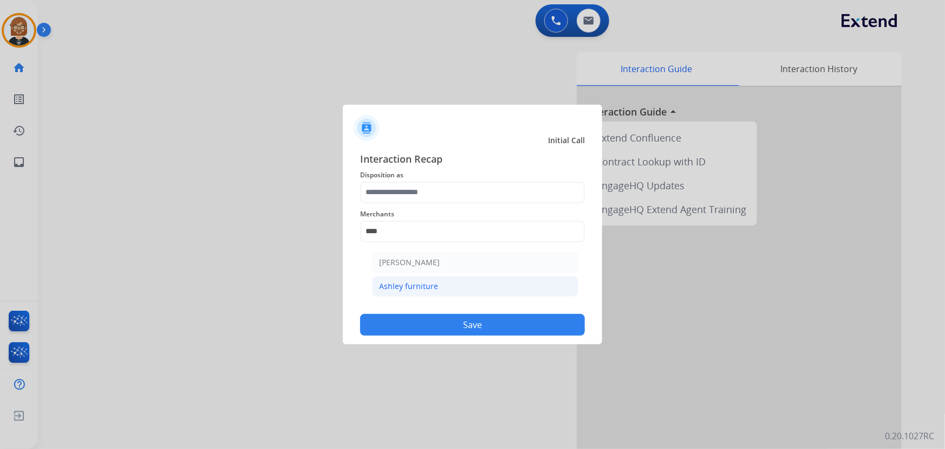
click at [450, 279] on li "Ashley furniture" at bounding box center [475, 286] width 206 height 21
type input "**********"
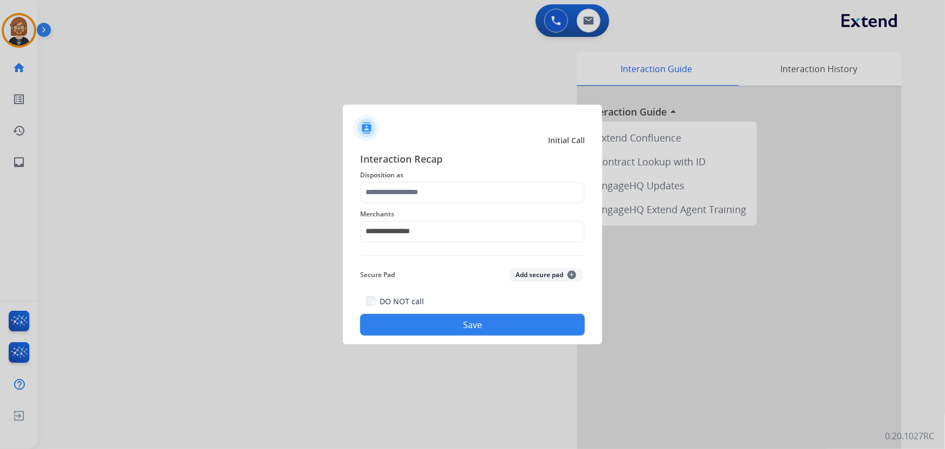
click at [498, 329] on button "Save" at bounding box center [472, 325] width 225 height 22
click at [464, 197] on input "text" at bounding box center [472, 192] width 225 height 22
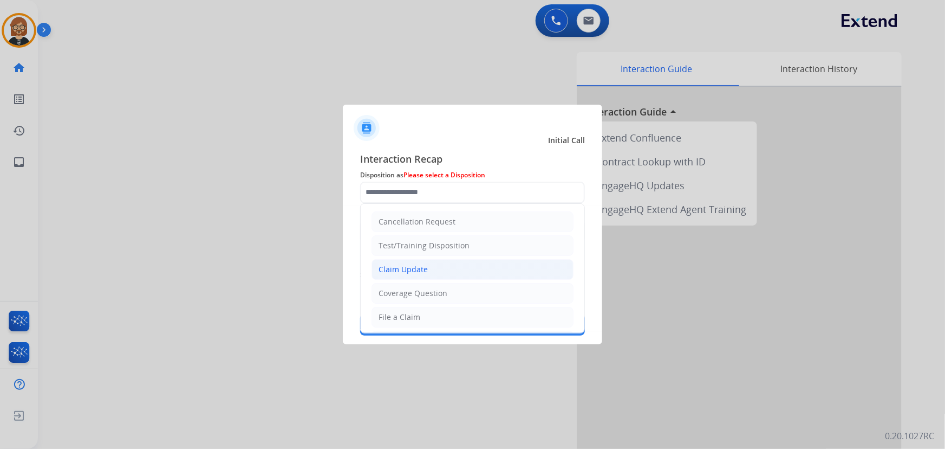
click at [441, 260] on li "Claim Update" at bounding box center [473, 269] width 202 height 21
type input "**********"
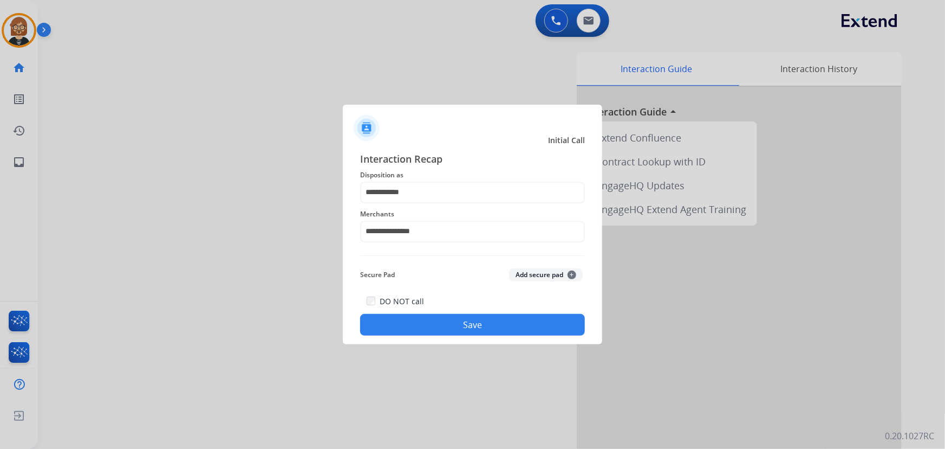
click at [493, 324] on button "Save" at bounding box center [472, 325] width 225 height 22
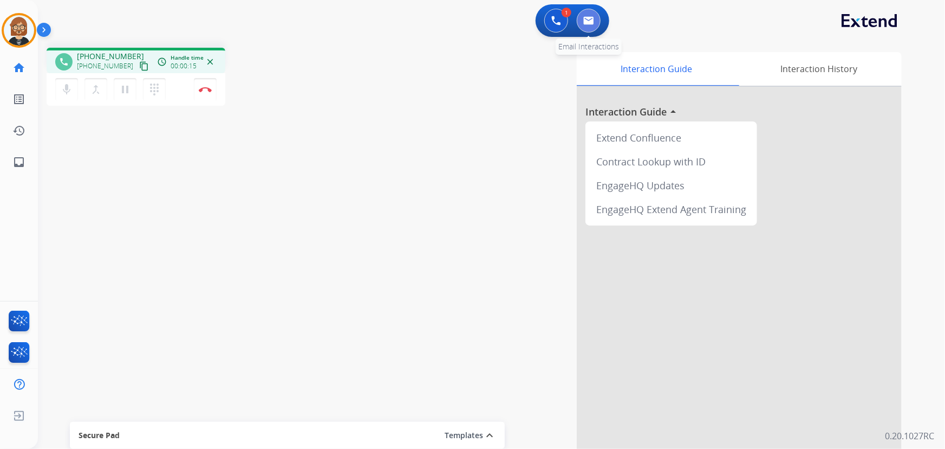
click at [596, 17] on button at bounding box center [589, 21] width 24 height 24
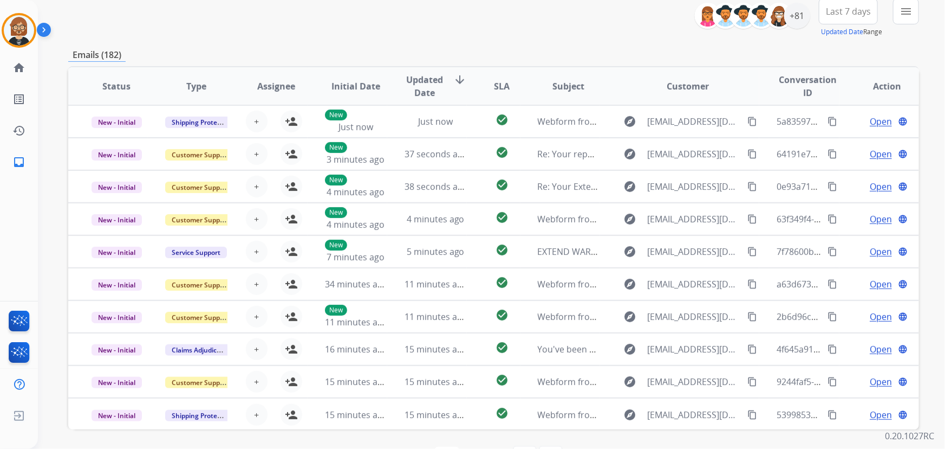
scroll to position [69, 0]
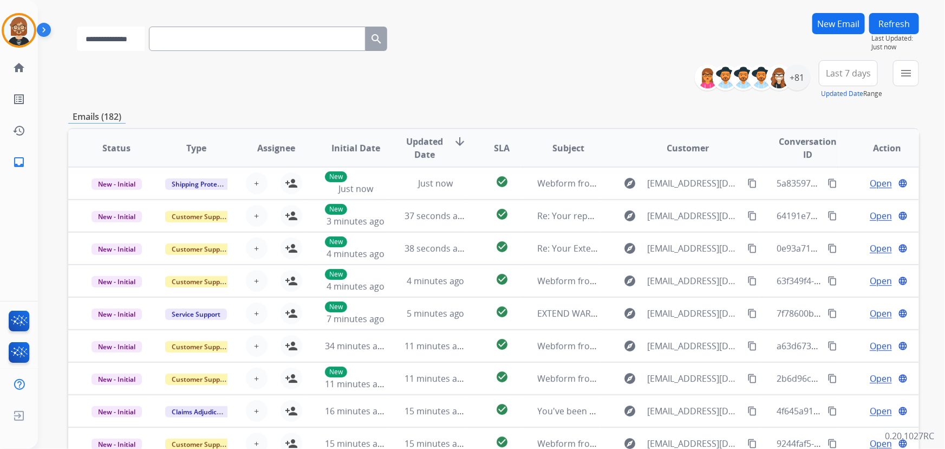
click at [110, 32] on select "**********" at bounding box center [111, 39] width 68 height 24
select select "**********"
click at [77, 27] on select "**********" at bounding box center [111, 39] width 68 height 24
click at [257, 37] on input "text" at bounding box center [258, 39] width 217 height 24
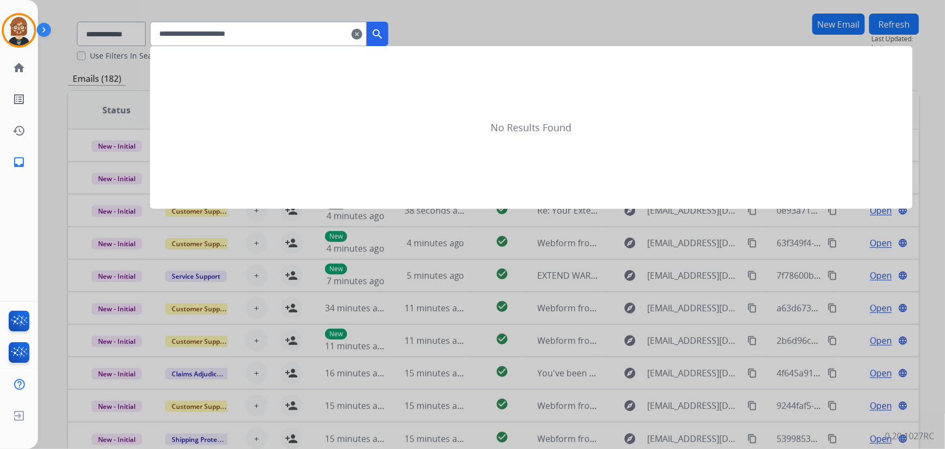
type input "**********"
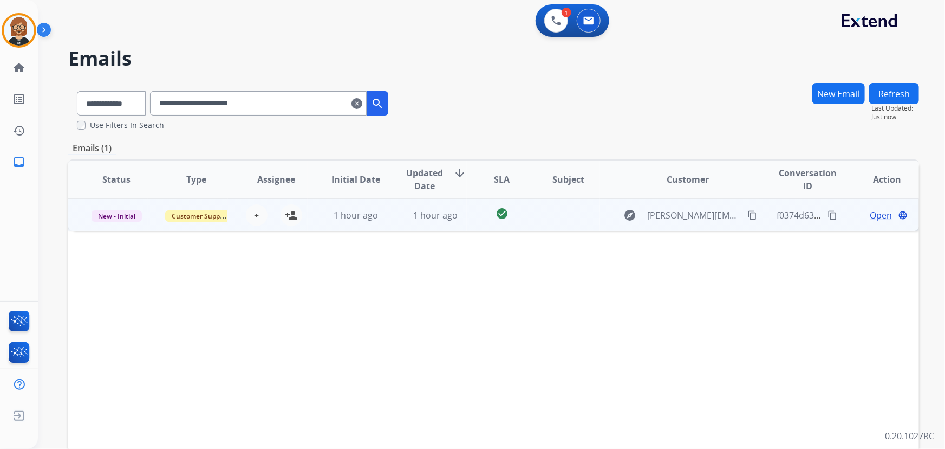
click at [468, 222] on td "check_circle" at bounding box center [493, 214] width 53 height 33
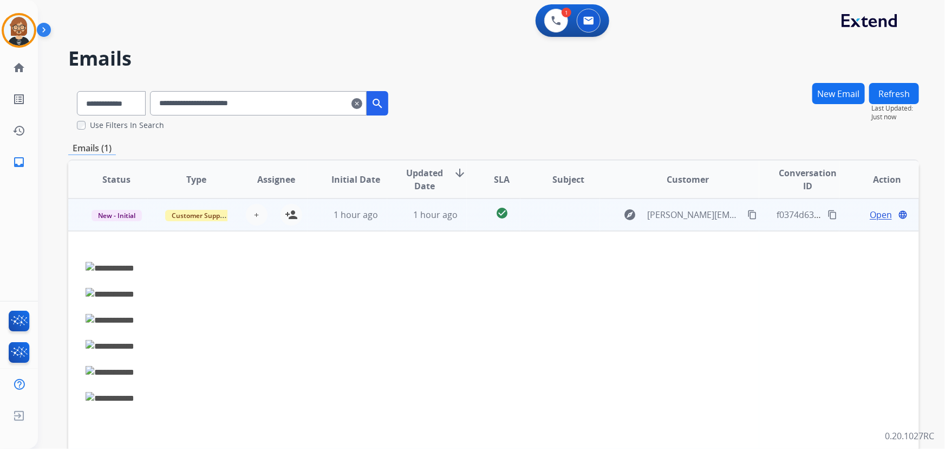
click at [874, 216] on span "Open" at bounding box center [881, 214] width 22 height 13
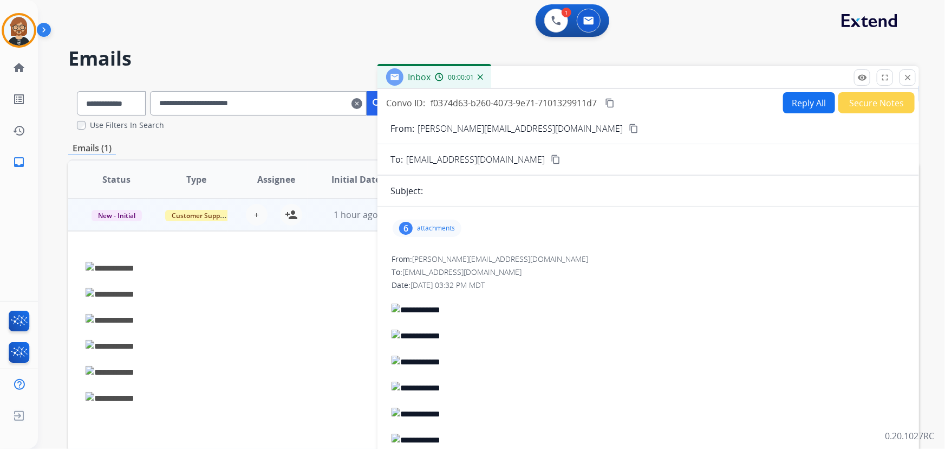
click at [440, 230] on p "attachments" at bounding box center [436, 228] width 38 height 9
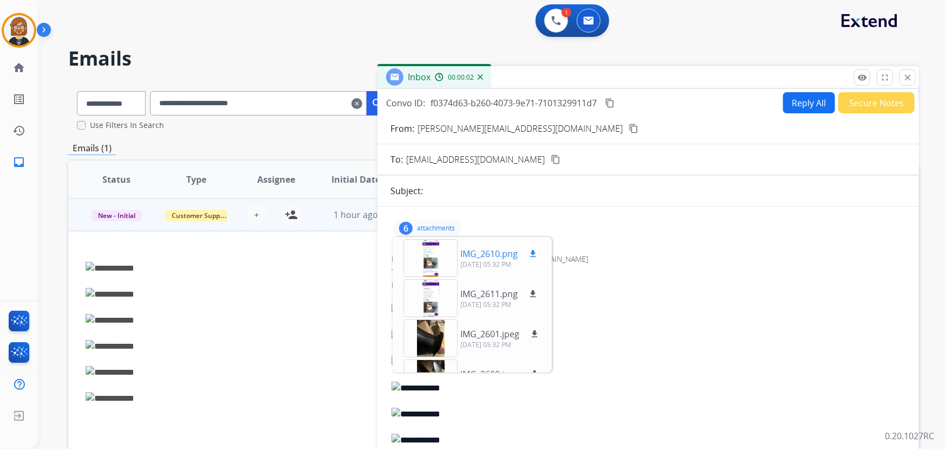
click at [435, 261] on div at bounding box center [431, 258] width 54 height 38
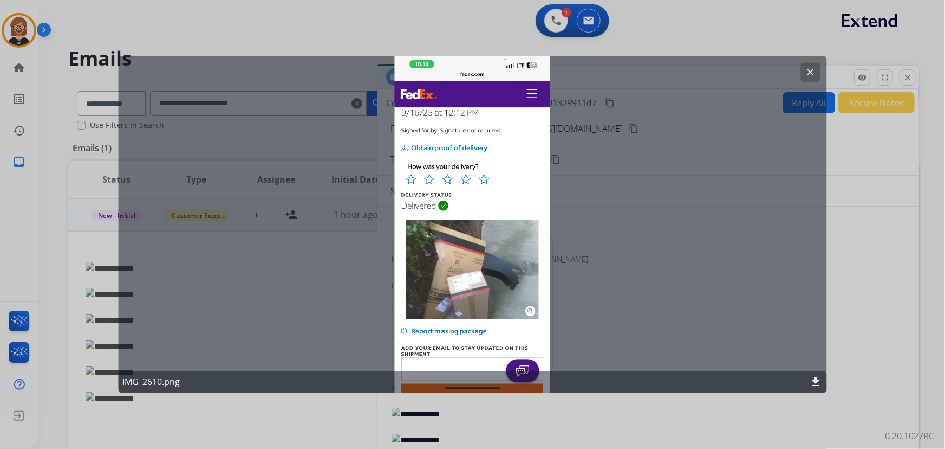
click at [812, 72] on mat-icon "clear" at bounding box center [811, 73] width 10 height 10
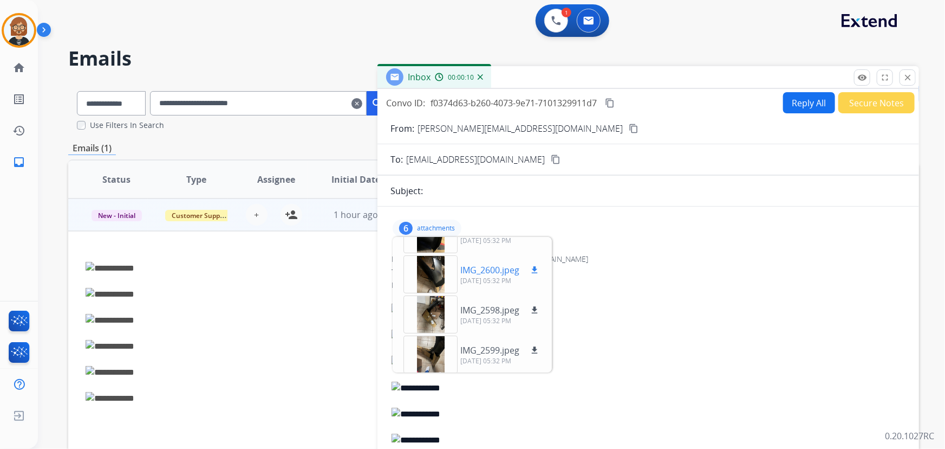
scroll to position [107, 0]
click at [438, 323] on div at bounding box center [431, 311] width 54 height 38
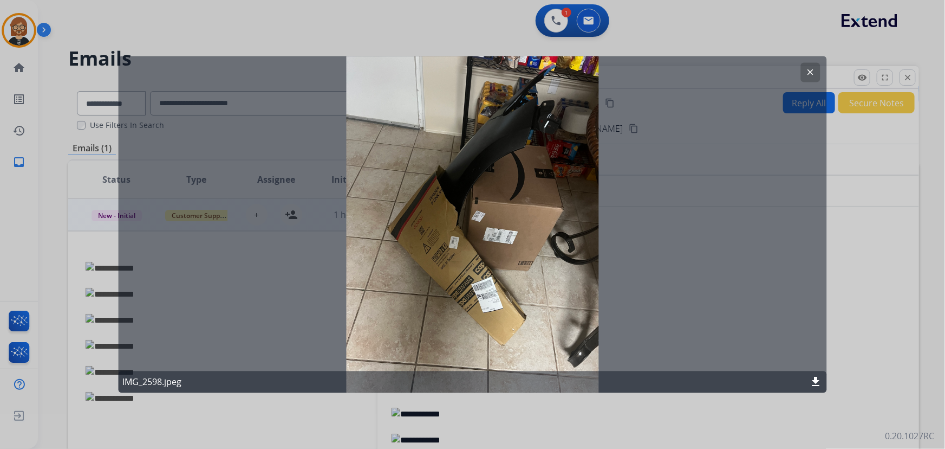
click at [814, 73] on mat-icon "clear" at bounding box center [811, 73] width 10 height 10
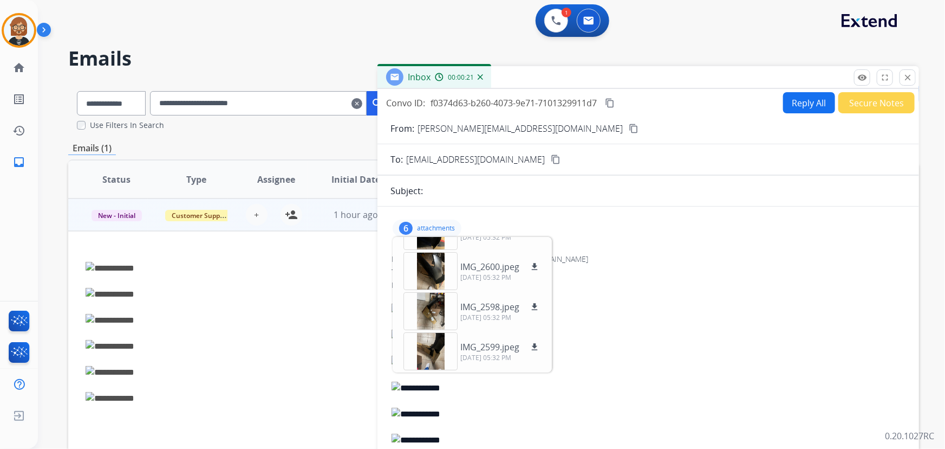
scroll to position [0, 0]
click at [629, 125] on mat-icon "content_copy" at bounding box center [634, 129] width 10 height 10
click at [434, 355] on div at bounding box center [431, 351] width 54 height 38
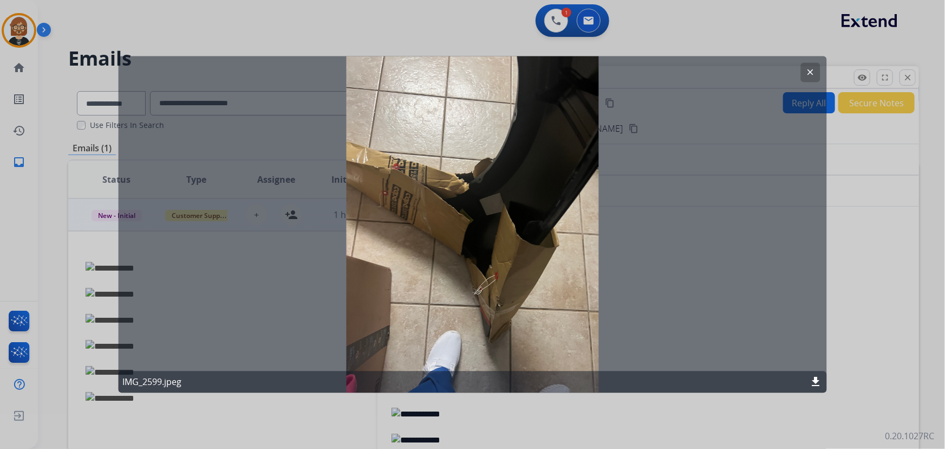
click at [897, 238] on div at bounding box center [472, 224] width 945 height 449
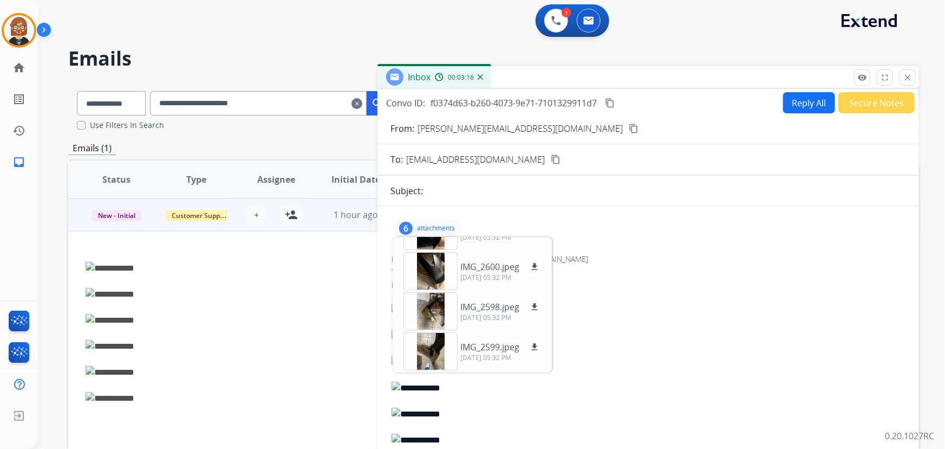
click at [263, 37] on div "1 Voice Interactions 0 Email Interactions" at bounding box center [485, 21] width 868 height 35
click at [566, 15] on div "1" at bounding box center [567, 13] width 10 height 10
click at [547, 20] on button at bounding box center [556, 21] width 24 height 24
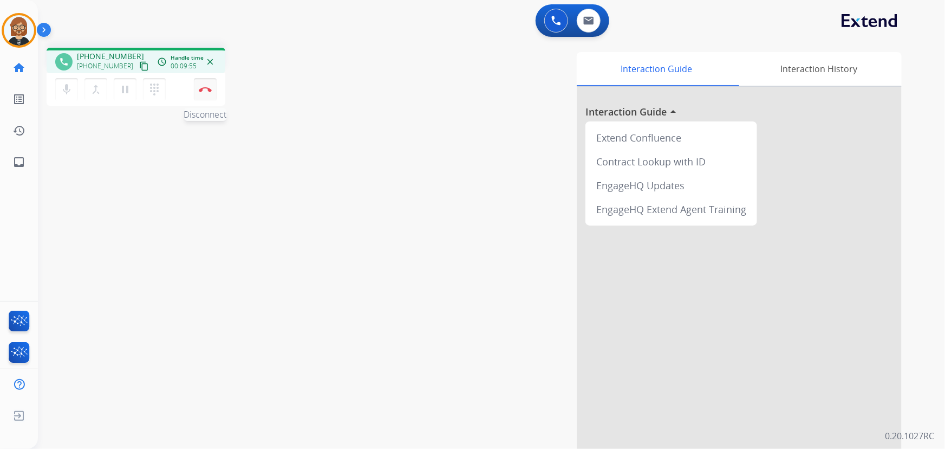
click at [204, 85] on button "Disconnect" at bounding box center [205, 89] width 23 height 23
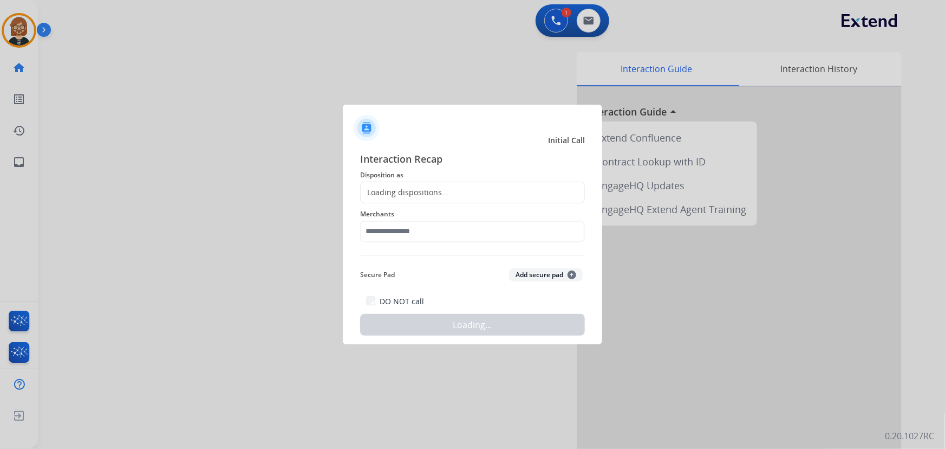
click at [459, 187] on div "Loading dispositions..." at bounding box center [472, 192] width 225 height 22
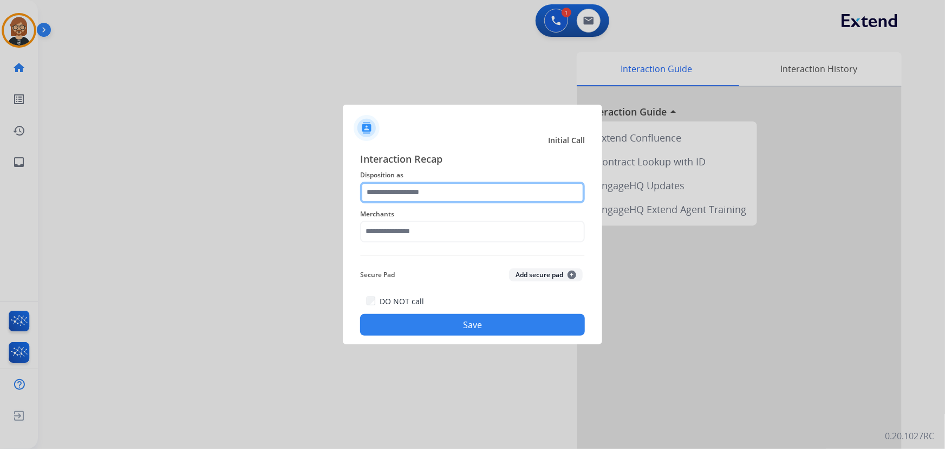
click at [458, 194] on input "text" at bounding box center [472, 192] width 225 height 22
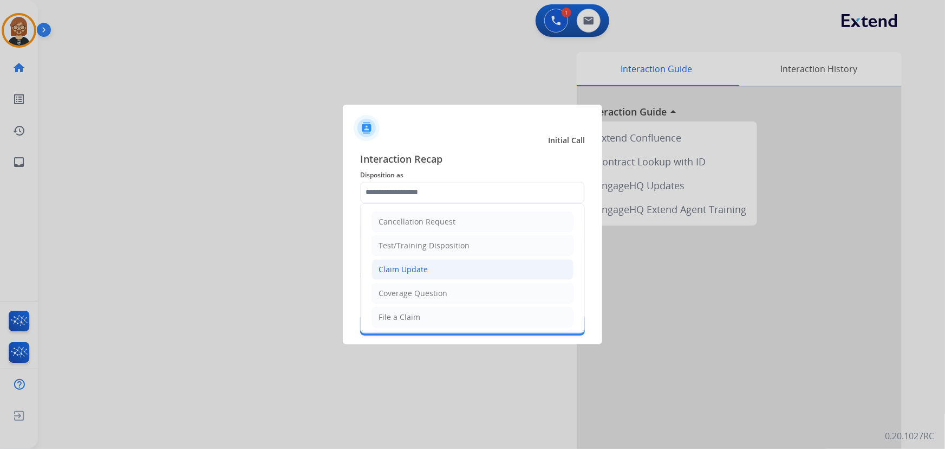
click at [466, 274] on li "Claim Update" at bounding box center [473, 269] width 202 height 21
type input "**********"
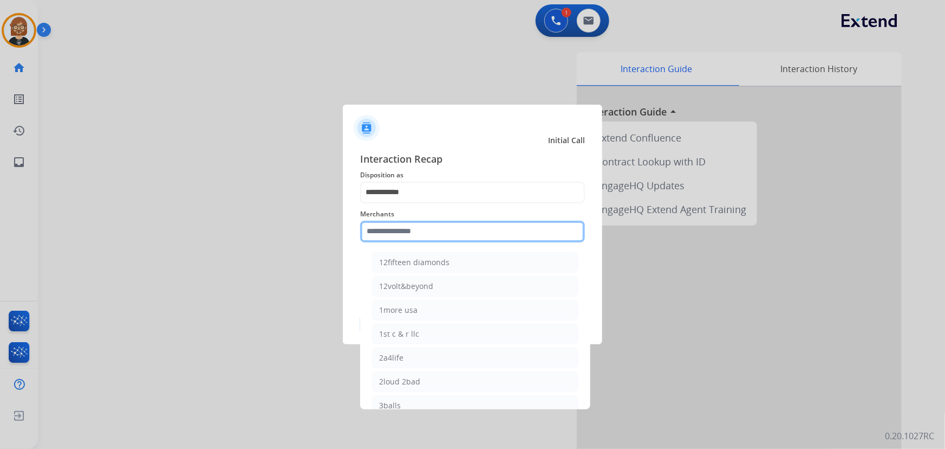
click at [476, 228] on input "text" at bounding box center [472, 231] width 225 height 22
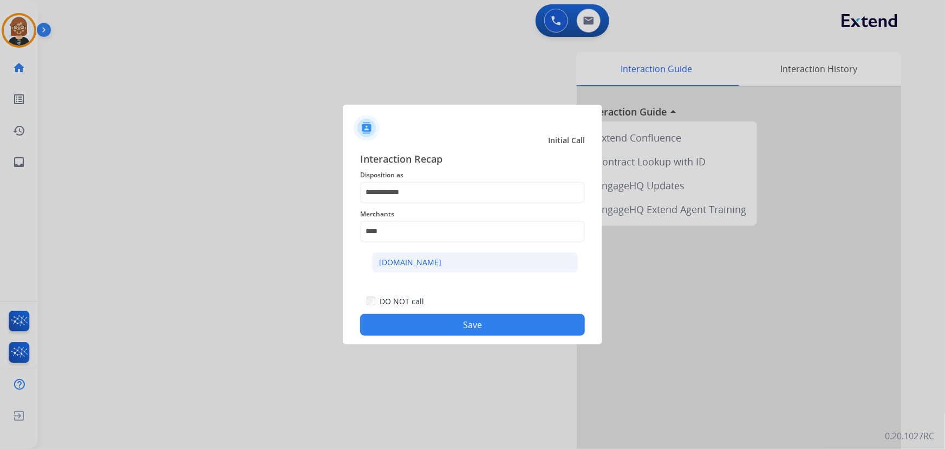
click at [433, 264] on li "Carparts.com" at bounding box center [475, 262] width 206 height 21
type input "**********"
drag, startPoint x: 471, startPoint y: 336, endPoint x: 472, endPoint y: 328, distance: 8.8
click at [471, 335] on div "**********" at bounding box center [472, 243] width 259 height 202
click at [472, 327] on button "Save" at bounding box center [472, 325] width 225 height 22
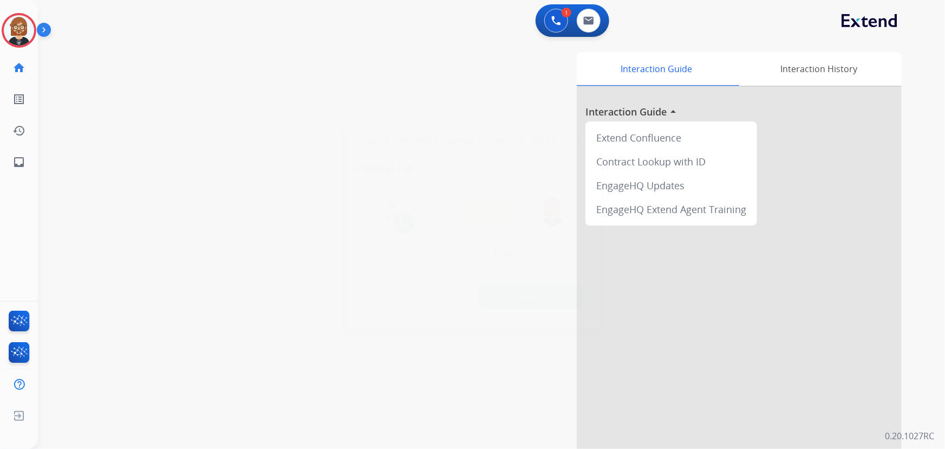
click at [265, 49] on div at bounding box center [472, 224] width 945 height 449
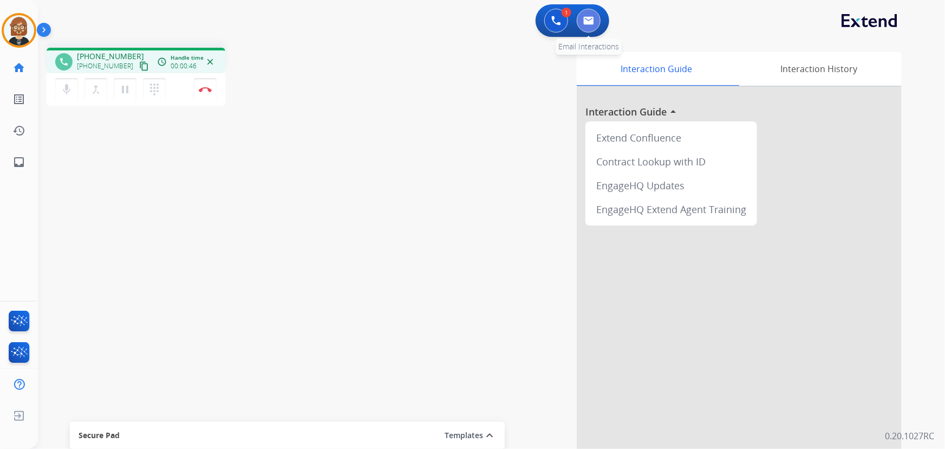
click at [581, 26] on button at bounding box center [589, 21] width 24 height 24
select select "**********"
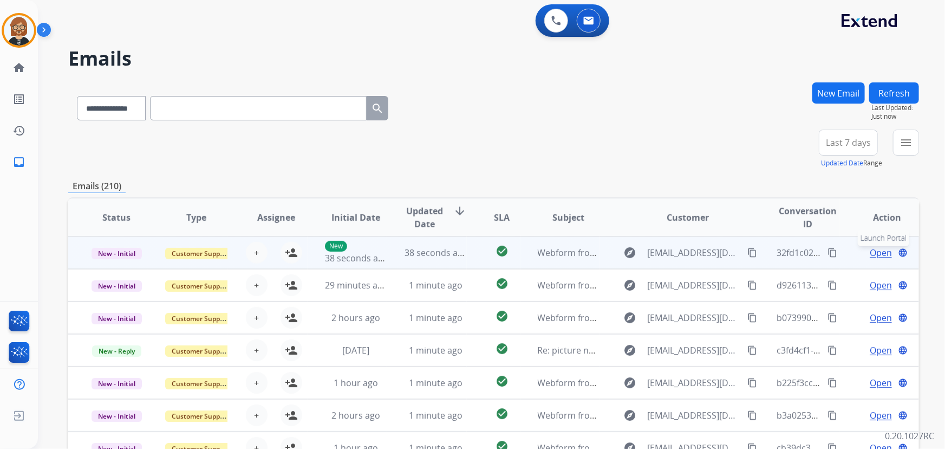
click at [898, 249] on mat-icon "language" at bounding box center [903, 253] width 10 height 10
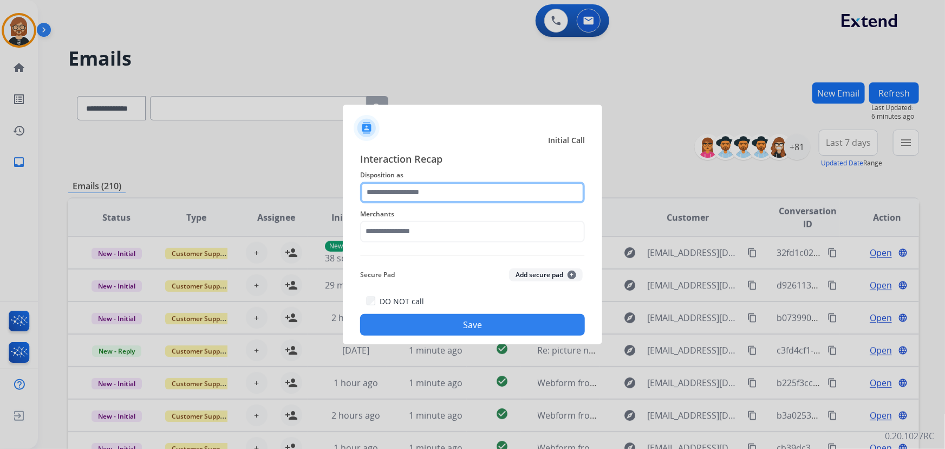
click at [433, 193] on input "text" at bounding box center [472, 192] width 225 height 22
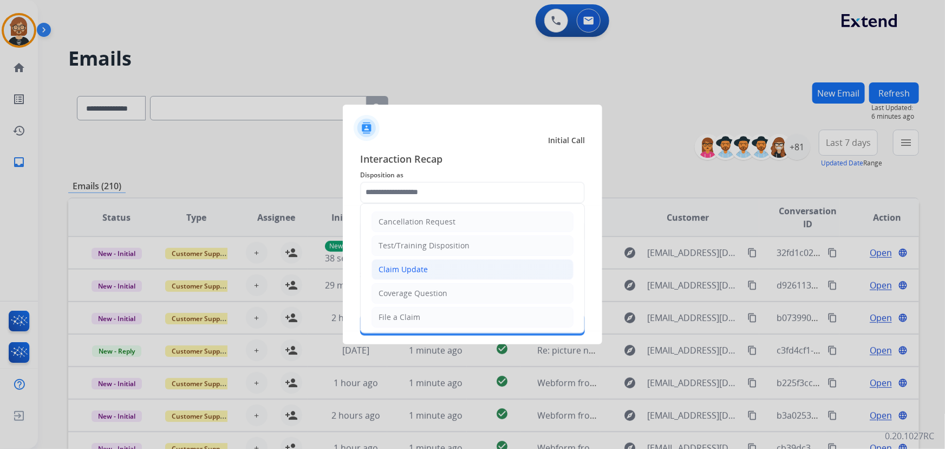
click at [465, 269] on li "Claim Update" at bounding box center [473, 269] width 202 height 21
type input "**********"
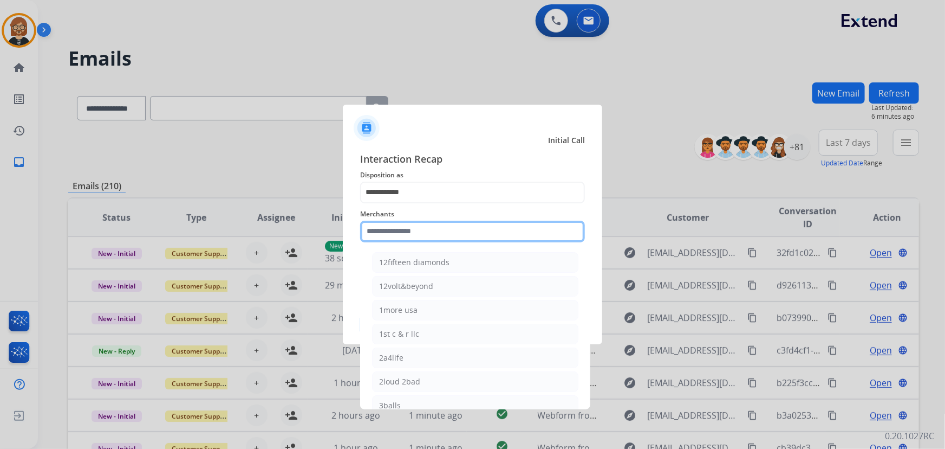
click at [472, 232] on input "text" at bounding box center [472, 231] width 225 height 22
click at [462, 270] on li "Bed bath & beyond" at bounding box center [475, 262] width 206 height 21
type input "**********"
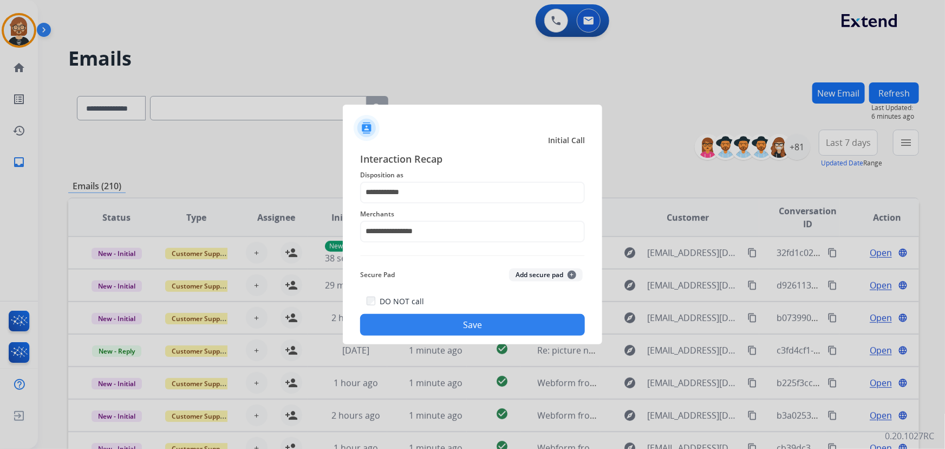
click at [497, 336] on div "**********" at bounding box center [472, 243] width 259 height 202
click at [498, 332] on button "Save" at bounding box center [472, 325] width 225 height 22
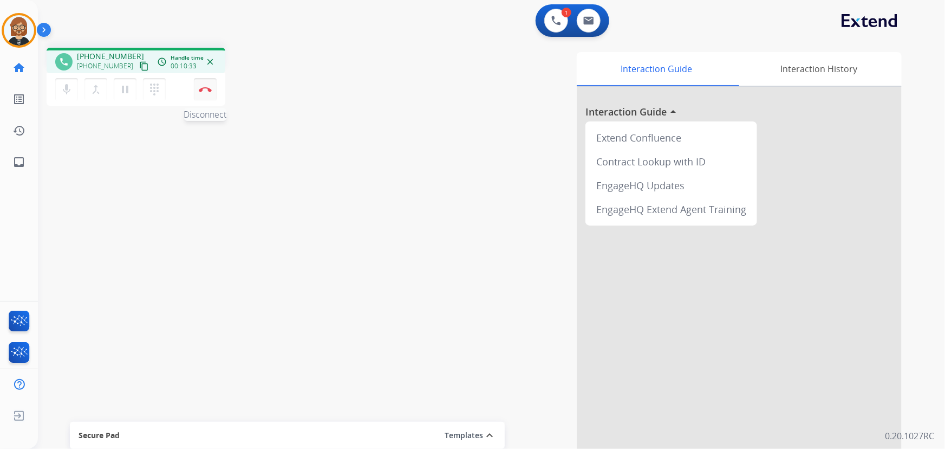
click at [206, 87] on img at bounding box center [205, 89] width 13 height 5
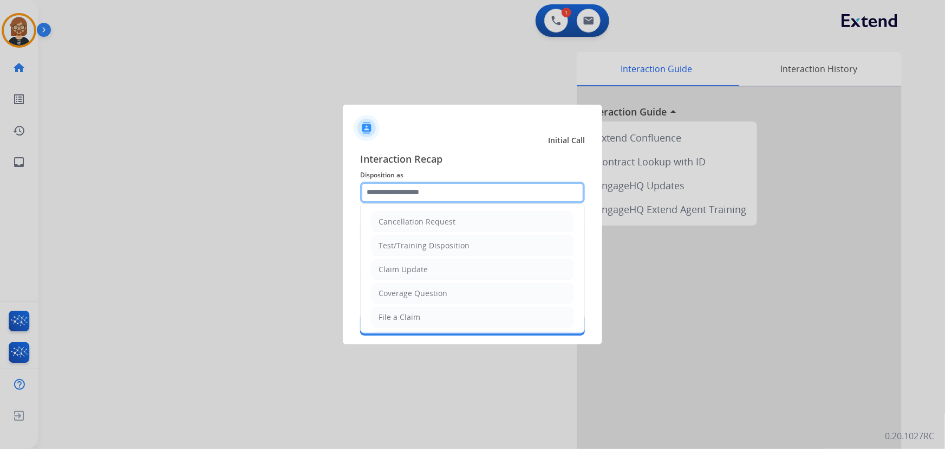
click at [450, 200] on input "text" at bounding box center [472, 192] width 225 height 22
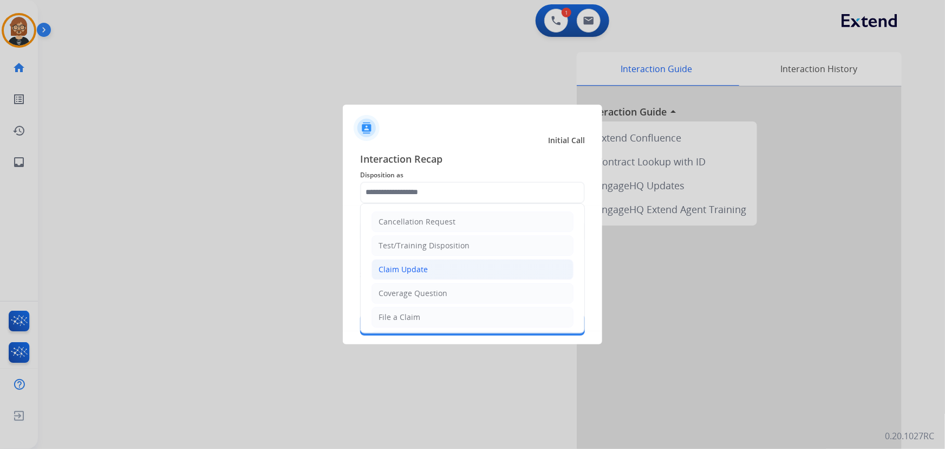
click at [453, 271] on li "Claim Update" at bounding box center [473, 269] width 202 height 21
type input "**********"
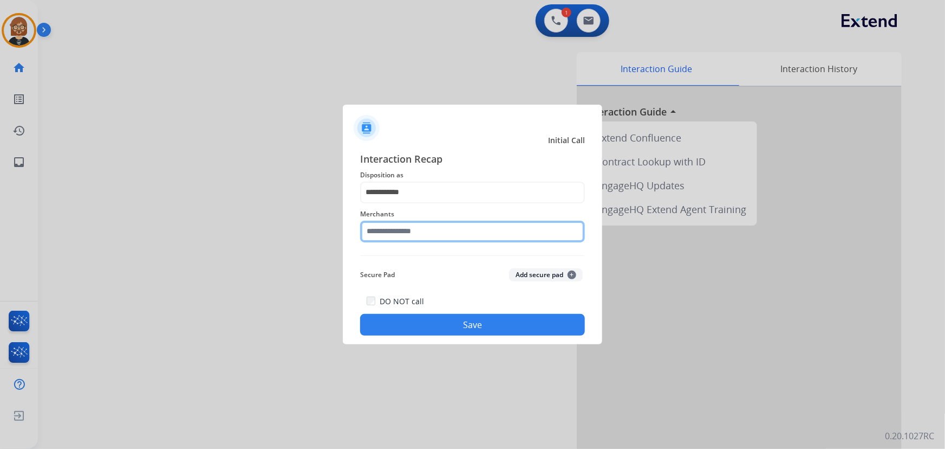
click at [473, 241] on input "text" at bounding box center [472, 231] width 225 height 22
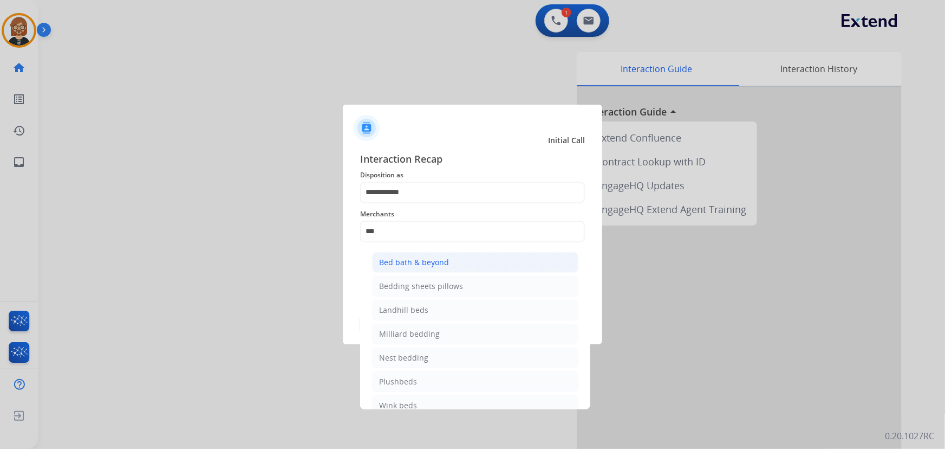
click at [436, 271] on li "Bed bath & beyond" at bounding box center [475, 262] width 206 height 21
type input "**********"
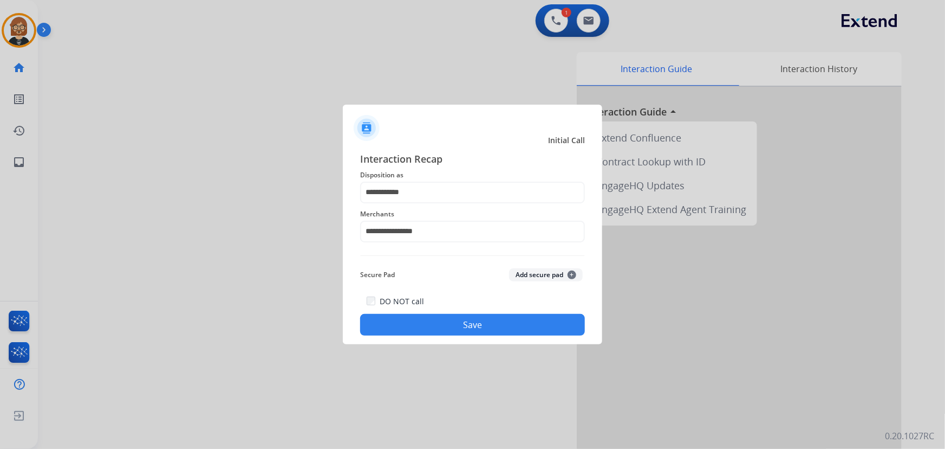
click at [477, 317] on button "Save" at bounding box center [472, 325] width 225 height 22
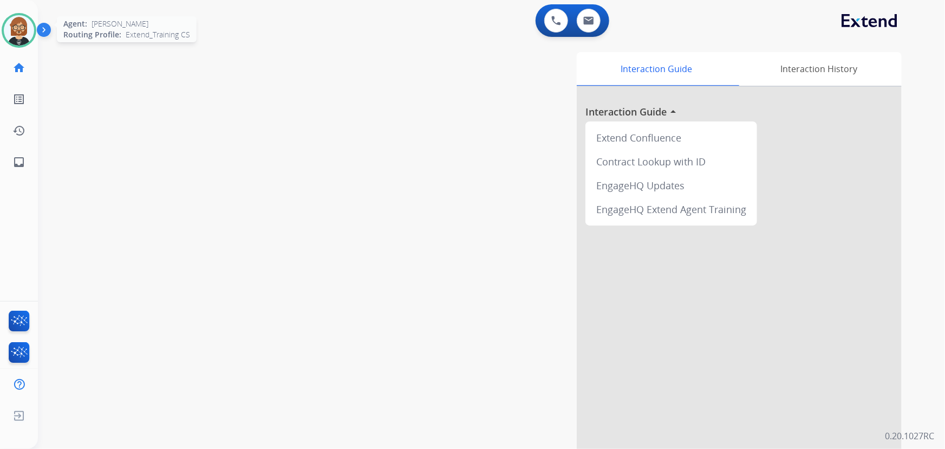
click at [22, 30] on img at bounding box center [19, 30] width 30 height 30
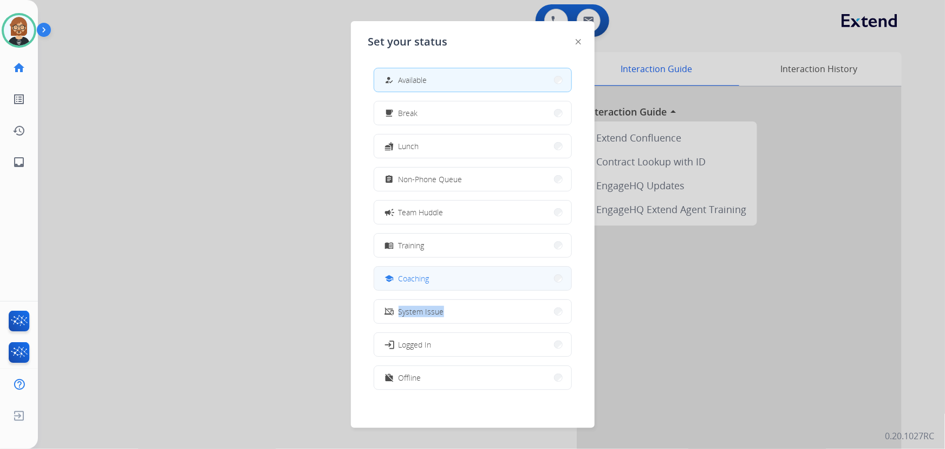
click at [472, 290] on div "how_to_reg Available free_breakfast Break fastfood Lunch assignment Non-Phone Q…" at bounding box center [472, 229] width 209 height 341
click at [467, 286] on button "school Coaching" at bounding box center [472, 278] width 197 height 23
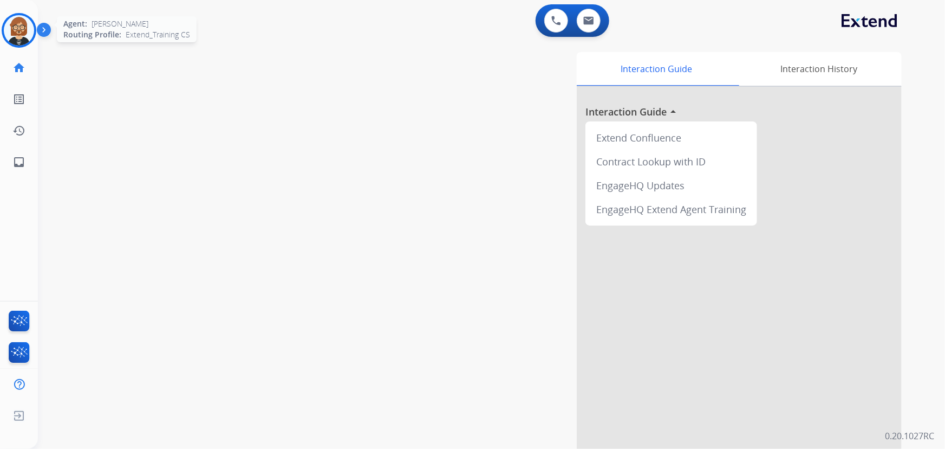
click at [33, 29] on img at bounding box center [19, 30] width 30 height 30
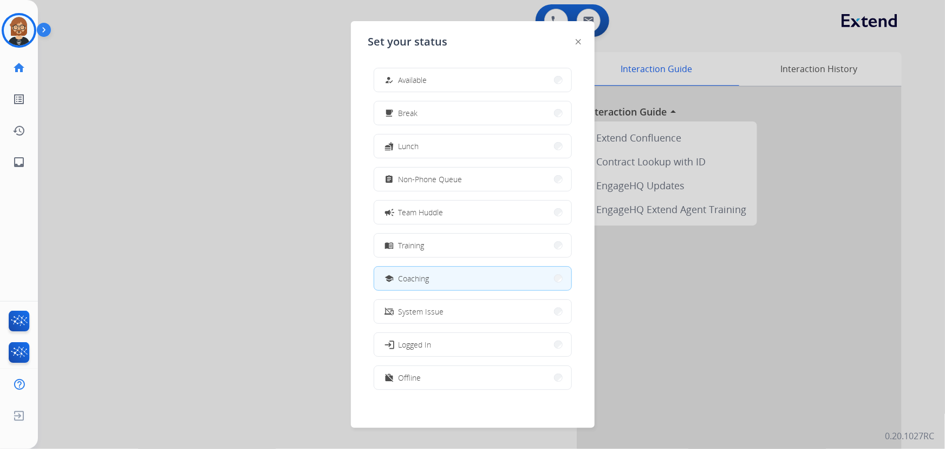
click at [476, 79] on button "how_to_reg Available" at bounding box center [472, 79] width 197 height 23
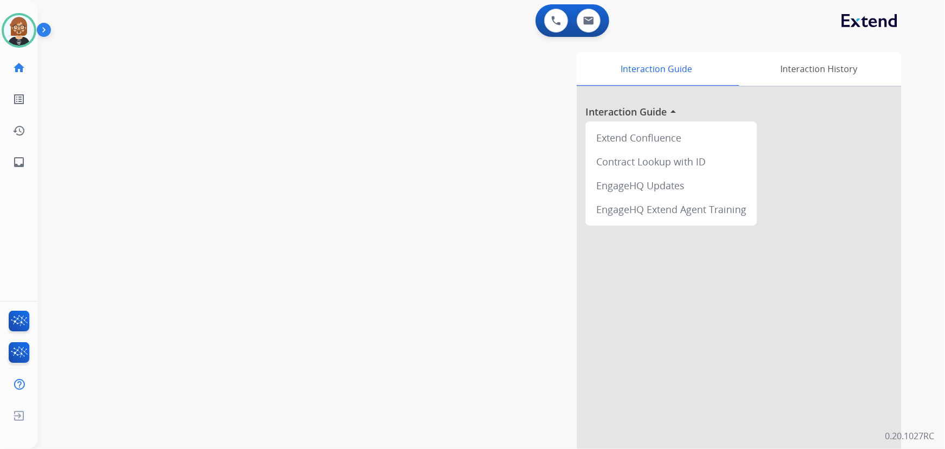
click at [108, 121] on div "swap_horiz Break voice bridge close_fullscreen Connect 3-Way Call merge_type Se…" at bounding box center [478, 265] width 881 height 452
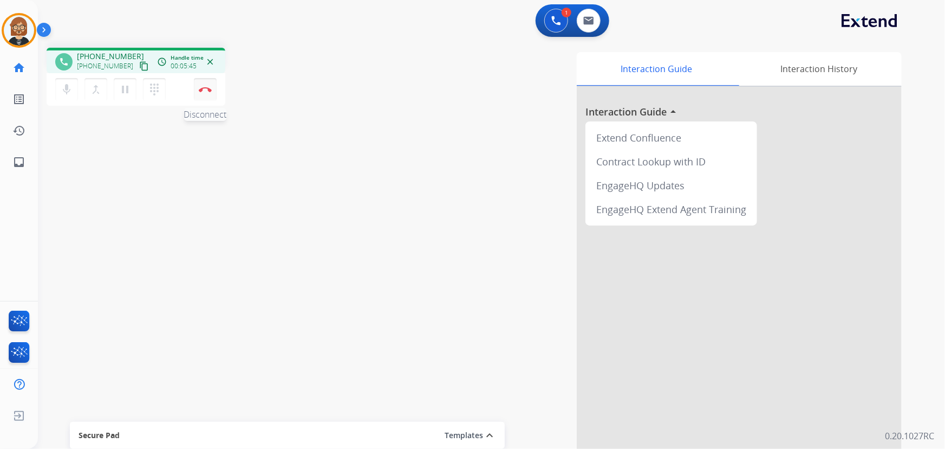
click at [203, 88] on img at bounding box center [205, 89] width 13 height 5
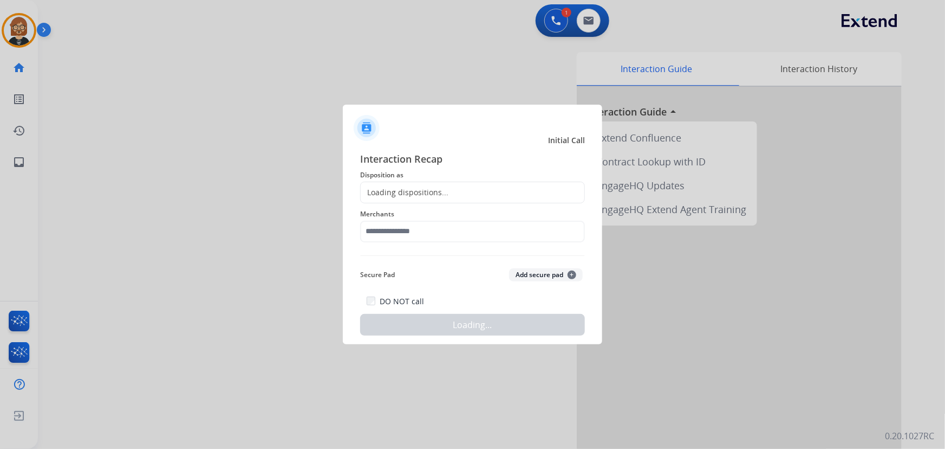
click at [469, 193] on div "Loading dispositions..." at bounding box center [472, 192] width 225 height 22
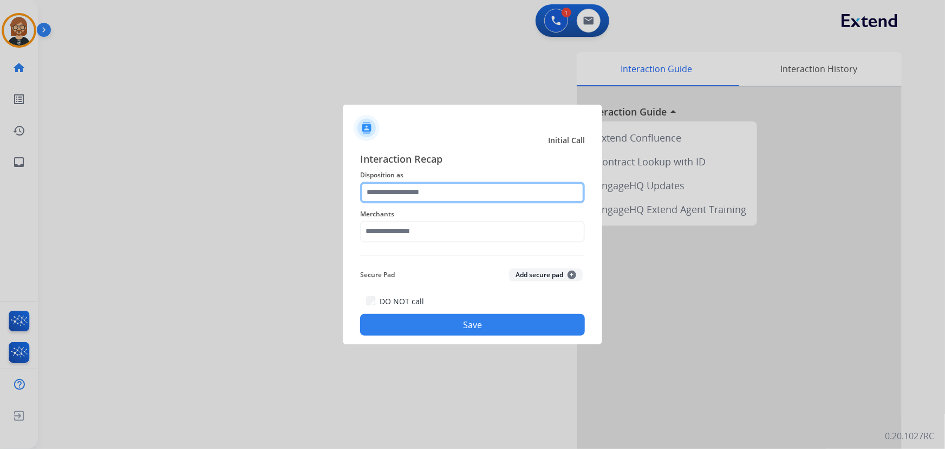
click at [470, 189] on input "text" at bounding box center [472, 192] width 225 height 22
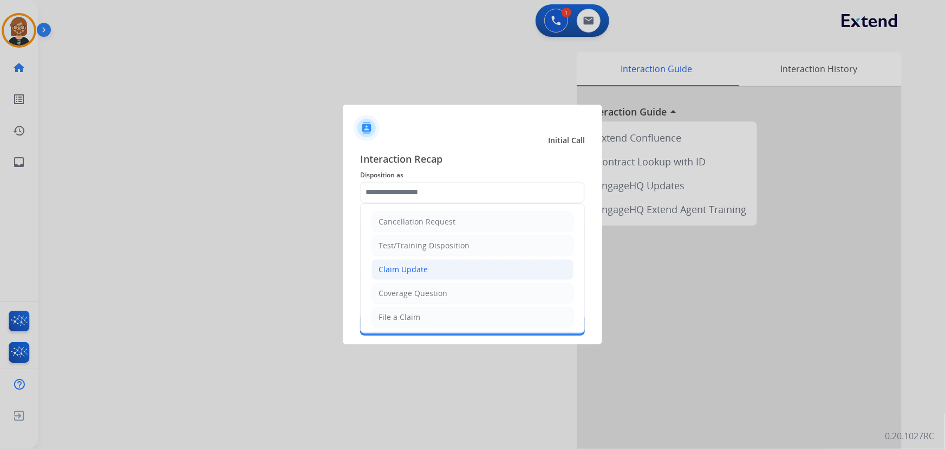
click at [467, 260] on li "Claim Update" at bounding box center [473, 269] width 202 height 21
type input "**********"
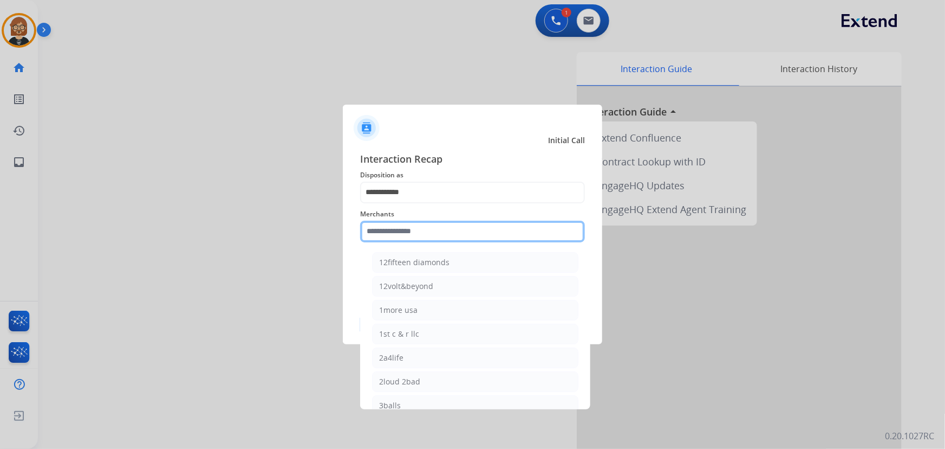
click at [458, 235] on input "text" at bounding box center [472, 231] width 225 height 22
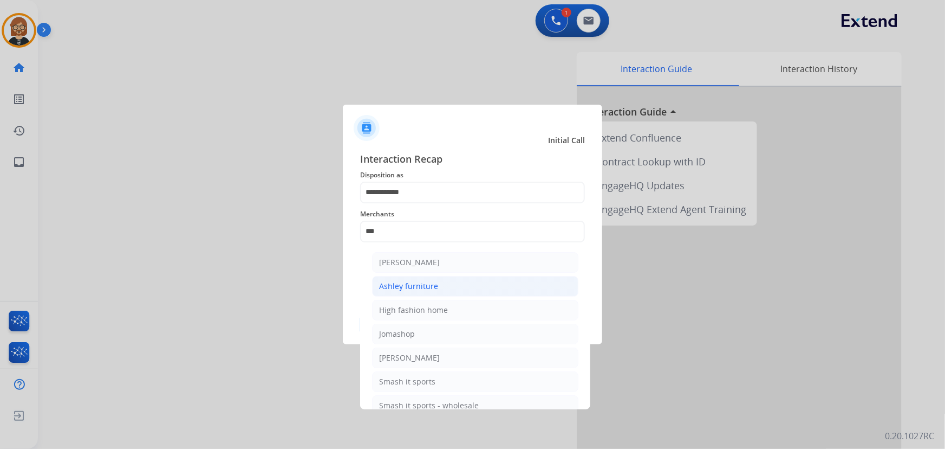
click at [441, 282] on li "Ashley furniture" at bounding box center [475, 286] width 206 height 21
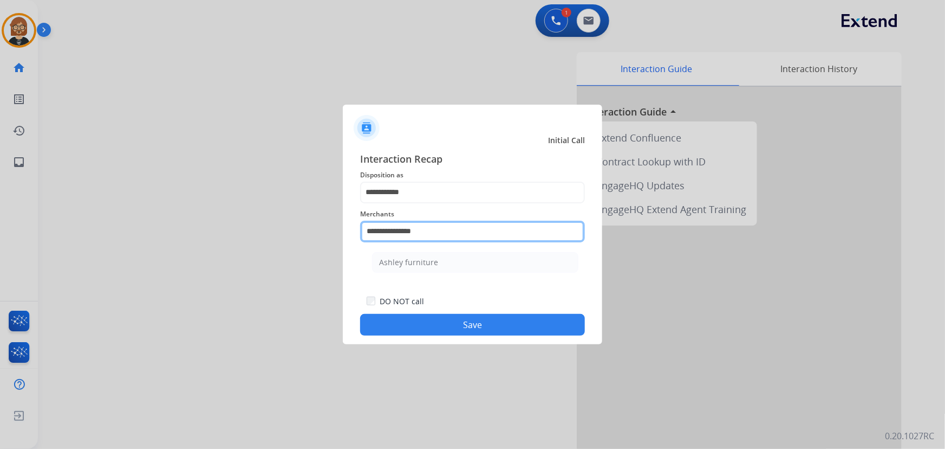
drag, startPoint x: 445, startPoint y: 230, endPoint x: 321, endPoint y: 236, distance: 124.2
click at [0, 236] on app-contact-recap-modal "**********" at bounding box center [0, 224] width 0 height 449
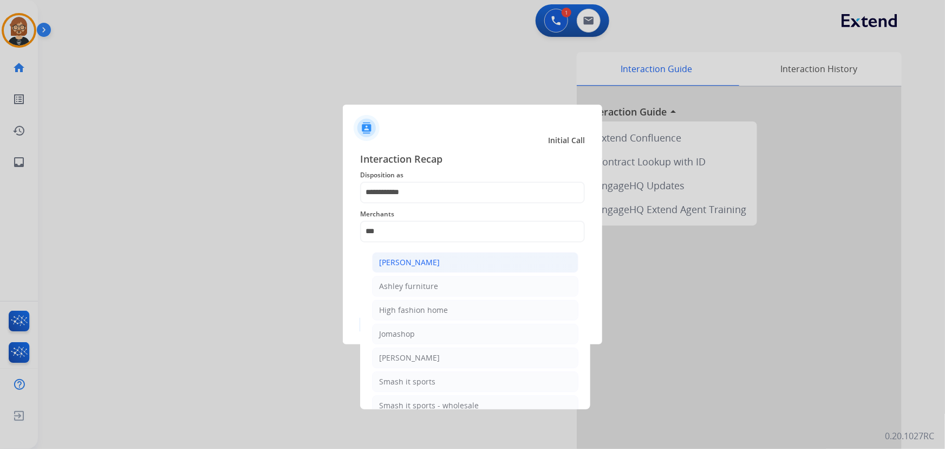
click at [450, 261] on li "Ashley - Reguard" at bounding box center [475, 262] width 206 height 21
type input "**********"
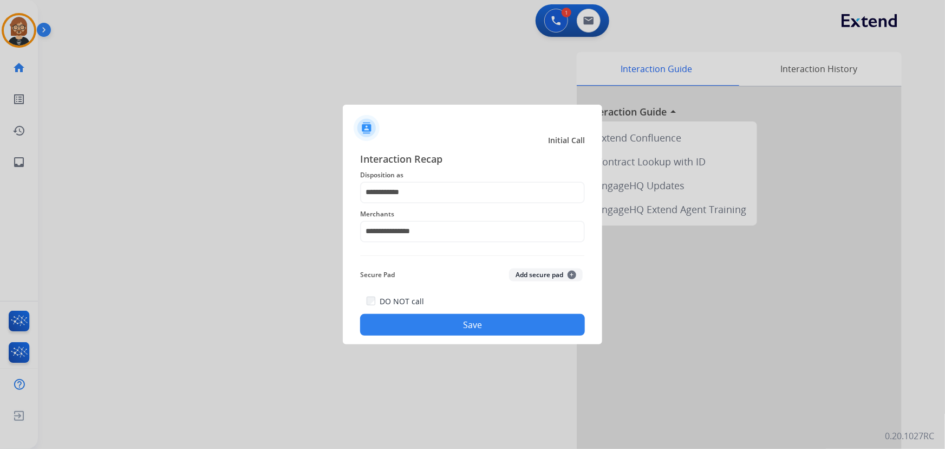
click at [477, 328] on button "Save" at bounding box center [472, 325] width 225 height 22
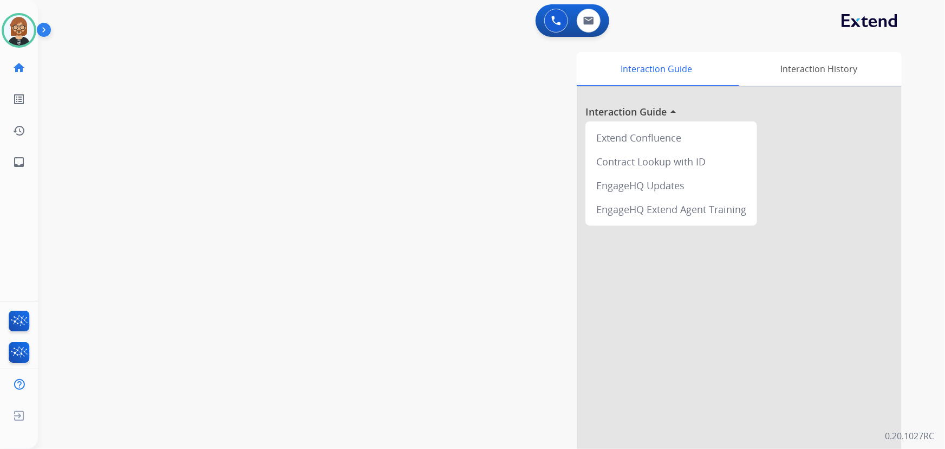
click at [111, 191] on div "swap_horiz Break voice bridge close_fullscreen Connect 3-Way Call merge_type Se…" at bounding box center [478, 265] width 881 height 452
click at [21, 160] on mat-icon "inbox" at bounding box center [18, 161] width 13 height 13
select select "**********"
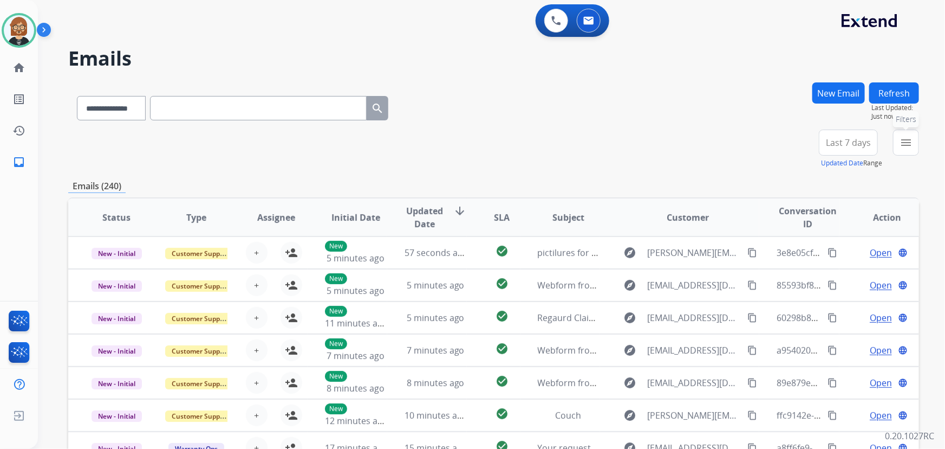
click at [902, 136] on mat-icon "menu" at bounding box center [906, 142] width 13 height 13
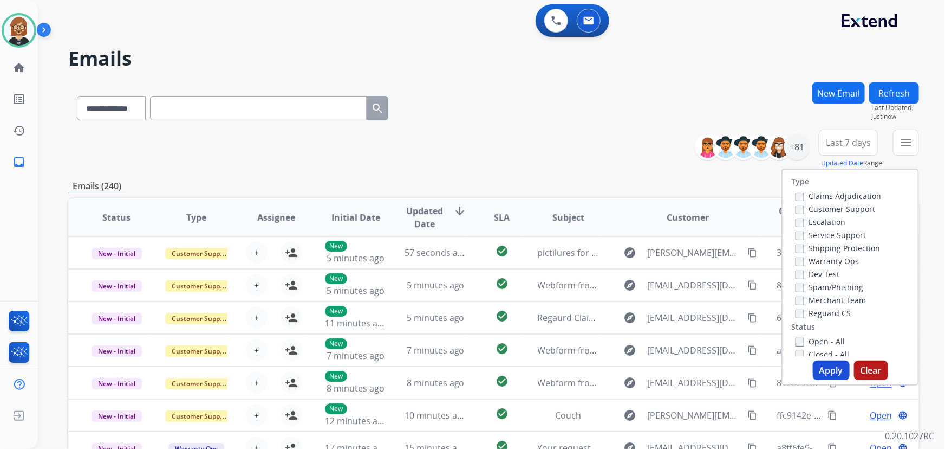
click at [798, 342] on label "Open - All" at bounding box center [820, 341] width 49 height 10
click at [837, 368] on button "Apply" at bounding box center [831, 370] width 37 height 20
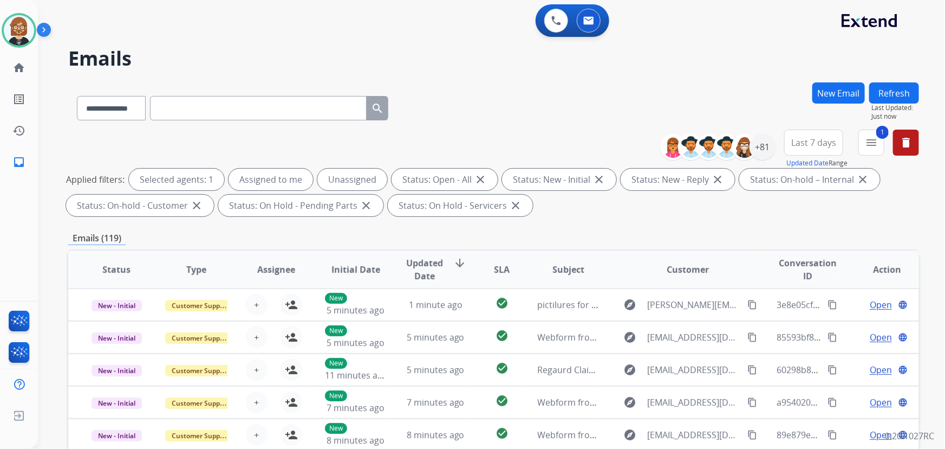
click at [873, 154] on button "1 menu" at bounding box center [872, 142] width 26 height 26
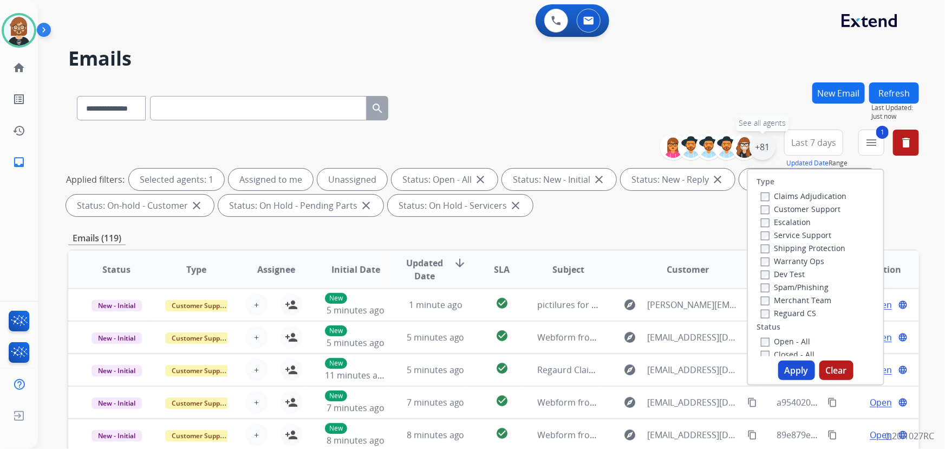
click at [751, 146] on div "+81" at bounding box center [763, 147] width 26 height 26
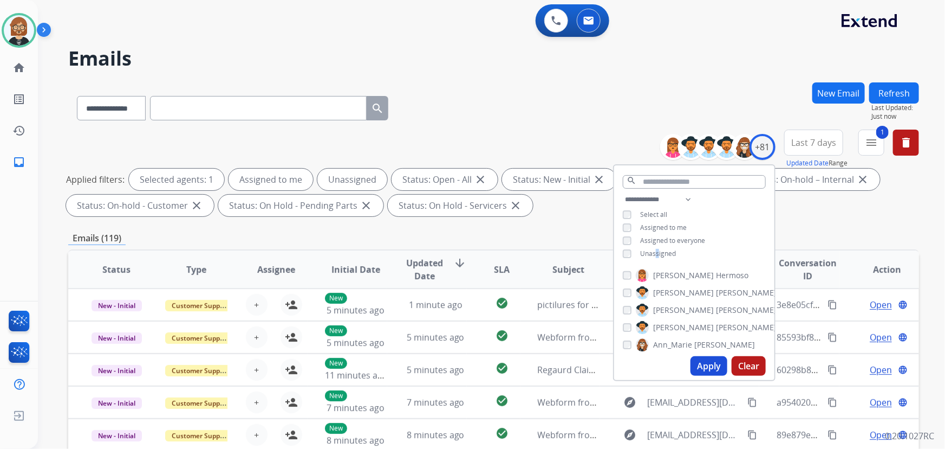
click at [658, 255] on div "**********" at bounding box center [694, 227] width 160 height 69
click at [659, 251] on span "Unassigned" at bounding box center [658, 253] width 36 height 9
click at [713, 371] on button "Apply" at bounding box center [709, 366] width 37 height 20
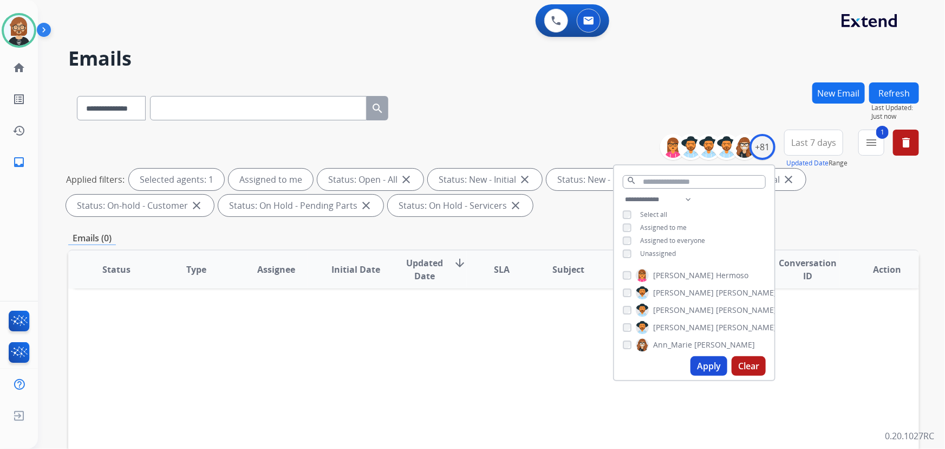
click at [566, 349] on div "Status Type Assignee Initial Date Updated Date arrow_downward SLA Subject Custo…" at bounding box center [493, 430] width 851 height 363
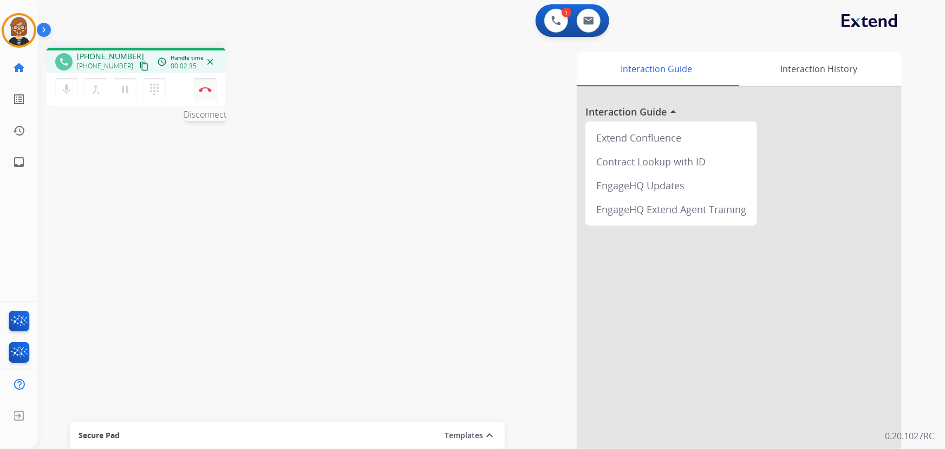
click at [204, 87] on img at bounding box center [205, 89] width 13 height 5
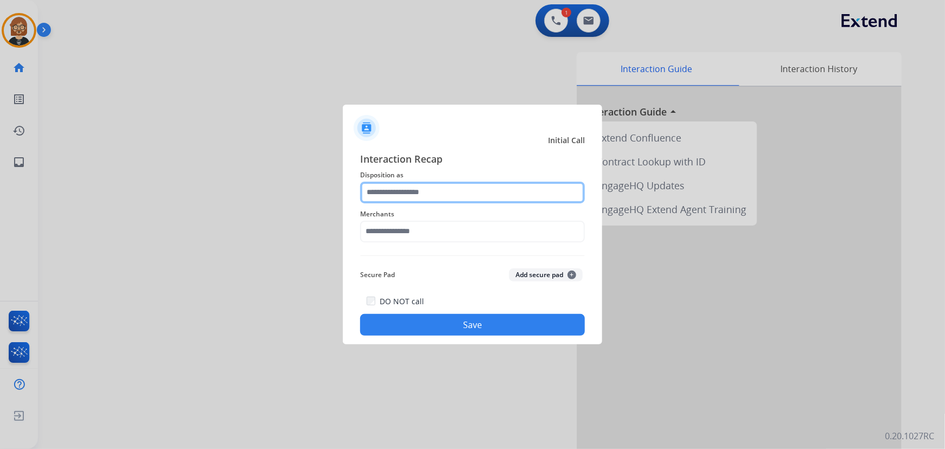
click at [467, 188] on input "text" at bounding box center [472, 192] width 225 height 22
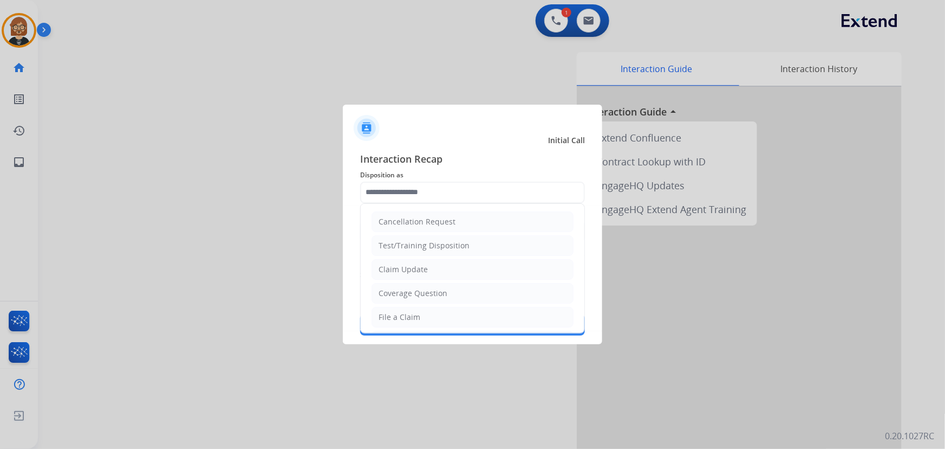
click at [454, 293] on li "Coverage Question" at bounding box center [473, 293] width 202 height 21
type input "**********"
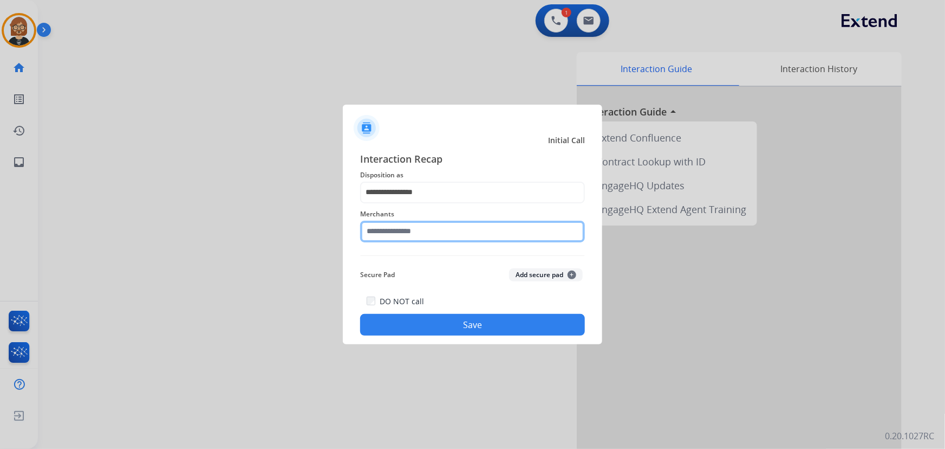
click at [451, 232] on input "text" at bounding box center [472, 231] width 225 height 22
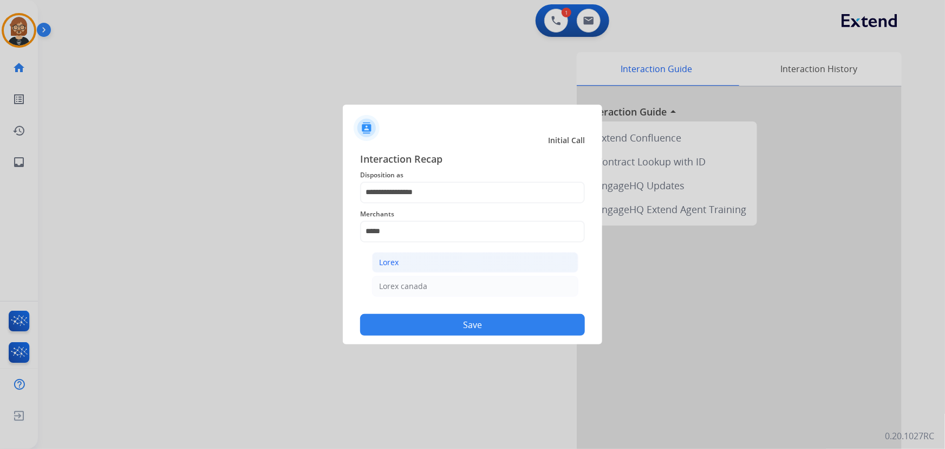
click at [407, 254] on li "Lorex" at bounding box center [475, 262] width 206 height 21
type input "*****"
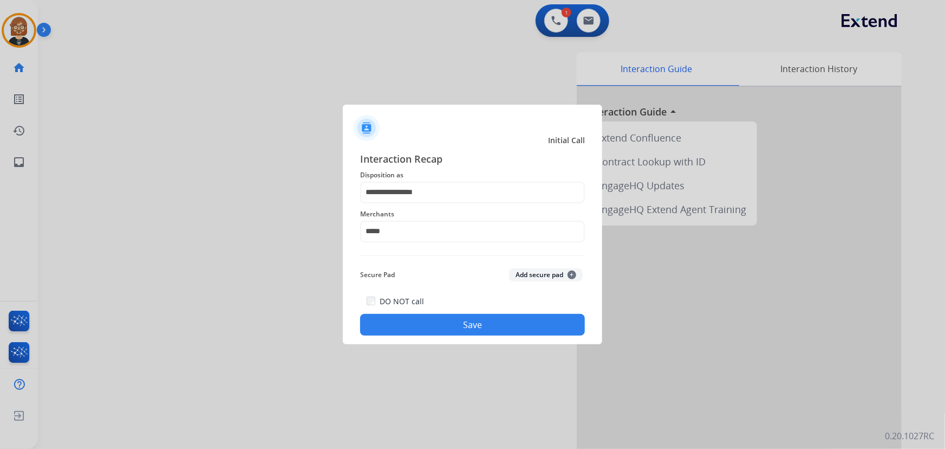
click at [452, 329] on button "Save" at bounding box center [472, 325] width 225 height 22
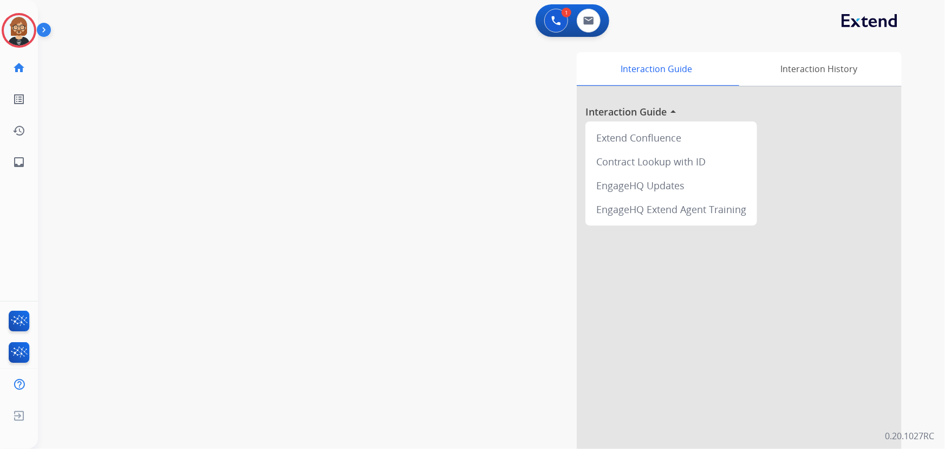
click at [61, 113] on div at bounding box center [472, 224] width 945 height 449
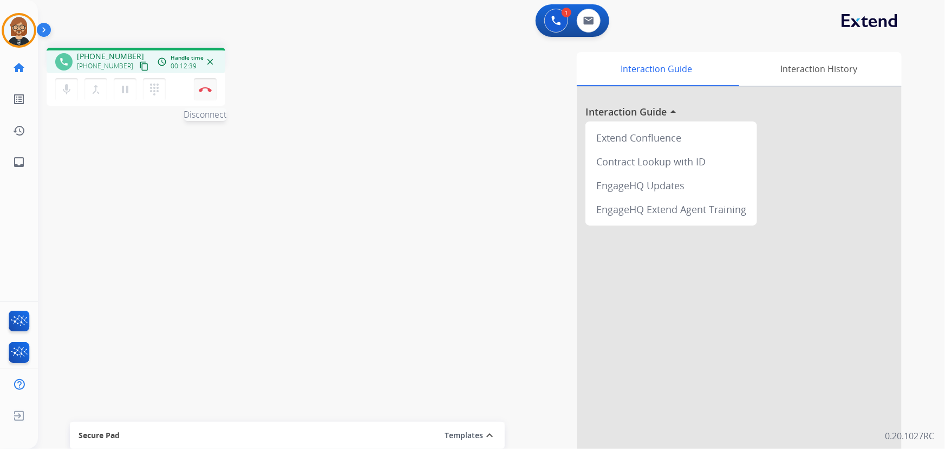
click at [202, 92] on img at bounding box center [205, 89] width 13 height 5
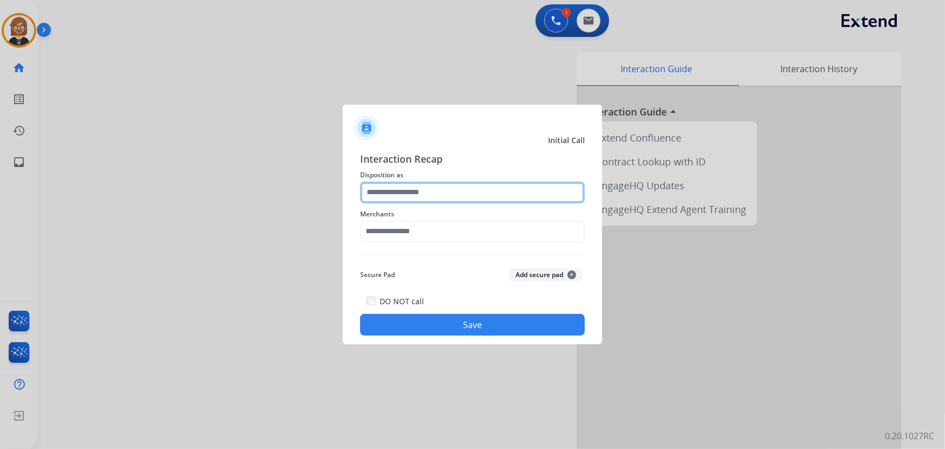
click at [497, 190] on input "text" at bounding box center [472, 192] width 225 height 22
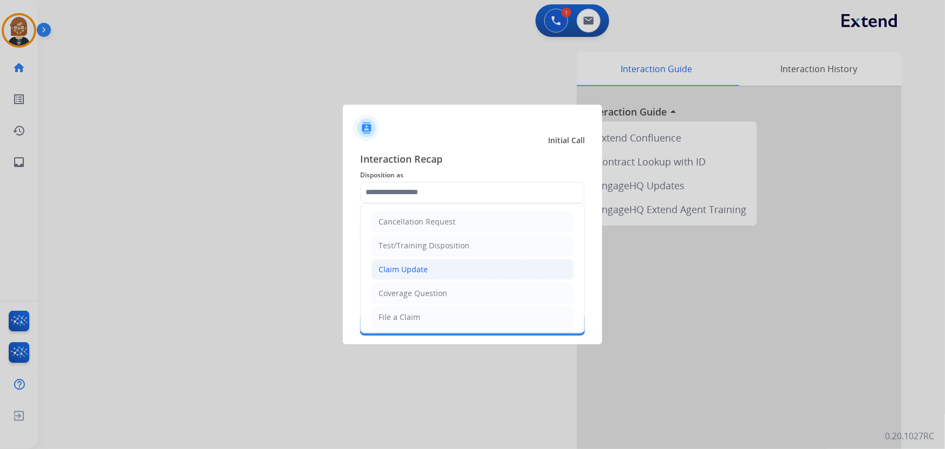
click at [475, 274] on li "Claim Update" at bounding box center [473, 269] width 202 height 21
type input "**********"
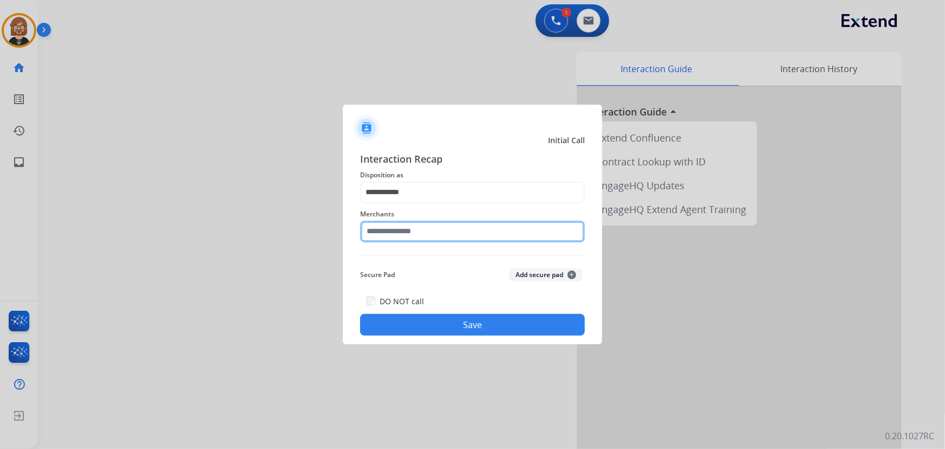
click at [477, 224] on input "text" at bounding box center [472, 231] width 225 height 22
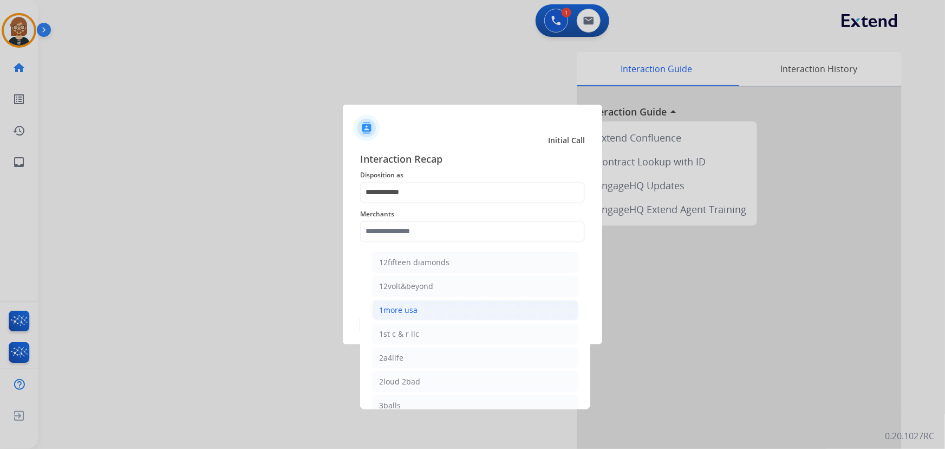
click at [460, 317] on li "1more usa" at bounding box center [475, 310] width 206 height 21
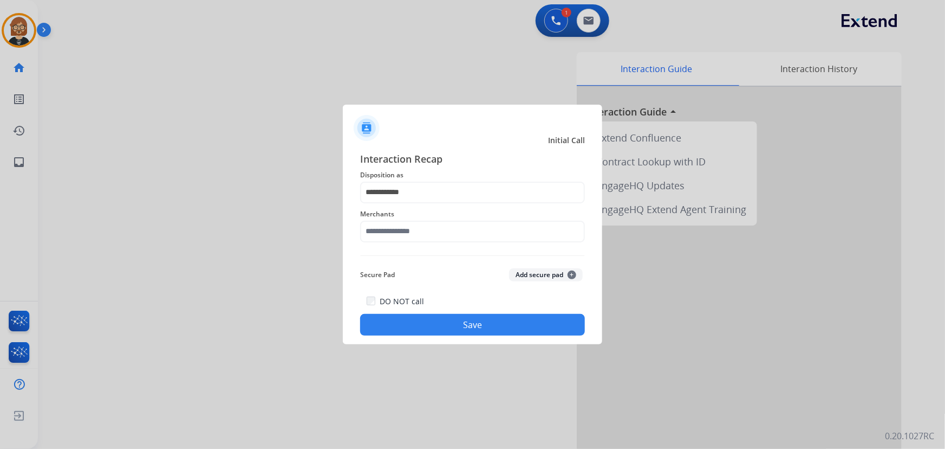
type input "*********"
click at [464, 329] on button "Save" at bounding box center [472, 325] width 225 height 22
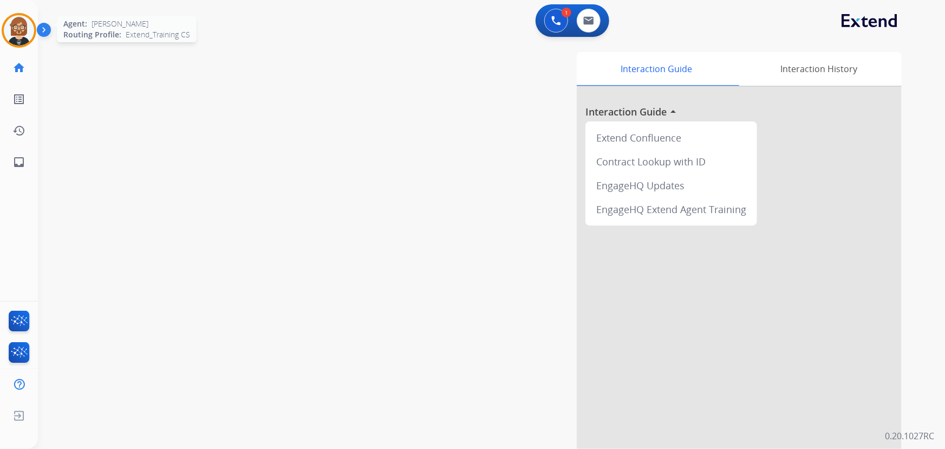
click at [25, 33] on img at bounding box center [19, 30] width 30 height 30
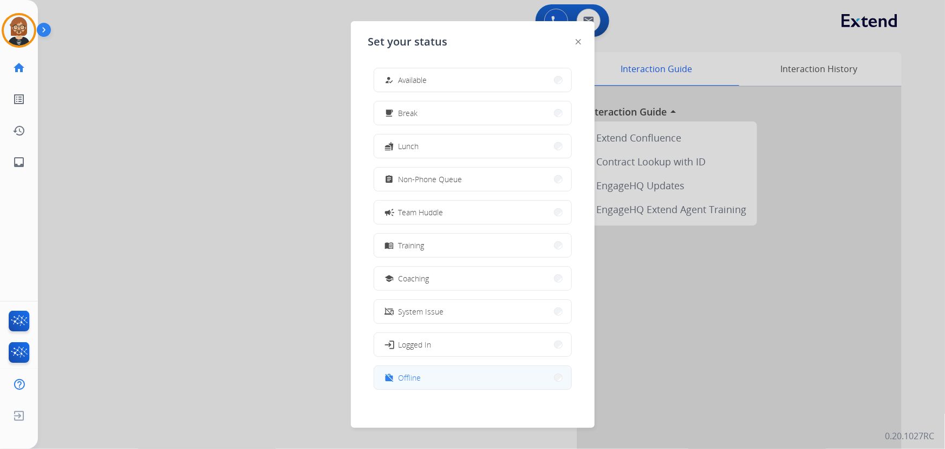
click at [451, 377] on button "work_off Offline" at bounding box center [472, 377] width 197 height 23
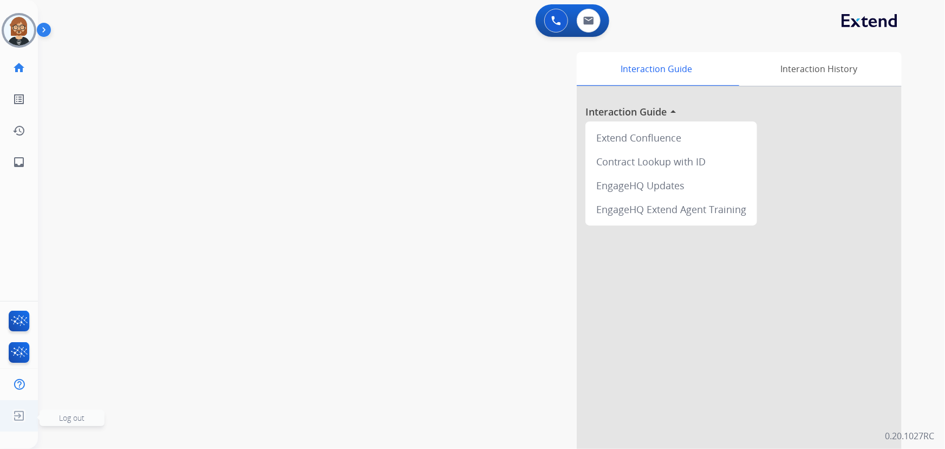
click at [16, 413] on img at bounding box center [19, 415] width 20 height 21
